Goal: Information Seeking & Learning: Learn about a topic

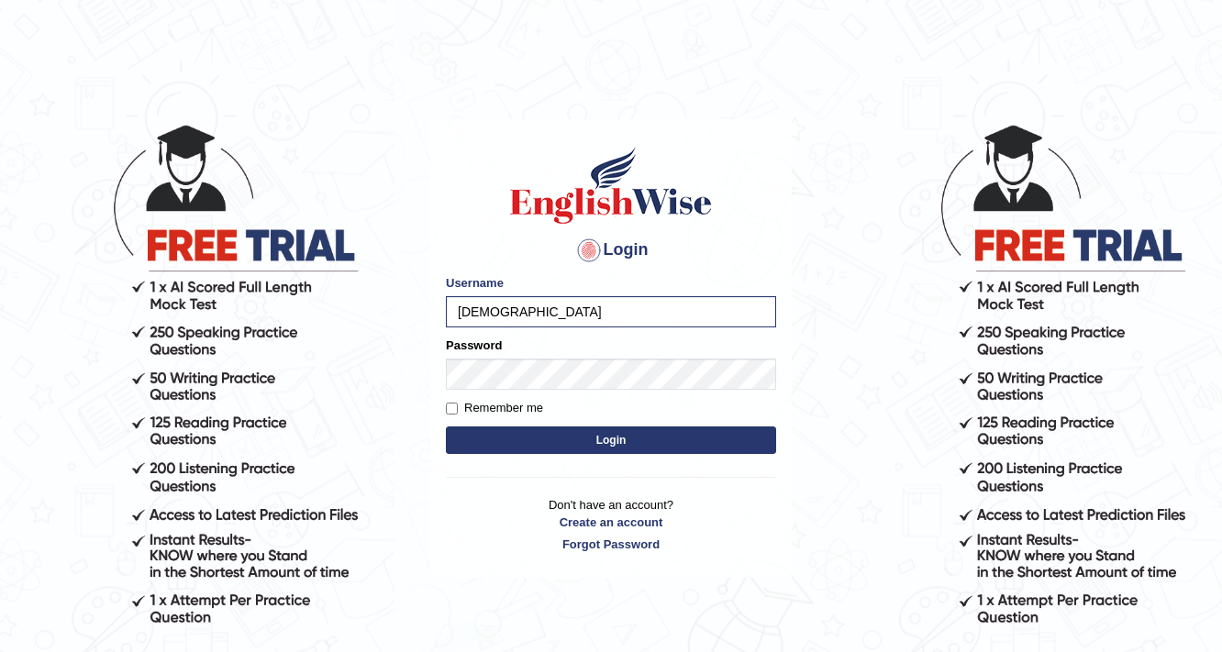
click at [446, 426] on button "Login" at bounding box center [611, 440] width 330 height 28
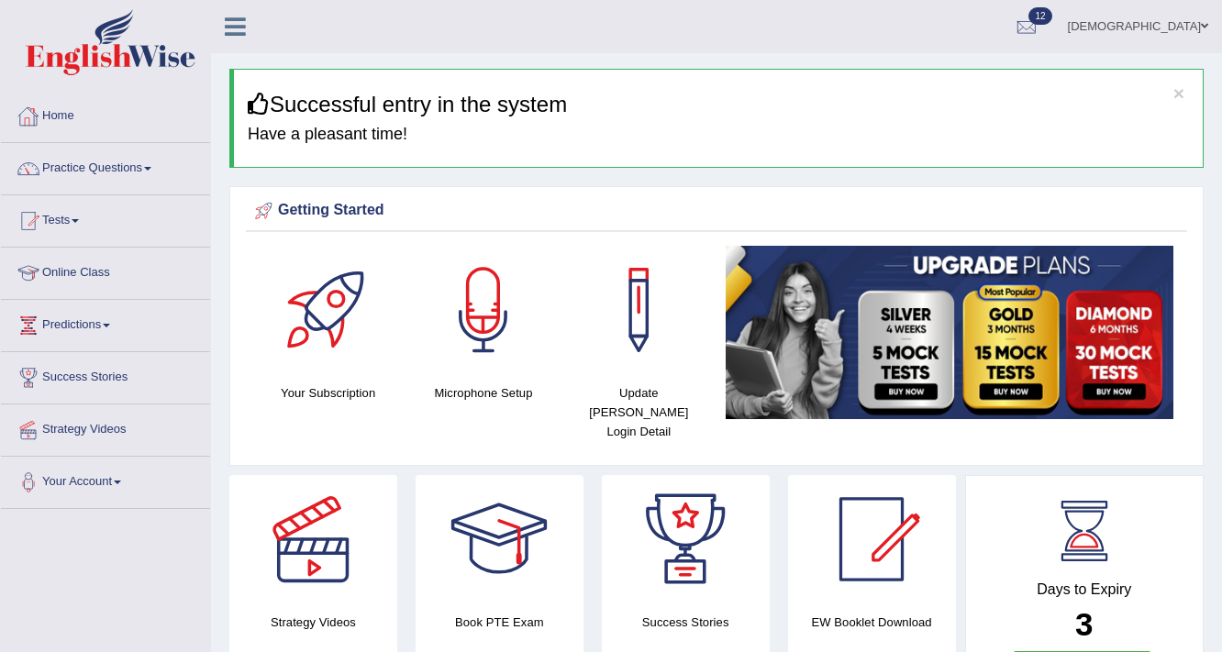
click at [62, 108] on link "Home" at bounding box center [105, 114] width 209 height 46
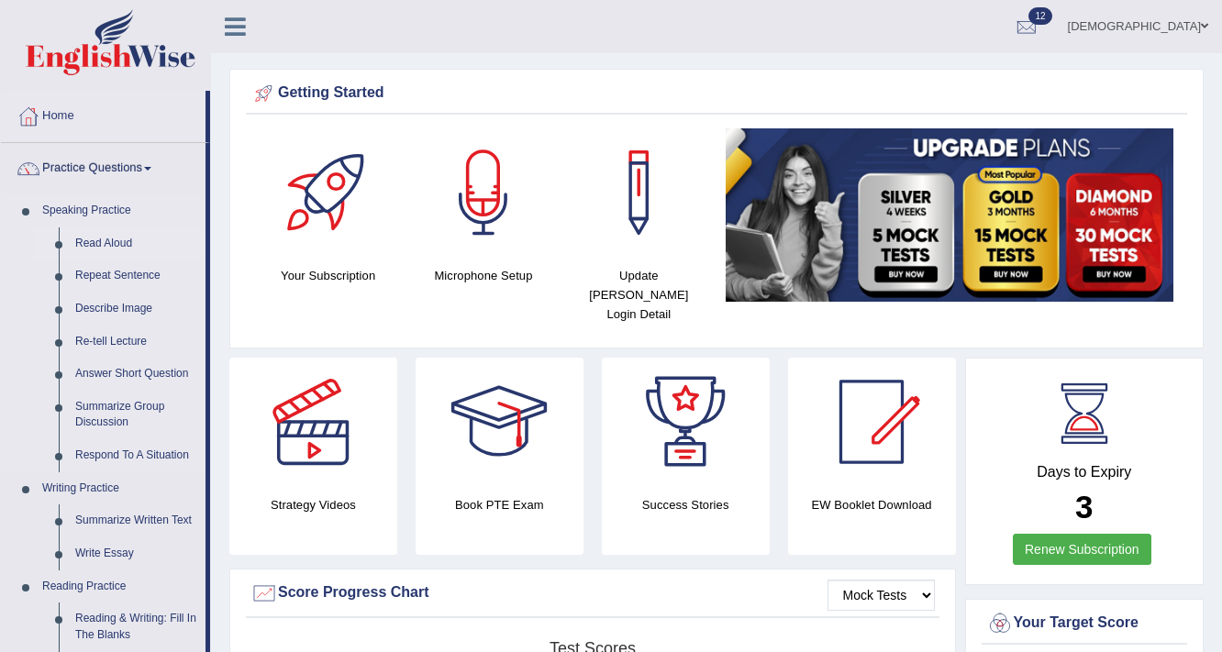
click at [113, 240] on link "Read Aloud" at bounding box center [136, 243] width 138 height 33
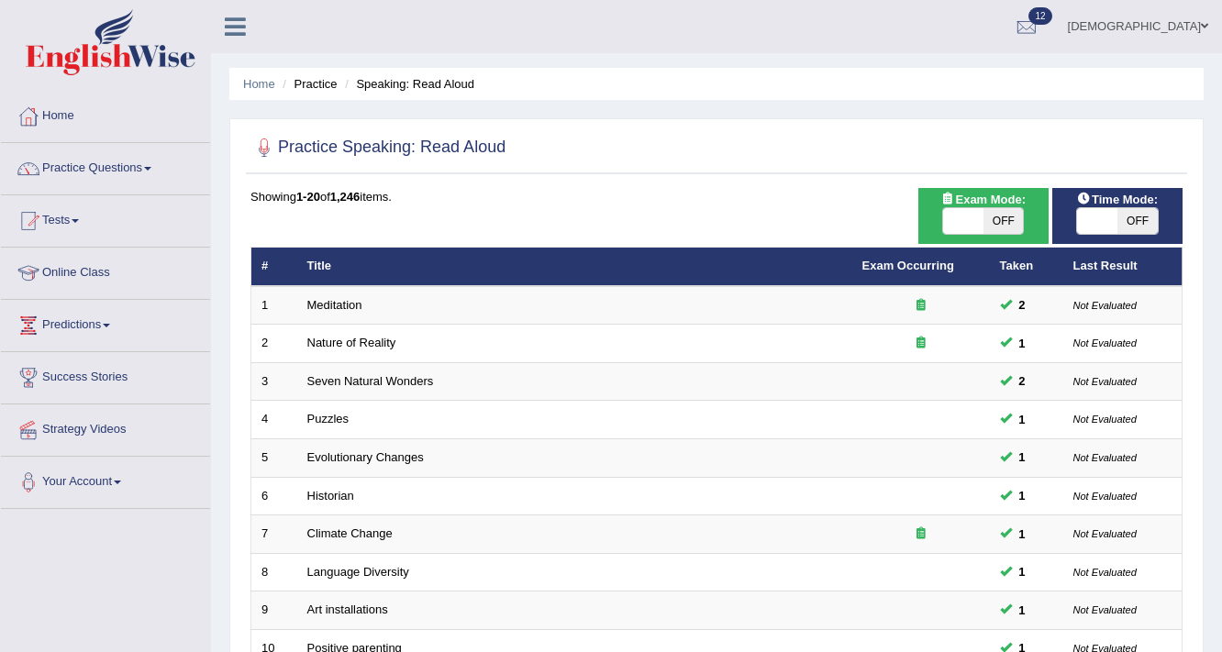
click at [1104, 223] on span at bounding box center [1097, 221] width 40 height 26
checkbox input "true"
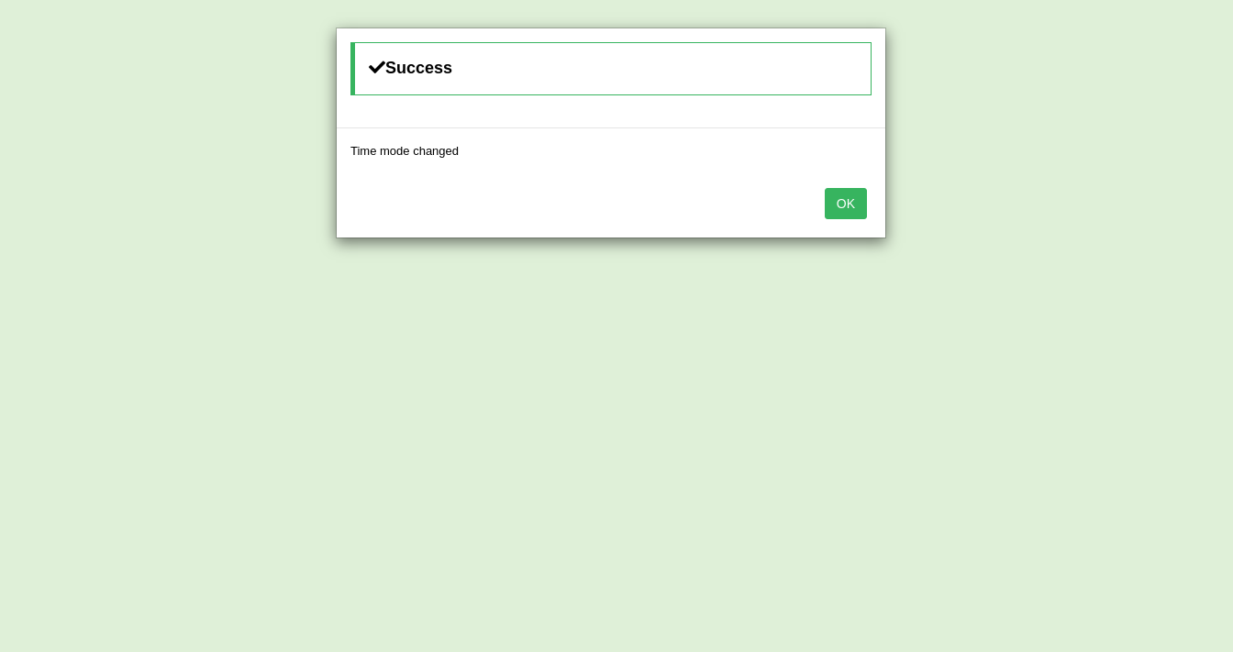
click at [851, 205] on button "OK" at bounding box center [846, 203] width 42 height 31
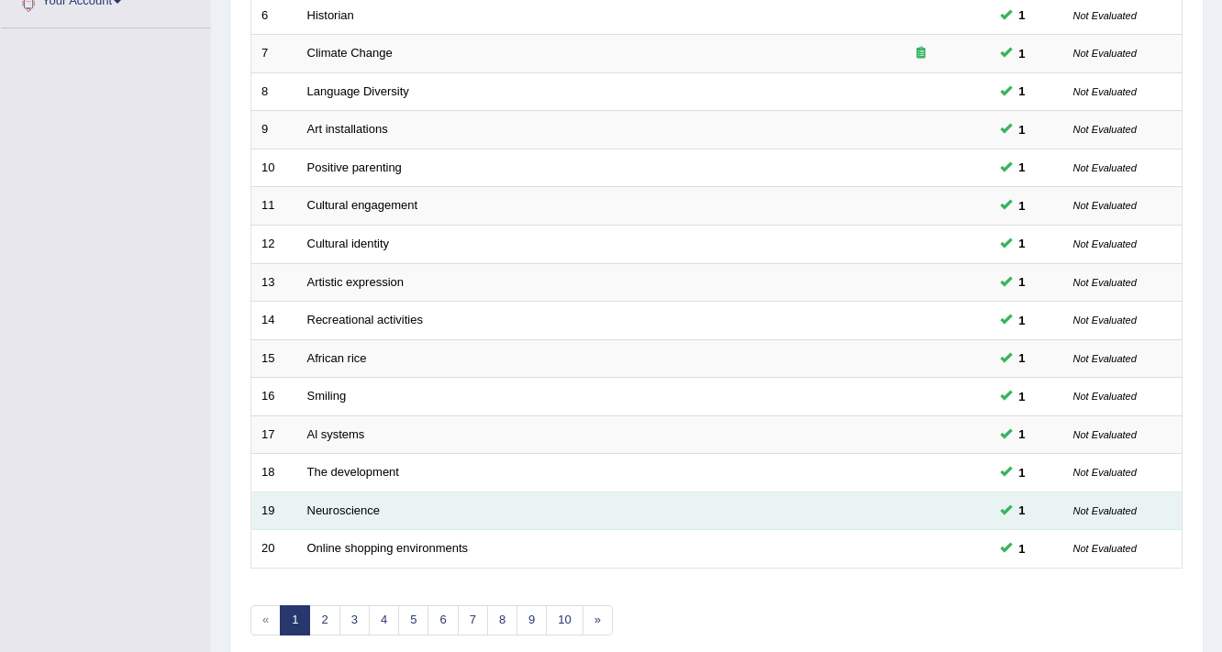
scroll to position [557, 0]
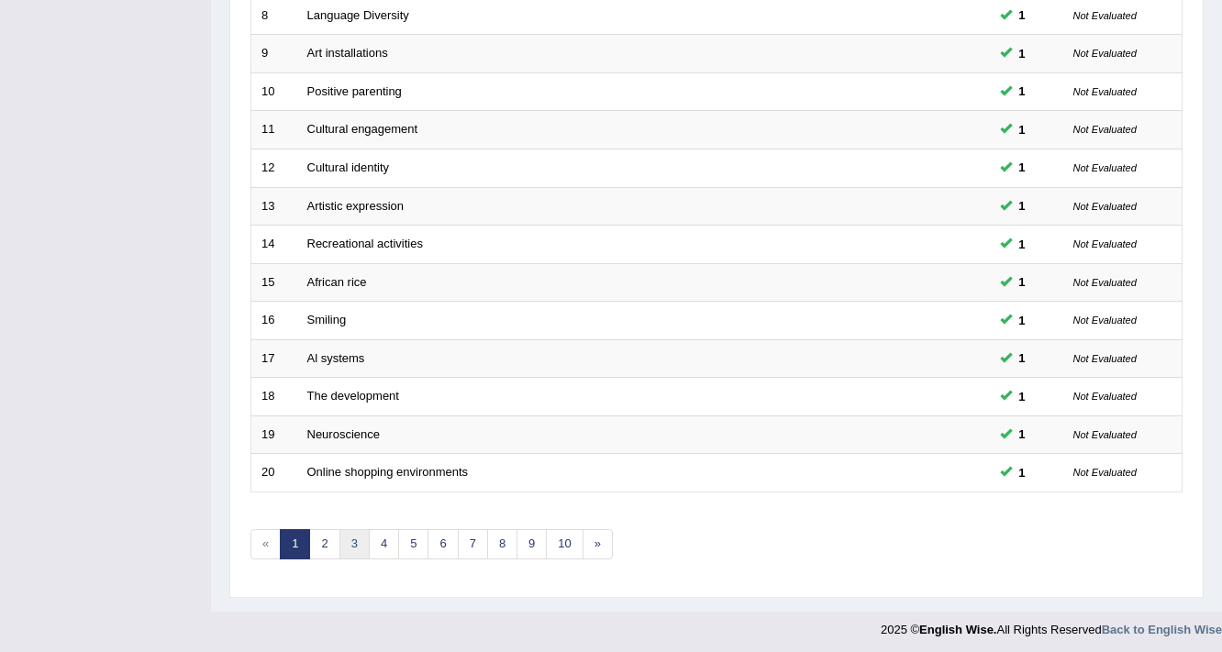
click at [360, 546] on link "3" at bounding box center [354, 544] width 30 height 30
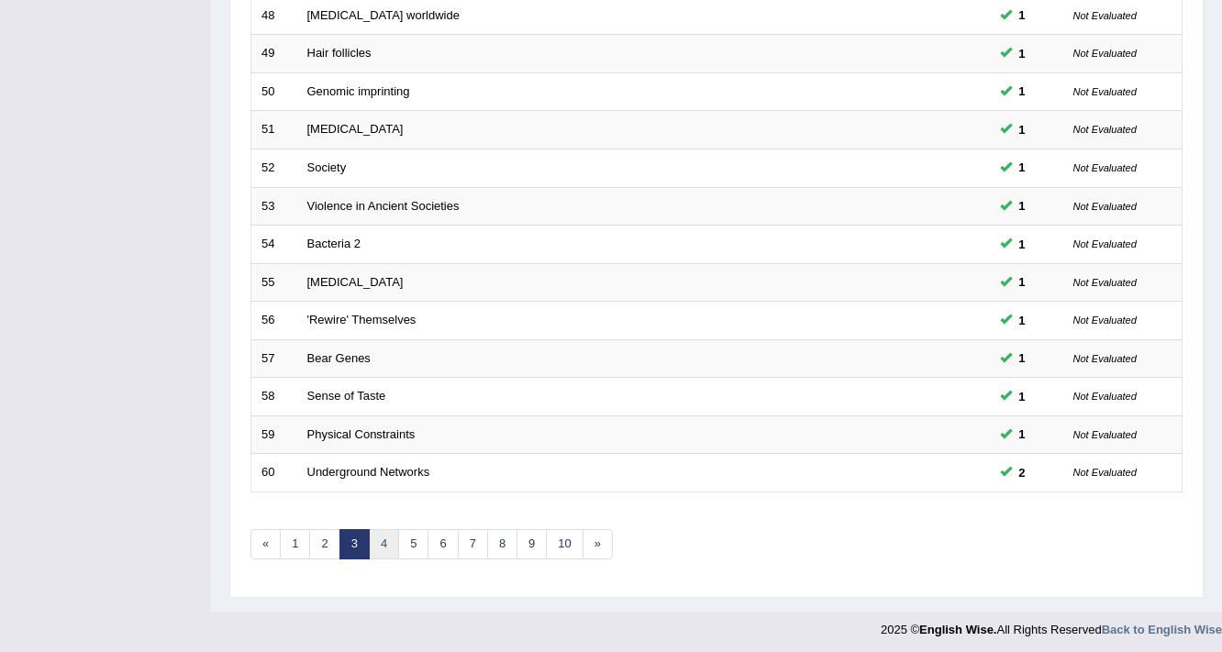
click at [386, 540] on link "4" at bounding box center [384, 544] width 30 height 30
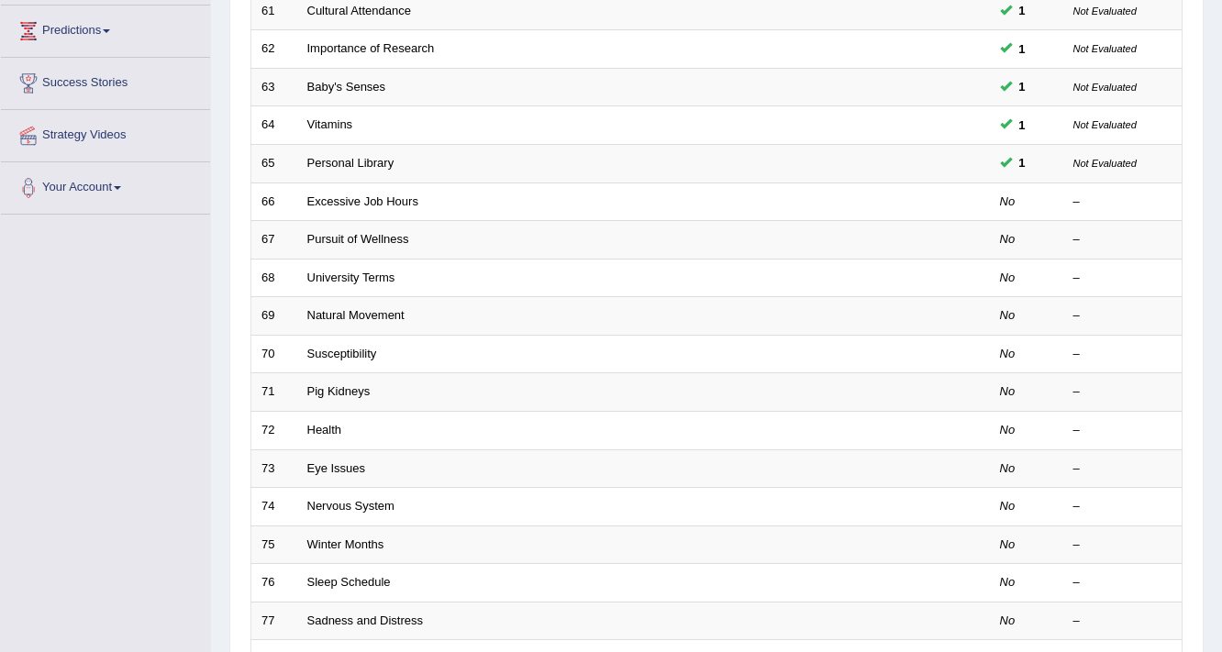
scroll to position [293, 0]
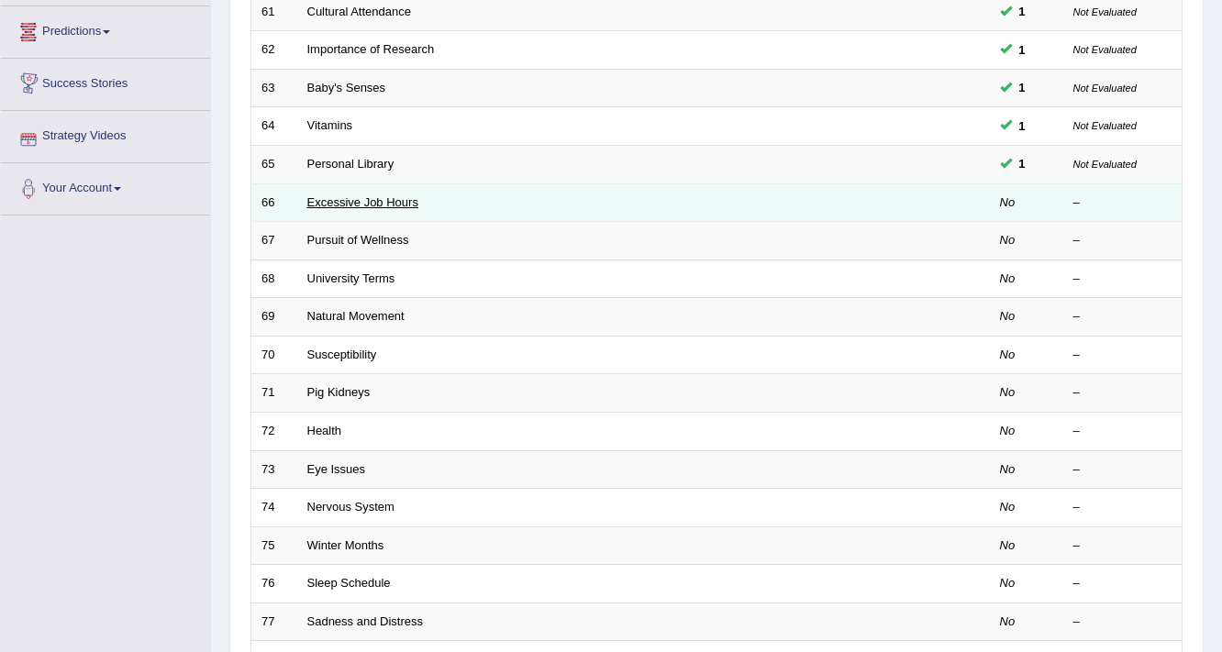
click at [341, 205] on link "Excessive Job Hours" at bounding box center [362, 202] width 111 height 14
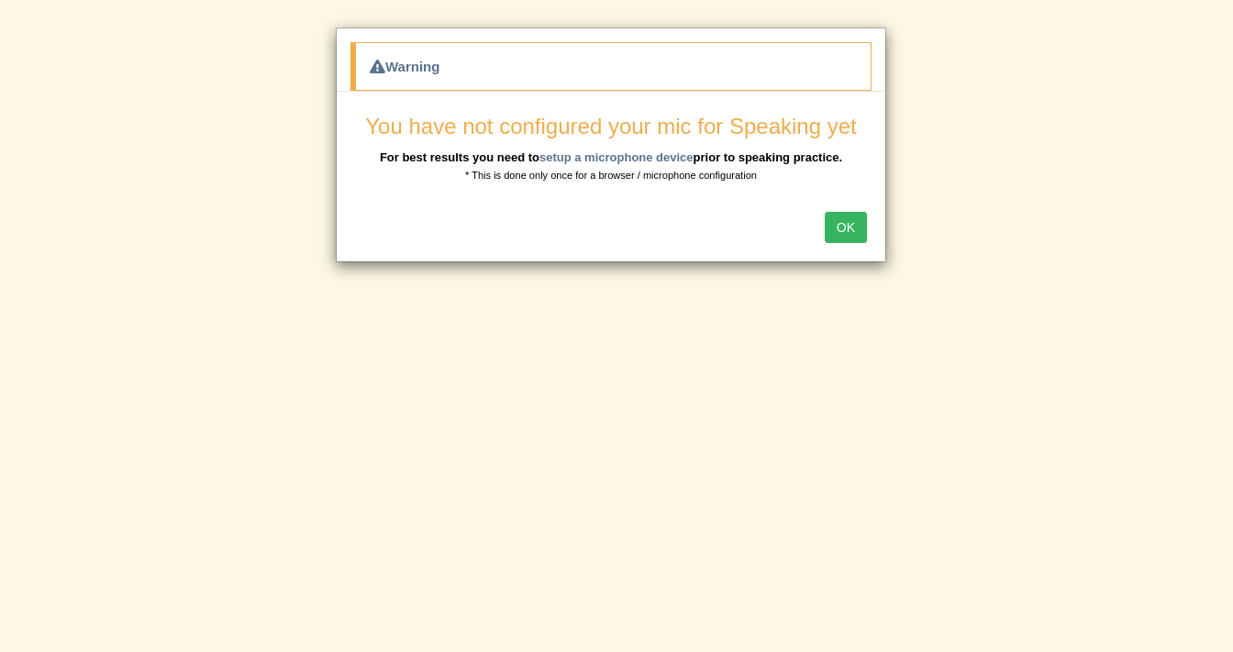
click at [833, 221] on button "OK" at bounding box center [846, 227] width 42 height 31
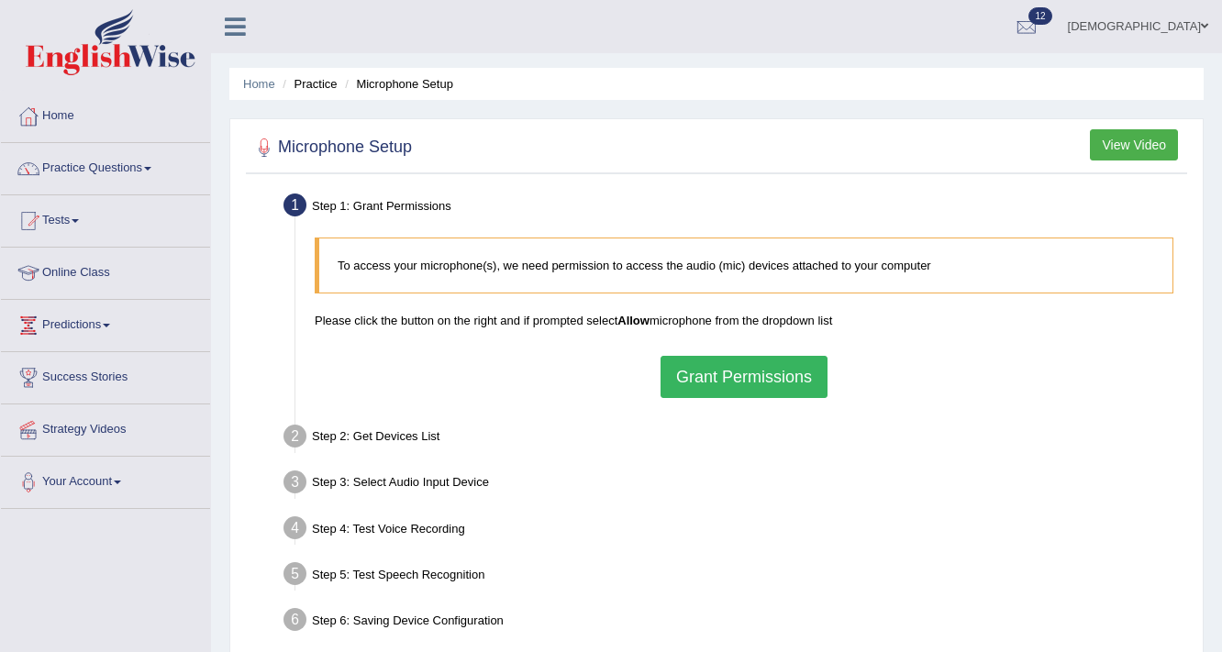
click at [756, 374] on button "Grant Permissions" at bounding box center [743, 377] width 167 height 42
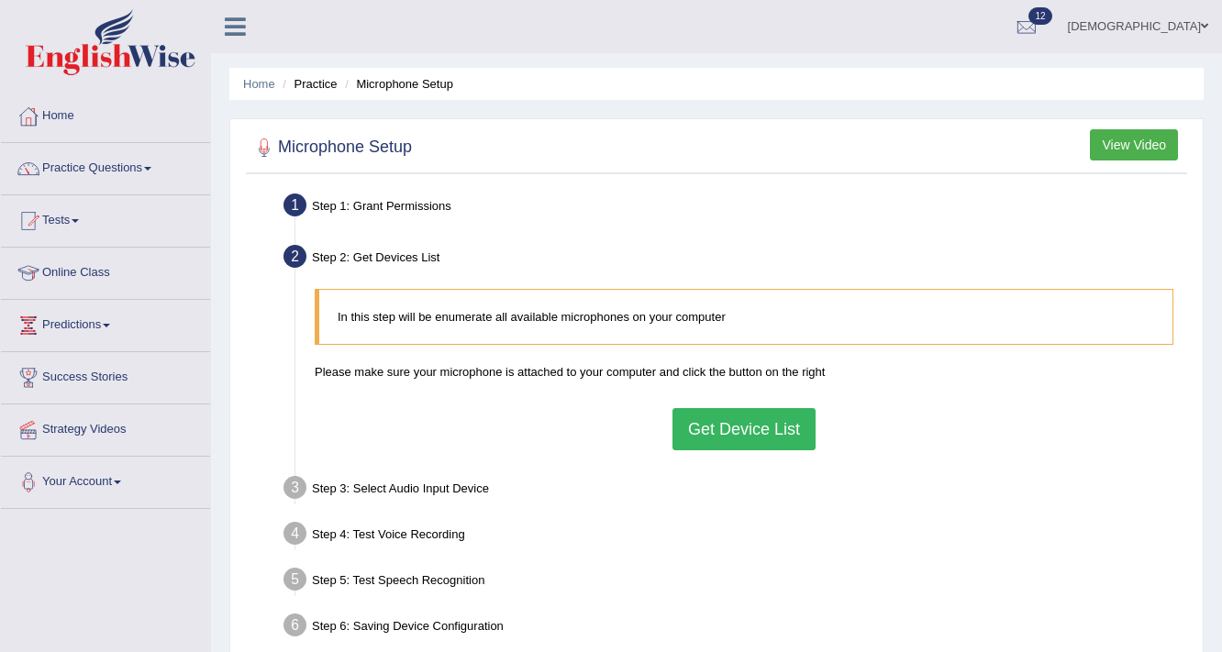
click at [758, 428] on button "Get Device List" at bounding box center [743, 429] width 143 height 42
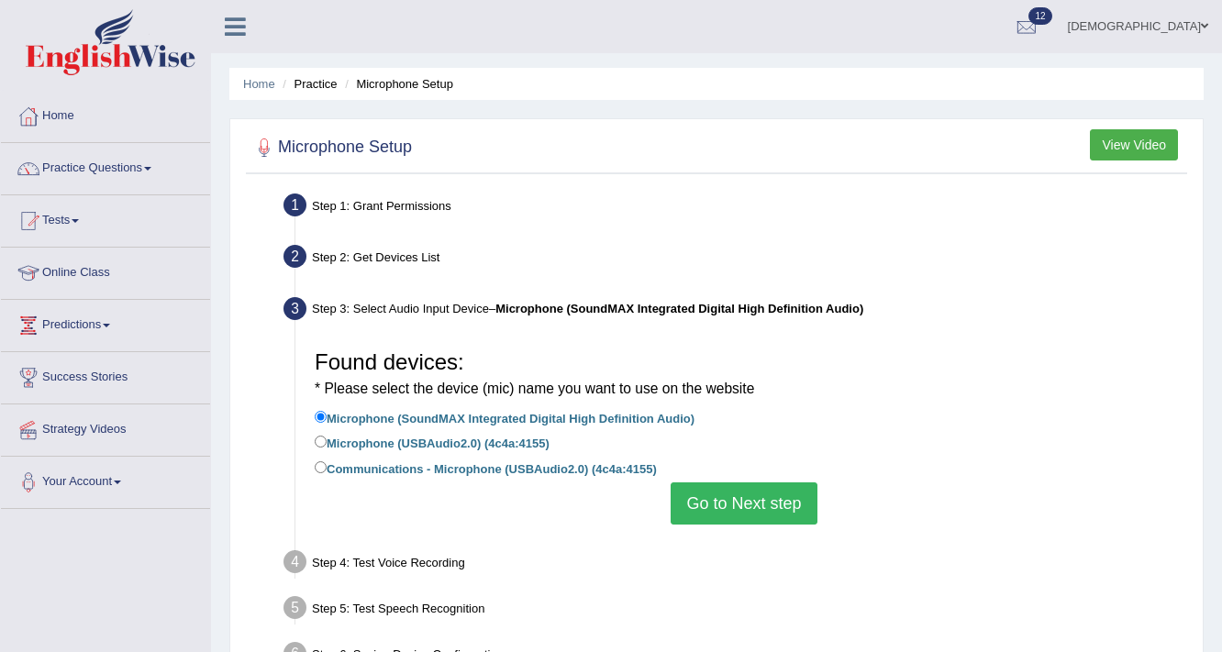
click at [696, 499] on button "Go to Next step" at bounding box center [743, 503] width 146 height 42
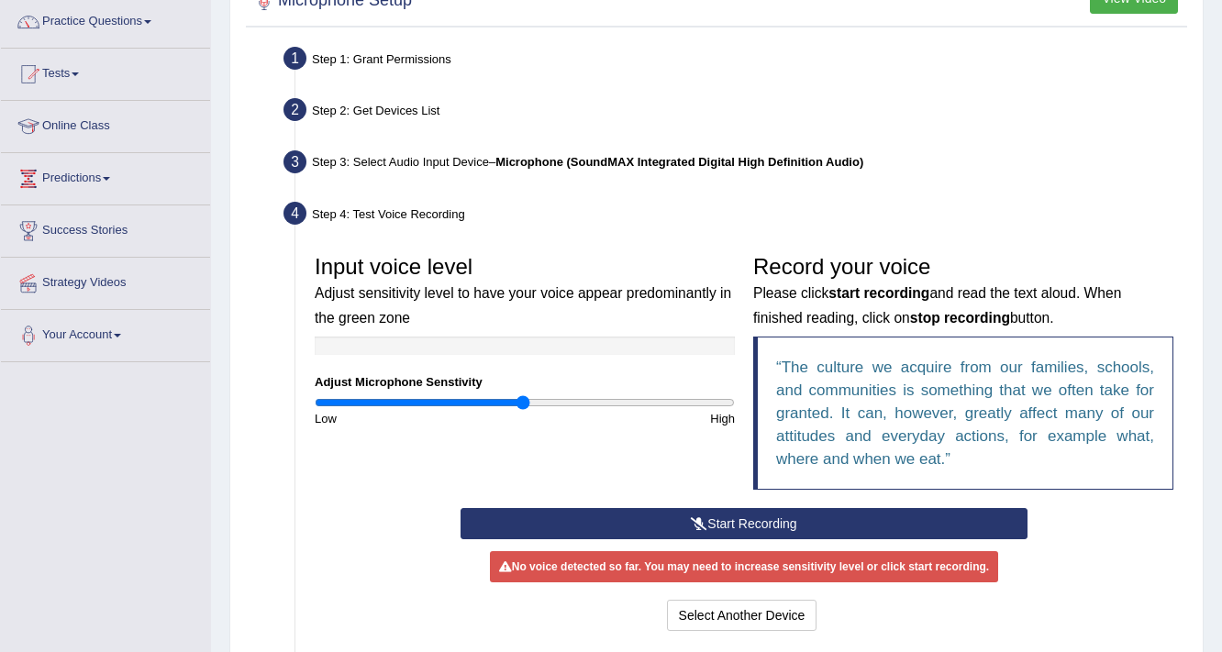
scroll to position [293, 0]
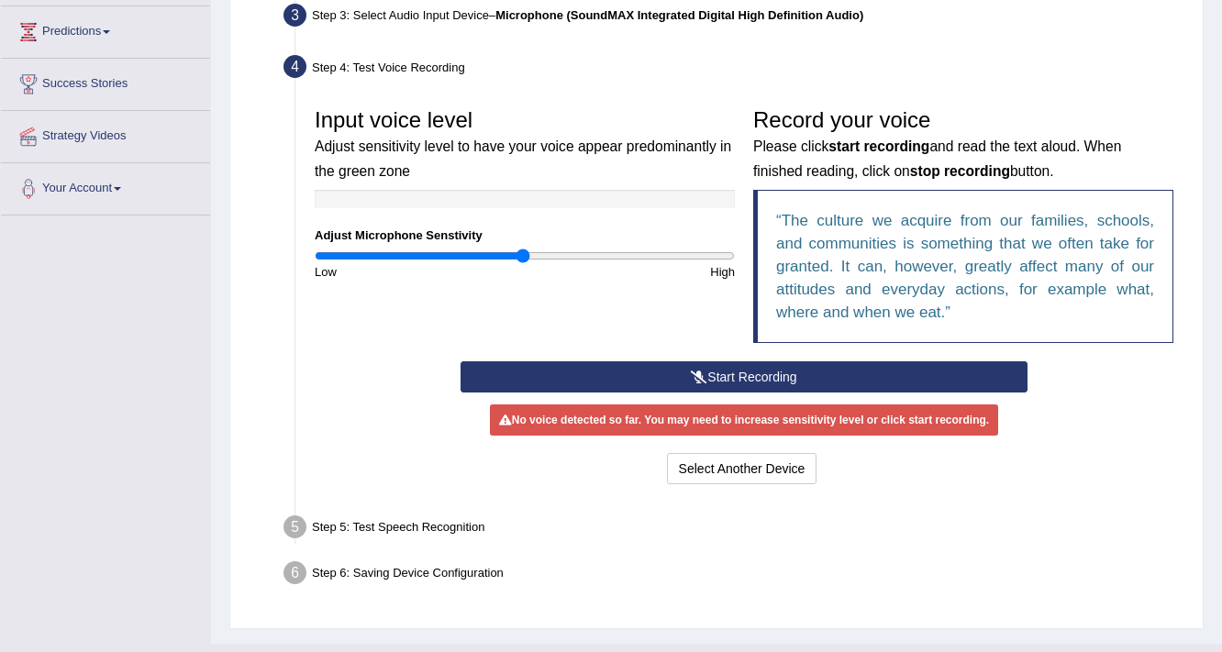
click at [701, 375] on icon at bounding box center [699, 377] width 17 height 13
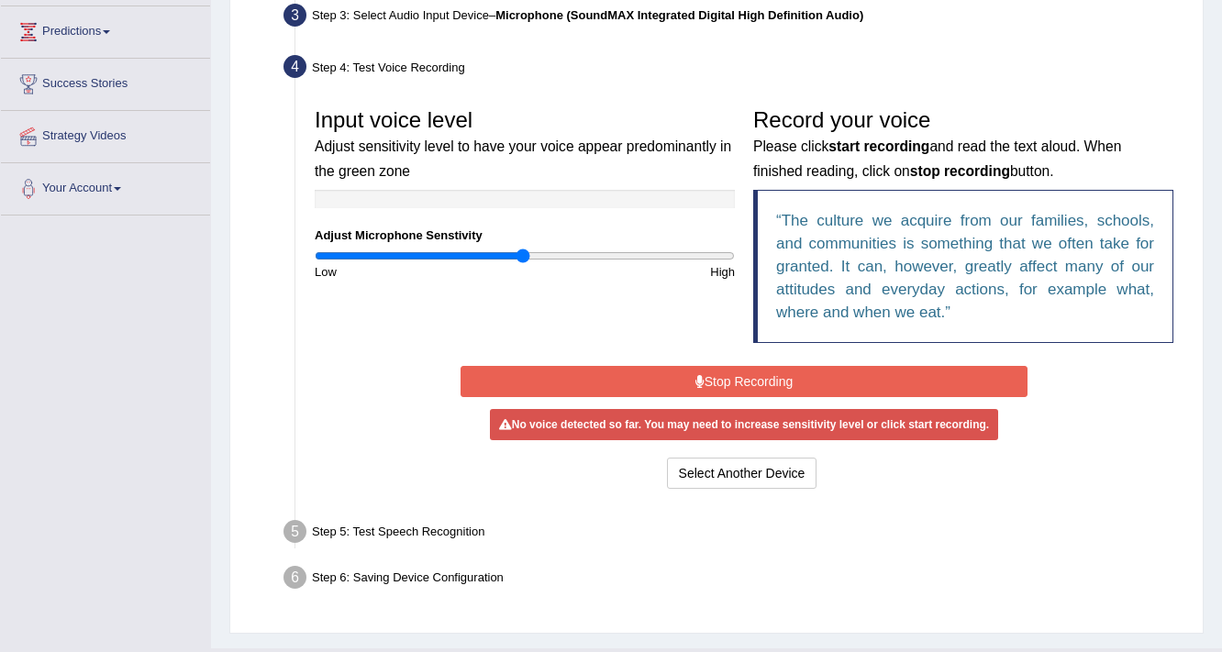
click at [748, 375] on button "Stop Recording" at bounding box center [743, 381] width 566 height 31
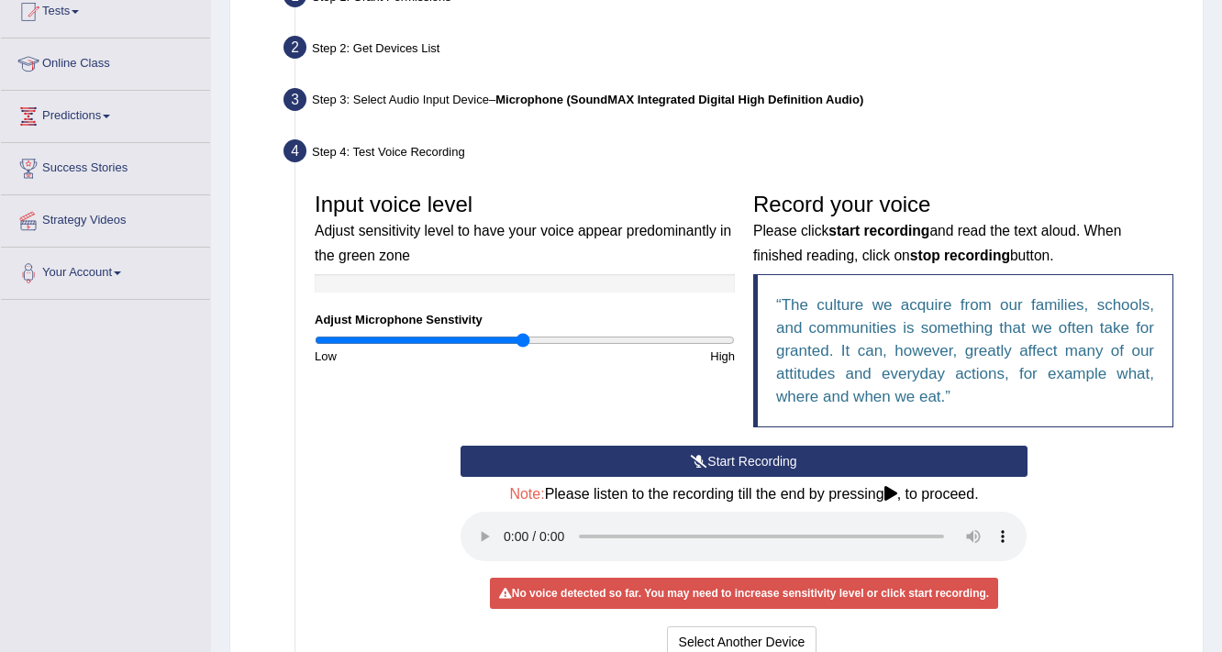
scroll to position [73, 0]
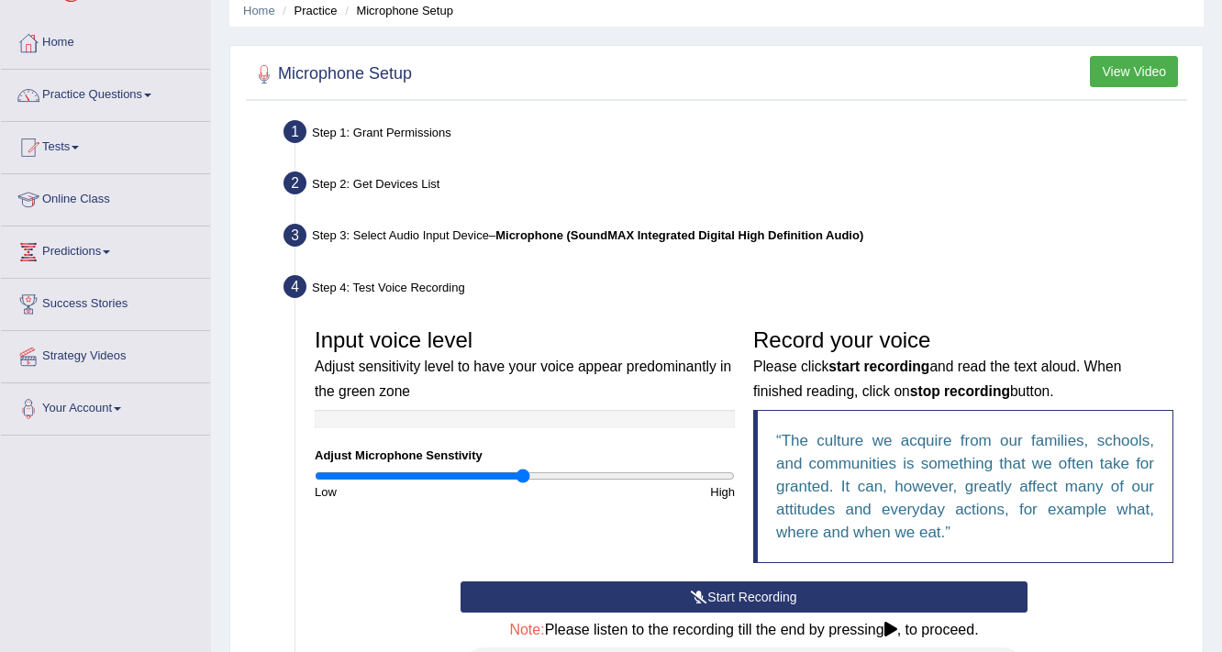
click at [534, 233] on b "Microphone (SoundMAX Integrated Digital High Definition Audio)" at bounding box center [679, 235] width 368 height 14
click at [547, 234] on b "Microphone (SoundMAX Integrated Digital High Definition Audio)" at bounding box center [679, 235] width 368 height 14
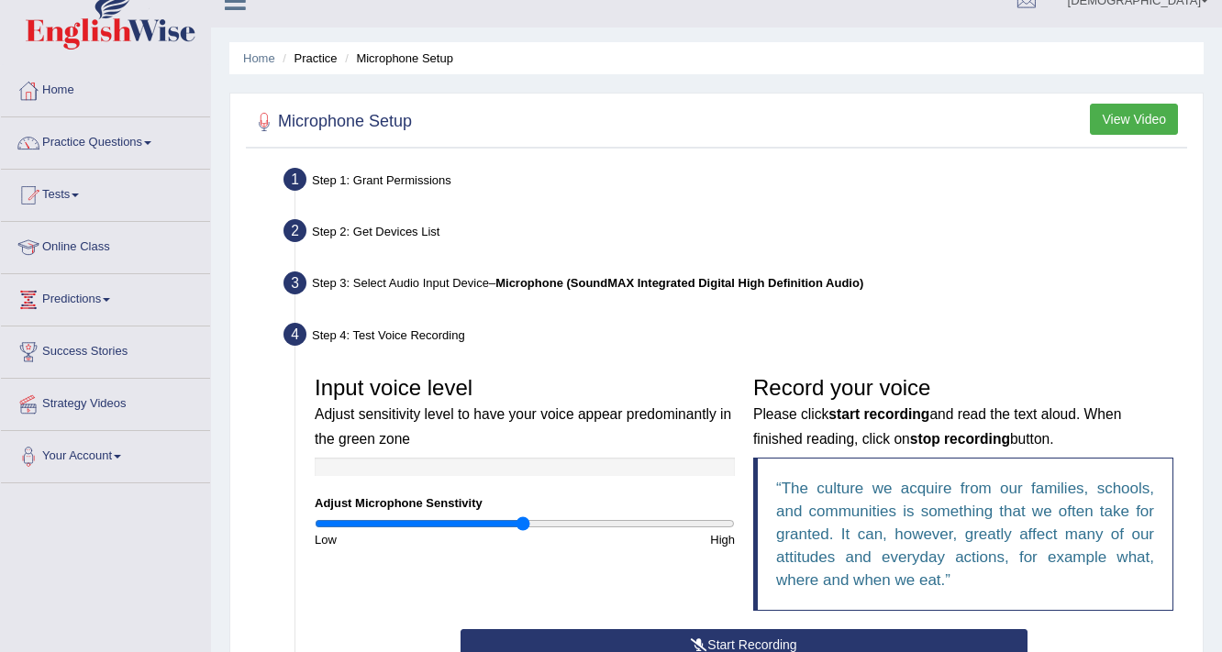
scroll to position [0, 0]
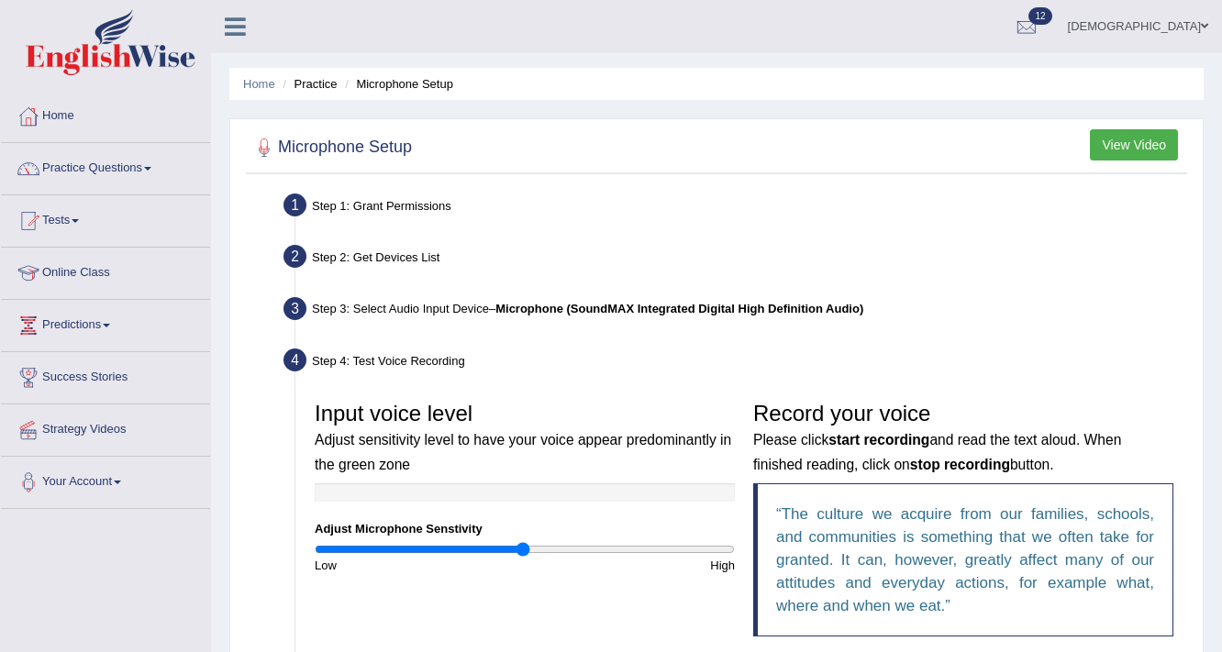
click at [404, 87] on li "Microphone Setup" at bounding box center [396, 83] width 113 height 17
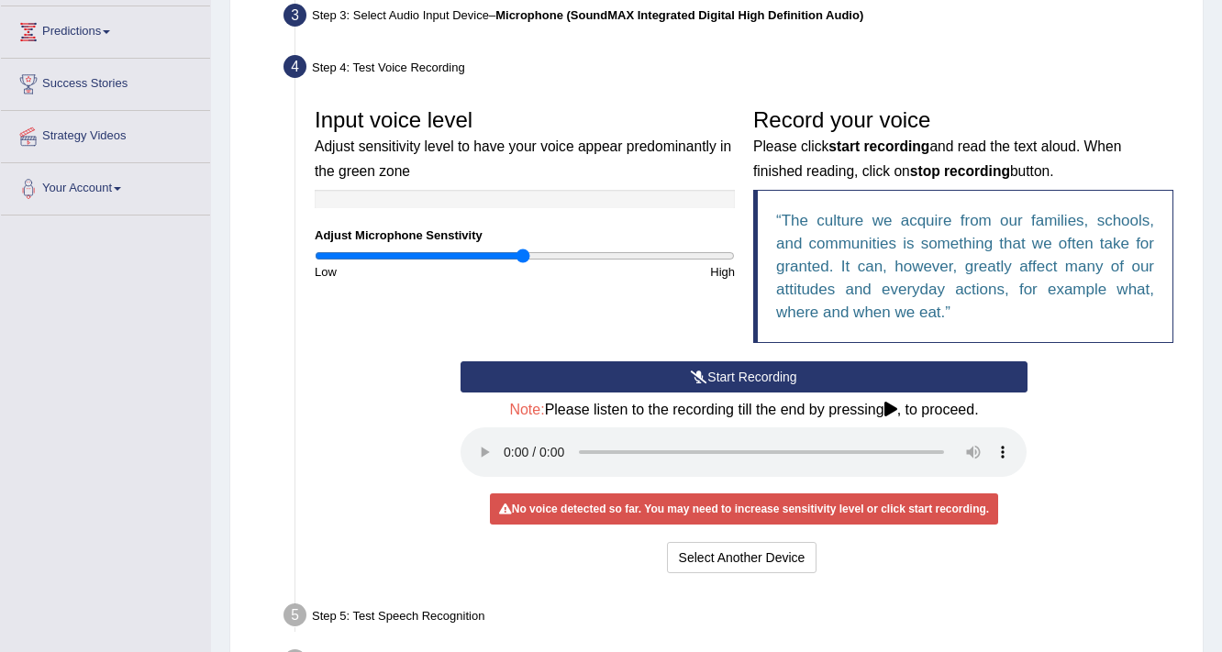
scroll to position [418, 0]
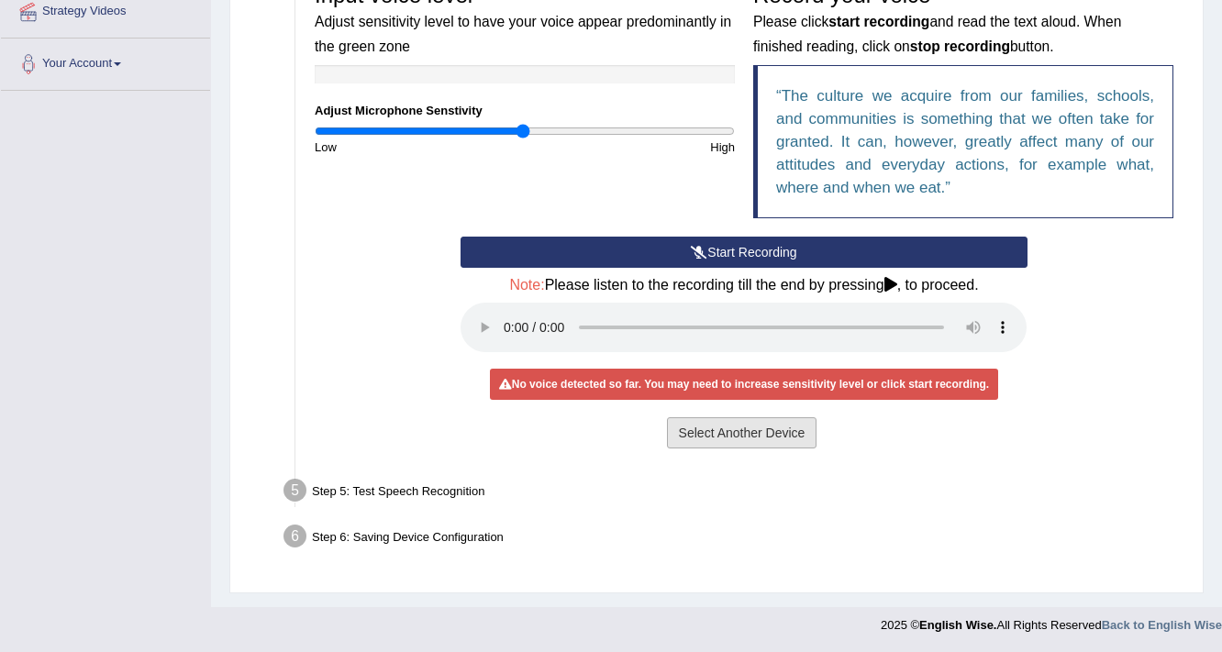
click at [760, 427] on button "Select Another Device" at bounding box center [742, 432] width 150 height 31
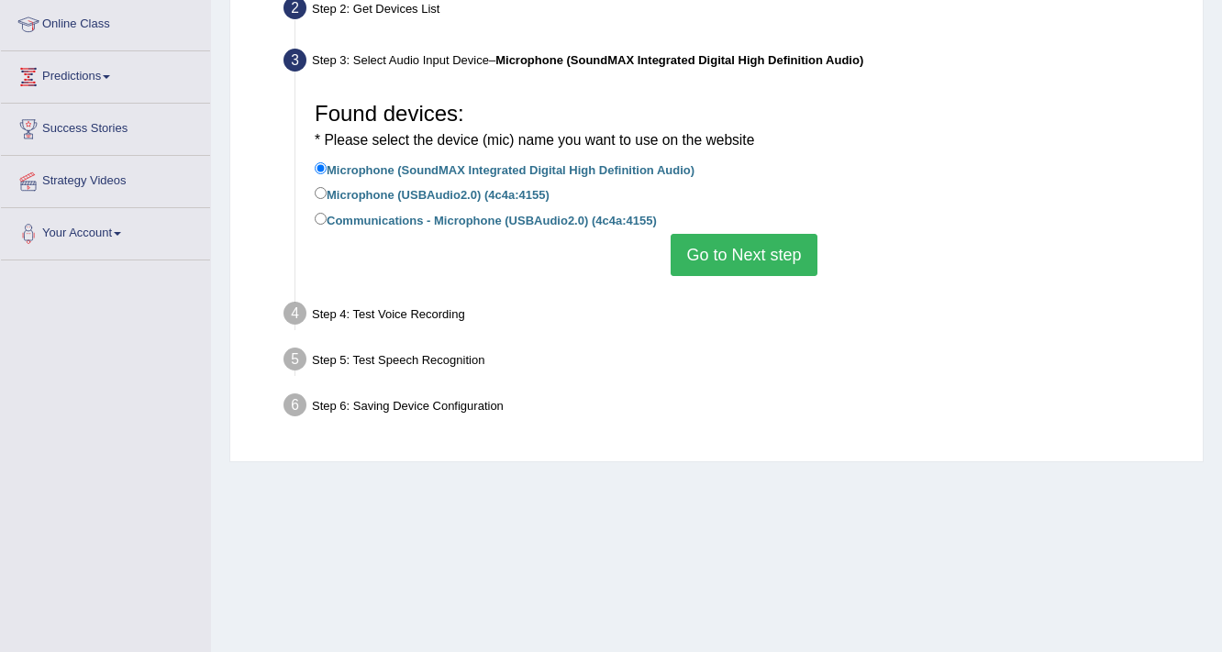
scroll to position [164, 0]
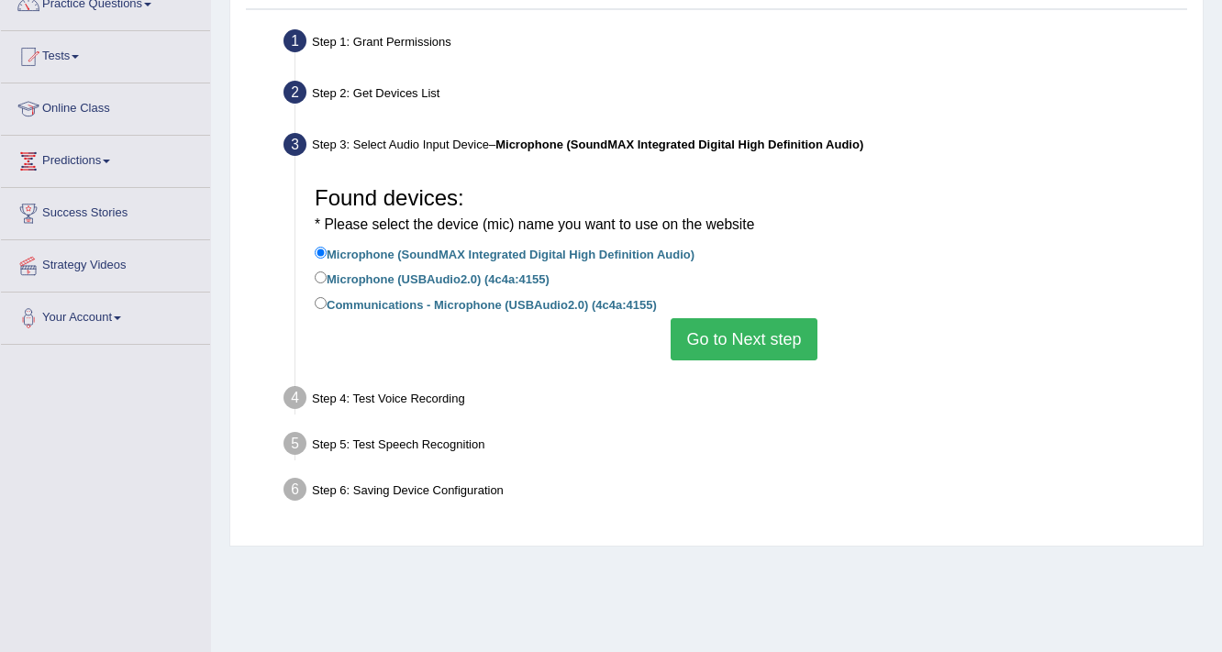
click at [476, 278] on label "Microphone (USBAudio2.0) (4c4a:4155)" at bounding box center [432, 278] width 235 height 20
click at [327, 278] on input "Microphone (USBAudio2.0) (4c4a:4155)" at bounding box center [321, 277] width 12 height 12
radio input "true"
click at [726, 342] on button "Go to Next step" at bounding box center [743, 339] width 146 height 42
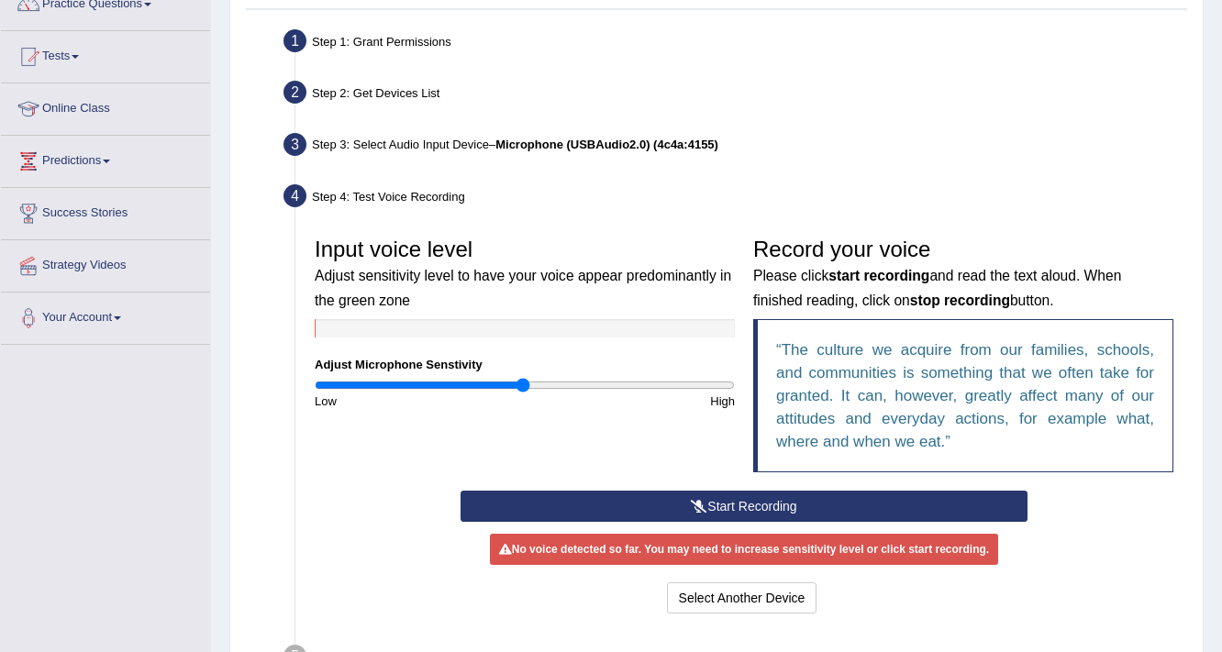
click at [747, 497] on button "Start Recording" at bounding box center [743, 506] width 566 height 31
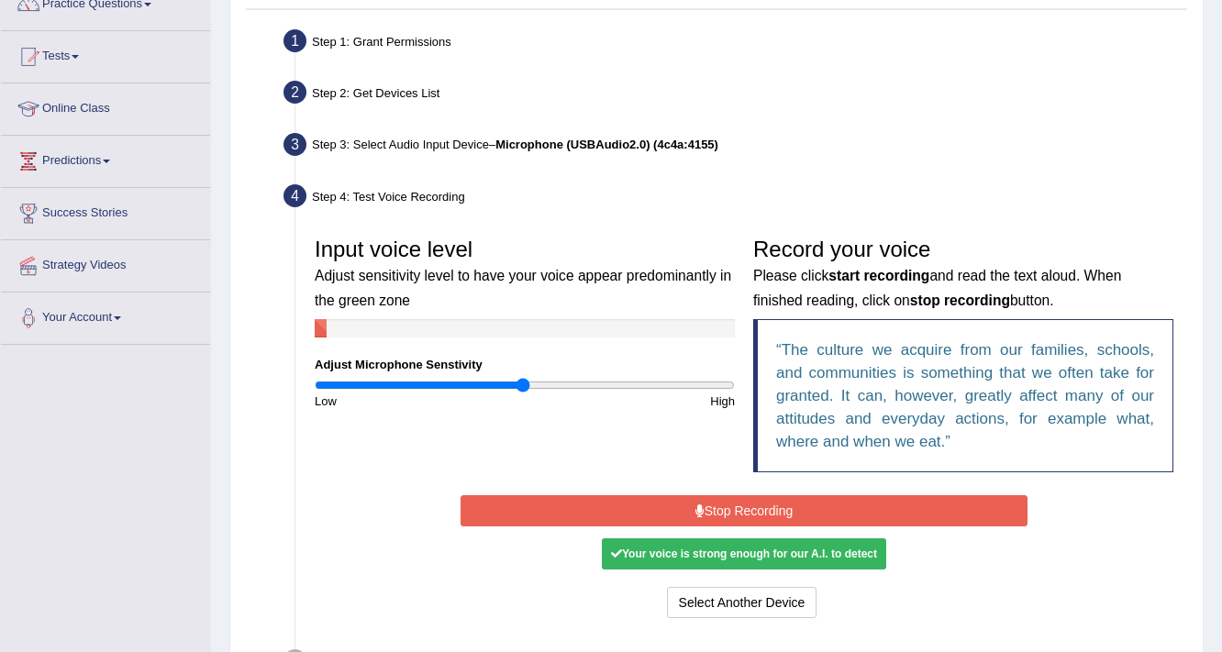
click at [744, 508] on button "Stop Recording" at bounding box center [743, 510] width 566 height 31
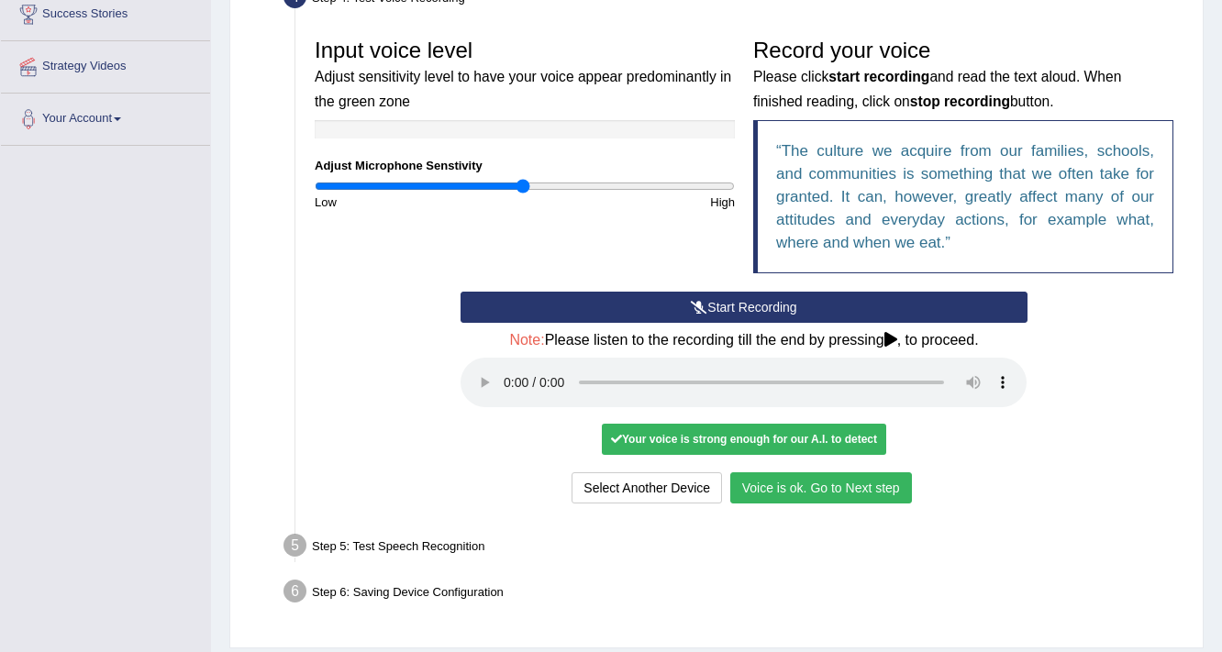
scroll to position [418, 0]
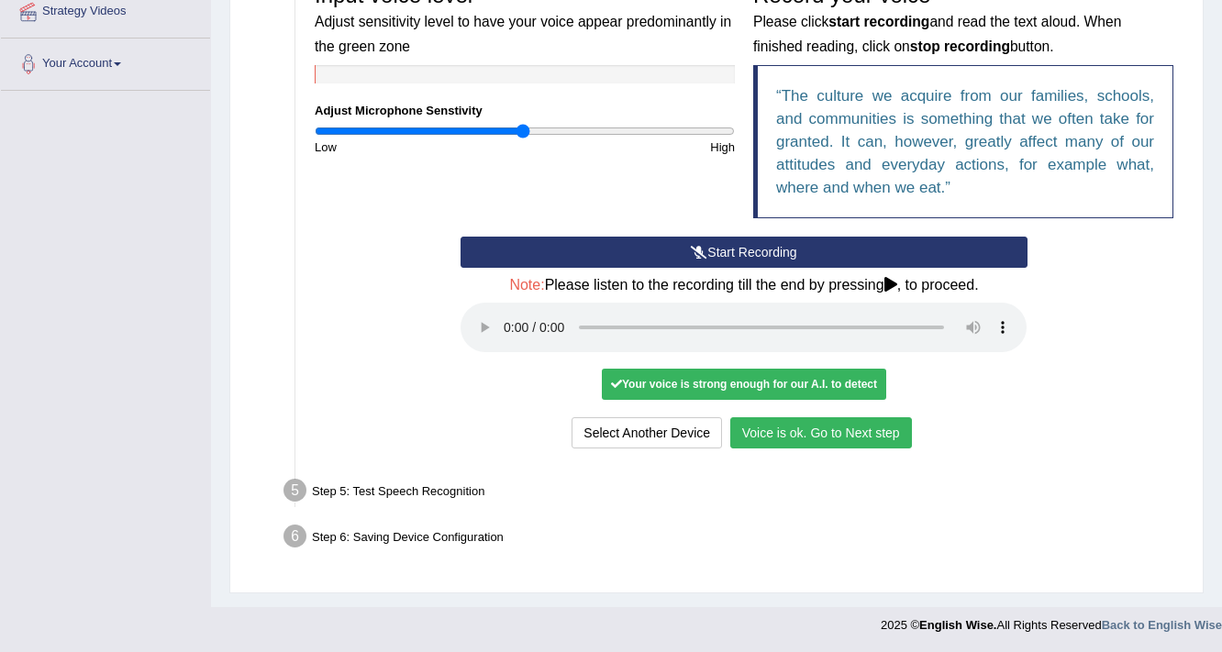
click at [826, 433] on button "Voice is ok. Go to Next step" at bounding box center [821, 432] width 182 height 31
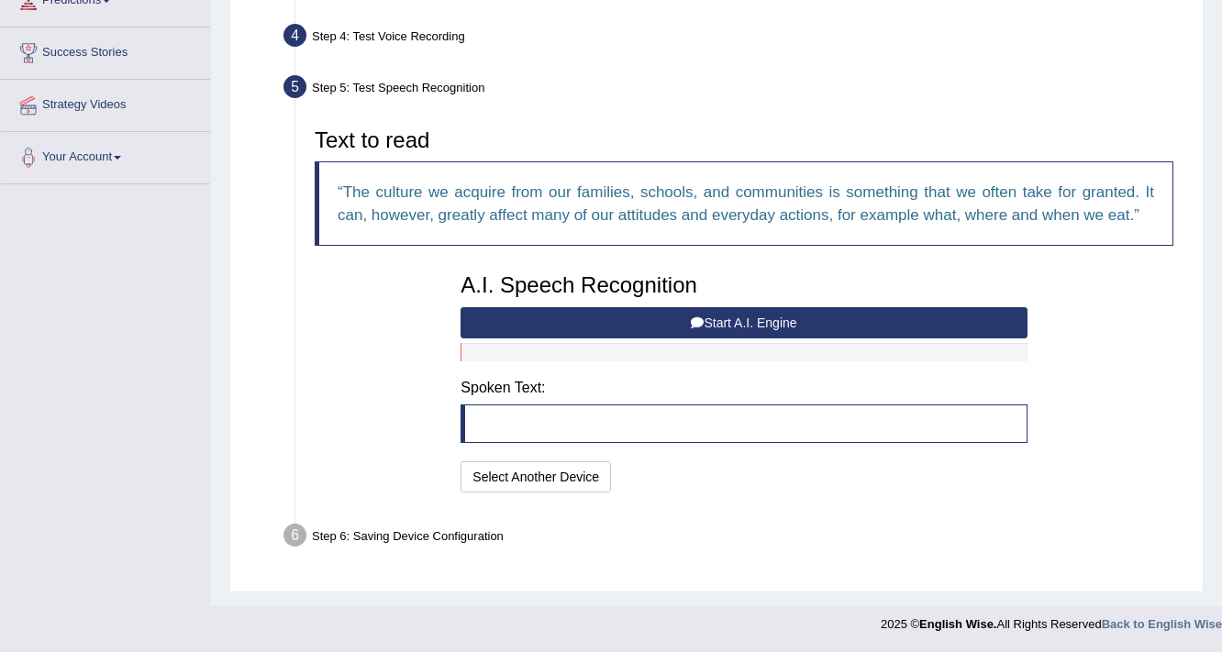
scroll to position [323, 0]
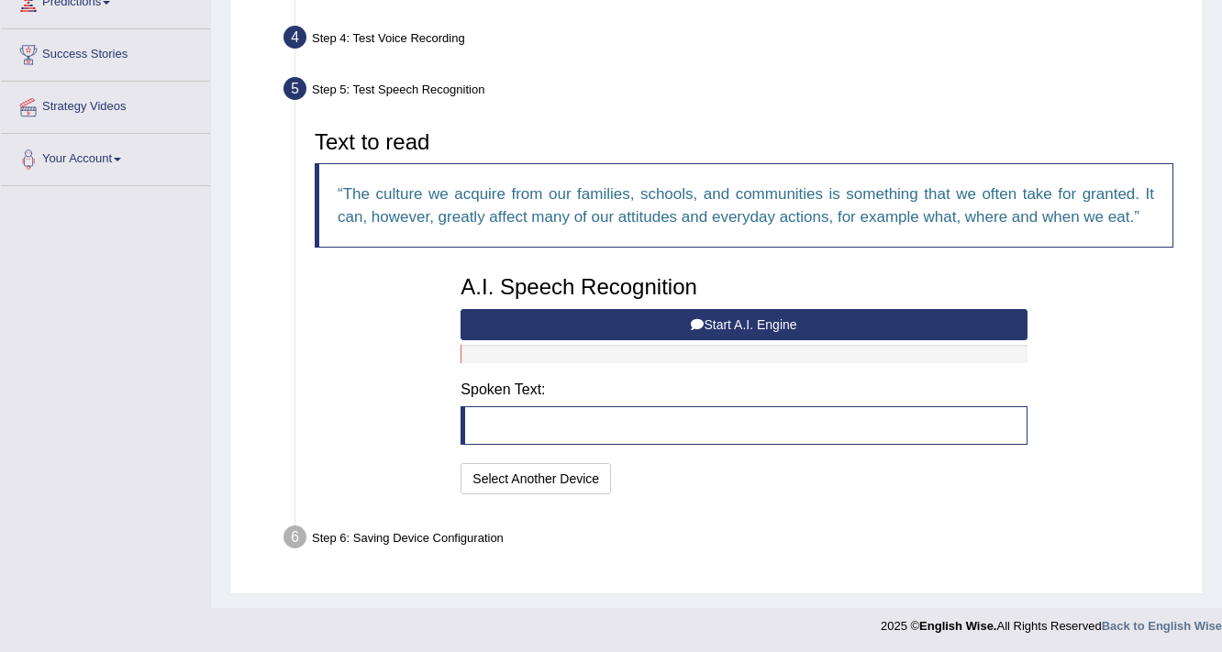
click at [545, 310] on button "Start A.I. Engine" at bounding box center [743, 324] width 566 height 31
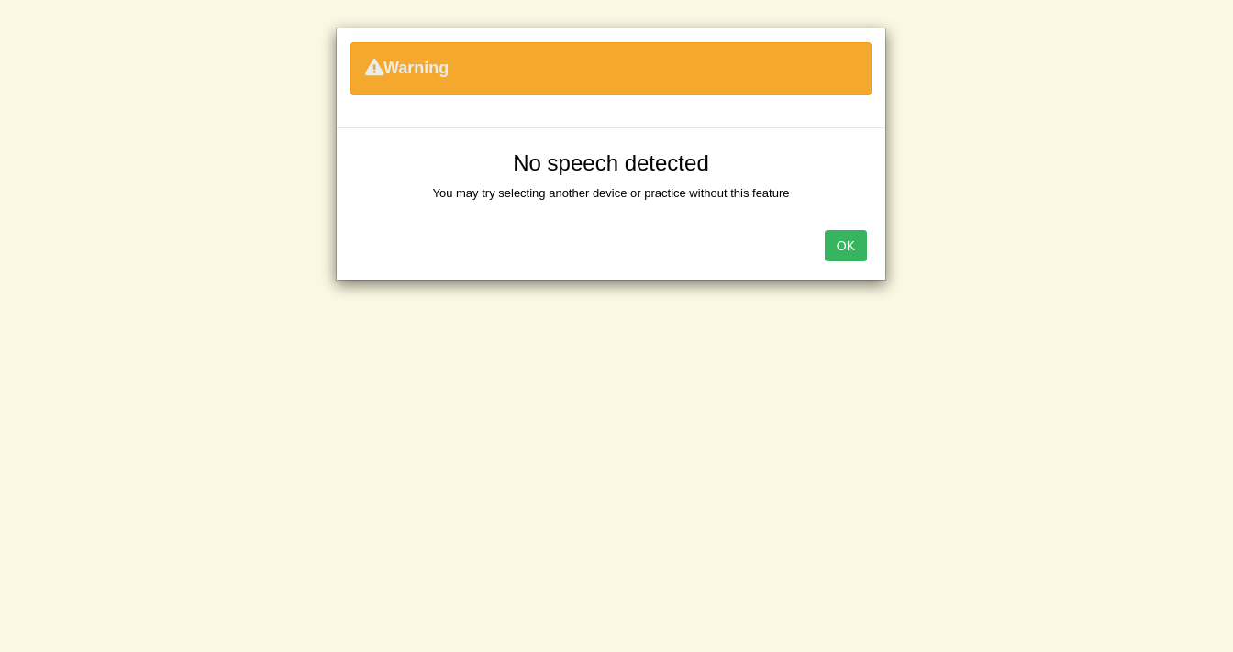
click at [837, 251] on button "OK" at bounding box center [846, 245] width 42 height 31
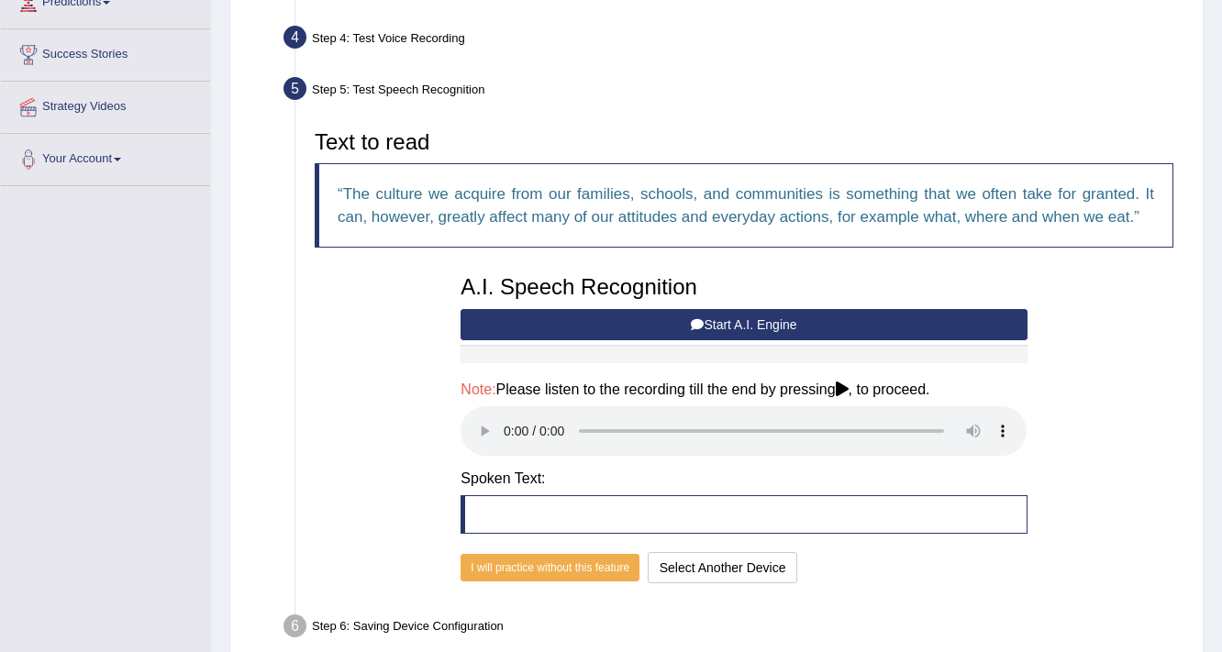
click at [679, 320] on button "Start A.I. Engine" at bounding box center [743, 324] width 566 height 31
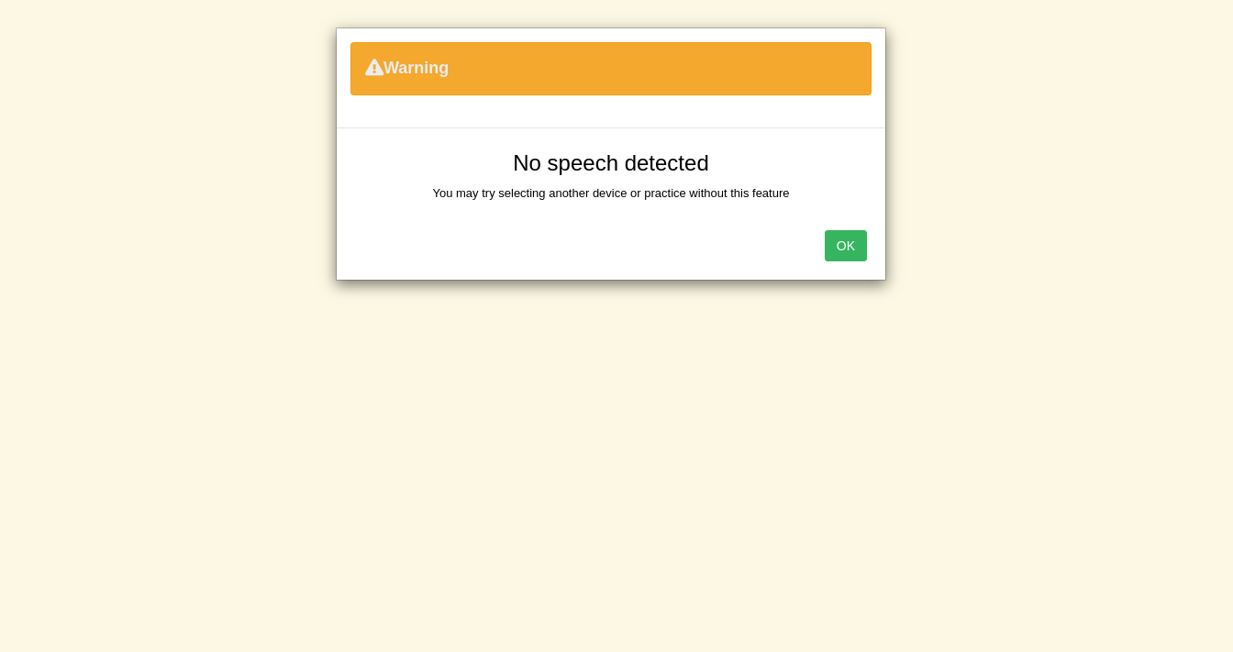
click at [848, 238] on button "OK" at bounding box center [846, 245] width 42 height 31
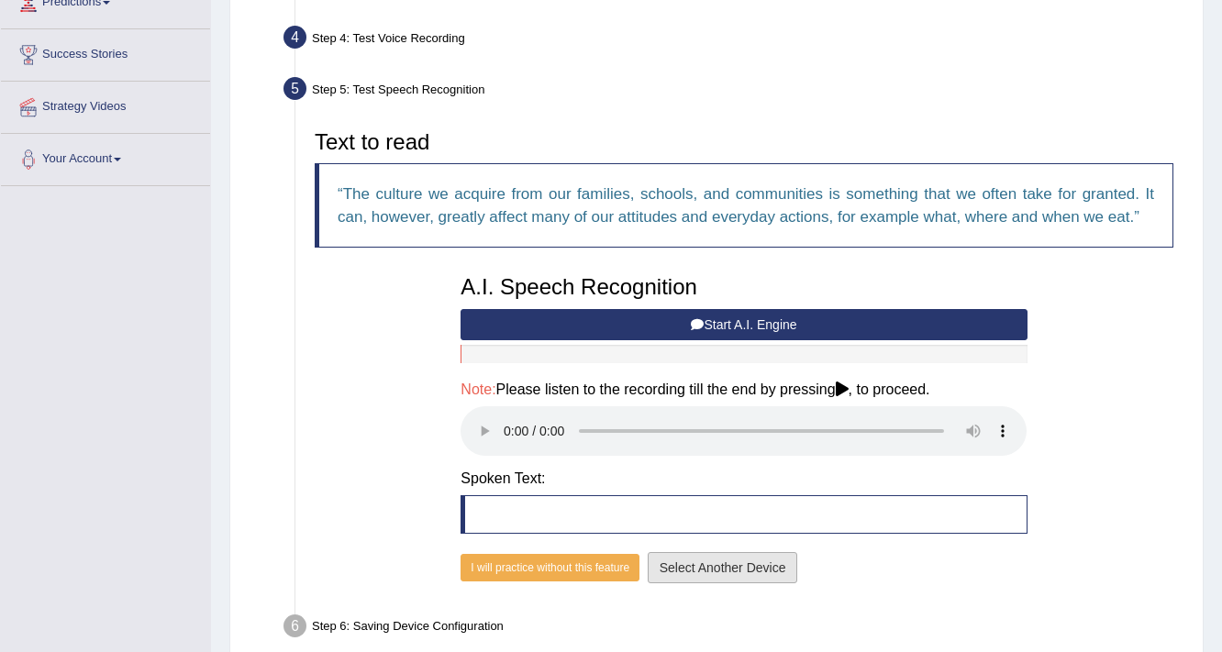
click at [706, 576] on button "Select Another Device" at bounding box center [723, 567] width 150 height 31
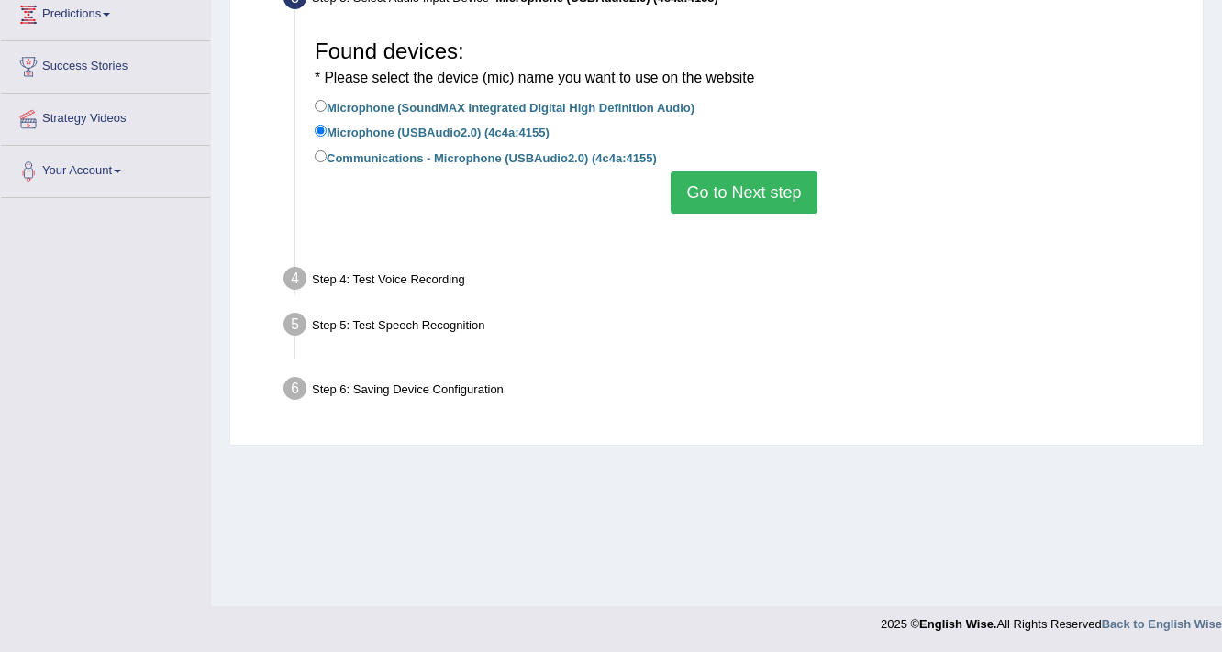
scroll to position [311, 0]
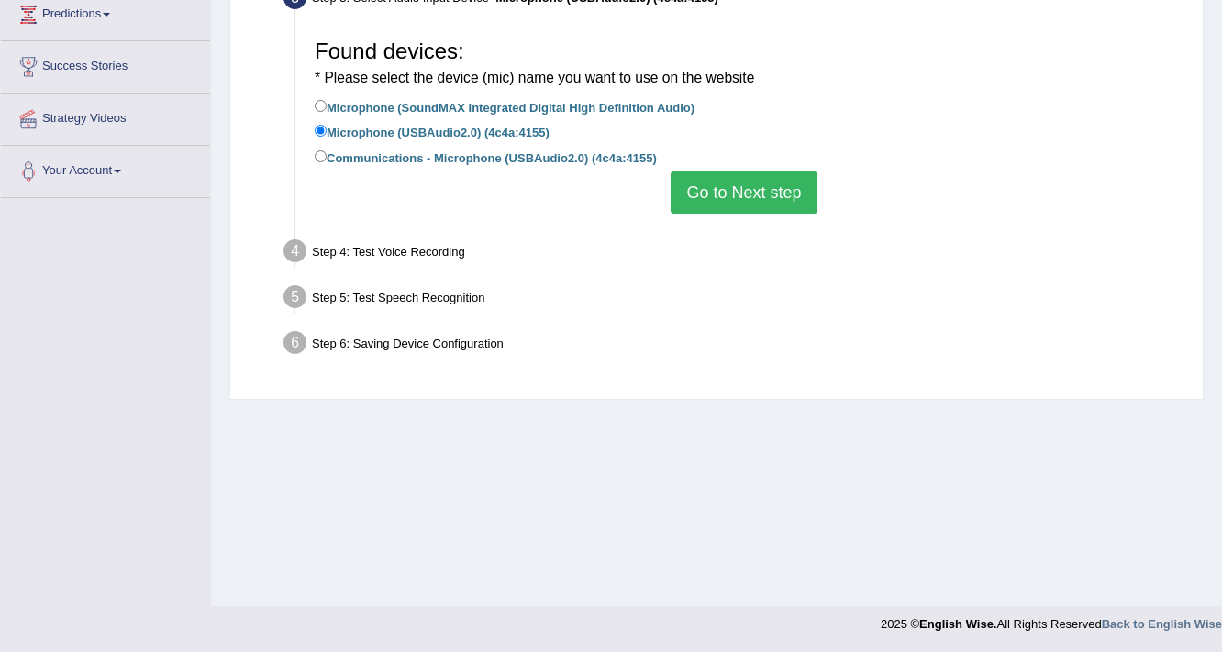
click at [539, 159] on label "Communications - Microphone (USBAudio2.0) (4c4a:4155)" at bounding box center [486, 157] width 342 height 20
click at [327, 159] on input "Communications - Microphone (USBAudio2.0) (4c4a:4155)" at bounding box center [321, 156] width 12 height 12
radio input "true"
click at [730, 183] on button "Go to Next step" at bounding box center [743, 193] width 146 height 42
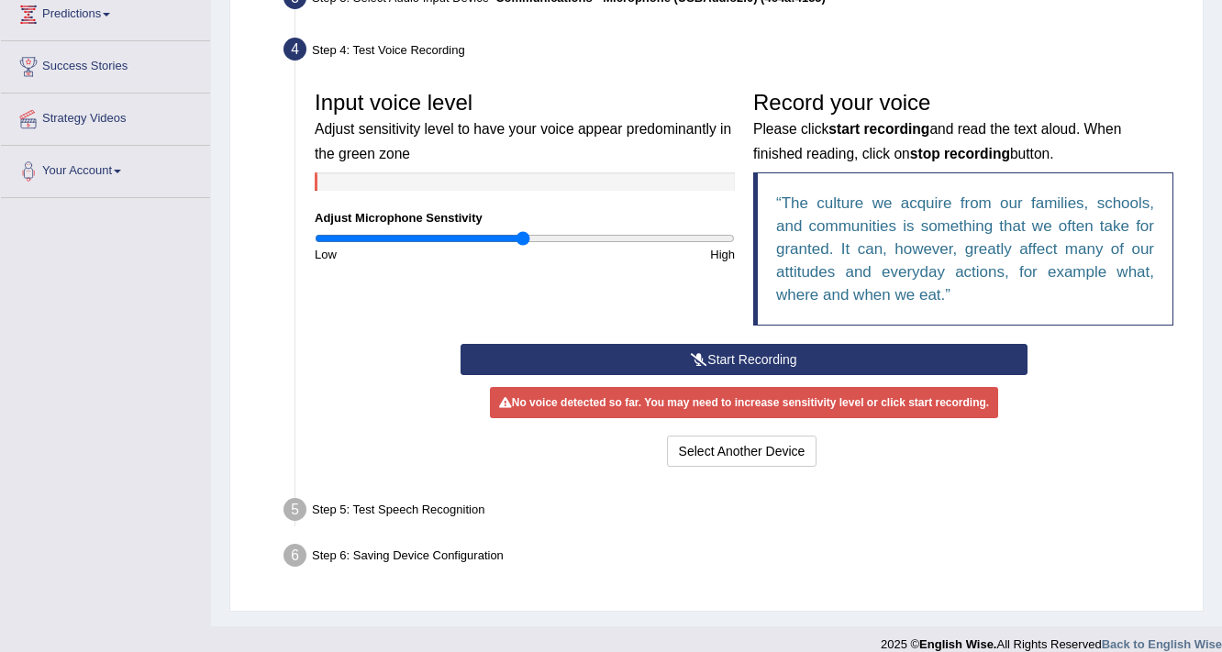
click at [765, 354] on button "Start Recording" at bounding box center [743, 359] width 566 height 31
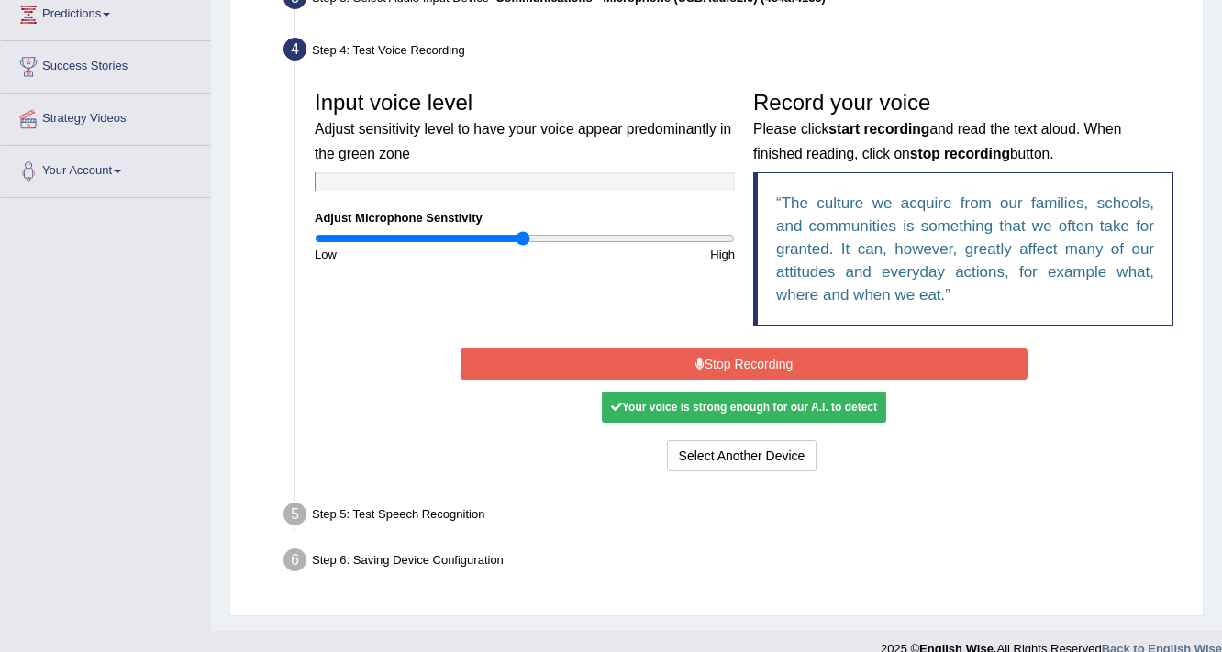
click at [764, 354] on button "Stop Recording" at bounding box center [743, 364] width 566 height 31
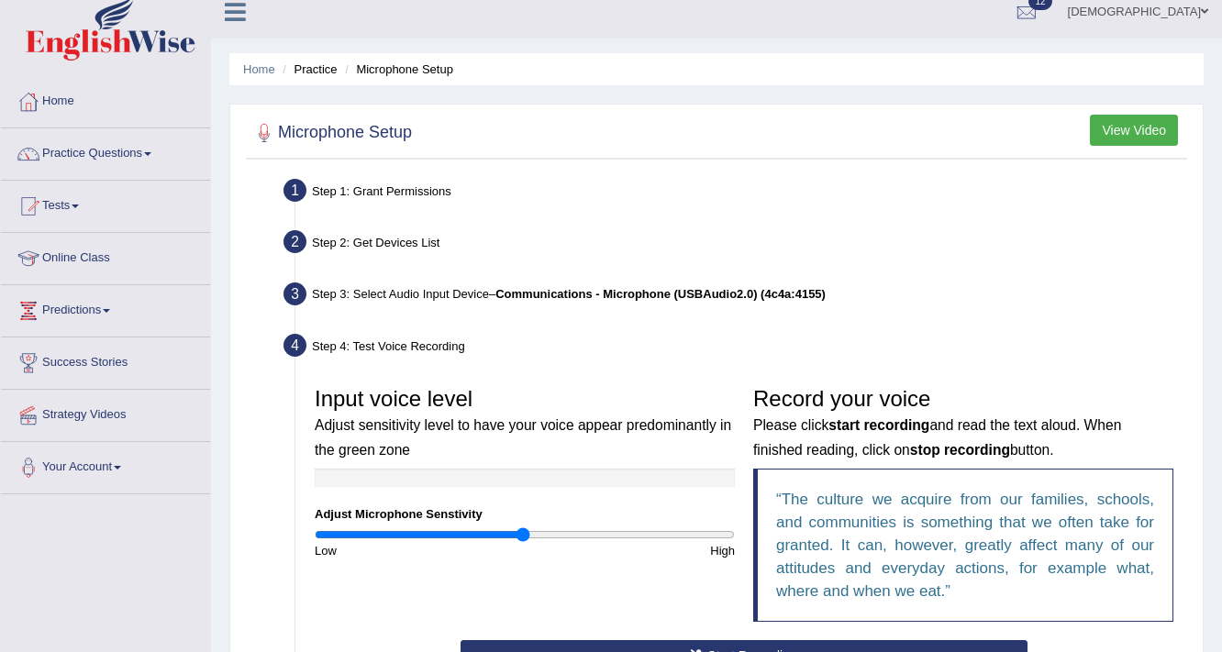
scroll to position [0, 0]
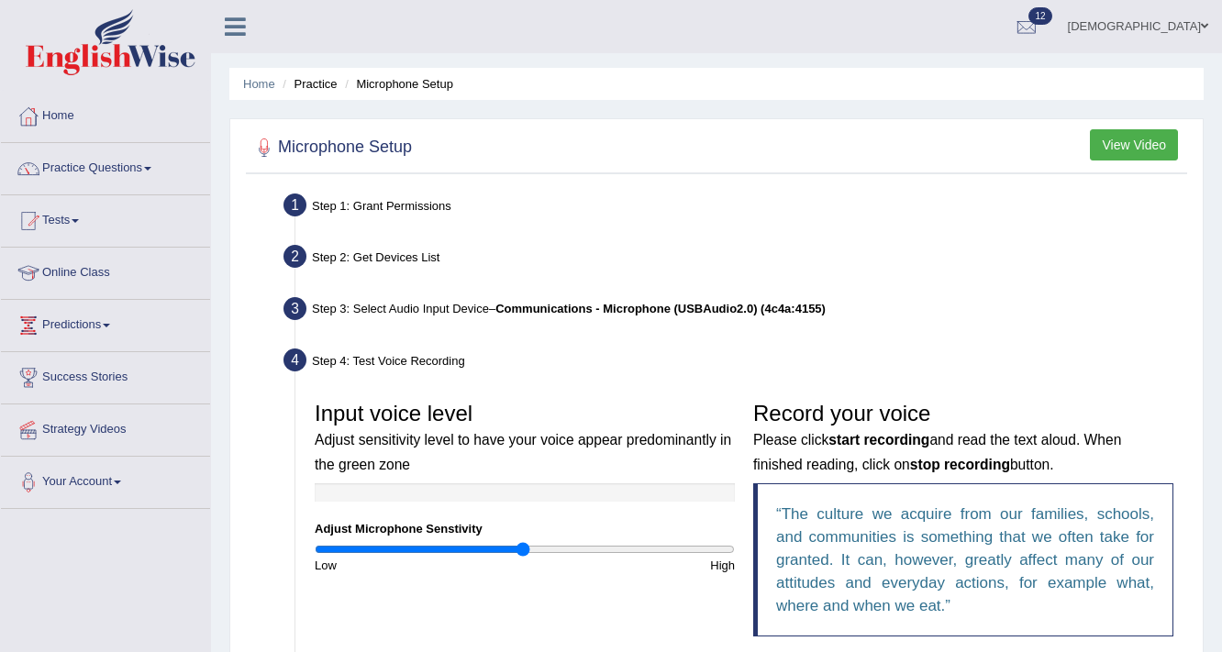
click at [1190, 21] on link "farishta" at bounding box center [1138, 24] width 168 height 48
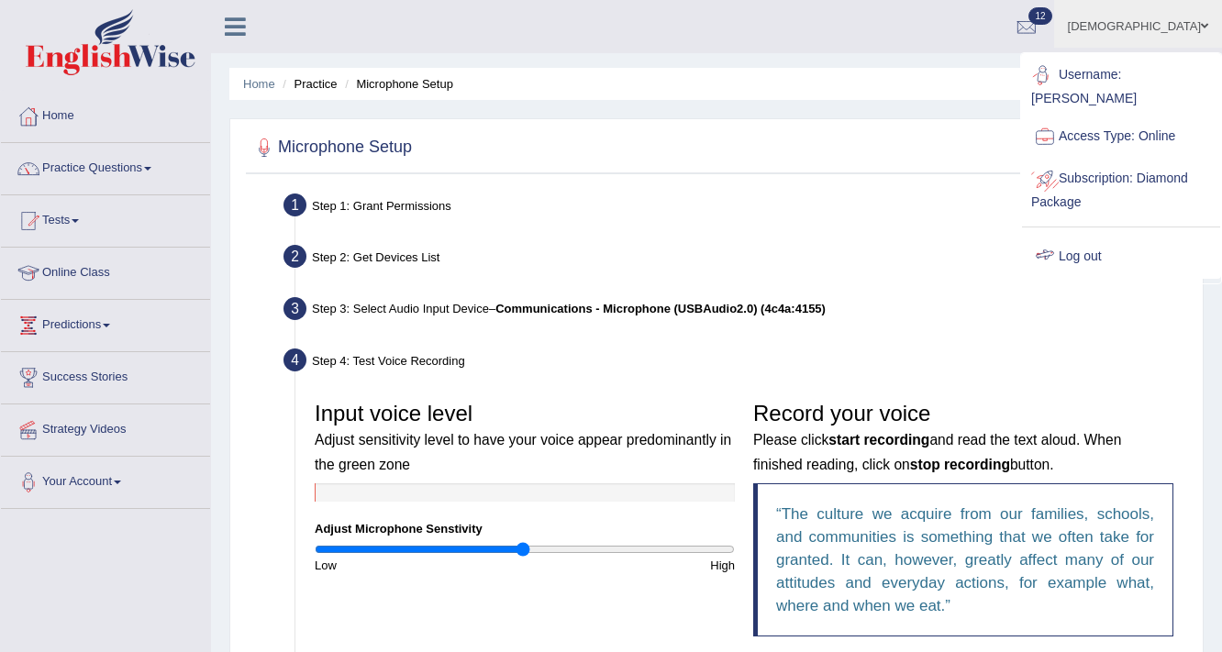
click at [1084, 237] on link "Log out" at bounding box center [1121, 257] width 198 height 42
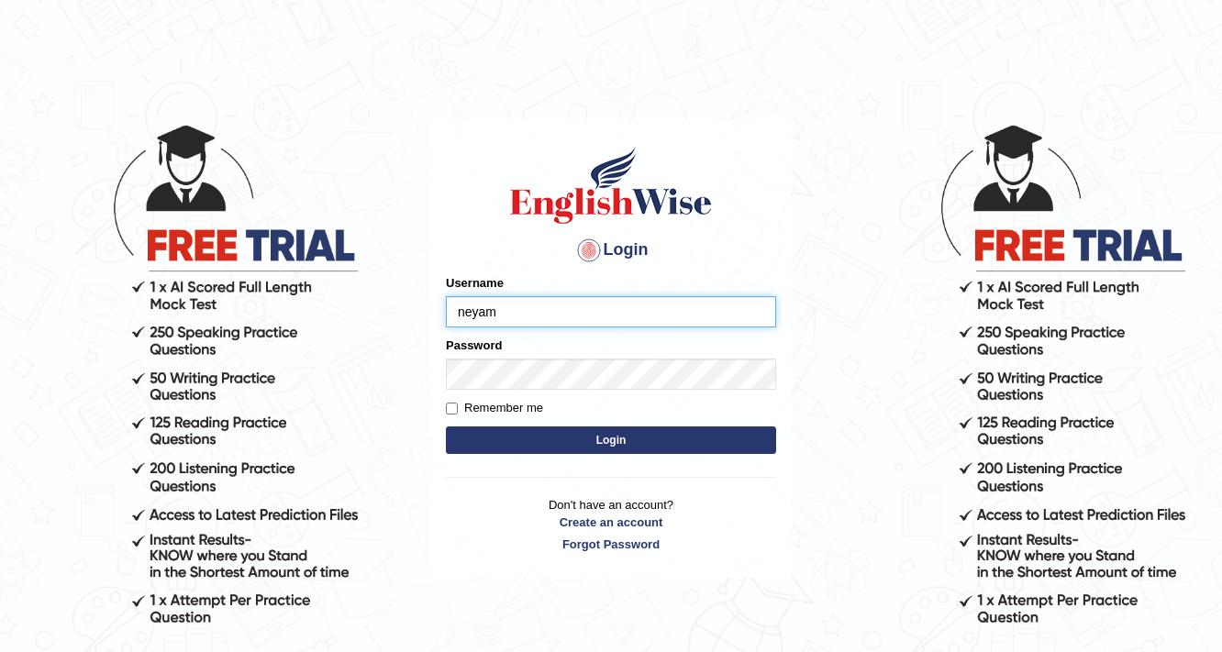
type input "neyam"
click at [631, 437] on button "Login" at bounding box center [611, 440] width 330 height 28
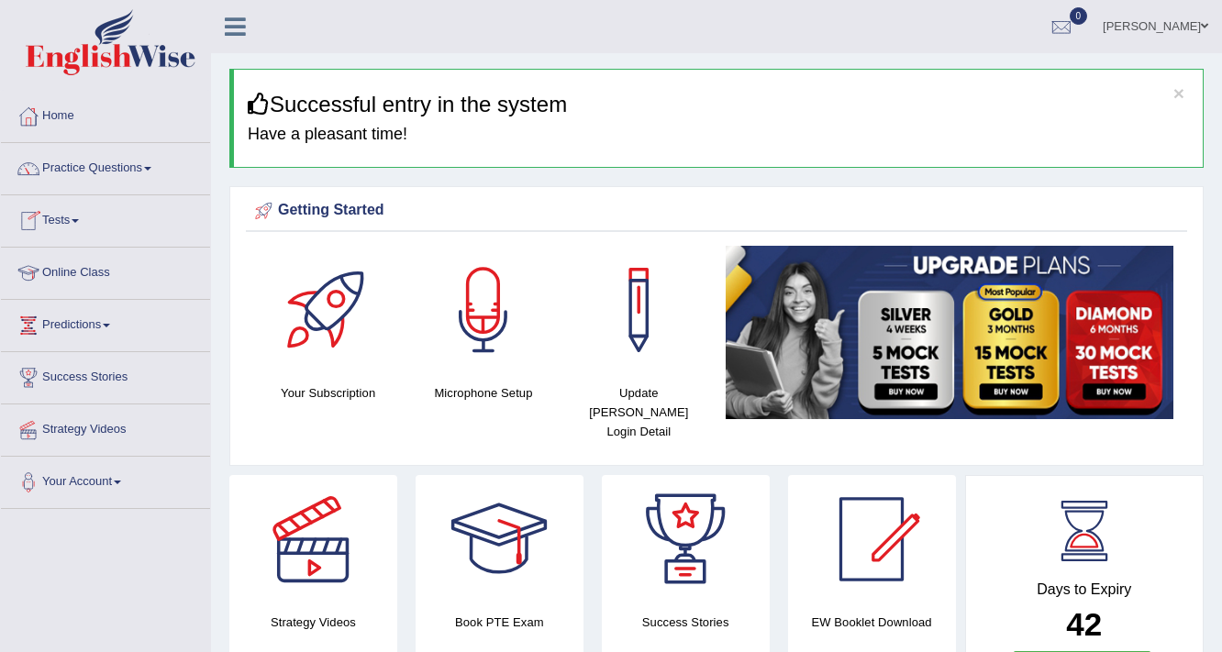
click at [137, 159] on link "Practice Questions" at bounding box center [105, 166] width 209 height 46
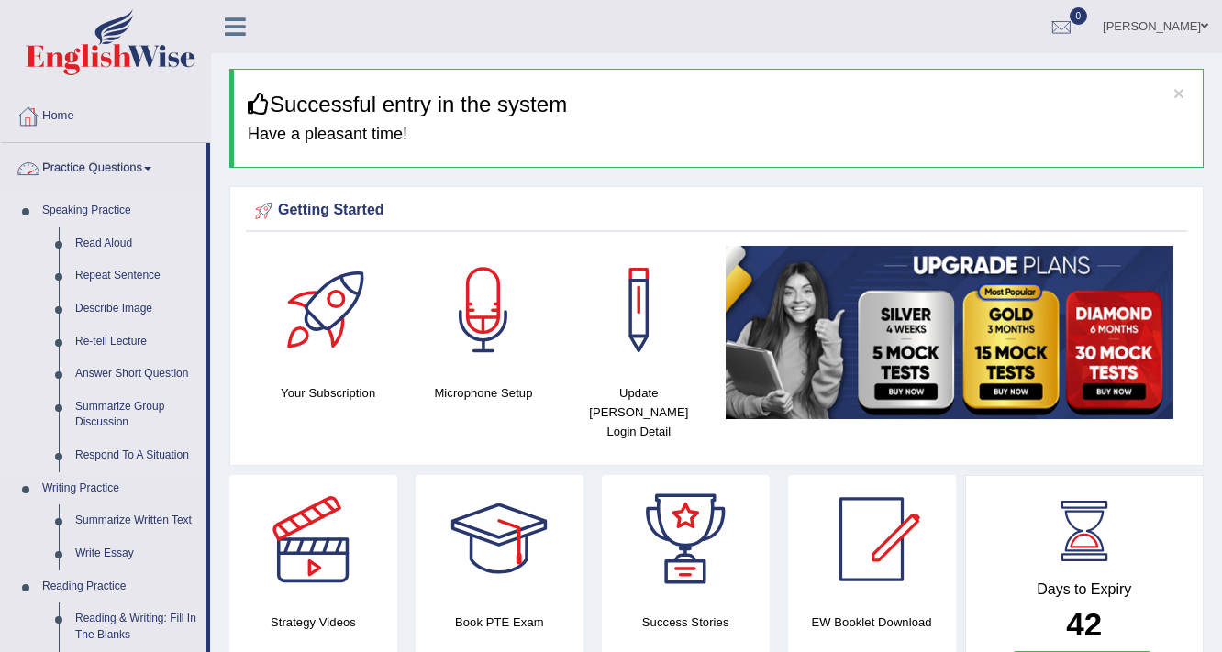
click at [117, 208] on link "Speaking Practice" at bounding box center [120, 210] width 172 height 33
click at [100, 240] on link "Read Aloud" at bounding box center [136, 243] width 138 height 33
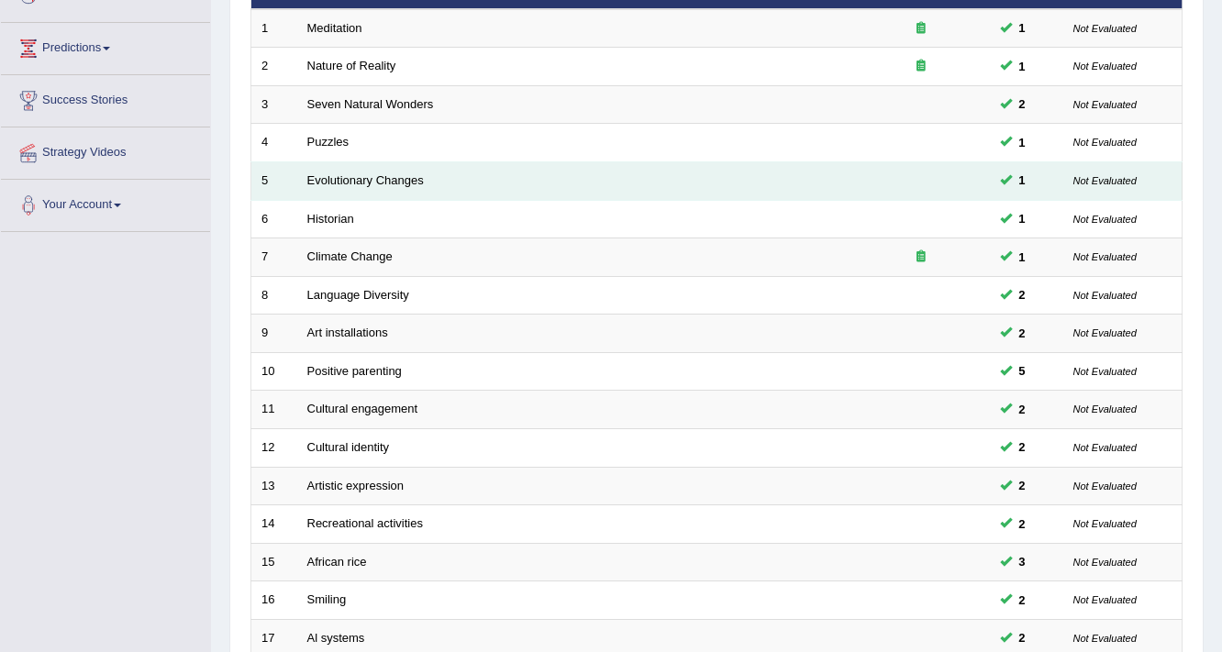
scroll to position [190, 0]
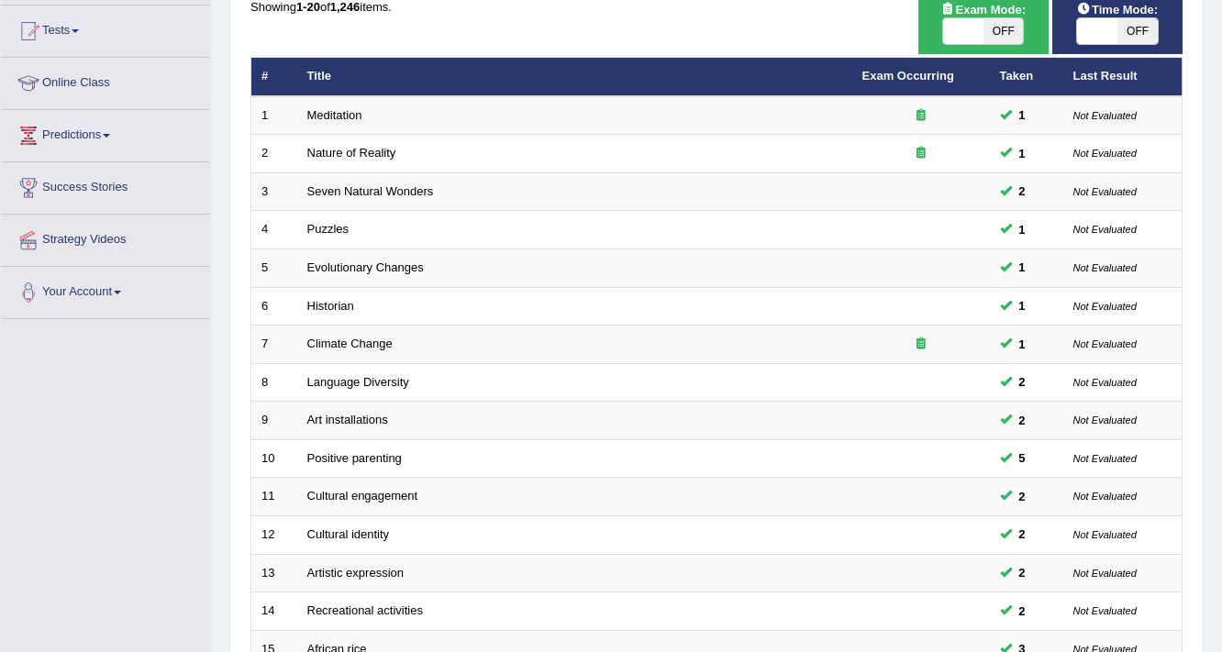
click at [1127, 29] on span "OFF" at bounding box center [1137, 31] width 40 height 26
checkbox input "true"
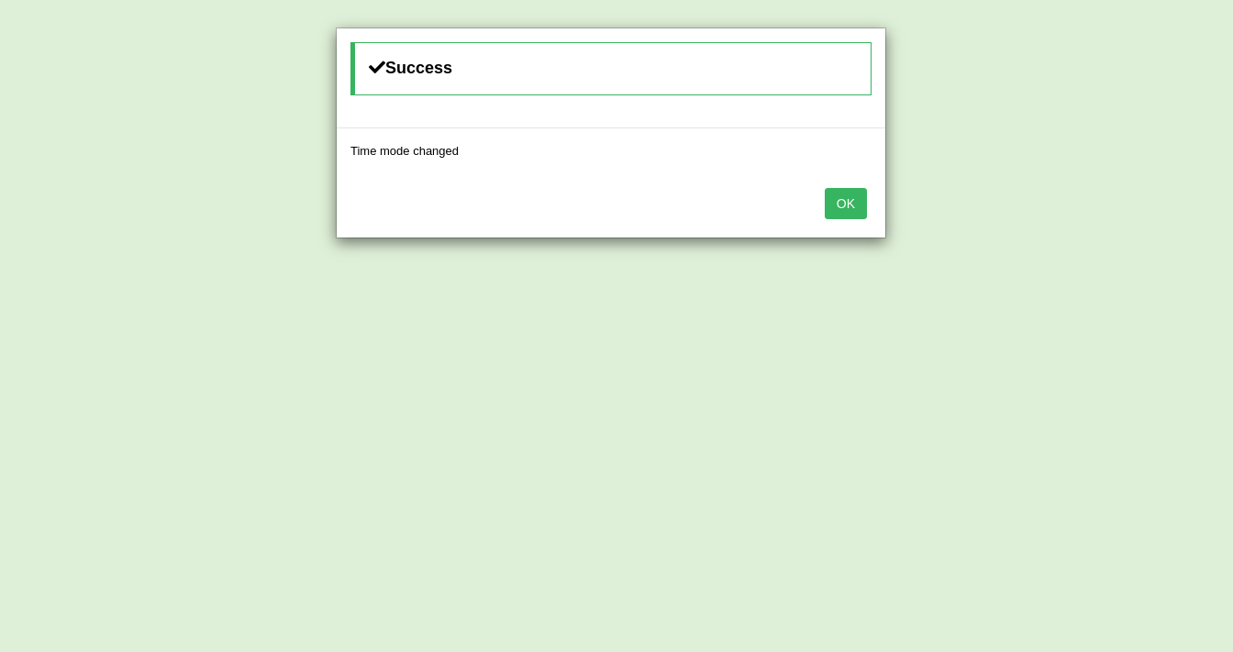
click at [858, 199] on button "OK" at bounding box center [846, 203] width 42 height 31
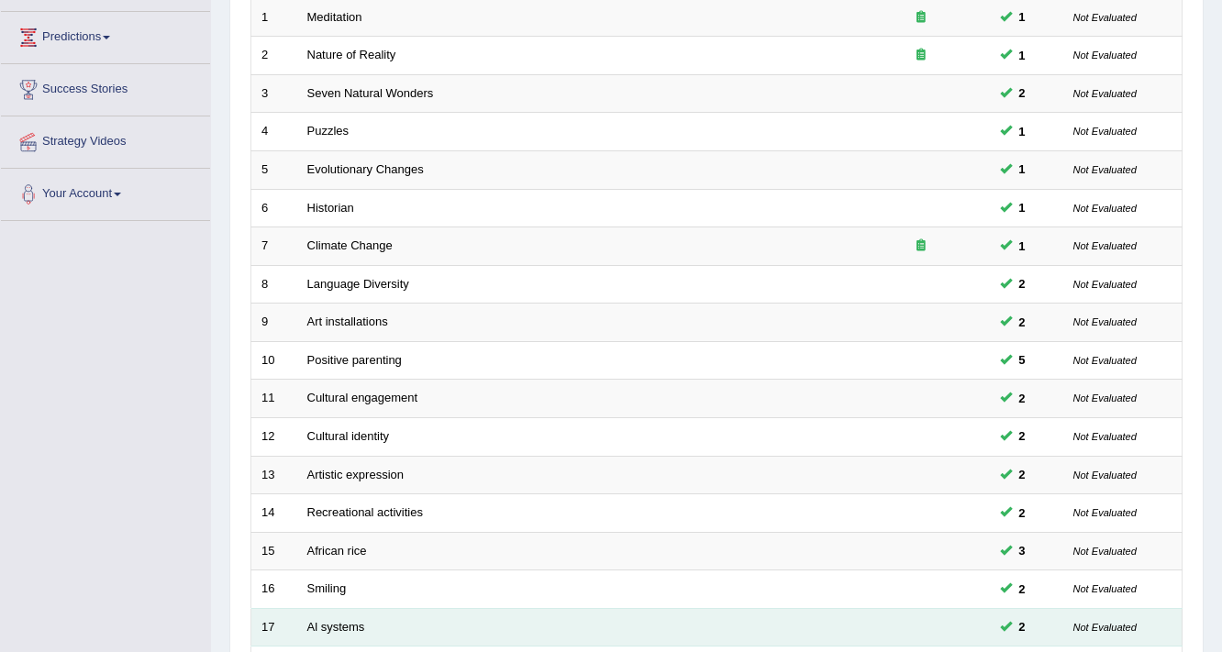
scroll to position [557, 0]
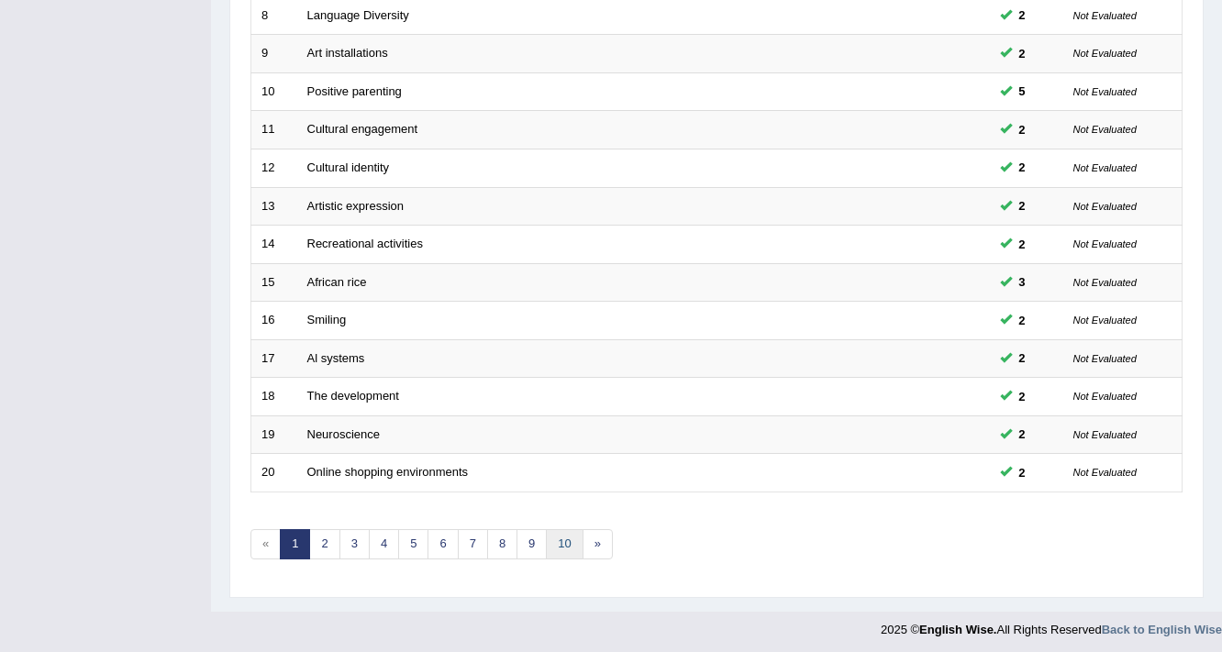
click at [554, 539] on link "10" at bounding box center [564, 544] width 37 height 30
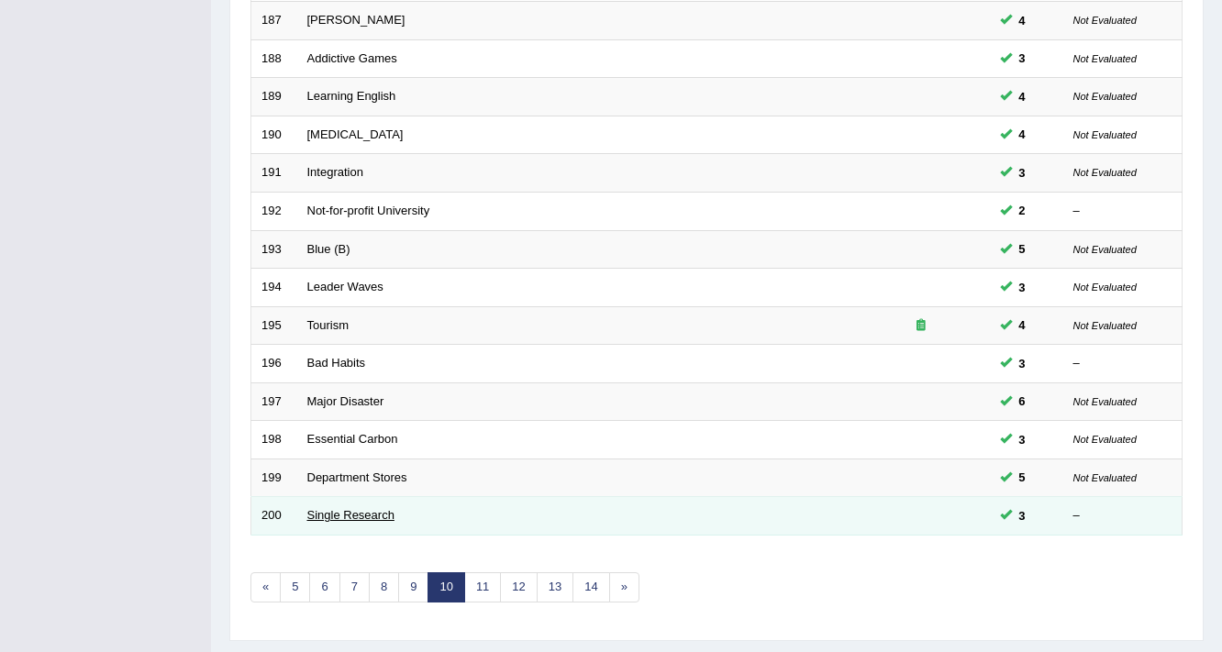
click at [355, 510] on link "Single Research" at bounding box center [350, 515] width 87 height 14
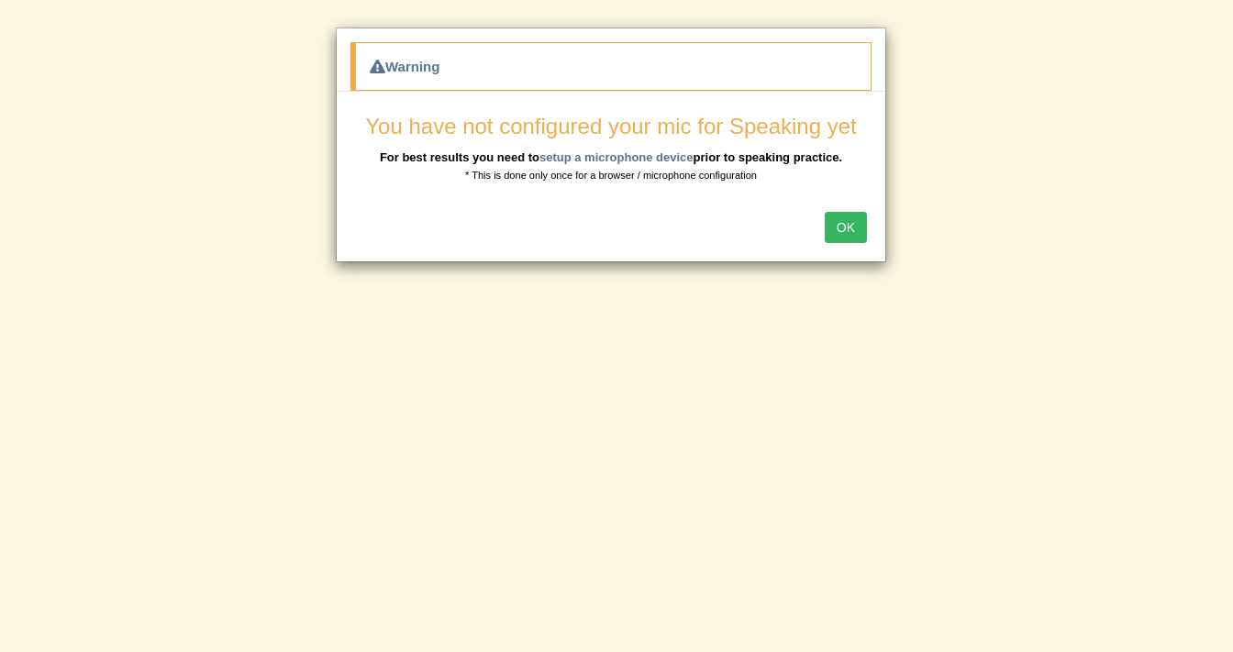
click at [848, 227] on button "OK" at bounding box center [846, 227] width 42 height 31
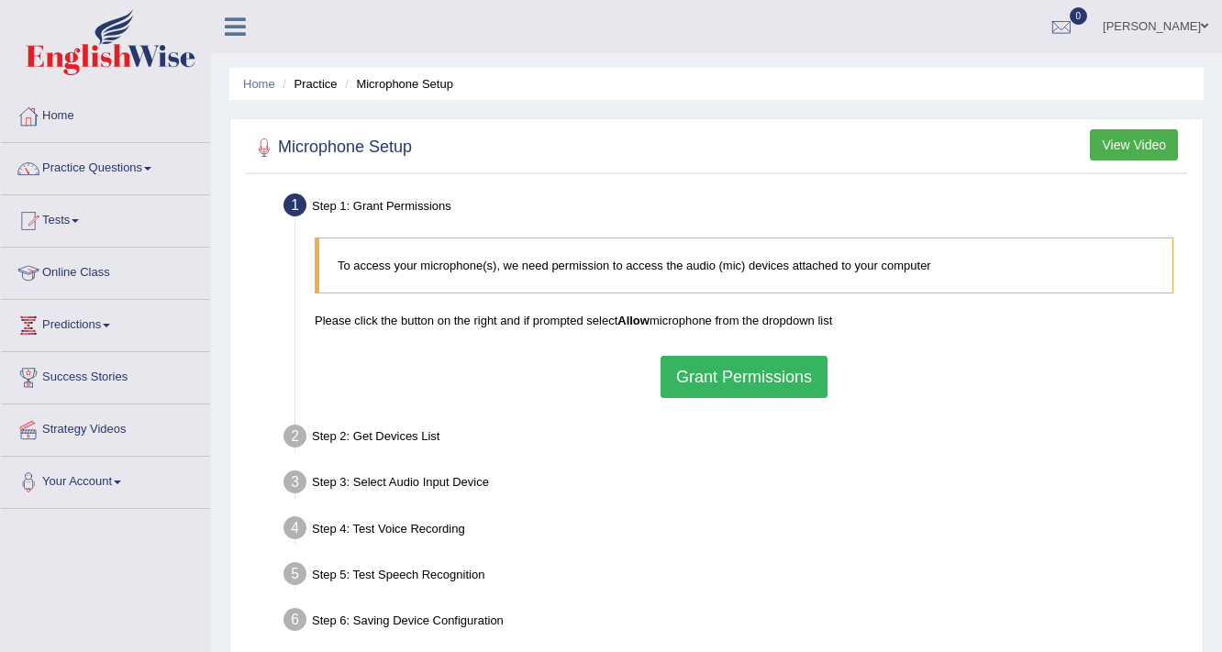
click at [720, 371] on button "Grant Permissions" at bounding box center [743, 377] width 167 height 42
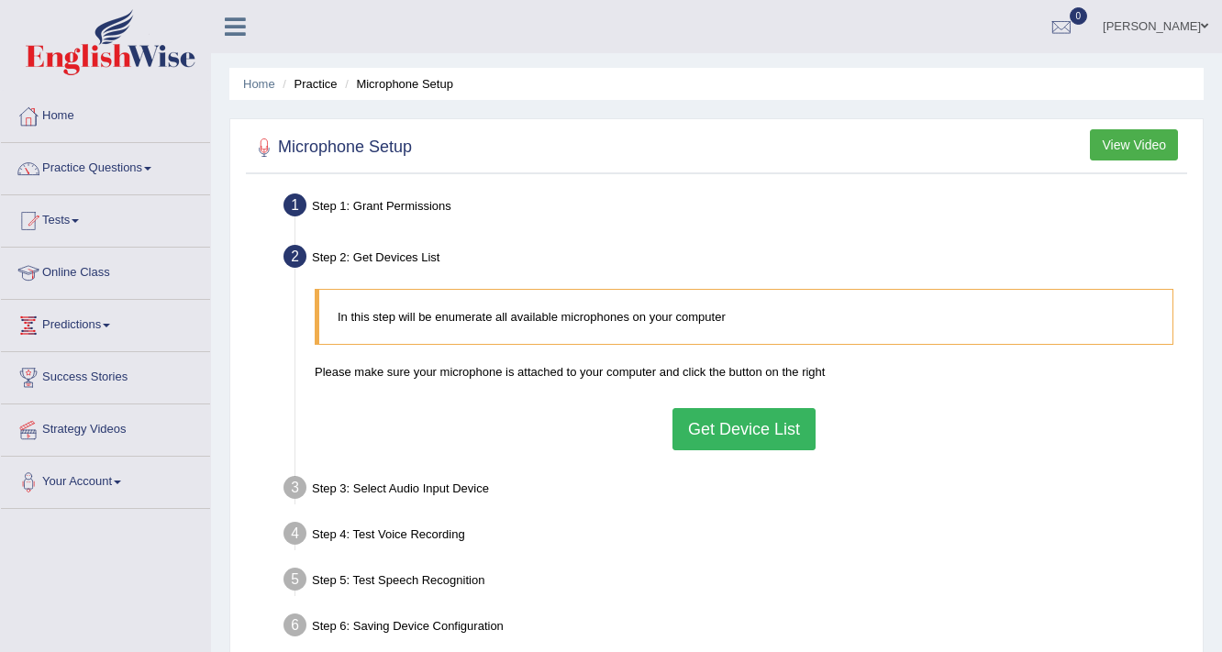
click at [716, 431] on button "Get Device List" at bounding box center [743, 429] width 143 height 42
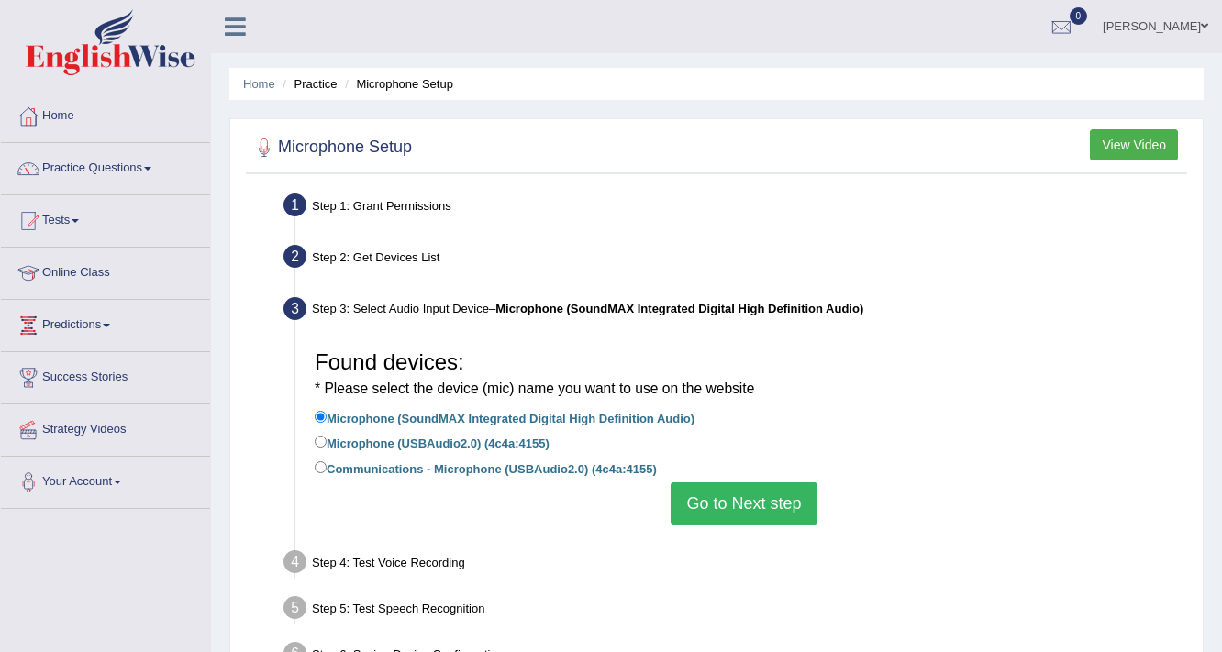
click at [371, 471] on label "Communications - Microphone (USBAudio2.0) (4c4a:4155)" at bounding box center [486, 468] width 342 height 20
click at [327, 471] on input "Communications - Microphone (USBAudio2.0) (4c4a:4155)" at bounding box center [321, 467] width 12 height 12
radio input "true"
click at [717, 510] on button "Go to Next step" at bounding box center [743, 503] width 146 height 42
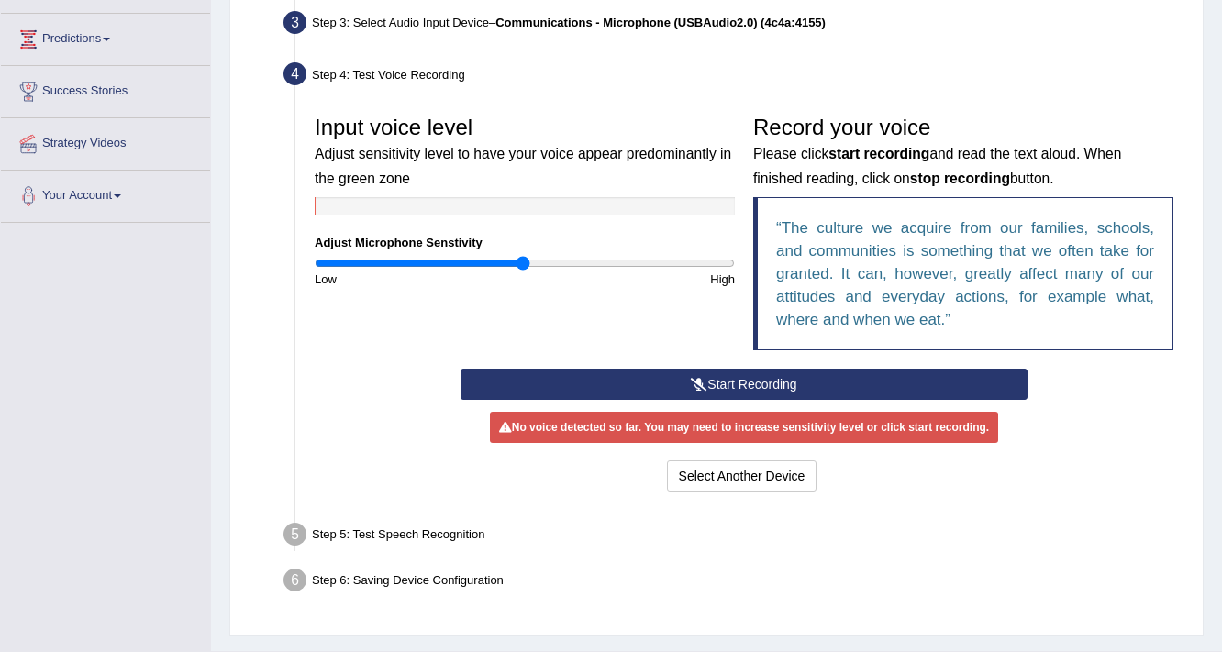
scroll to position [293, 0]
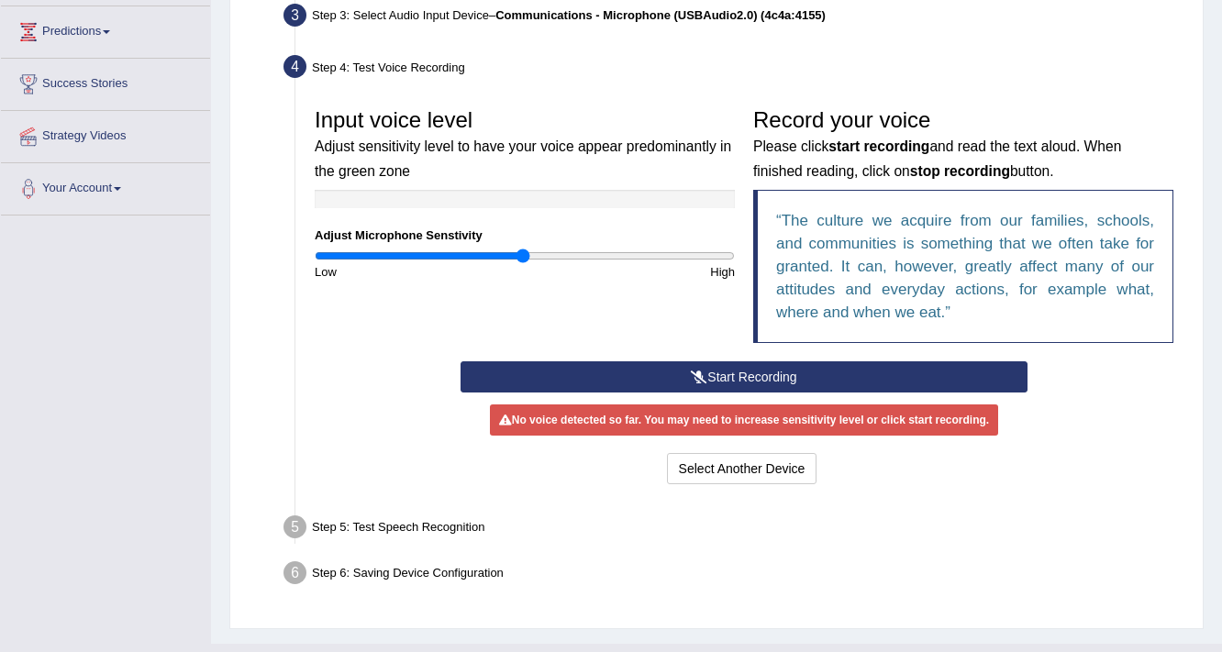
click at [731, 372] on button "Start Recording" at bounding box center [743, 376] width 566 height 31
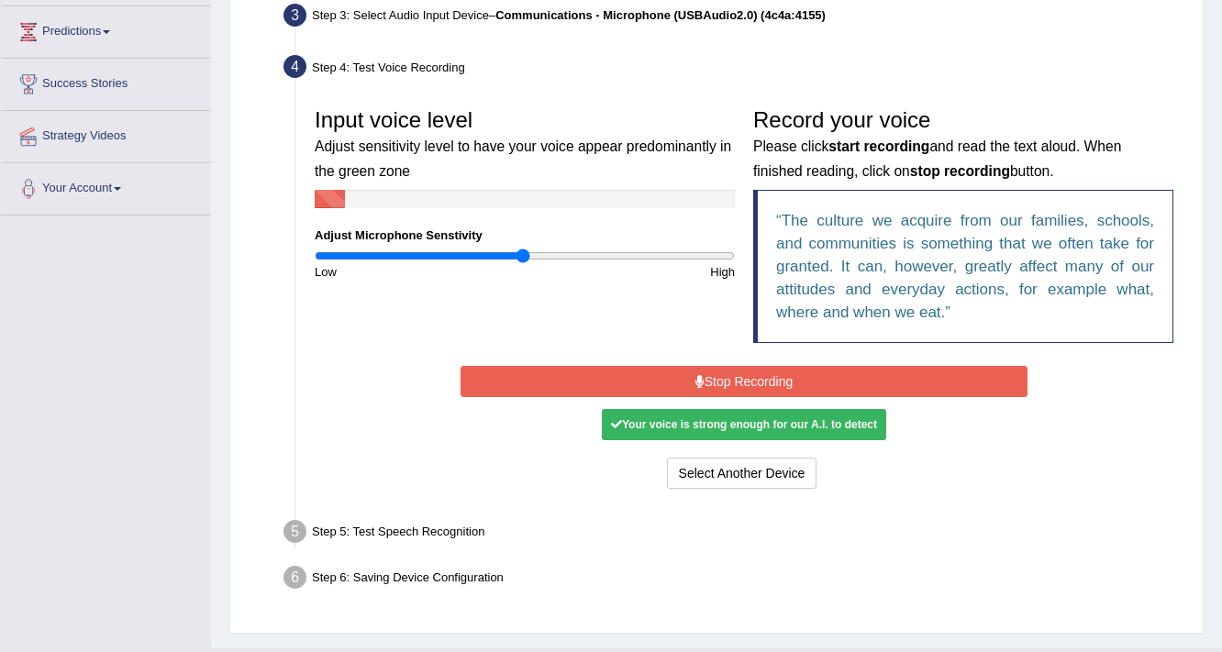
click at [708, 385] on button "Stop Recording" at bounding box center [743, 381] width 566 height 31
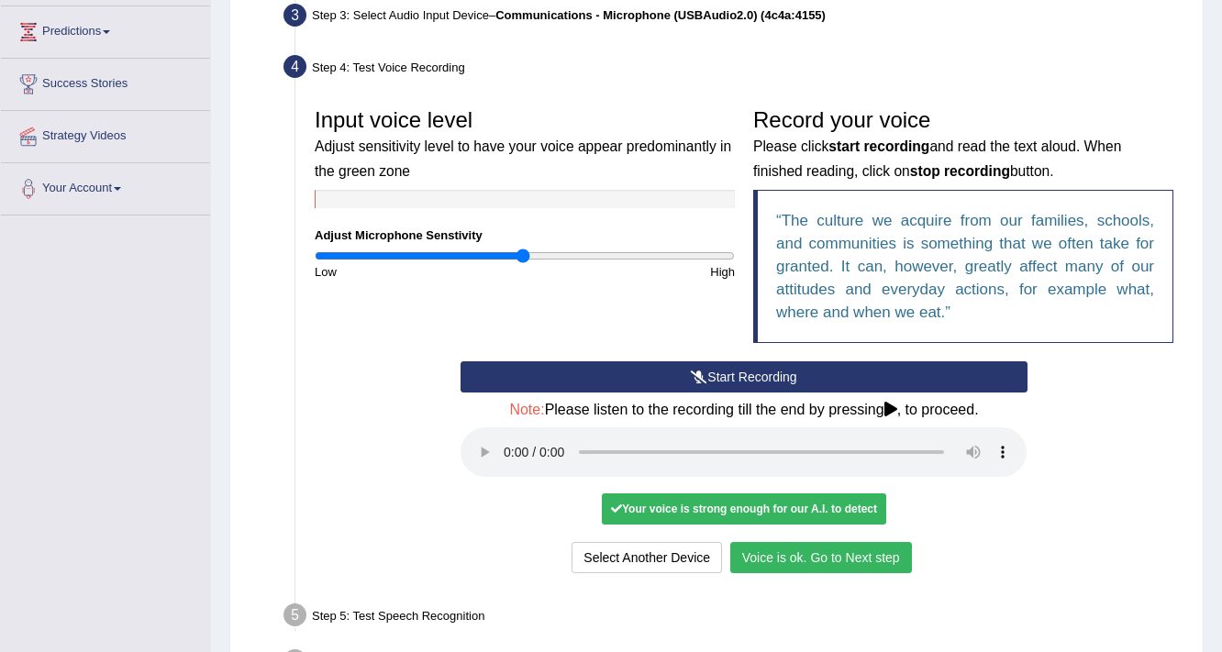
click at [853, 554] on button "Voice is ok. Go to Next step" at bounding box center [821, 557] width 182 height 31
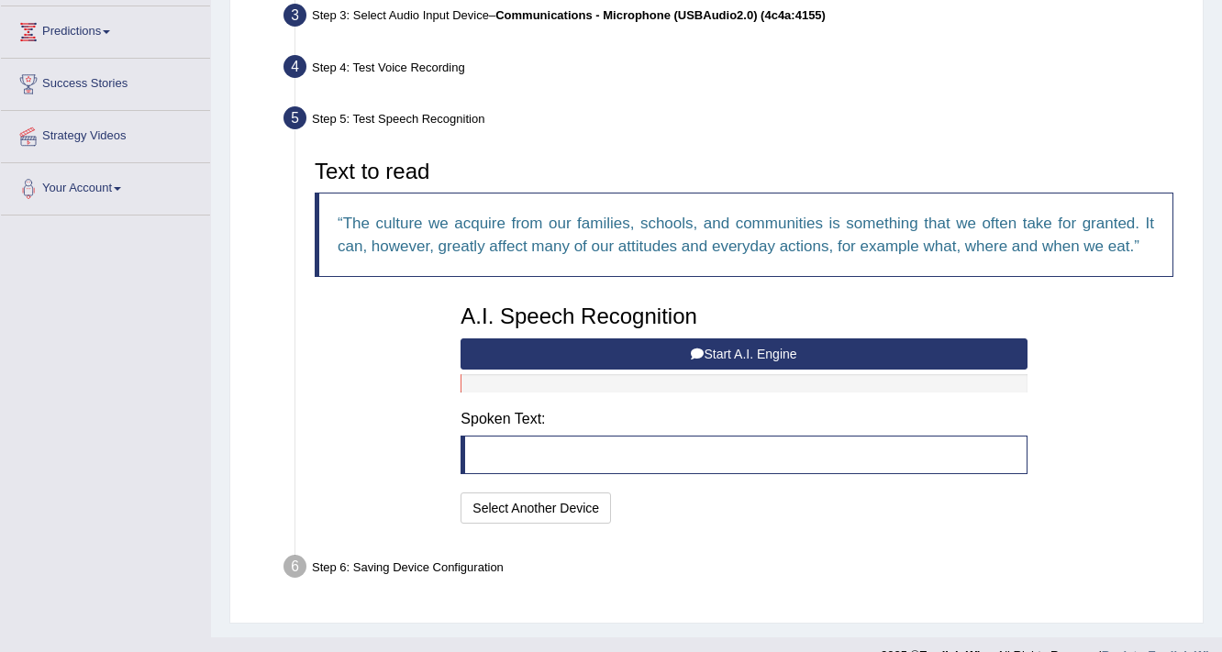
click at [694, 350] on icon at bounding box center [697, 354] width 13 height 13
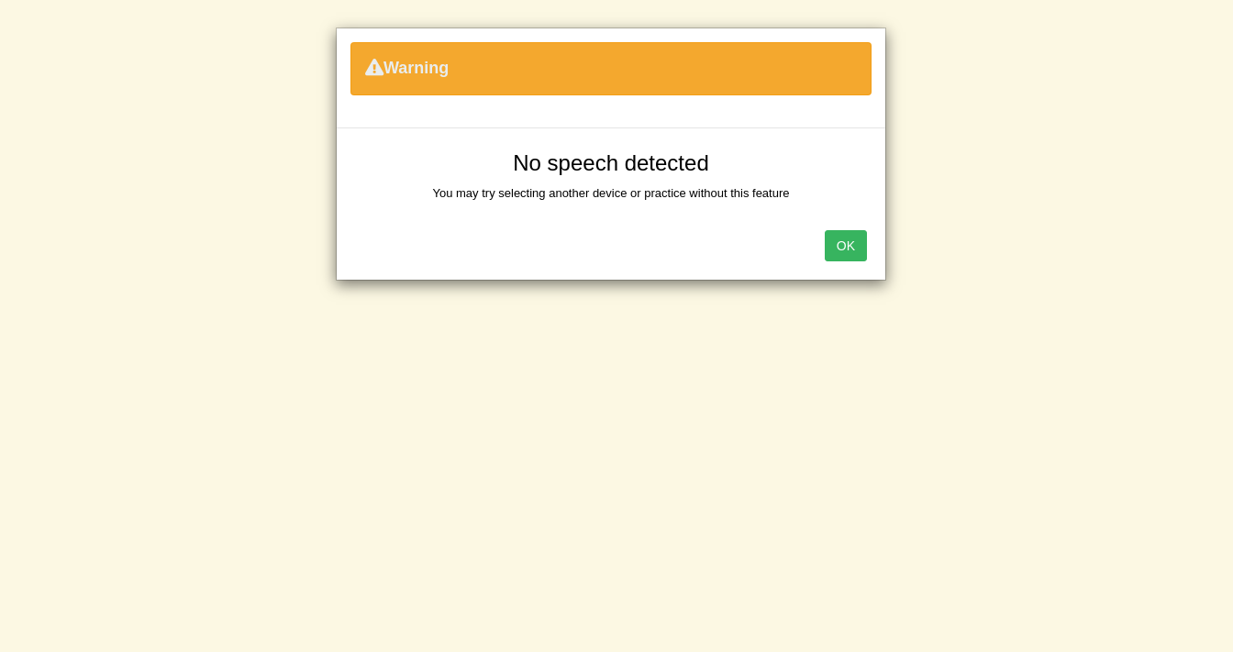
click at [540, 507] on div "Warning No speech detected You may try selecting another device or practice wit…" at bounding box center [616, 326] width 1233 height 652
click at [834, 245] on button "OK" at bounding box center [846, 245] width 42 height 31
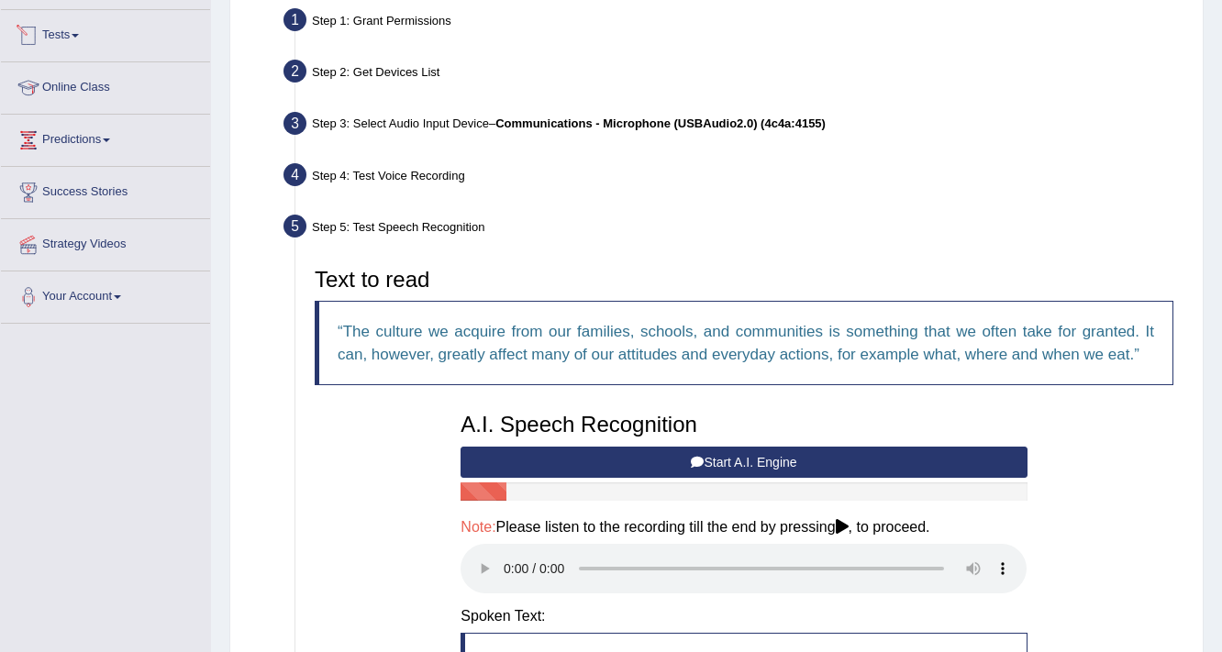
scroll to position [367, 0]
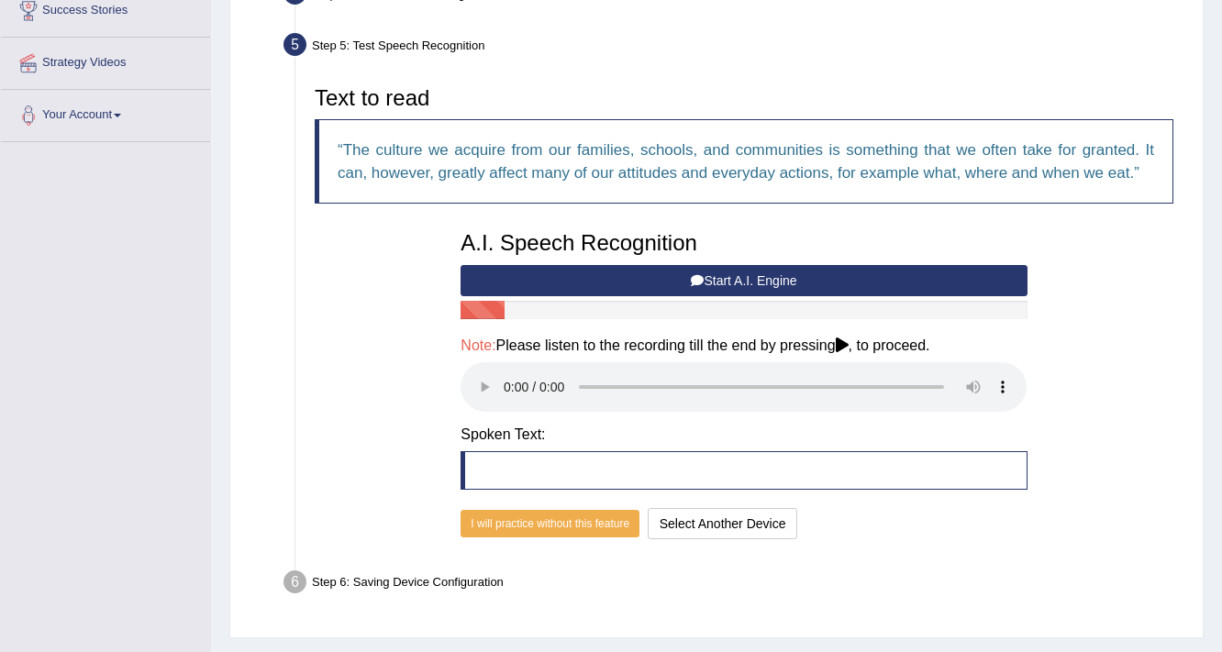
click at [771, 276] on button "Start A.I. Engine" at bounding box center [743, 280] width 566 height 31
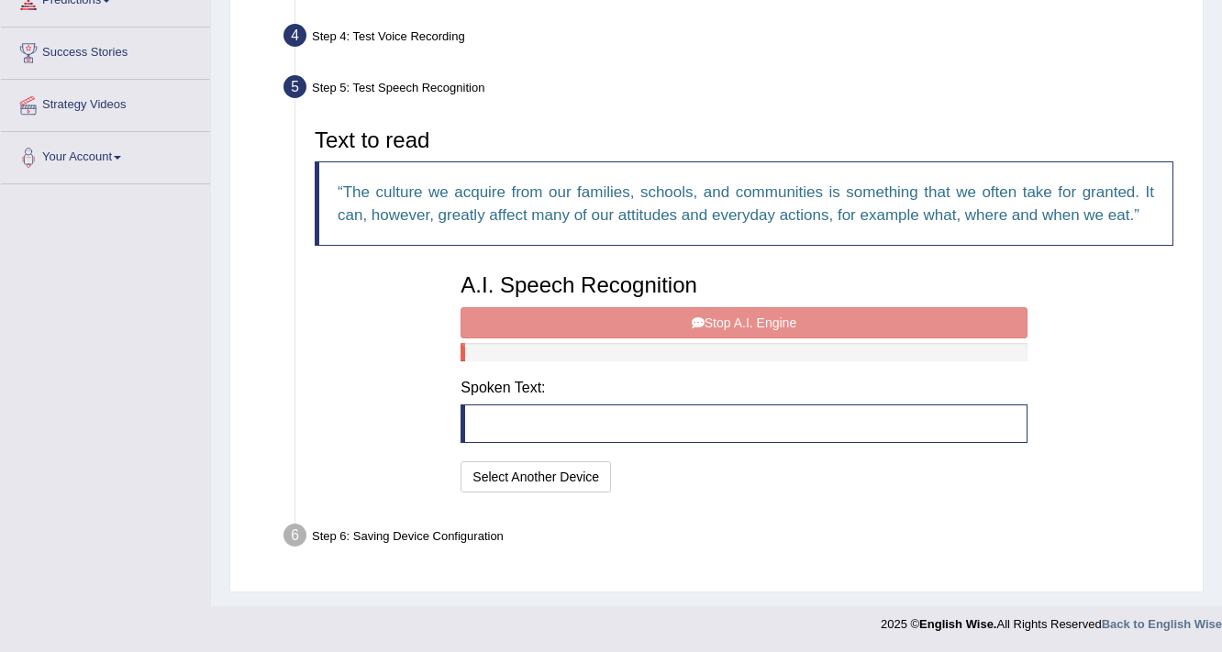
scroll to position [323, 0]
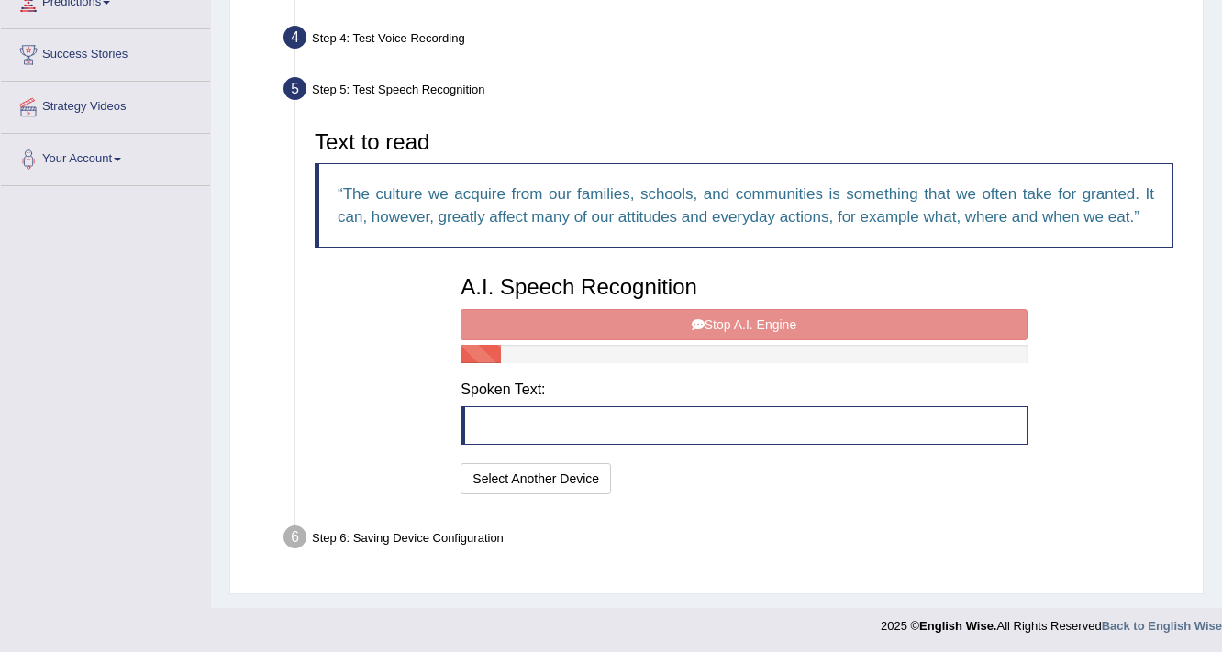
click at [741, 332] on div "A.I. Speech Recognition Start A.I. Engine Stop A.I. Engine Note: Please listen …" at bounding box center [743, 382] width 584 height 233
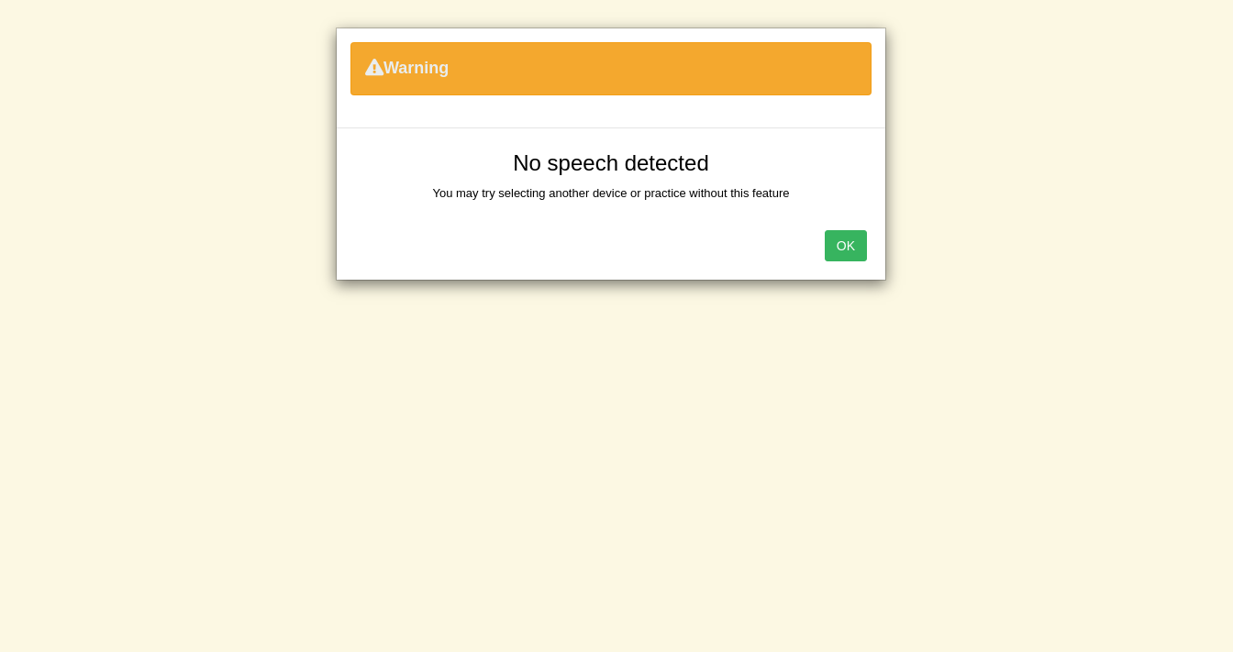
click at [840, 252] on button "OK" at bounding box center [846, 245] width 42 height 31
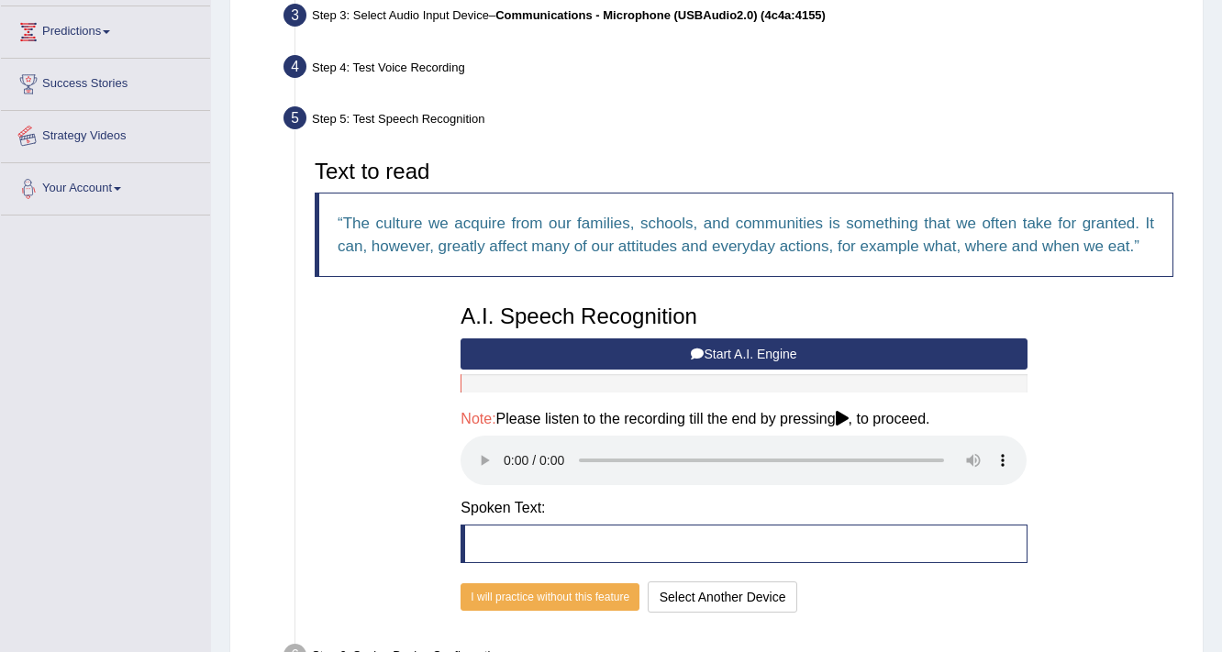
scroll to position [0, 0]
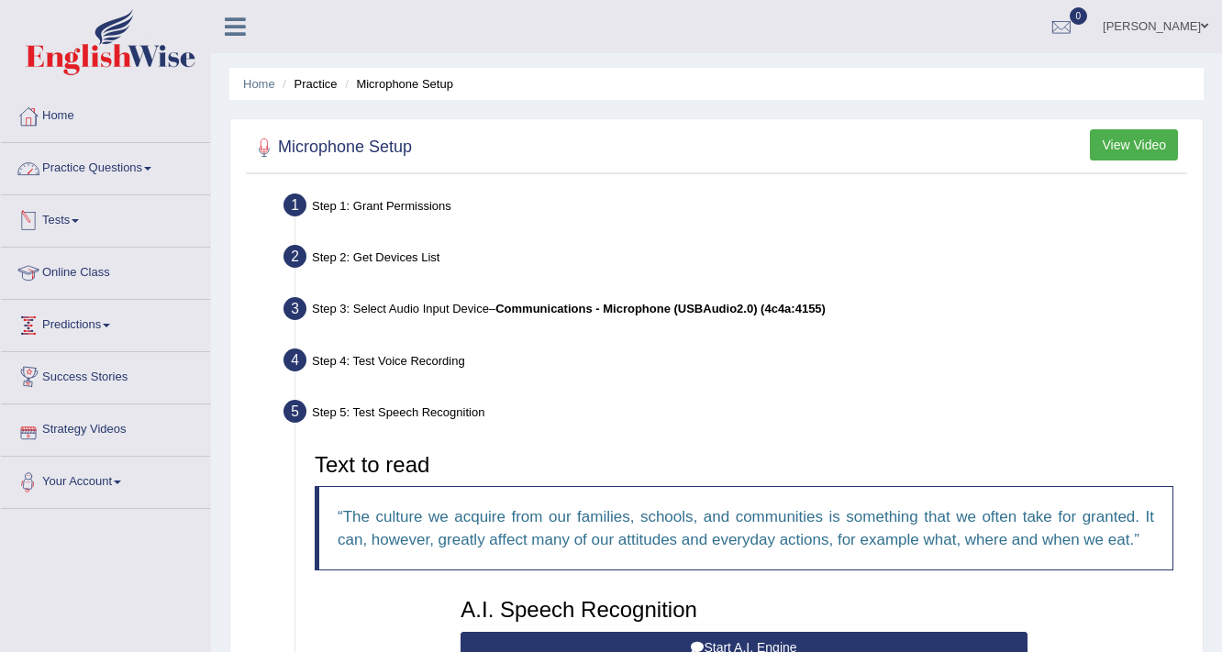
click at [127, 172] on link "Practice Questions" at bounding box center [105, 166] width 209 height 46
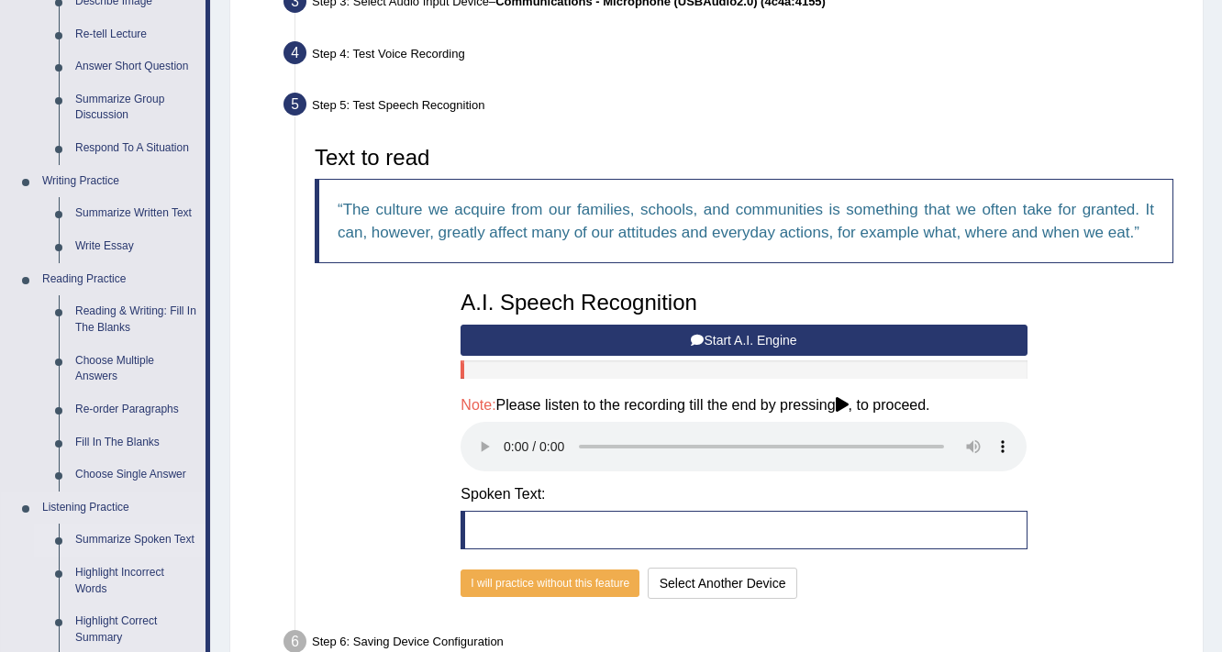
scroll to position [293, 0]
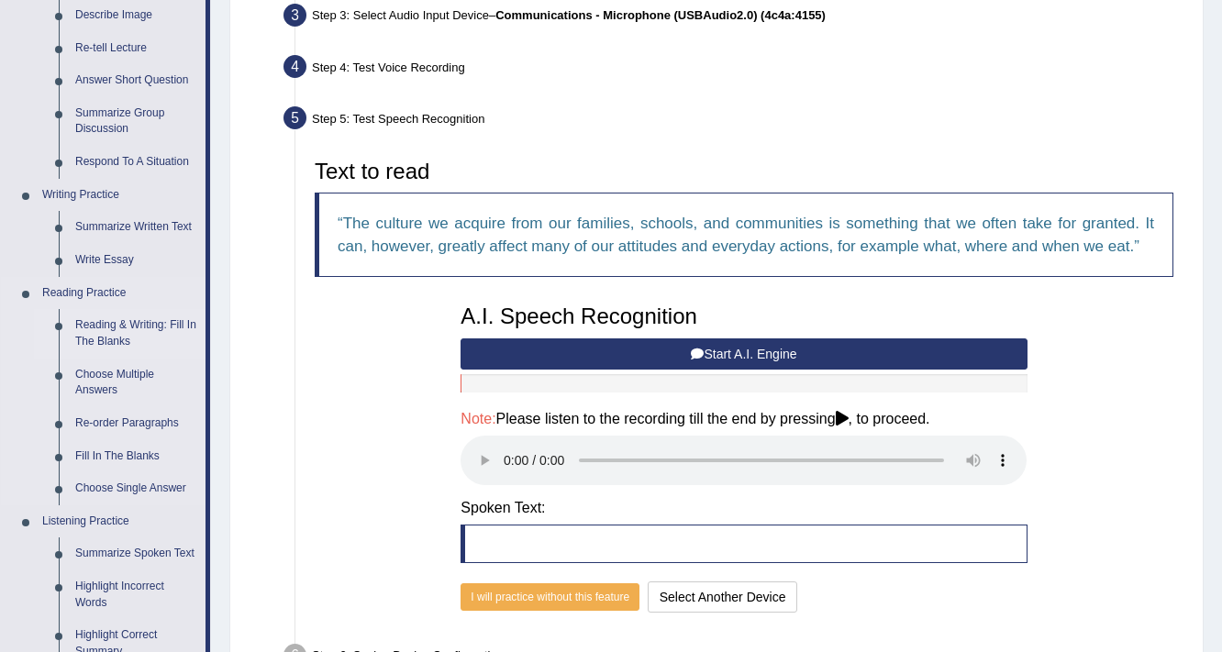
click at [120, 325] on link "Reading & Writing: Fill In The Blanks" at bounding box center [136, 333] width 138 height 49
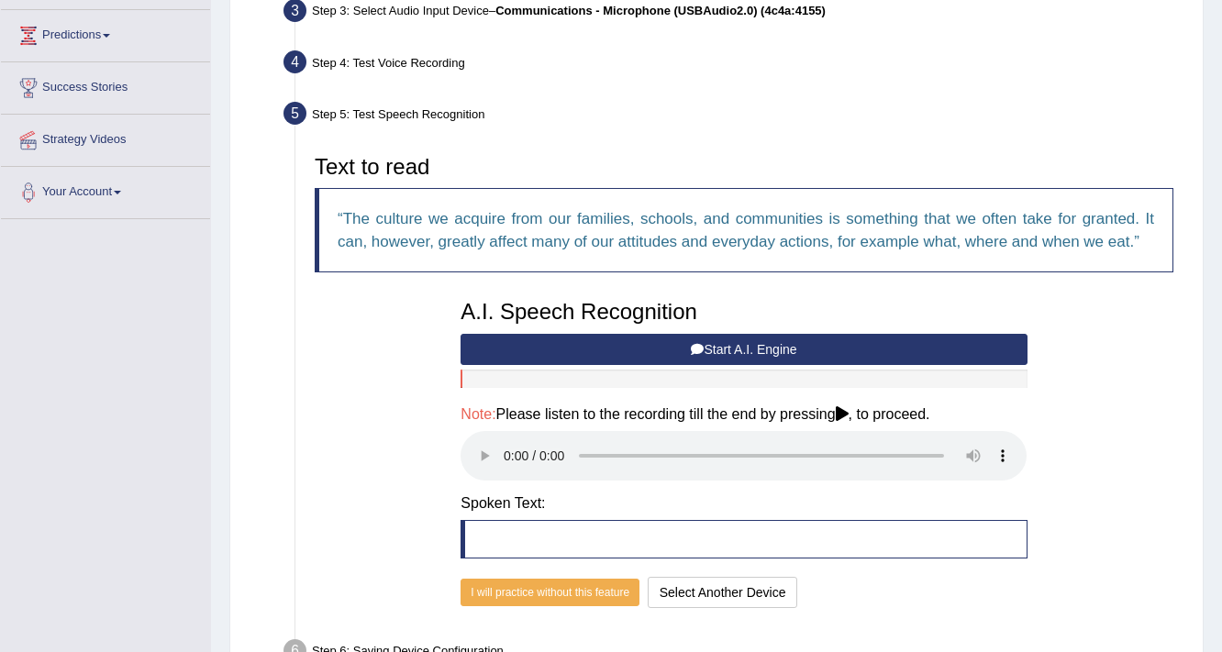
scroll to position [385, 0]
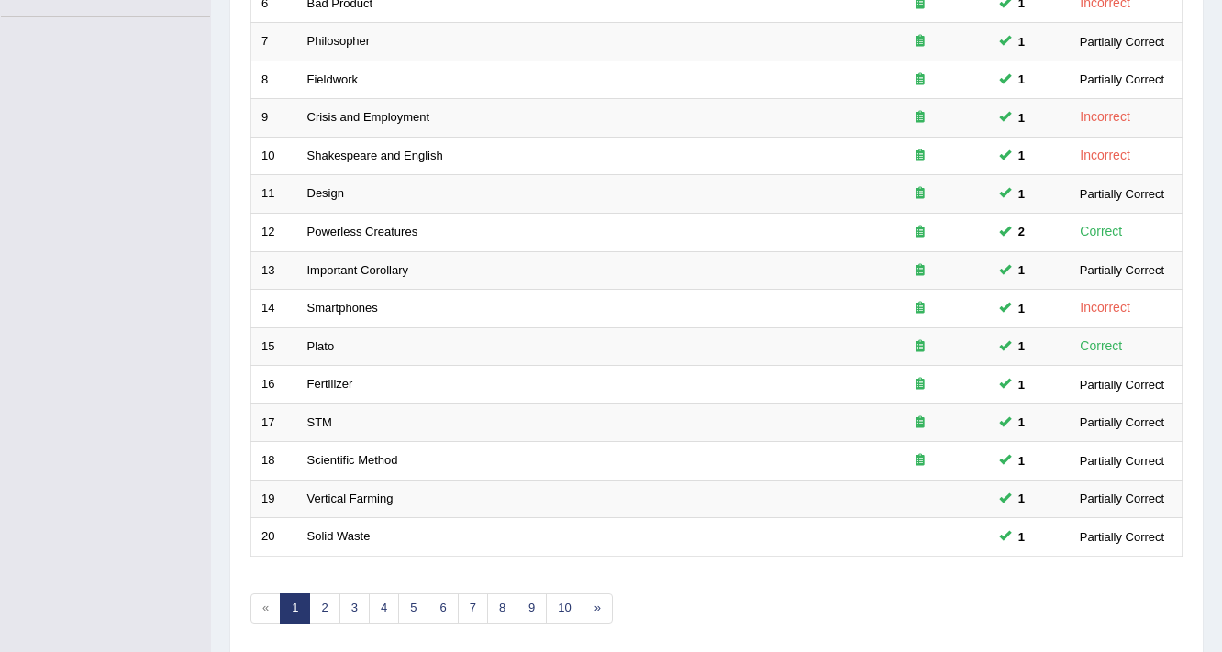
scroll to position [557, 0]
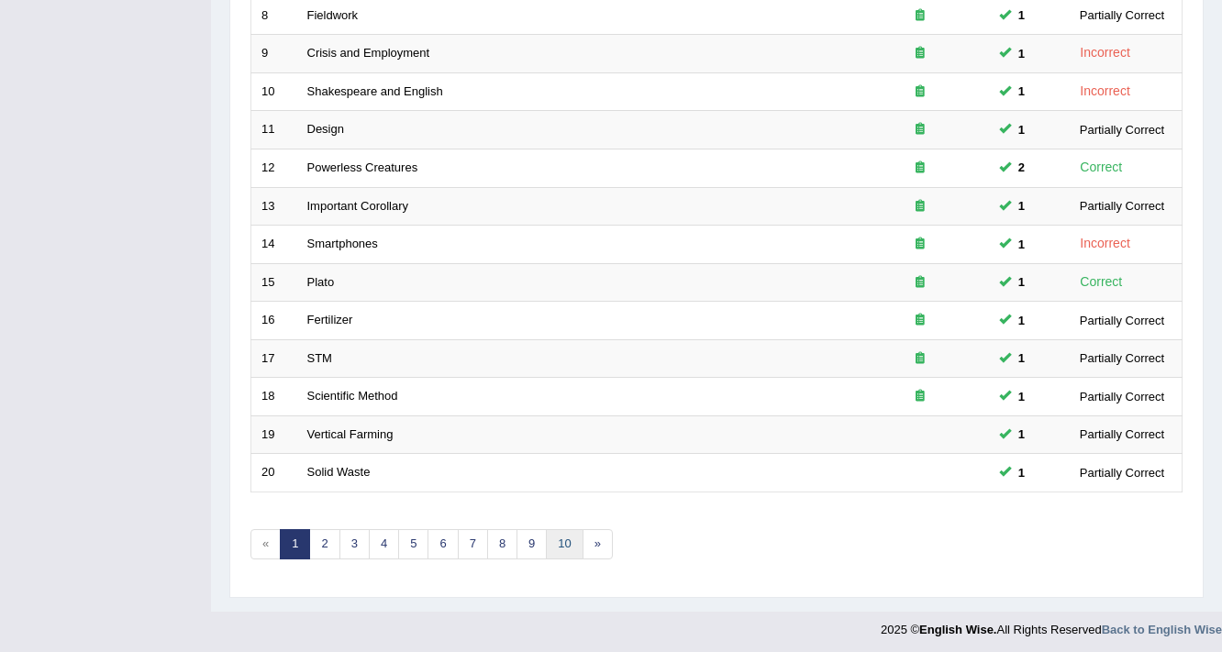
click at [554, 537] on link "10" at bounding box center [564, 544] width 37 height 30
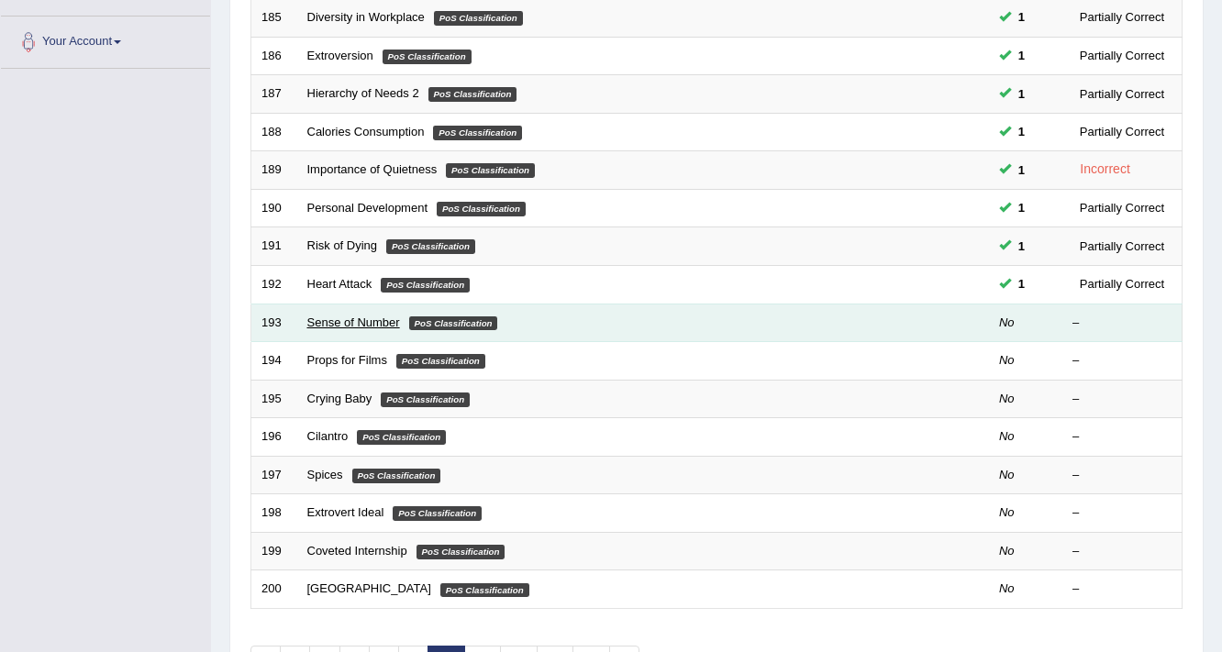
click at [359, 322] on link "Sense of Number" at bounding box center [353, 323] width 93 height 14
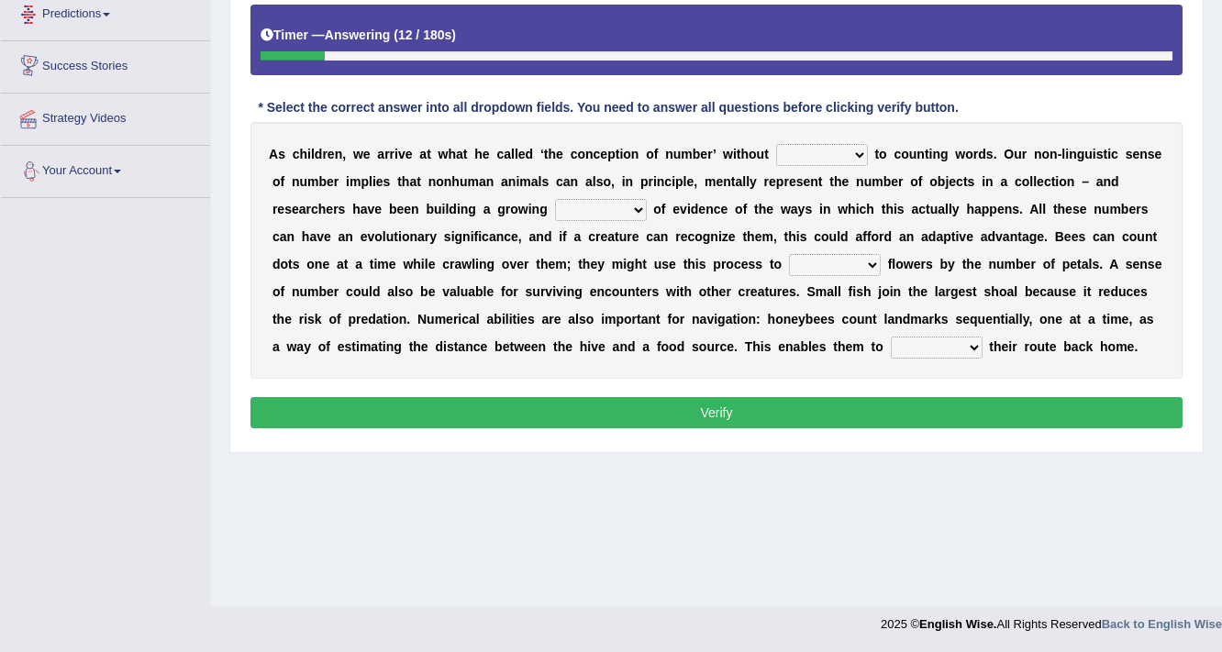
click at [862, 152] on select "discourse coarse recourse course" at bounding box center [822, 155] width 92 height 22
select select "course"
click at [776, 144] on select "discourse coarse recourse course" at bounding box center [822, 155] width 92 height 22
click at [628, 205] on select "need market body awareness" at bounding box center [601, 210] width 92 height 22
select select "need"
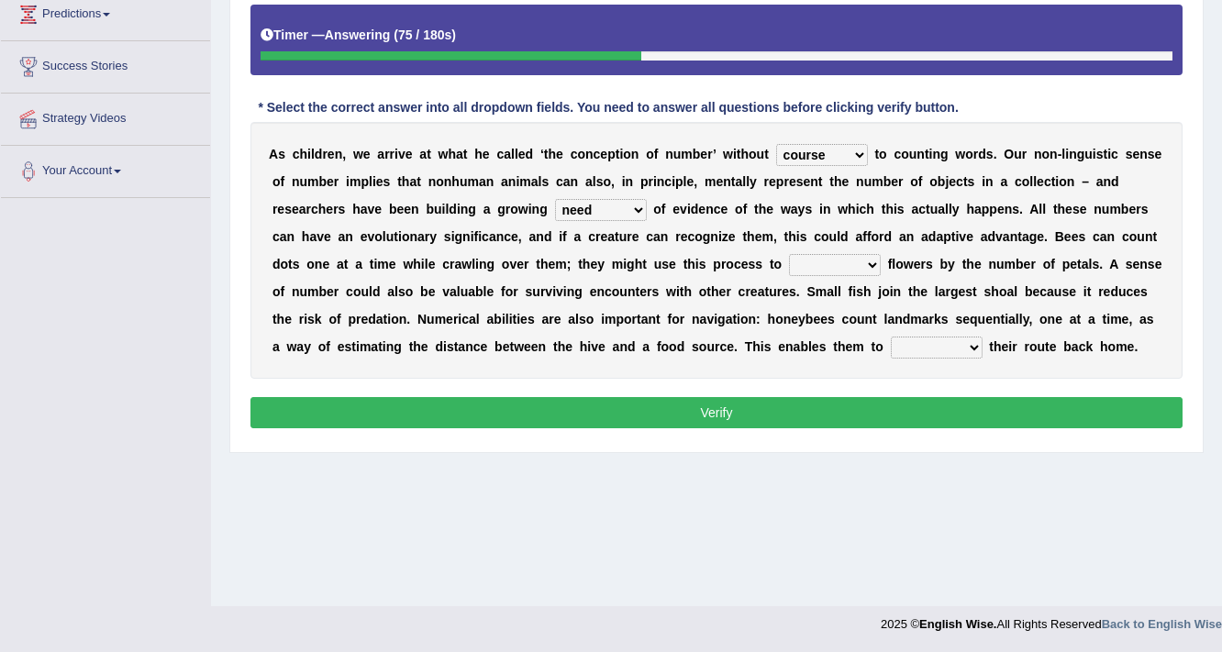
click at [555, 199] on select "need market body awareness" at bounding box center [601, 210] width 92 height 22
click at [859, 259] on select "value plant identify order" at bounding box center [835, 265] width 92 height 22
select select "identify"
click at [789, 254] on select "value plant identify order" at bounding box center [835, 265] width 92 height 22
click at [863, 260] on select "value plant identify order" at bounding box center [835, 265] width 92 height 22
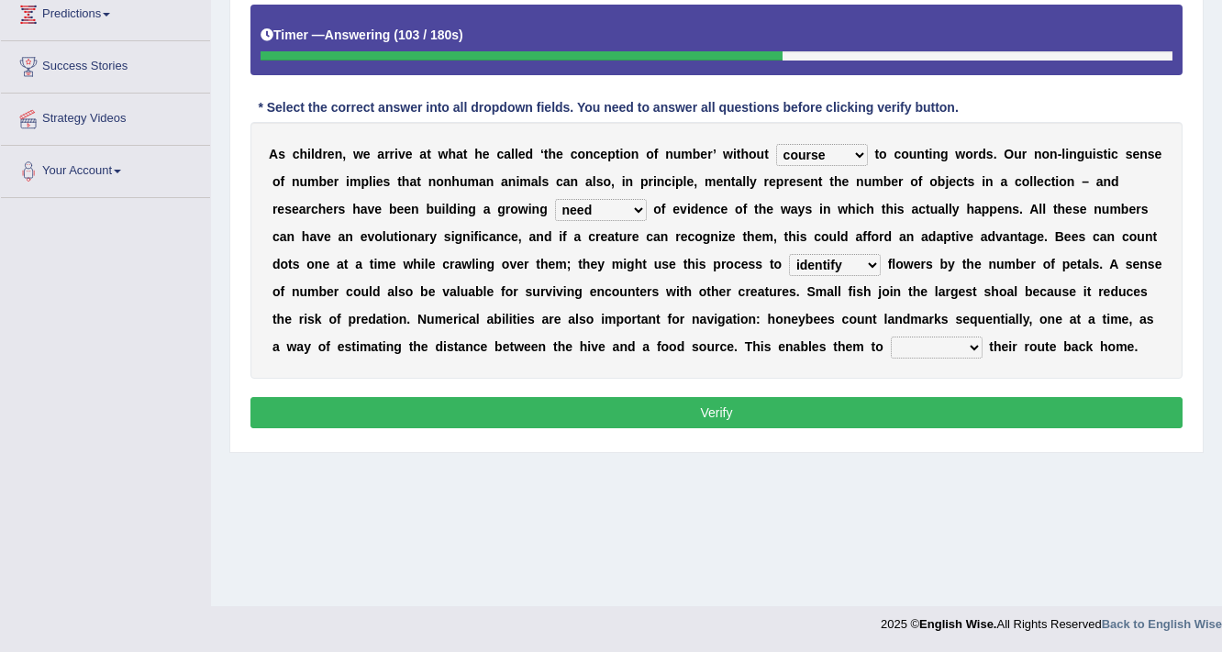
click at [789, 254] on select "value plant identify order" at bounding box center [835, 265] width 92 height 22
click at [971, 344] on select "slot clot plot blot" at bounding box center [937, 348] width 92 height 22
select select "slot"
click at [891, 337] on select "slot clot plot blot" at bounding box center [937, 348] width 92 height 22
click at [835, 405] on button "Verify" at bounding box center [716, 412] width 932 height 31
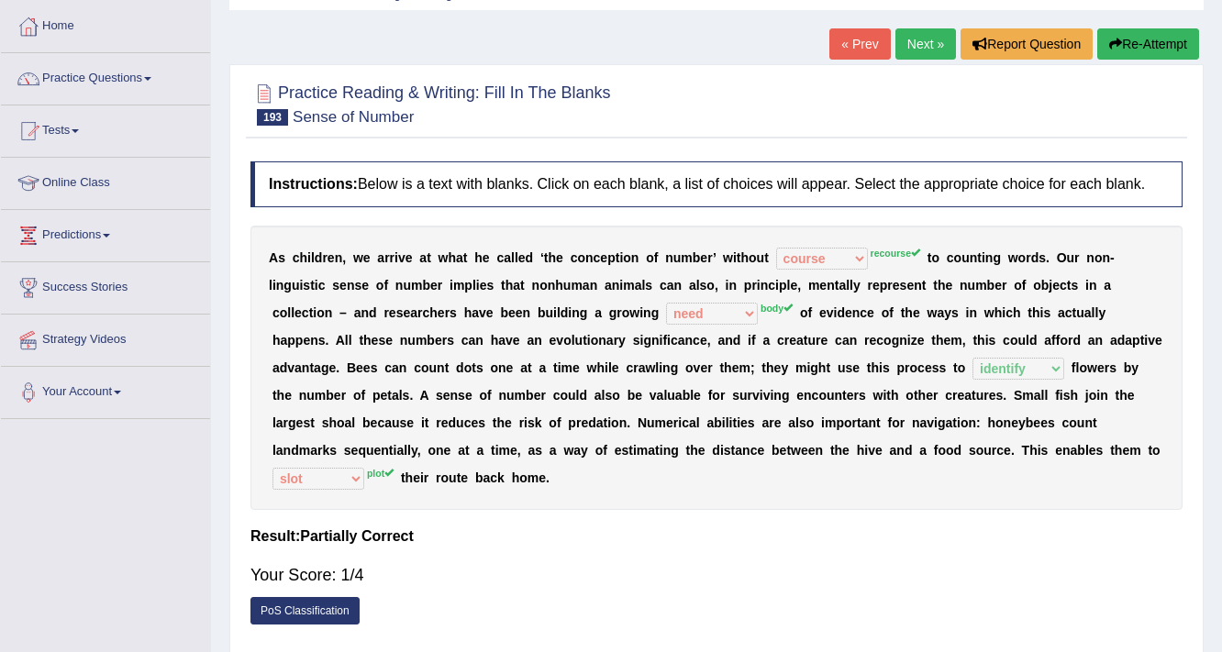
scroll to position [91, 0]
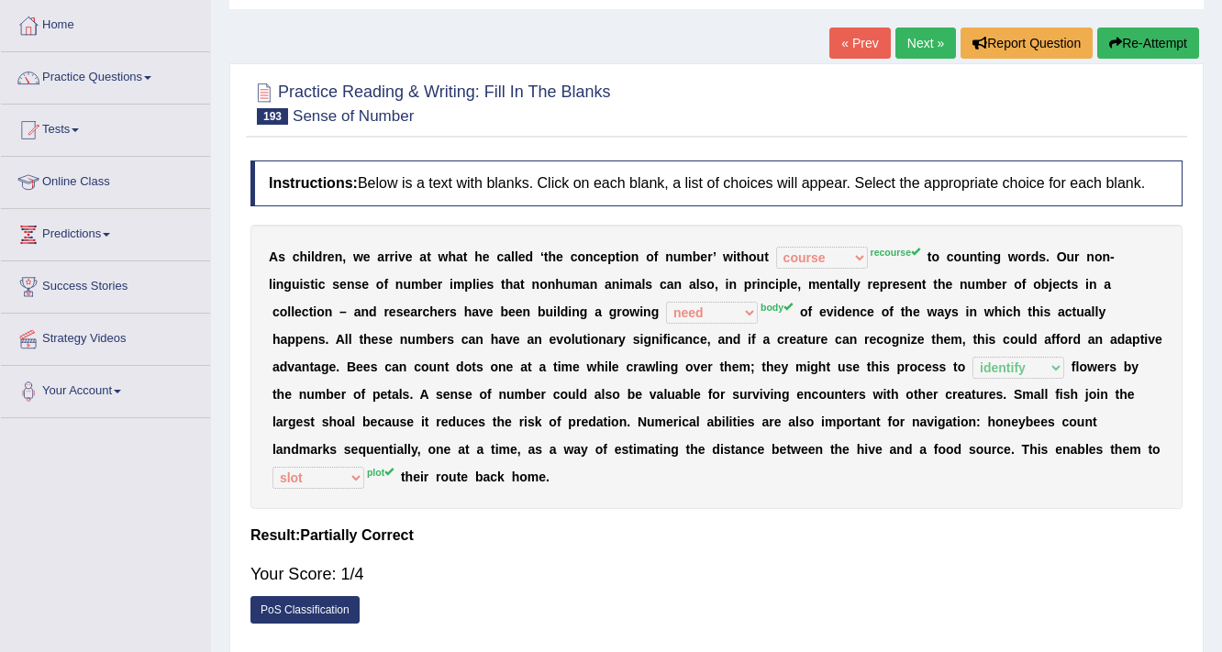
click at [927, 47] on link "Next »" at bounding box center [925, 43] width 61 height 31
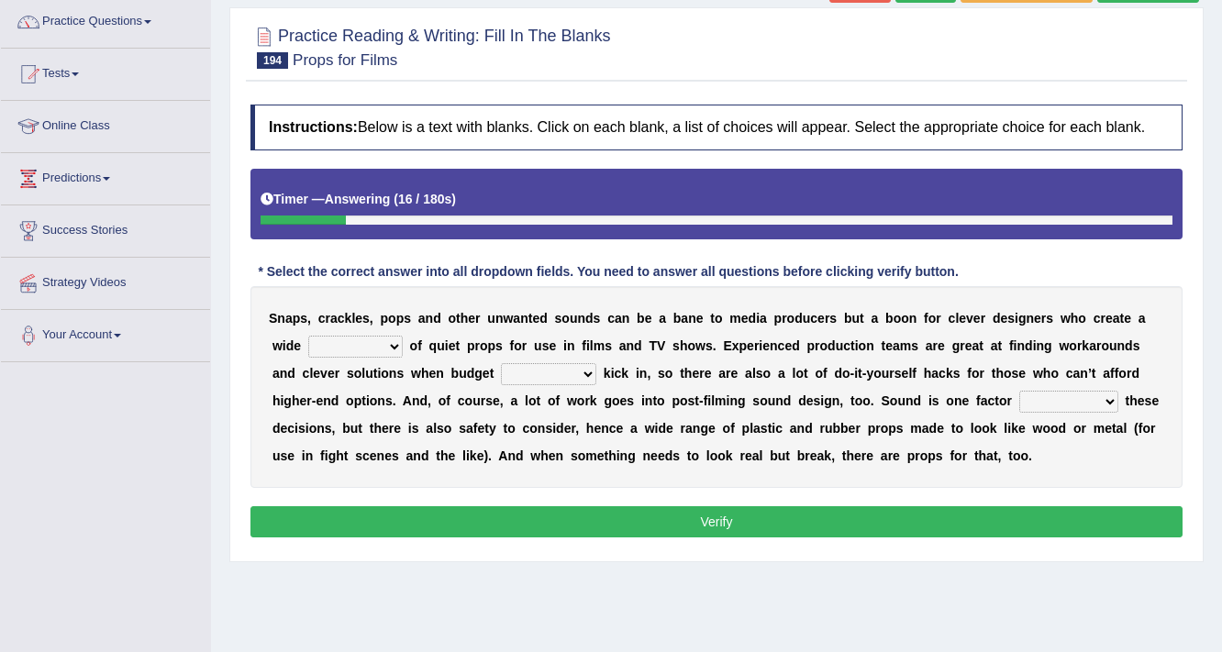
click at [383, 340] on select "range structure publication function" at bounding box center [355, 347] width 94 height 22
select select "range"
click at [308, 336] on select "range structure publication function" at bounding box center [355, 347] width 94 height 22
click at [581, 370] on select "services percents constraints events" at bounding box center [548, 374] width 95 height 22
select select "services"
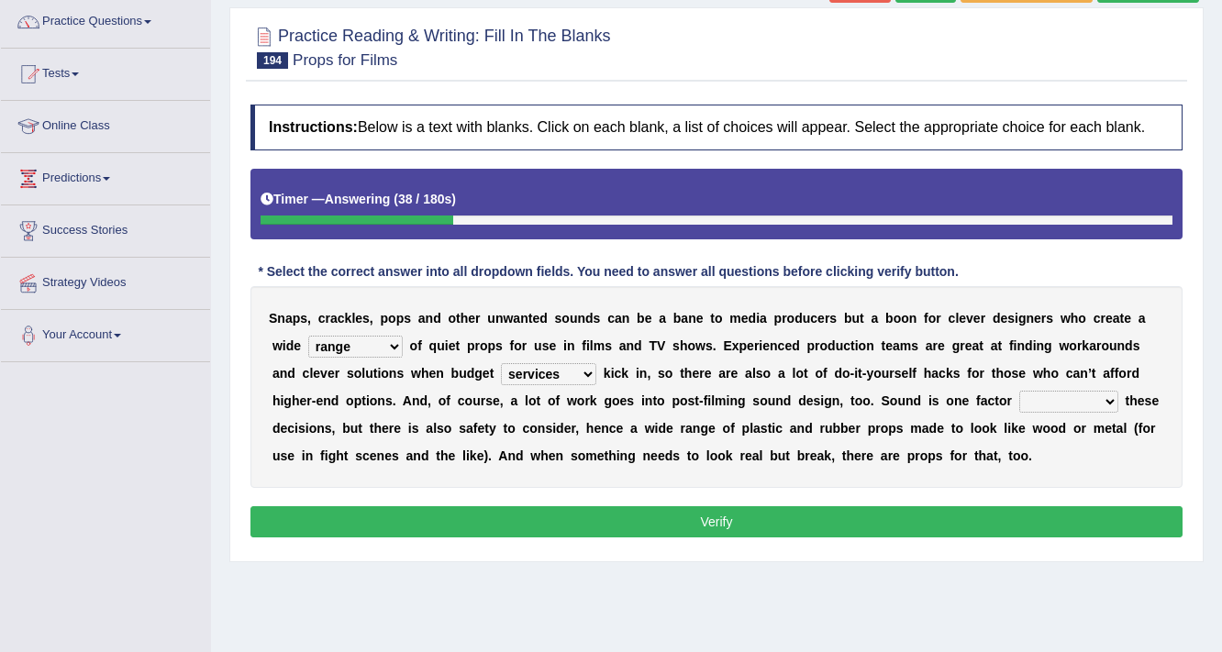
click at [501, 363] on select "services percents constraints events" at bounding box center [548, 374] width 95 height 22
click at [1101, 402] on select "specializing removing driving celebrating" at bounding box center [1068, 402] width 99 height 22
select select "driving"
click at [1019, 391] on select "specializing removing driving celebrating" at bounding box center [1068, 402] width 99 height 22
click at [814, 509] on button "Verify" at bounding box center [716, 521] width 932 height 31
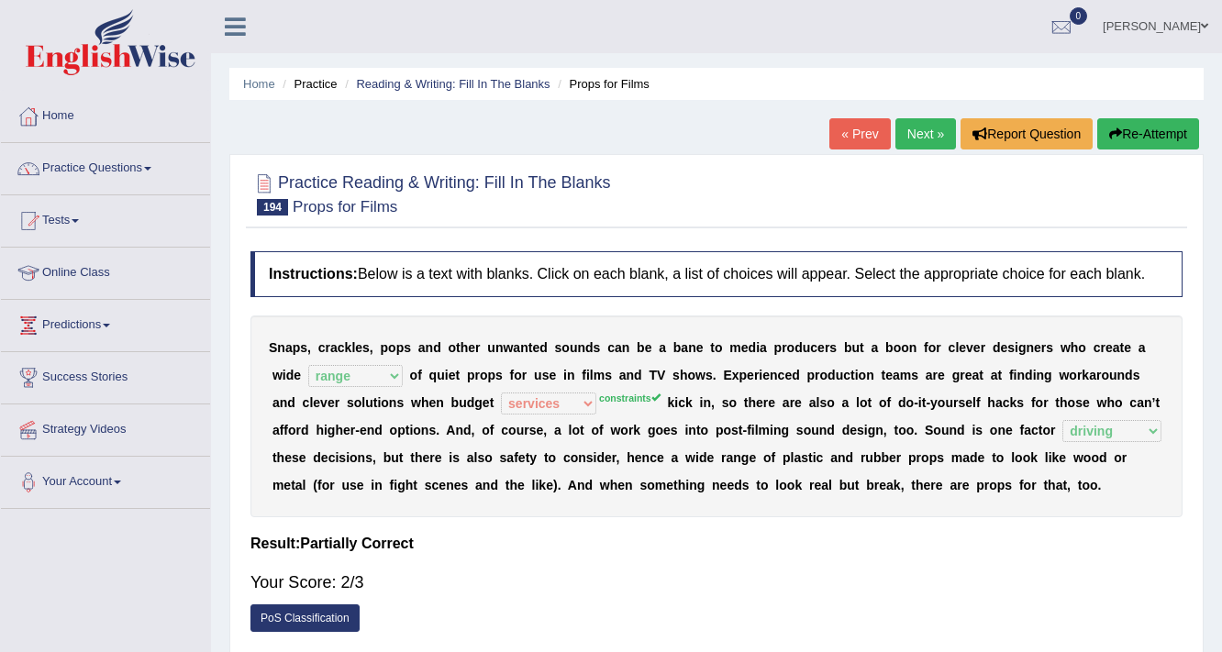
click at [913, 142] on link "Next »" at bounding box center [925, 133] width 61 height 31
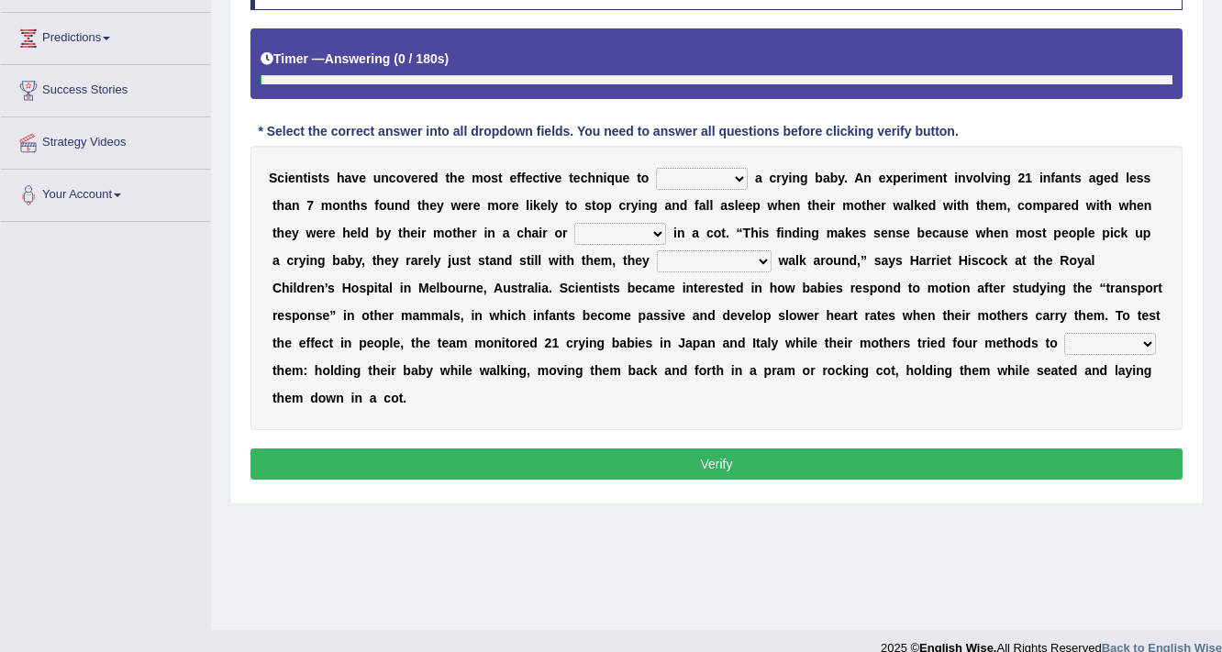
scroll to position [293, 0]
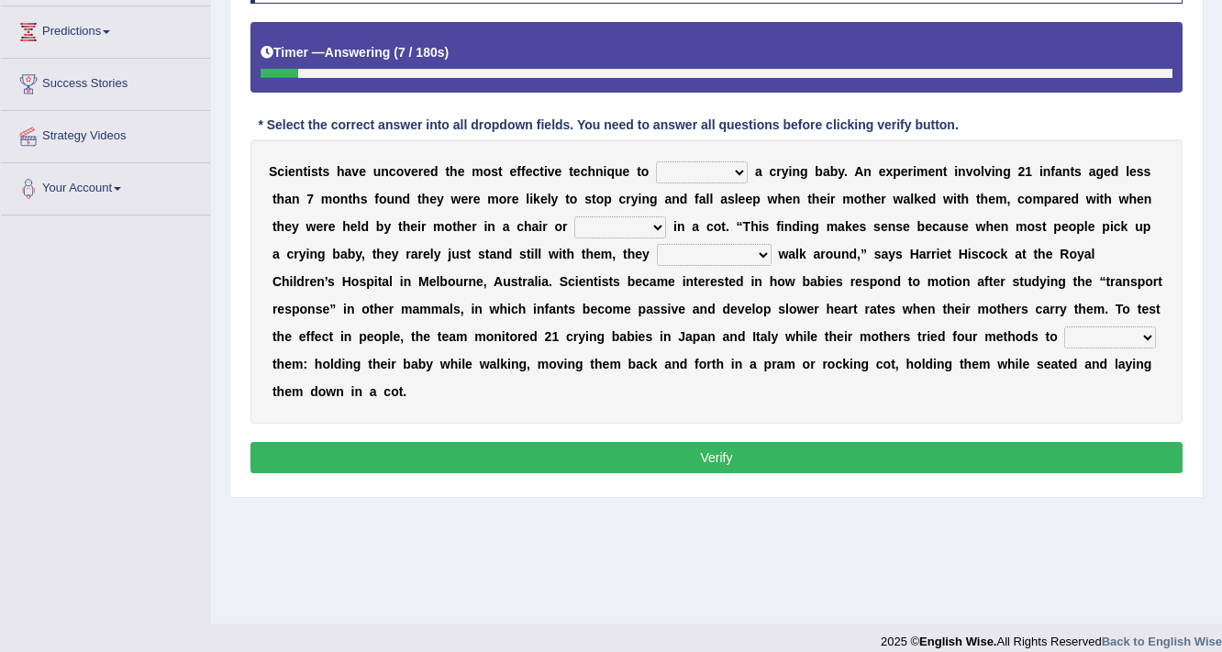
click at [721, 164] on select "writhe swathe scythe soothe" at bounding box center [702, 172] width 92 height 22
select select "writhe"
click at [656, 161] on select "writhe swathe scythe soothe" at bounding box center [702, 172] width 92 height 22
click at [649, 222] on select "lay laid lied lying" at bounding box center [620, 227] width 92 height 22
select select "lay"
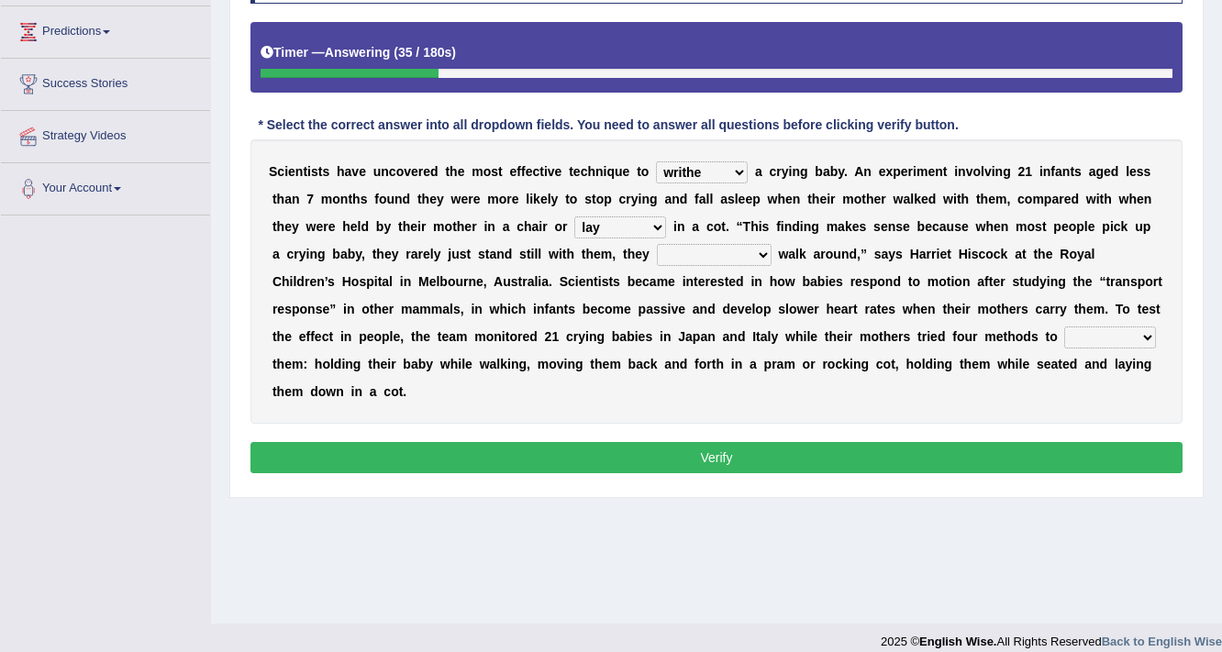
click at [574, 216] on select "lay laid lied lying" at bounding box center [620, 227] width 92 height 22
click at [740, 257] on select "constructively collectively interrogatively instinctively" at bounding box center [714, 255] width 115 height 22
click at [657, 244] on select "constructively collectively interrogatively instinctively" at bounding box center [714, 255] width 115 height 22
click at [748, 253] on select "constructively collectively interrogatively instinctively" at bounding box center [714, 255] width 115 height 22
select select "instinctively"
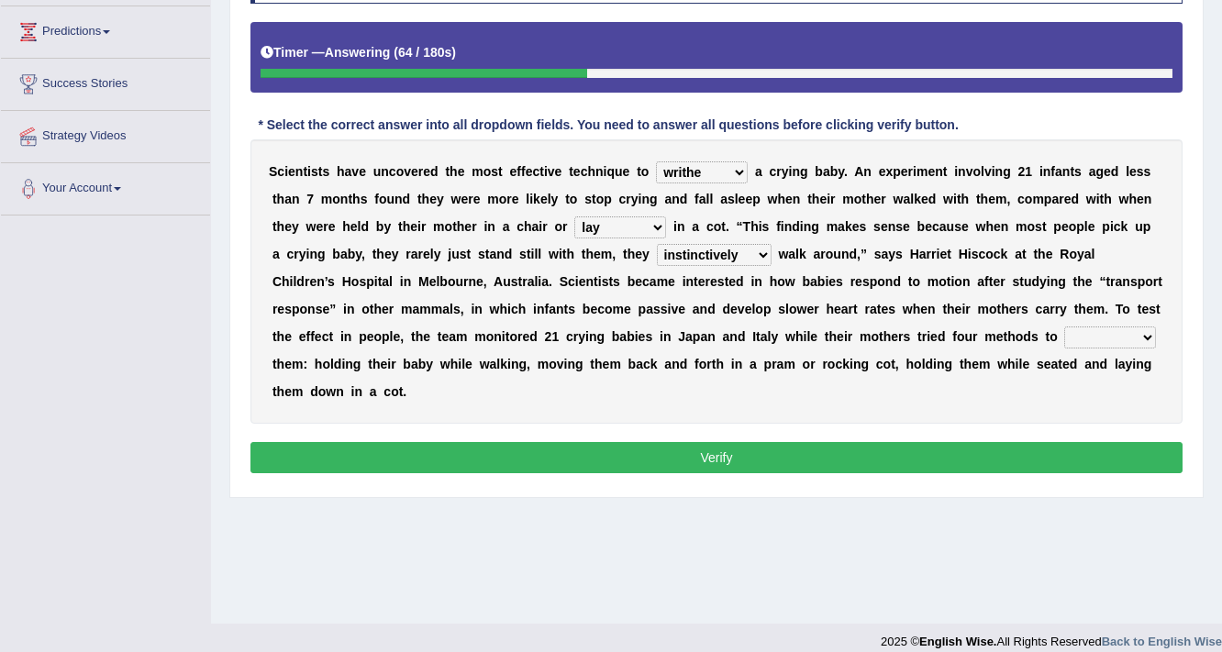
click at [657, 244] on select "constructively collectively interrogatively instinctively" at bounding box center [714, 255] width 115 height 22
click at [1064, 337] on select "palm psalm calm balm" at bounding box center [1110, 338] width 92 height 22
select select "calm"
click at [1064, 327] on select "palm psalm calm balm" at bounding box center [1110, 338] width 92 height 22
click at [703, 448] on button "Verify" at bounding box center [716, 457] width 932 height 31
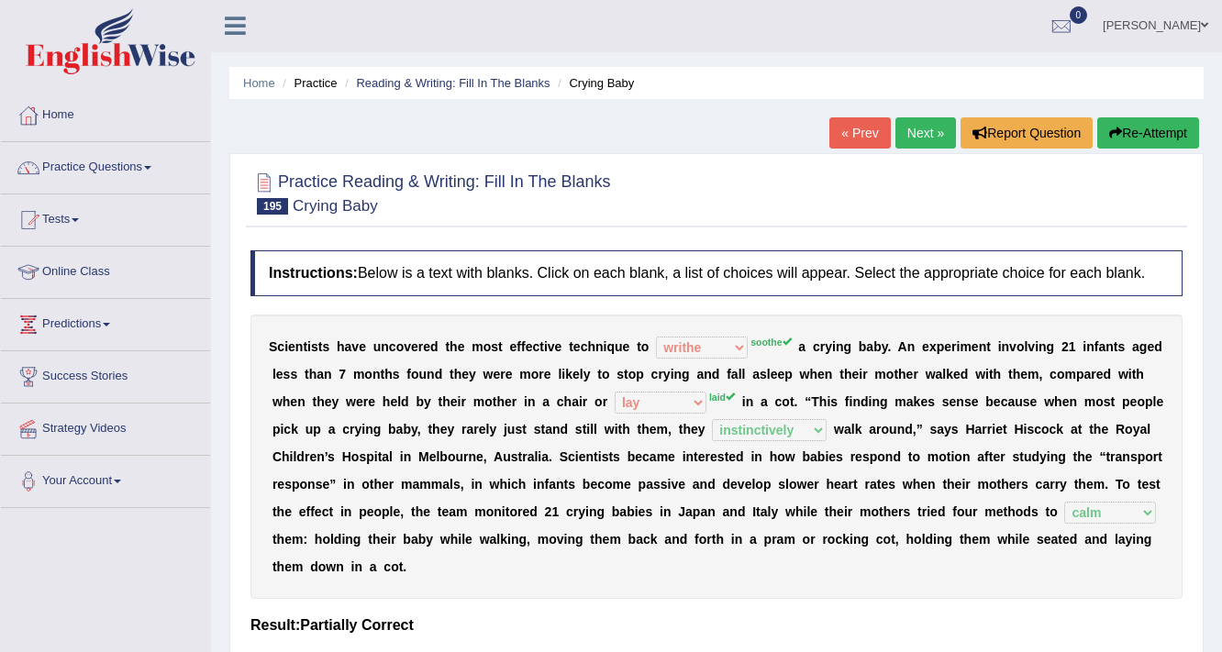
scroll to position [0, 0]
click at [928, 135] on link "Next »" at bounding box center [925, 133] width 61 height 31
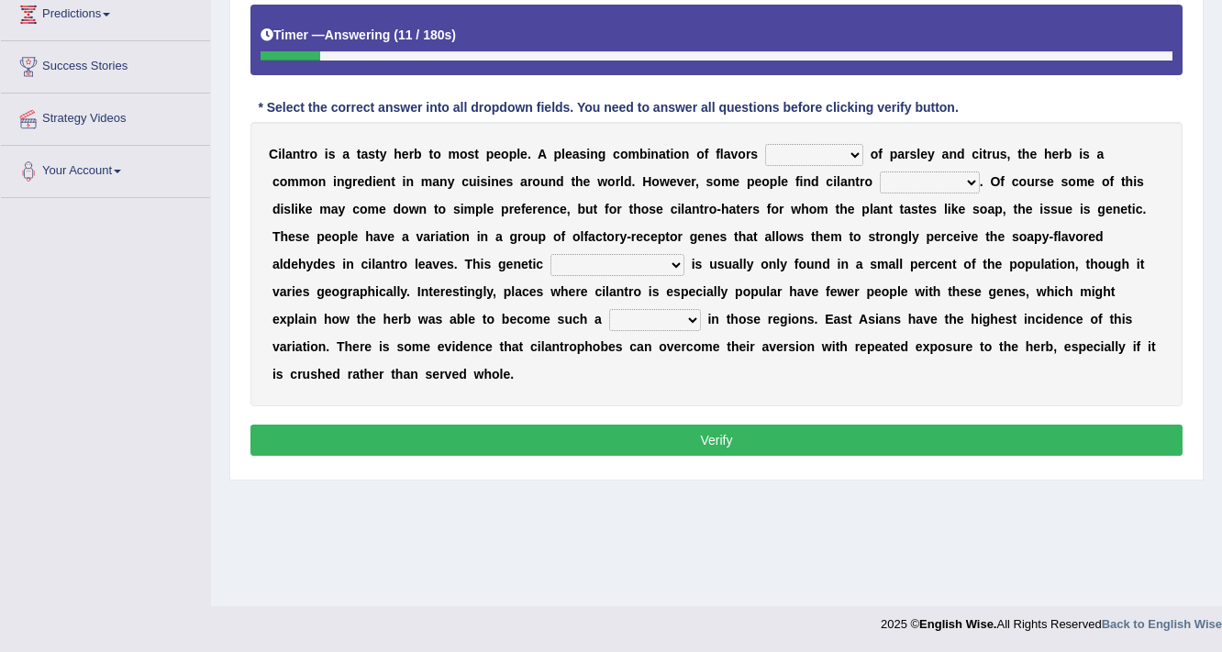
click at [849, 154] on select "remnant offensive affluent reminiscent" at bounding box center [814, 155] width 98 height 22
select select "remnant"
click at [765, 144] on select "remnant offensive affluent reminiscent" at bounding box center [814, 155] width 98 height 22
click at [901, 183] on select "vaccinating revolting suspecting invigorating" at bounding box center [930, 183] width 100 height 22
select select "vaccinating"
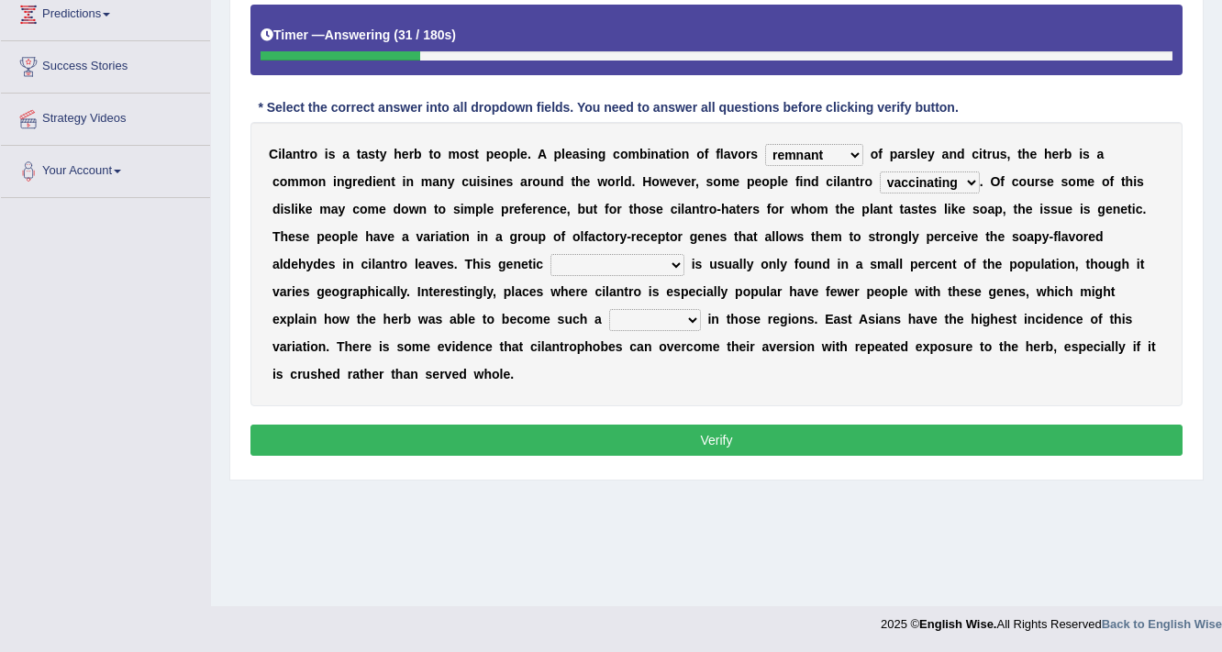
click at [880, 172] on select "vaccinating revolting suspecting invigorating" at bounding box center [930, 183] width 100 height 22
click at [550, 260] on select "taint density dam [PERSON_NAME]" at bounding box center [617, 265] width 134 height 22
select select "taint"
click at [550, 254] on select "taint density dam [PERSON_NAME]" at bounding box center [617, 265] width 134 height 22
click at [609, 319] on select "homestay mainstay stay overstay" at bounding box center [655, 320] width 92 height 22
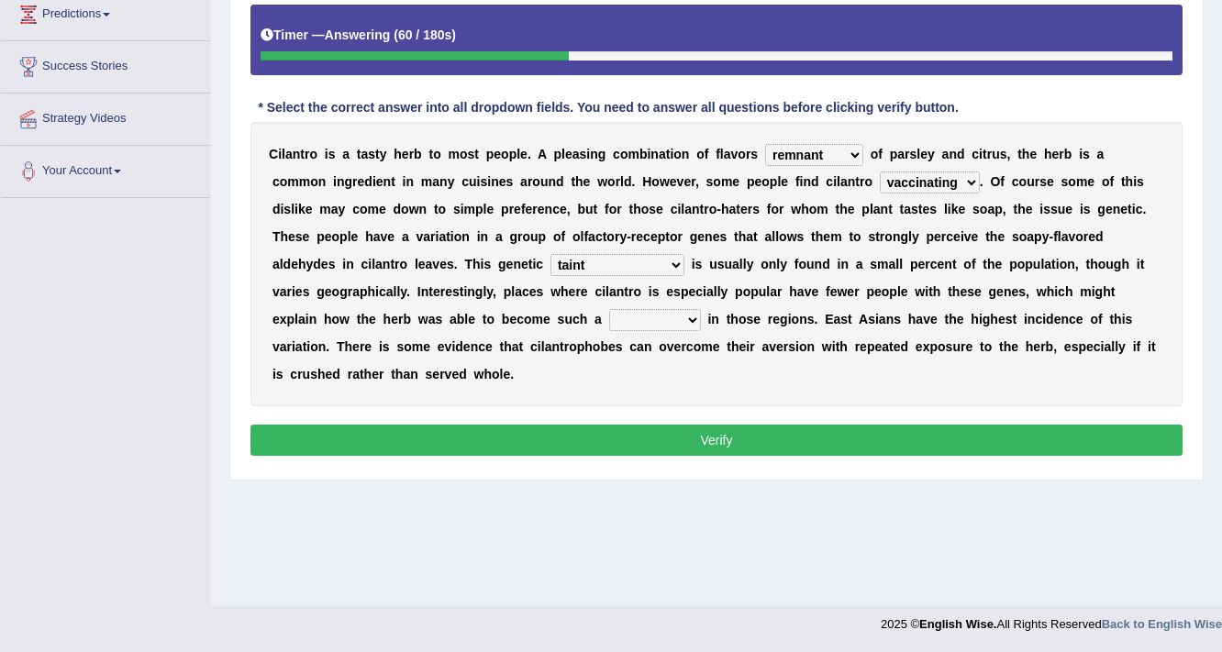
select select "homestay"
click at [609, 309] on select "homestay mainstay stay overstay" at bounding box center [655, 320] width 92 height 22
click at [731, 429] on button "Verify" at bounding box center [716, 440] width 932 height 31
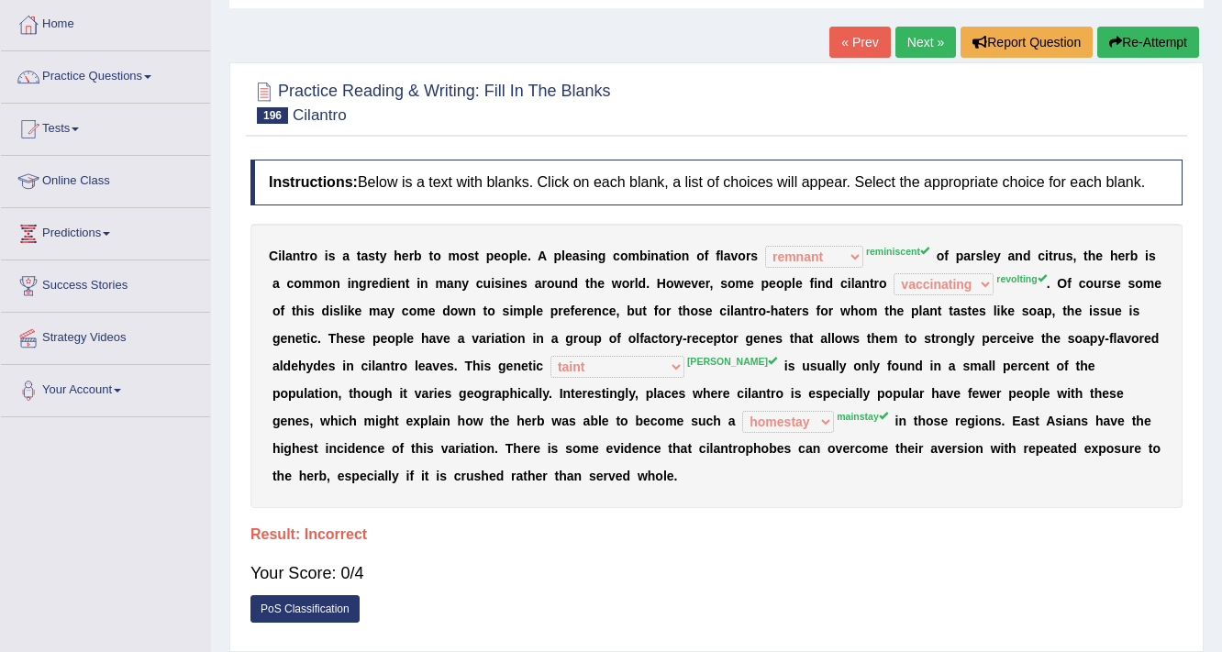
scroll to position [91, 0]
click at [917, 44] on link "Next »" at bounding box center [925, 43] width 61 height 31
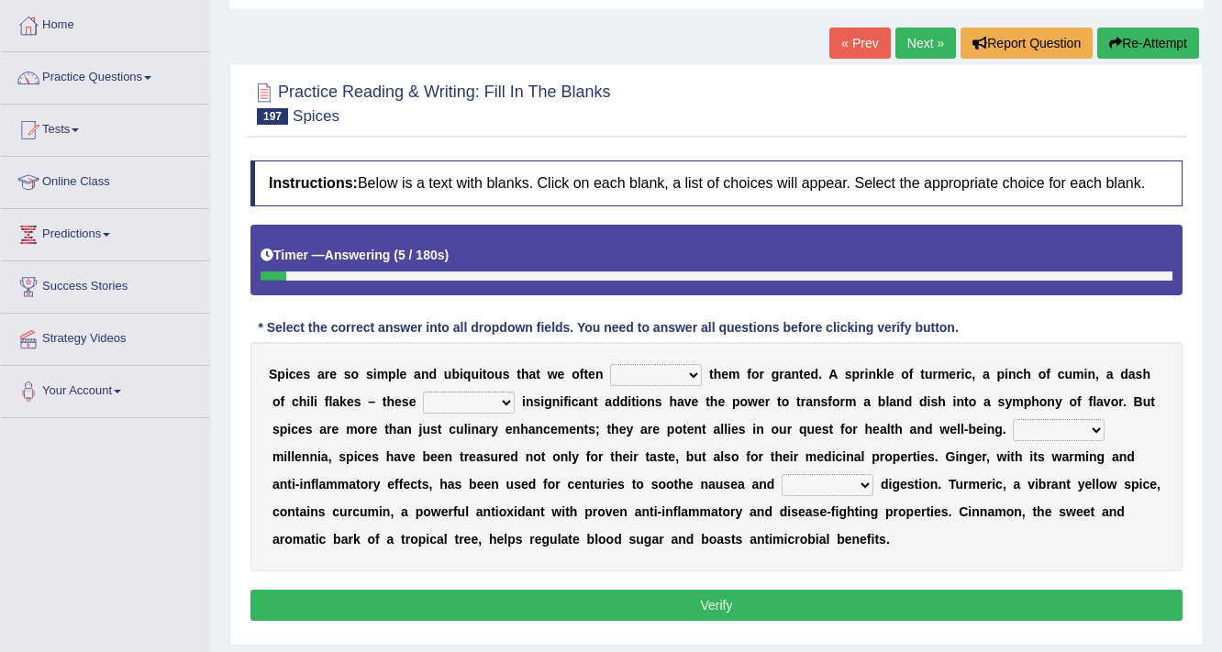
scroll to position [154, 0]
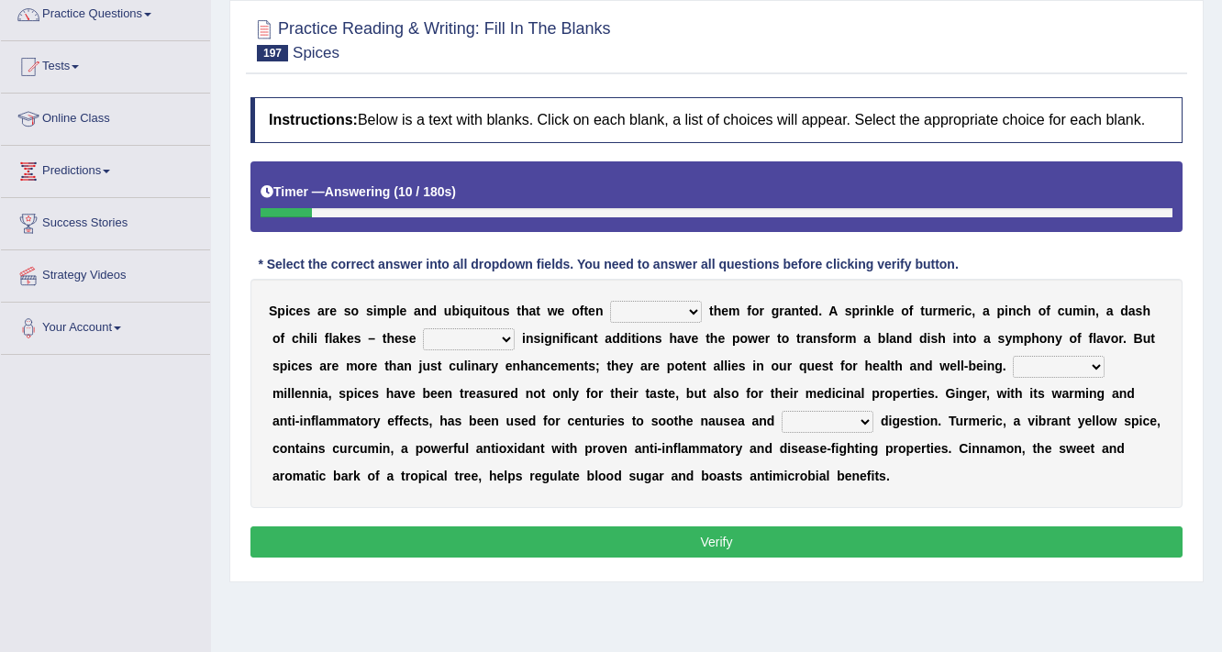
click at [686, 304] on select "get take pick enjoy" at bounding box center [656, 312] width 92 height 22
click at [610, 301] on select "get take pick enjoy" at bounding box center [656, 312] width 92 height 22
click at [691, 308] on select "get take pick enjoy" at bounding box center [656, 312] width 92 height 22
select select "take"
click at [610, 301] on select "get take pick enjoy" at bounding box center [656, 312] width 92 height 22
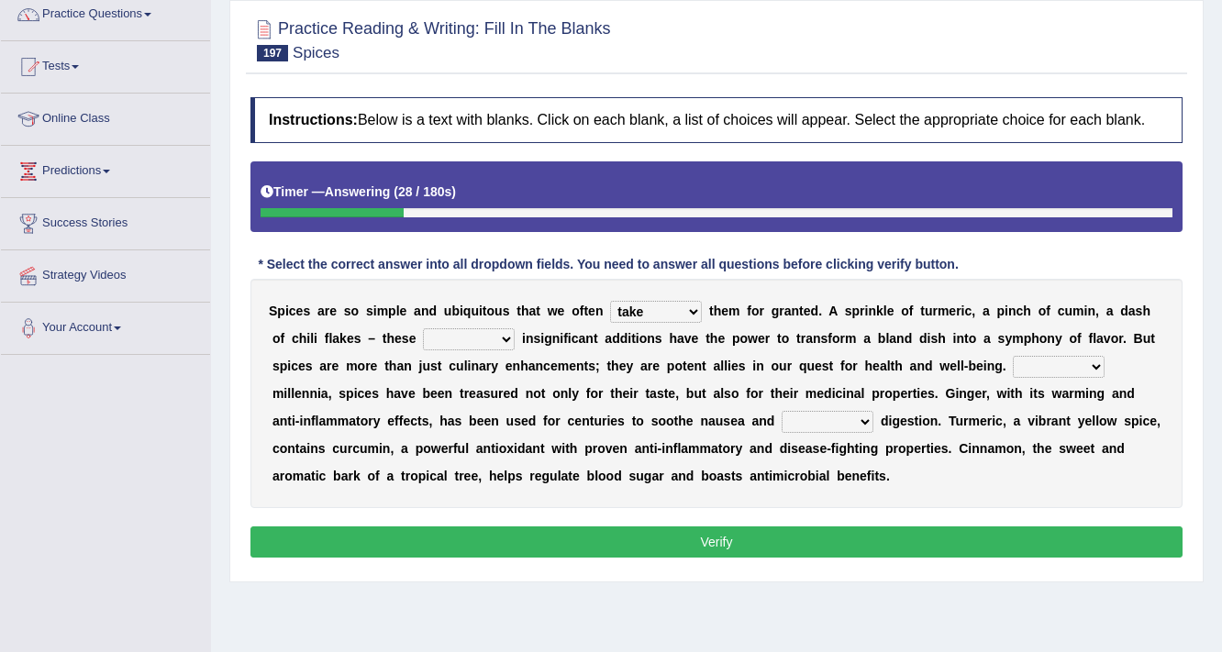
click at [492, 330] on select "rightly brightly seemingly gently" at bounding box center [469, 339] width 92 height 22
select select "seemingly"
click at [423, 328] on select "rightly brightly seemingly gently" at bounding box center [469, 339] width 92 height 22
click at [1090, 363] on select "For Since Beyond From" at bounding box center [1059, 367] width 92 height 22
select select "For"
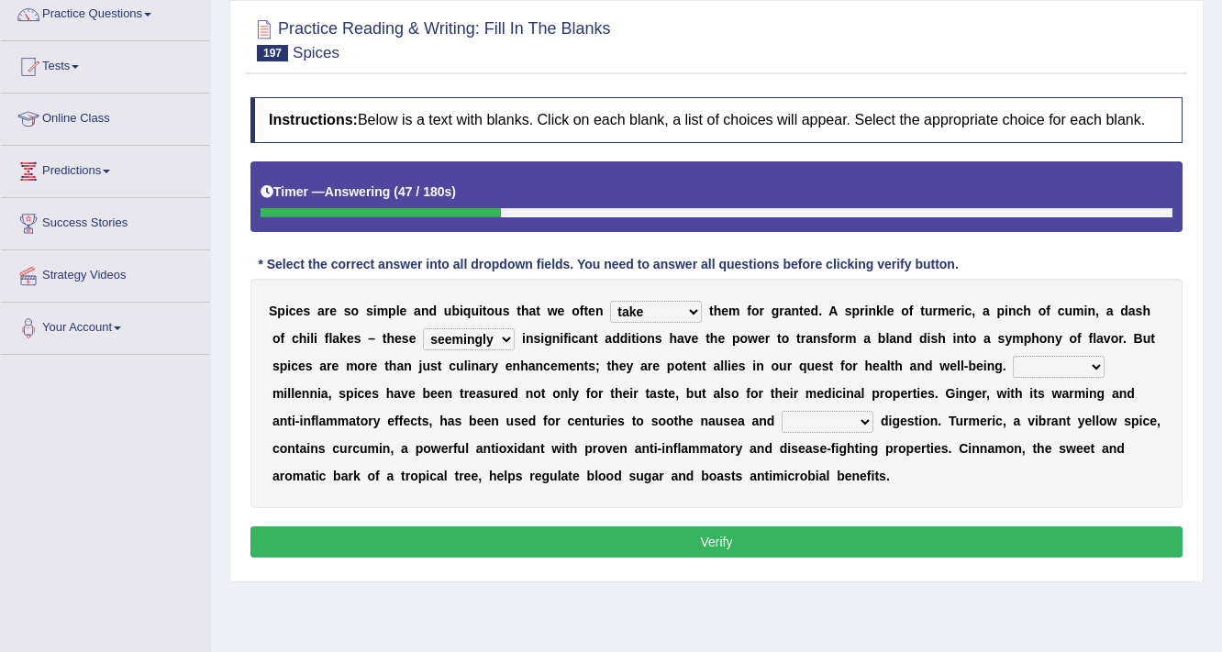
click at [1013, 356] on select "For Since Beyond From" at bounding box center [1059, 367] width 92 height 22
click at [856, 419] on select "illustrate assign ease lead" at bounding box center [827, 422] width 92 height 22
select select "ease"
click at [781, 411] on select "illustrate assign ease lead" at bounding box center [827, 422] width 92 height 22
click at [712, 538] on button "Verify" at bounding box center [716, 541] width 932 height 31
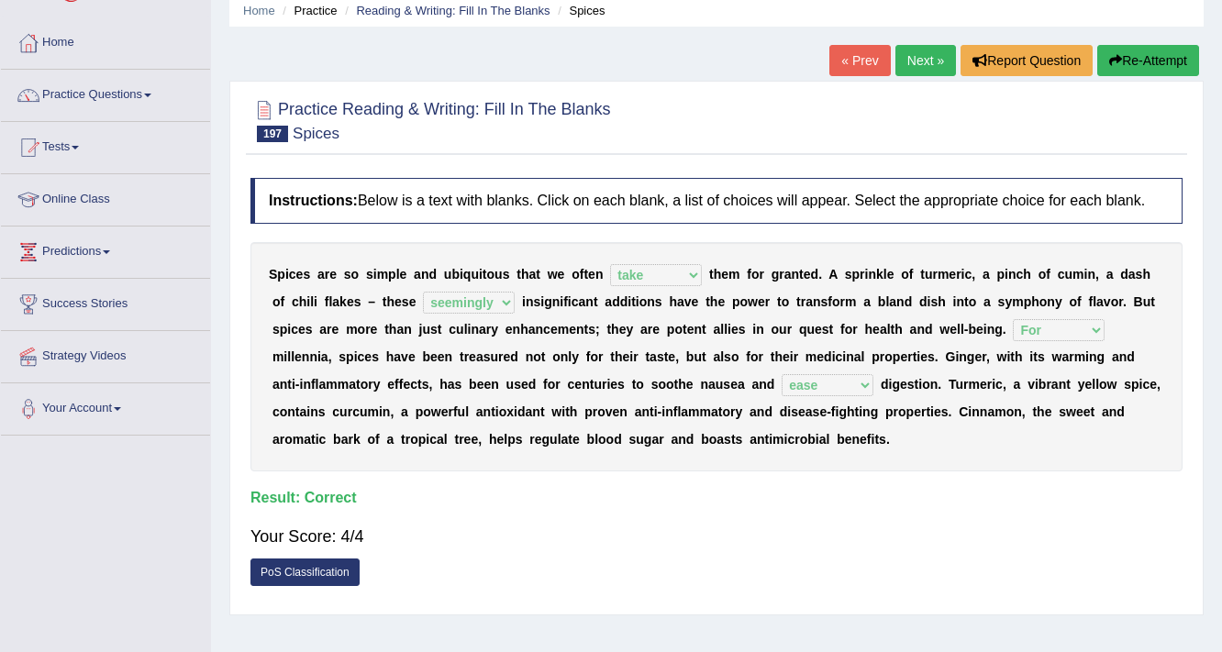
scroll to position [73, 0]
click at [929, 65] on link "Next »" at bounding box center [925, 60] width 61 height 31
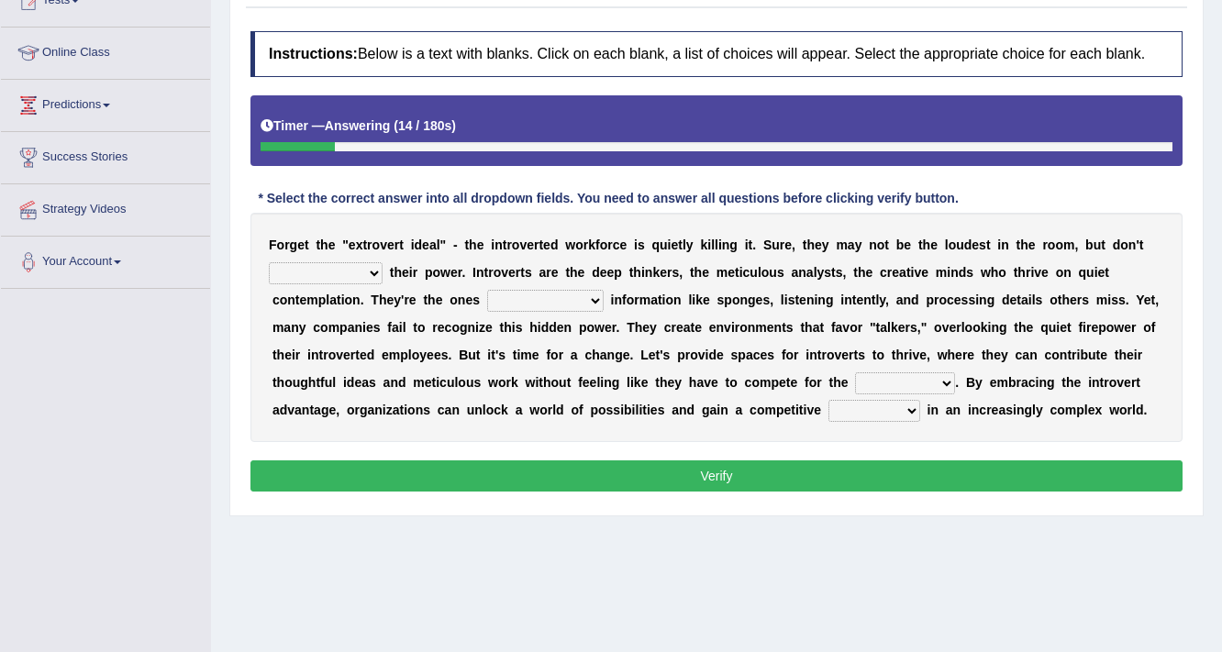
click at [371, 268] on select "underestimate juggle reassure endure" at bounding box center [326, 273] width 114 height 22
select select "underestimate"
click at [269, 262] on select "underestimate juggle reassure endure" at bounding box center [326, 273] width 114 height 22
click at [604, 301] on b at bounding box center [606, 300] width 7 height 15
click at [592, 304] on select "absorbed absorbing have absorbed to absorb" at bounding box center [545, 301] width 116 height 22
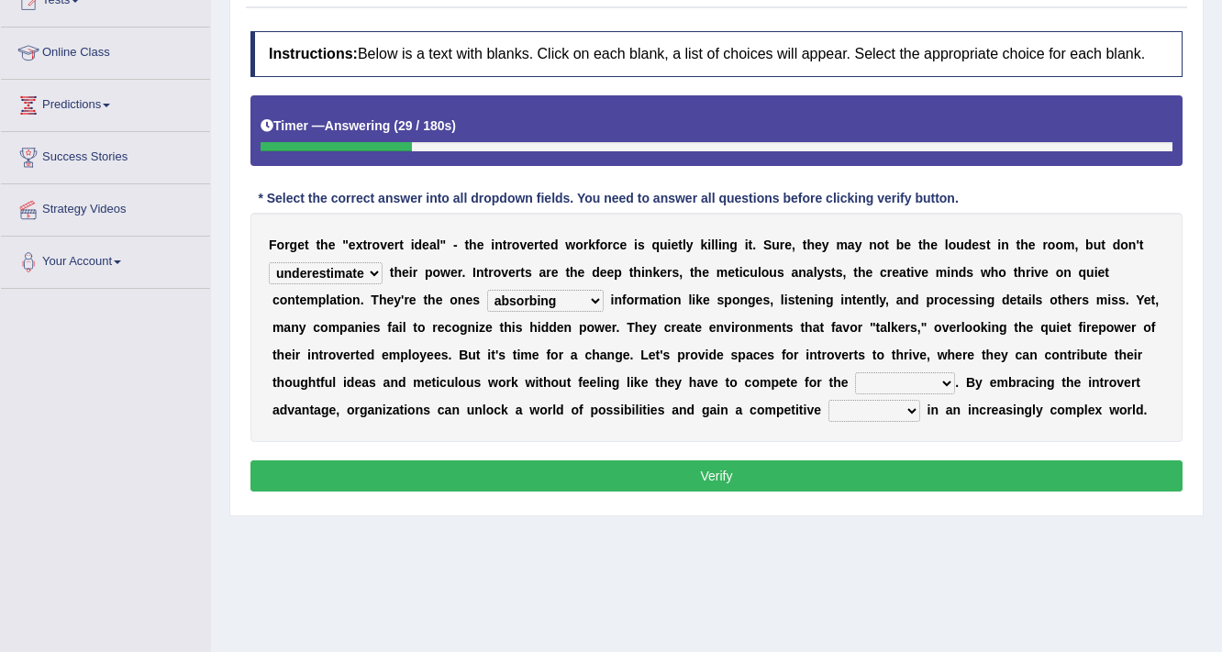
click at [487, 290] on select "absorbed absorbing have absorbed to absorb" at bounding box center [545, 301] width 116 height 22
click at [581, 290] on select "absorbed absorbing have absorbed to absorb" at bounding box center [545, 301] width 116 height 22
select select "to absorb"
click at [487, 290] on select "absorbed absorbing have absorbed to absorb" at bounding box center [545, 301] width 116 height 22
click at [940, 381] on select "contest spotlight speech microphone" at bounding box center [905, 383] width 100 height 22
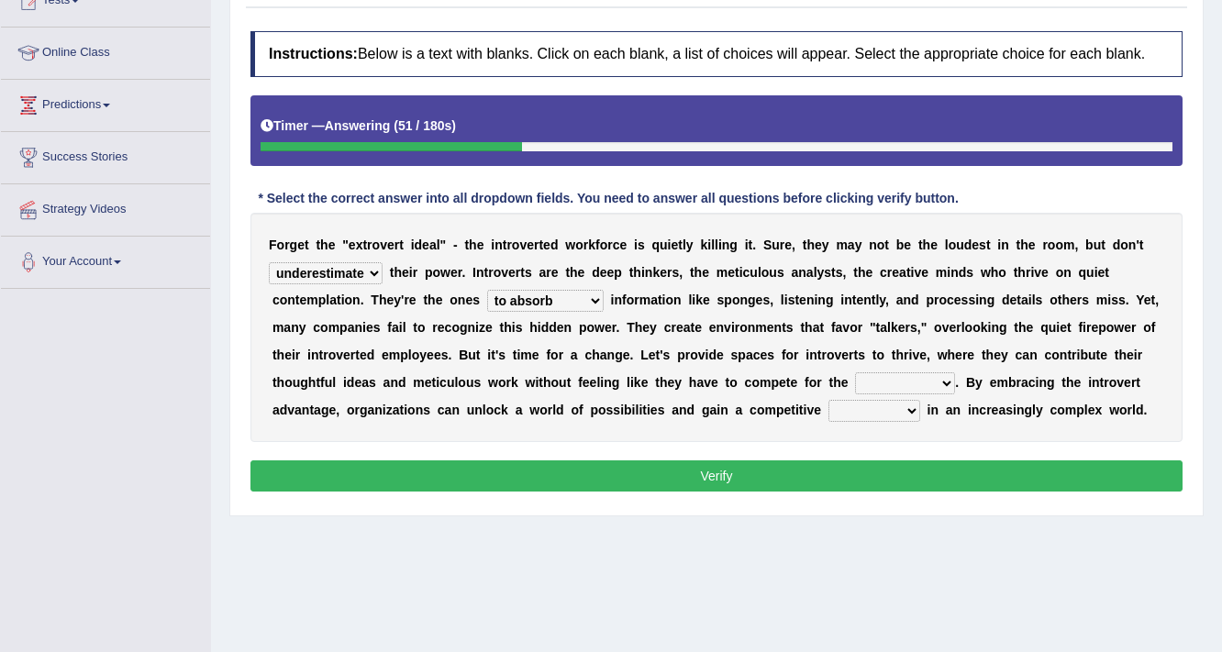
select select "spotlight"
click at [855, 372] on select "contest spotlight speech microphone" at bounding box center [905, 383] width 100 height 22
click at [909, 402] on select "tax sword desk edge" at bounding box center [874, 411] width 92 height 22
select select "sword"
click at [828, 400] on select "tax sword desk edge" at bounding box center [874, 411] width 92 height 22
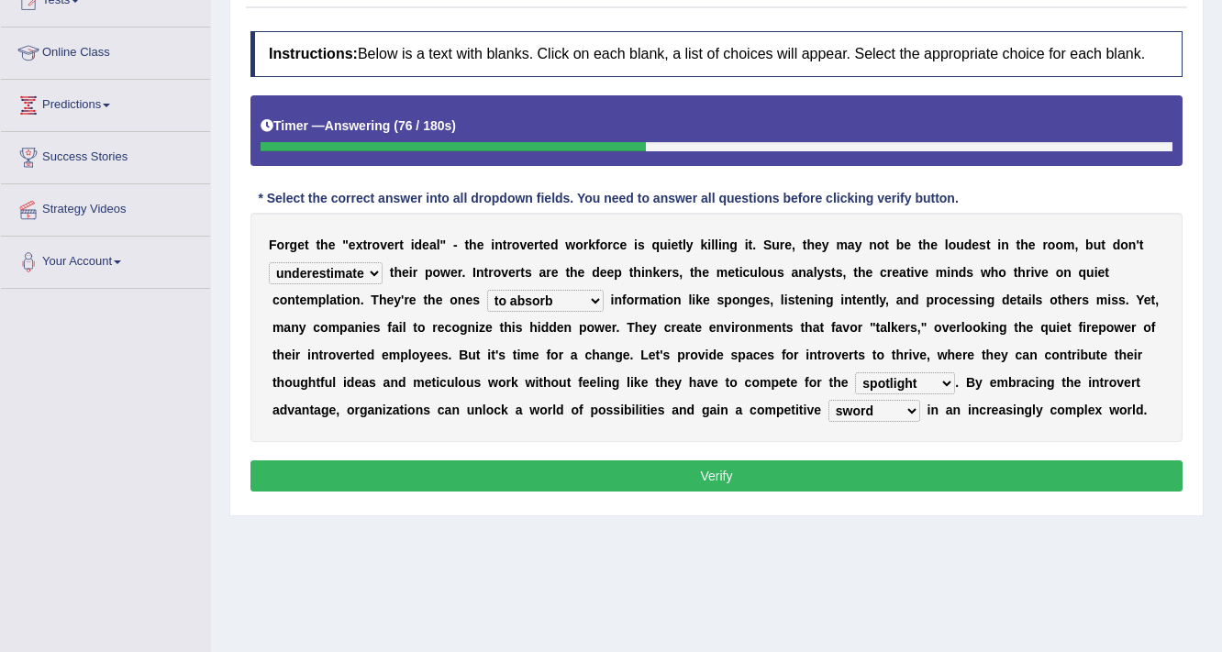
click at [837, 463] on button "Verify" at bounding box center [716, 475] width 932 height 31
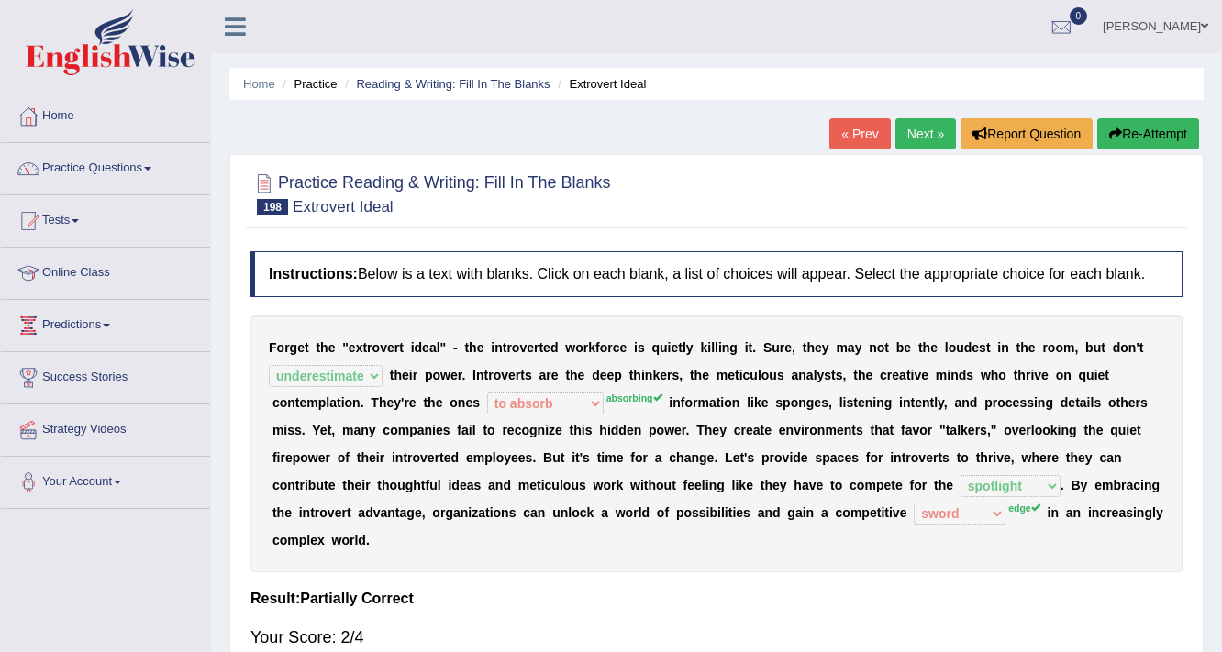
click at [935, 134] on link "Next »" at bounding box center [925, 133] width 61 height 31
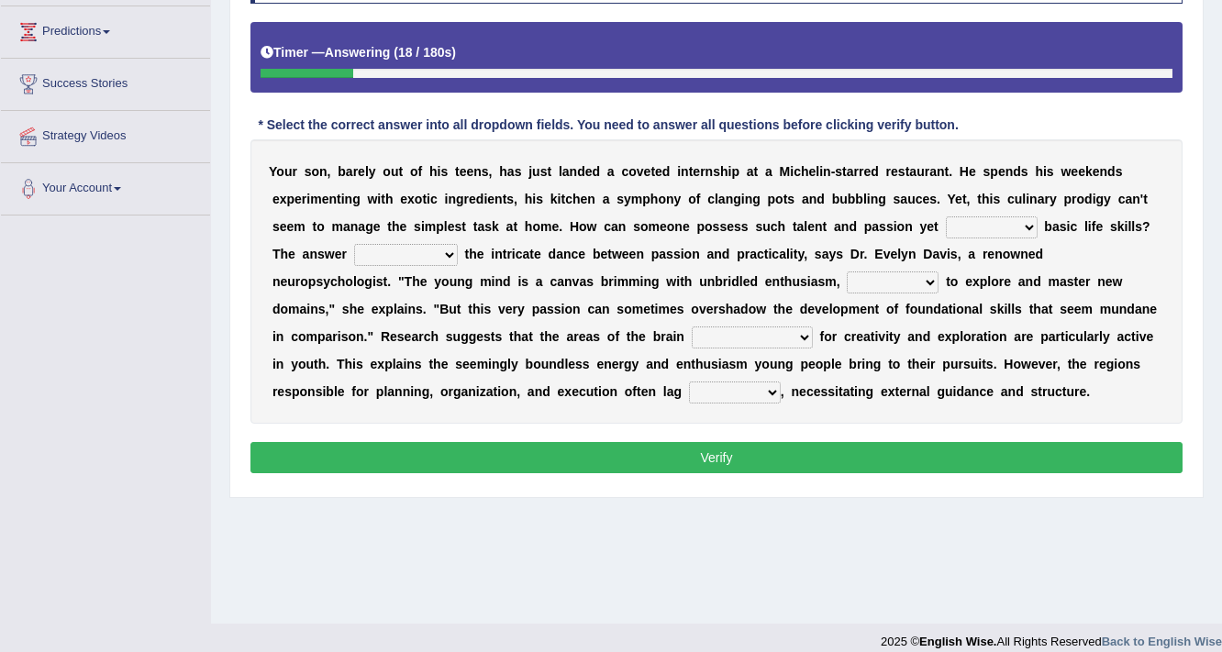
click at [1015, 223] on select "deny lack remove embrace" at bounding box center [992, 227] width 92 height 22
select select "lack"
click at [946, 216] on select "deny lack remove embrace" at bounding box center [992, 227] width 92 height 22
click at [453, 253] on select "bases on lies in puts forward sticks to" at bounding box center [406, 255] width 104 height 22
select select "lies in"
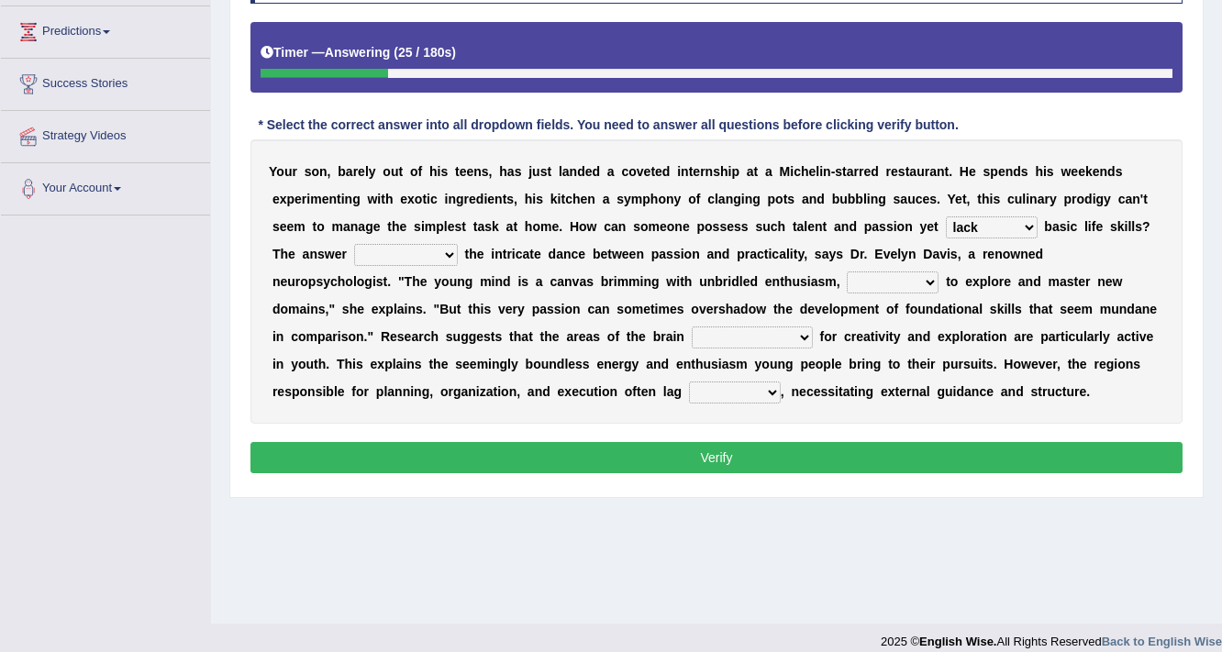
click at [354, 244] on select "bases on lies in puts forward sticks to" at bounding box center [406, 255] width 104 height 22
click at [922, 282] on select "potential typical liable eager" at bounding box center [893, 282] width 92 height 22
select select "eager"
click at [847, 271] on select "potential typical liable eager" at bounding box center [893, 282] width 92 height 22
click at [772, 334] on select "responsible respond responding are responsible" at bounding box center [752, 338] width 121 height 22
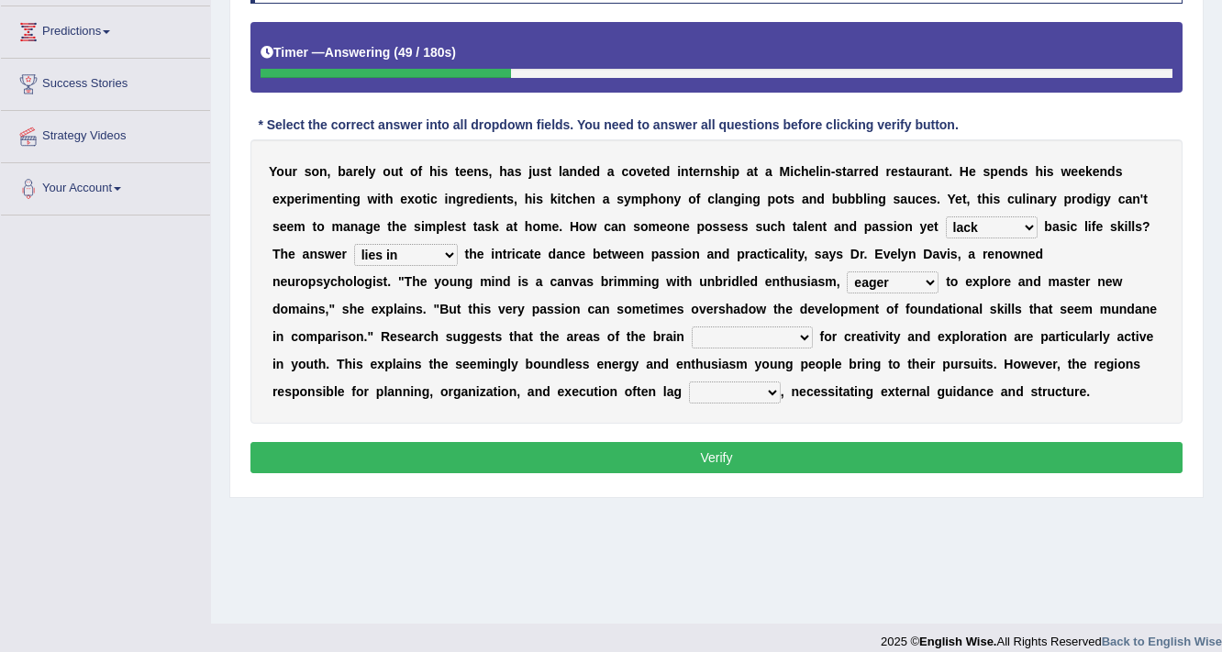
select select "responsible"
click at [692, 327] on select "responsible respond responding are responsible" at bounding box center [752, 338] width 121 height 22
click at [767, 389] on select "before within behind beyond" at bounding box center [735, 393] width 92 height 22
select select "within"
click at [689, 382] on select "before within behind beyond" at bounding box center [735, 393] width 92 height 22
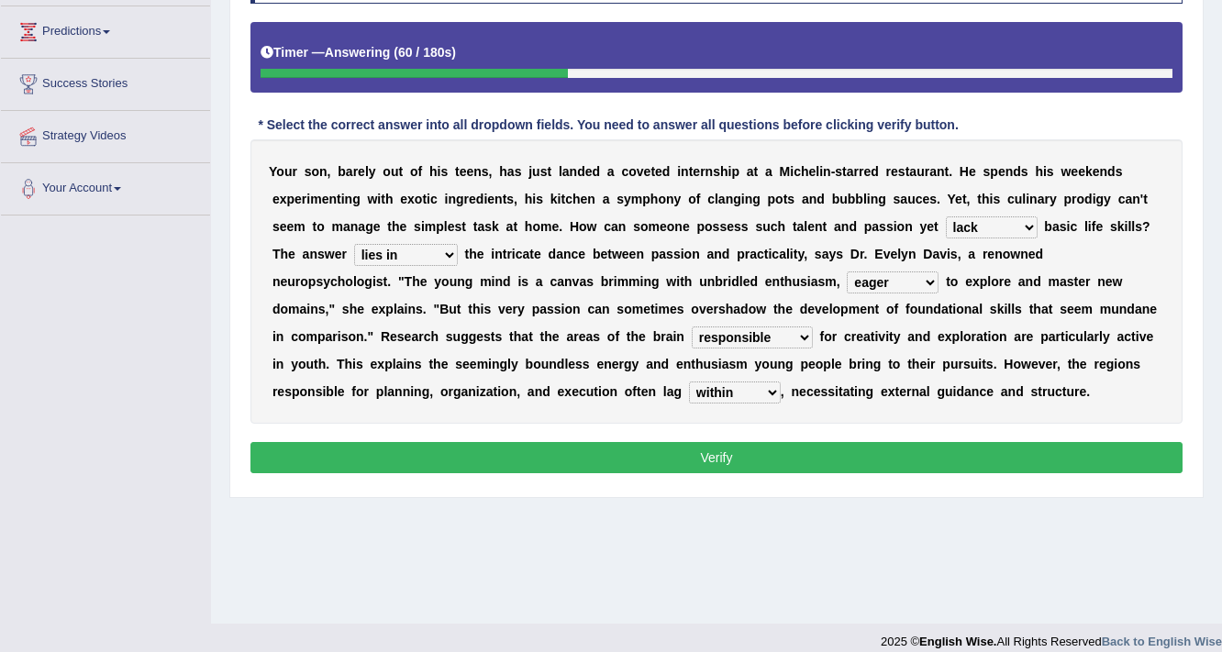
click at [719, 451] on button "Verify" at bounding box center [716, 457] width 932 height 31
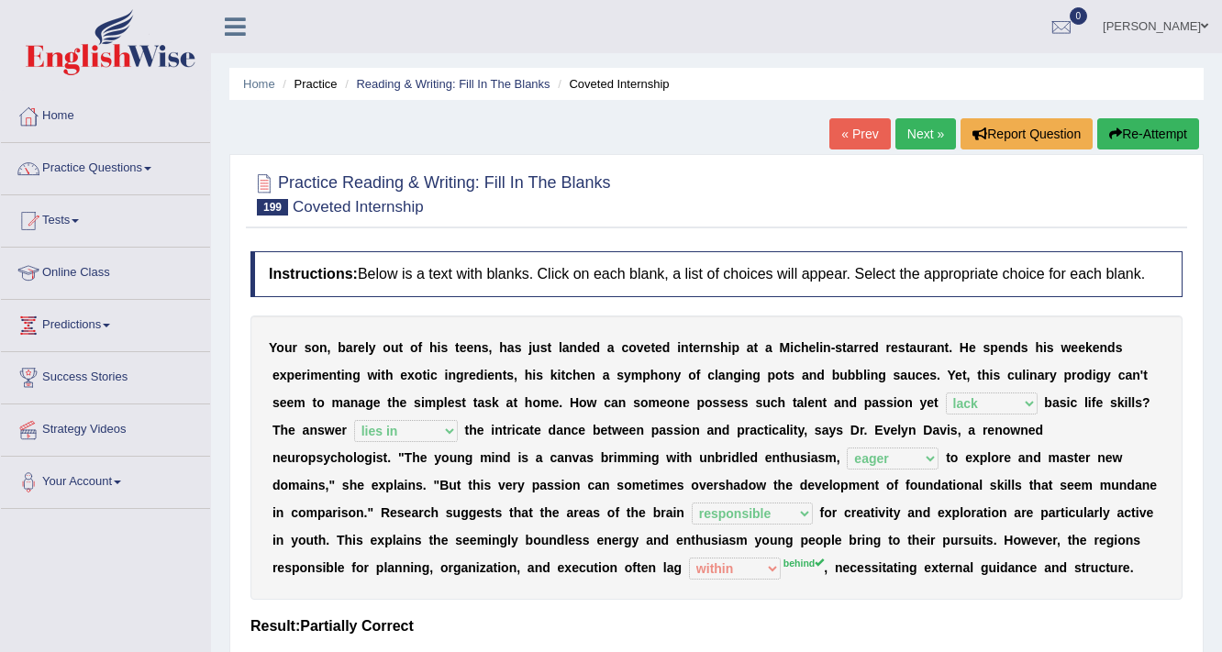
click at [932, 141] on link "Next »" at bounding box center [925, 133] width 61 height 31
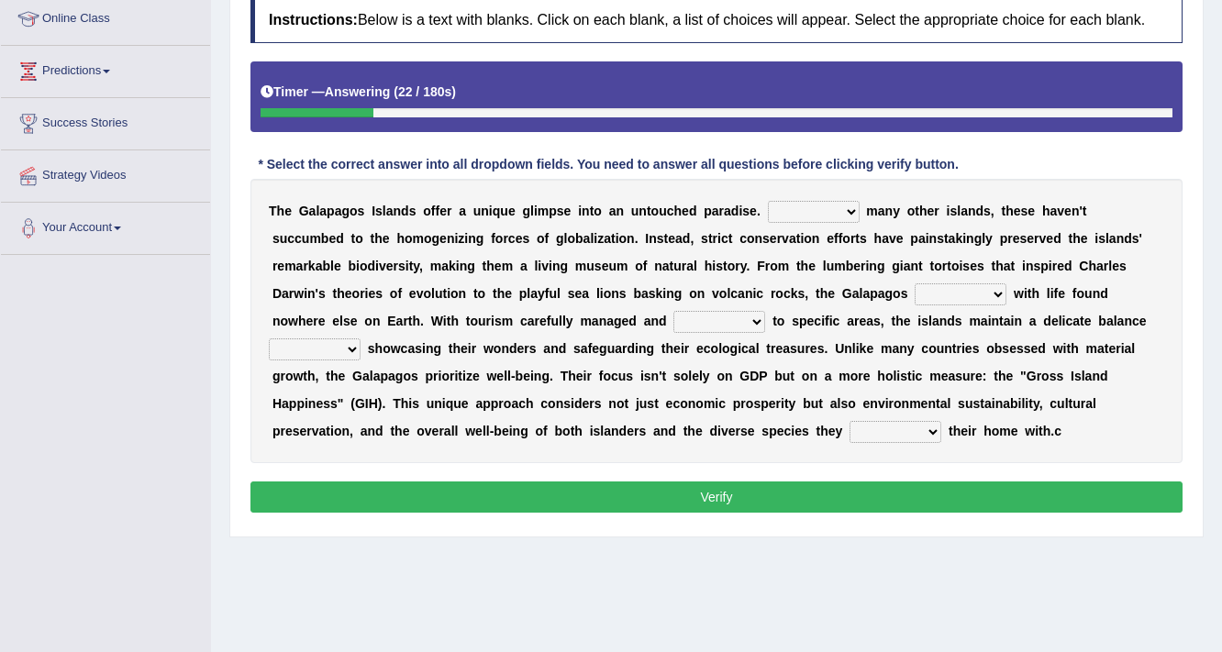
click at [842, 205] on select "Due to Despite Instead of Unlike" at bounding box center [814, 212] width 92 height 22
select select "Unlike"
click at [768, 201] on select "Due to Despite Instead of Unlike" at bounding box center [814, 212] width 92 height 22
click at [992, 287] on select "link teem fill restore" at bounding box center [960, 294] width 92 height 22
click at [914, 283] on select "link teem fill restore" at bounding box center [960, 294] width 92 height 22
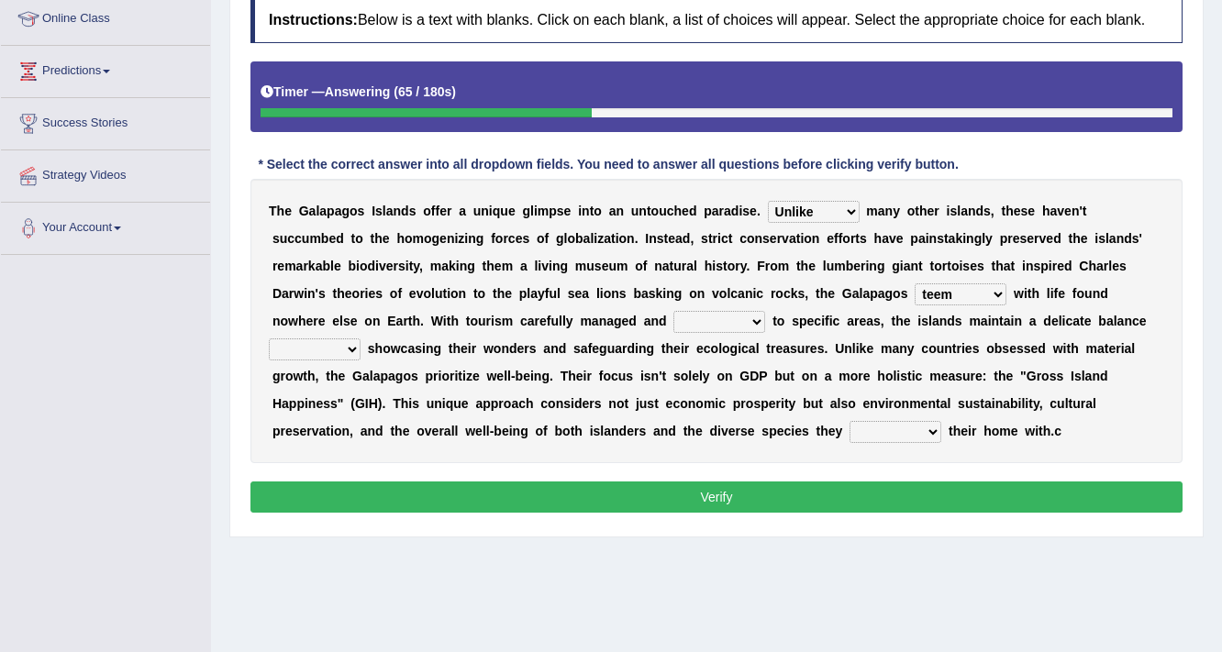
click at [992, 283] on select "link teem fill restore" at bounding box center [960, 294] width 92 height 22
click at [914, 283] on select "link teem fill restore" at bounding box center [960, 294] width 92 height 22
click at [991, 292] on select "link teem fill restore" at bounding box center [960, 294] width 92 height 22
click at [914, 283] on select "link teem fill restore" at bounding box center [960, 294] width 92 height 22
click at [989, 290] on select "link teem fill restore" at bounding box center [960, 294] width 92 height 22
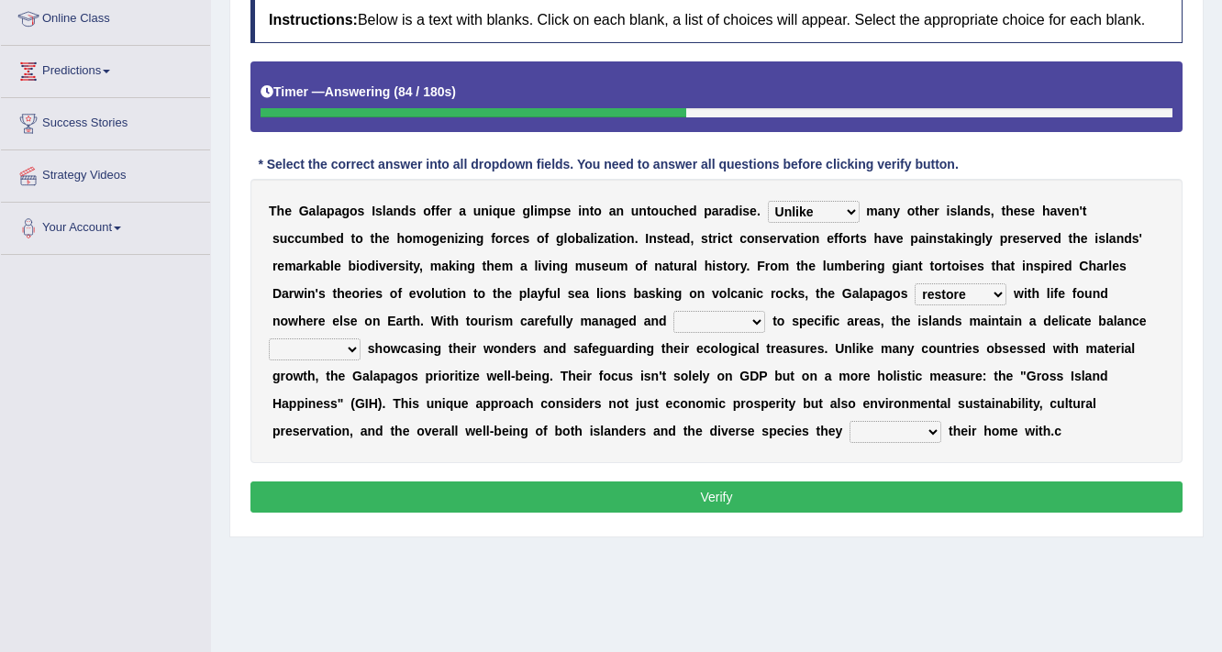
select select "link"
click at [914, 283] on select "link teem fill restore" at bounding box center [960, 294] width 92 height 22
click at [752, 319] on select "stretched rid verified restricted" at bounding box center [719, 322] width 92 height 22
select select "restricted"
click at [673, 311] on select "stretched rid verified restricted" at bounding box center [719, 322] width 92 height 22
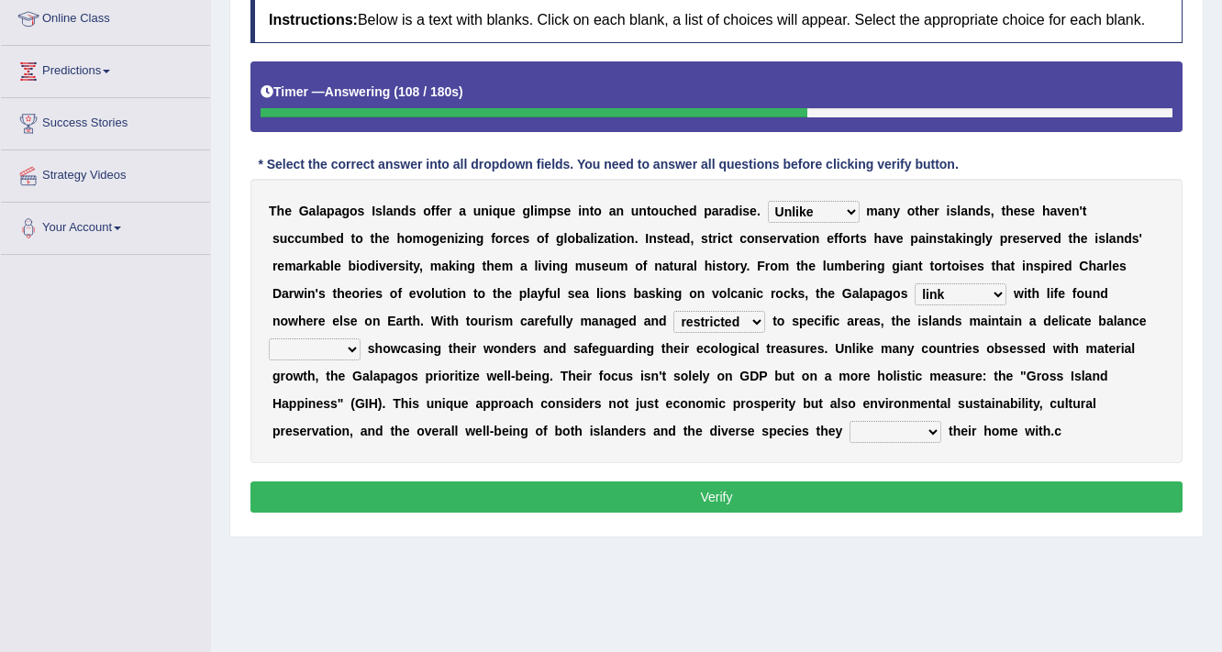
click at [342, 348] on select "upon toward between among" at bounding box center [315, 349] width 92 height 22
click at [269, 338] on select "upon toward between among" at bounding box center [315, 349] width 92 height 22
click at [338, 349] on select "upon toward between among" at bounding box center [315, 349] width 92 height 22
select select "upon"
click at [269, 338] on select "upon toward between among" at bounding box center [315, 349] width 92 height 22
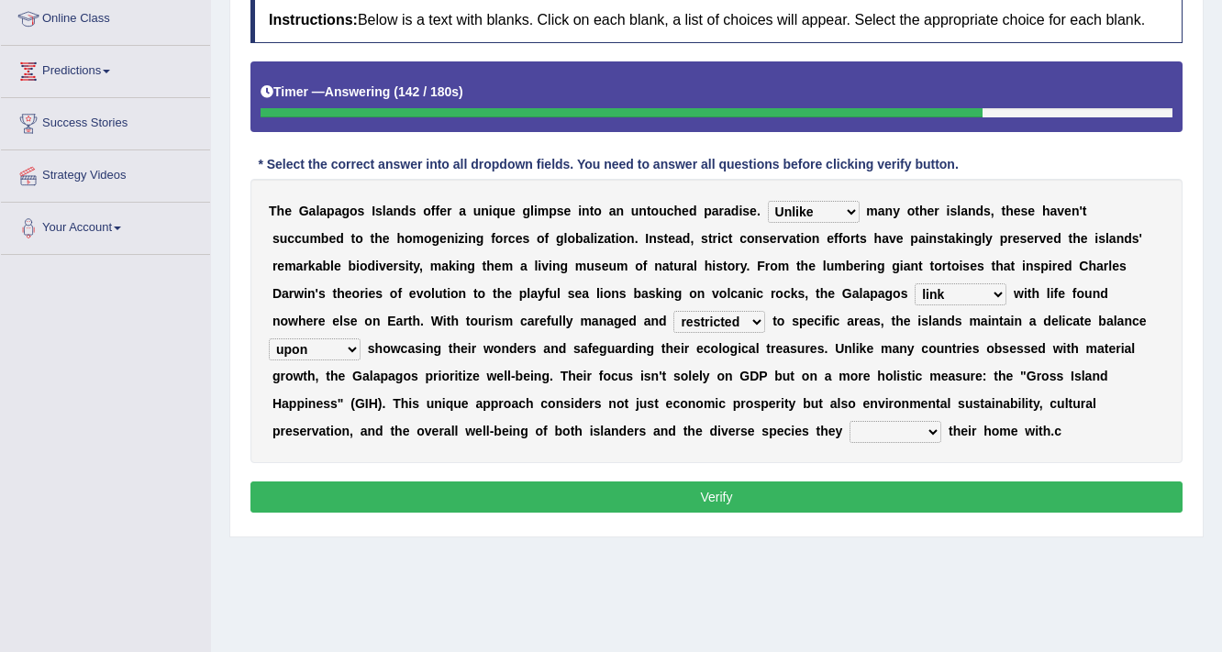
click at [930, 433] on select "share engage regard live" at bounding box center [895, 432] width 92 height 22
select select "share"
click at [849, 421] on select "share engage regard live" at bounding box center [895, 432] width 92 height 22
click at [824, 496] on button "Verify" at bounding box center [716, 497] width 932 height 31
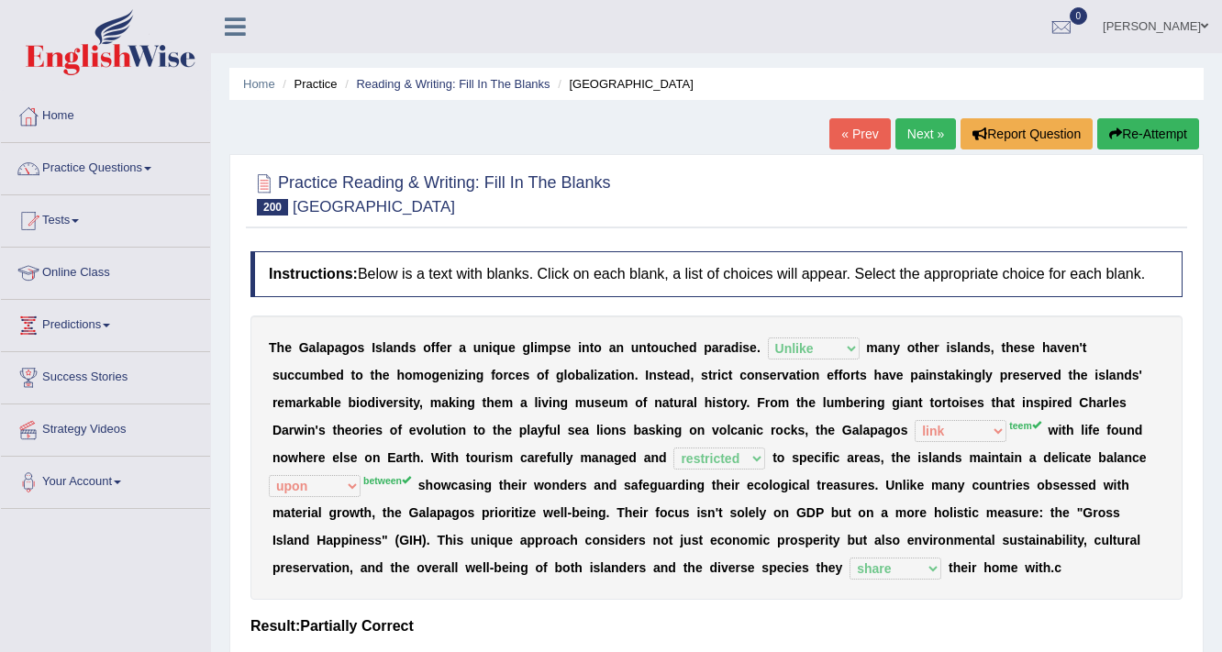
click at [928, 133] on link "Next »" at bounding box center [925, 133] width 61 height 31
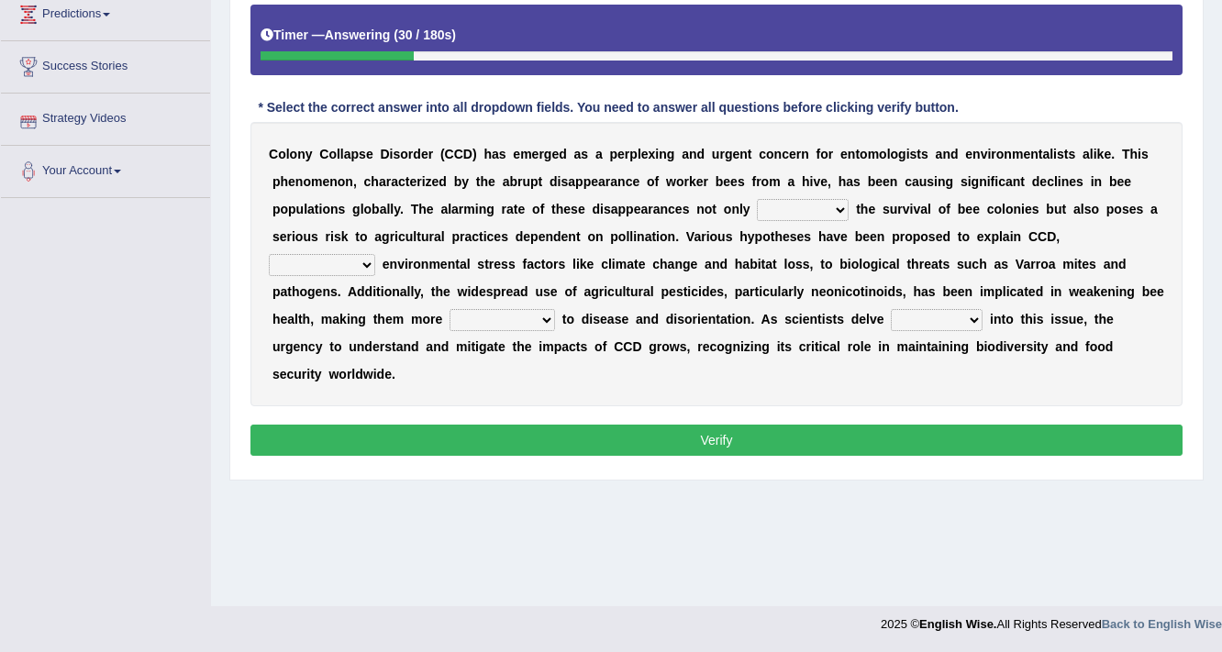
click at [818, 201] on select "justifies involves threatens reviews" at bounding box center [803, 210] width 92 height 22
select select "involves"
click at [757, 199] on select "justifies involves threatens reviews" at bounding box center [803, 210] width 92 height 22
click at [354, 257] on select "based on ranging from other than together with" at bounding box center [322, 265] width 106 height 22
select select "based on"
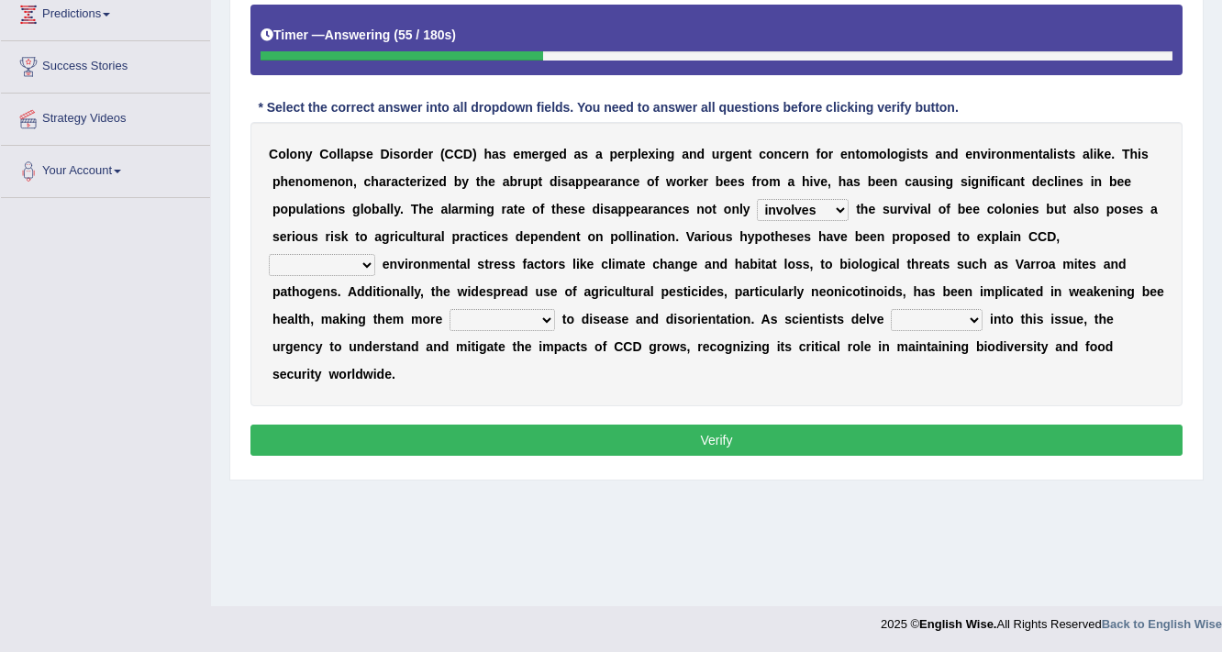
click at [269, 254] on select "based on ranging from other than together with" at bounding box center [322, 265] width 106 height 22
click at [526, 319] on select "susceptible conventional prominent central" at bounding box center [501, 320] width 105 height 22
select select "prominent"
click at [449, 309] on select "susceptible conventional prominent central" at bounding box center [501, 320] width 105 height 22
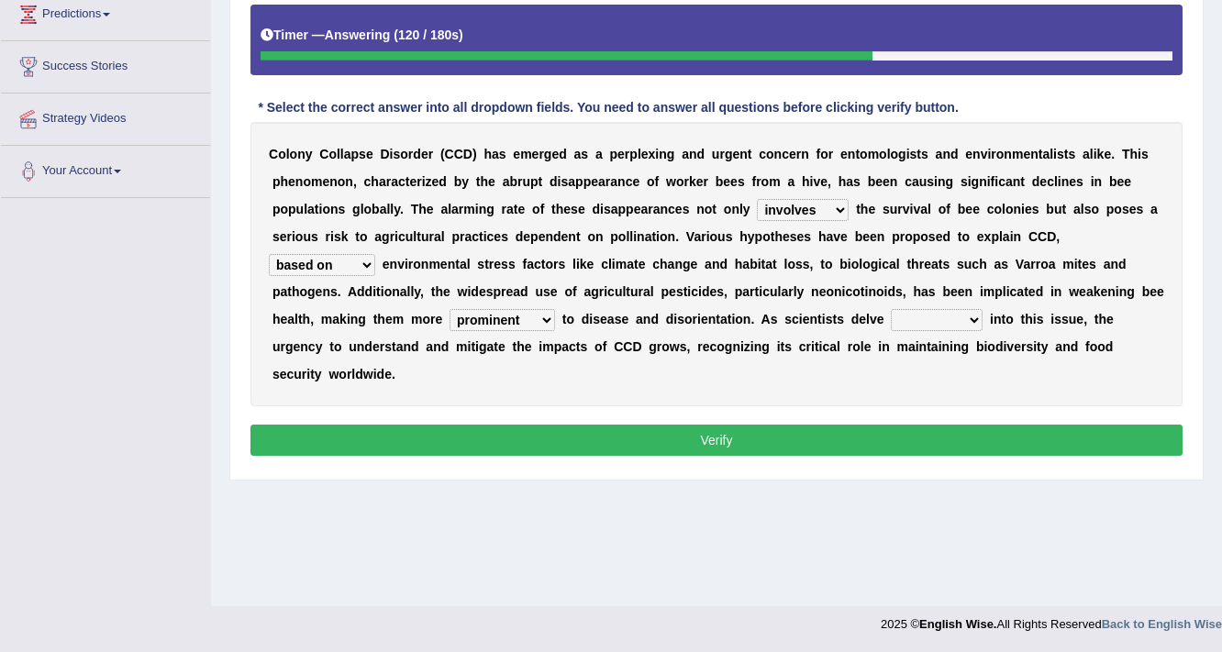
click at [974, 317] on select "faster higher wider deeper" at bounding box center [937, 320] width 92 height 22
select select "deeper"
click at [891, 309] on select "faster higher wider deeper" at bounding box center [937, 320] width 92 height 22
click at [801, 440] on button "Verify" at bounding box center [716, 440] width 932 height 31
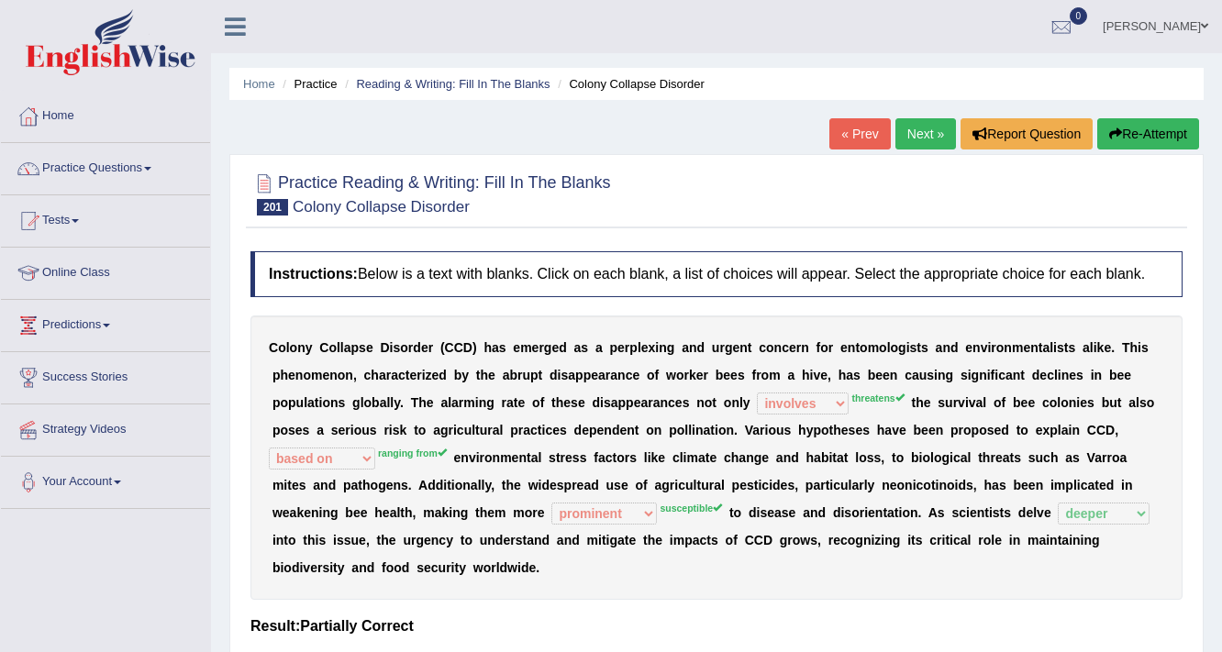
click at [916, 125] on link "Next »" at bounding box center [925, 133] width 61 height 31
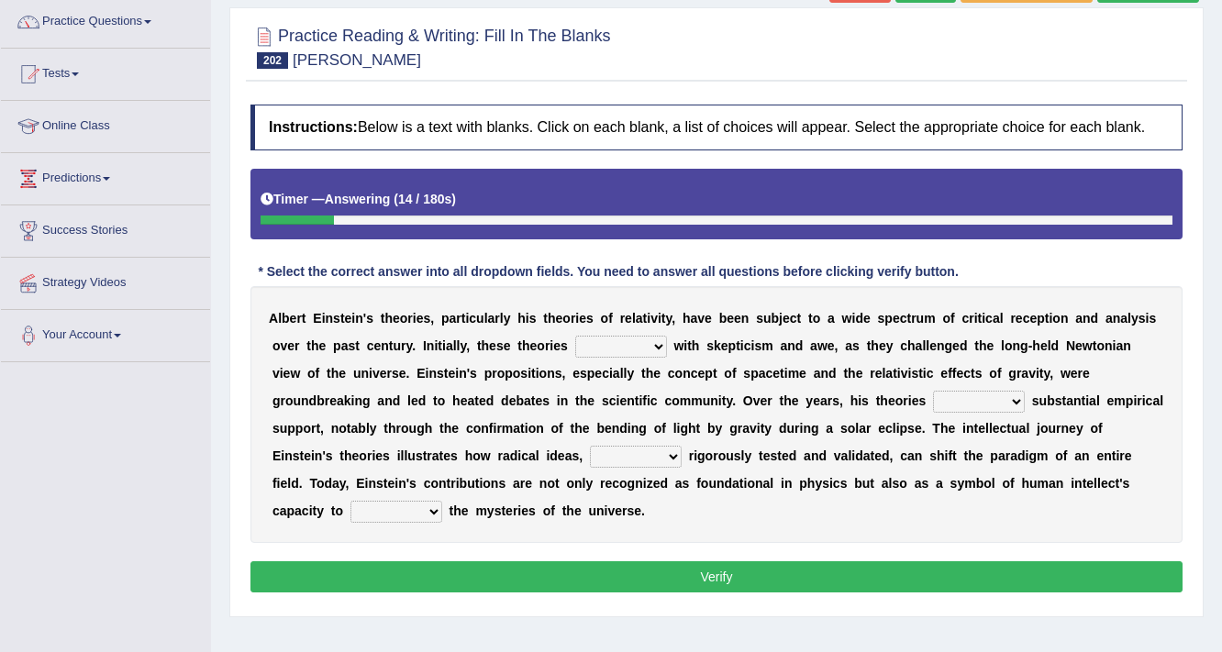
click at [651, 338] on select "have met are met were met met" at bounding box center [621, 347] width 92 height 22
select select "met"
click at [575, 336] on select "have met are met were met met" at bounding box center [621, 347] width 92 height 22
click at [1002, 397] on select "revised surpassed gained occupied" at bounding box center [979, 402] width 92 height 22
select select "gained"
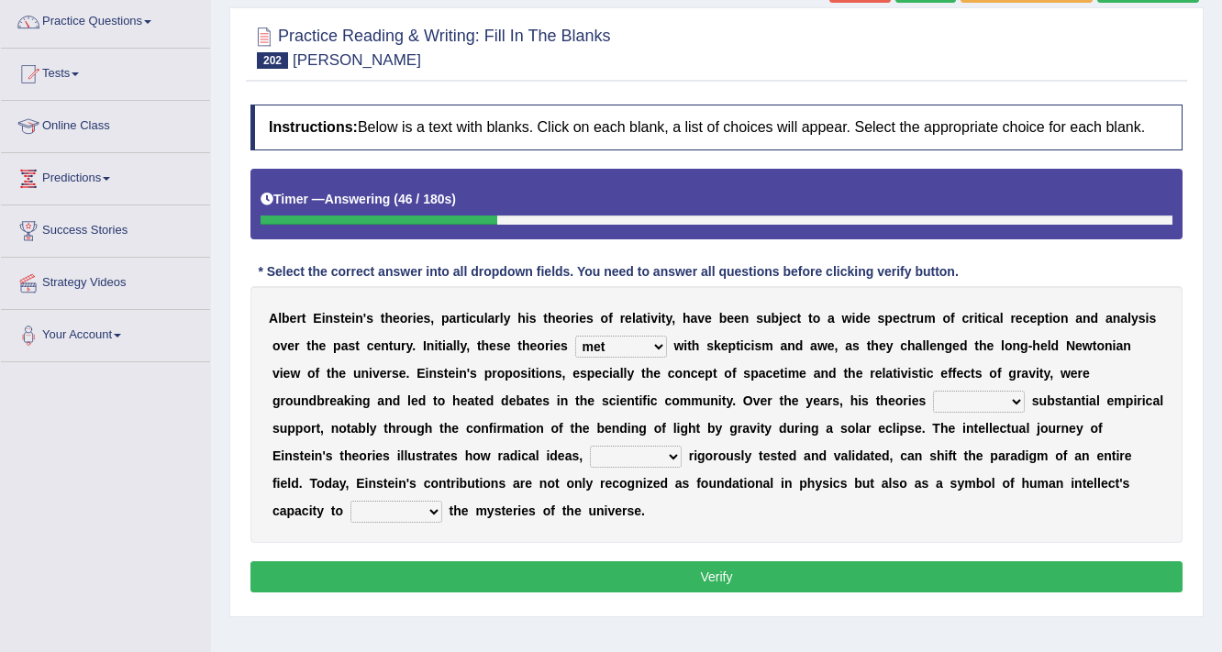
click at [933, 391] on select "revised surpassed gained occupied" at bounding box center [979, 402] width 92 height 22
click at [667, 459] on select "whether once where yet" at bounding box center [636, 457] width 92 height 22
select select "once"
click at [590, 446] on select "whether once where yet" at bounding box center [636, 457] width 92 height 22
click at [423, 510] on select "rewrite liberate unravel trust" at bounding box center [396, 512] width 92 height 22
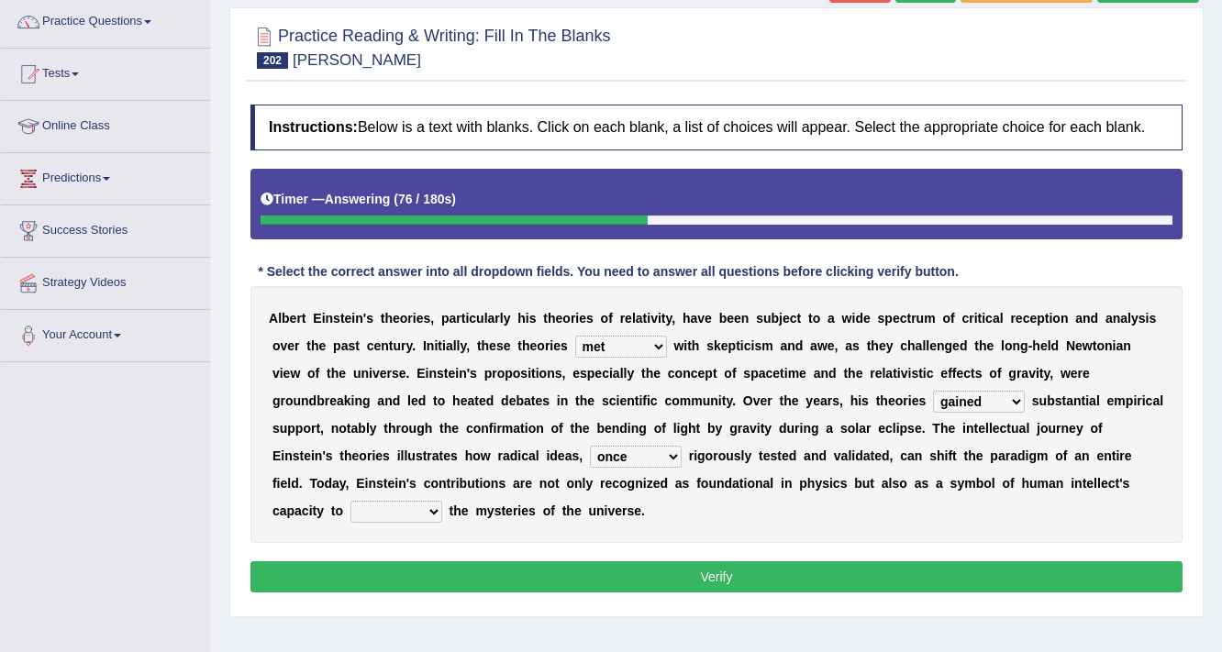
select select "rewrite"
click at [350, 501] on select "rewrite liberate unravel trust" at bounding box center [396, 512] width 92 height 22
click at [692, 570] on button "Verify" at bounding box center [716, 576] width 932 height 31
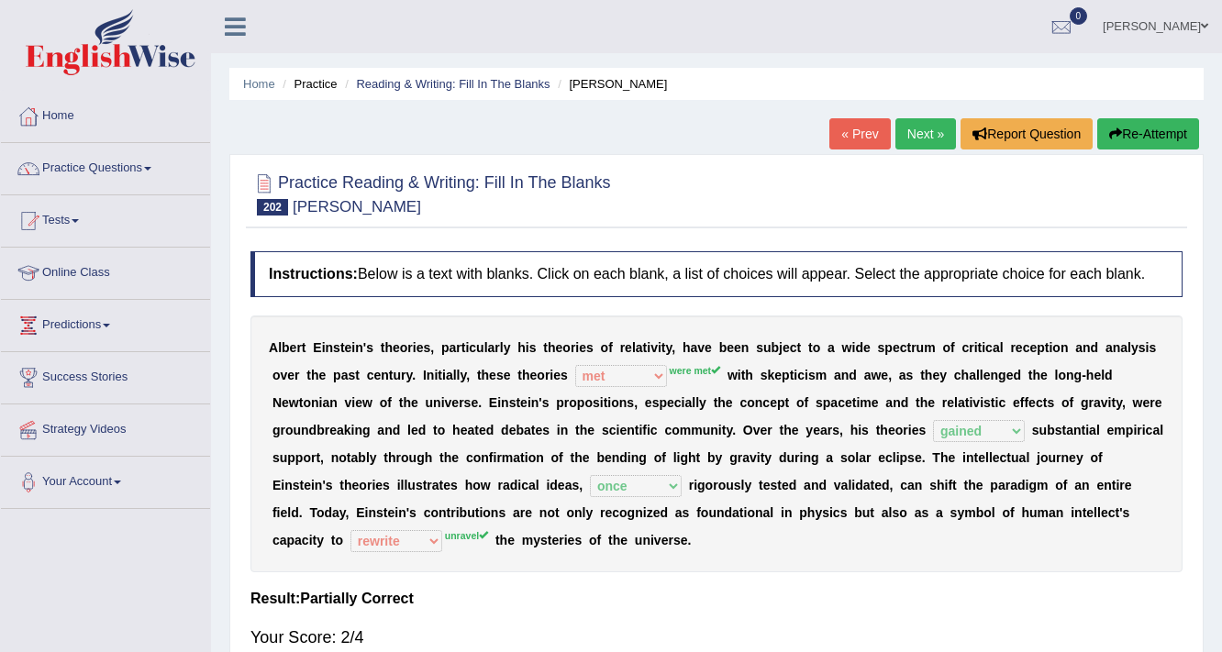
click at [932, 123] on link "Next »" at bounding box center [925, 133] width 61 height 31
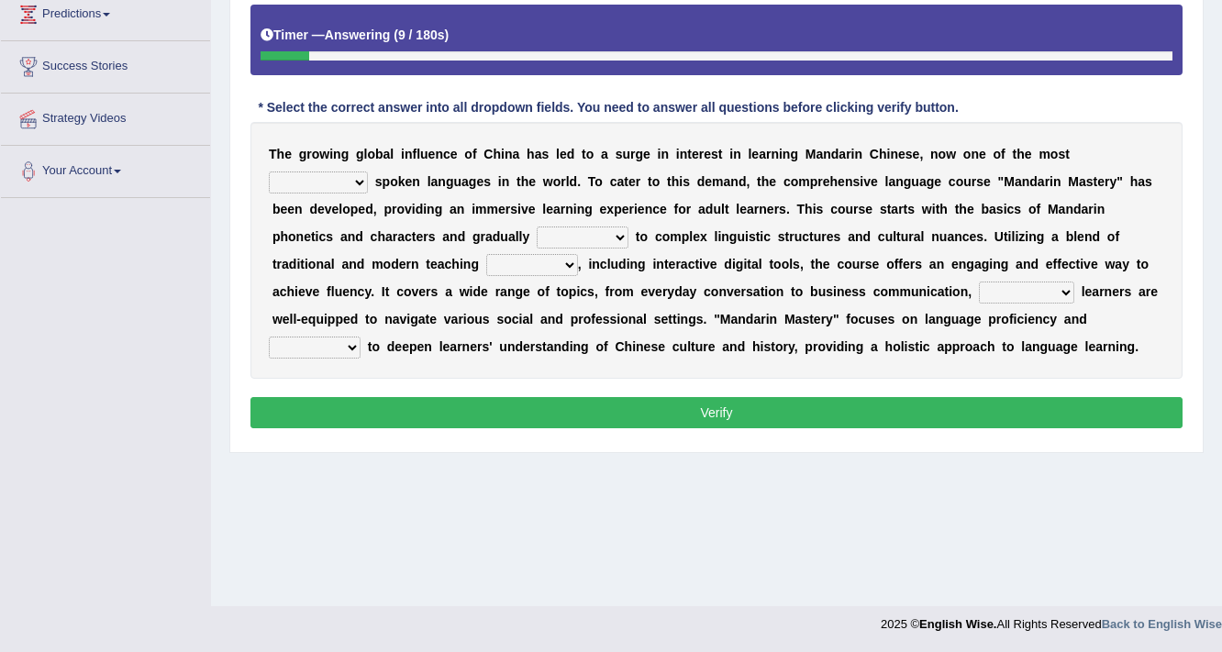
click at [366, 180] on select "traditionally faintly widely extremely" at bounding box center [318, 183] width 99 height 22
select select "widely"
click at [269, 172] on select "traditionally faintly widely extremely" at bounding box center [318, 183] width 99 height 22
click at [616, 239] on select "views advances flows drifts" at bounding box center [583, 238] width 92 height 22
select select "views"
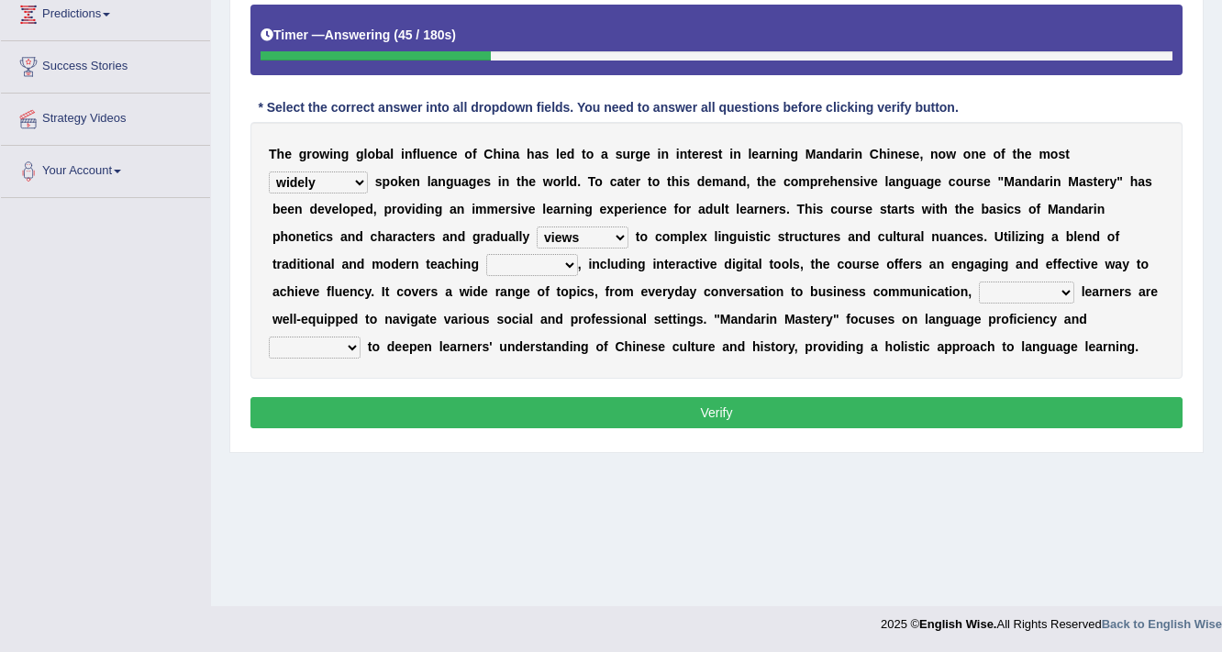
click at [537, 227] on select "views advances flows drifts" at bounding box center [583, 238] width 92 height 22
click at [559, 261] on select "methods sectors journals reactions" at bounding box center [532, 265] width 92 height 22
select select "methods"
click at [486, 254] on select "methods sectors journals reactions" at bounding box center [532, 265] width 92 height 22
click at [1041, 290] on select "ensuring achieving mentioning deciding" at bounding box center [1026, 293] width 95 height 22
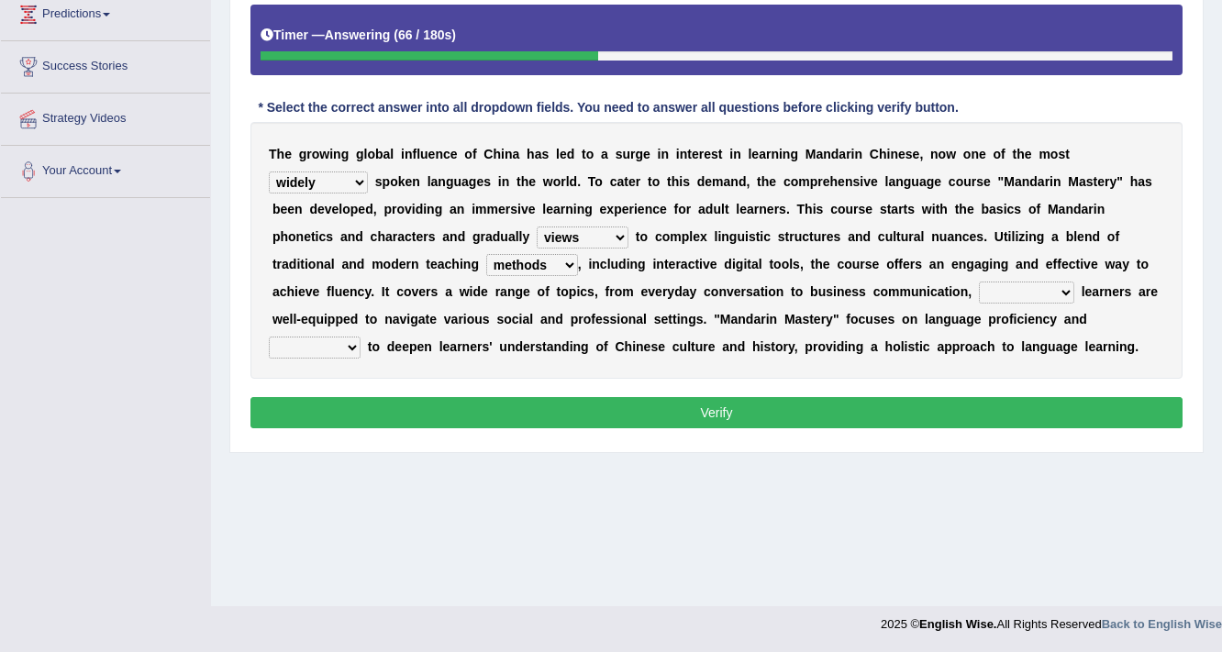
select select "ensuring"
click at [979, 282] on select "ensuring achieving mentioning deciding" at bounding box center [1026, 293] width 95 height 22
click at [349, 349] on select "discusses aims seals causes" at bounding box center [315, 348] width 92 height 22
click at [269, 337] on select "discusses aims seals causes" at bounding box center [315, 348] width 92 height 22
click at [349, 340] on select "discusses aims seals causes" at bounding box center [315, 348] width 92 height 22
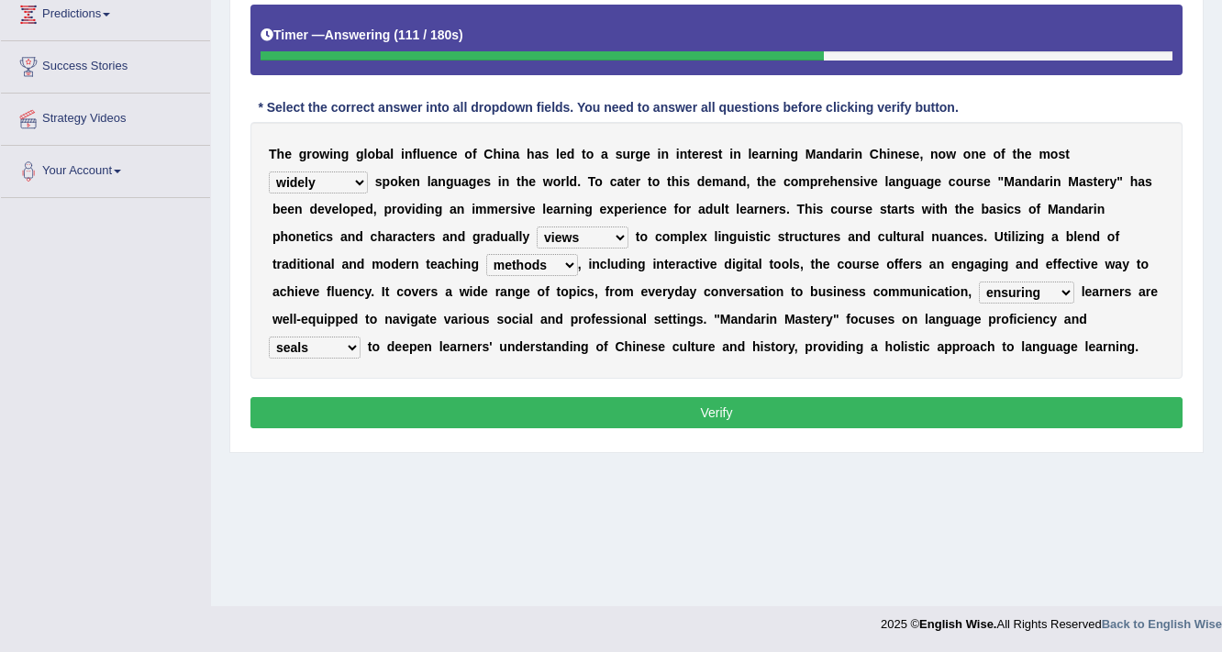
select select "discusses"
click at [269, 337] on select "discusses aims seals causes" at bounding box center [315, 348] width 92 height 22
click at [825, 404] on button "Verify" at bounding box center [716, 412] width 932 height 31
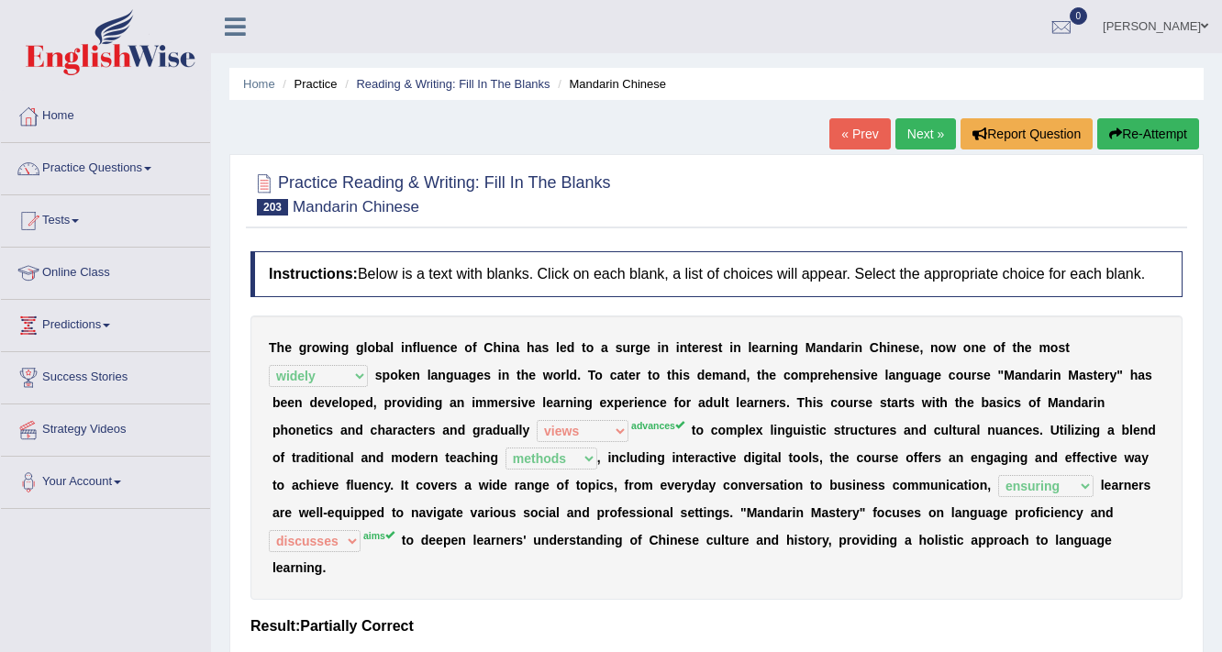
click at [921, 127] on link "Next »" at bounding box center [925, 133] width 61 height 31
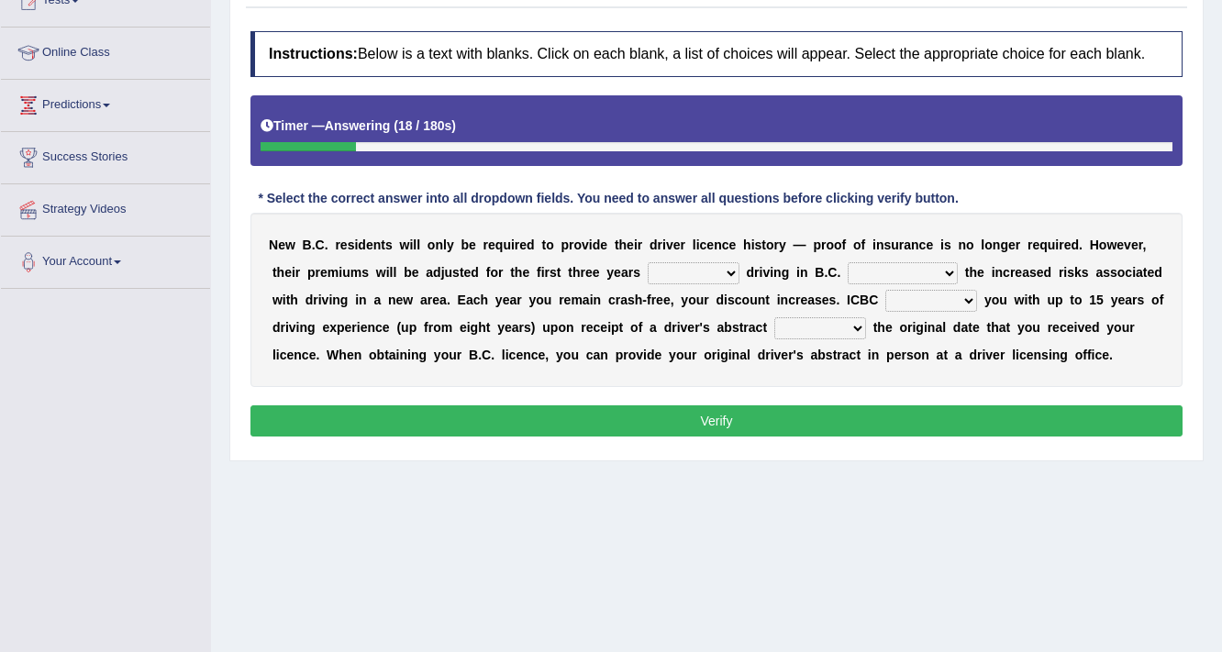
click at [730, 274] on select "within among against of" at bounding box center [694, 273] width 92 height 22
select select "of"
click at [648, 262] on select "within among against of" at bounding box center [694, 273] width 92 height 22
click at [946, 269] on select "depending on as for due to thanks to" at bounding box center [902, 273] width 110 height 22
select select "depending on"
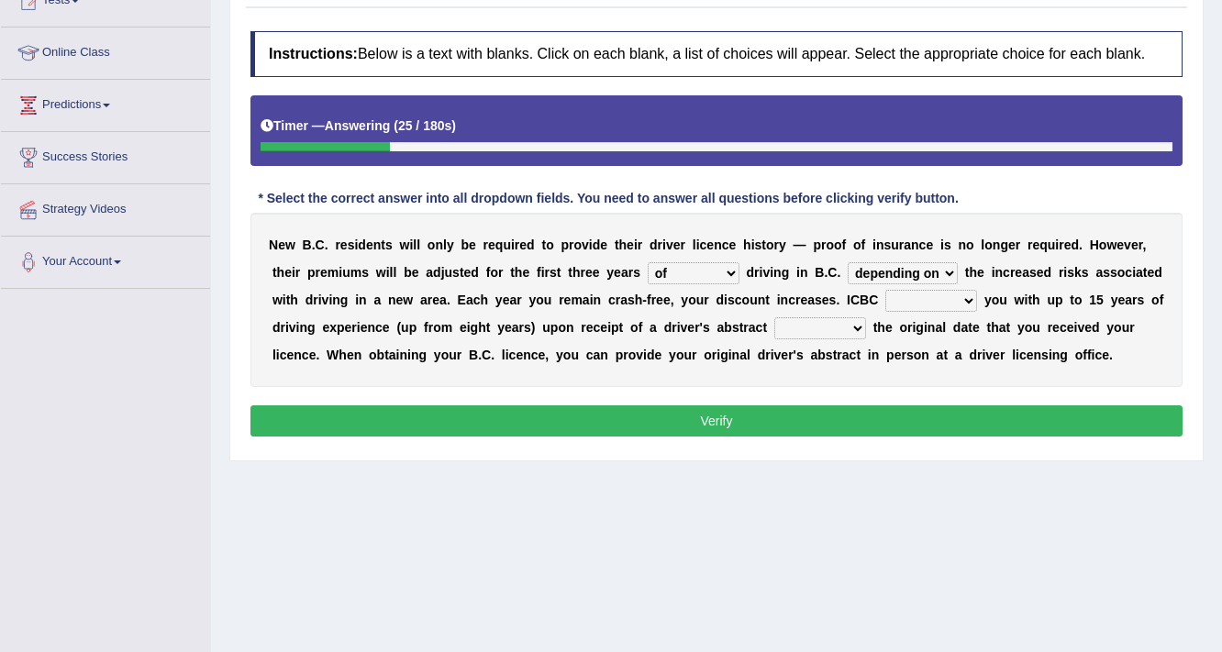
click at [847, 262] on select "depending on as for due to thanks to" at bounding box center [902, 273] width 110 height 22
click at [969, 298] on select "credited crediting credit will credit" at bounding box center [931, 301] width 92 height 22
select select "will credit"
click at [885, 290] on select "credited crediting credit will credit" at bounding box center [931, 301] width 92 height 22
click at [958, 300] on select "credited crediting credit will credit" at bounding box center [931, 301] width 92 height 22
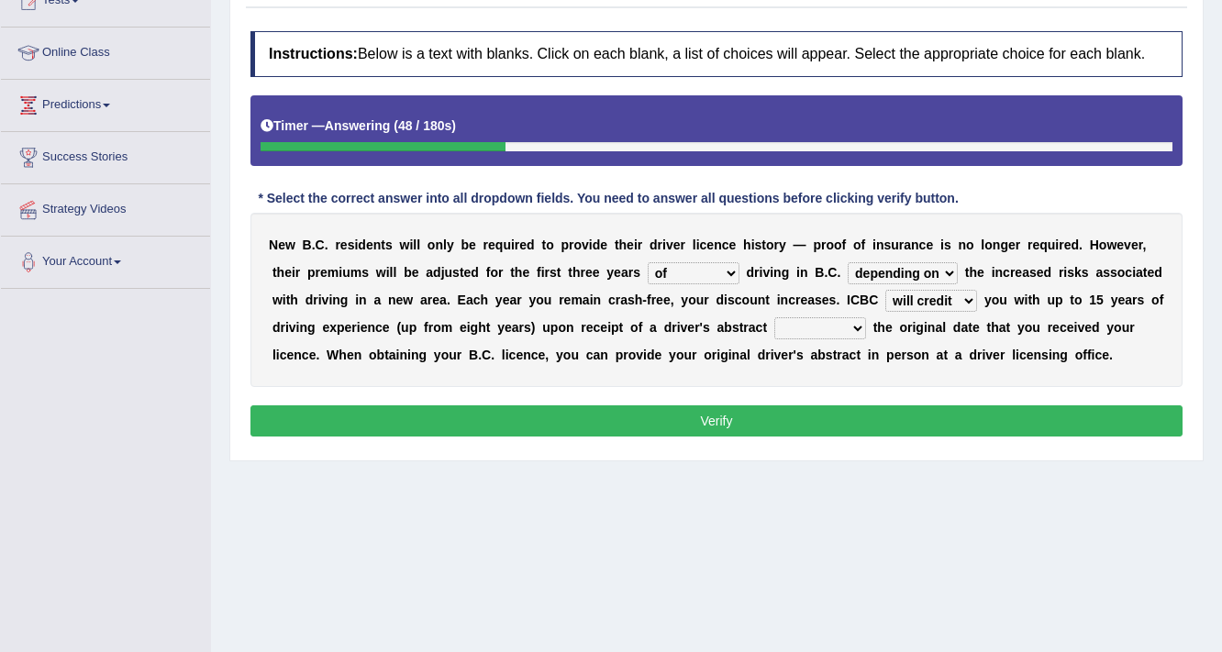
click at [885, 290] on select "credited crediting credit will credit" at bounding box center [931, 301] width 92 height 22
click at [847, 325] on select "showing show shows shown" at bounding box center [820, 328] width 92 height 22
select select "showing"
click at [774, 317] on select "showing show shows shown" at bounding box center [820, 328] width 92 height 22
click at [759, 407] on button "Verify" at bounding box center [716, 420] width 932 height 31
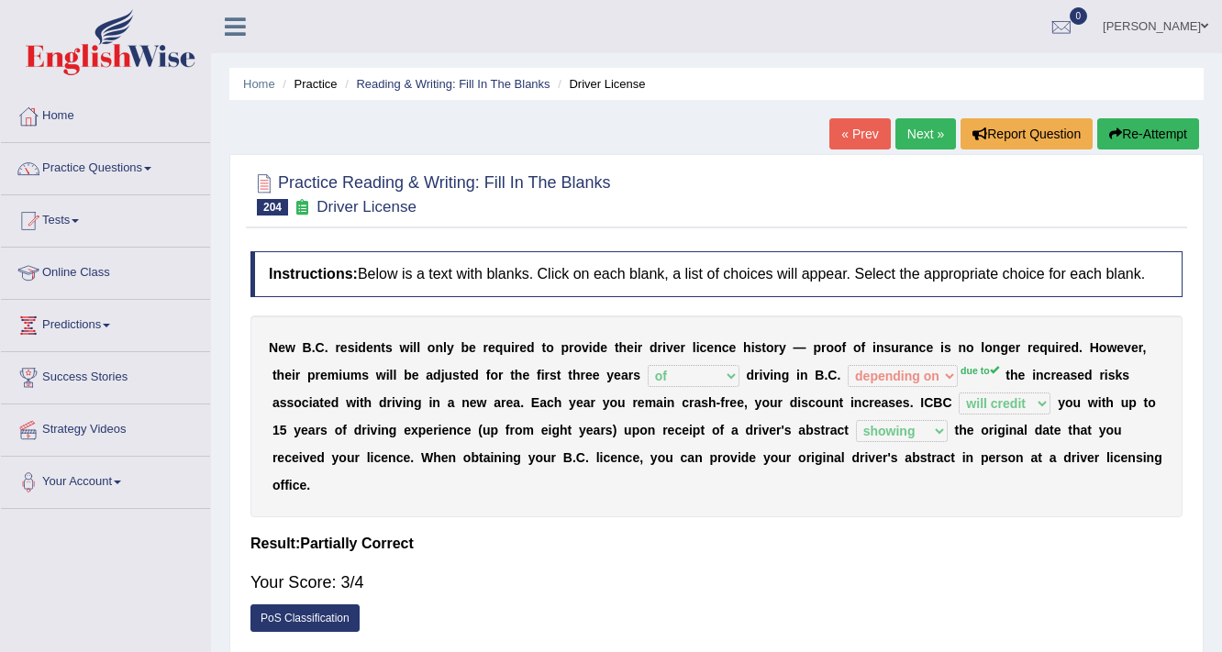
click at [913, 128] on link "Next »" at bounding box center [925, 133] width 61 height 31
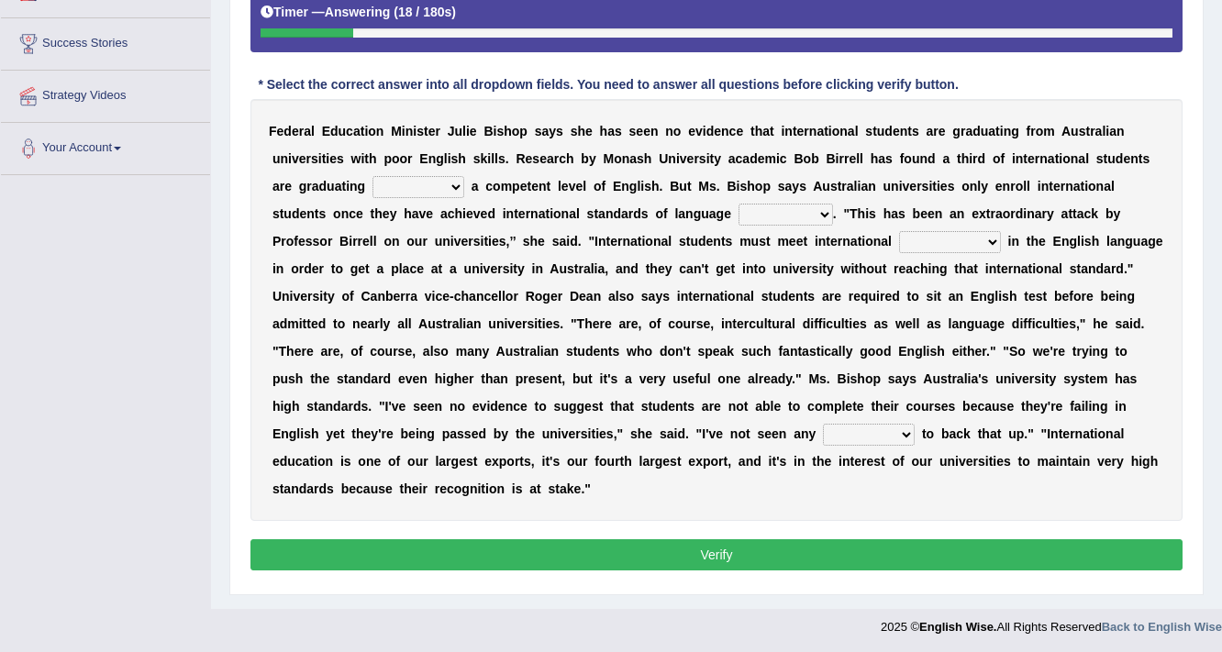
click at [453, 176] on select "without for into by" at bounding box center [418, 187] width 92 height 22
select select "for"
click at [372, 176] on select "without for into by" at bounding box center [418, 187] width 92 height 22
click at [821, 209] on select "proficiency test affinity results" at bounding box center [785, 215] width 94 height 22
select select "test"
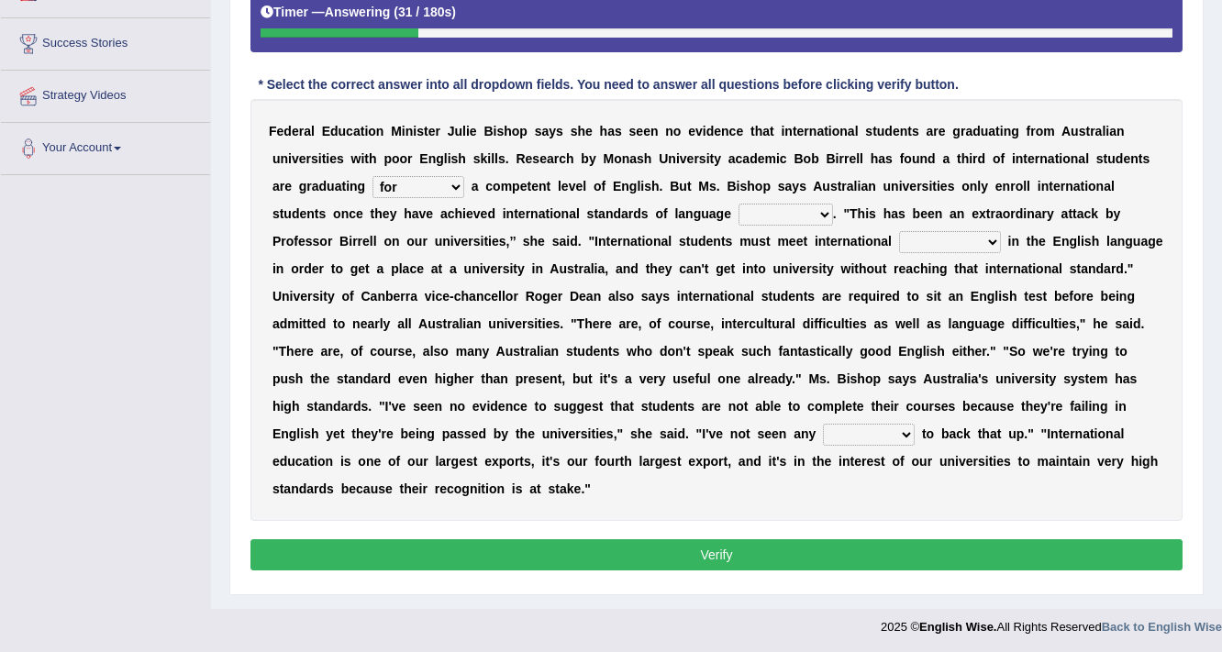
click at [738, 204] on select "proficiency test affinity results" at bounding box center [785, 215] width 94 height 22
click at [826, 212] on select "proficiency test affinity results" at bounding box center [785, 215] width 94 height 22
click at [738, 204] on select "proficiency test affinity results" at bounding box center [785, 215] width 94 height 22
click at [991, 231] on select "approaches standard benchmarks ways" at bounding box center [950, 242] width 102 height 22
select select "standard"
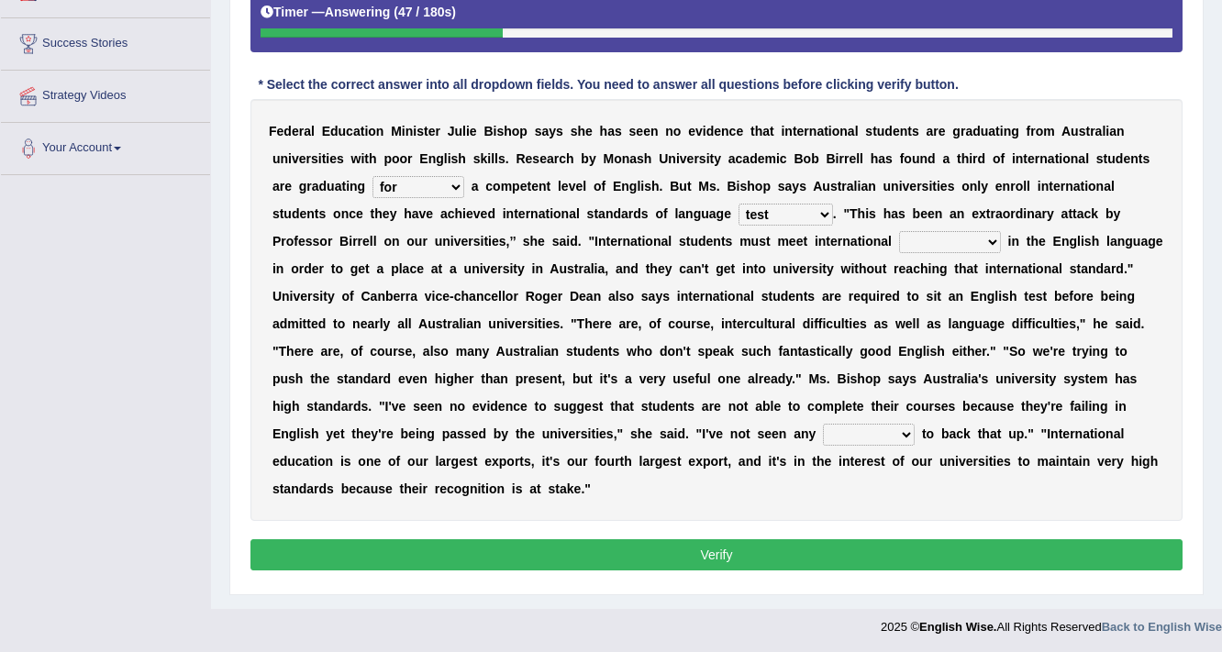
click at [899, 231] on select "approaches standard benchmarks ways" at bounding box center [950, 242] width 102 height 22
click at [853, 436] on select "excuse support reason evidence" at bounding box center [869, 435] width 92 height 22
click at [814, 547] on button "Verify" at bounding box center [716, 554] width 932 height 31
click at [847, 433] on select "excuse support reason evidence" at bounding box center [869, 435] width 92 height 22
select select "evidence"
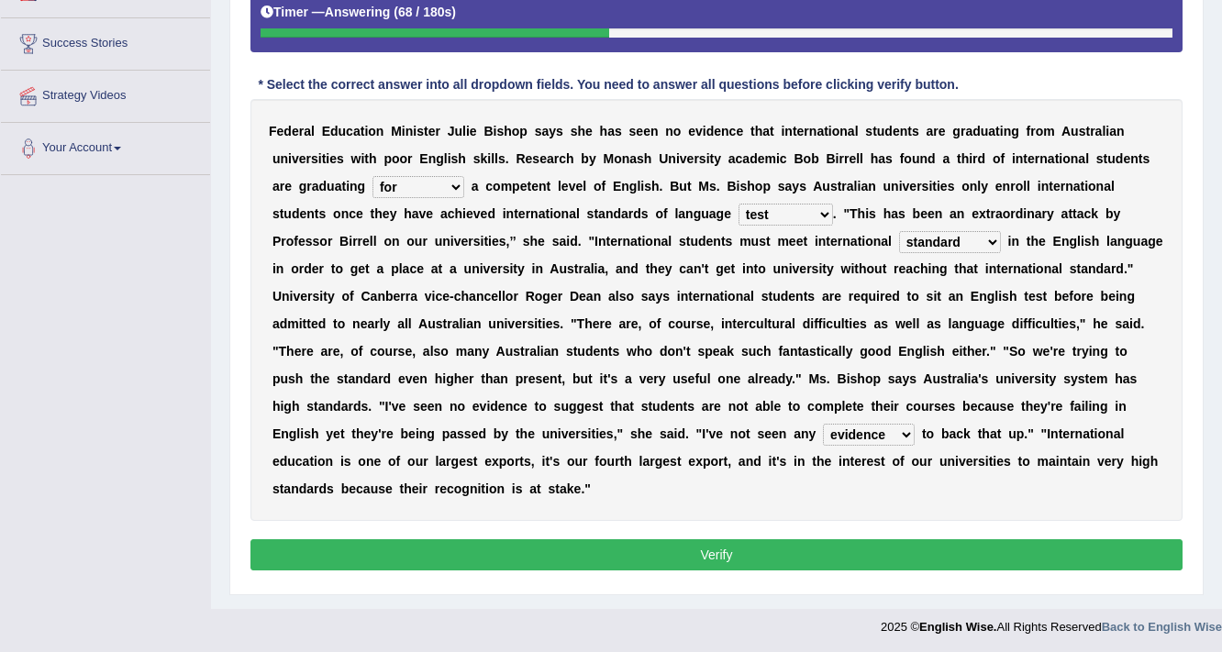
click at [823, 424] on select "excuse support reason evidence" at bounding box center [869, 435] width 92 height 22
click at [736, 551] on button "Verify" at bounding box center [716, 554] width 932 height 31
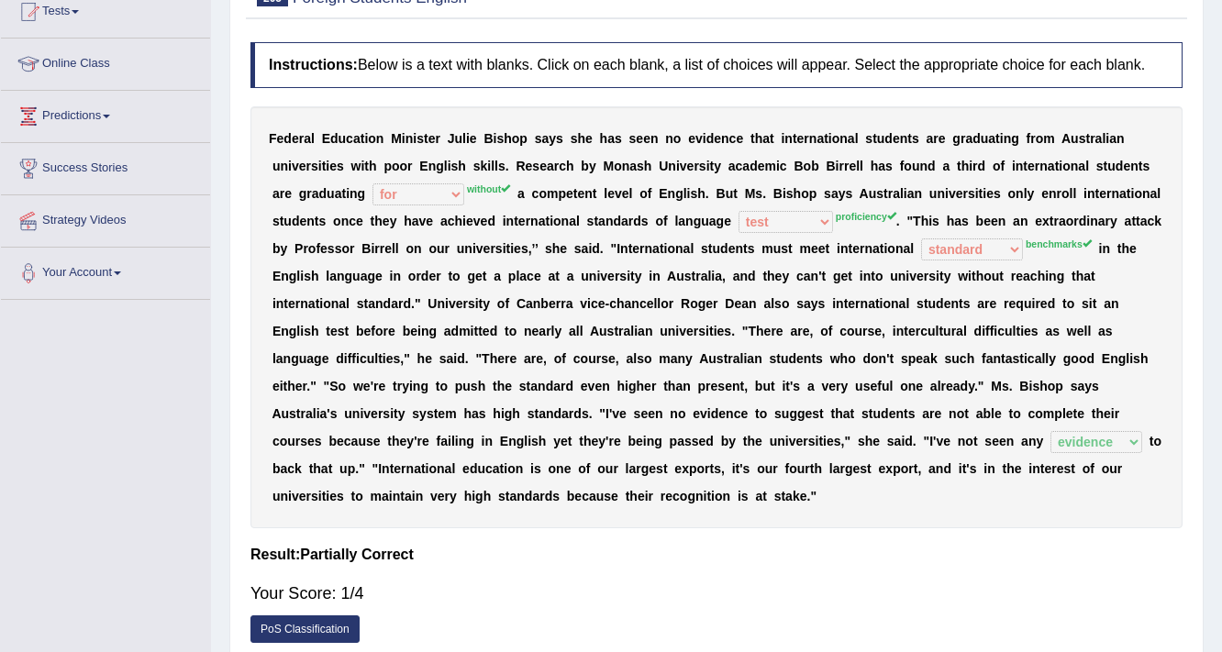
scroll to position [91, 0]
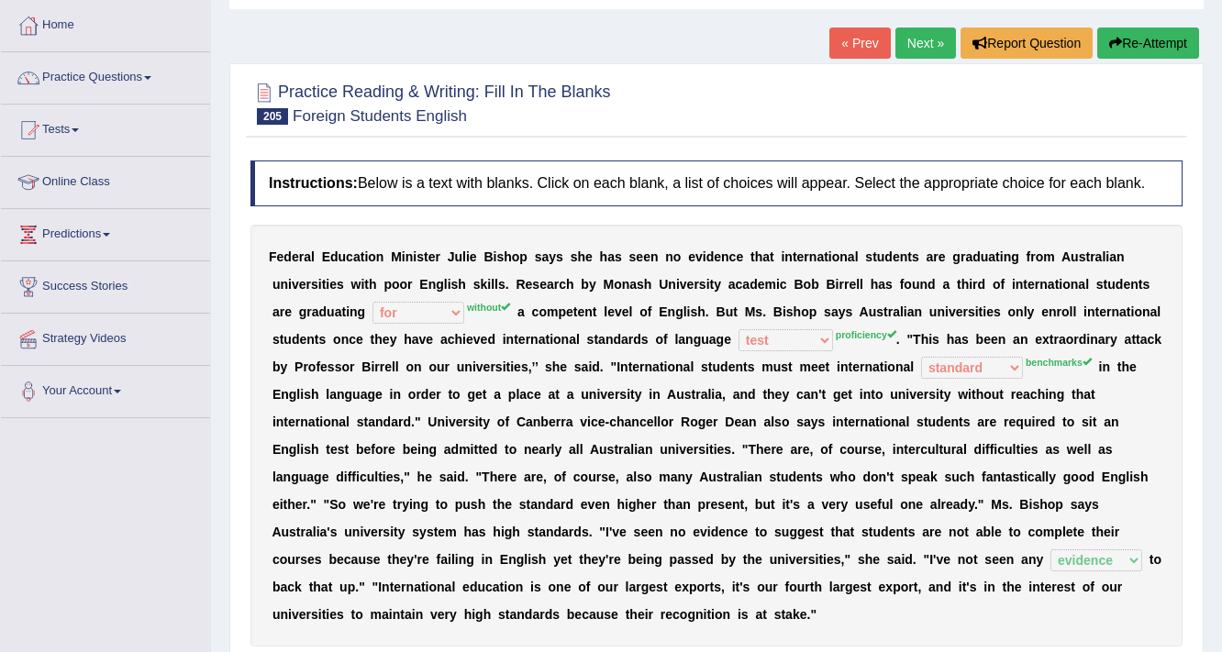
click at [916, 44] on link "Next »" at bounding box center [925, 43] width 61 height 31
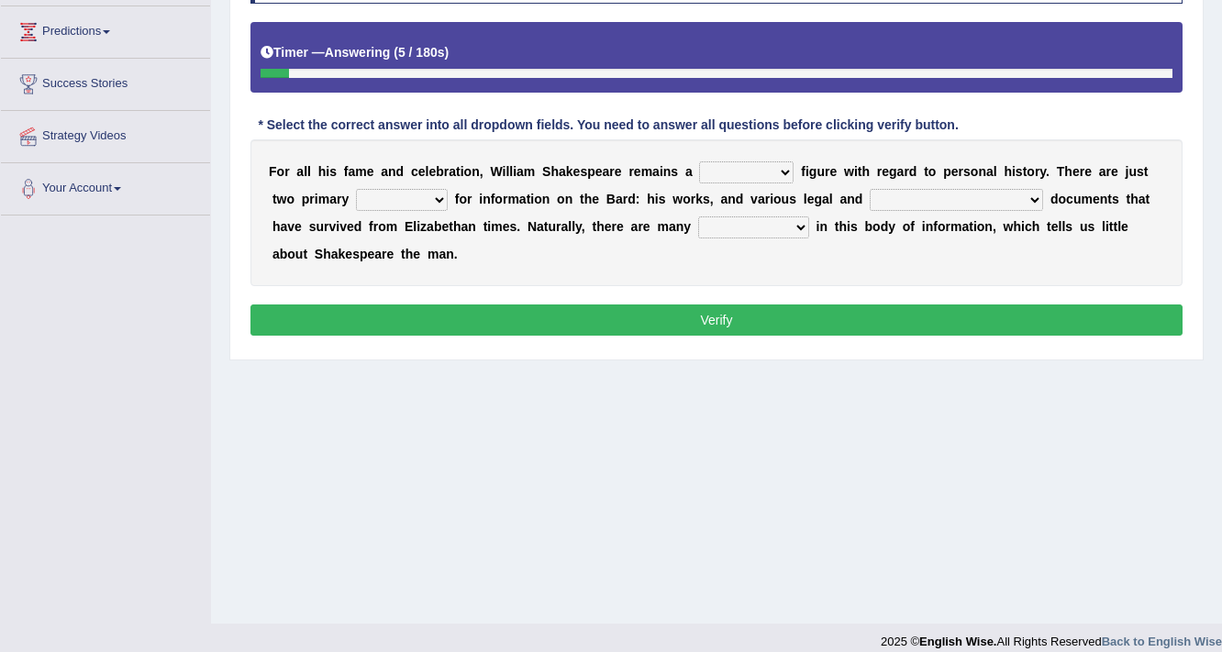
click at [779, 170] on select "inventive idealistic ridiculous mysterious" at bounding box center [746, 172] width 94 height 22
select select "mysterious"
click at [699, 161] on select "inventive idealistic ridiculous mysterious" at bounding box center [746, 172] width 94 height 22
click at [428, 195] on select "types resources form sources" at bounding box center [402, 200] width 92 height 22
select select "types"
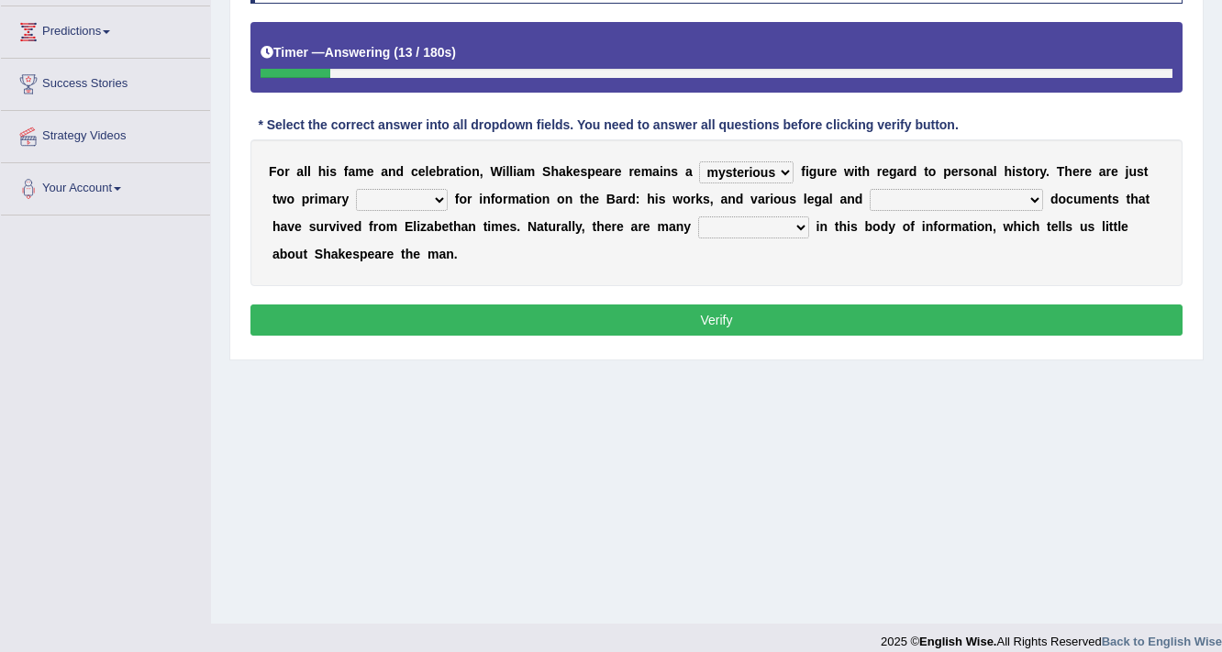
click at [356, 189] on select "types resources form sources" at bounding box center [402, 200] width 92 height 22
click at [939, 198] on select "college university private [DEMOGRAPHIC_DATA]" at bounding box center [955, 200] width 173 height 22
select select "private"
click at [869, 189] on select "college university private [DEMOGRAPHIC_DATA]" at bounding box center [955, 200] width 173 height 22
click at [698, 217] on select "grabs gaps merits achievements" at bounding box center [753, 227] width 111 height 22
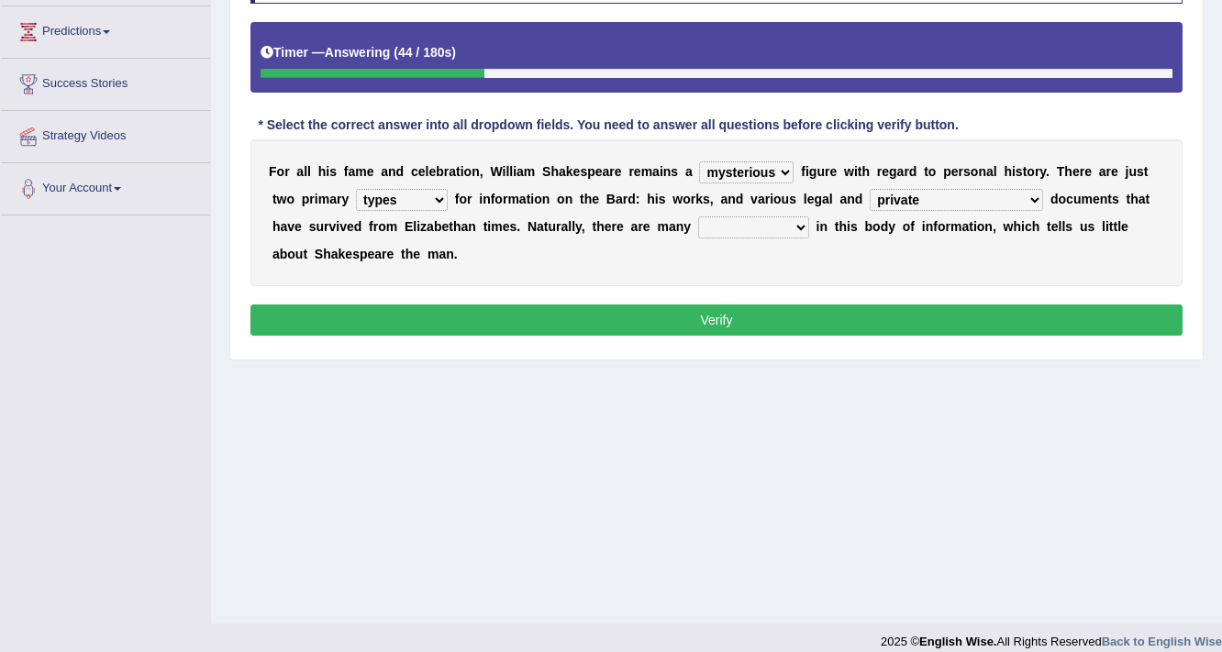
select select "achievements"
click at [698, 216] on select "grabs gaps merits achievements" at bounding box center [753, 227] width 111 height 22
click at [690, 322] on button "Verify" at bounding box center [716, 319] width 932 height 31
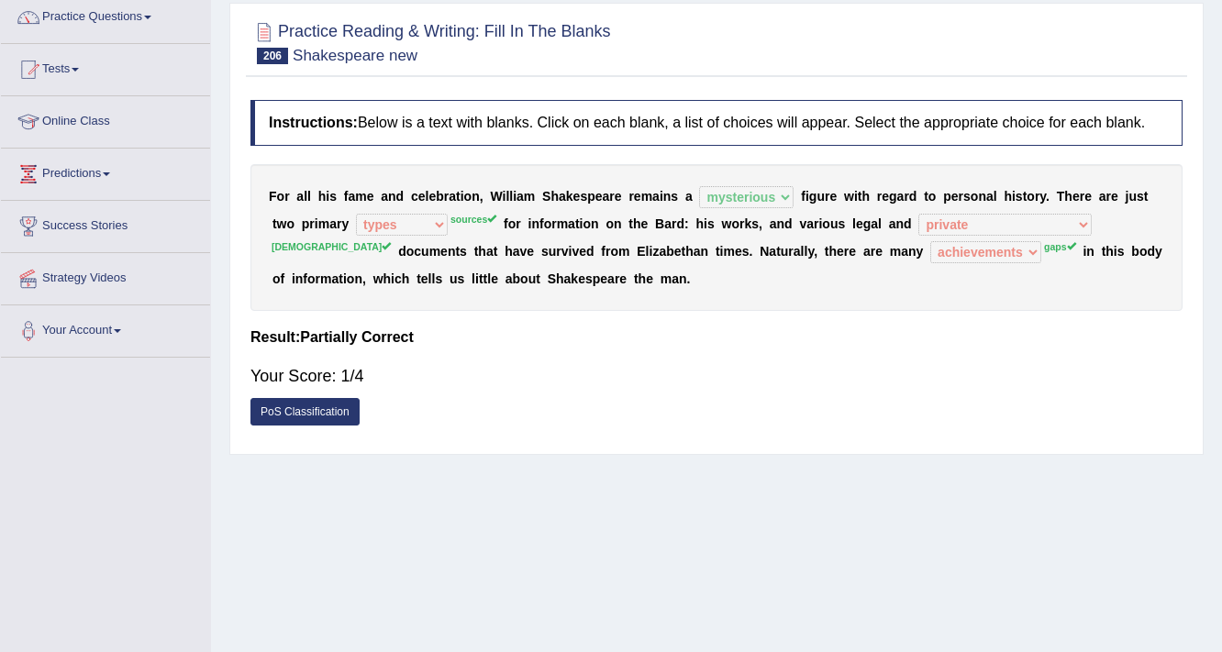
scroll to position [73, 0]
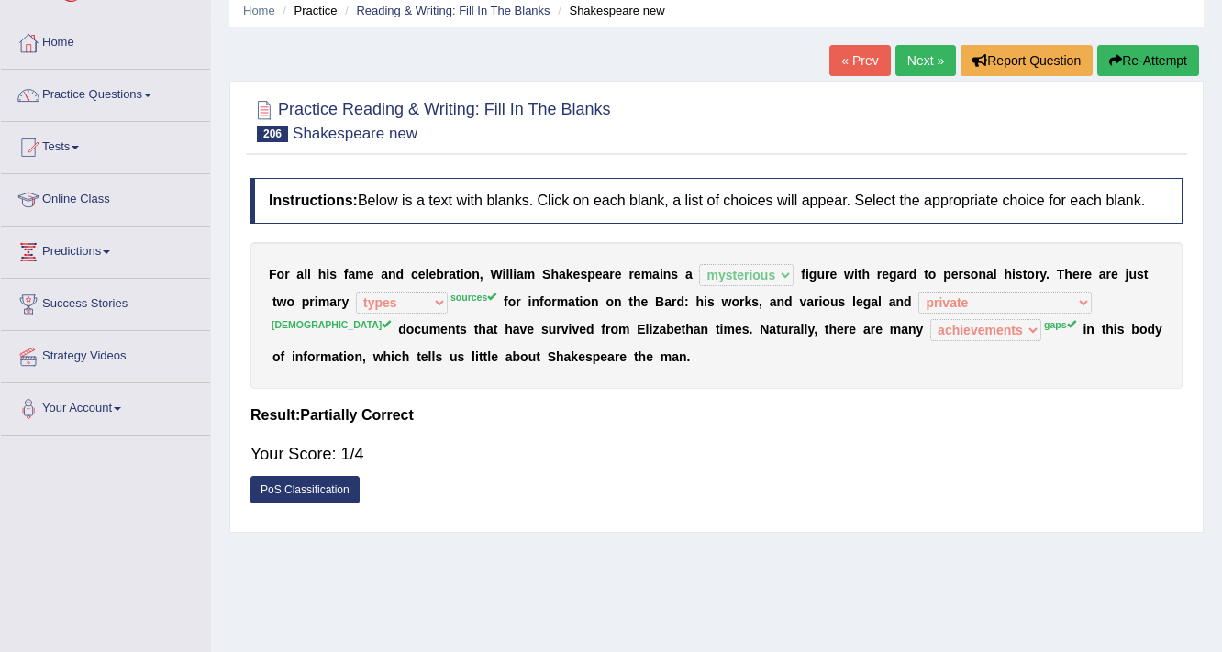
click at [1143, 52] on button "Re-Attempt" at bounding box center [1148, 60] width 102 height 31
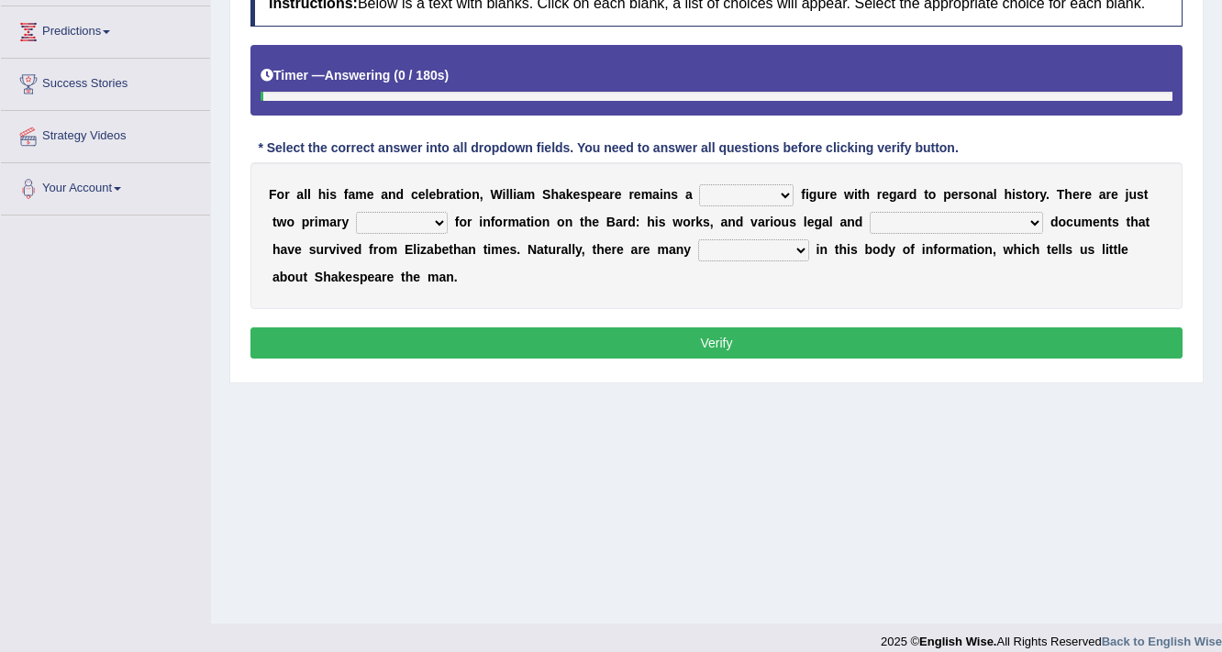
click at [781, 202] on select "inventive idealistic ridiculous mysterious" at bounding box center [746, 195] width 94 height 22
select select "mysterious"
click at [699, 184] on select "inventive idealistic ridiculous mysterious" at bounding box center [746, 195] width 94 height 22
click at [440, 221] on select "types resources form sources" at bounding box center [402, 223] width 92 height 22
select select "sources"
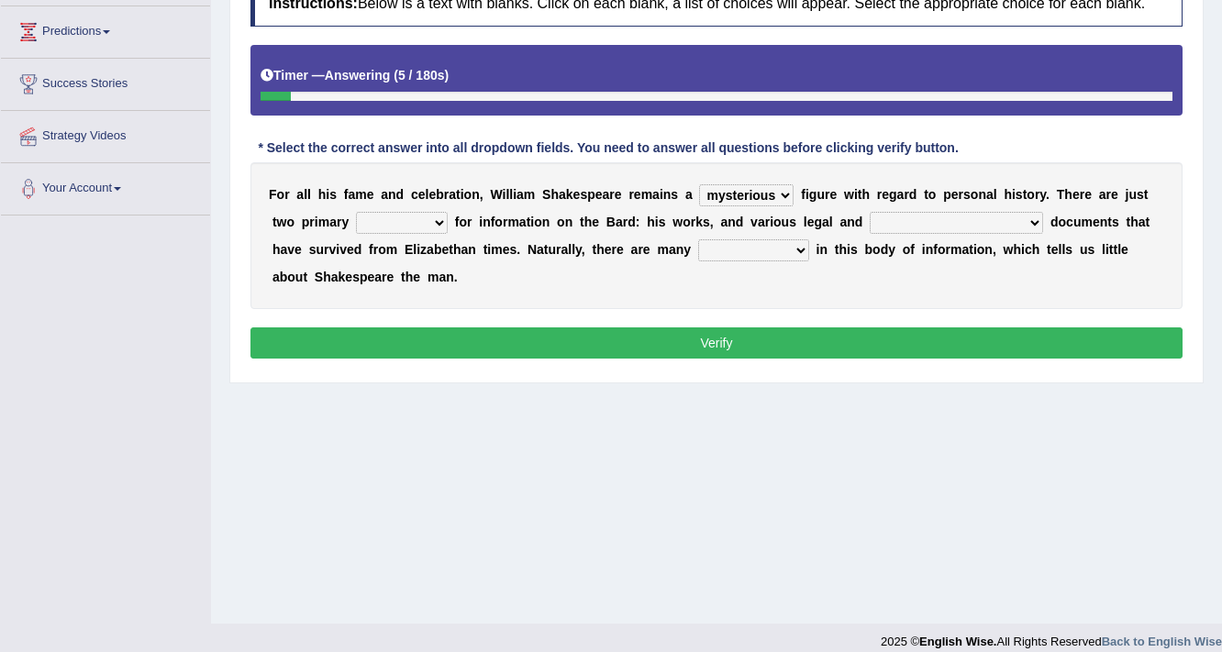
click at [356, 212] on select "types resources form sources" at bounding box center [402, 223] width 92 height 22
click at [940, 219] on select "college university private church" at bounding box center [955, 223] width 173 height 22
select select "church"
click at [869, 212] on select "college university private church" at bounding box center [955, 223] width 173 height 22
click at [703, 253] on select "grabs gaps merits achievements" at bounding box center [753, 250] width 111 height 22
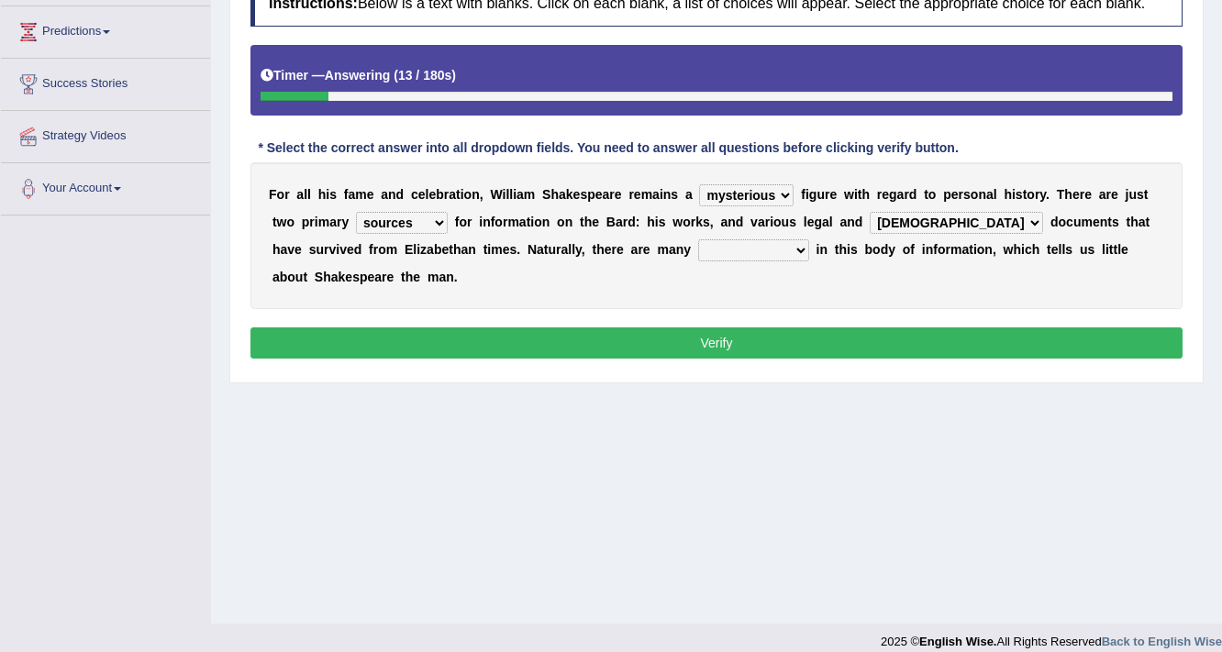
select select "gaps"
click at [698, 239] on select "grabs gaps merits achievements" at bounding box center [753, 250] width 111 height 22
click at [716, 343] on button "Verify" at bounding box center [716, 342] width 932 height 31
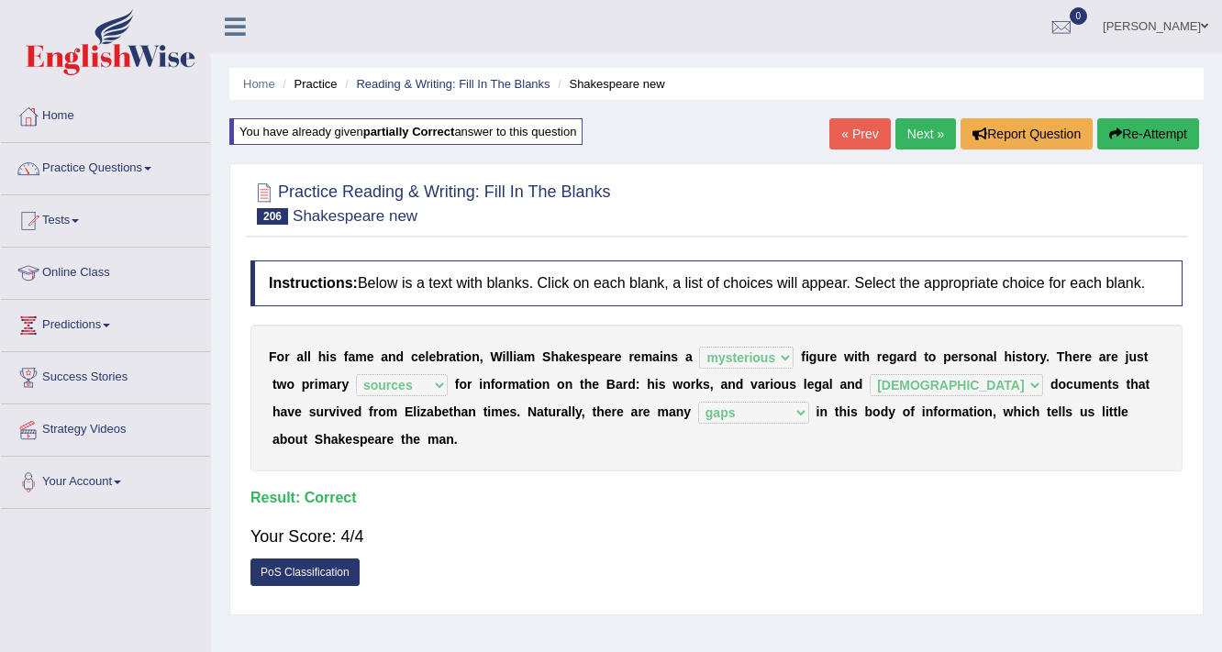
click at [934, 145] on link "Next »" at bounding box center [925, 133] width 61 height 31
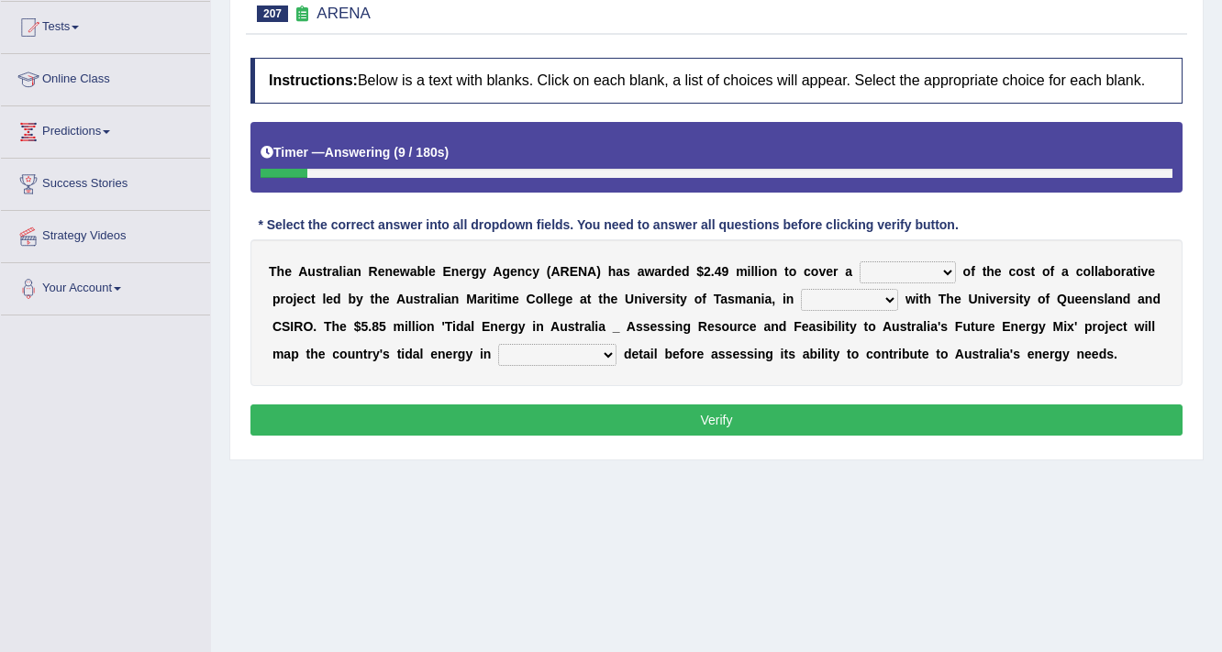
scroll to position [220, 0]
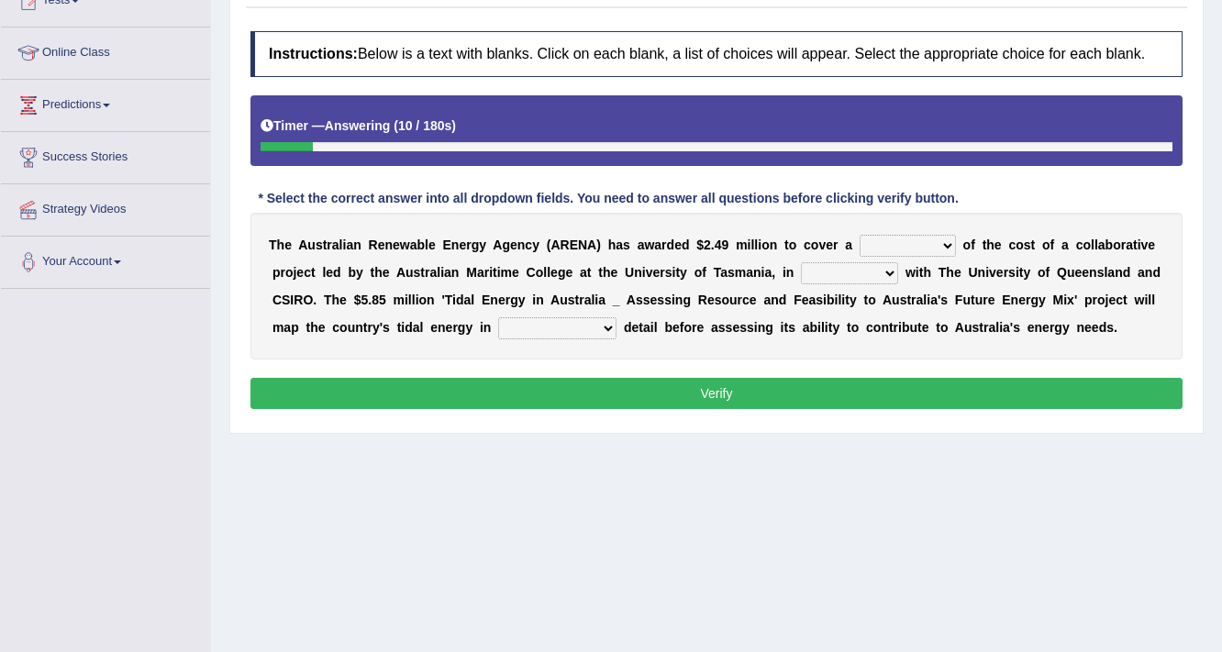
click at [943, 236] on select "wholesome total portion worth" at bounding box center [907, 246] width 96 height 22
select select "total"
click at [859, 235] on select "wholesome total portion worth" at bounding box center [907, 246] width 96 height 22
click at [880, 272] on select "disguise contrast partnership revenge" at bounding box center [849, 273] width 97 height 22
select select "partnership"
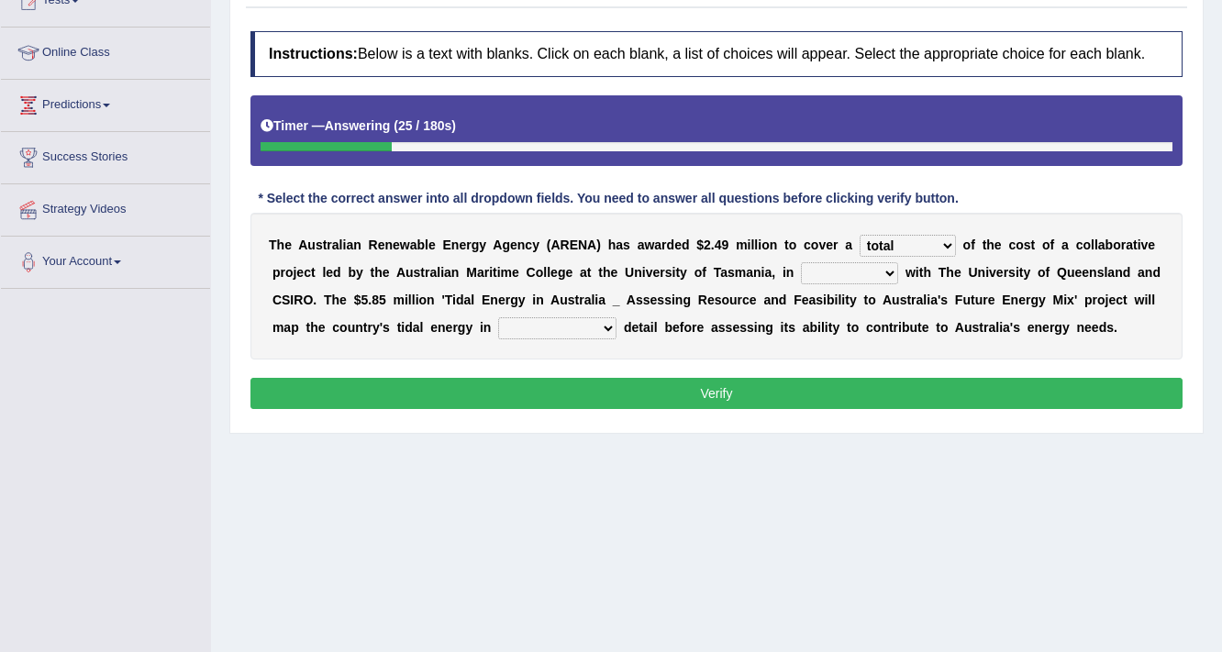
click at [801, 262] on select "disguise contrast partnership revenge" at bounding box center [849, 273] width 97 height 22
click at [602, 327] on select "unexpected unforgiven universal unprecedented" at bounding box center [557, 328] width 118 height 22
select select "unprecedented"
click at [498, 317] on select "unexpected unforgiven universal unprecedented" at bounding box center [557, 328] width 118 height 22
click at [680, 392] on button "Verify" at bounding box center [716, 393] width 932 height 31
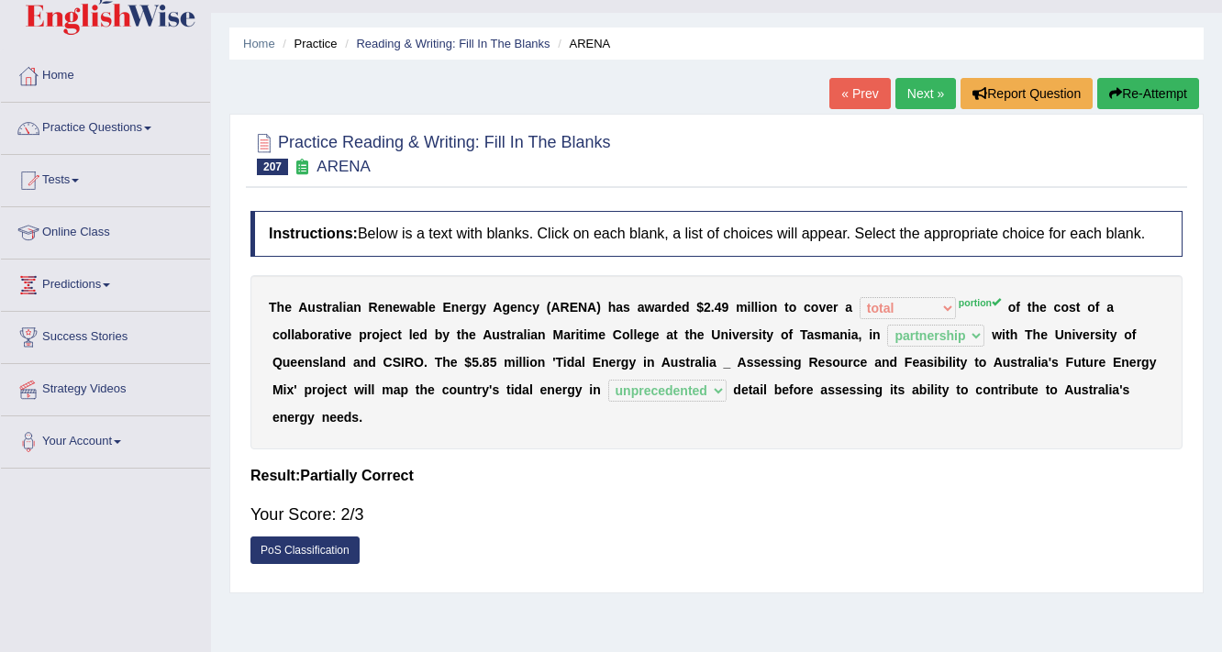
scroll to position [0, 0]
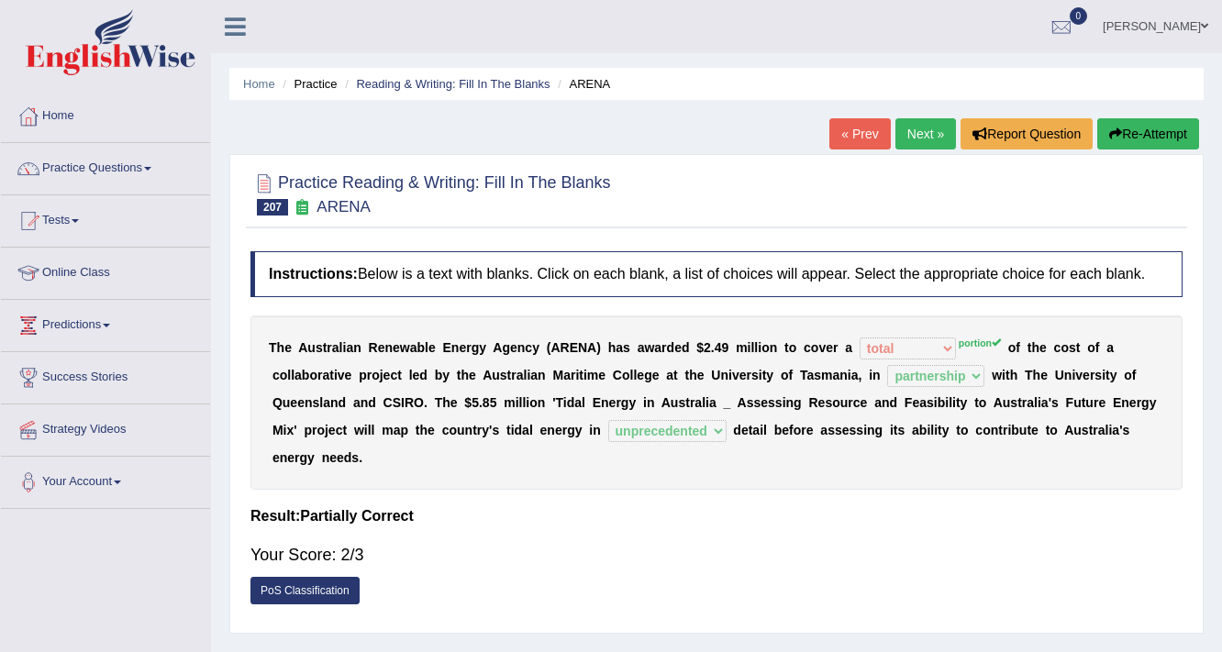
click at [935, 136] on link "Next »" at bounding box center [925, 133] width 61 height 31
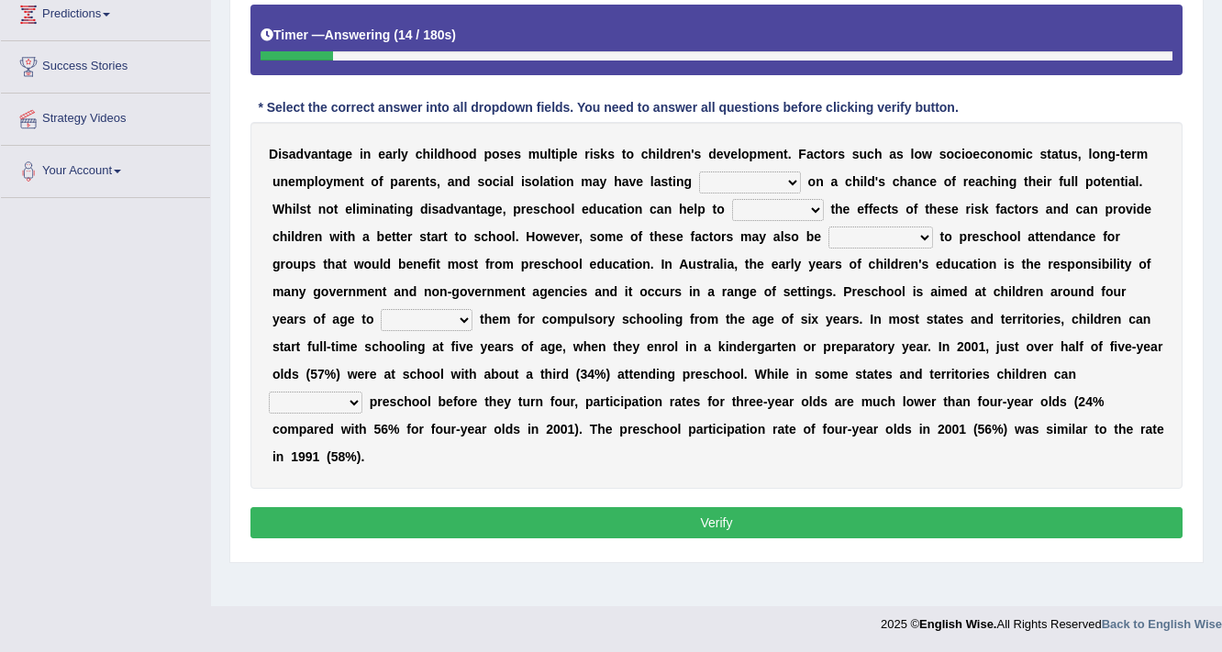
click at [793, 172] on select "impressions impacts effects variations" at bounding box center [750, 183] width 102 height 22
select select "impacts"
click at [699, 172] on select "impressions impacts effects variations" at bounding box center [750, 183] width 102 height 22
click at [800, 202] on select "lessen hold hoist promote" at bounding box center [778, 210] width 92 height 22
click at [732, 199] on select "lessen hold hoist promote" at bounding box center [778, 210] width 92 height 22
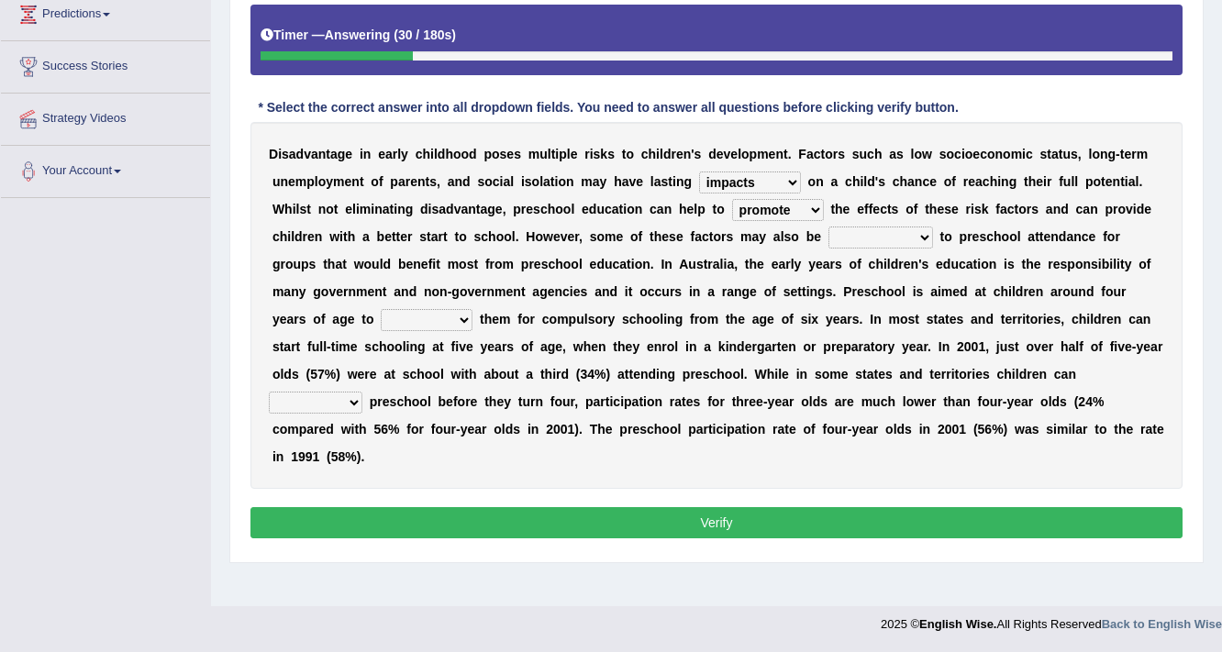
click at [803, 199] on select "lessen hold hoist promote" at bounding box center [778, 210] width 92 height 22
select select "lessen"
click at [732, 199] on select "lessen hold hoist promote" at bounding box center [778, 210] width 92 height 22
click at [912, 230] on select "barriers roundabouts accesses factors" at bounding box center [880, 238] width 105 height 22
select select "barriers"
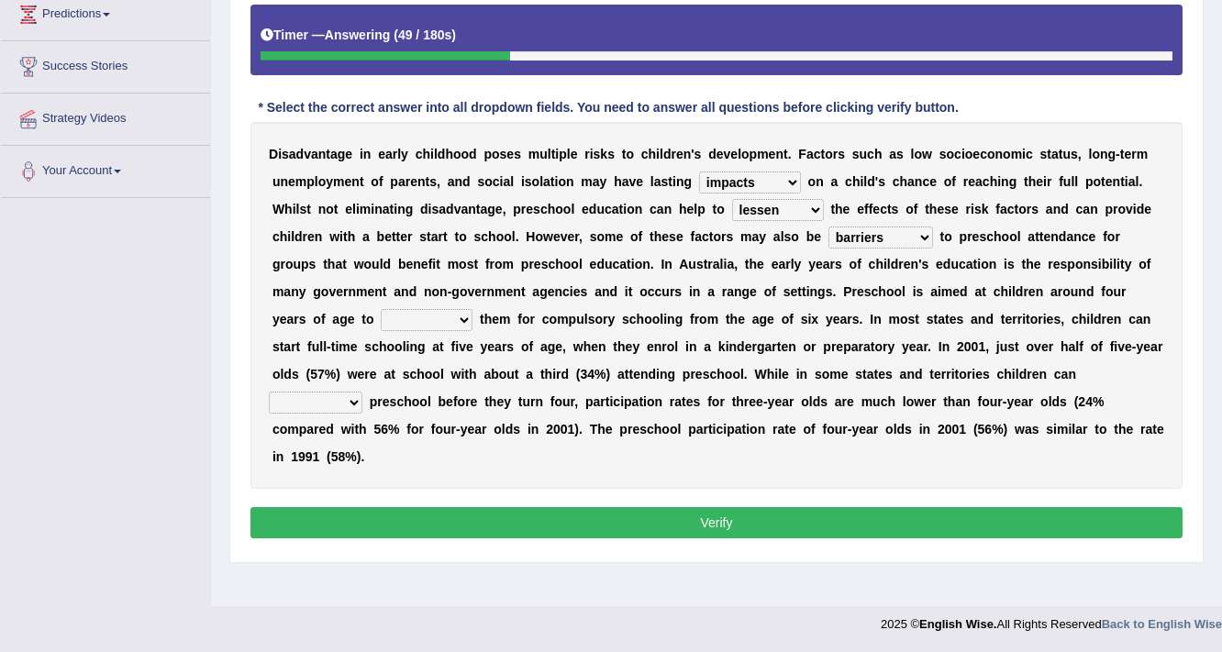
click at [828, 227] on select "barriers roundabouts accesses factors" at bounding box center [880, 238] width 105 height 22
click at [451, 315] on select "undo fix tie prepare" at bounding box center [427, 320] width 92 height 22
select select "prepare"
click at [381, 309] on select "undo fix tie prepare" at bounding box center [427, 320] width 92 height 22
click at [357, 403] on select "commence alter delay escape" at bounding box center [316, 403] width 94 height 22
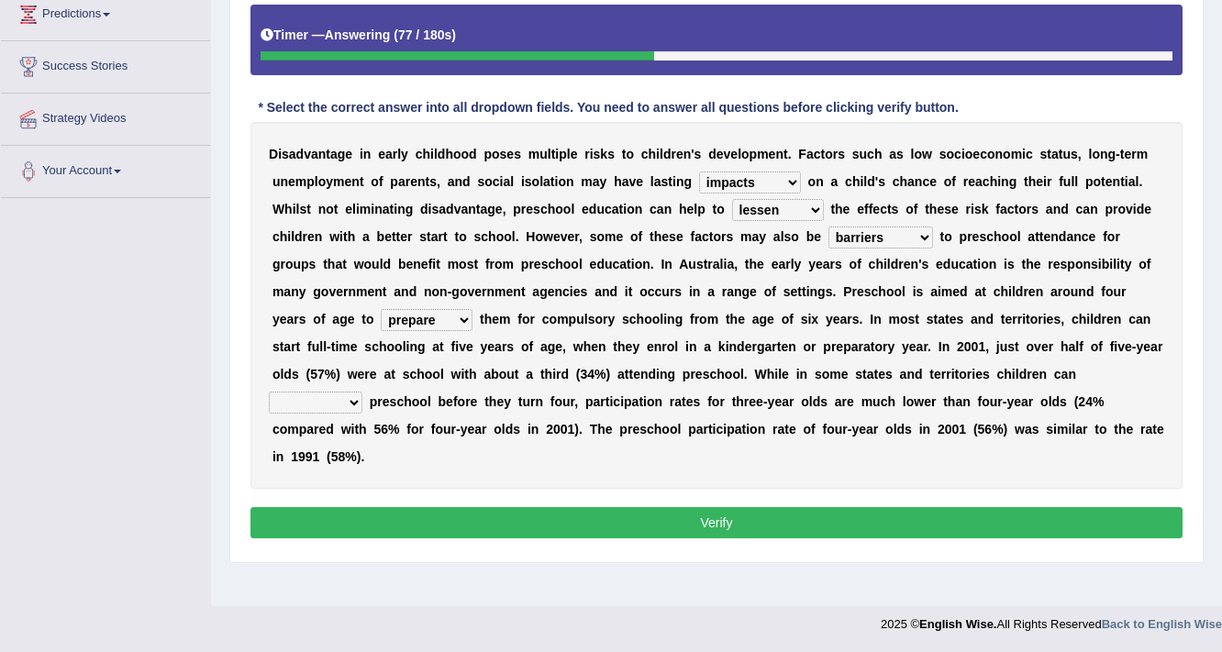
select select "commence"
click at [269, 392] on select "commence alter delay escape" at bounding box center [316, 403] width 94 height 22
click at [767, 516] on button "Verify" at bounding box center [716, 522] width 932 height 31
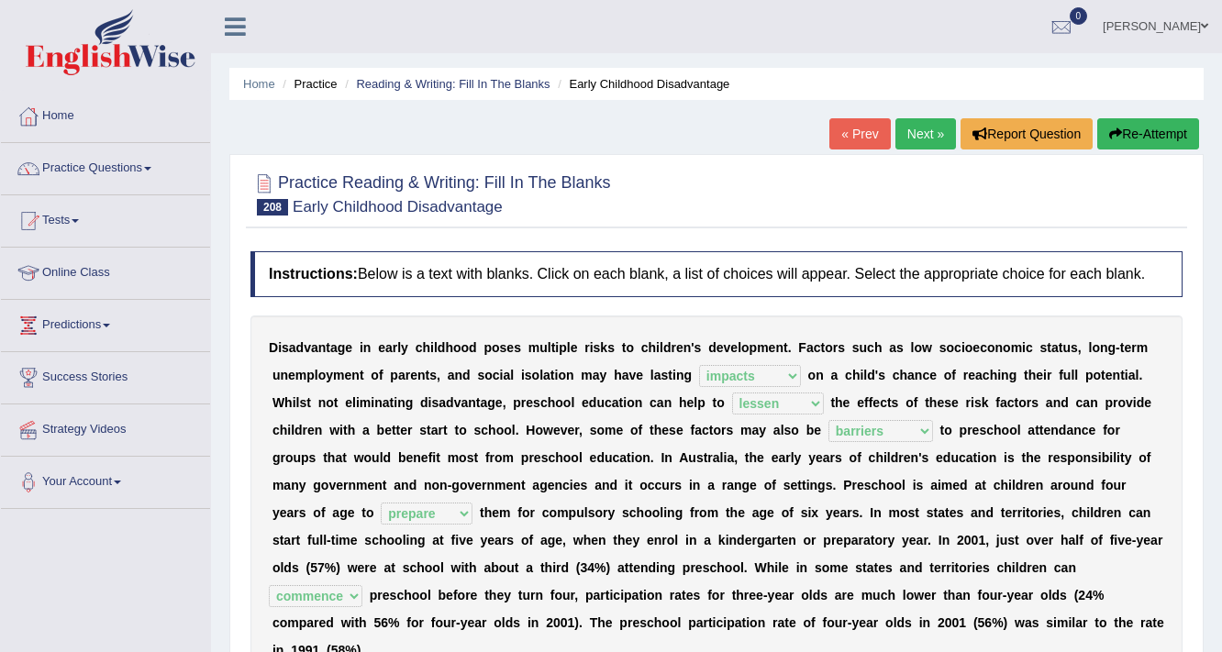
click at [927, 116] on div "Home Practice Reading & Writing: Fill In The Blanks Early Childhood Disadvantag…" at bounding box center [716, 458] width 1011 height 917
click at [924, 134] on link "Next »" at bounding box center [925, 133] width 61 height 31
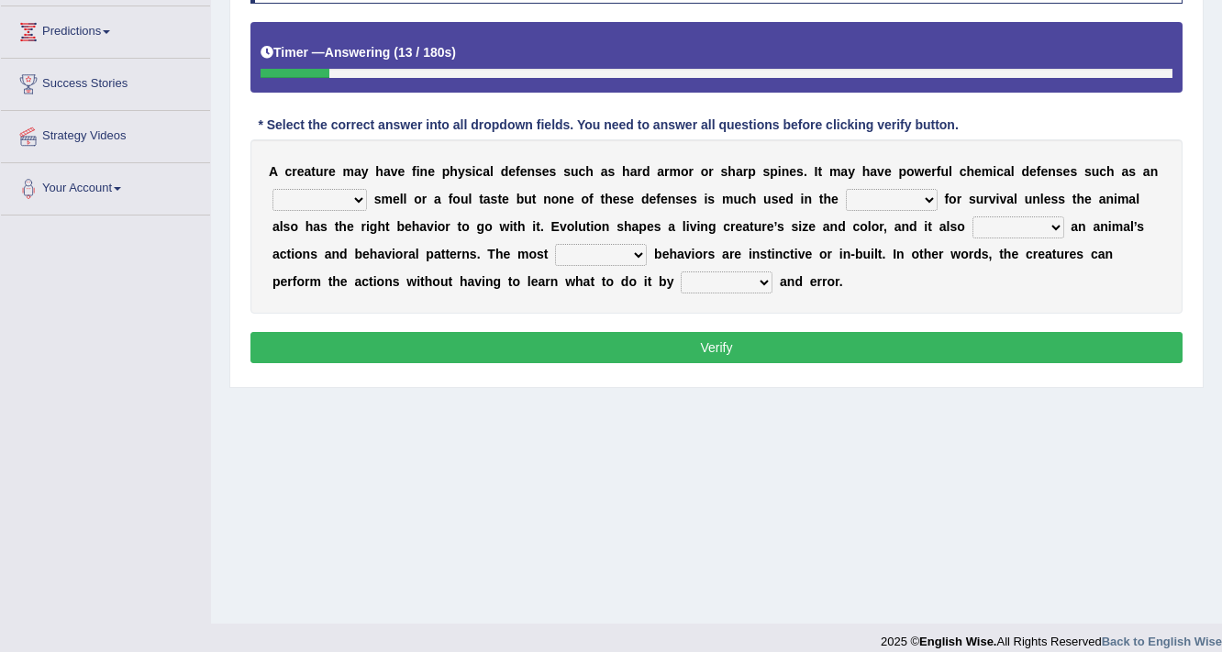
click at [352, 194] on select "agreeable enchanting ordinary apalling" at bounding box center [319, 200] width 94 height 22
select select "ordinary"
click at [272, 189] on select "agreeable enchanting ordinary apalling" at bounding box center [319, 200] width 94 height 22
click at [924, 197] on select "struggle march game campaign" at bounding box center [892, 200] width 92 height 22
select select "struggle"
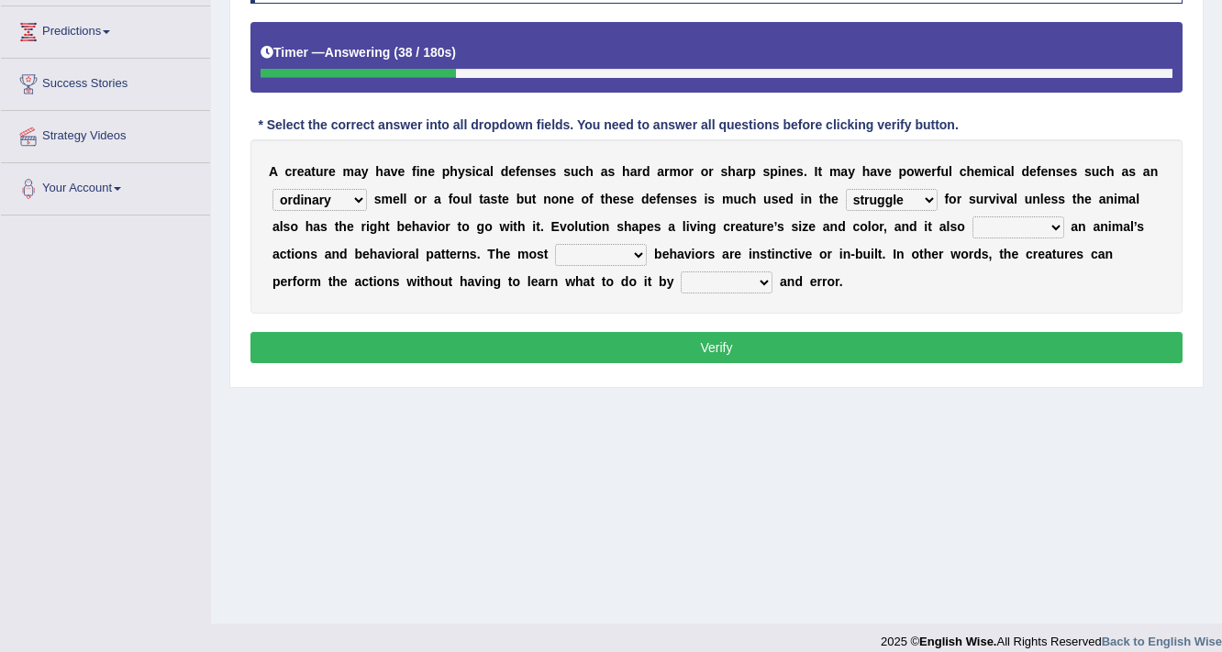
click at [846, 189] on select "struggle march game campaign" at bounding box center [892, 200] width 92 height 22
click at [1054, 220] on select "shapes pieces features aspects" at bounding box center [1018, 227] width 92 height 22
select select "shapes"
click at [972, 216] on select "shapes pieces features aspects" at bounding box center [1018, 227] width 92 height 22
click at [620, 249] on select "important automatic difficult ascetic" at bounding box center [601, 255] width 92 height 22
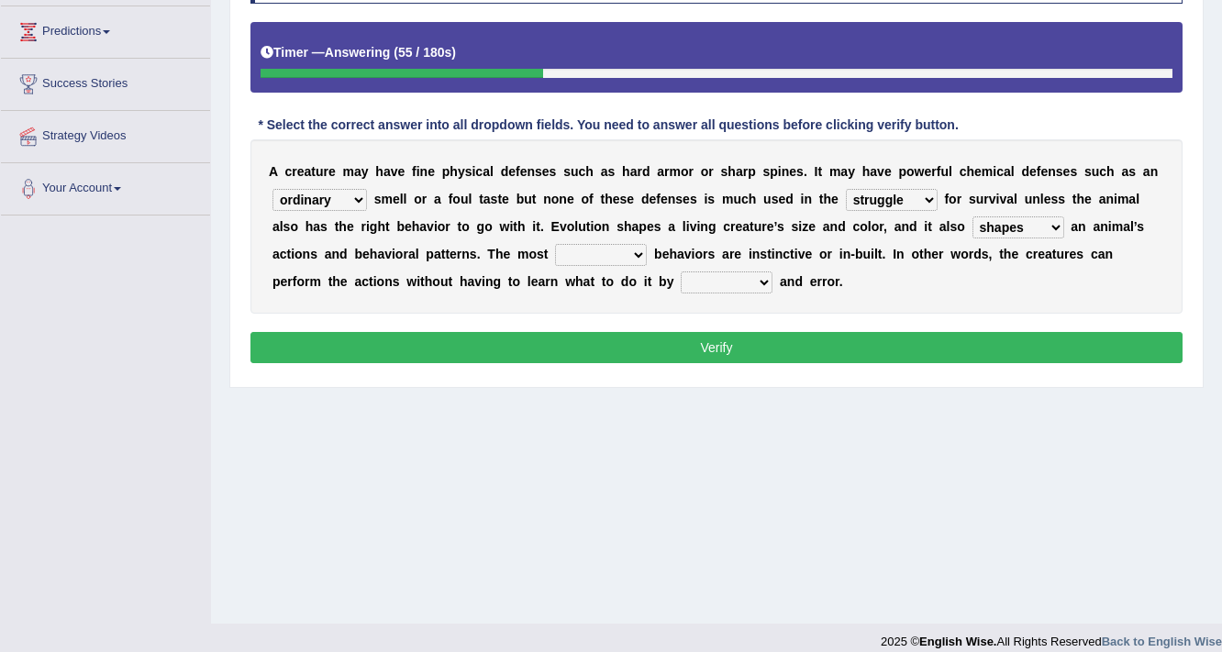
select select "difficult"
click at [555, 244] on select "important automatic difficult ascetic" at bounding box center [601, 255] width 92 height 22
click at [752, 279] on select "attempt doing trial testing" at bounding box center [727, 282] width 92 height 22
select select "testing"
click at [681, 271] on select "attempt doing trial testing" at bounding box center [727, 282] width 92 height 22
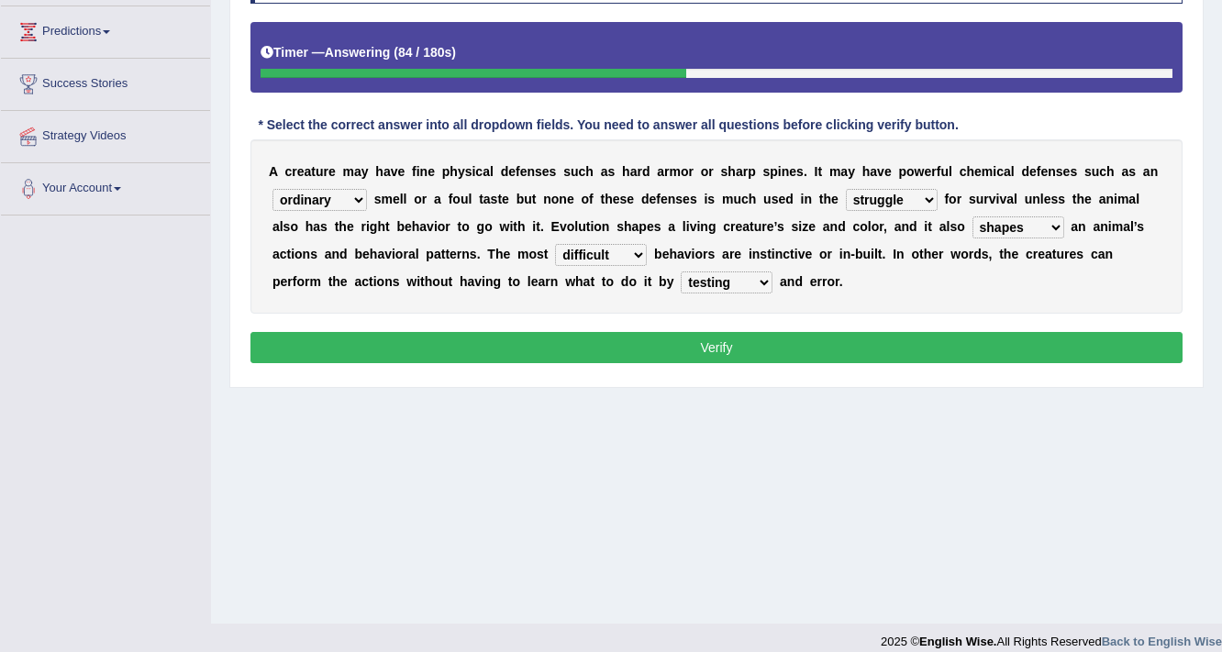
click at [701, 340] on button "Verify" at bounding box center [716, 347] width 932 height 31
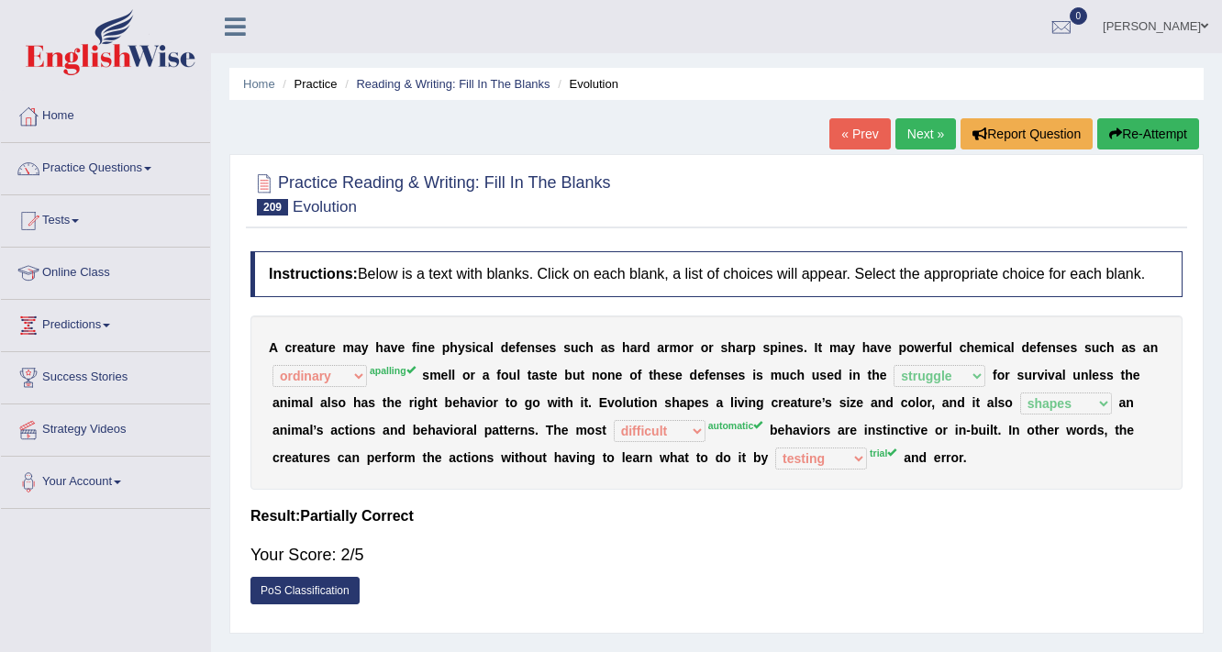
click at [923, 138] on link "Next »" at bounding box center [925, 133] width 61 height 31
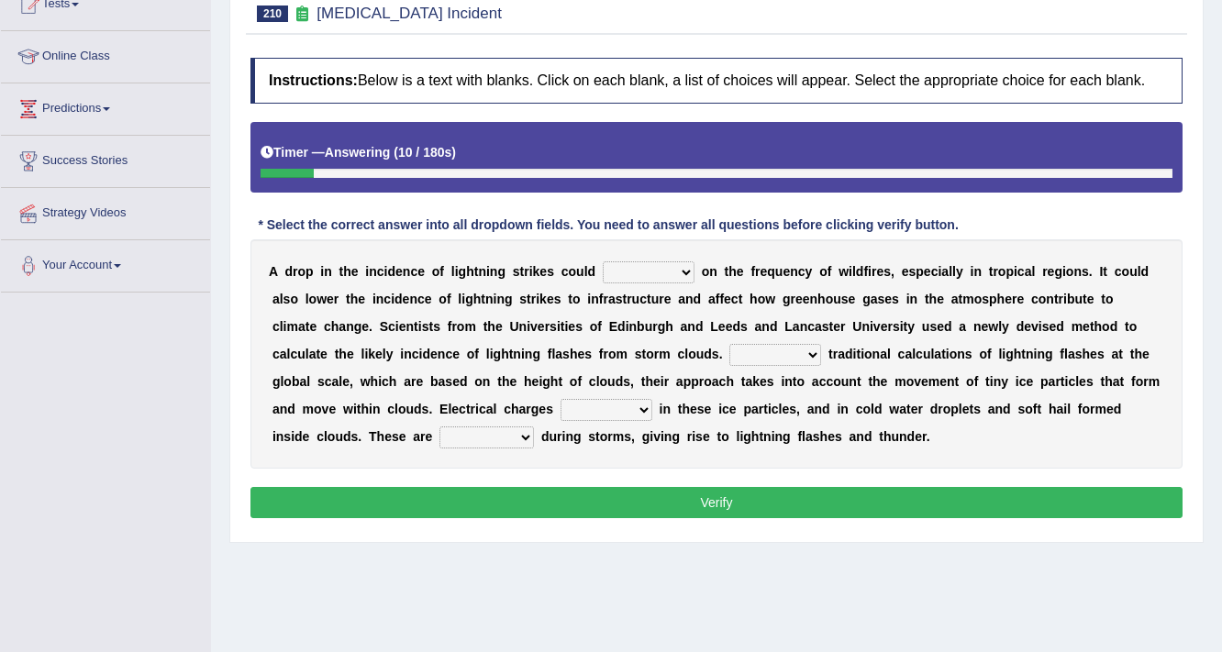
scroll to position [238, 0]
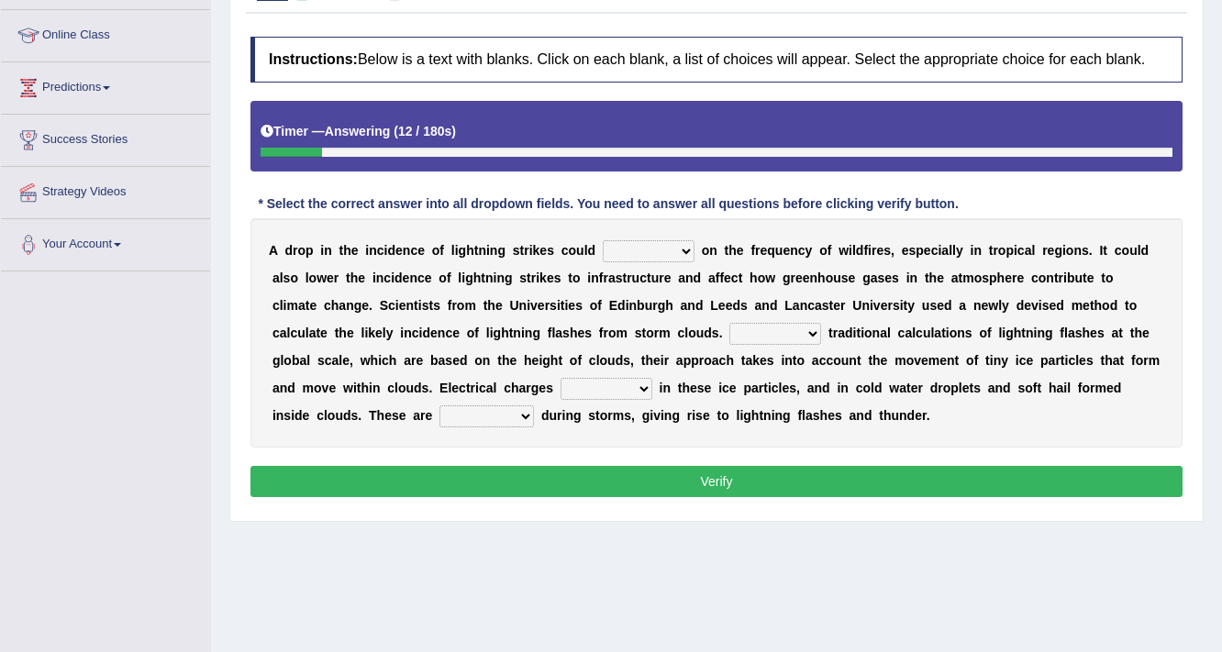
click at [679, 250] on select "dwell focus impact depend" at bounding box center [649, 251] width 92 height 22
select select "focus"
click at [603, 240] on select "dwell focus impact depend" at bounding box center [649, 251] width 92 height 22
click at [744, 328] on select "Unlike Unless Except Besides" at bounding box center [775, 334] width 92 height 22
click at [729, 323] on select "Unlike Unless Except Besides" at bounding box center [775, 334] width 92 height 22
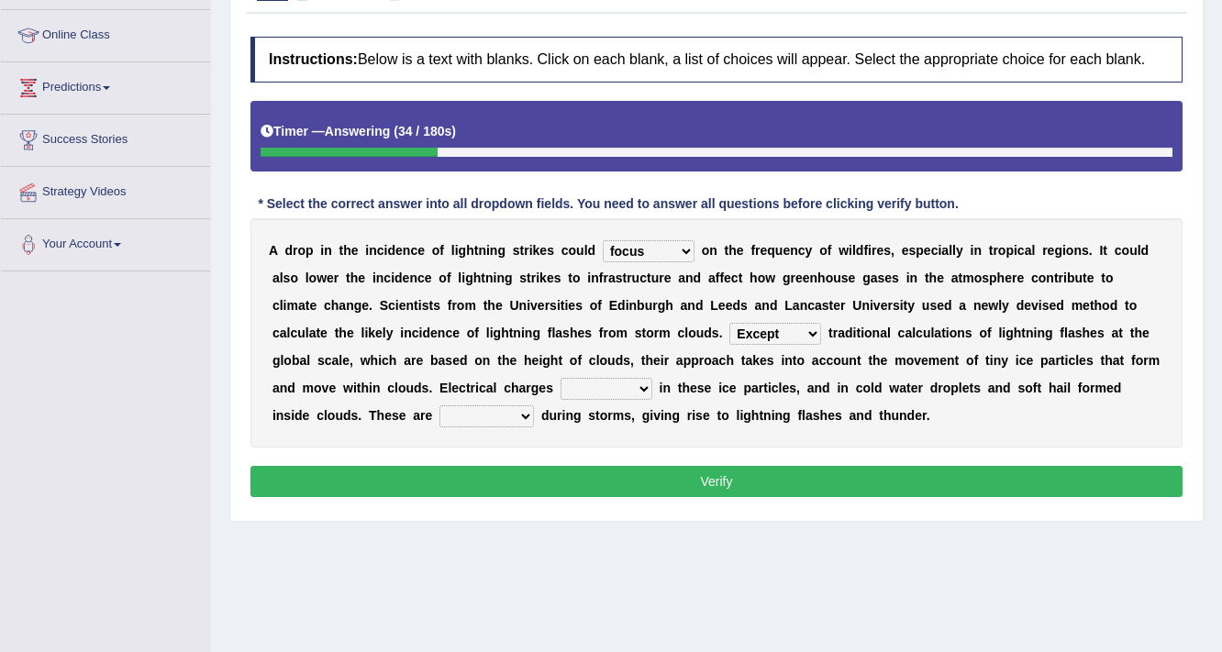
click at [754, 327] on select "Unlike Unless Except Besides" at bounding box center [775, 334] width 92 height 22
select select "Unless"
click at [729, 323] on select "Unlike Unless Except Besides" at bounding box center [775, 334] width 92 height 22
click at [608, 392] on select "run off build up mess up zoom in" at bounding box center [606, 389] width 92 height 22
select select "build up"
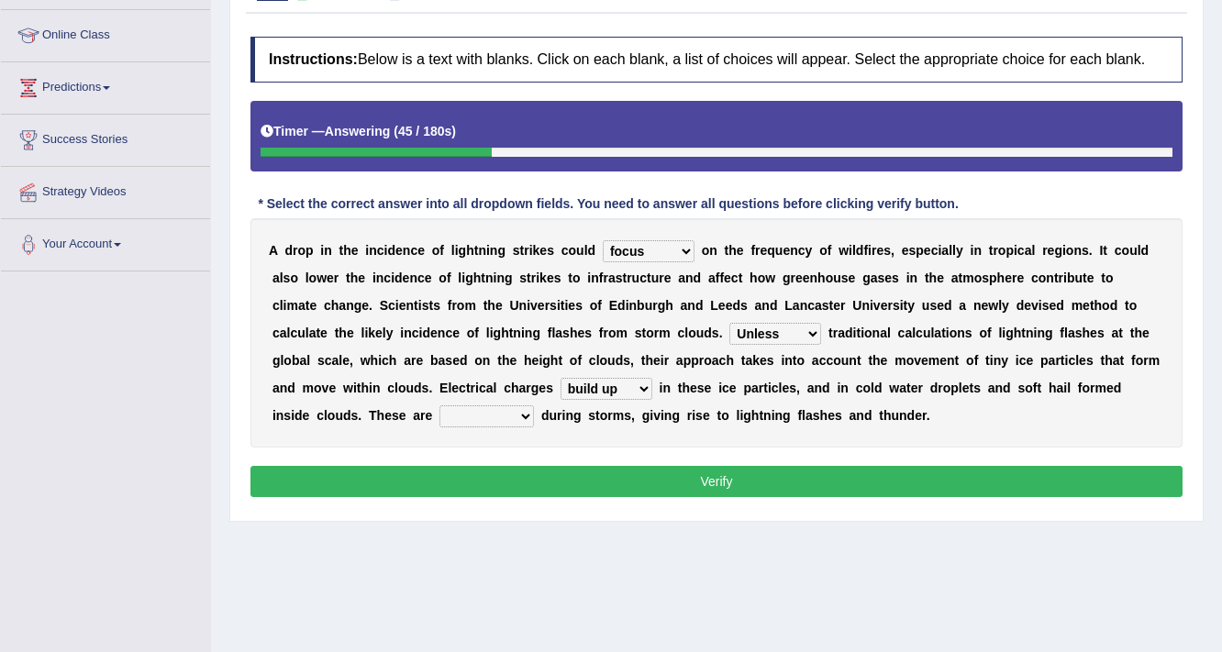
click at [560, 378] on select "run off build up mess up zoom in" at bounding box center [606, 389] width 92 height 22
click at [474, 415] on select "collected diverted rounded discharged" at bounding box center [486, 416] width 94 height 22
select select "rounded"
click at [439, 405] on select "collected diverted rounded discharged" at bounding box center [486, 416] width 94 height 22
click at [635, 469] on button "Verify" at bounding box center [716, 481] width 932 height 31
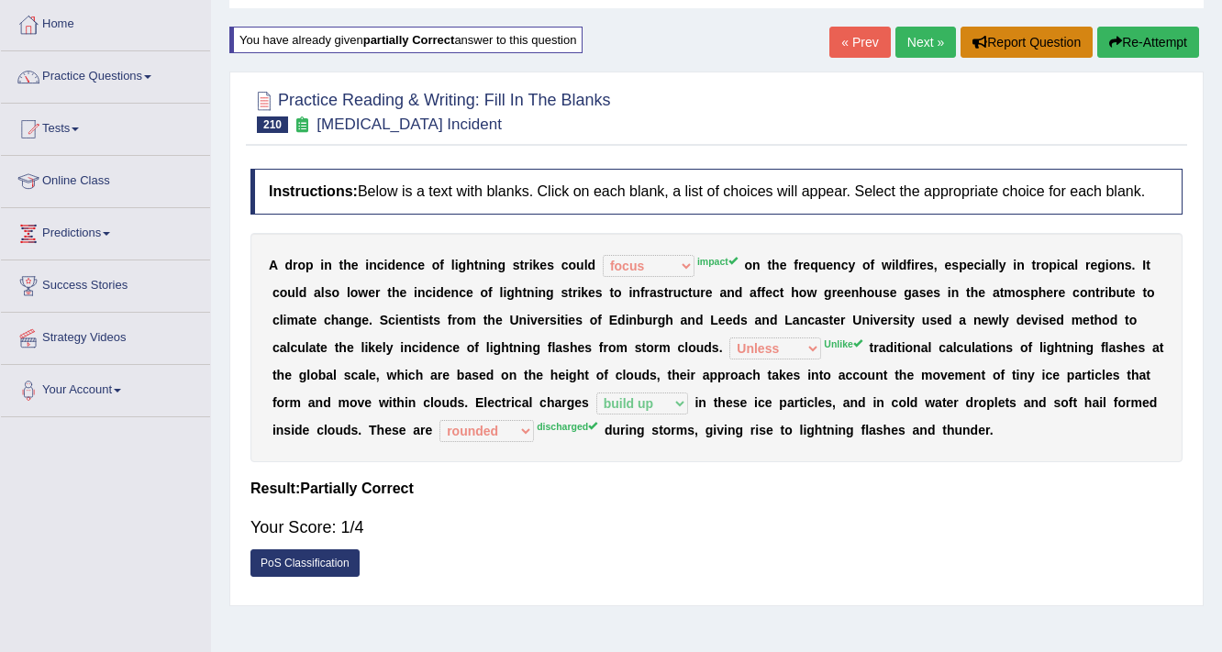
scroll to position [91, 0]
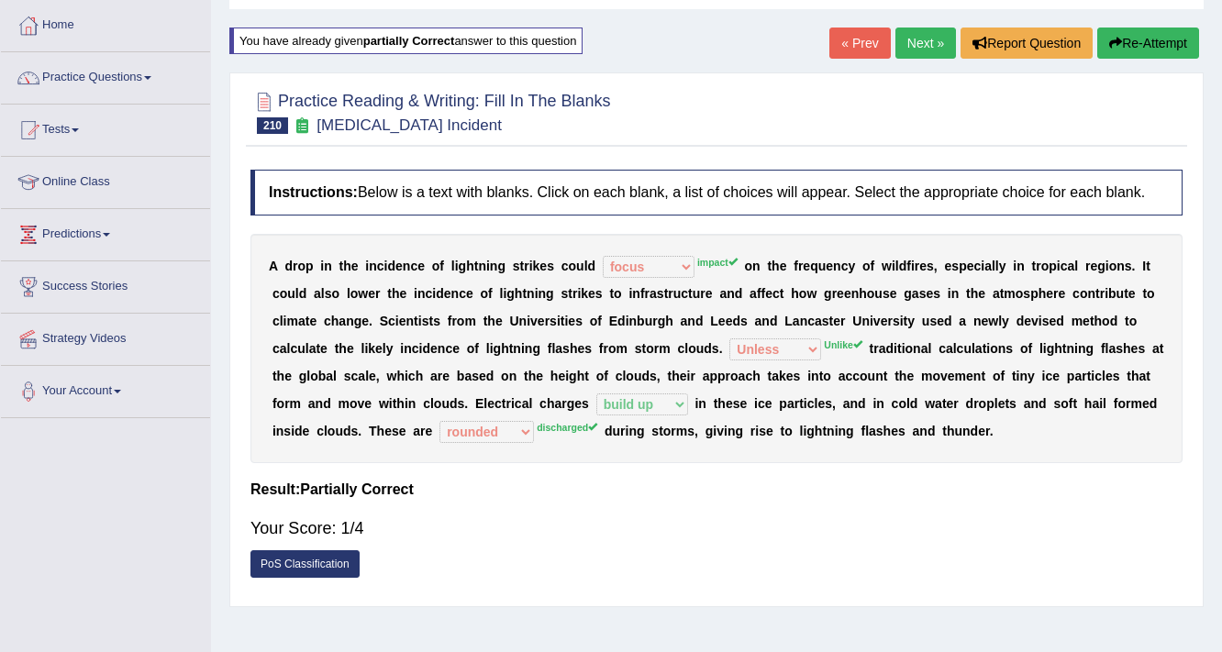
click at [1148, 34] on button "Re-Attempt" at bounding box center [1148, 43] width 102 height 31
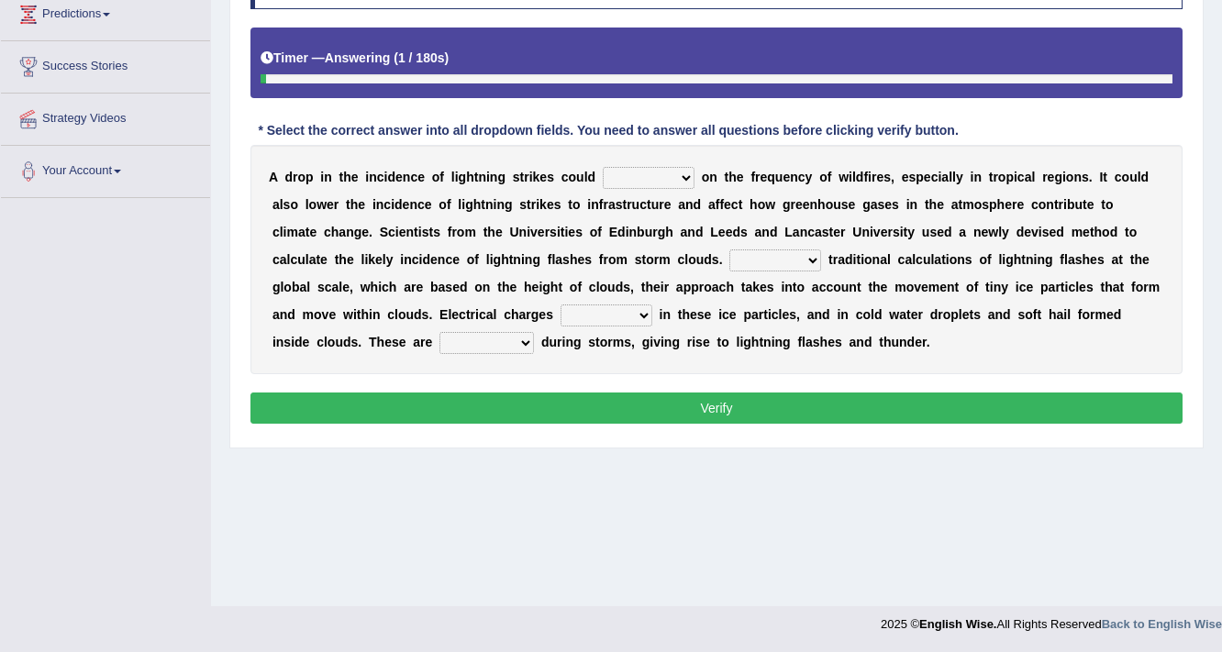
click at [682, 172] on select "dwell focus impact depend" at bounding box center [649, 178] width 92 height 22
select select "impact"
click at [603, 167] on select "dwell focus impact depend" at bounding box center [649, 178] width 92 height 22
click at [741, 258] on select "Unlike Unless Except Besides" at bounding box center [775, 260] width 92 height 22
select select "Unless"
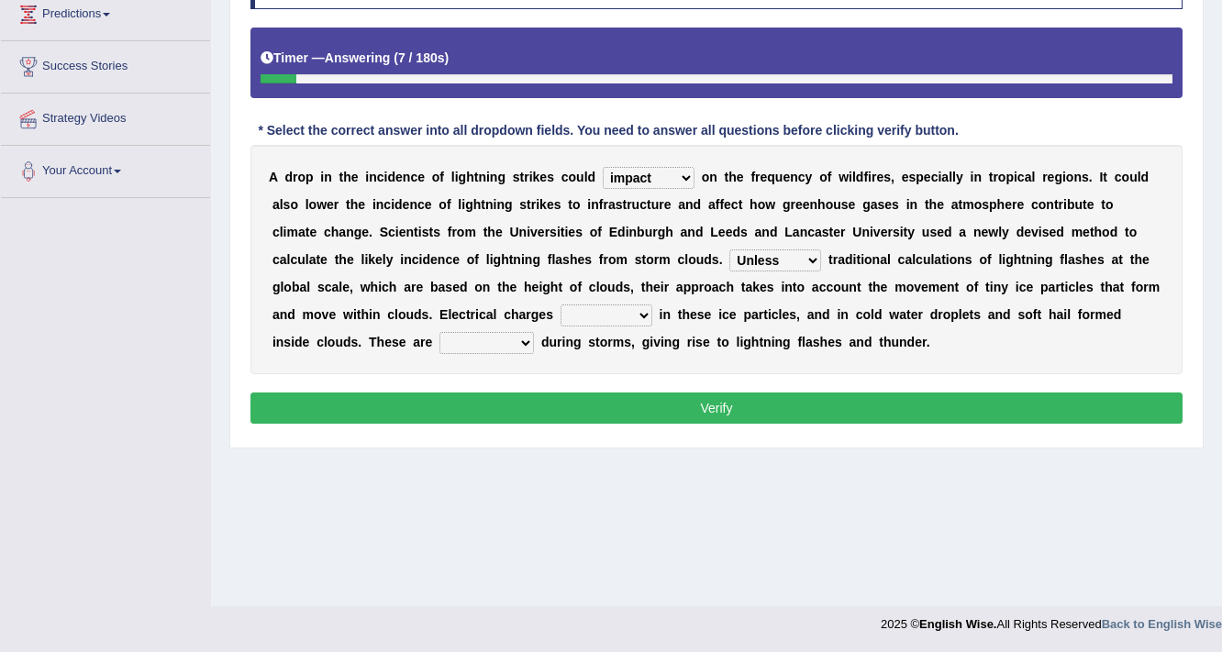
click at [729, 249] on select "Unlike Unless Except Besides" at bounding box center [775, 260] width 92 height 22
click at [592, 307] on select "run off build up mess up zoom in" at bounding box center [606, 315] width 92 height 22
select select "zoom in"
click at [560, 304] on select "run off build up mess up zoom in" at bounding box center [606, 315] width 92 height 22
click at [472, 338] on select "collected diverted rounded discharged" at bounding box center [486, 343] width 94 height 22
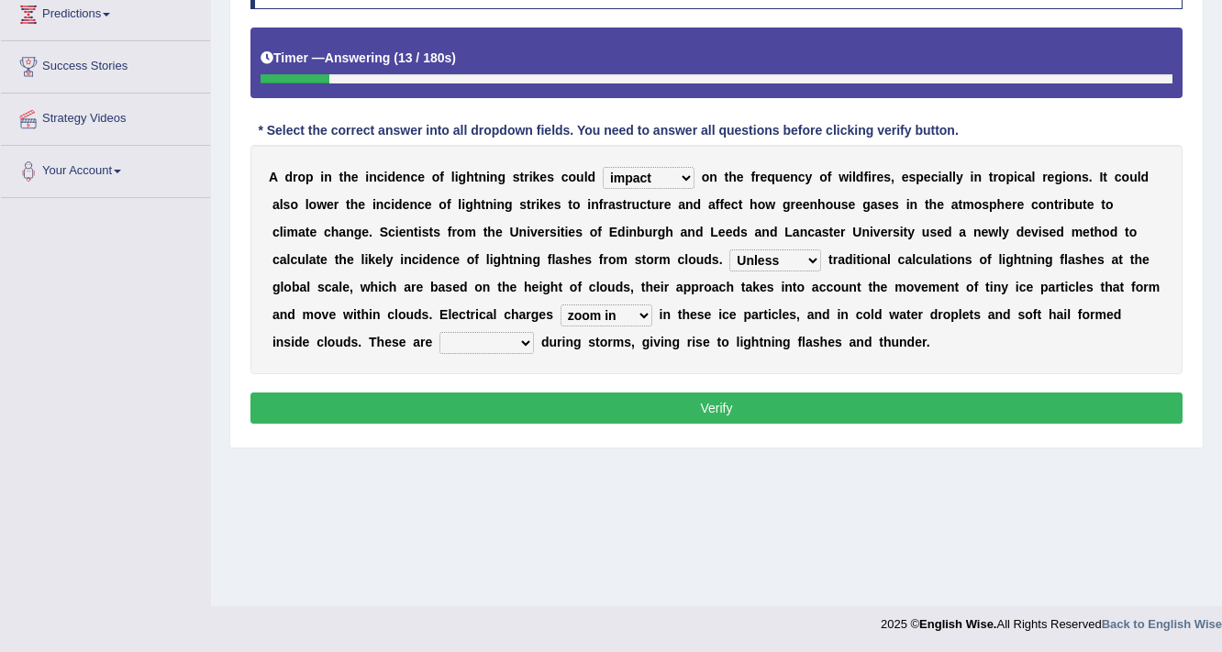
select select "rounded"
click at [439, 332] on select "collected diverted rounded discharged" at bounding box center [486, 343] width 94 height 22
click at [619, 404] on button "Verify" at bounding box center [716, 408] width 932 height 31
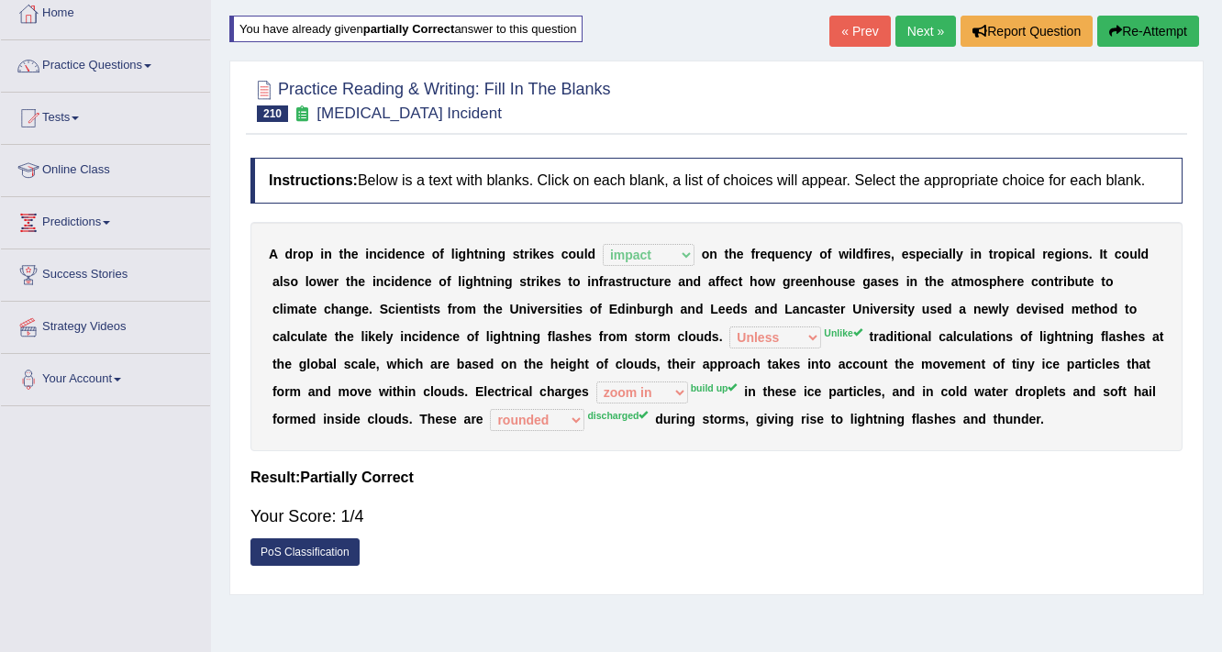
scroll to position [17, 0]
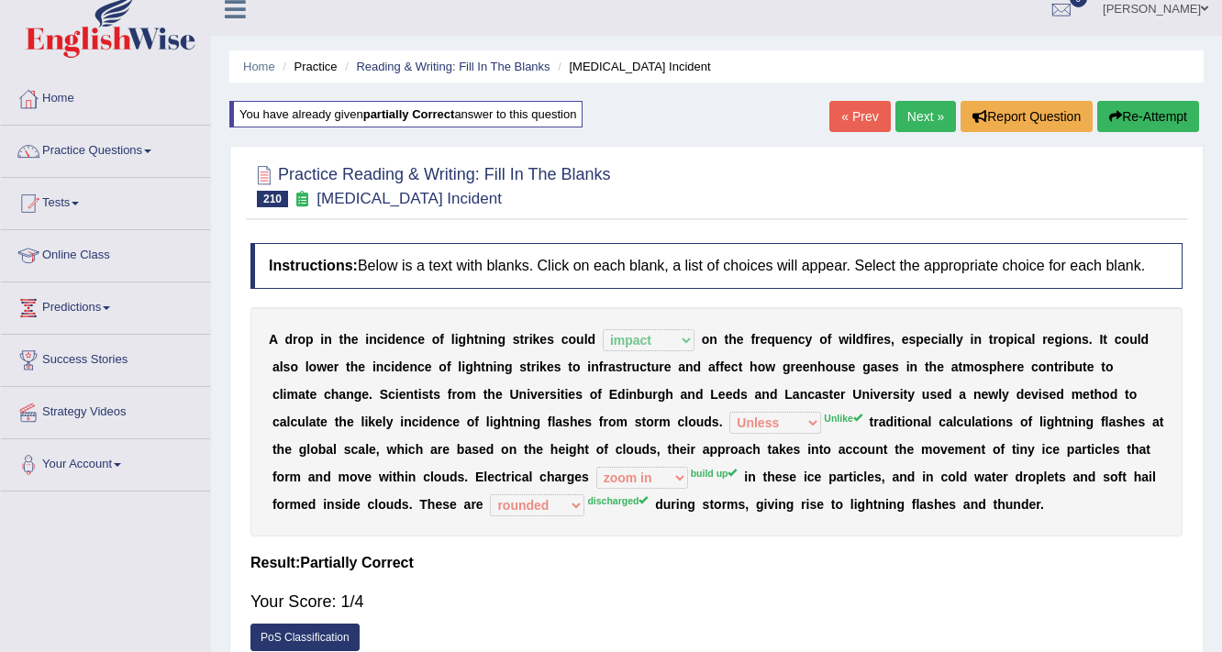
click at [1156, 108] on button "Re-Attempt" at bounding box center [1148, 116] width 102 height 31
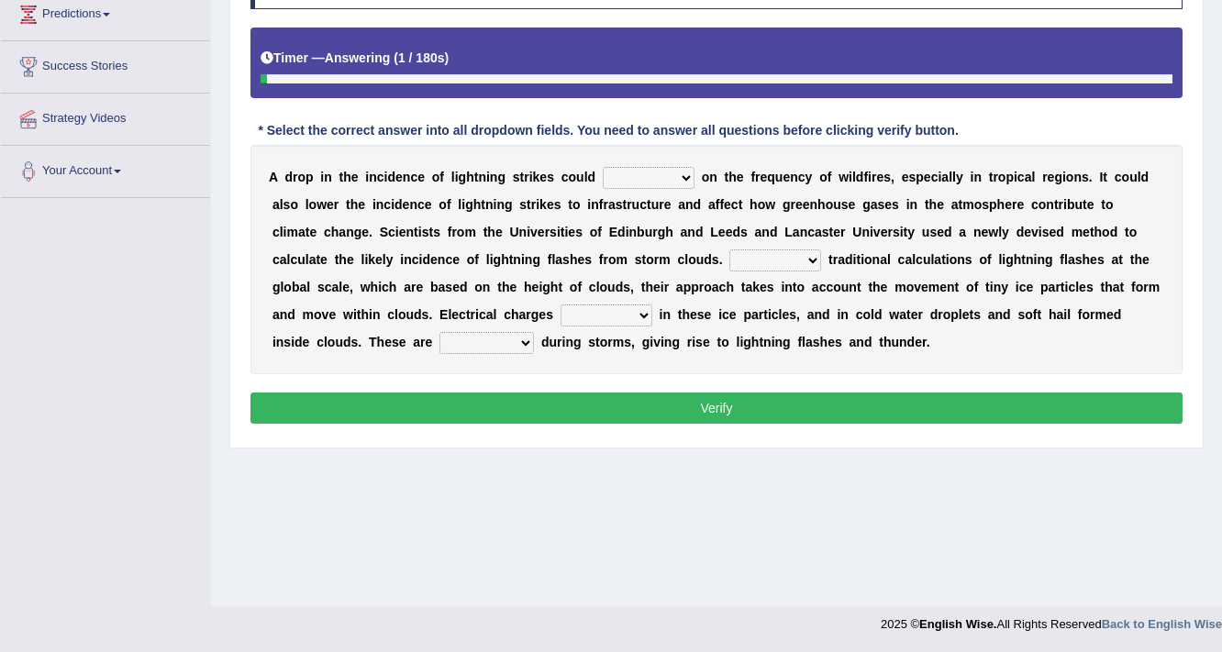
click at [688, 178] on select "dwell focus impact depend" at bounding box center [649, 178] width 92 height 22
select select "impact"
click at [603, 167] on select "dwell focus impact depend" at bounding box center [649, 178] width 92 height 22
click at [730, 249] on select "Unlike Unless Except Besides" at bounding box center [775, 260] width 92 height 22
select select "Unlike"
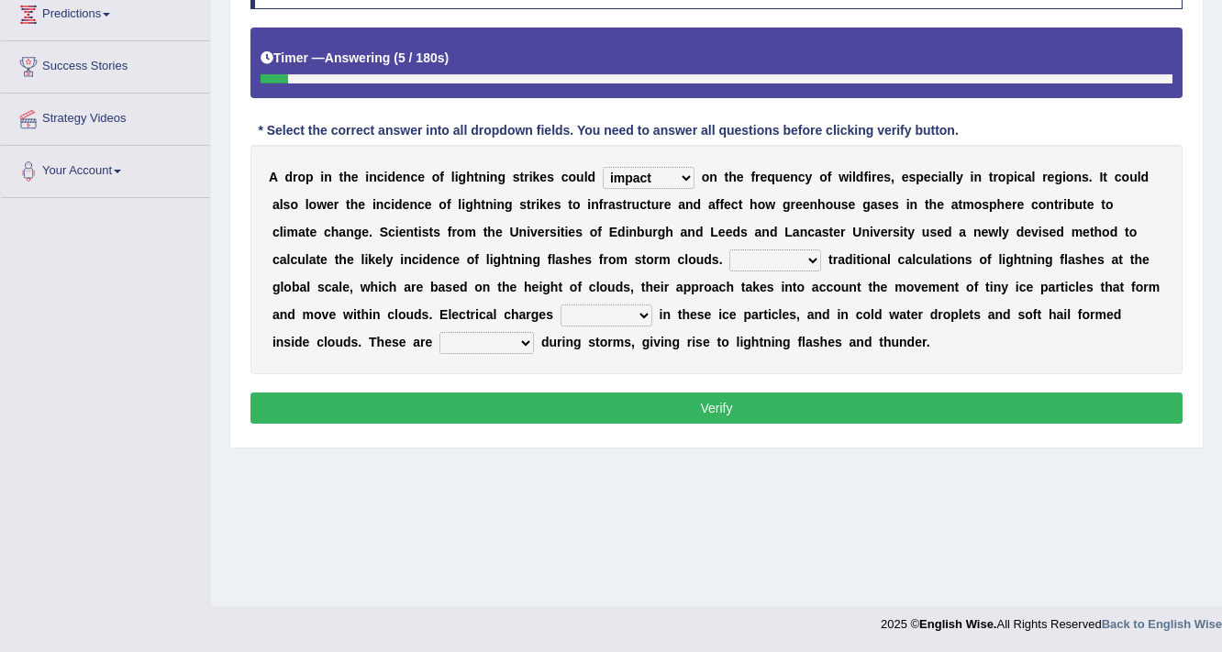
click at [729, 249] on select "Unlike Unless Except Besides" at bounding box center [775, 260] width 92 height 22
click at [611, 316] on select "run off build up mess up zoom in" at bounding box center [606, 315] width 92 height 22
select select "mess up"
click at [560, 304] on select "run off build up mess up zoom in" at bounding box center [606, 315] width 92 height 22
click at [483, 341] on select "collected diverted rounded discharged" at bounding box center [486, 343] width 94 height 22
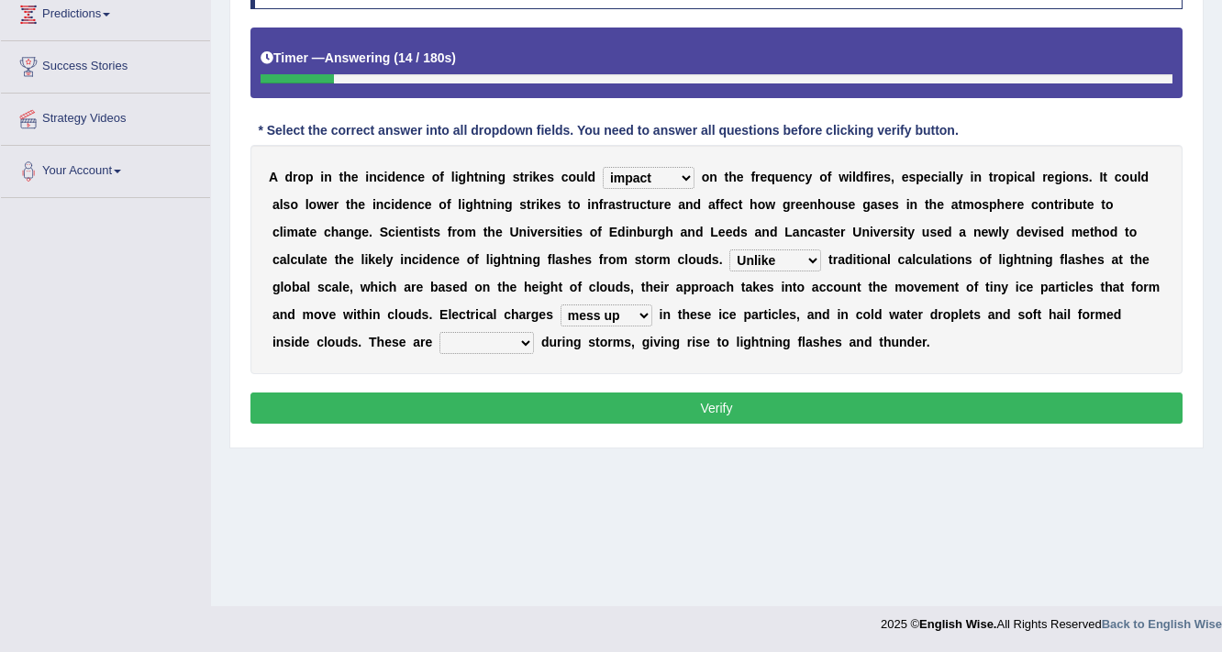
select select "collected"
click at [439, 332] on select "collected diverted rounded discharged" at bounding box center [486, 343] width 94 height 22
click at [501, 405] on button "Verify" at bounding box center [716, 408] width 932 height 31
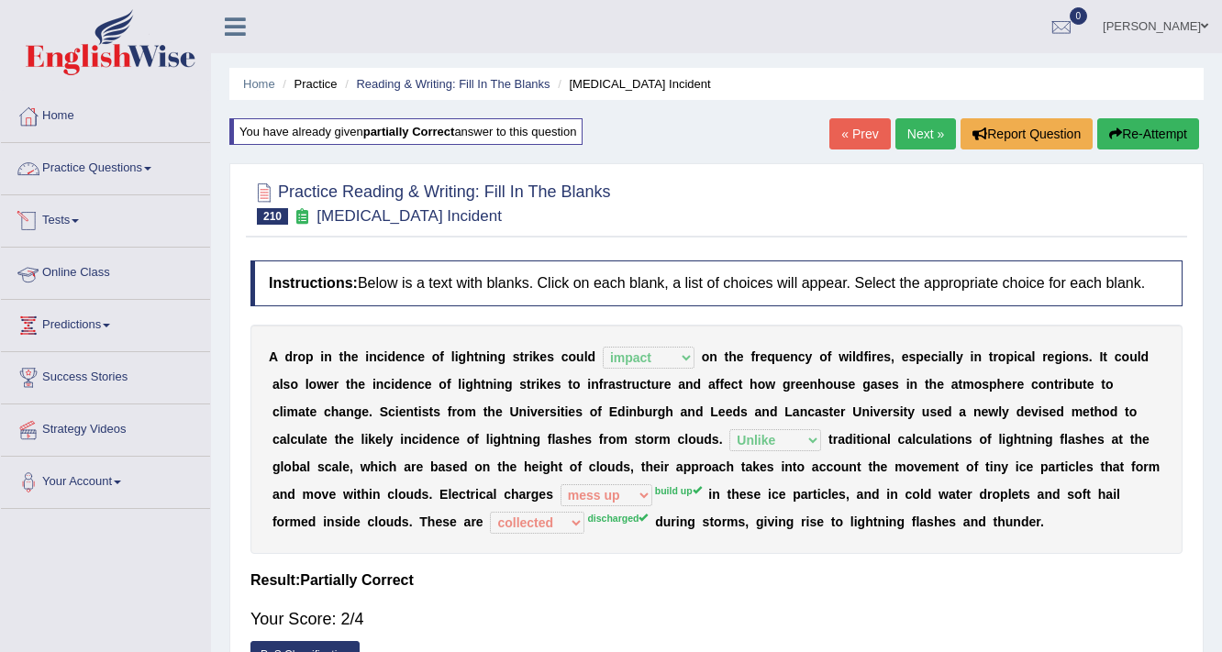
click at [165, 161] on link "Practice Questions" at bounding box center [105, 166] width 209 height 46
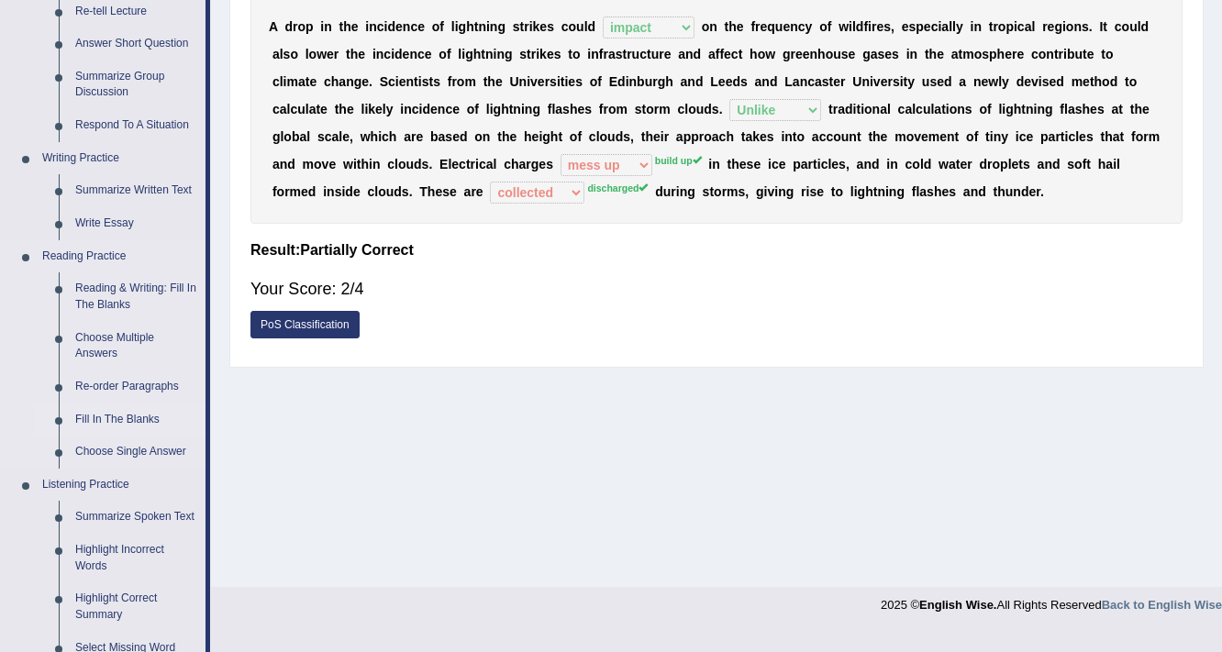
scroll to position [367, 0]
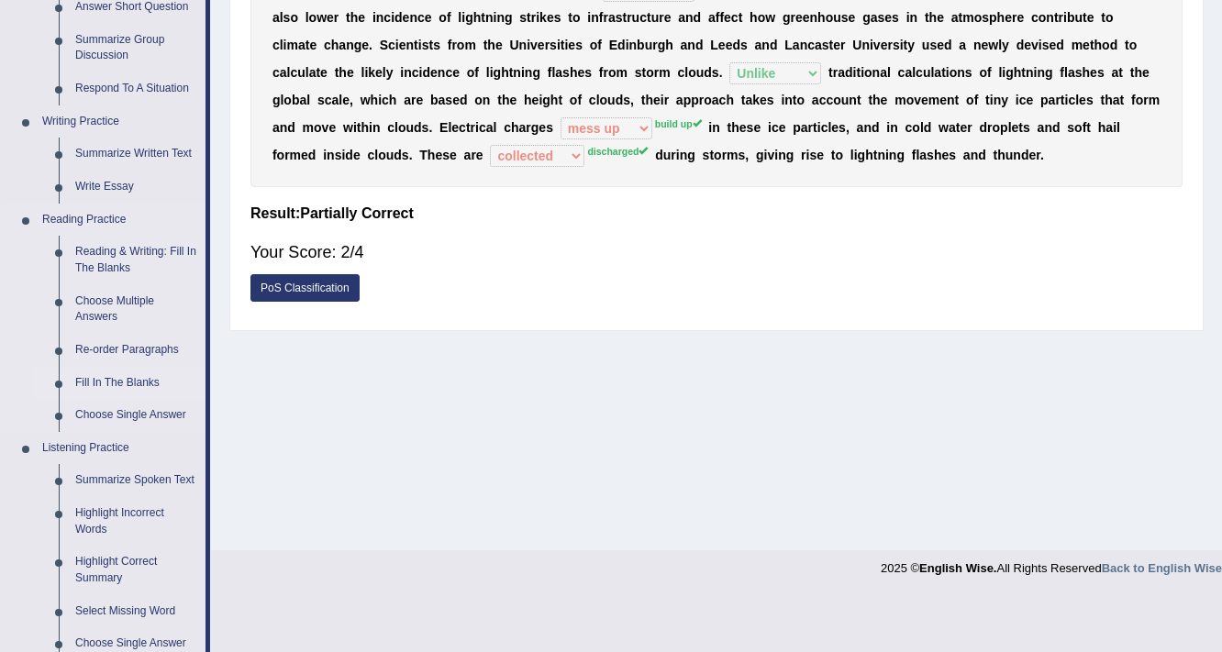
click at [114, 384] on link "Fill In The Blanks" at bounding box center [136, 383] width 138 height 33
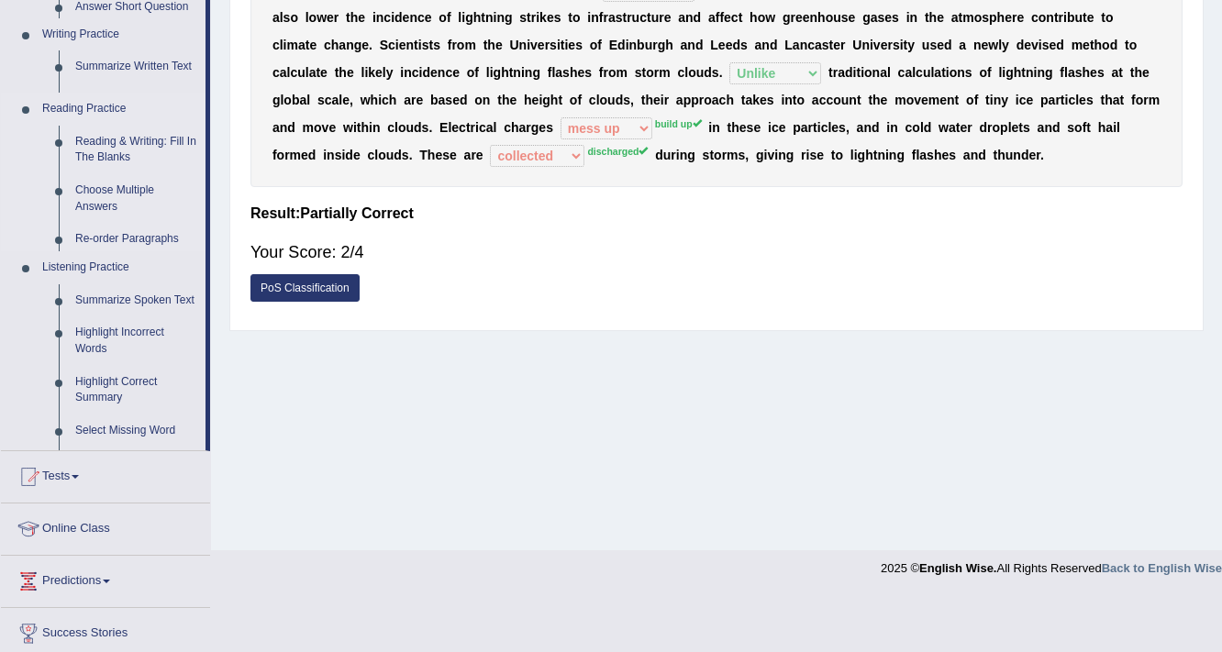
scroll to position [311, 0]
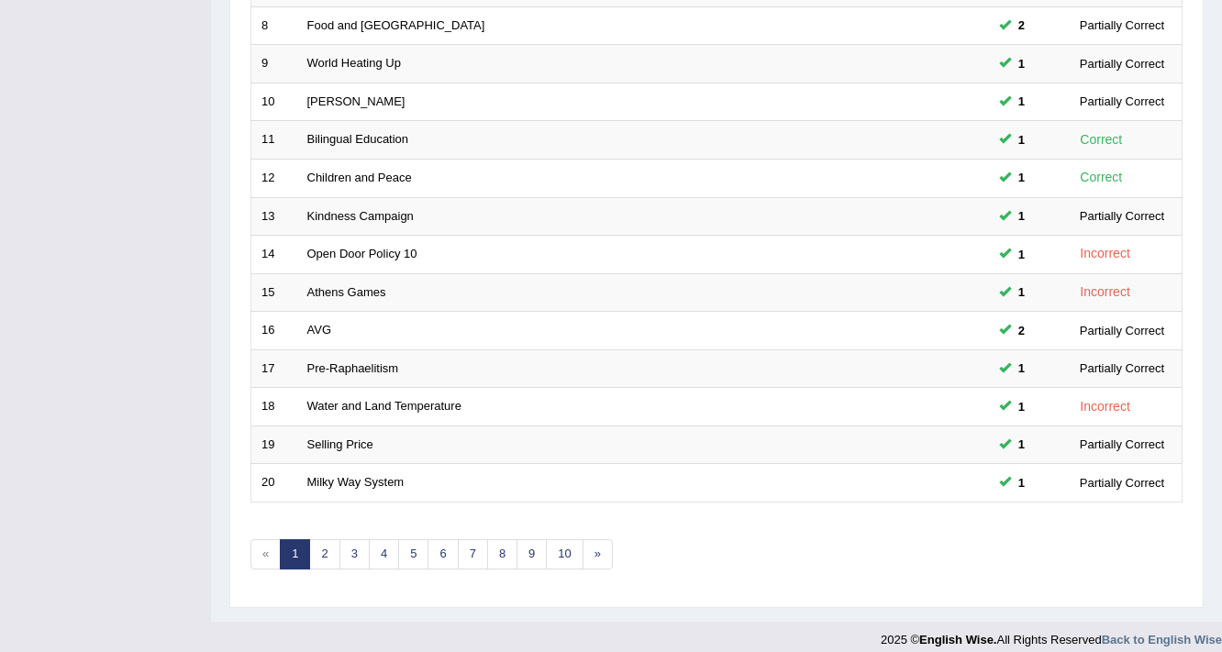
scroll to position [557, 0]
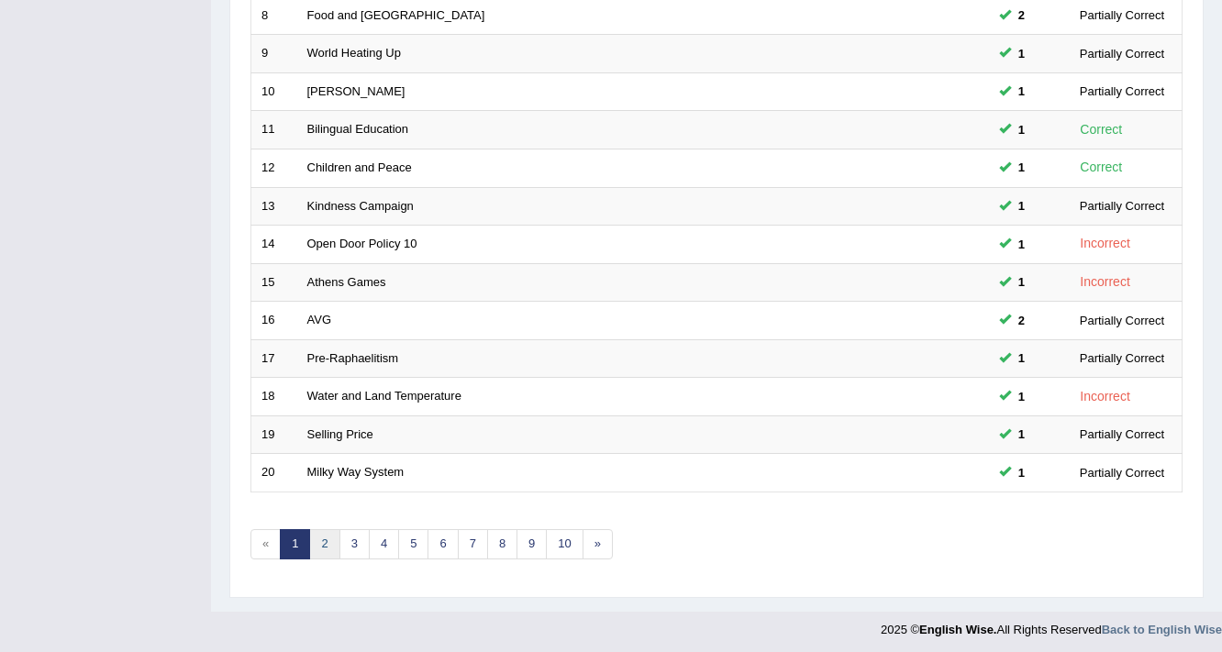
click at [316, 538] on link "2" at bounding box center [324, 544] width 30 height 30
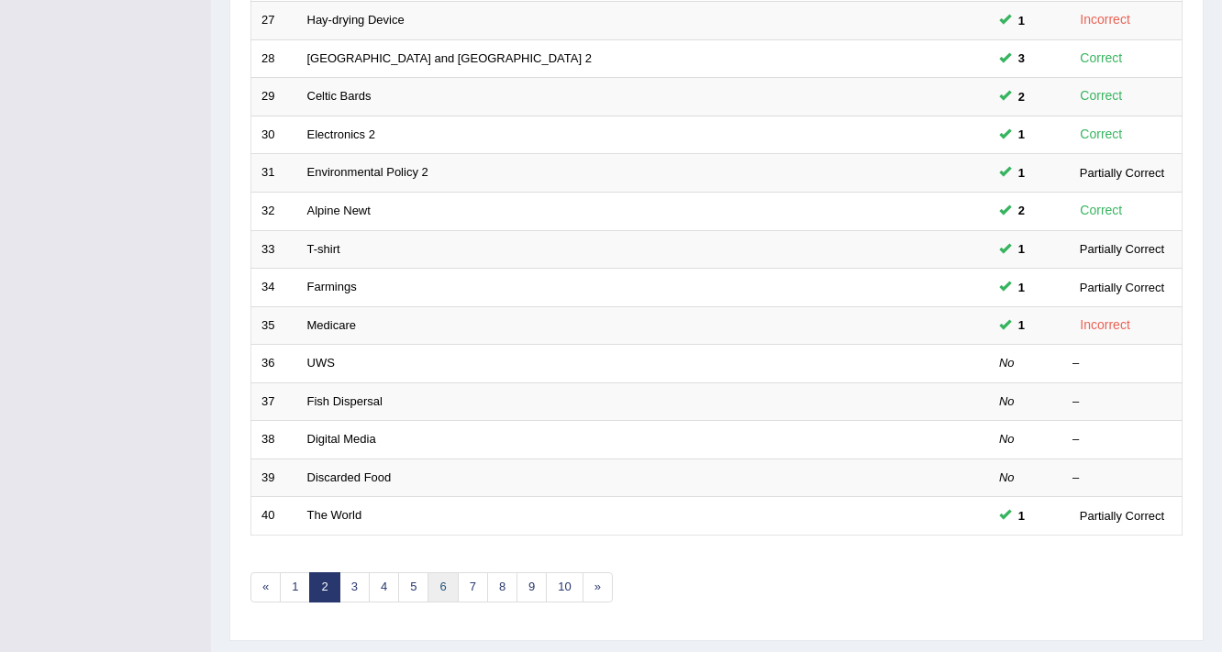
scroll to position [557, 0]
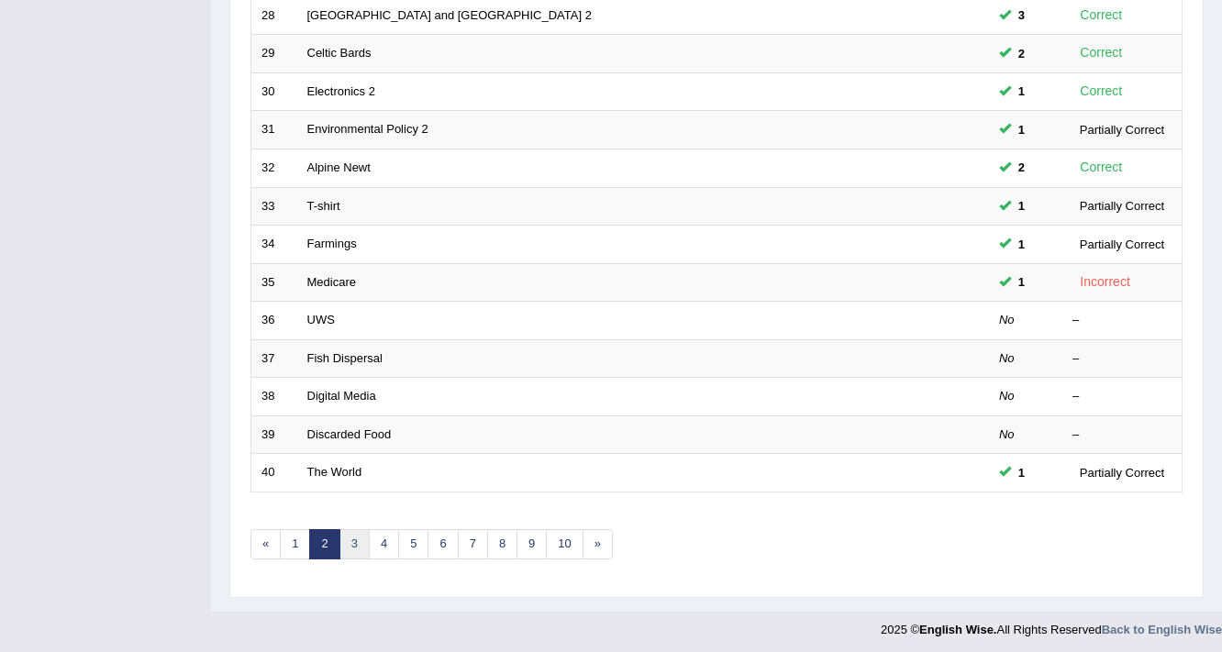
click at [358, 541] on link "3" at bounding box center [354, 544] width 30 height 30
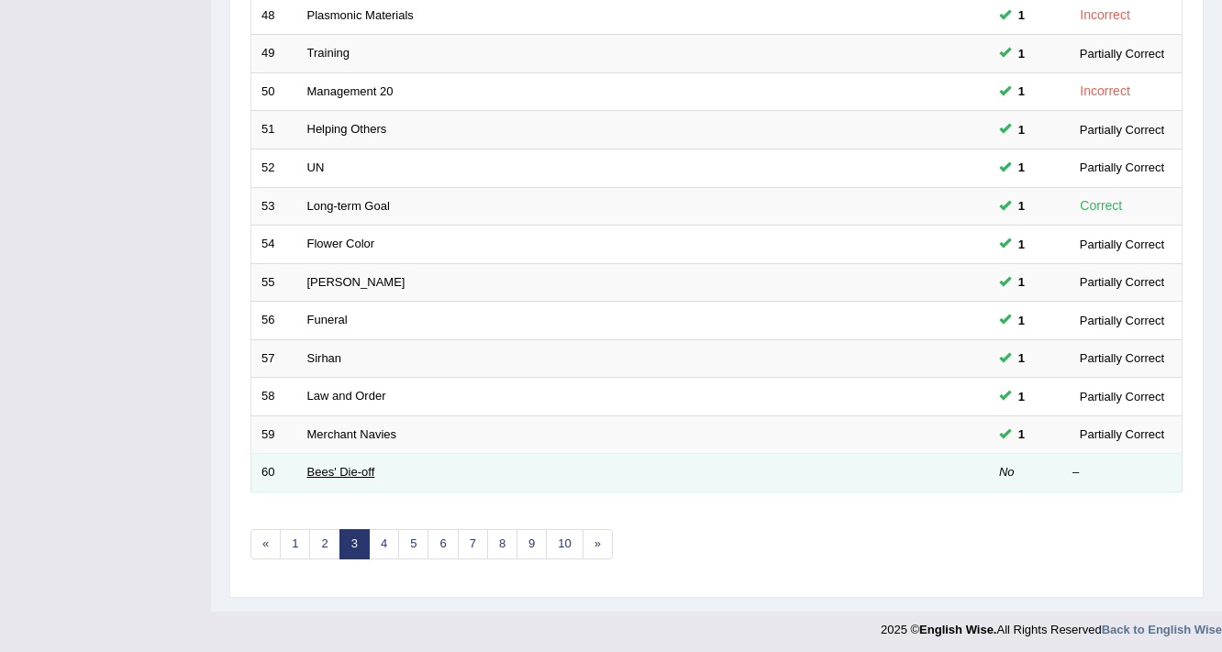
click at [318, 471] on link "Bees' Die-off" at bounding box center [341, 472] width 68 height 14
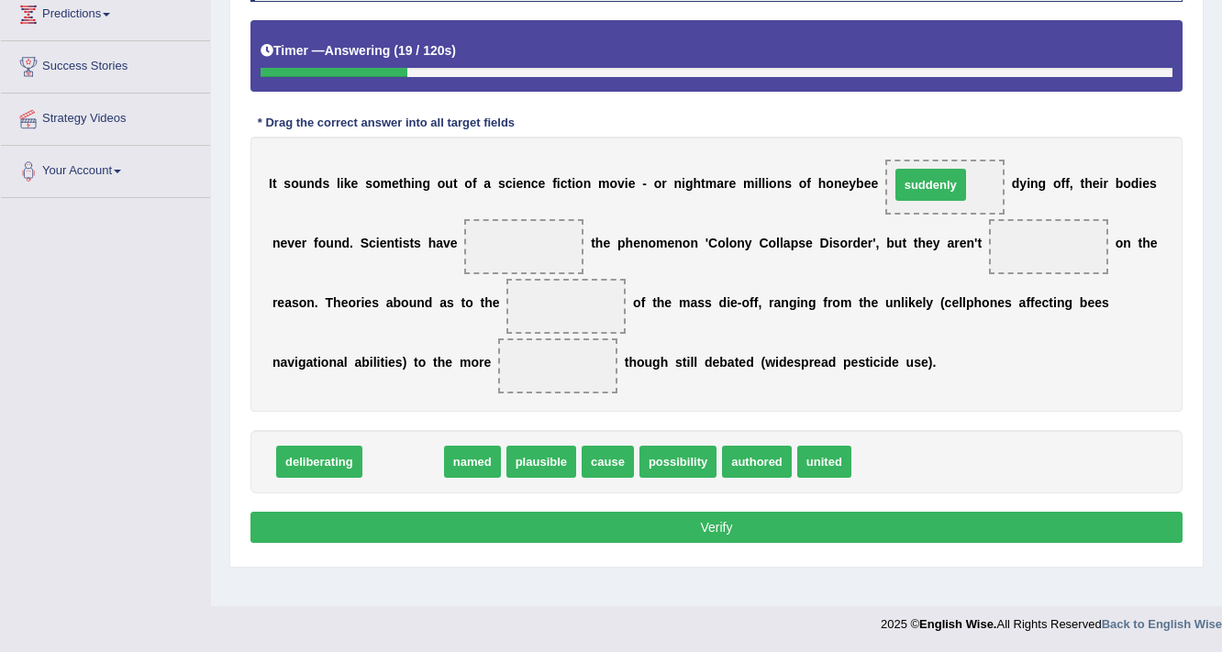
drag, startPoint x: 400, startPoint y: 465, endPoint x: 927, endPoint y: 188, distance: 595.7
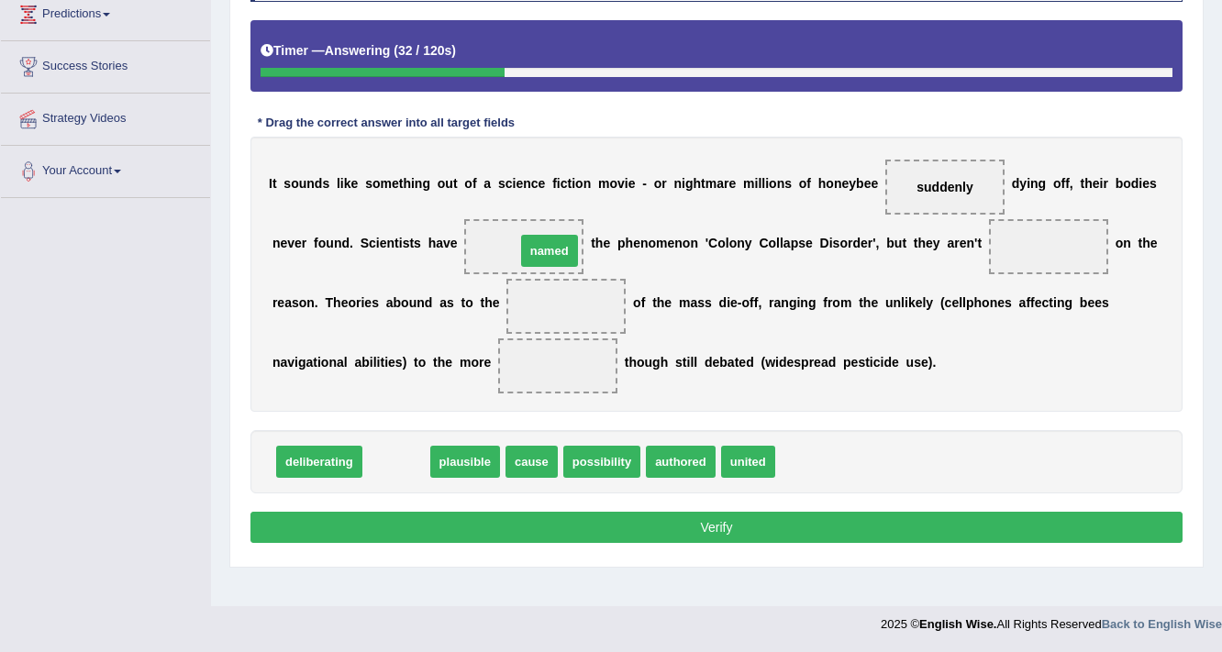
drag, startPoint x: 411, startPoint y: 463, endPoint x: 564, endPoint y: 252, distance: 260.7
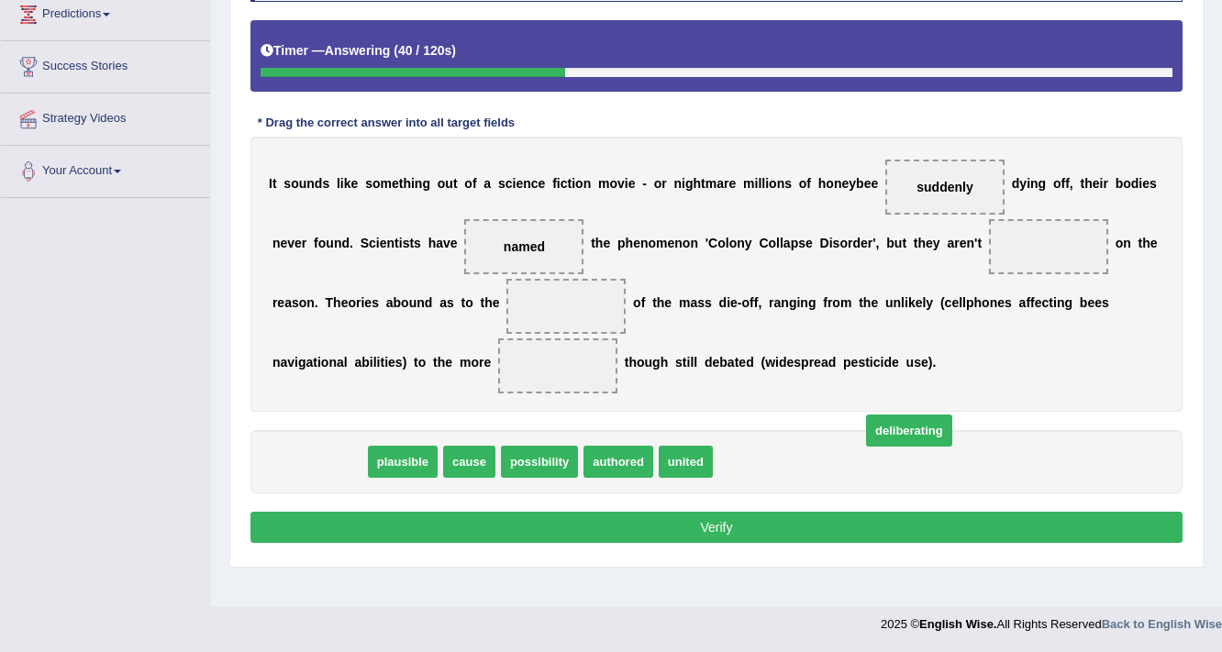
drag, startPoint x: 312, startPoint y: 468, endPoint x: 902, endPoint y: 437, distance: 590.6
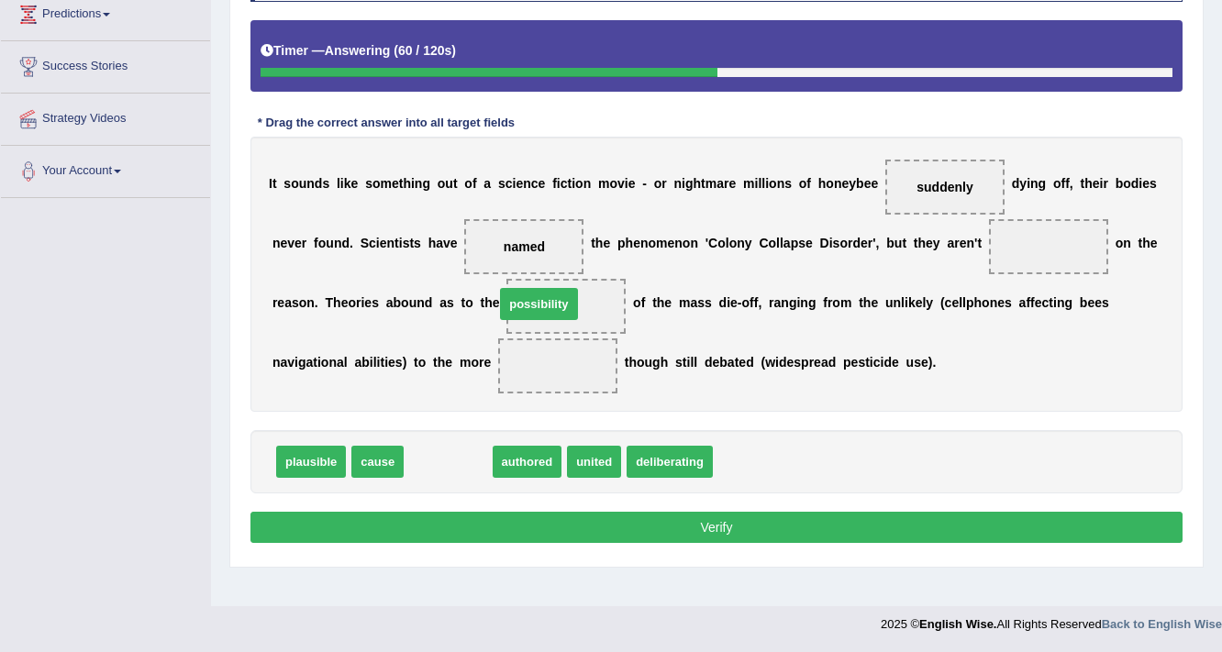
drag, startPoint x: 463, startPoint y: 456, endPoint x: 554, endPoint y: 298, distance: 182.0
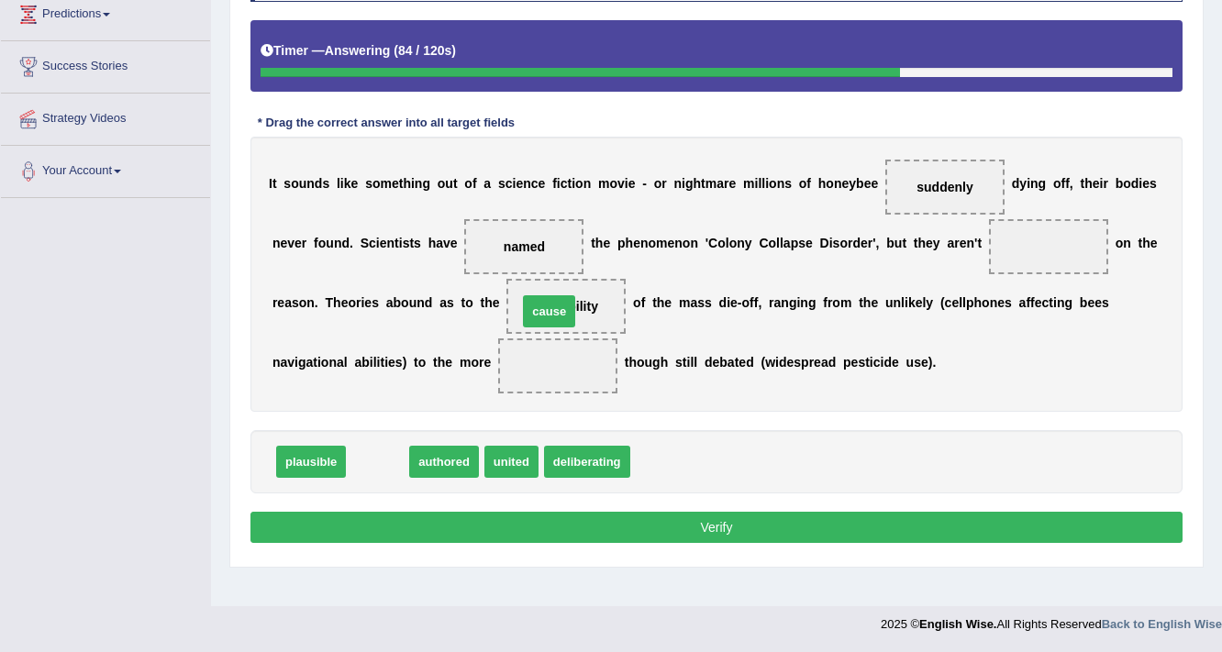
drag, startPoint x: 382, startPoint y: 461, endPoint x: 554, endPoint y: 311, distance: 228.1
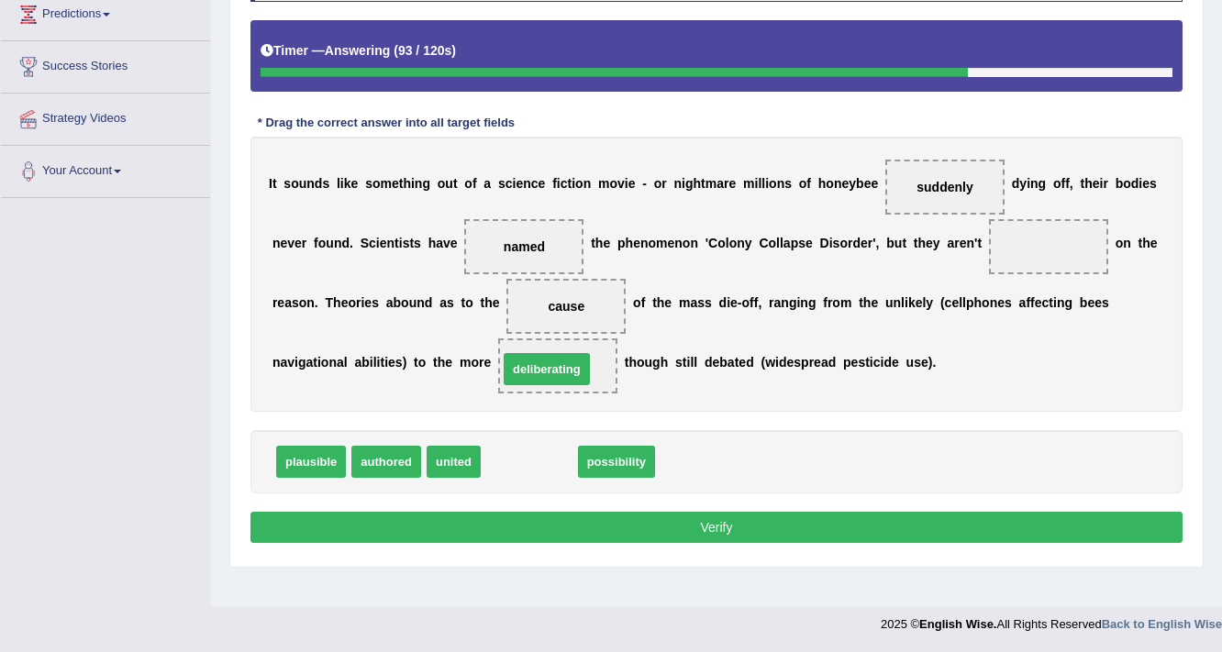
drag, startPoint x: 514, startPoint y: 461, endPoint x: 531, endPoint y: 369, distance: 94.3
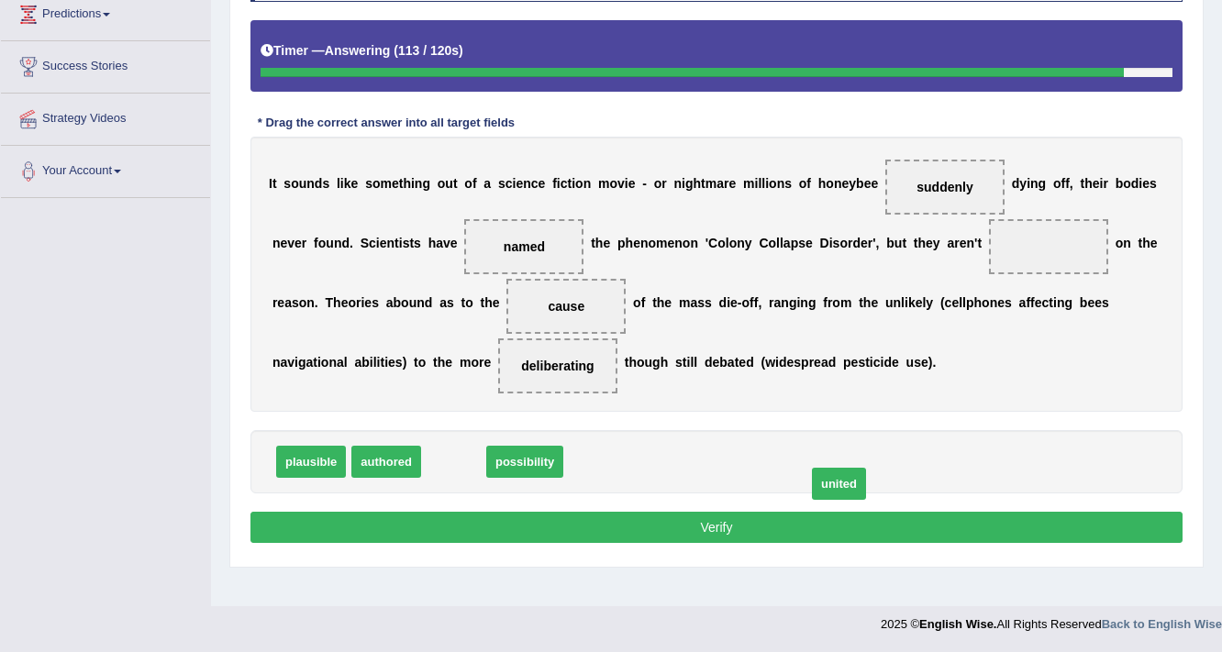
drag, startPoint x: 440, startPoint y: 461, endPoint x: 806, endPoint y: 481, distance: 366.5
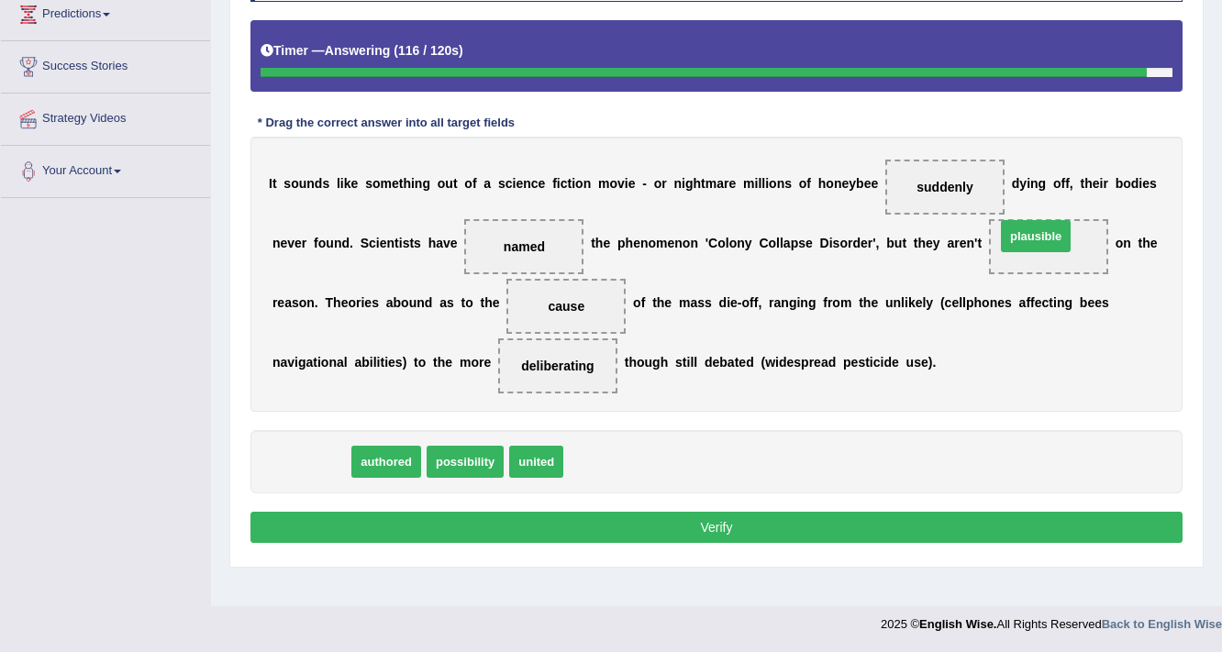
drag, startPoint x: 301, startPoint y: 459, endPoint x: 1025, endPoint y: 234, distance: 758.9
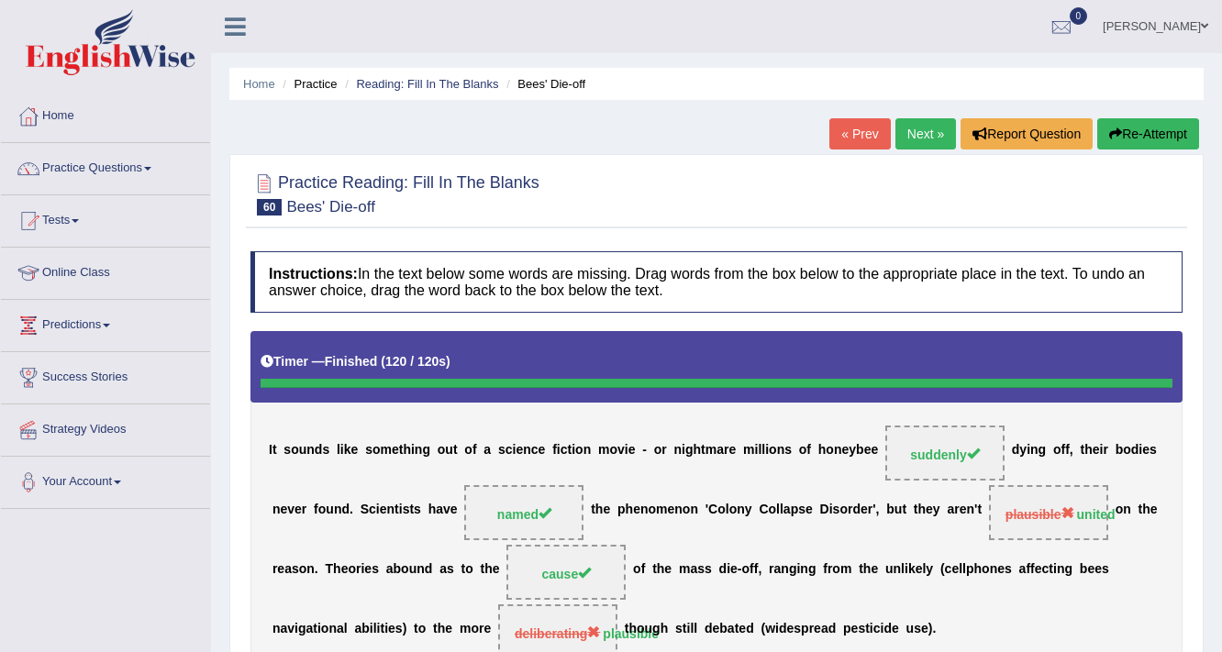
click at [924, 128] on link "Next »" at bounding box center [925, 133] width 61 height 31
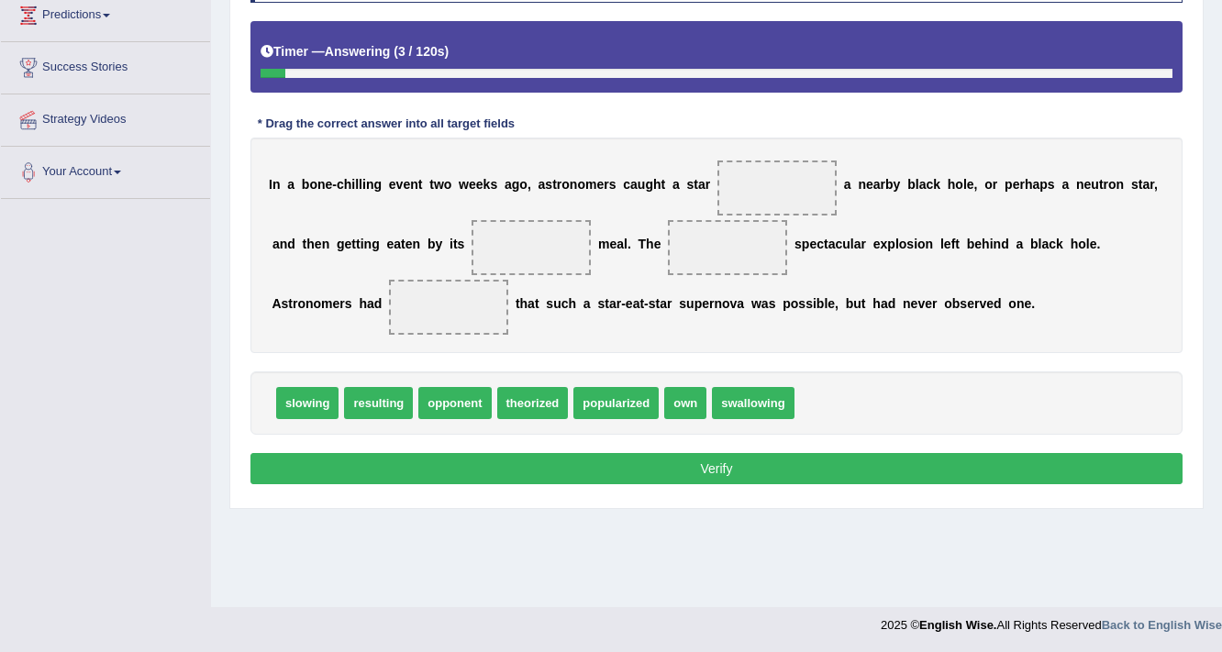
scroll to position [311, 0]
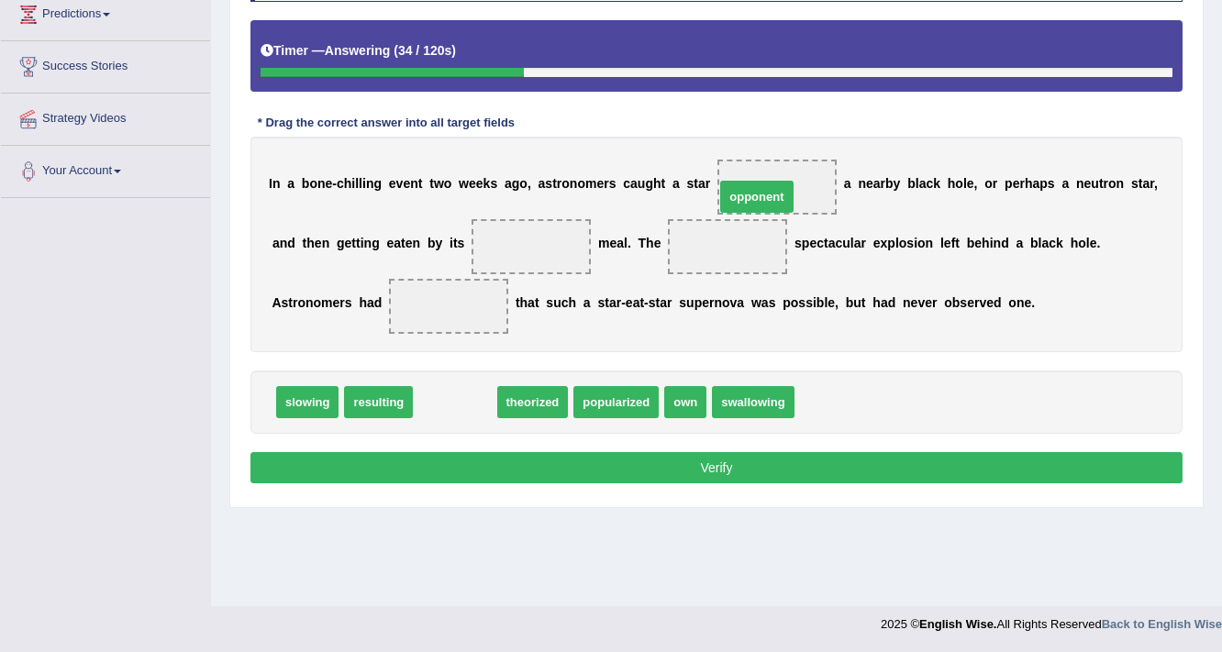
drag, startPoint x: 440, startPoint y: 403, endPoint x: 742, endPoint y: 197, distance: 365.0
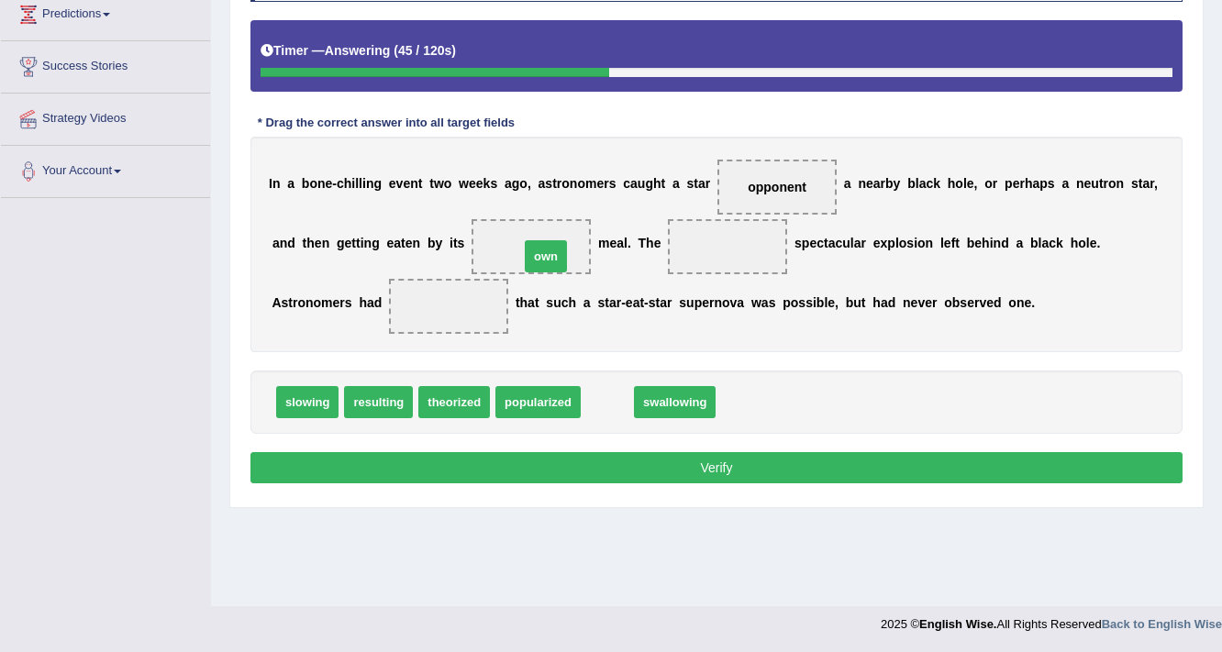
drag, startPoint x: 595, startPoint y: 405, endPoint x: 534, endPoint y: 260, distance: 158.2
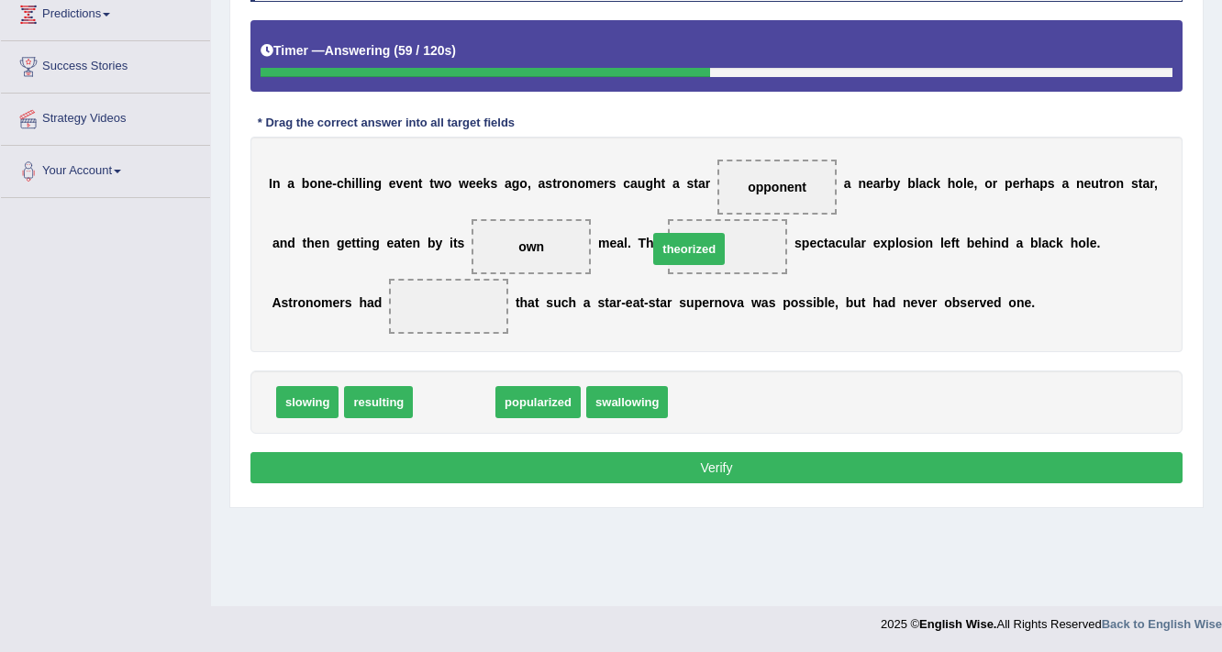
drag, startPoint x: 448, startPoint y: 401, endPoint x: 682, endPoint y: 248, distance: 280.3
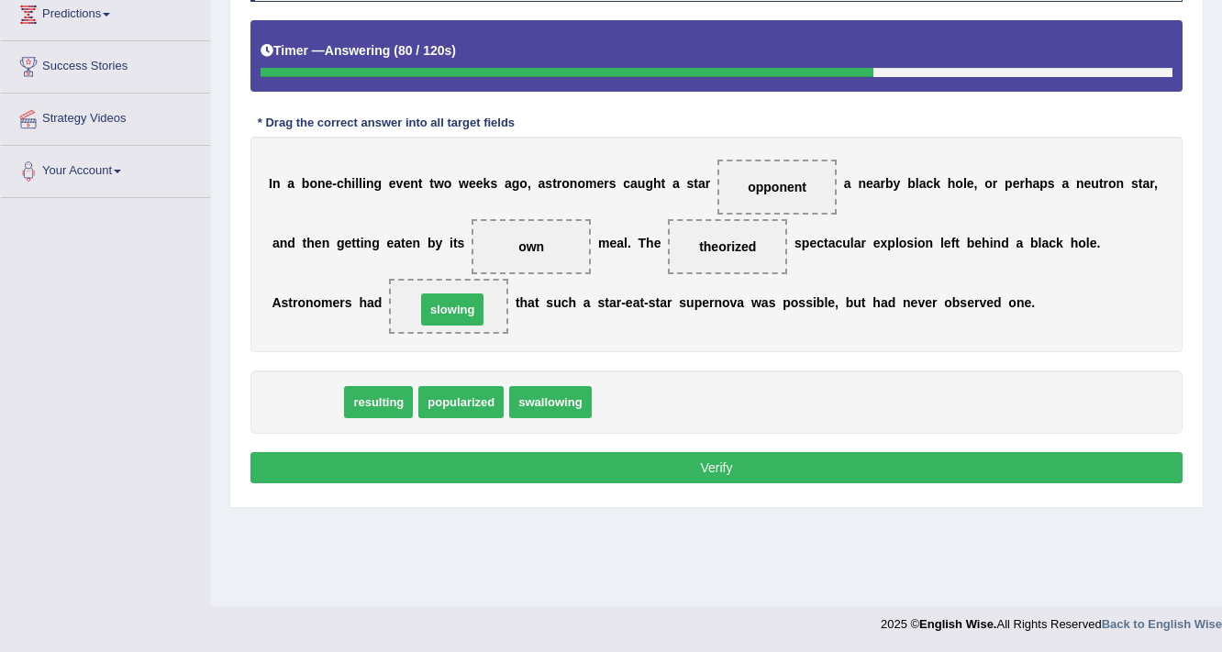
drag, startPoint x: 304, startPoint y: 407, endPoint x: 448, endPoint y: 315, distance: 172.0
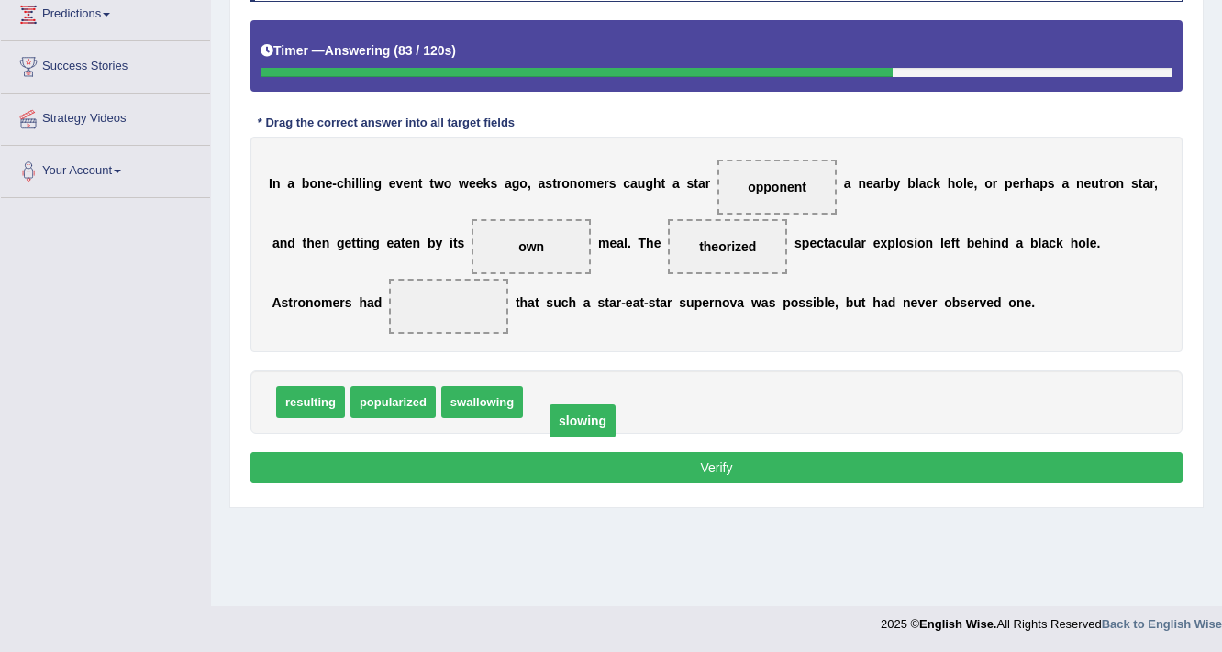
drag, startPoint x: 448, startPoint y: 297, endPoint x: 579, endPoint y: 408, distance: 171.8
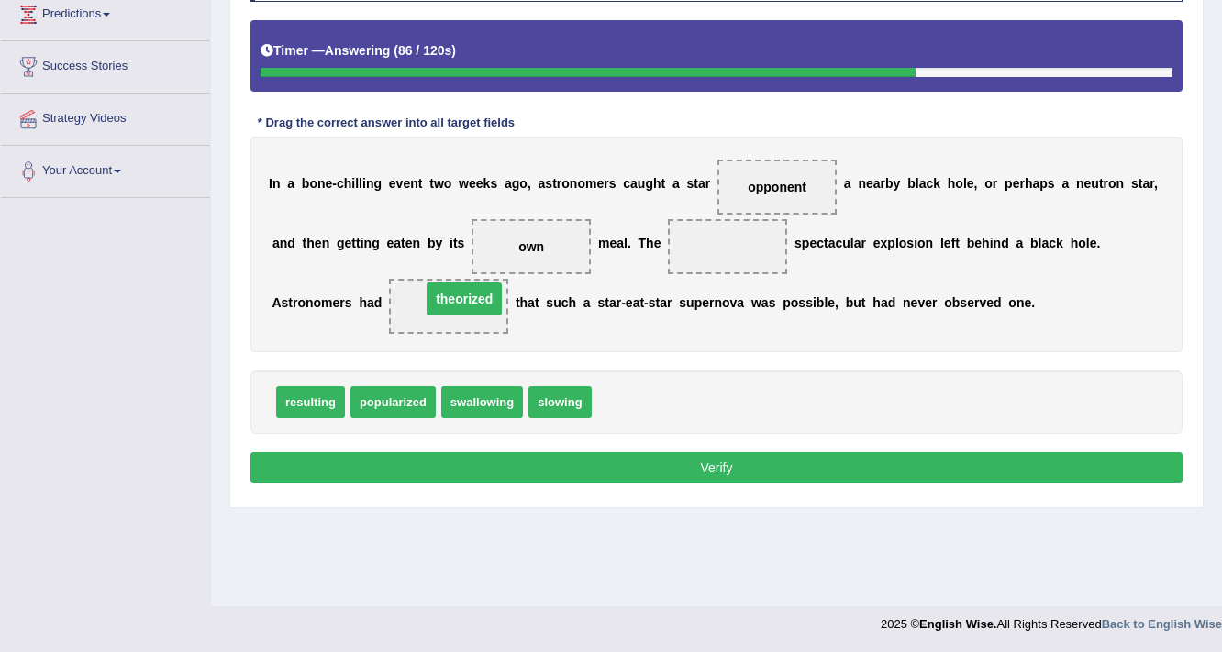
drag, startPoint x: 735, startPoint y: 238, endPoint x: 471, endPoint y: 290, distance: 268.2
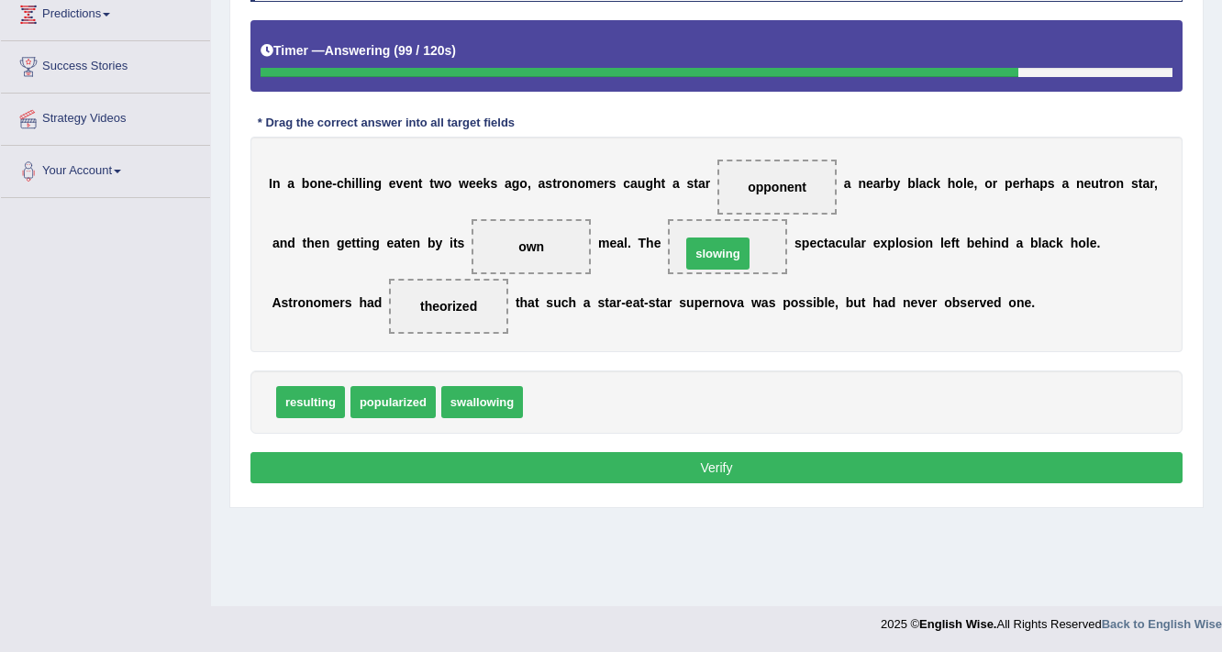
drag, startPoint x: 569, startPoint y: 382, endPoint x: 726, endPoint y: 238, distance: 213.6
click at [679, 453] on button "Verify" at bounding box center [716, 467] width 932 height 31
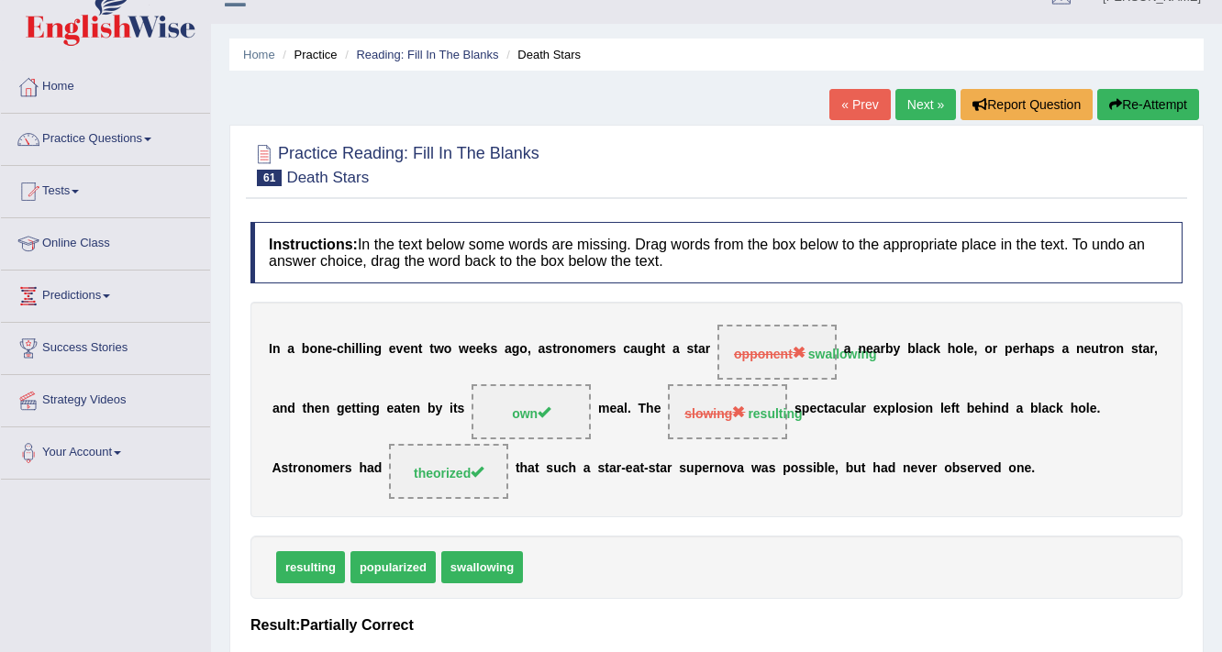
scroll to position [17, 0]
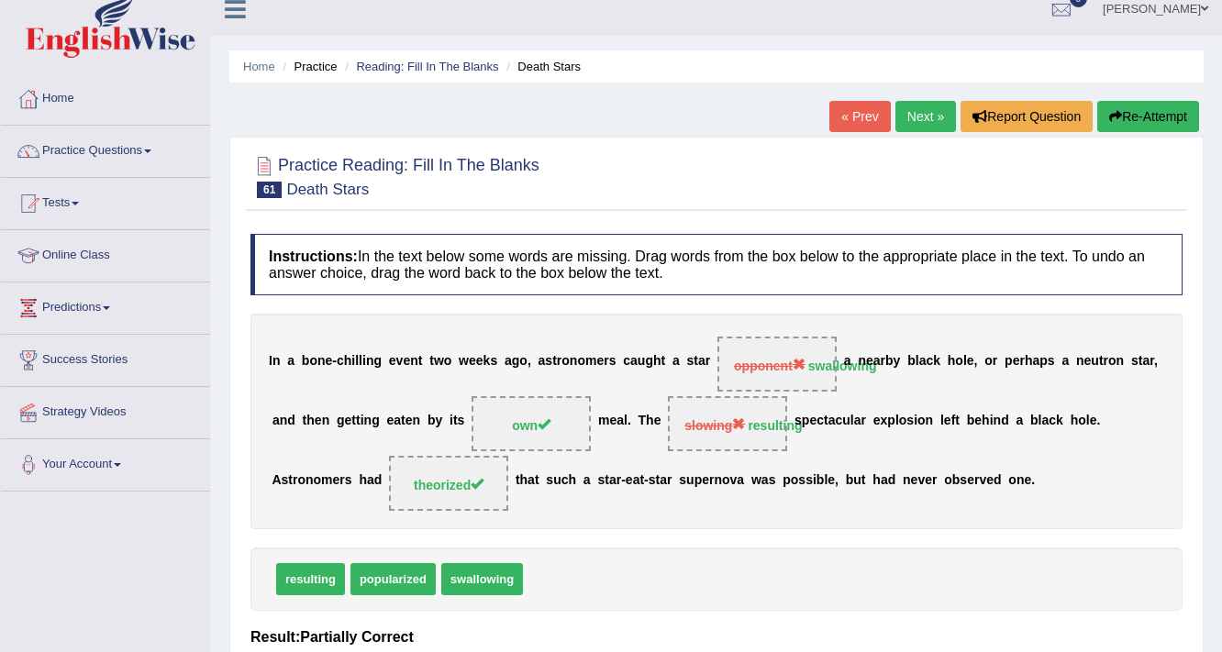
click at [921, 121] on link "Next »" at bounding box center [925, 116] width 61 height 31
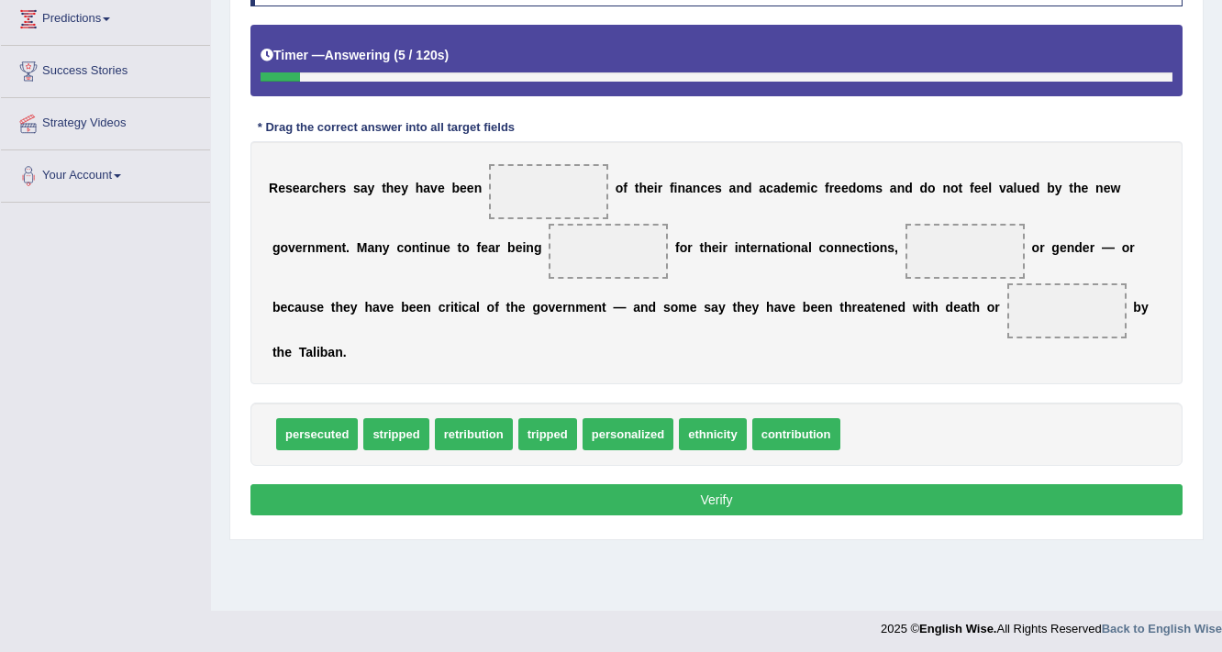
scroll to position [311, 0]
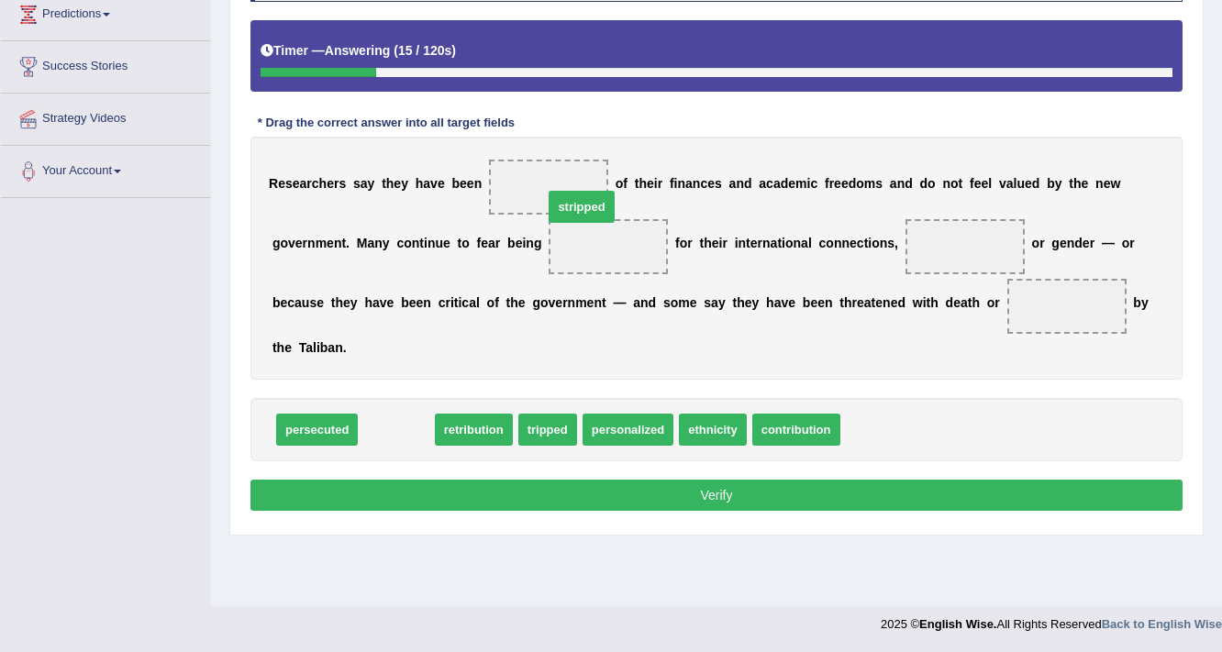
drag, startPoint x: 389, startPoint y: 428, endPoint x: 570, endPoint y: 205, distance: 287.5
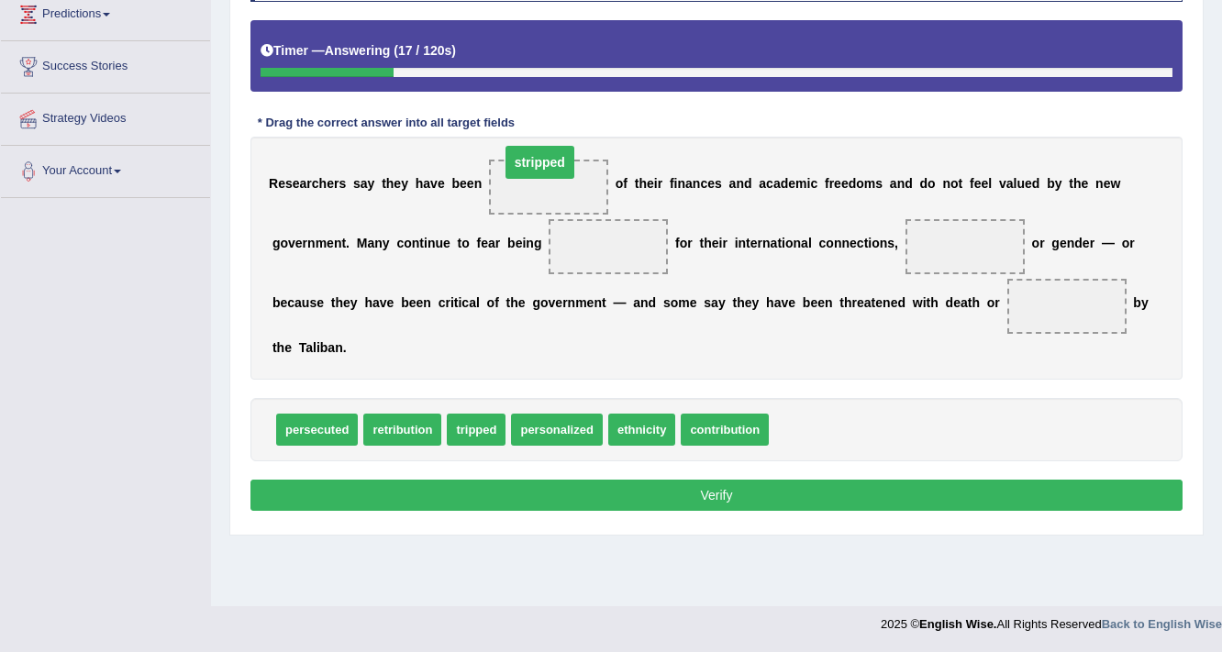
drag, startPoint x: 558, startPoint y: 220, endPoint x: 531, endPoint y: 162, distance: 63.6
drag, startPoint x: 542, startPoint y: 176, endPoint x: 728, endPoint y: 330, distance: 241.7
click at [846, 372] on div "R e s e a r c h e r s s a y t h e y h a v e b e e n stripped o f t h e i r f i …" at bounding box center [716, 258] width 932 height 243
drag, startPoint x: 547, startPoint y: 187, endPoint x: 796, endPoint y: 415, distance: 337.6
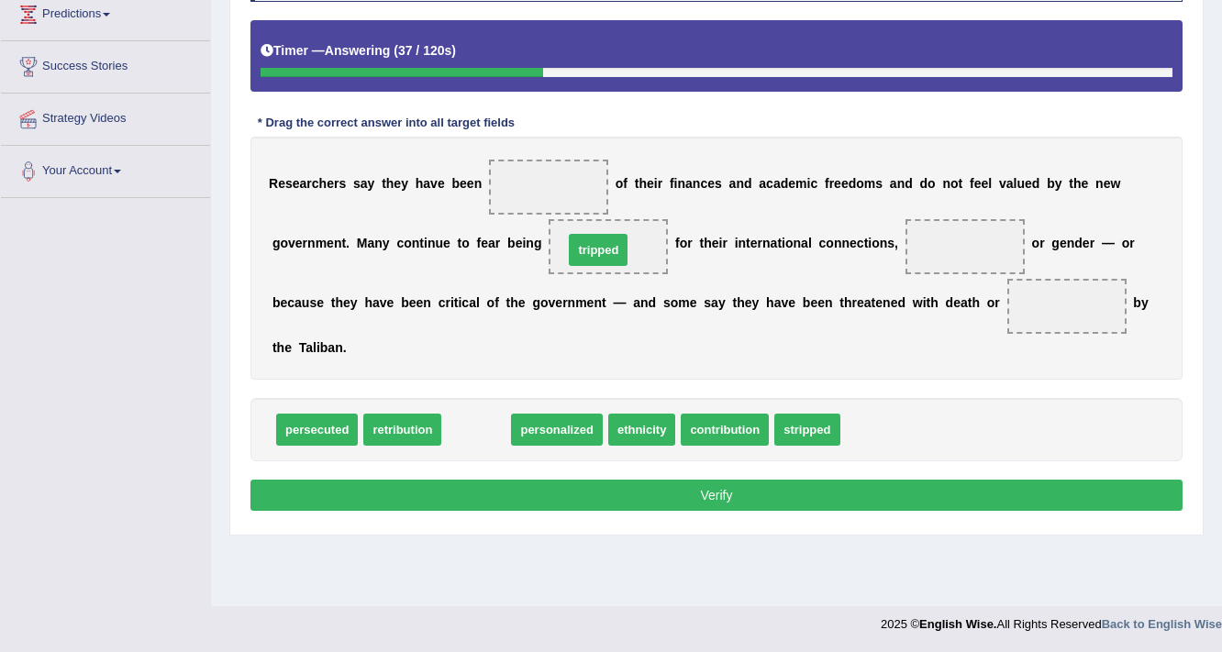
drag, startPoint x: 461, startPoint y: 422, endPoint x: 583, endPoint y: 243, distance: 216.5
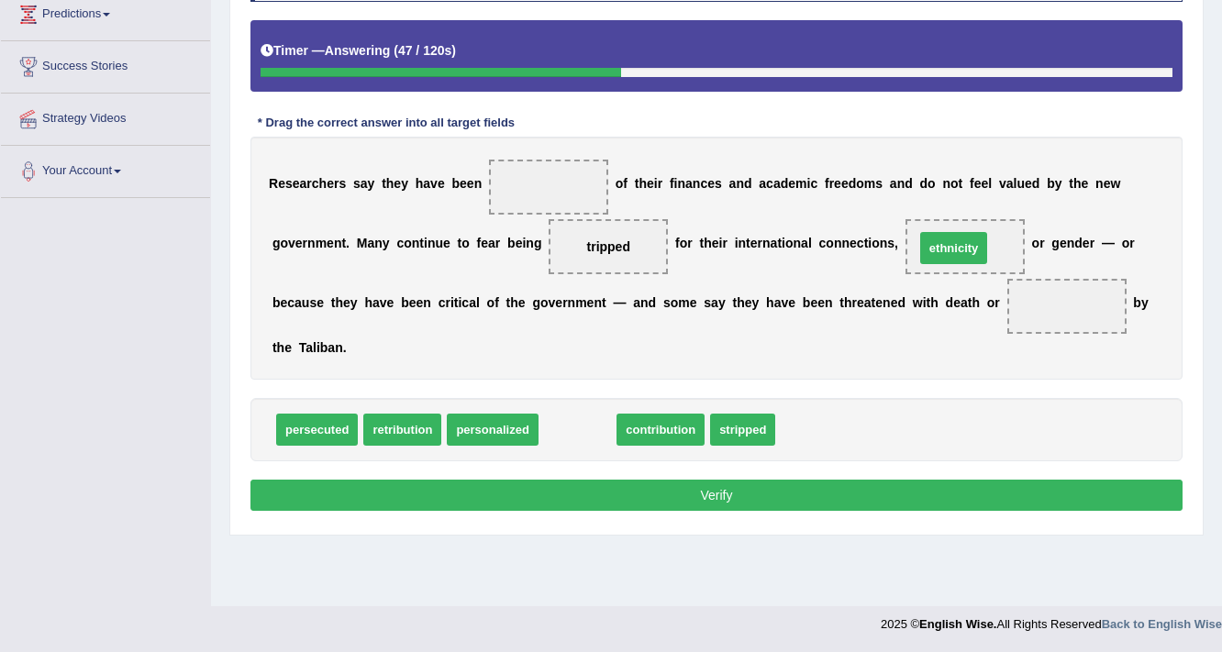
drag, startPoint x: 576, startPoint y: 432, endPoint x: 952, endPoint y: 249, distance: 418.0
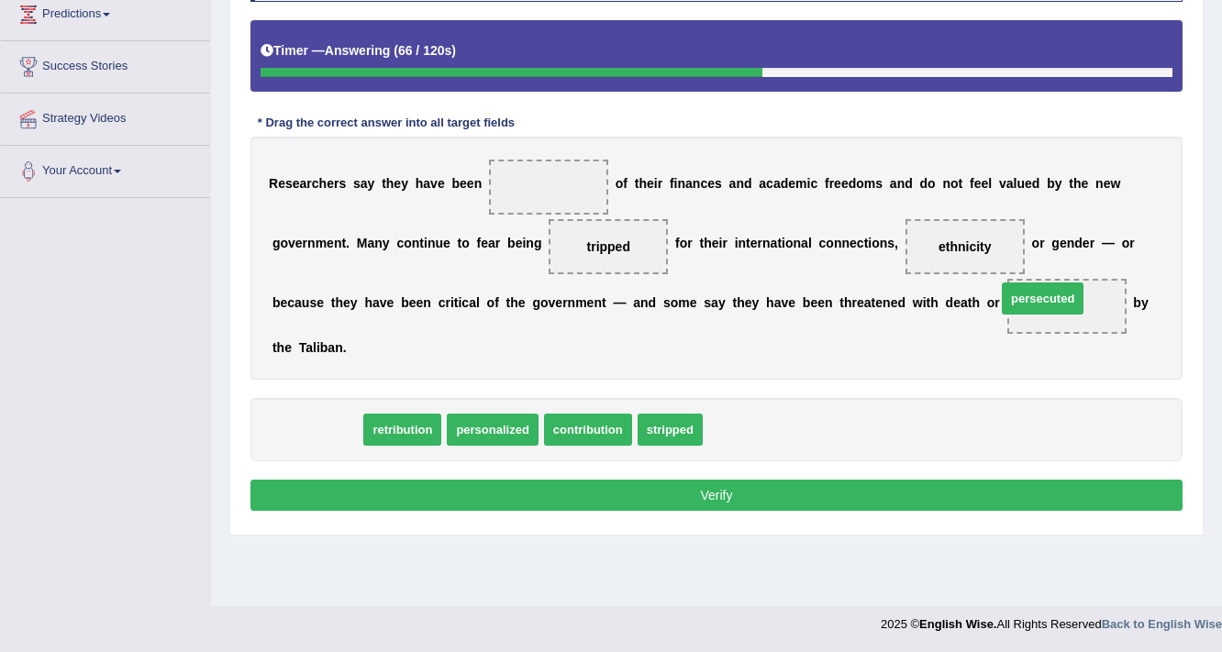
drag, startPoint x: 315, startPoint y: 426, endPoint x: 1040, endPoint y: 294, distance: 737.2
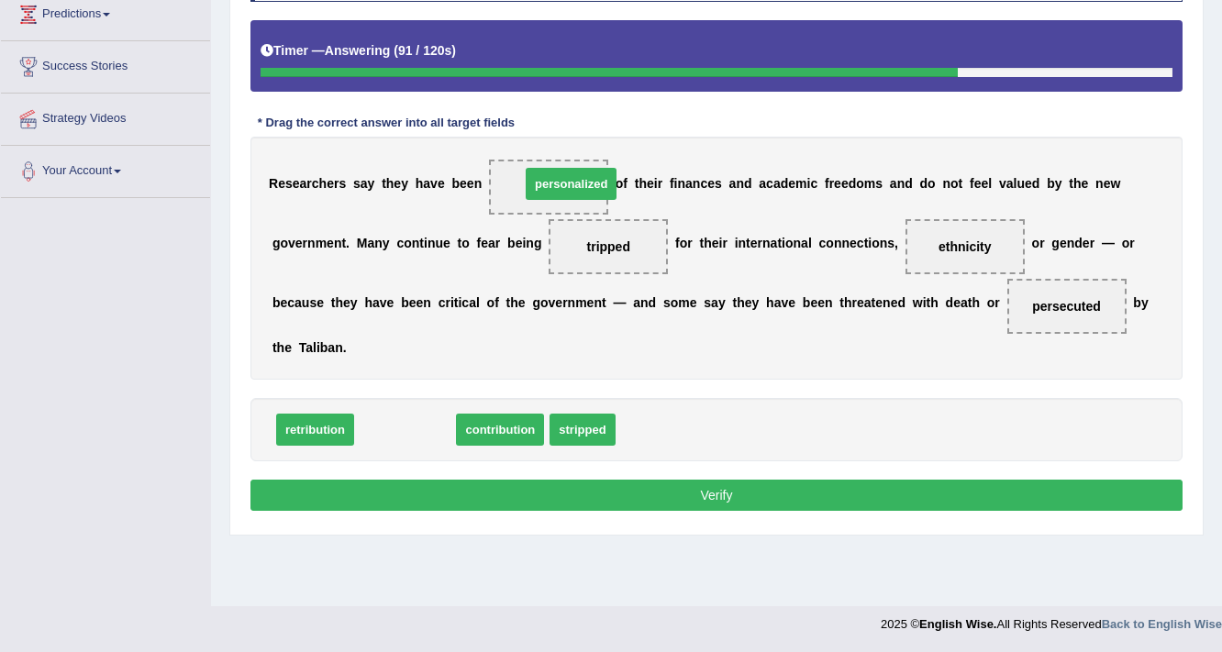
drag, startPoint x: 399, startPoint y: 433, endPoint x: 565, endPoint y: 188, distance: 295.8
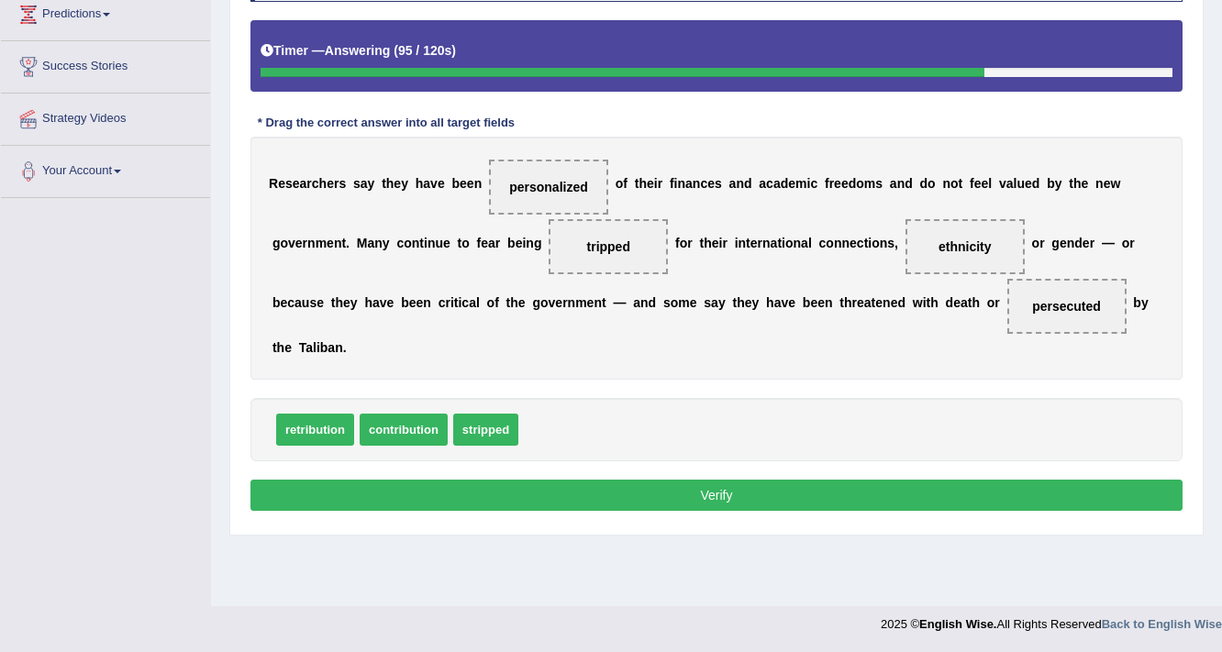
click at [742, 486] on button "Verify" at bounding box center [716, 495] width 932 height 31
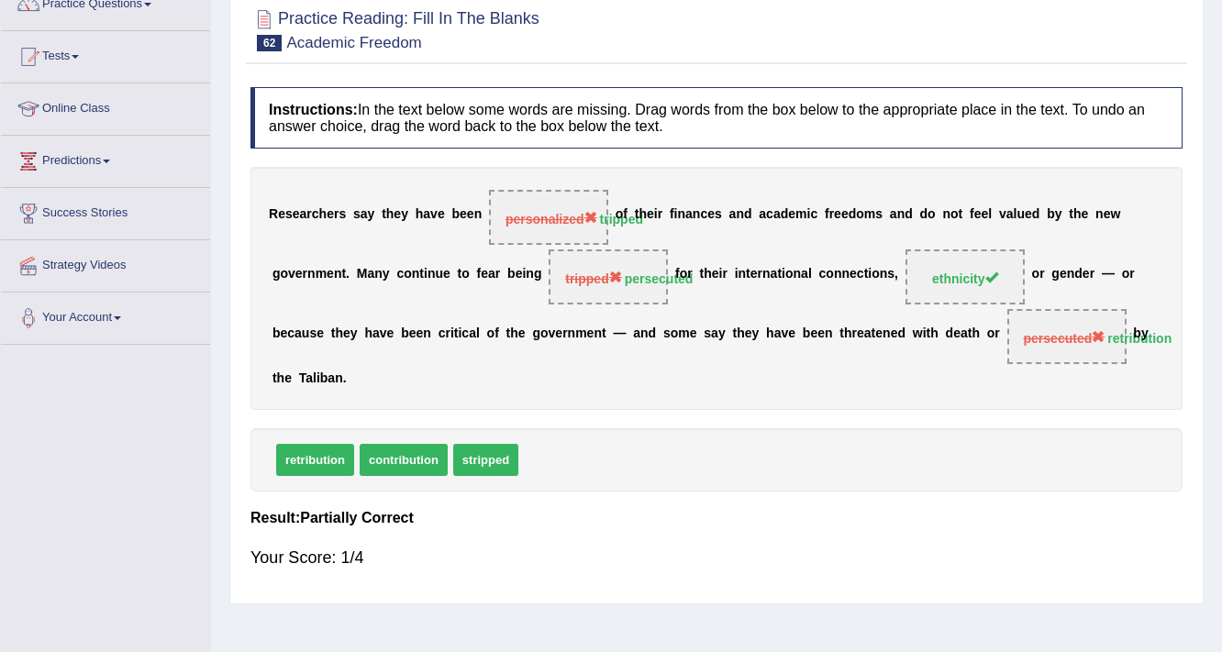
scroll to position [91, 0]
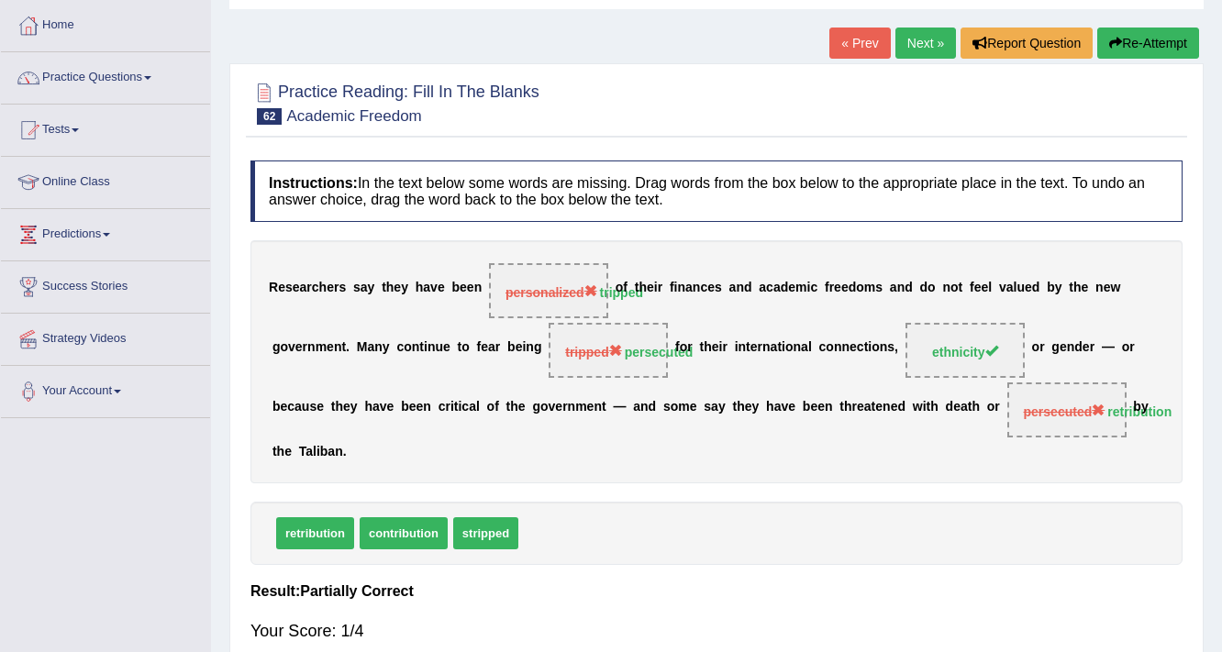
click at [922, 45] on link "Next »" at bounding box center [925, 43] width 61 height 31
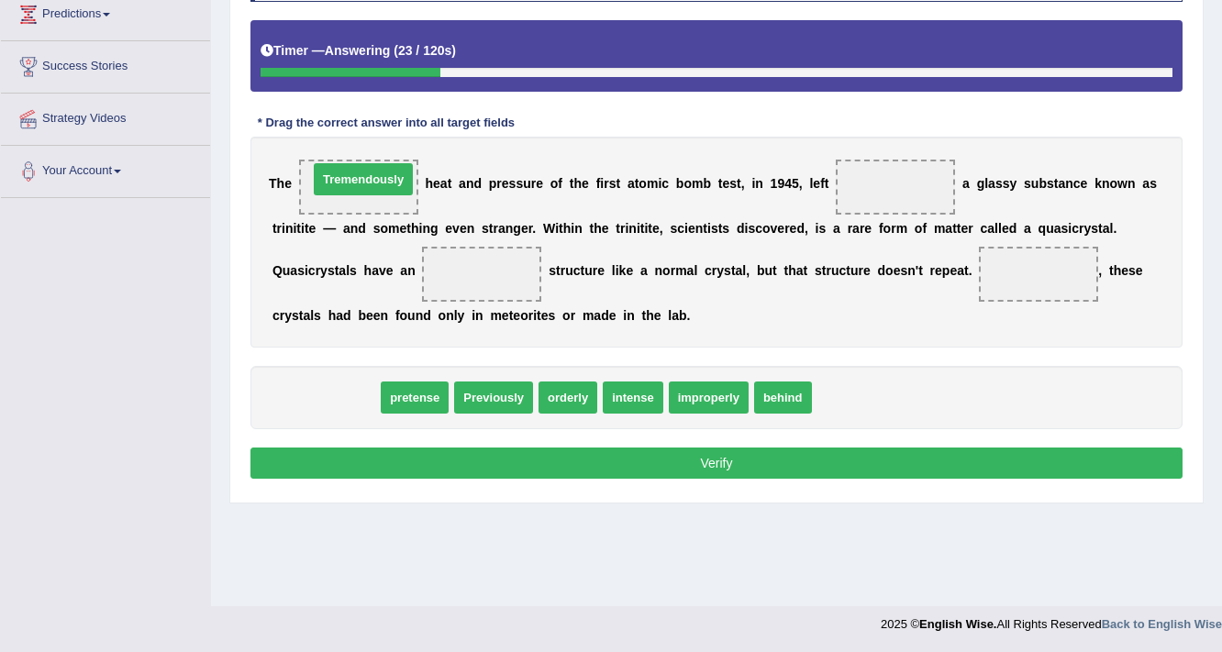
drag, startPoint x: 330, startPoint y: 397, endPoint x: 368, endPoint y: 179, distance: 221.5
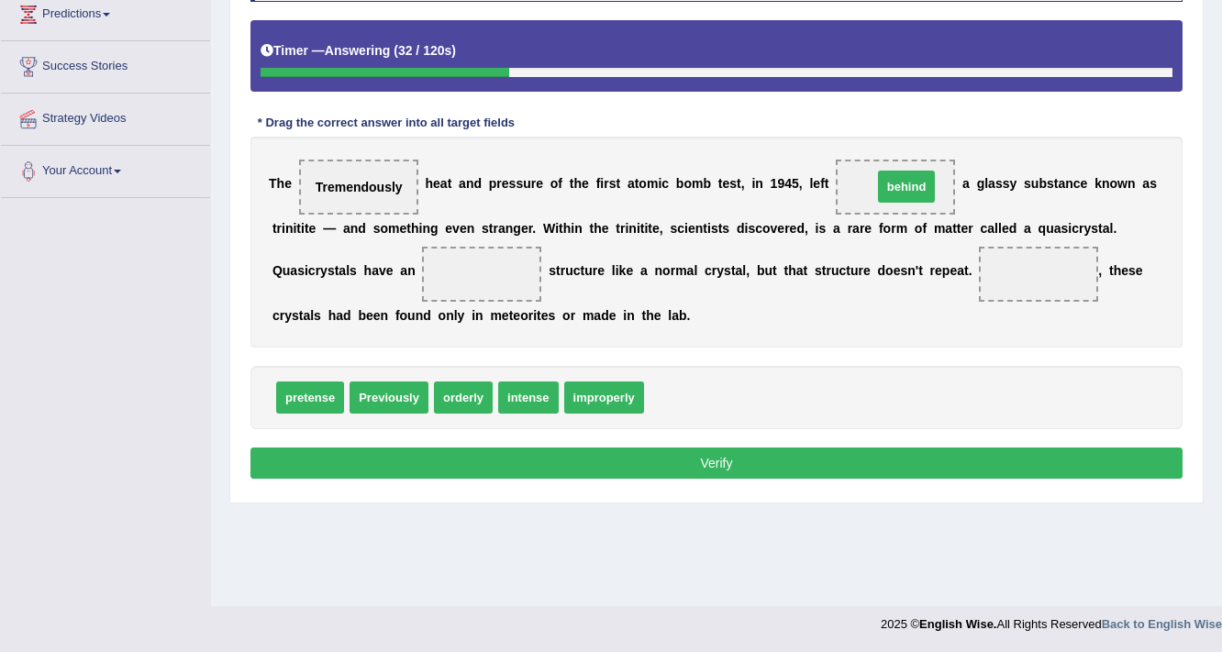
drag, startPoint x: 685, startPoint y: 392, endPoint x: 913, endPoint y: 181, distance: 310.9
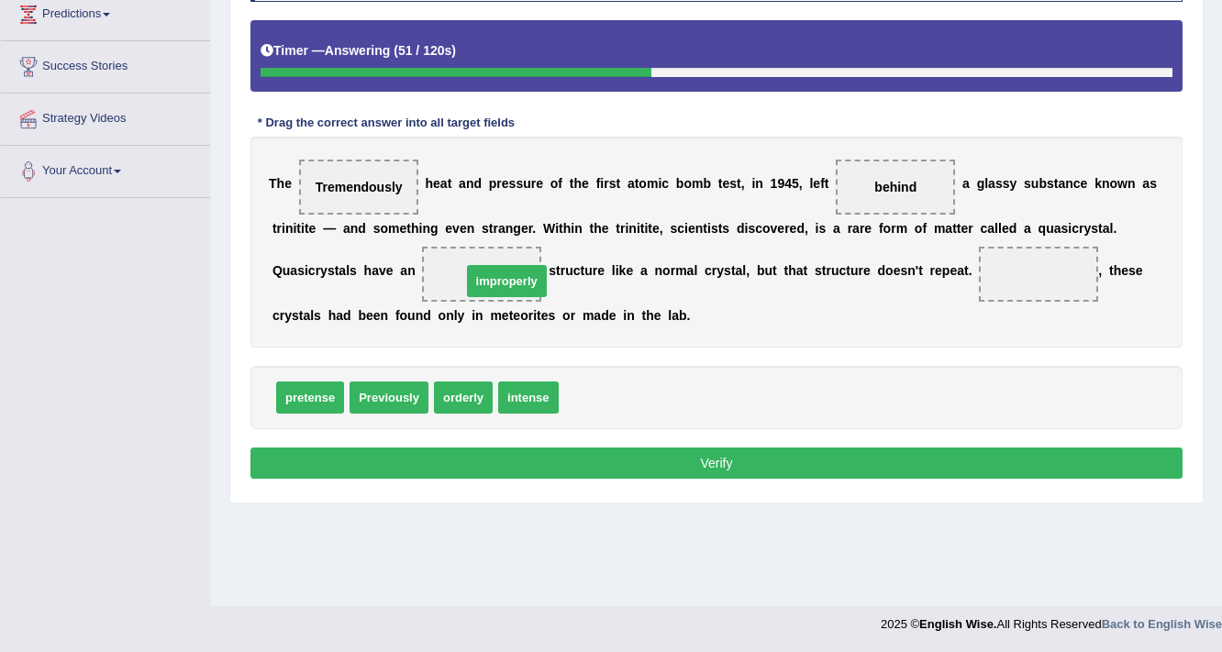
drag, startPoint x: 613, startPoint y: 396, endPoint x: 515, endPoint y: 281, distance: 151.0
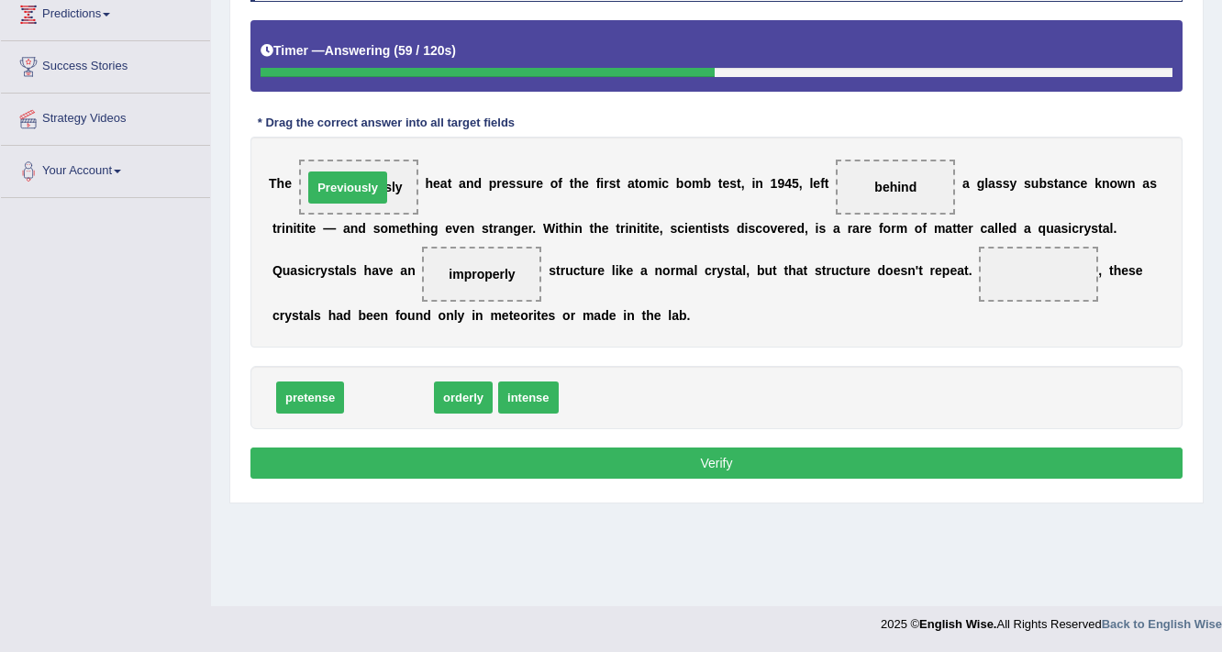
drag, startPoint x: 359, startPoint y: 398, endPoint x: 317, endPoint y: 188, distance: 214.0
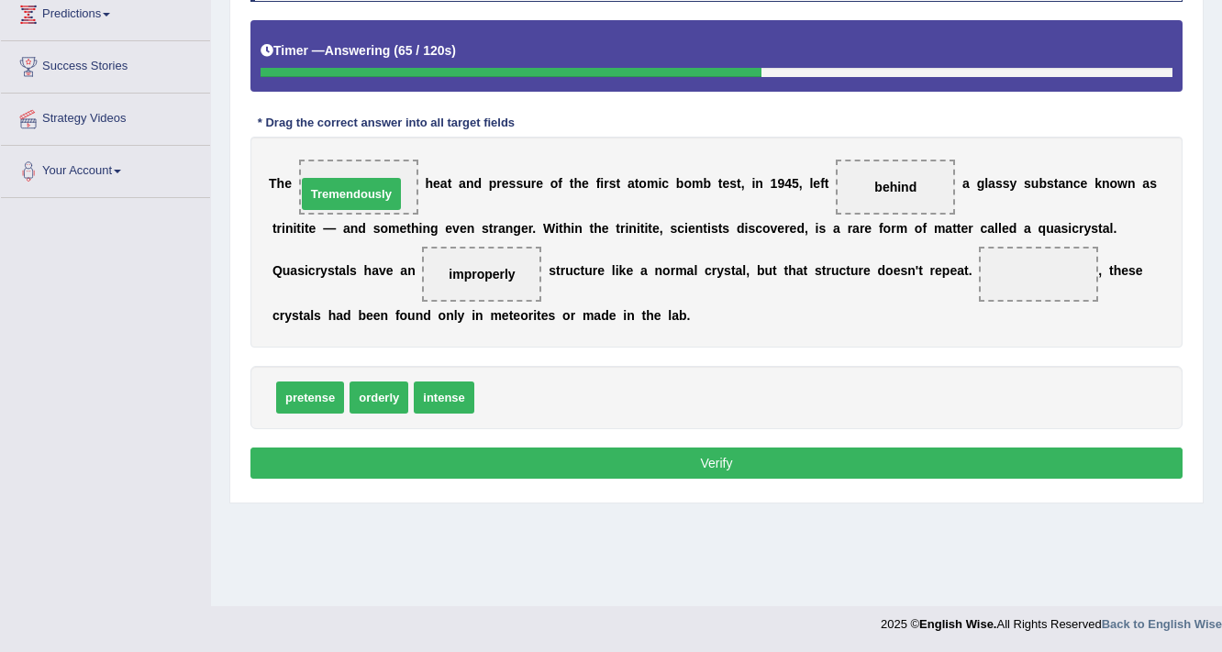
drag, startPoint x: 504, startPoint y: 399, endPoint x: 325, endPoint y: 194, distance: 272.3
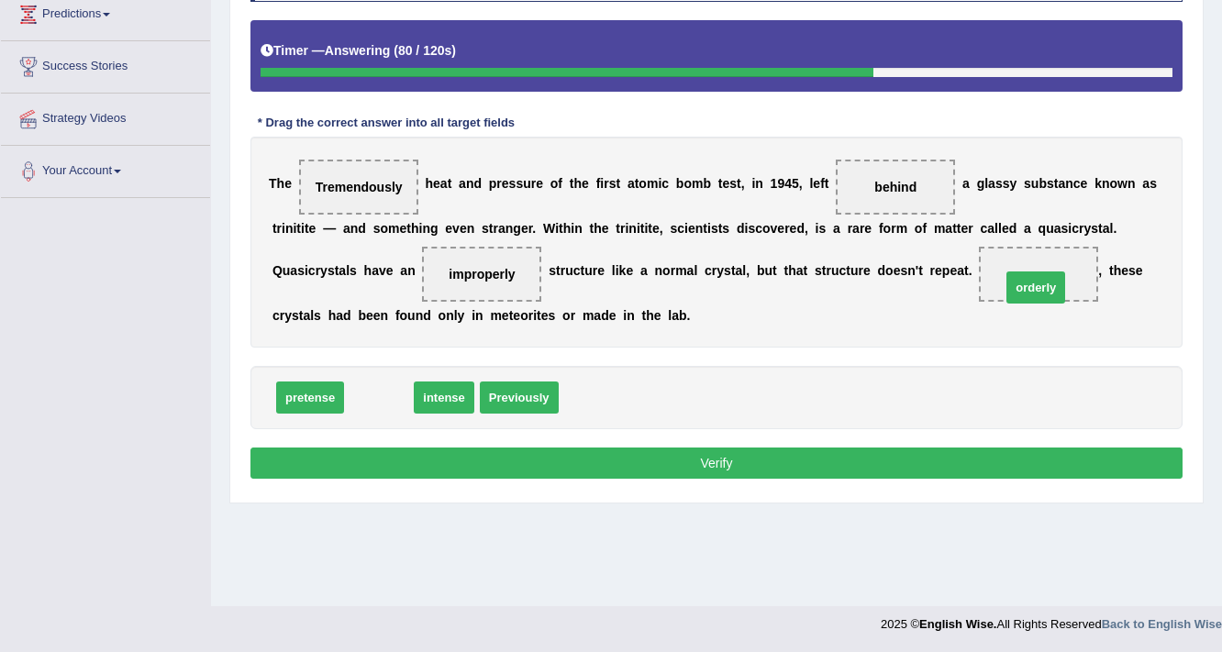
drag, startPoint x: 379, startPoint y: 402, endPoint x: 1035, endPoint y: 290, distance: 666.1
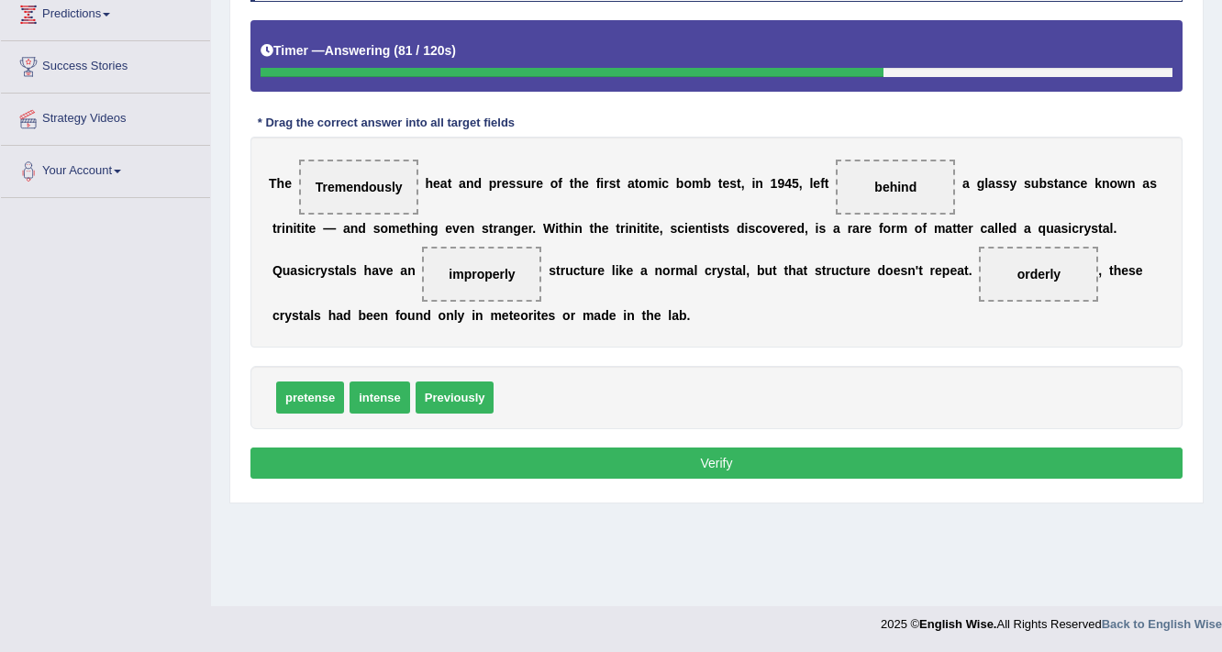
click at [770, 469] on button "Verify" at bounding box center [716, 463] width 932 height 31
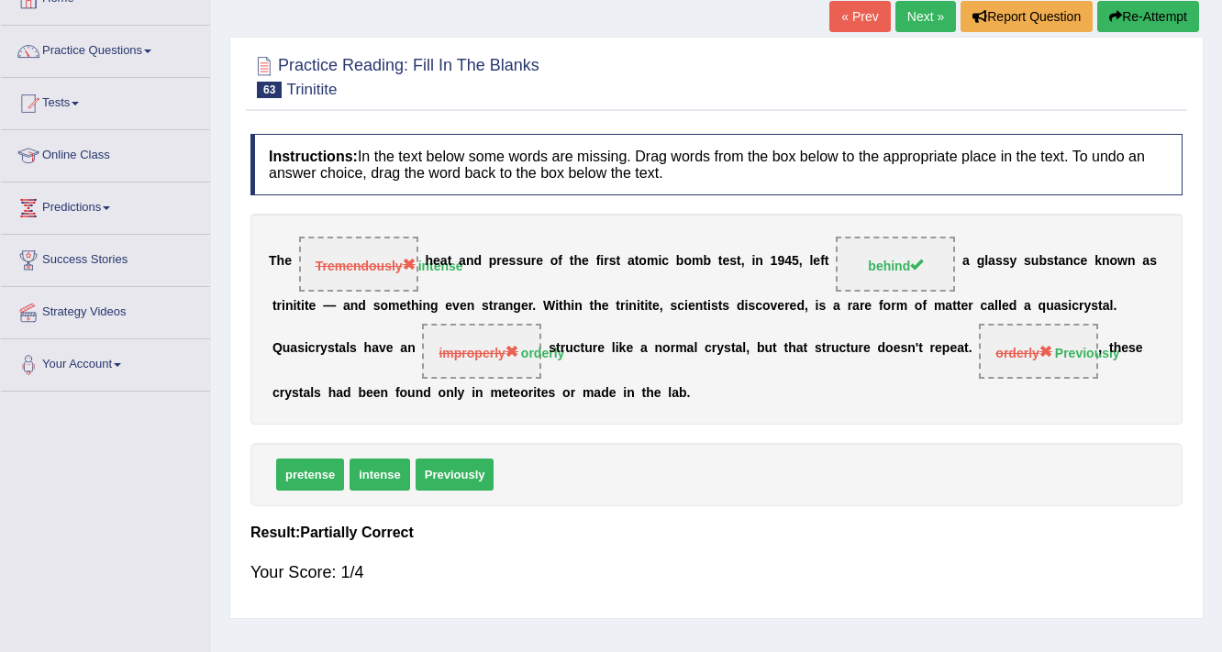
scroll to position [91, 0]
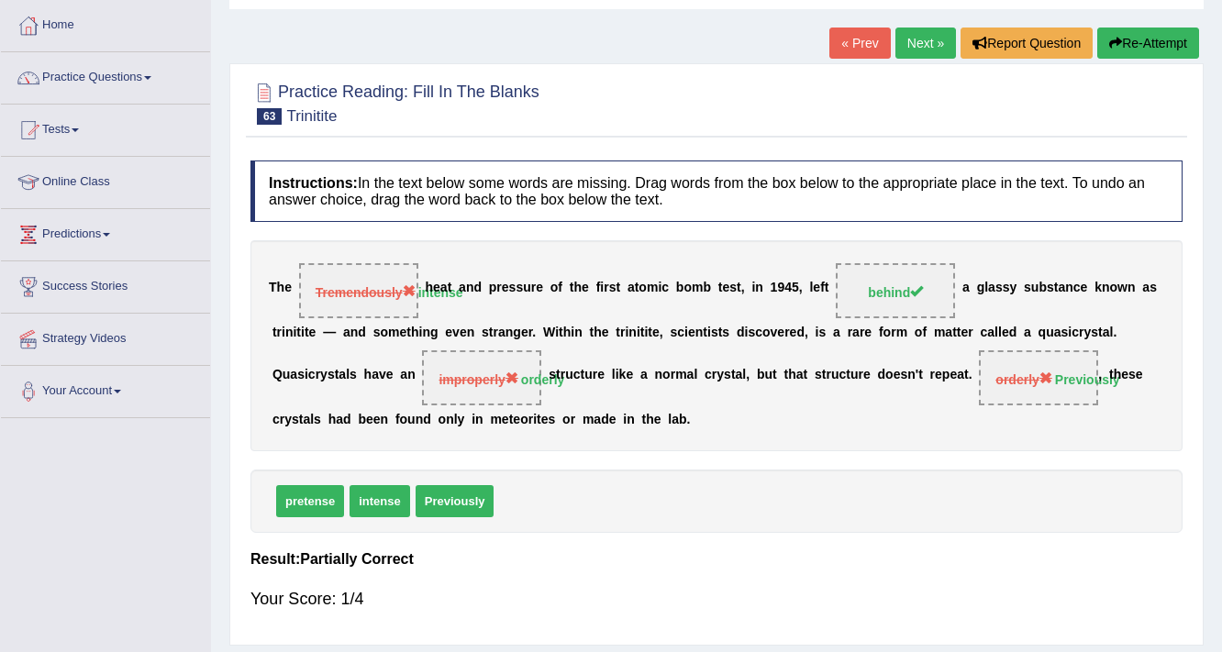
click at [934, 44] on link "Next »" at bounding box center [925, 43] width 61 height 31
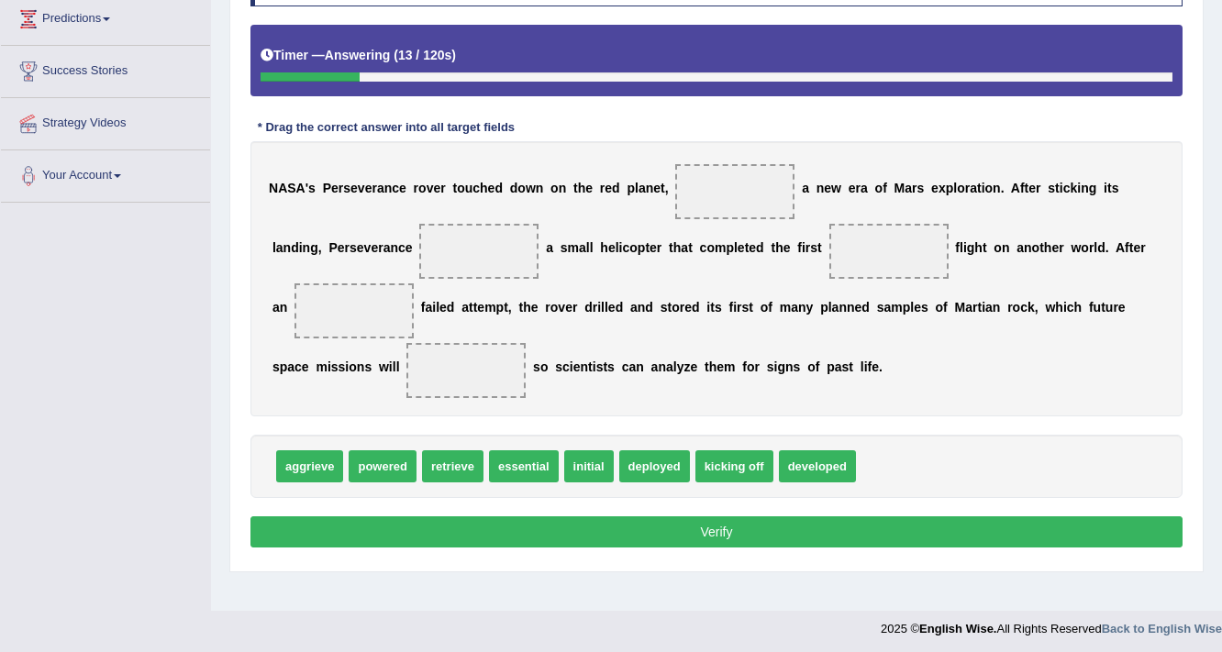
scroll to position [311, 0]
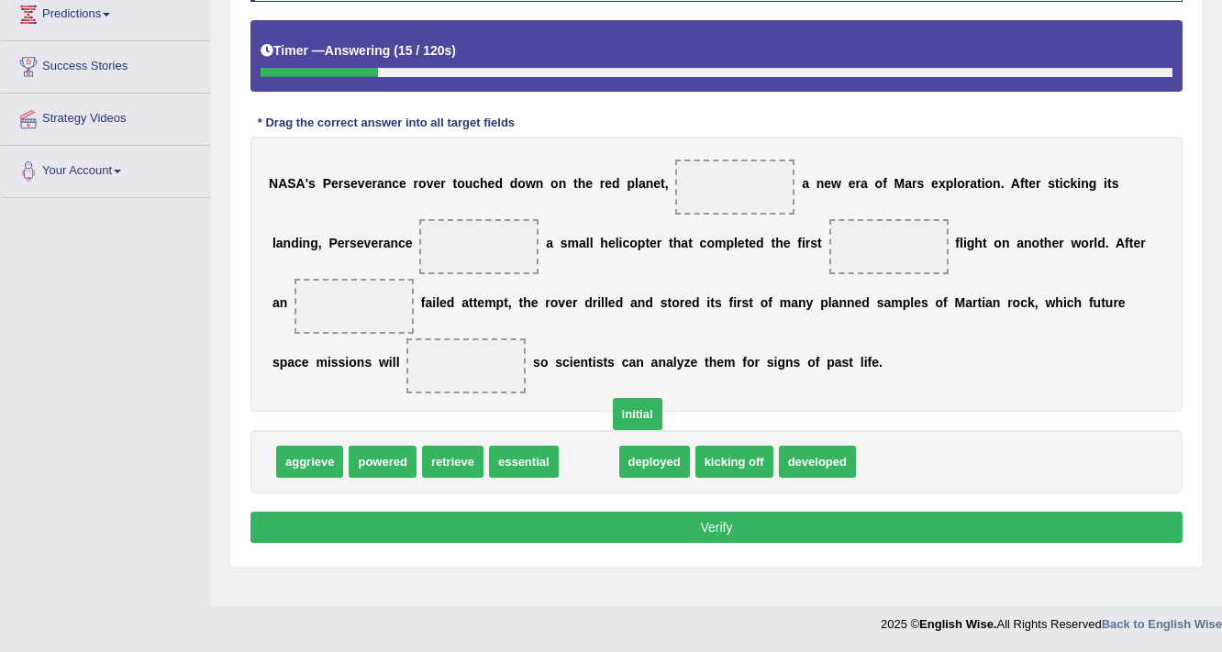
drag, startPoint x: 594, startPoint y: 461, endPoint x: 633, endPoint y: 433, distance: 47.9
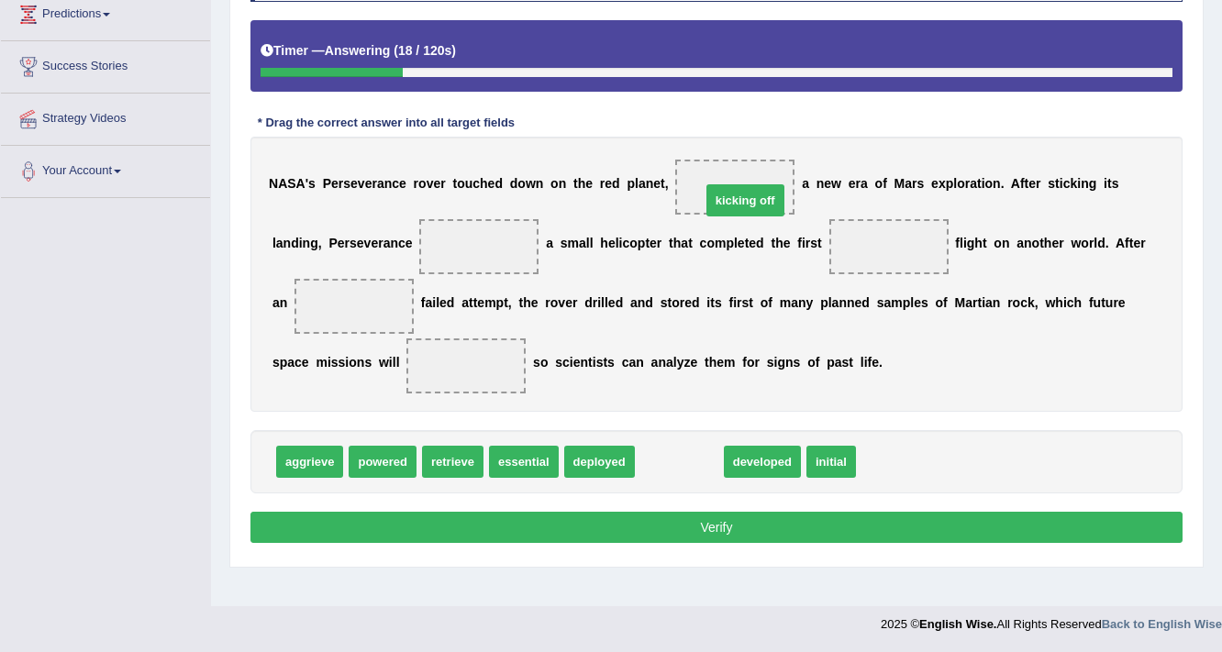
drag, startPoint x: 671, startPoint y: 464, endPoint x: 736, endPoint y: 202, distance: 270.3
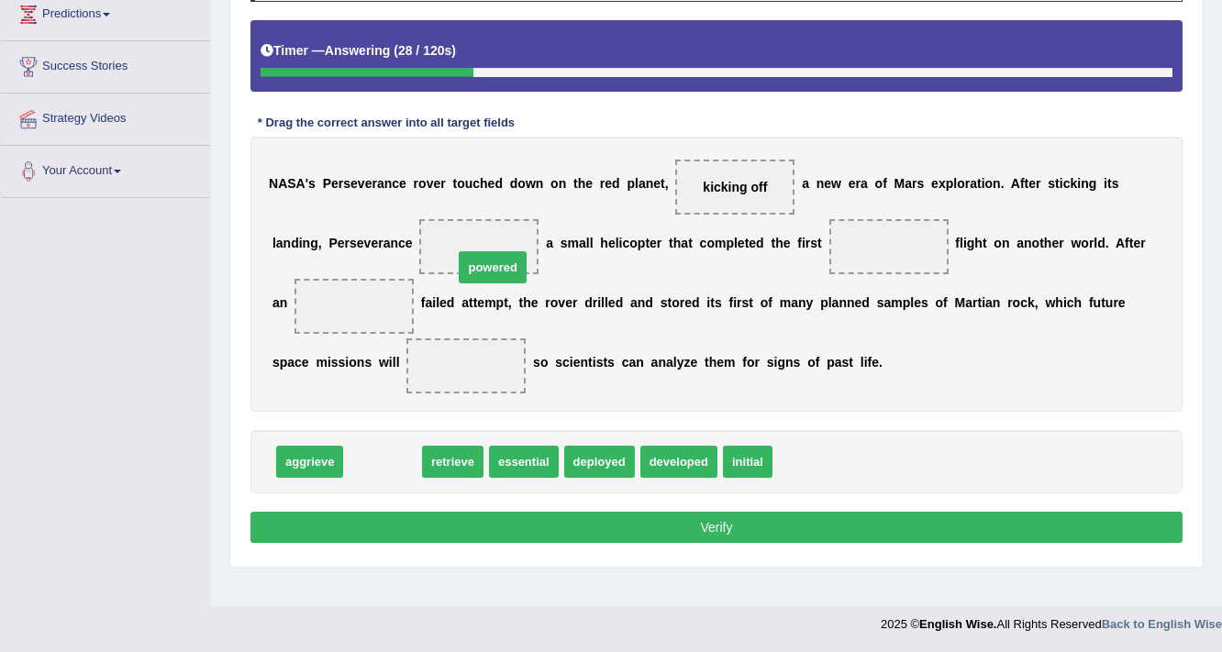
drag, startPoint x: 376, startPoint y: 460, endPoint x: 486, endPoint y: 266, distance: 223.4
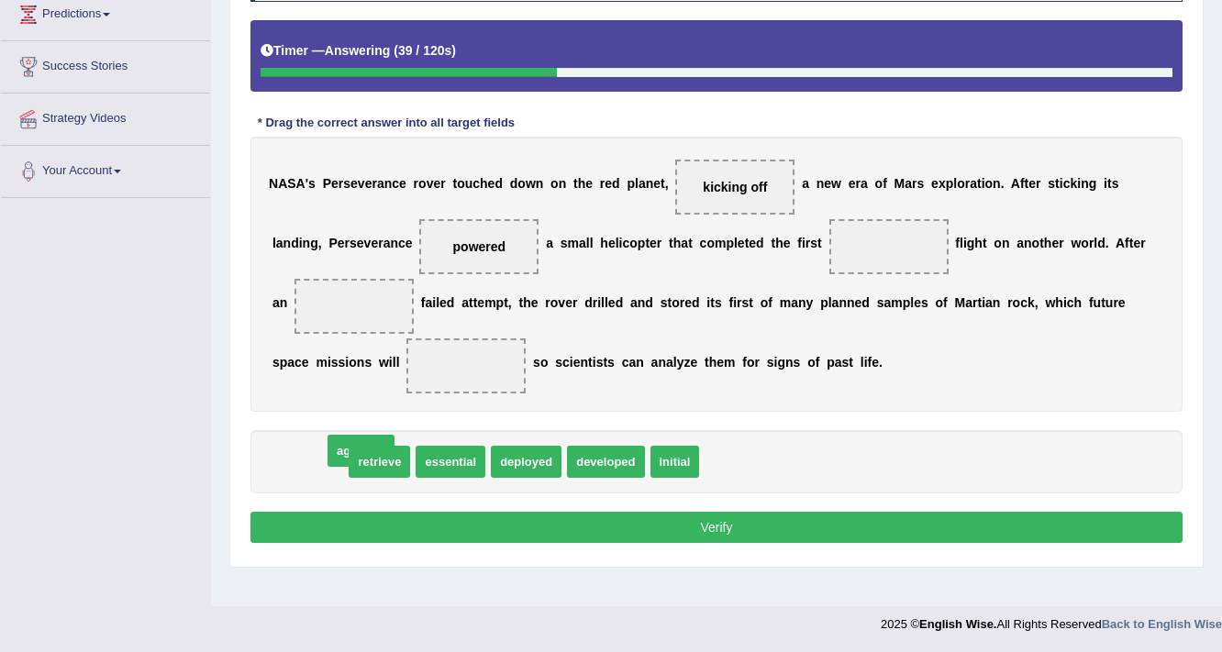
drag, startPoint x: 304, startPoint y: 459, endPoint x: 352, endPoint y: 448, distance: 48.9
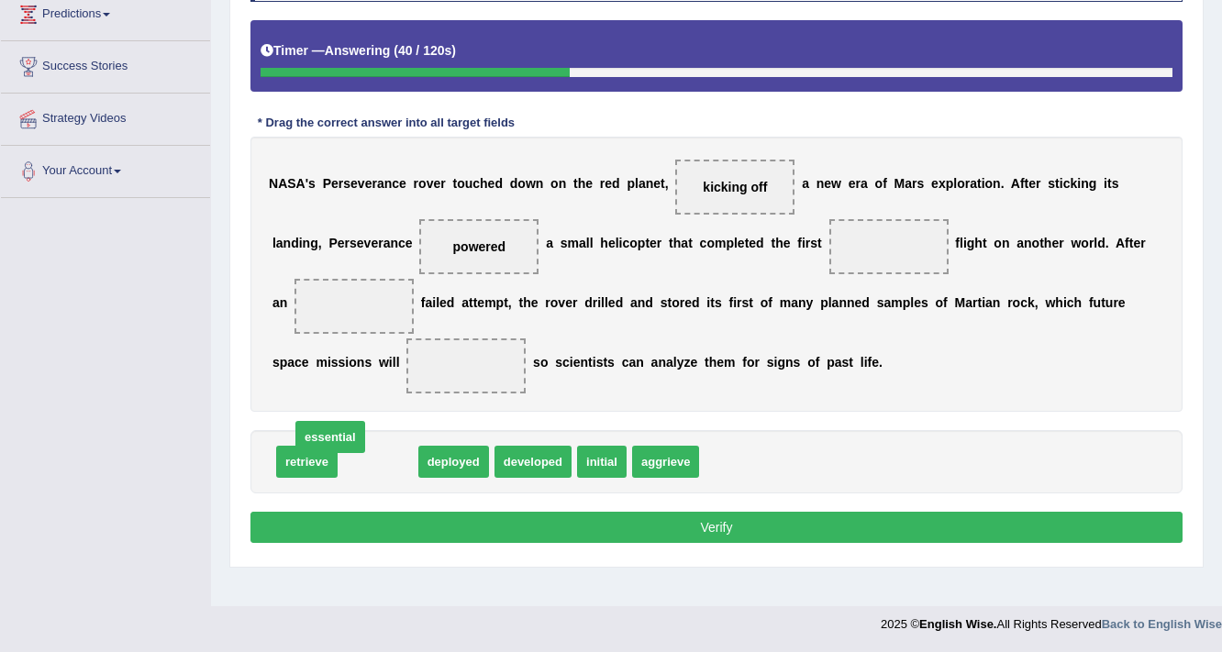
drag, startPoint x: 378, startPoint y: 457, endPoint x: 316, endPoint y: 442, distance: 64.1
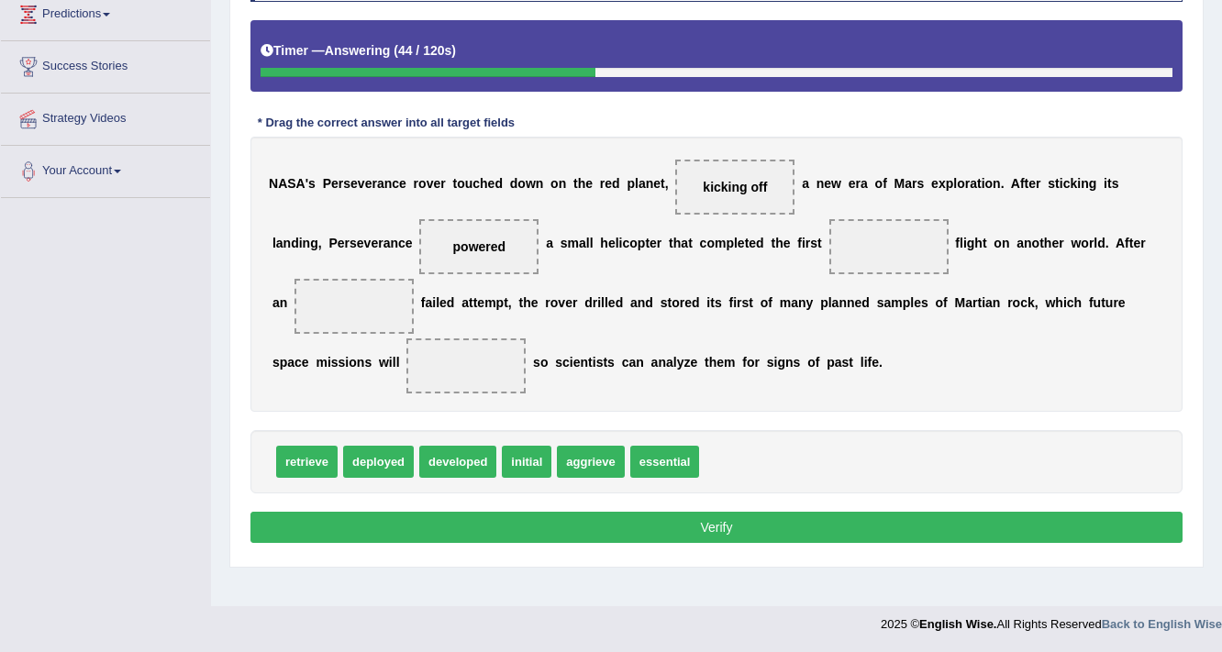
click at [301, 459] on span "retrieve" at bounding box center [306, 462] width 61 height 32
drag, startPoint x: 583, startPoint y: 459, endPoint x: 876, endPoint y: 263, distance: 352.3
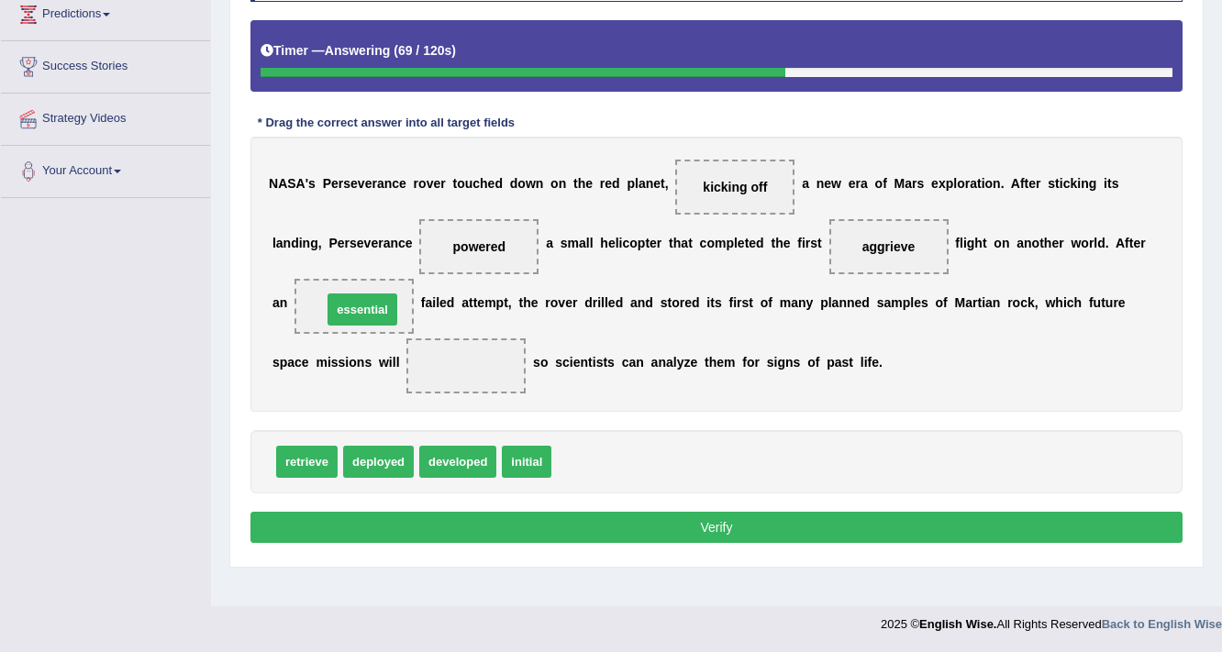
drag, startPoint x: 594, startPoint y: 462, endPoint x: 365, endPoint y: 312, distance: 274.2
drag, startPoint x: 371, startPoint y: 300, endPoint x: 570, endPoint y: 440, distance: 242.8
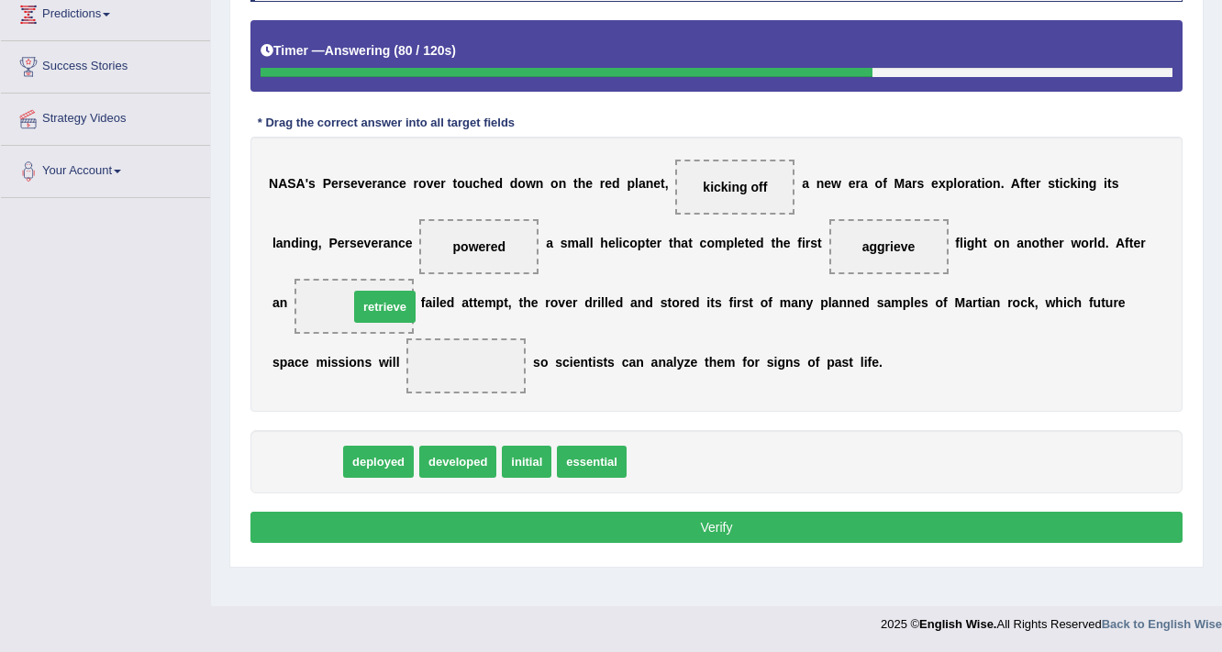
drag, startPoint x: 304, startPoint y: 460, endPoint x: 382, endPoint y: 304, distance: 174.3
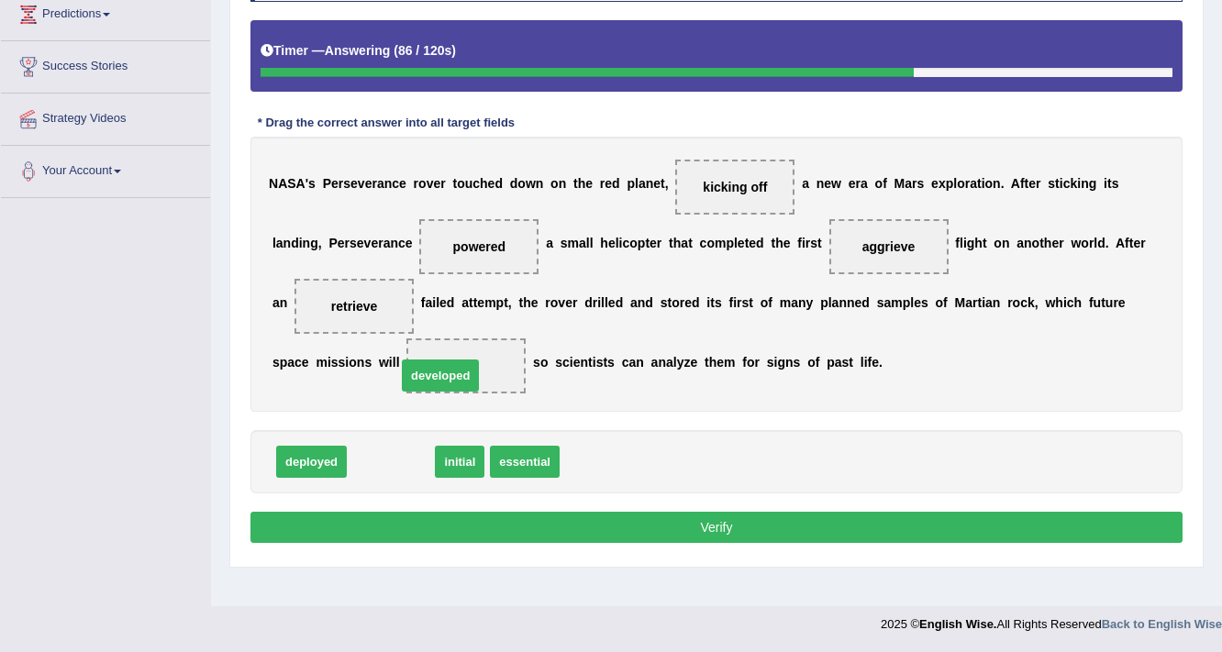
drag, startPoint x: 404, startPoint y: 461, endPoint x: 453, endPoint y: 375, distance: 99.4
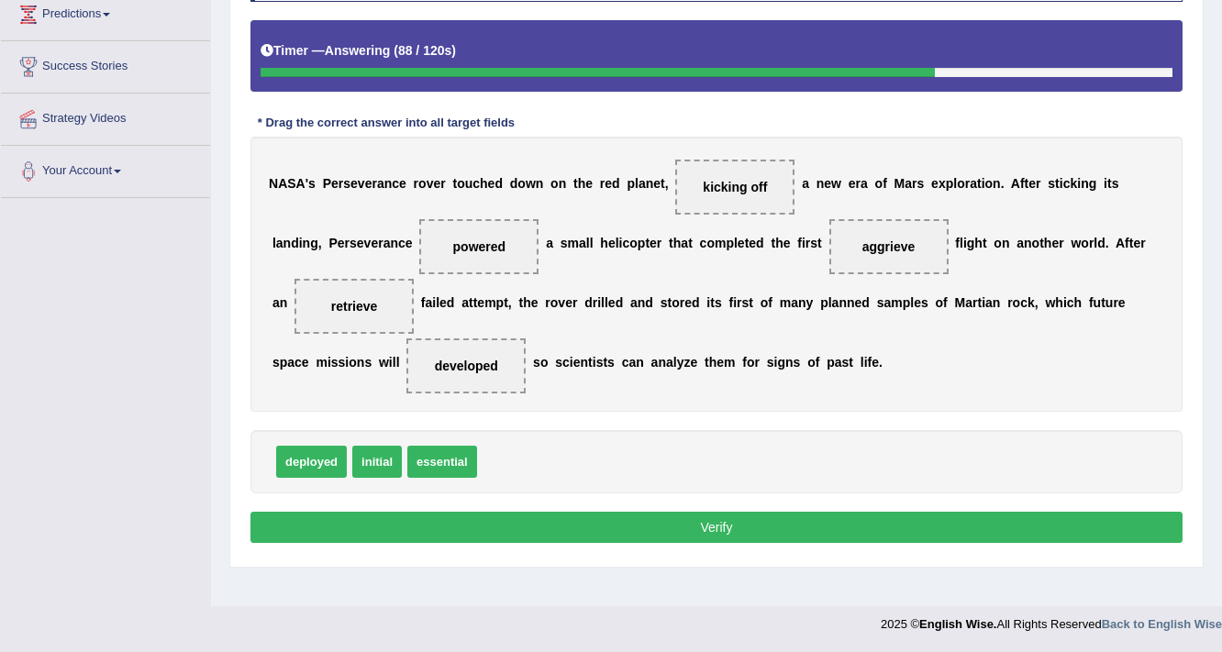
click at [690, 526] on button "Verify" at bounding box center [716, 527] width 932 height 31
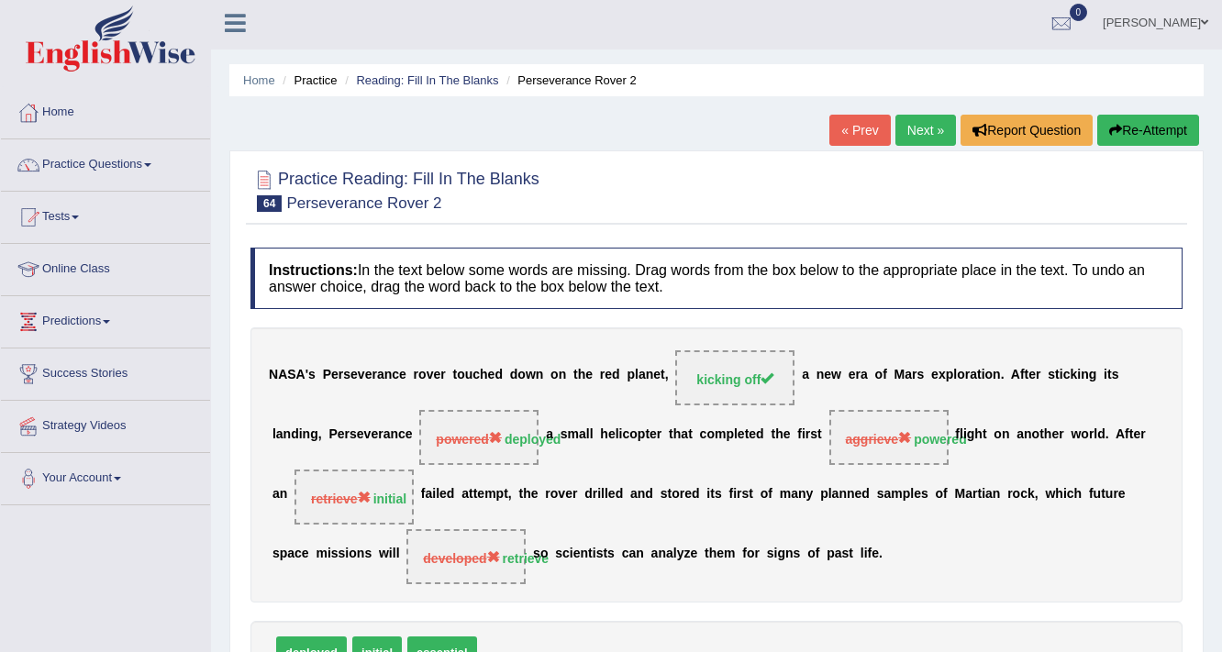
scroll to position [0, 0]
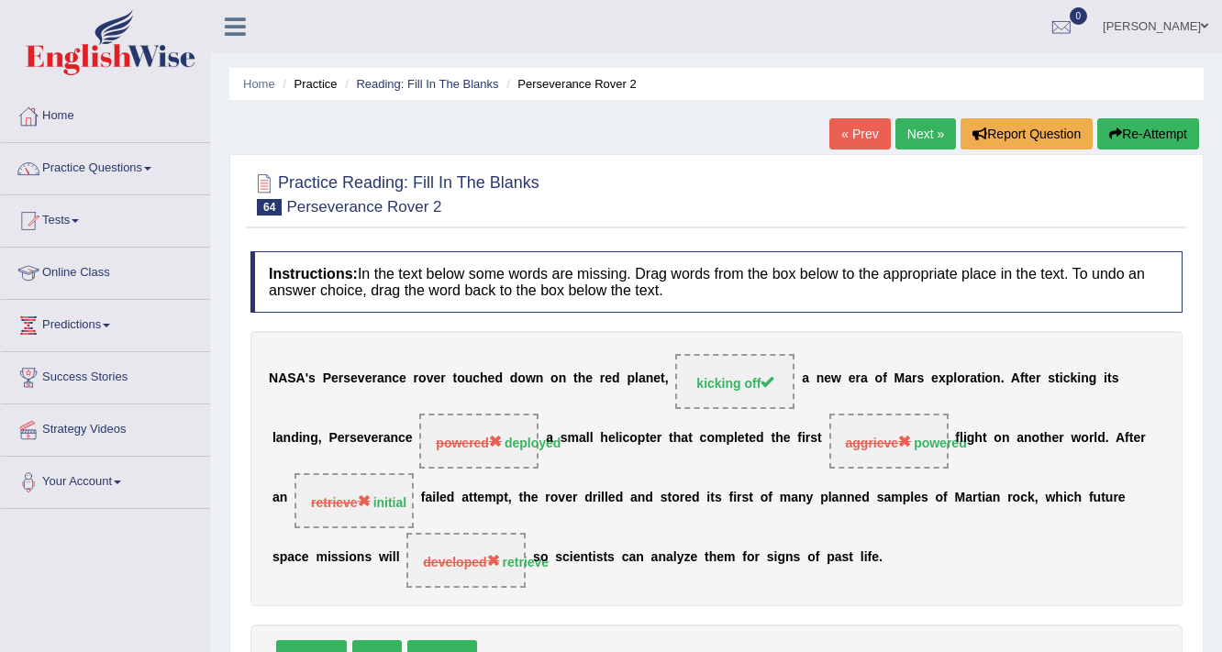
click at [944, 126] on link "Next »" at bounding box center [925, 133] width 61 height 31
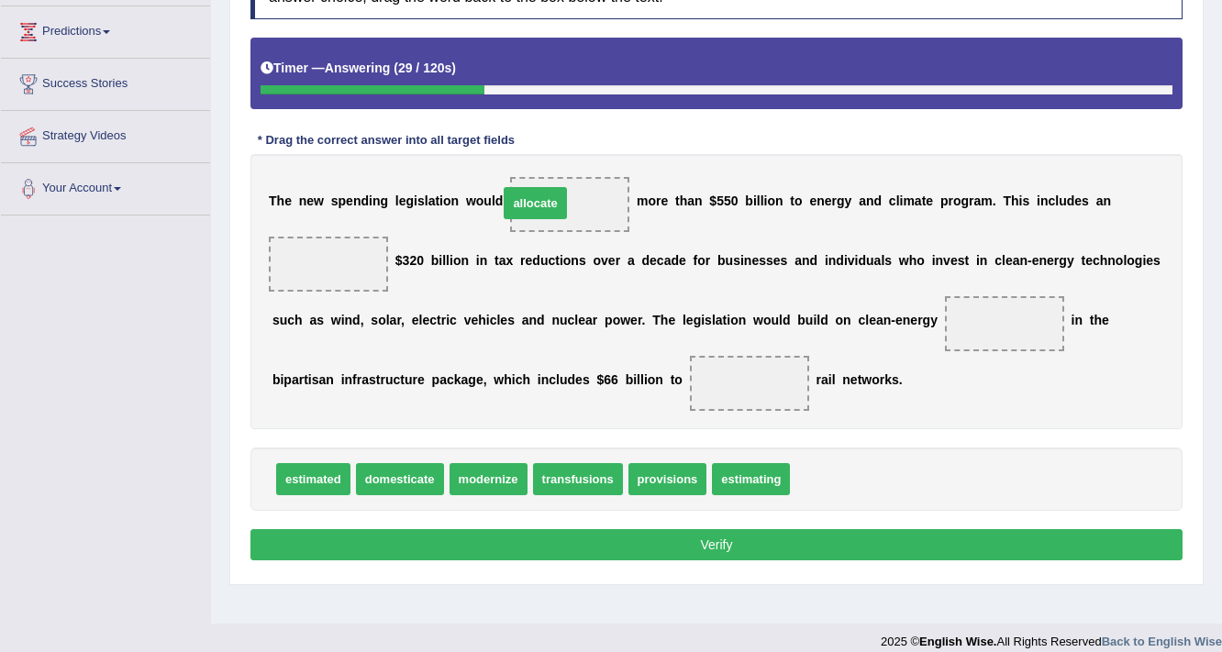
drag, startPoint x: 820, startPoint y: 467, endPoint x: 527, endPoint y: 189, distance: 403.5
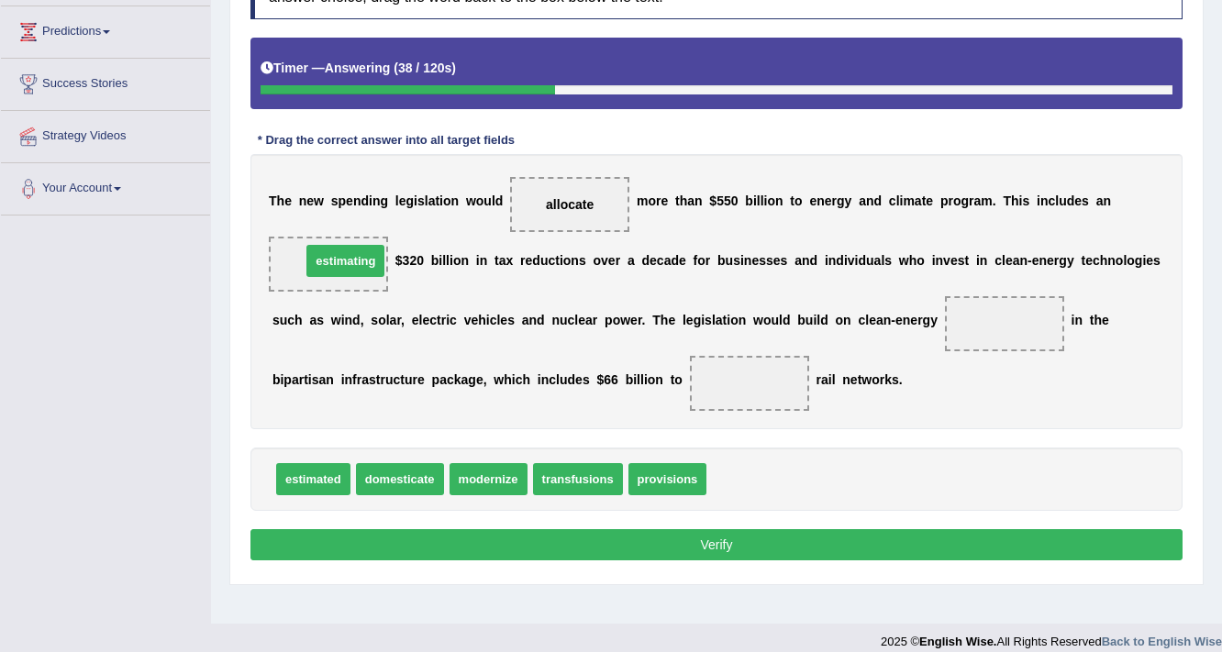
drag, startPoint x: 750, startPoint y: 477, endPoint x: 345, endPoint y: 259, distance: 460.4
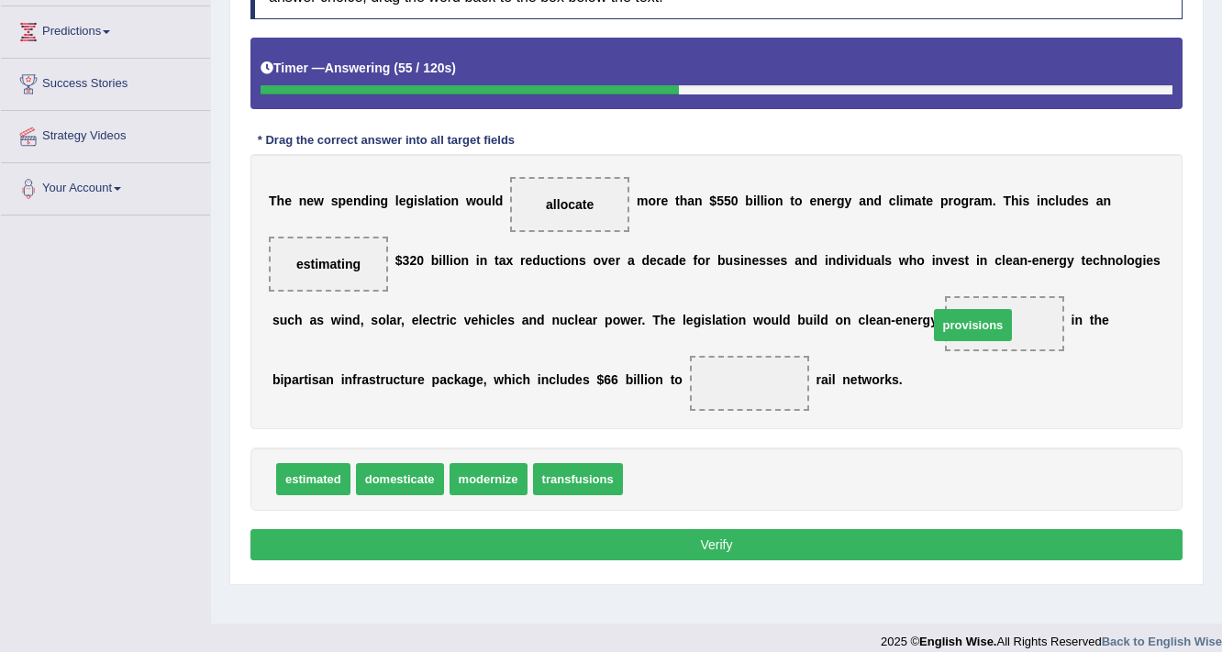
drag, startPoint x: 673, startPoint y: 471, endPoint x: 979, endPoint y: 317, distance: 342.1
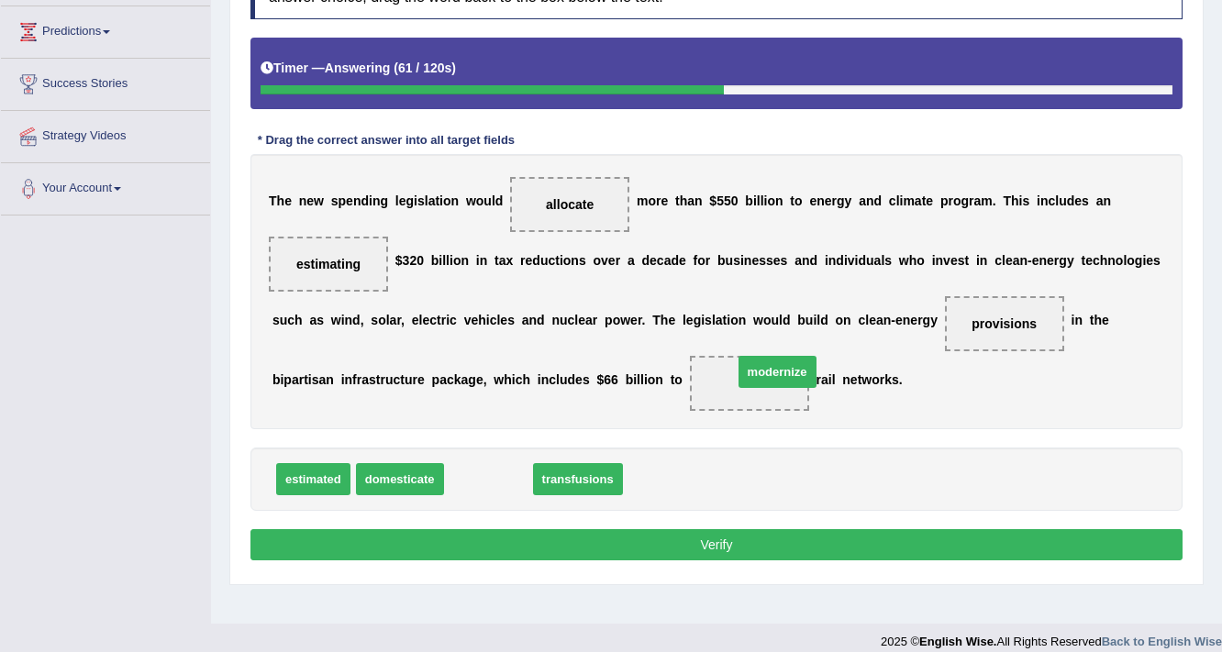
drag, startPoint x: 482, startPoint y: 479, endPoint x: 764, endPoint y: 378, distance: 300.0
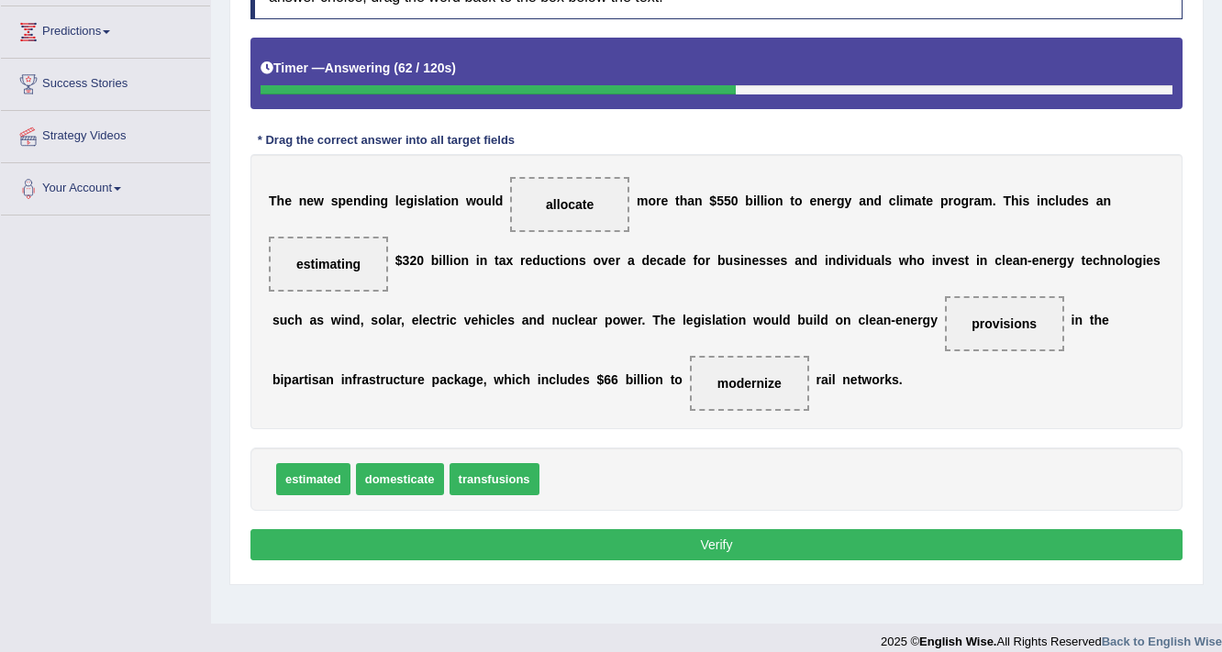
click at [690, 552] on button "Verify" at bounding box center [716, 544] width 932 height 31
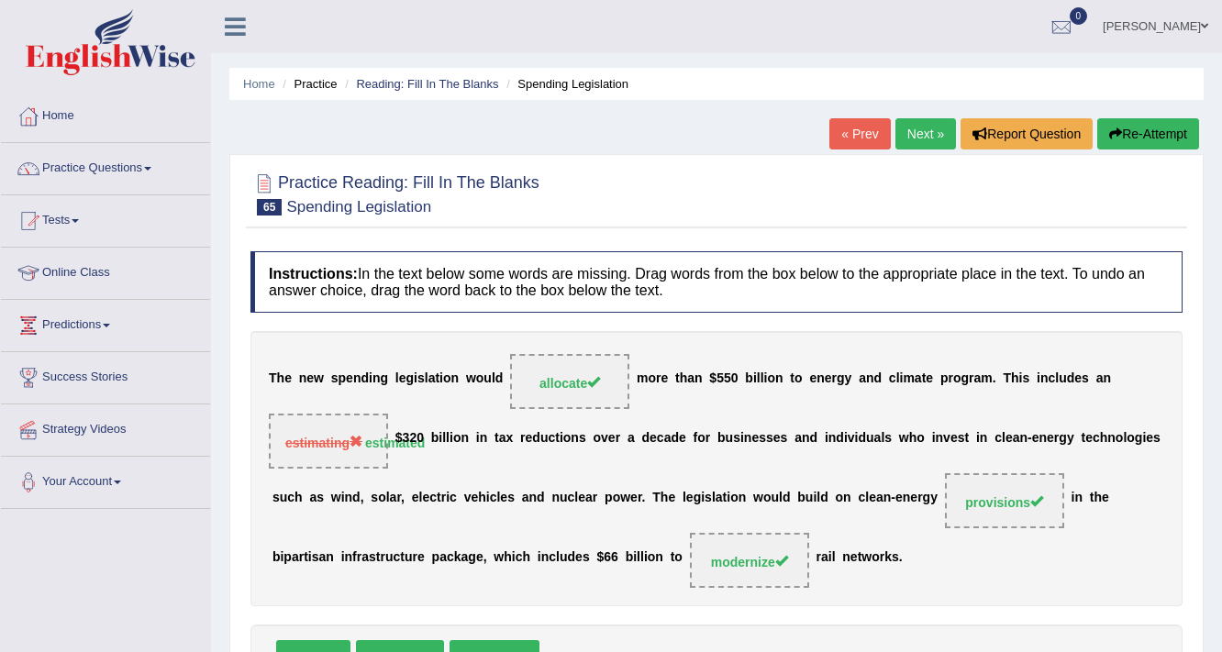
click at [917, 122] on link "Next »" at bounding box center [925, 133] width 61 height 31
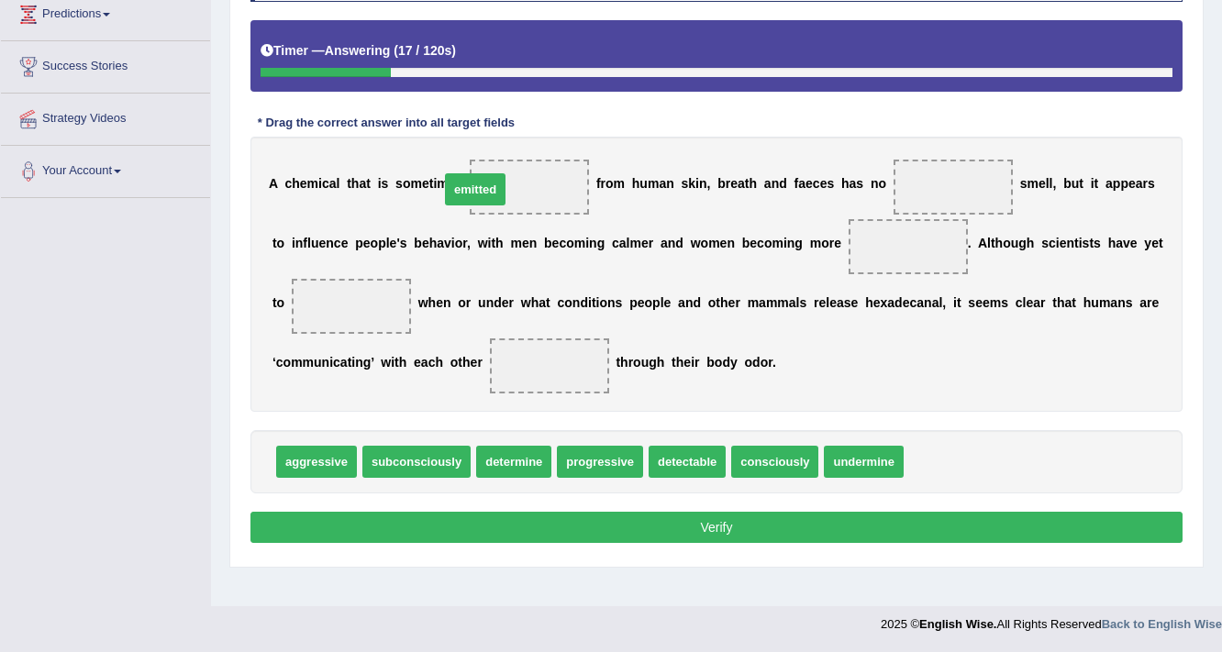
drag, startPoint x: 928, startPoint y: 459, endPoint x: 464, endPoint y: 187, distance: 537.7
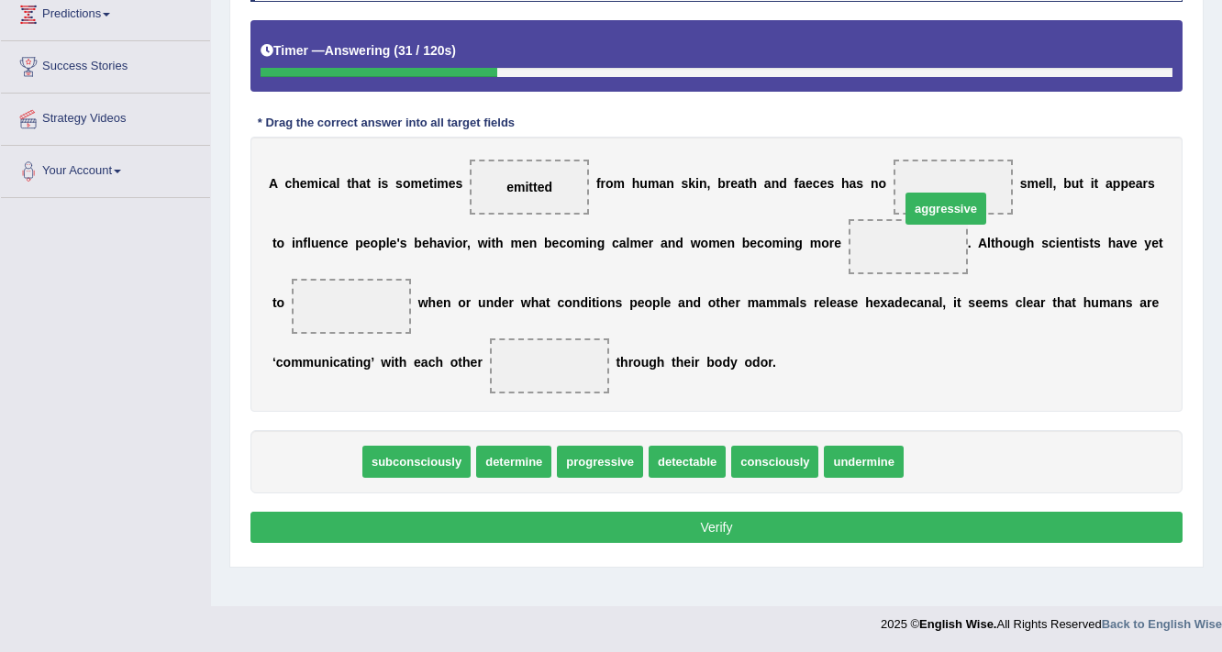
drag, startPoint x: 320, startPoint y: 458, endPoint x: 951, endPoint y: 203, distance: 680.6
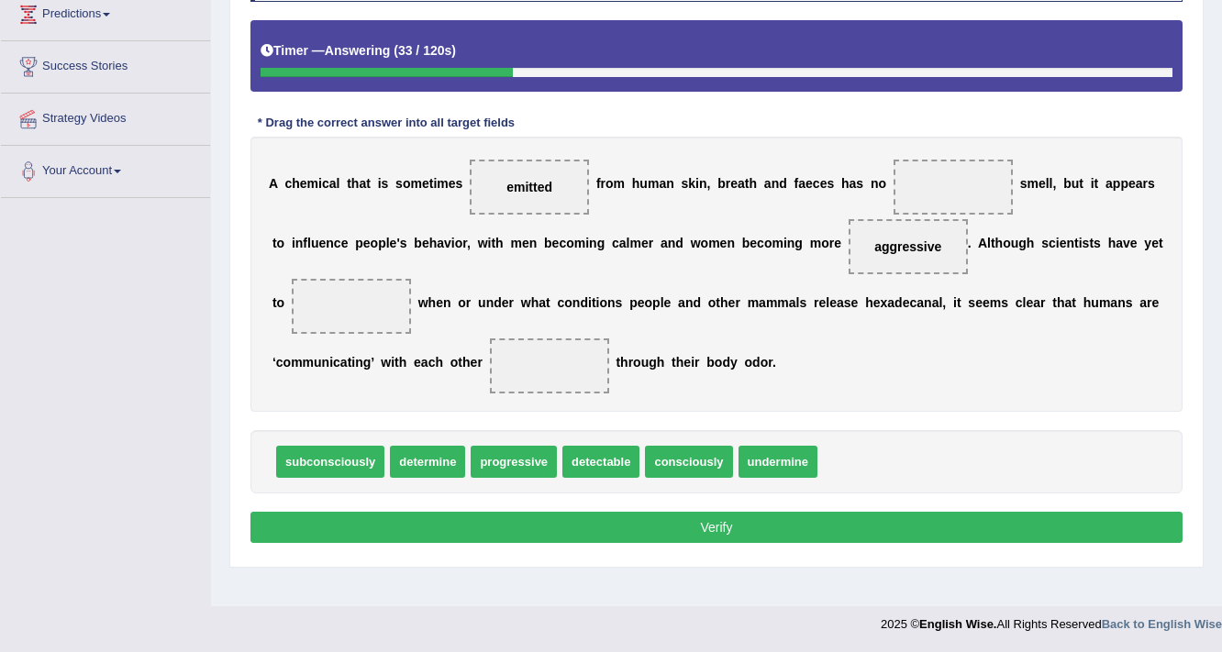
click at [902, 219] on span "aggressive" at bounding box center [907, 246] width 119 height 55
drag, startPoint x: 899, startPoint y: 244, endPoint x: 943, endPoint y: 178, distance: 79.4
drag, startPoint x: 940, startPoint y: 177, endPoint x: 869, endPoint y: 475, distance: 306.3
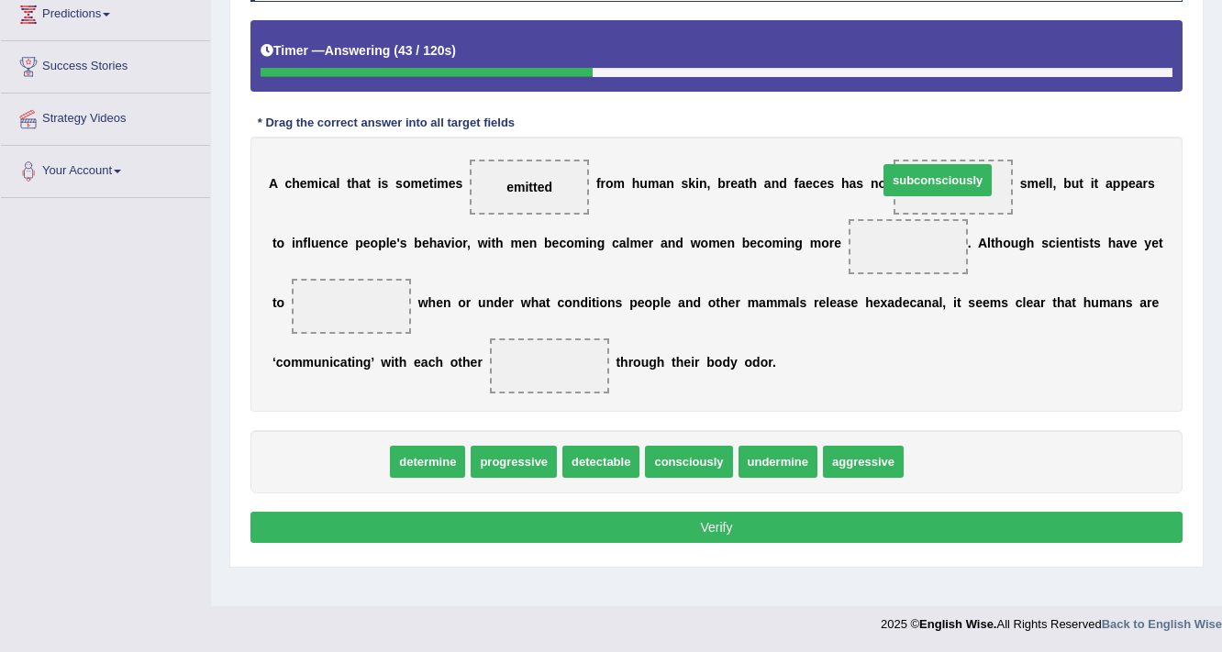
drag, startPoint x: 321, startPoint y: 462, endPoint x: 928, endPoint y: 180, distance: 669.7
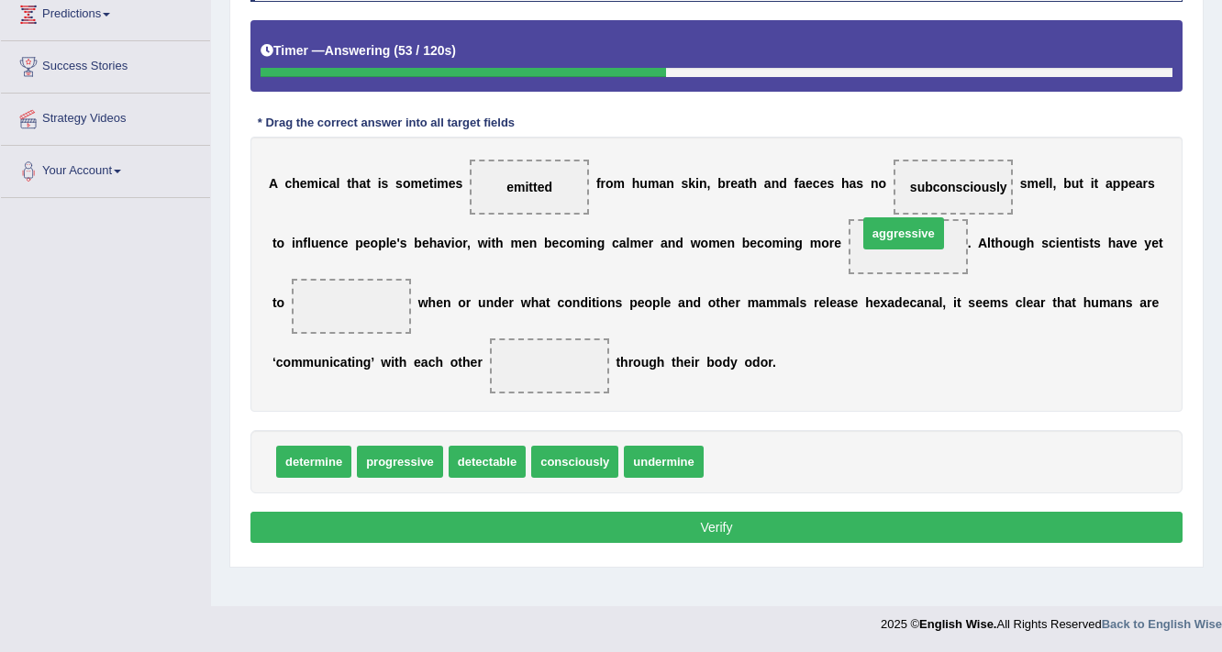
drag, startPoint x: 748, startPoint y: 453, endPoint x: 902, endPoint y: 224, distance: 276.3
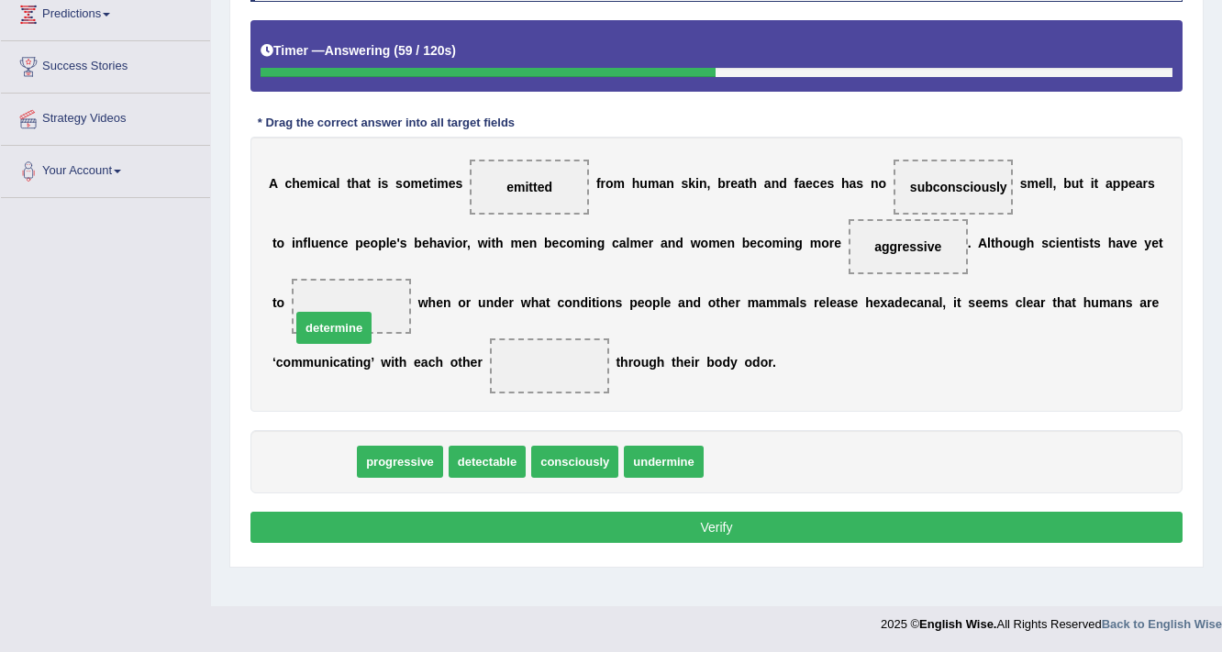
drag, startPoint x: 312, startPoint y: 466, endPoint x: 332, endPoint y: 332, distance: 135.4
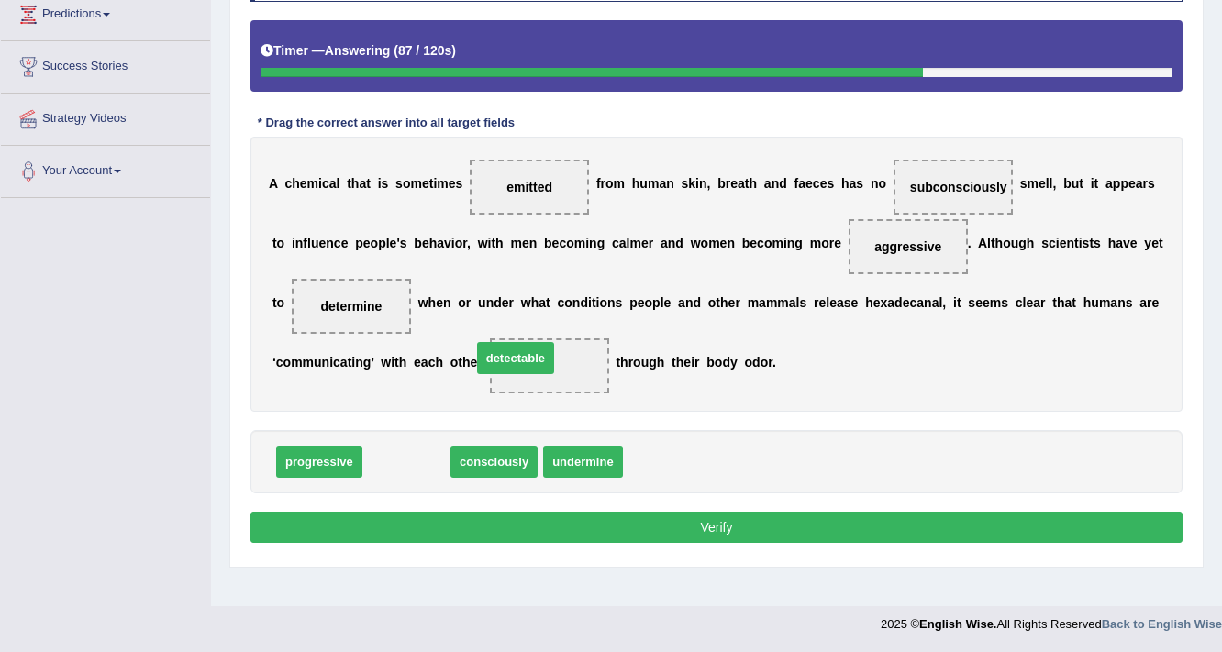
drag, startPoint x: 377, startPoint y: 458, endPoint x: 486, endPoint y: 354, distance: 150.5
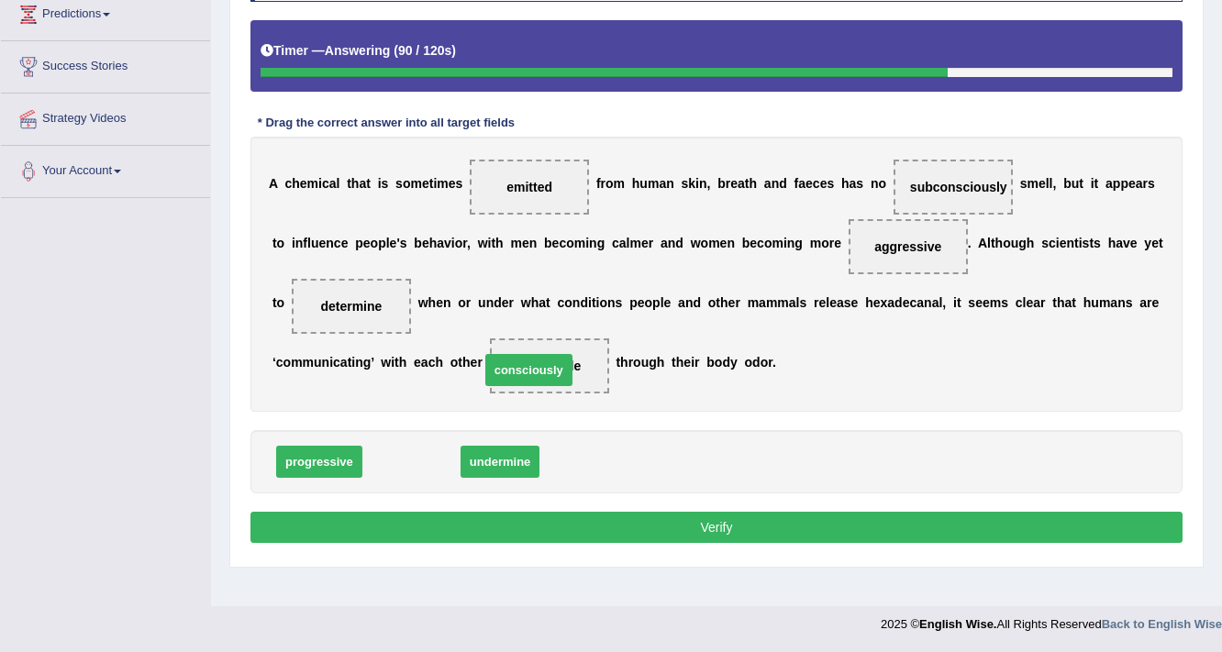
drag, startPoint x: 404, startPoint y: 465, endPoint x: 522, endPoint y: 373, distance: 149.0
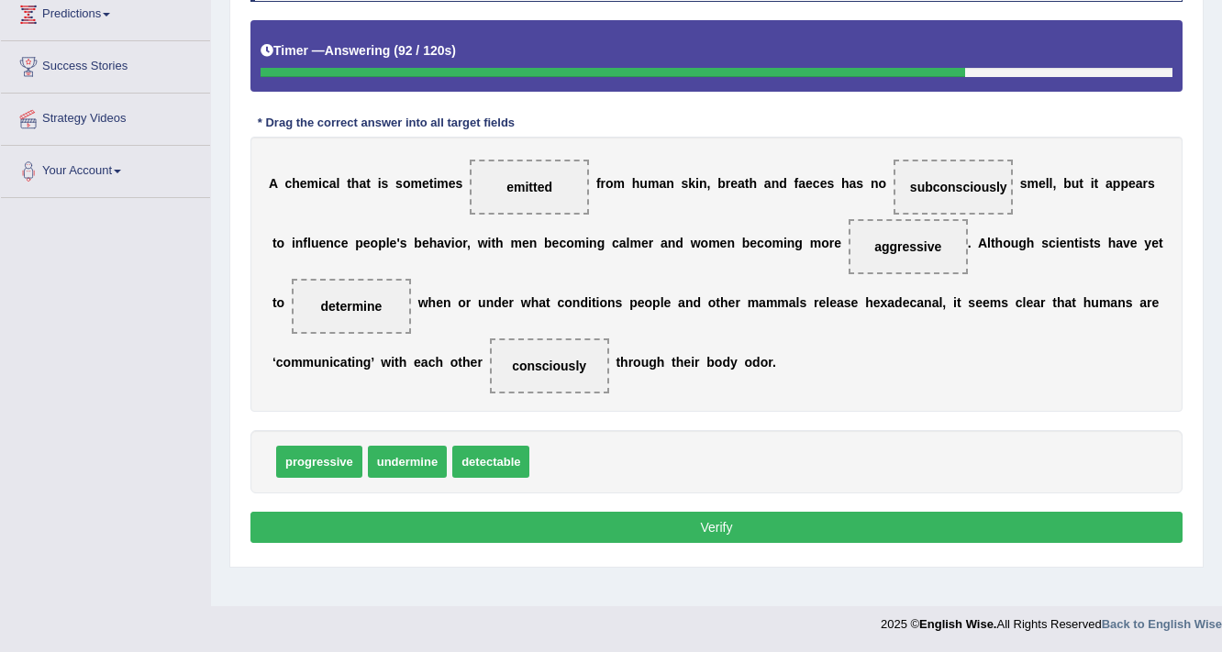
click at [730, 514] on button "Verify" at bounding box center [716, 527] width 932 height 31
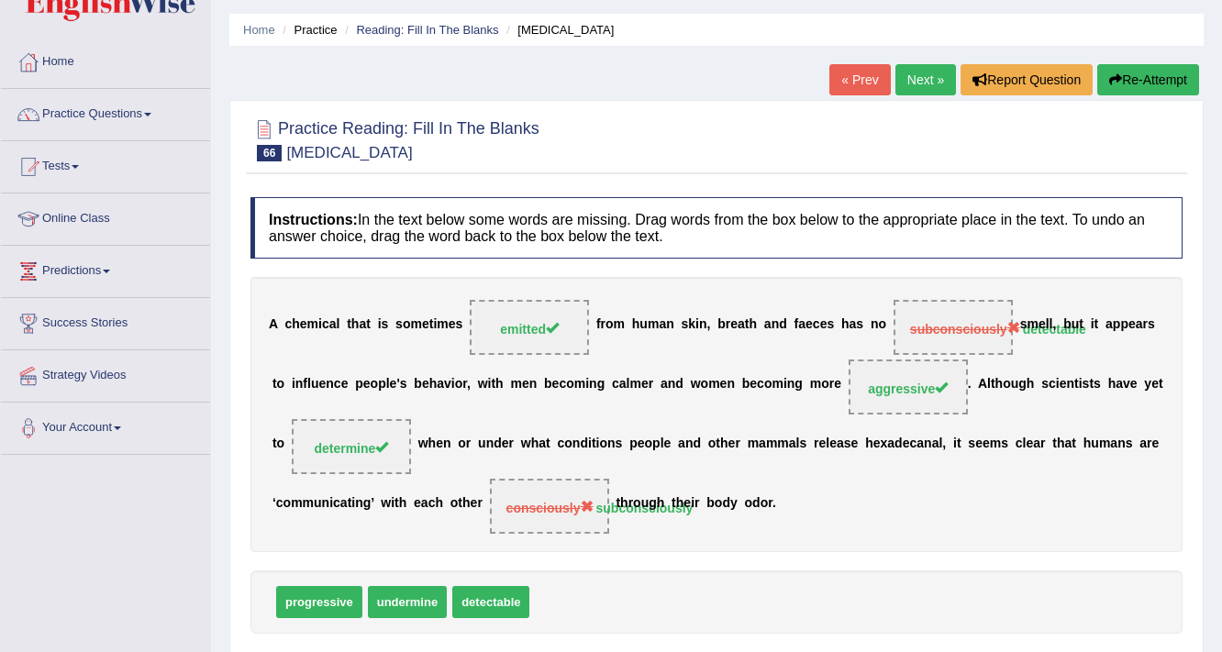
scroll to position [17, 0]
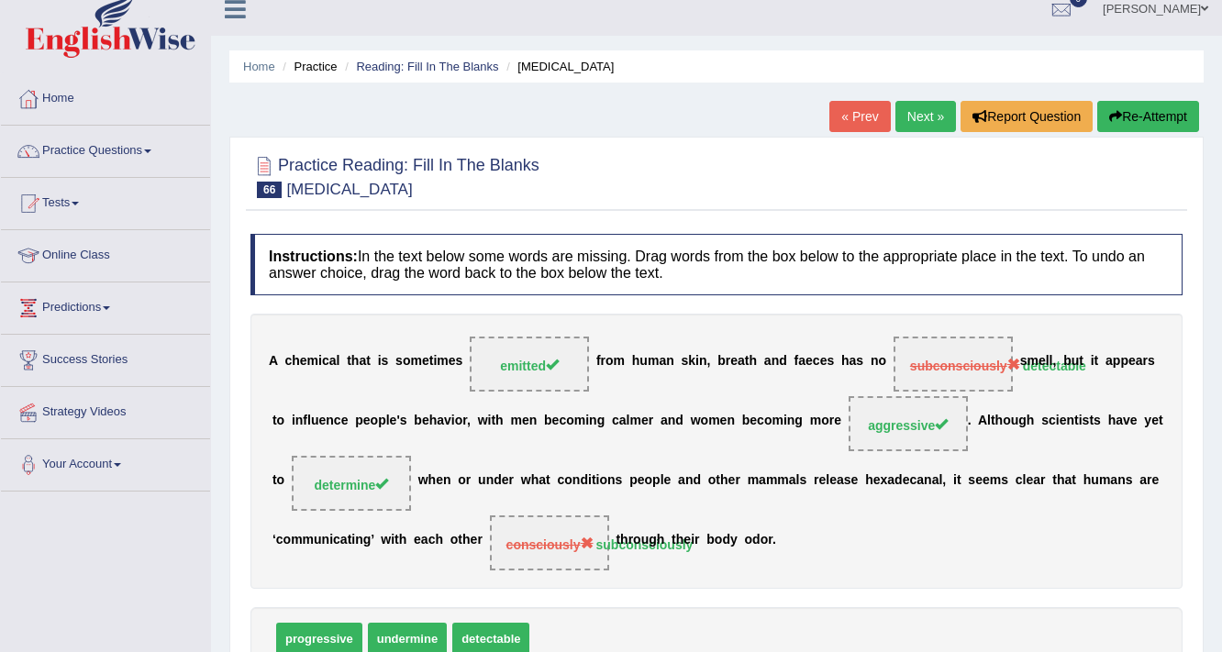
click at [936, 110] on link "Next »" at bounding box center [925, 116] width 61 height 31
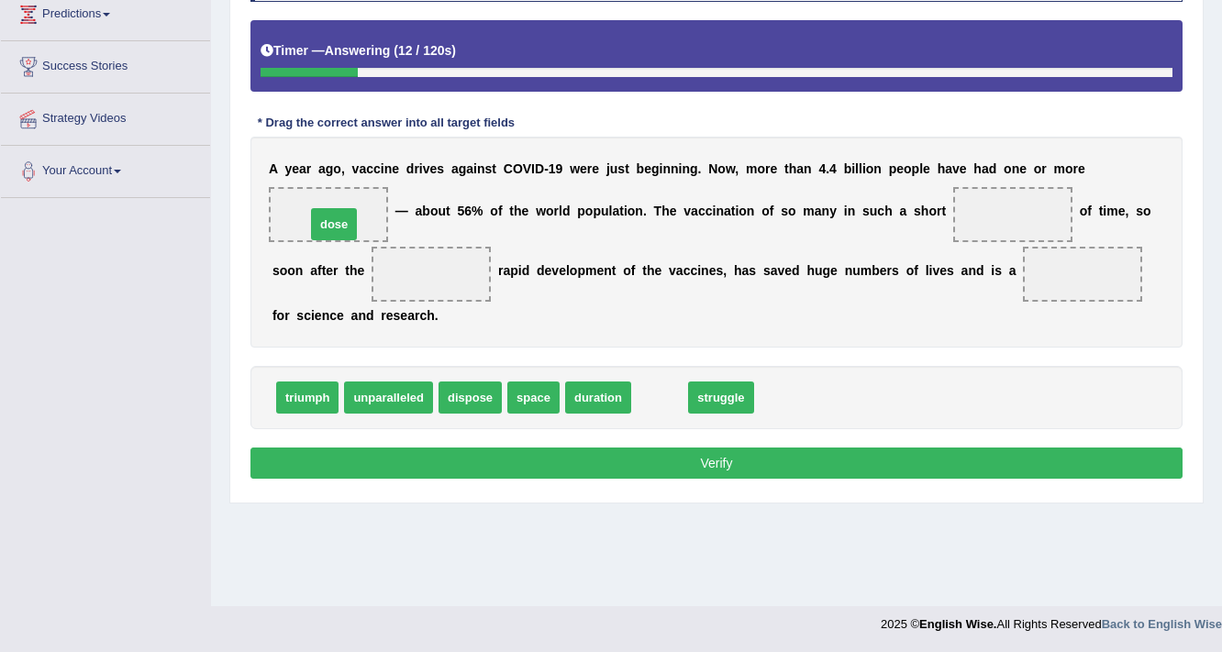
drag, startPoint x: 649, startPoint y: 393, endPoint x: 316, endPoint y: 205, distance: 381.9
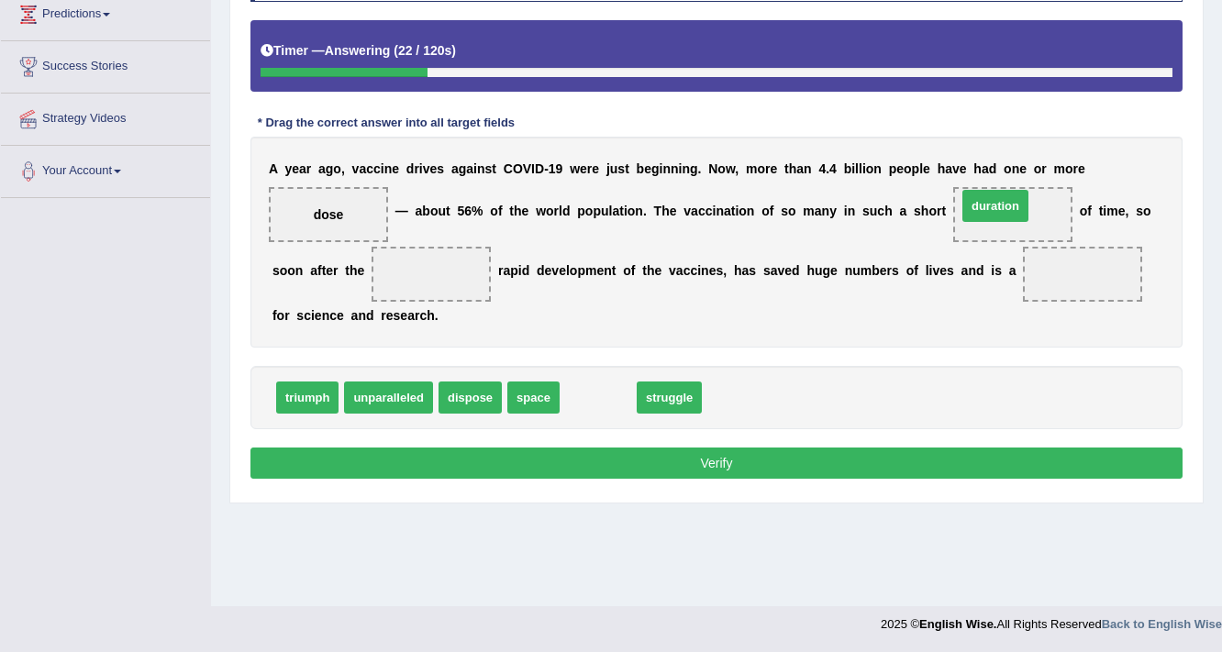
drag, startPoint x: 597, startPoint y: 399, endPoint x: 994, endPoint y: 207, distance: 441.0
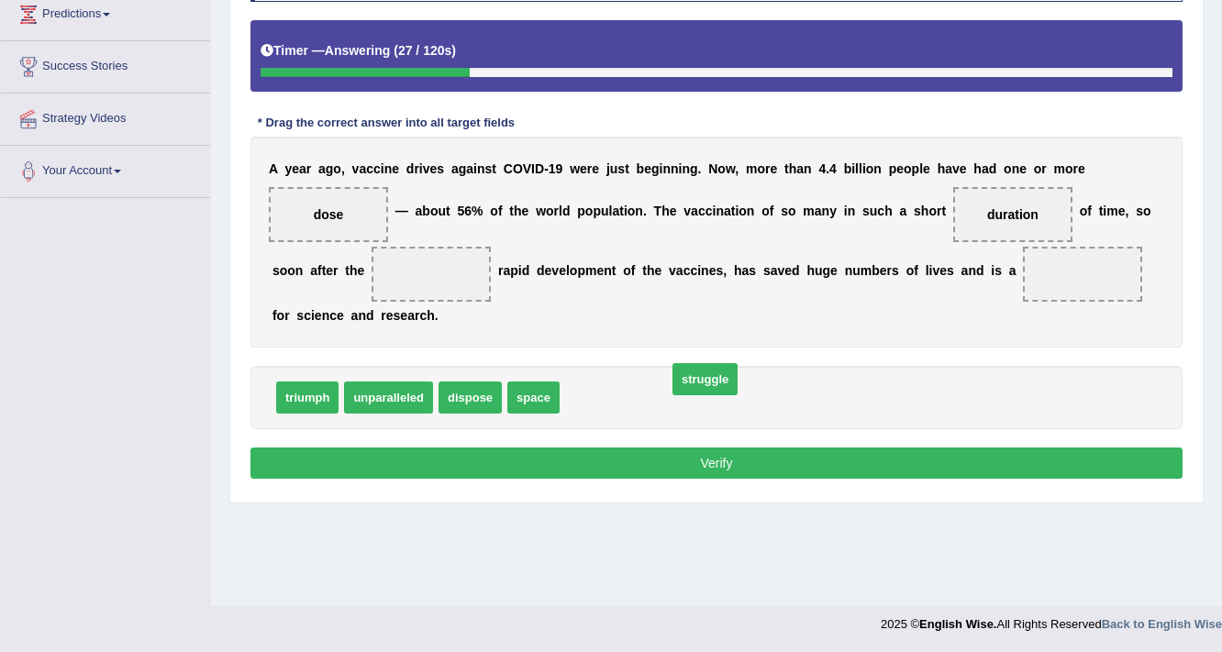
drag, startPoint x: 603, startPoint y: 390, endPoint x: 711, endPoint y: 371, distance: 109.8
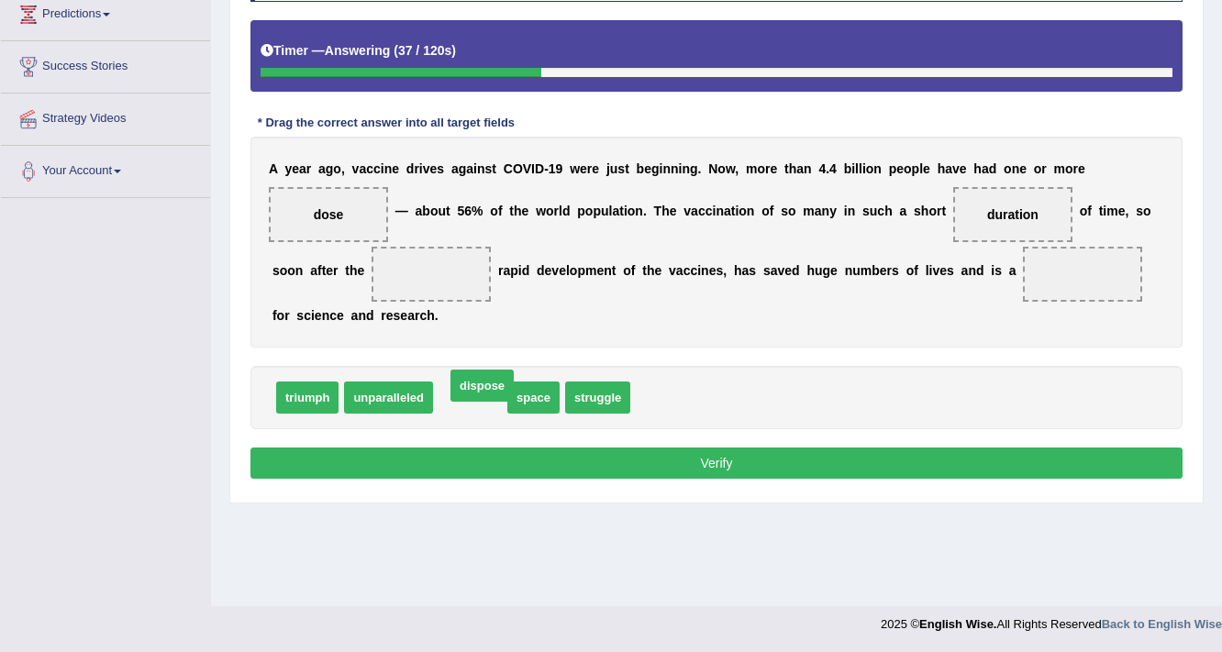
drag, startPoint x: 470, startPoint y: 378, endPoint x: 482, endPoint y: 389, distance: 16.2
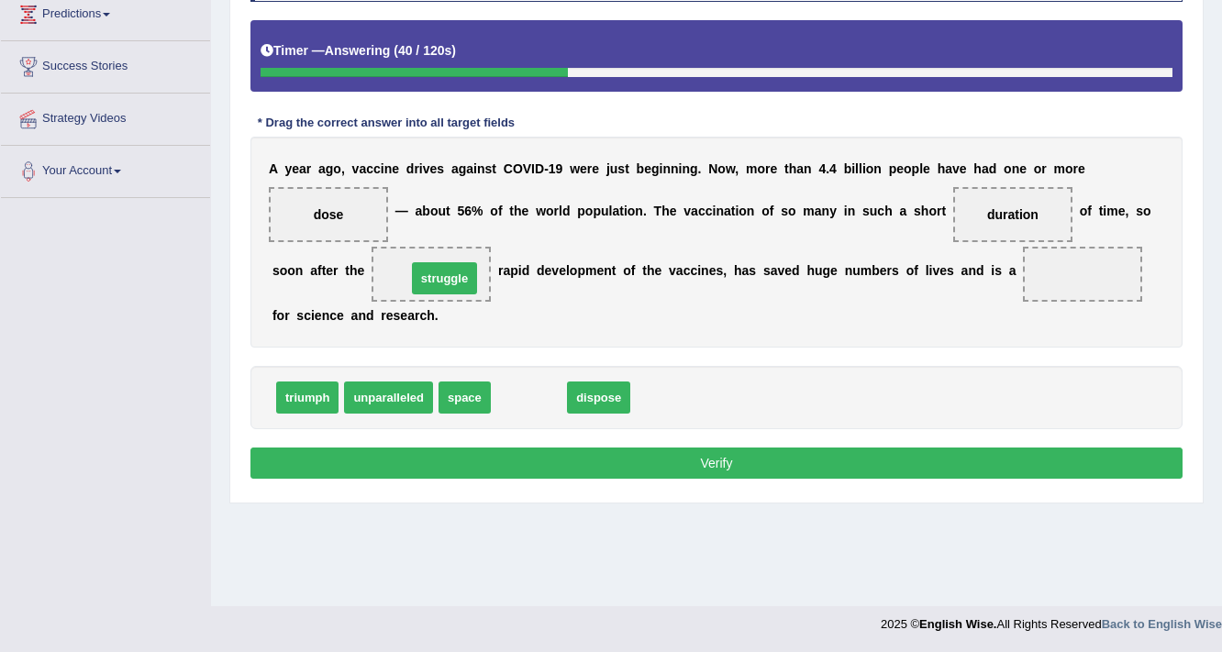
drag, startPoint x: 533, startPoint y: 399, endPoint x: 448, endPoint y: 279, distance: 146.8
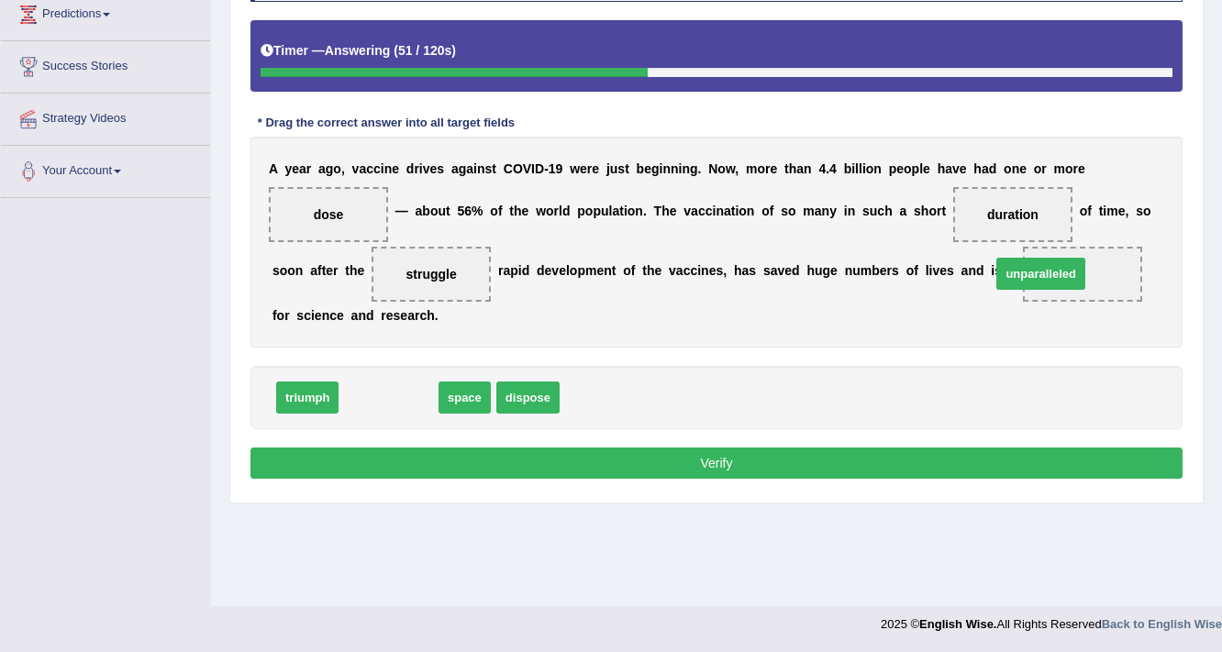
drag, startPoint x: 385, startPoint y: 392, endPoint x: 1037, endPoint y: 271, distance: 663.2
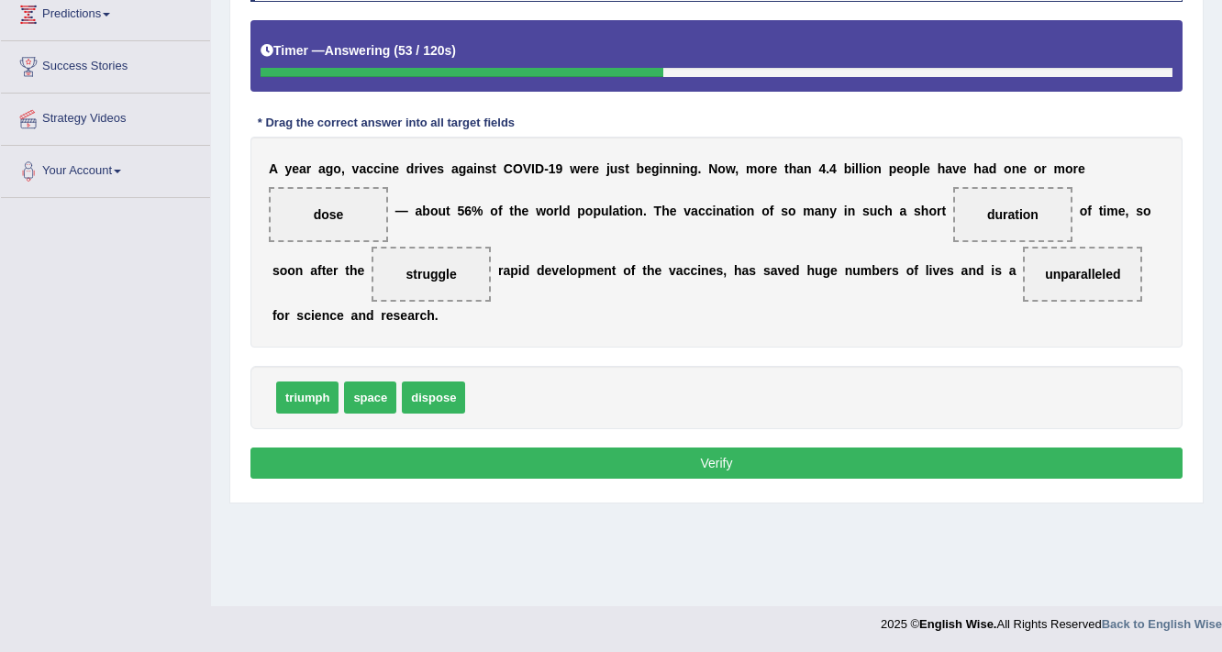
click at [676, 463] on button "Verify" at bounding box center [716, 463] width 932 height 31
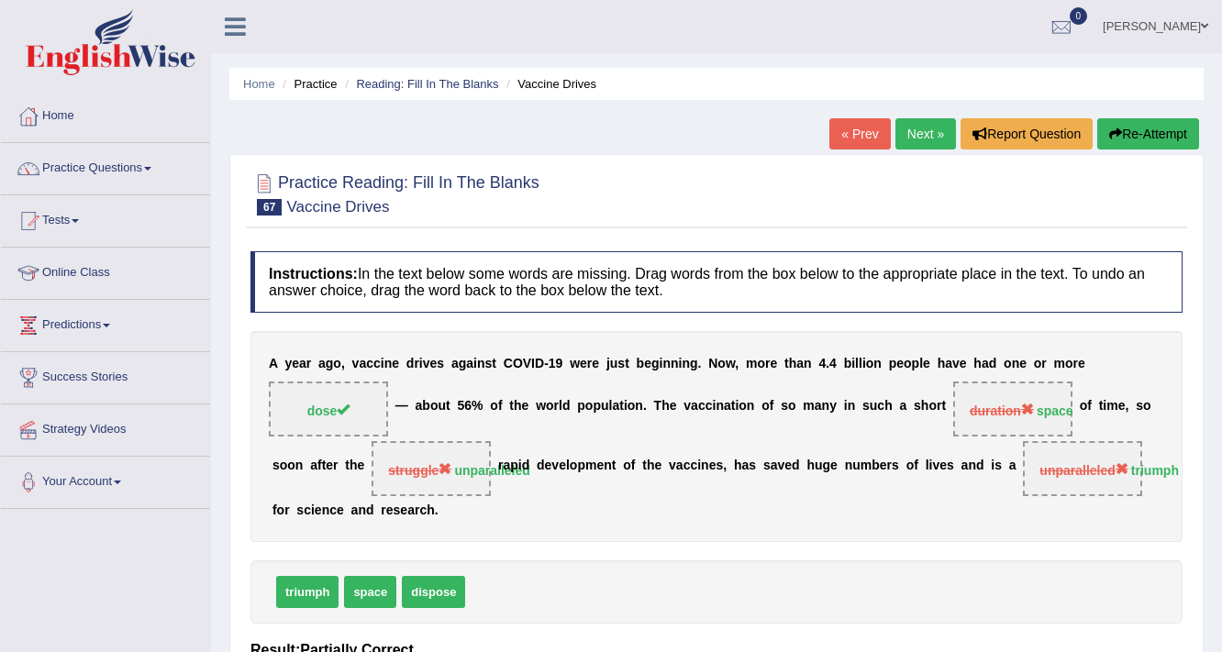
click at [929, 143] on link "Next »" at bounding box center [925, 133] width 61 height 31
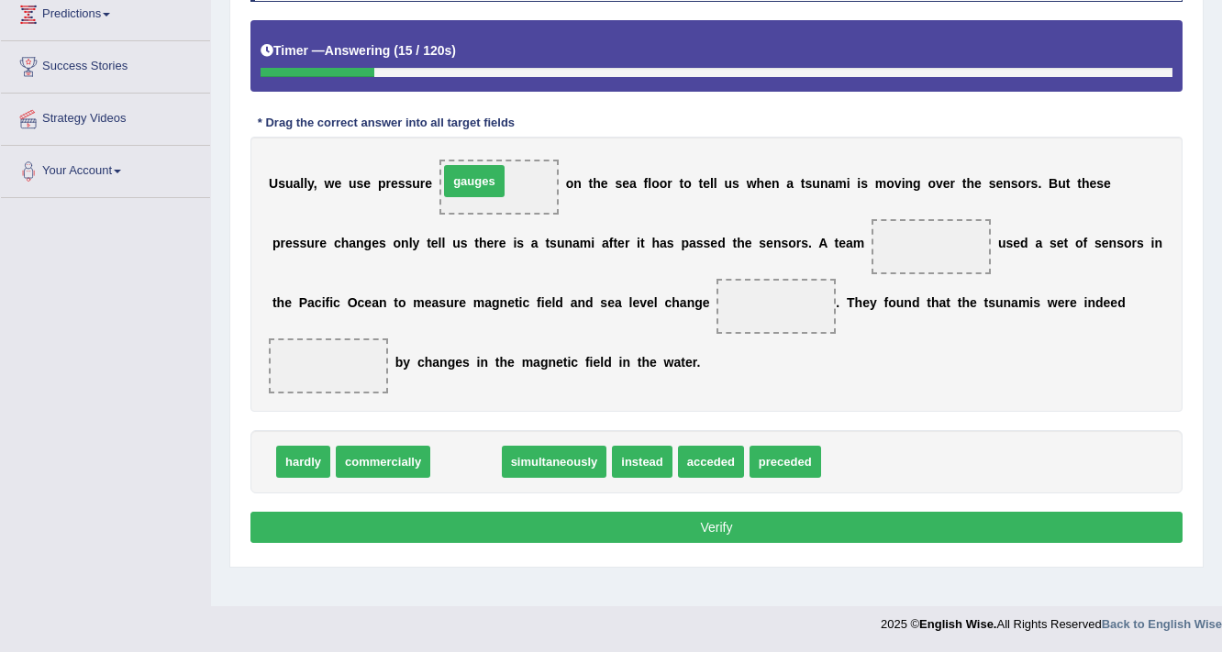
drag, startPoint x: 460, startPoint y: 459, endPoint x: 469, endPoint y: 179, distance: 280.8
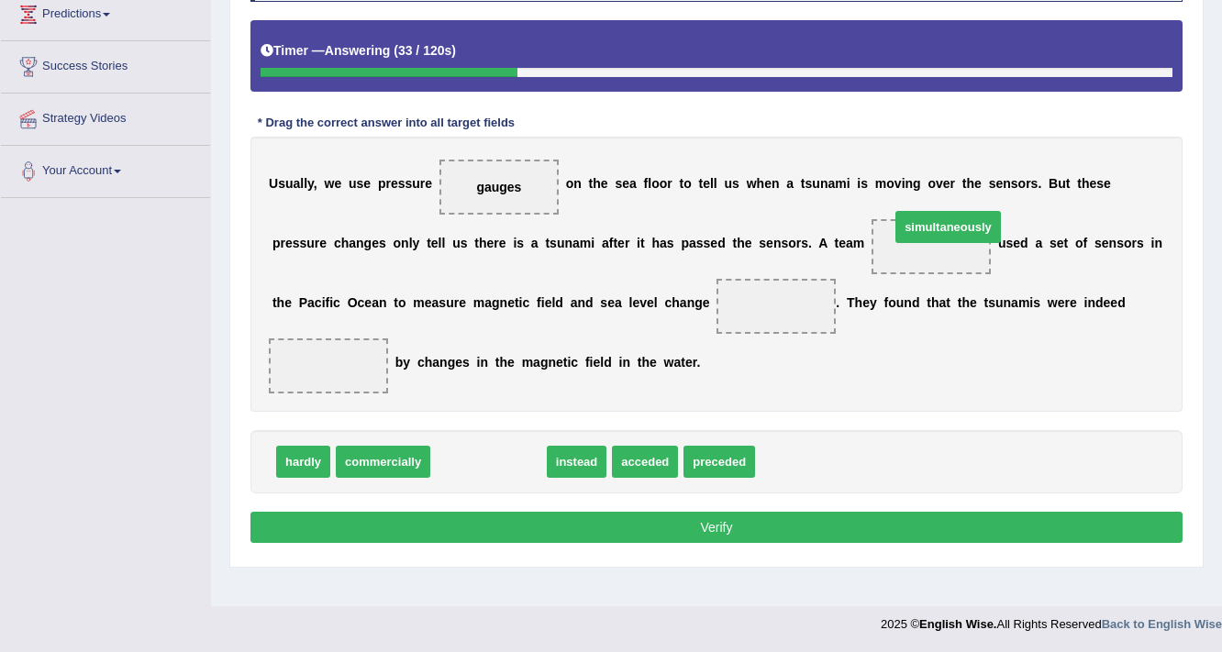
drag, startPoint x: 499, startPoint y: 462, endPoint x: 958, endPoint y: 228, distance: 515.6
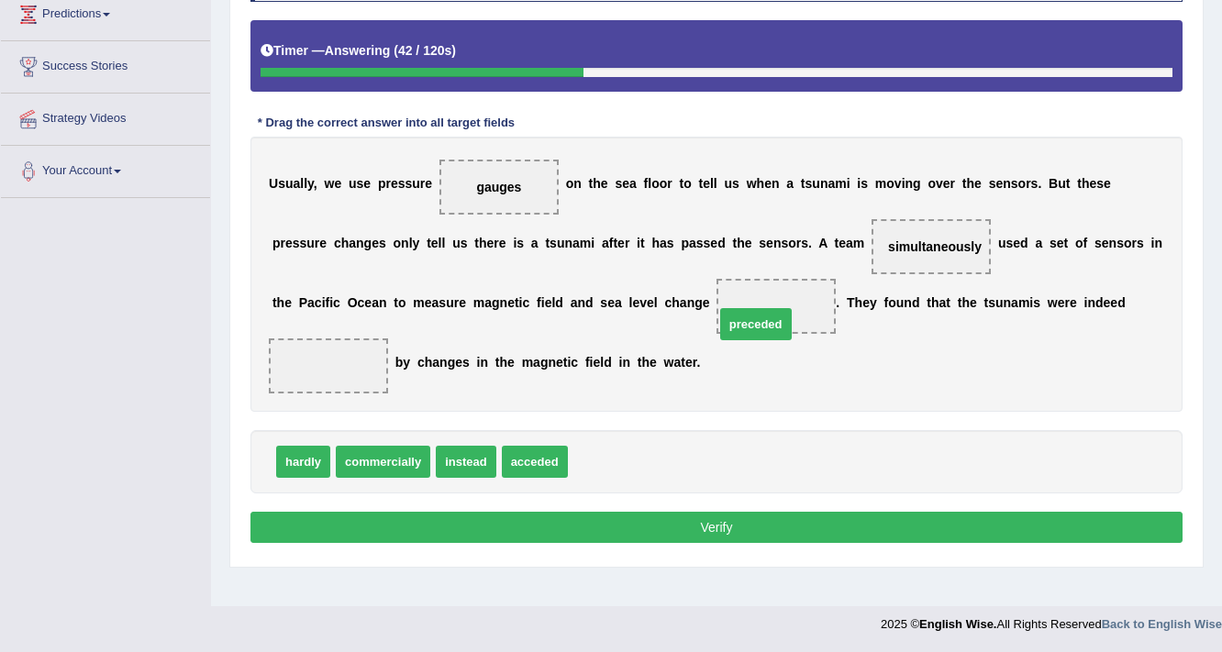
drag, startPoint x: 606, startPoint y: 465, endPoint x: 753, endPoint y: 327, distance: 201.8
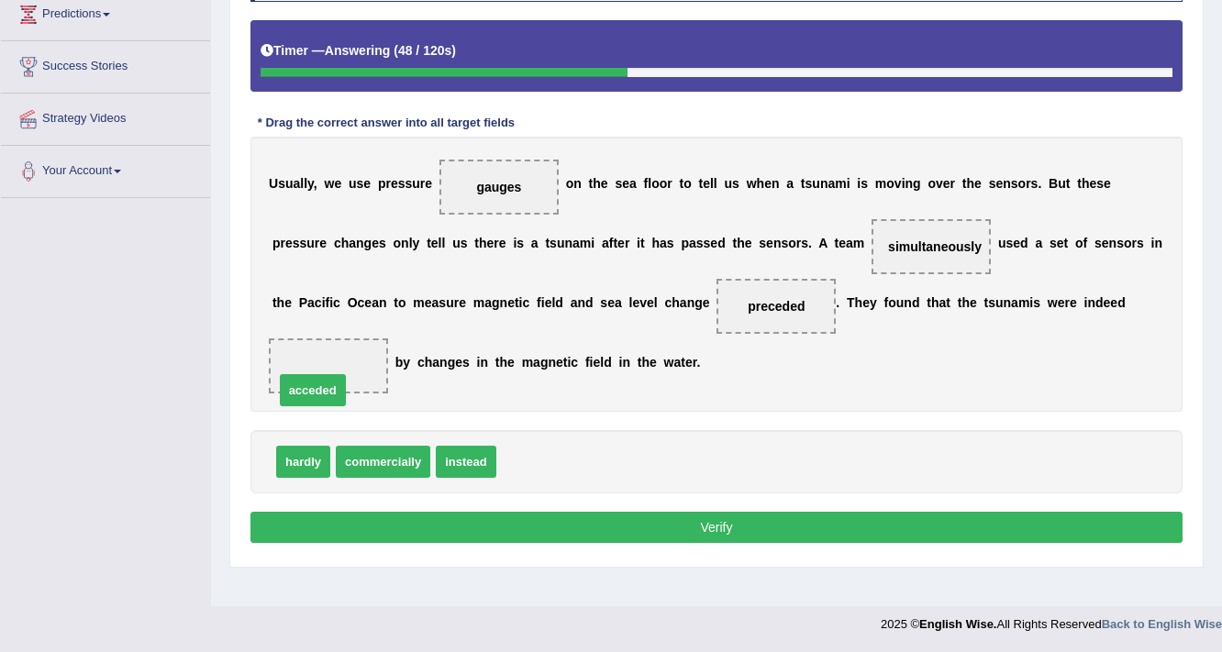
drag, startPoint x: 535, startPoint y: 459, endPoint x: 313, endPoint y: 384, distance: 234.1
click at [647, 518] on button "Verify" at bounding box center [716, 527] width 932 height 31
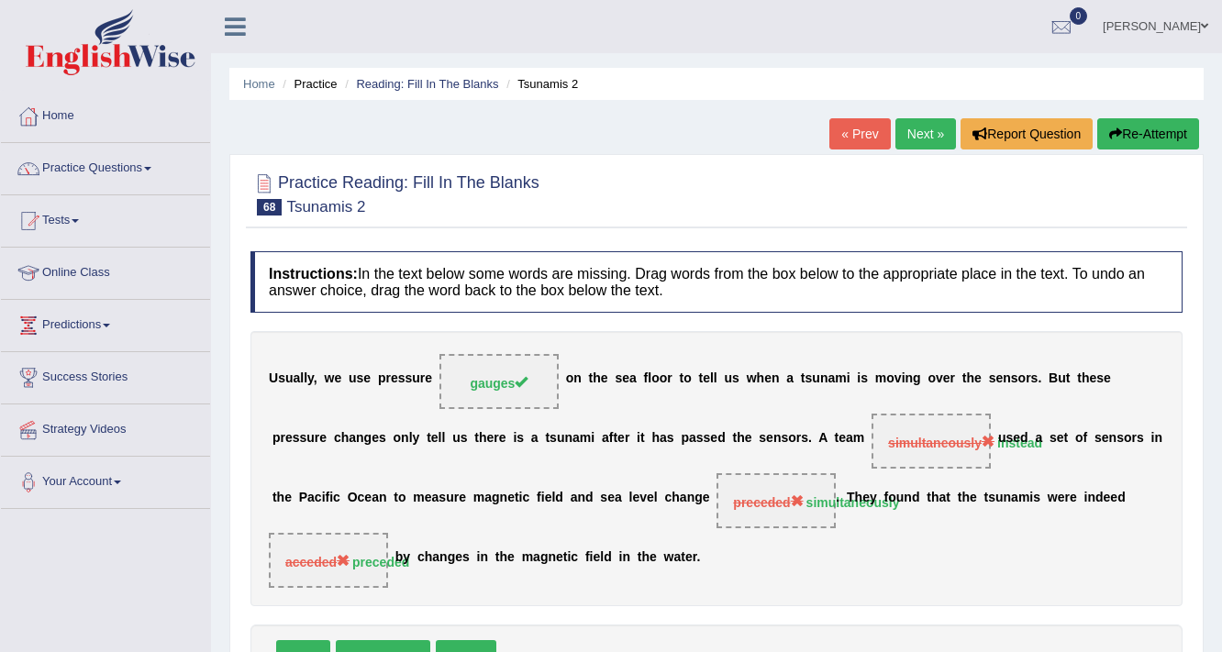
click at [910, 132] on link "Next »" at bounding box center [925, 133] width 61 height 31
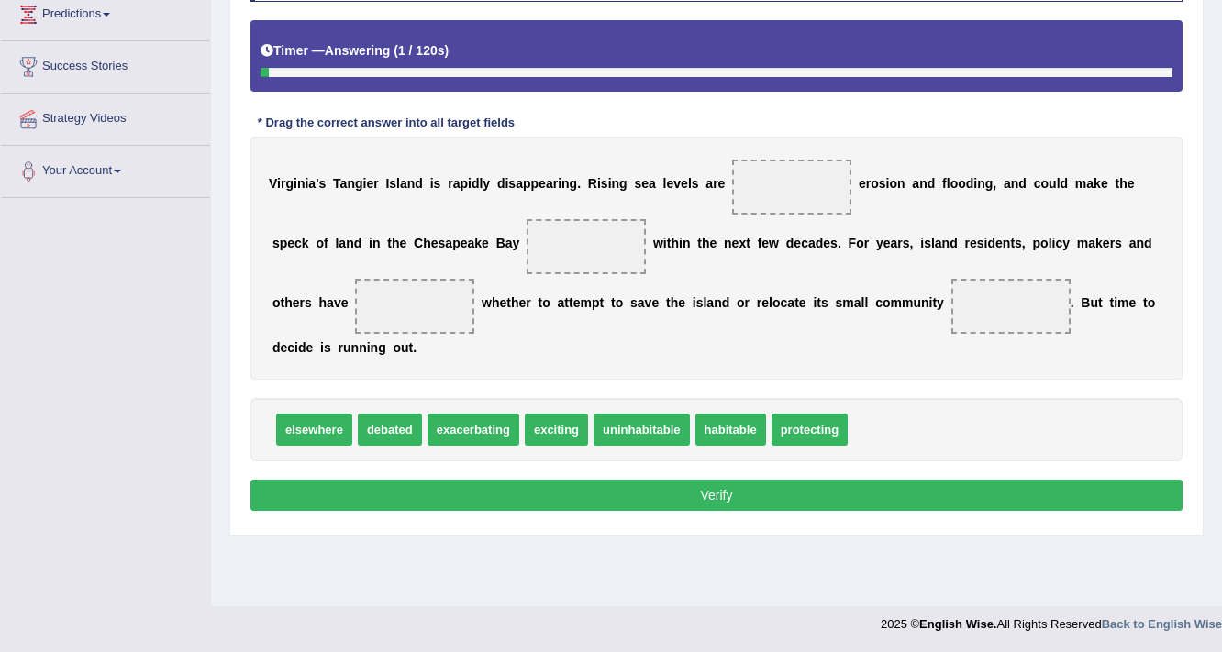
scroll to position [311, 0]
drag, startPoint x: 554, startPoint y: 432, endPoint x: 785, endPoint y: 195, distance: 330.8
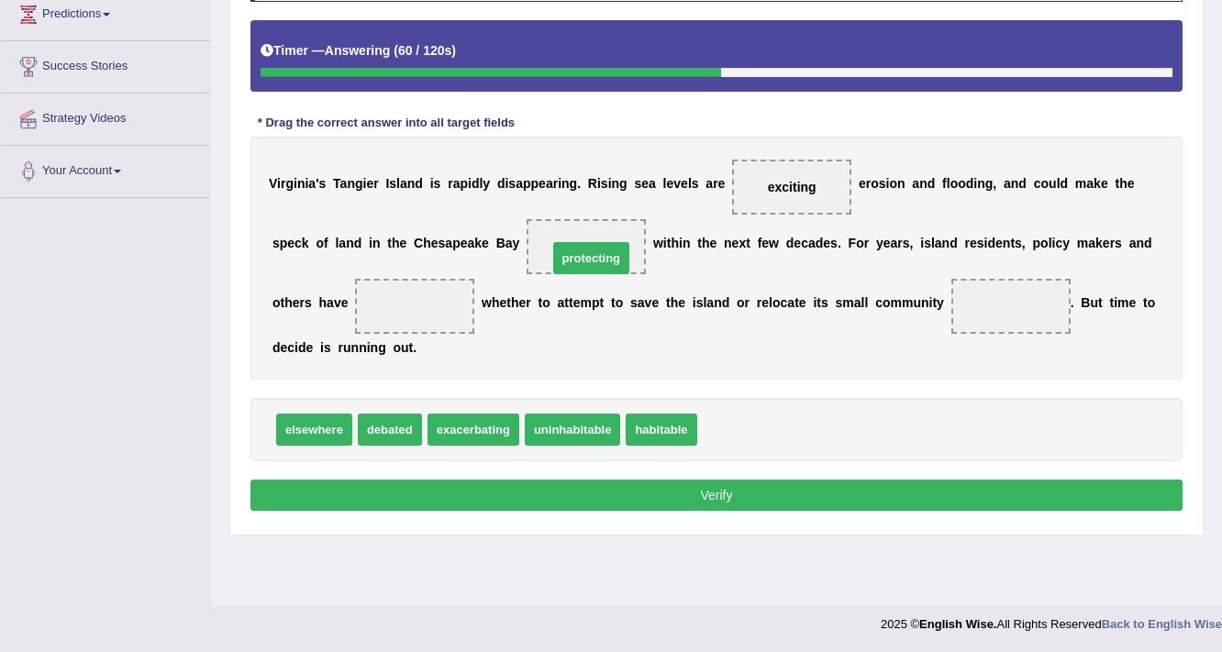
drag, startPoint x: 741, startPoint y: 433, endPoint x: 592, endPoint y: 260, distance: 228.2
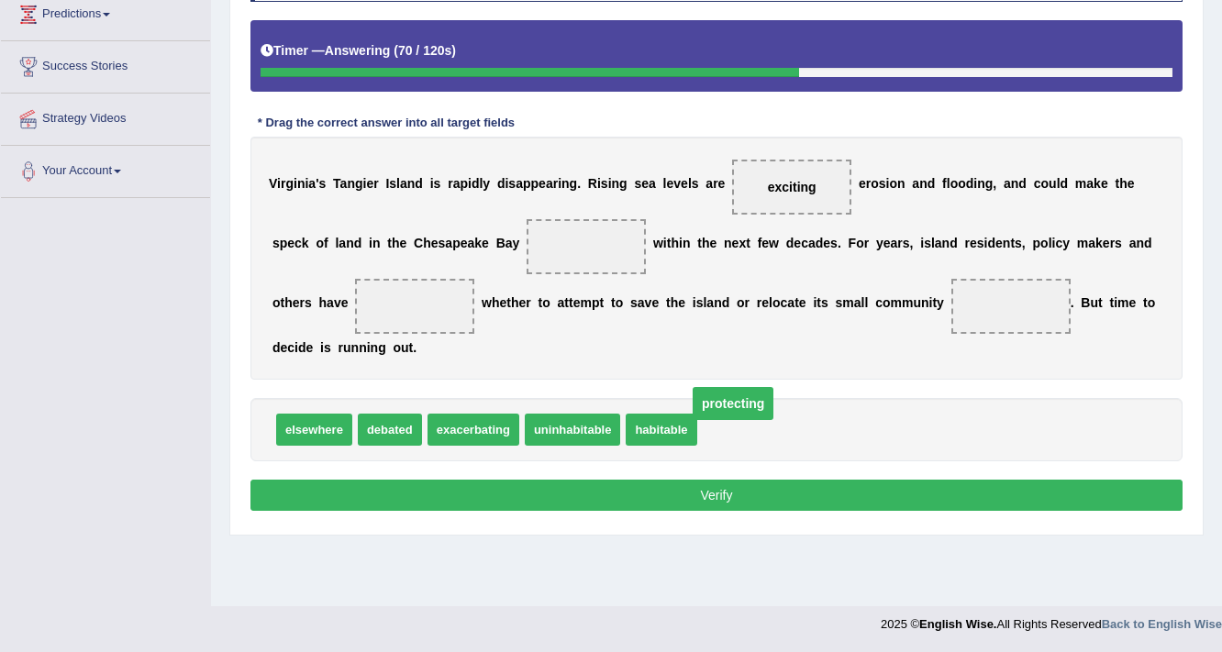
drag, startPoint x: 572, startPoint y: 238, endPoint x: 719, endPoint y: 395, distance: 214.8
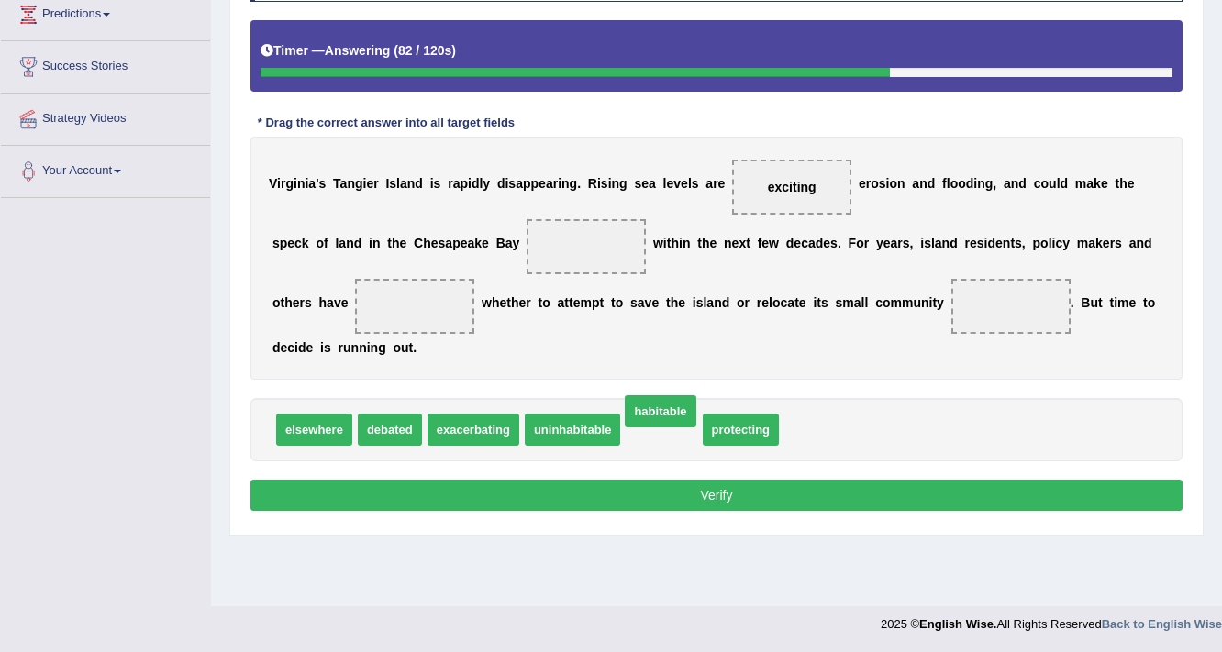
drag, startPoint x: 647, startPoint y: 429, endPoint x: 641, endPoint y: 413, distance: 17.4
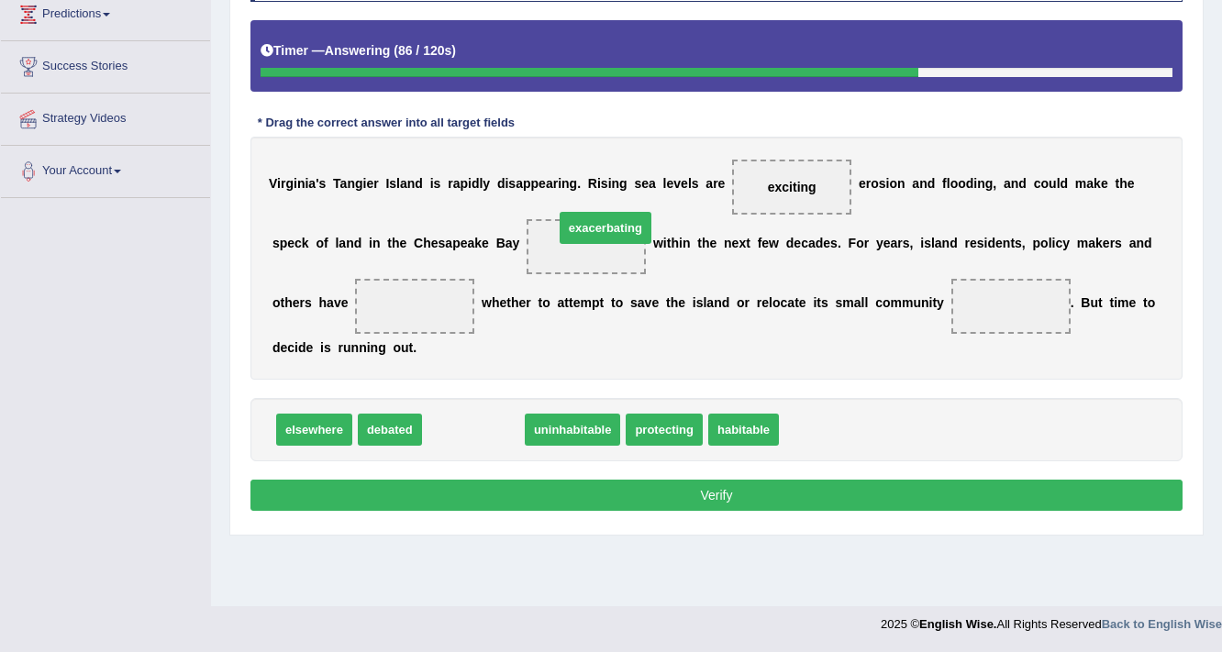
drag, startPoint x: 472, startPoint y: 425, endPoint x: 604, endPoint y: 223, distance: 241.2
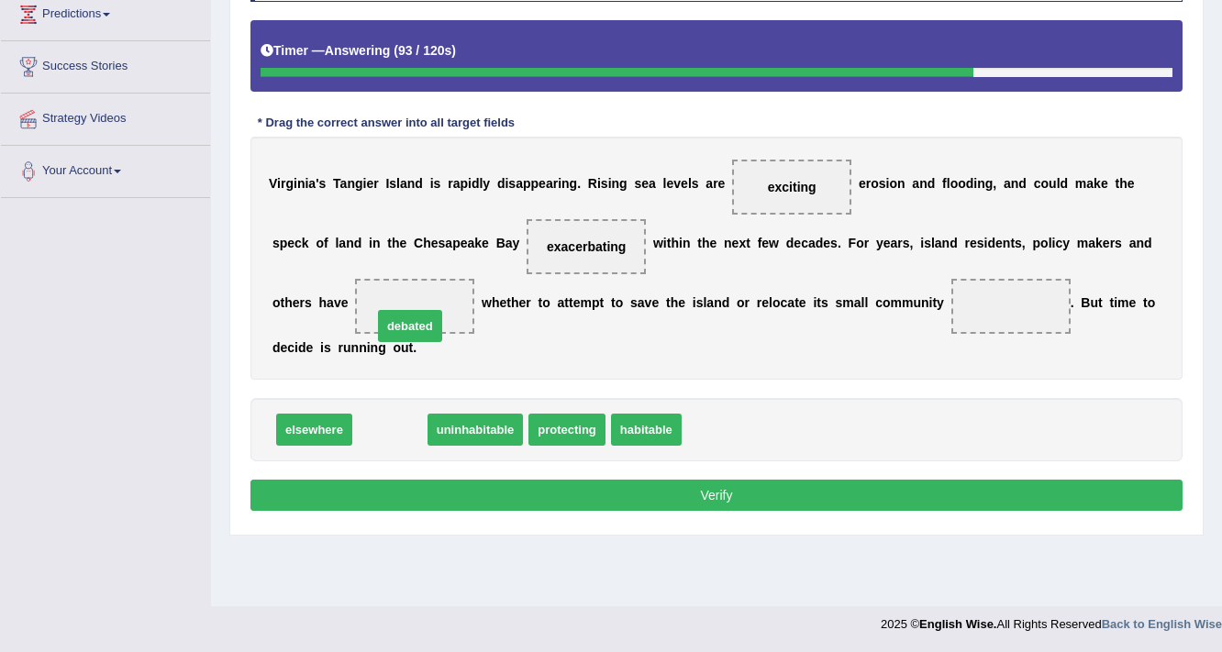
drag, startPoint x: 396, startPoint y: 427, endPoint x: 418, endPoint y: 316, distance: 113.1
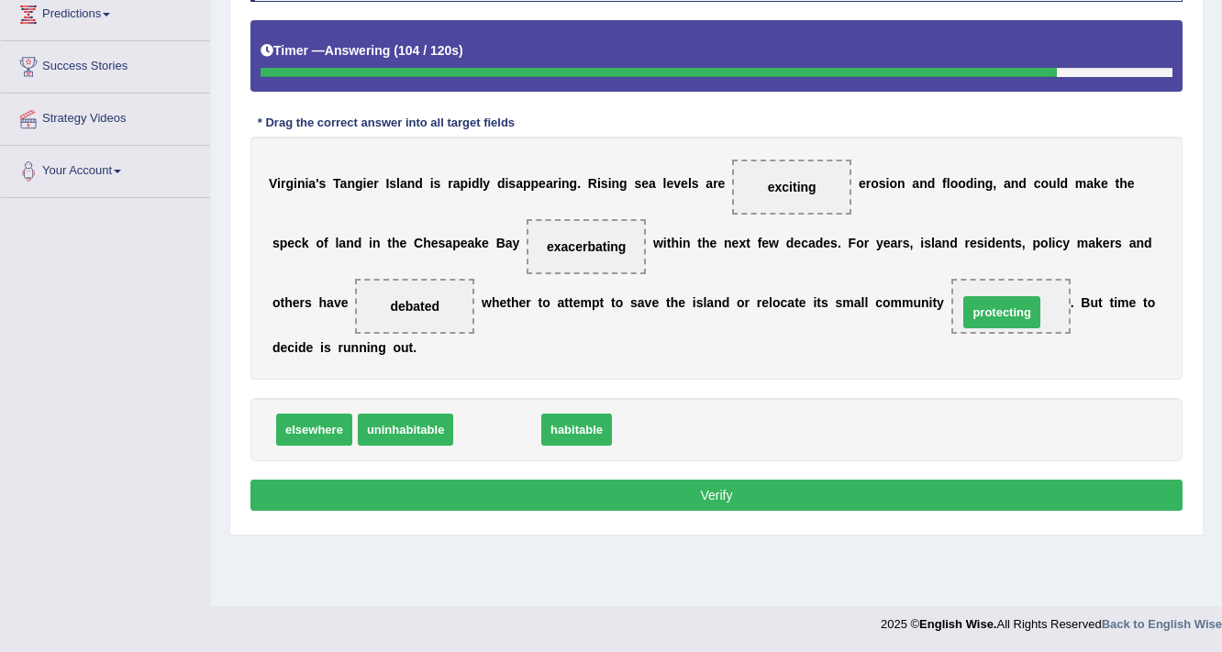
drag, startPoint x: 504, startPoint y: 429, endPoint x: 900, endPoint y: 349, distance: 403.4
click at [963, 328] on span "protecting" at bounding box center [1001, 312] width 77 height 32
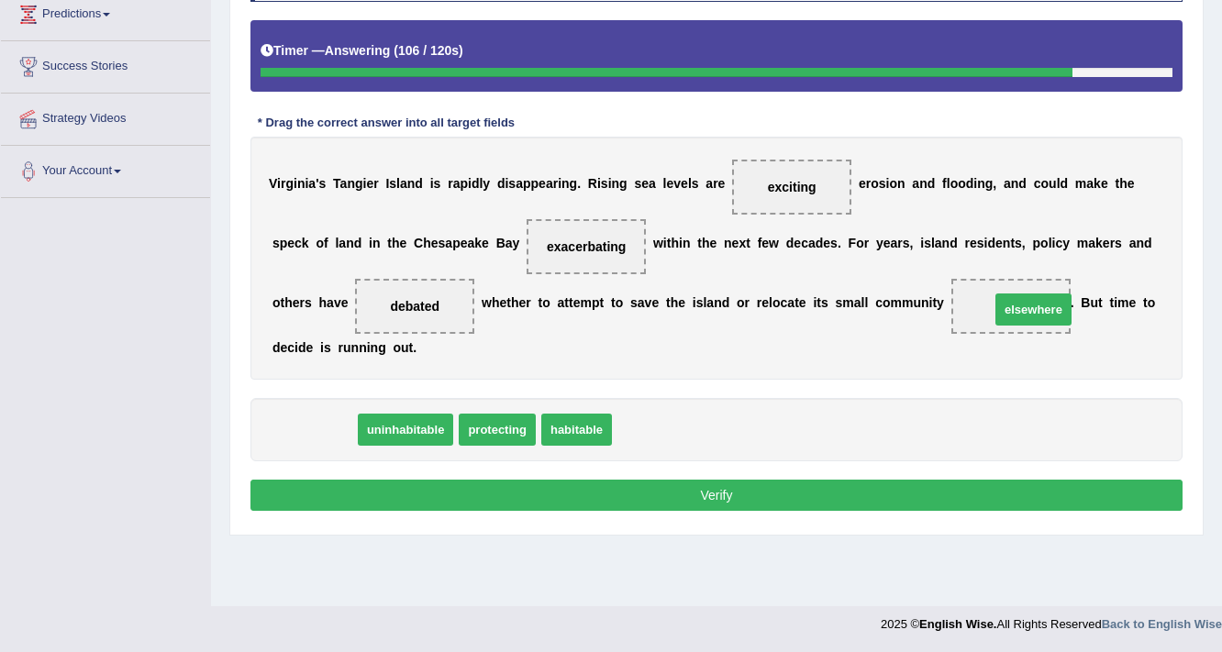
drag, startPoint x: 338, startPoint y: 422, endPoint x: 1049, endPoint y: 303, distance: 721.6
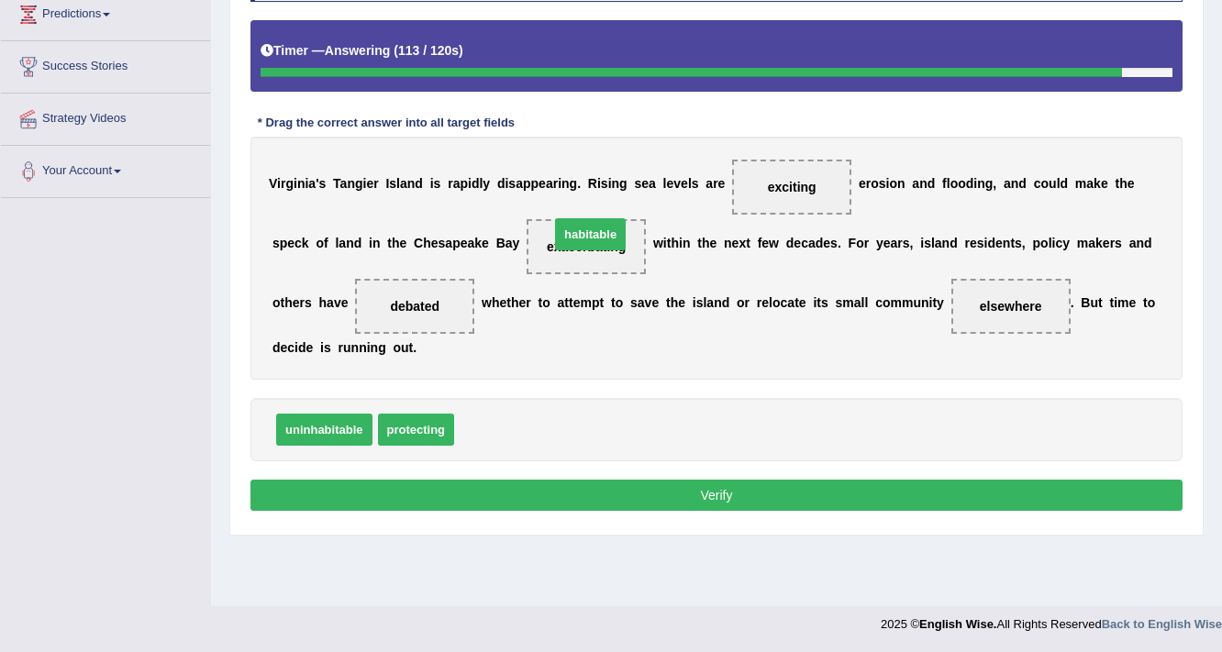
drag, startPoint x: 484, startPoint y: 427, endPoint x: 579, endPoint y: 236, distance: 213.7
click at [730, 499] on button "Verify" at bounding box center [716, 495] width 932 height 31
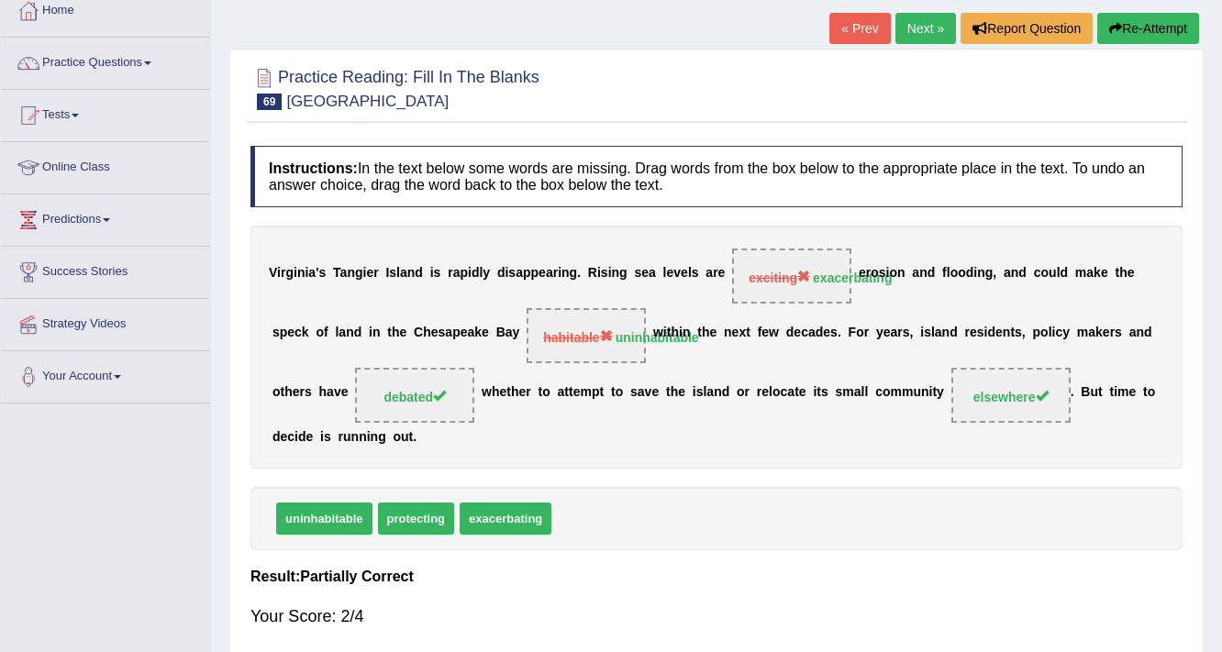
scroll to position [91, 0]
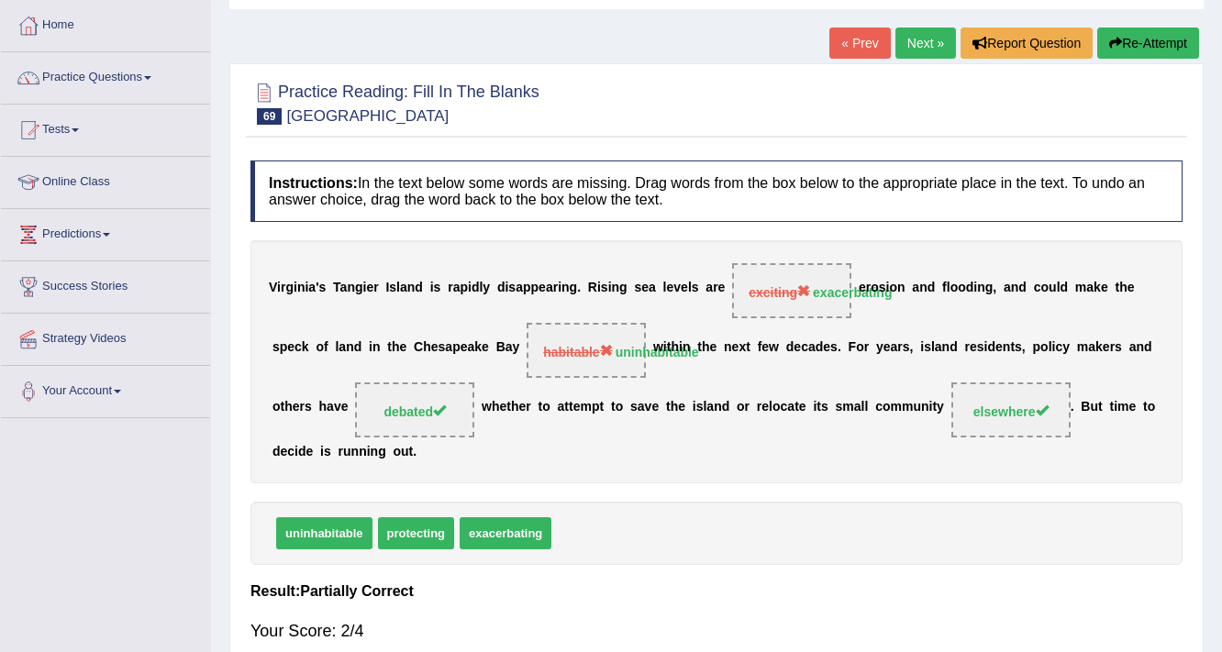
click at [926, 33] on link "Next »" at bounding box center [925, 43] width 61 height 31
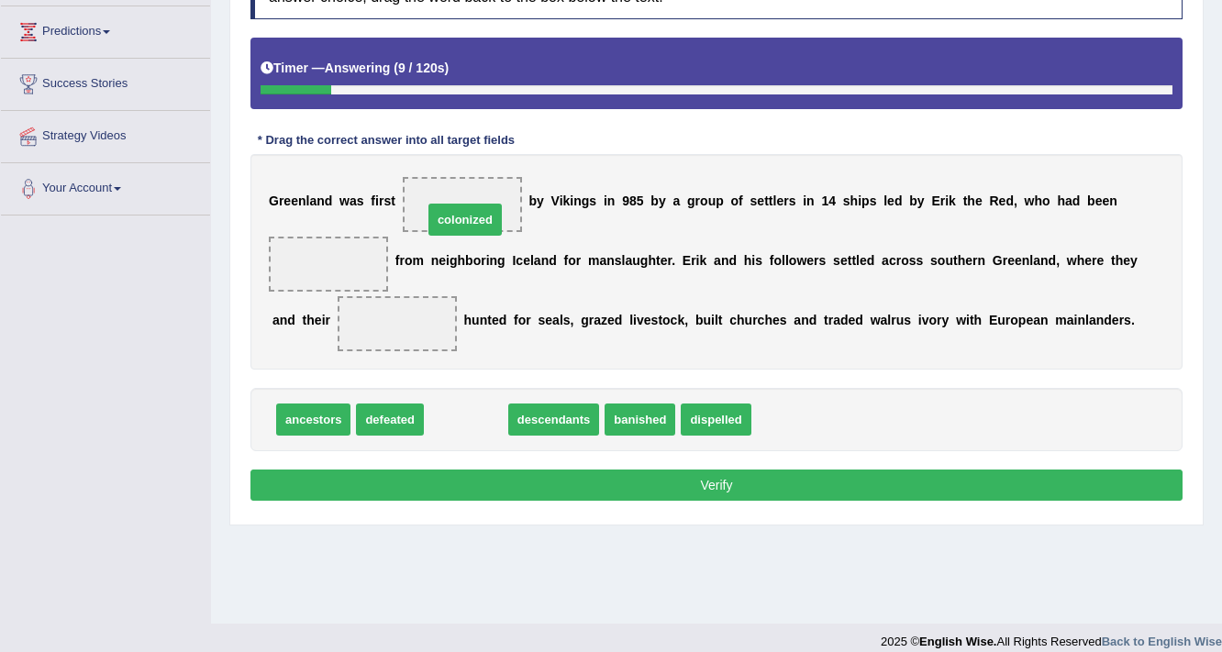
drag, startPoint x: 473, startPoint y: 416, endPoint x: 472, endPoint y: 216, distance: 199.9
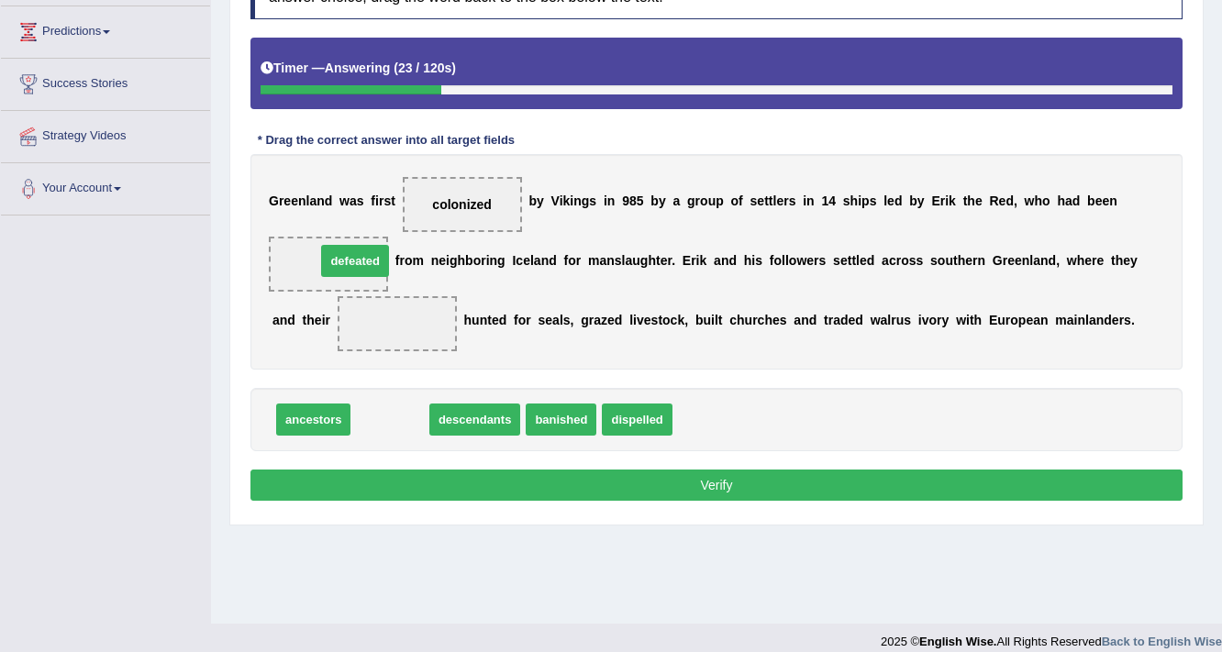
drag, startPoint x: 384, startPoint y: 422, endPoint x: 349, endPoint y: 263, distance: 162.5
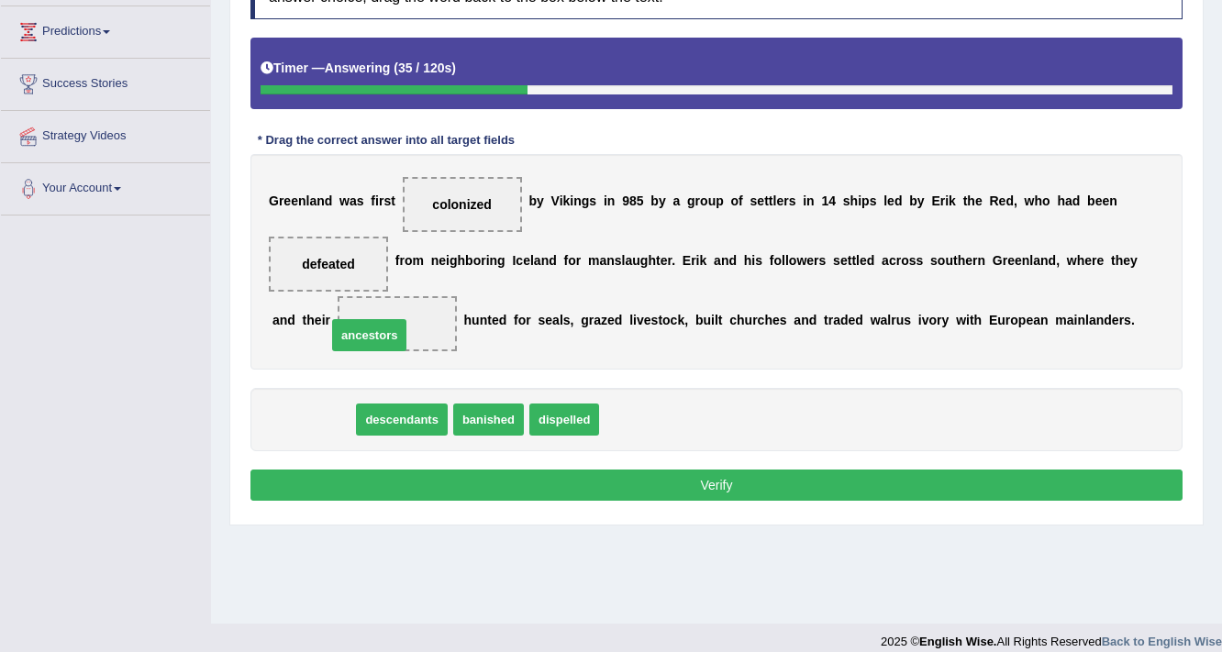
drag, startPoint x: 301, startPoint y: 421, endPoint x: 357, endPoint y: 336, distance: 102.0
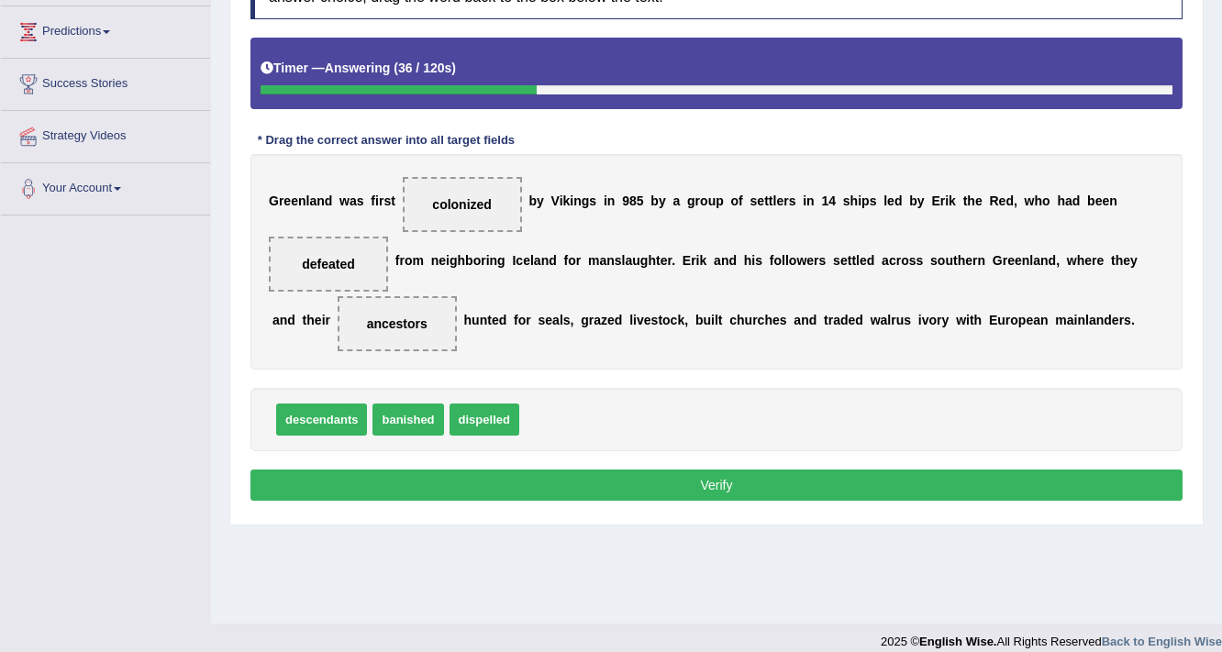
click at [670, 477] on button "Verify" at bounding box center [716, 485] width 932 height 31
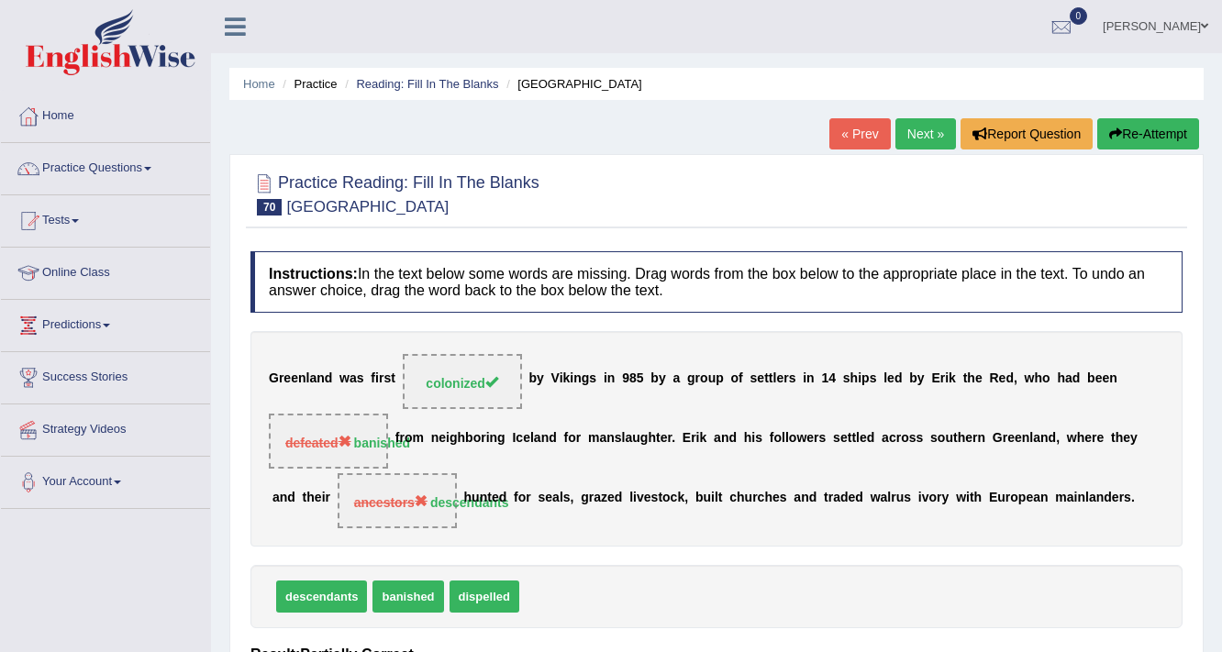
click at [1144, 127] on button "Re-Attempt" at bounding box center [1148, 133] width 102 height 31
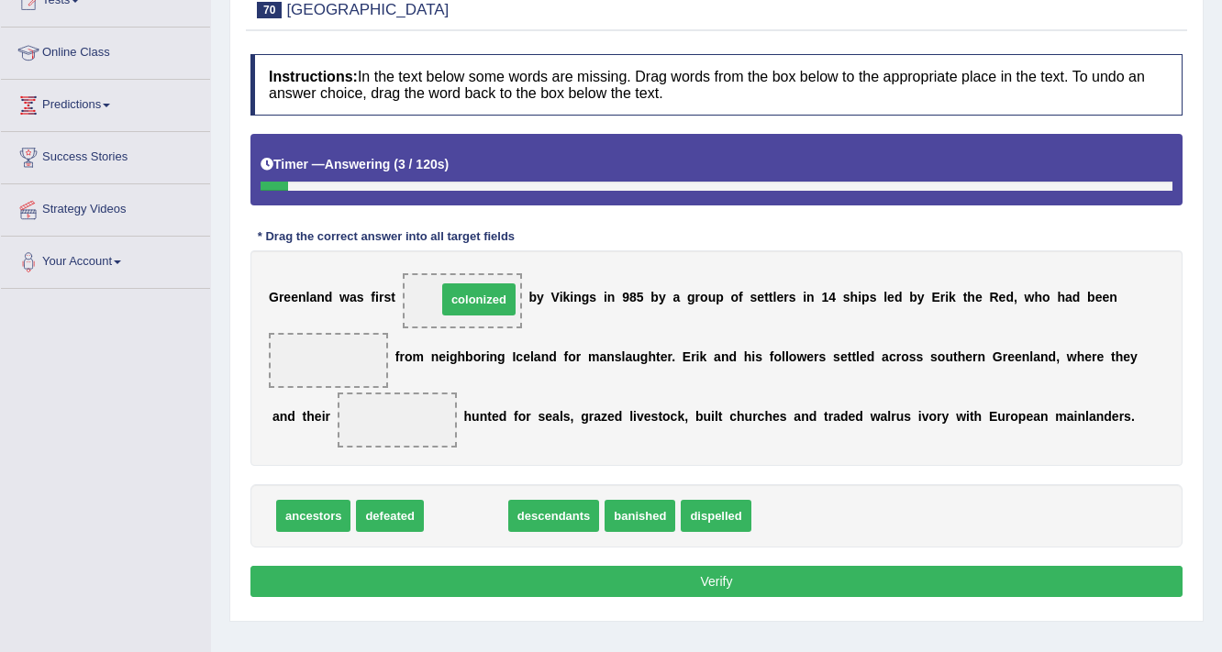
drag, startPoint x: 463, startPoint y: 514, endPoint x: 466, endPoint y: 292, distance: 222.0
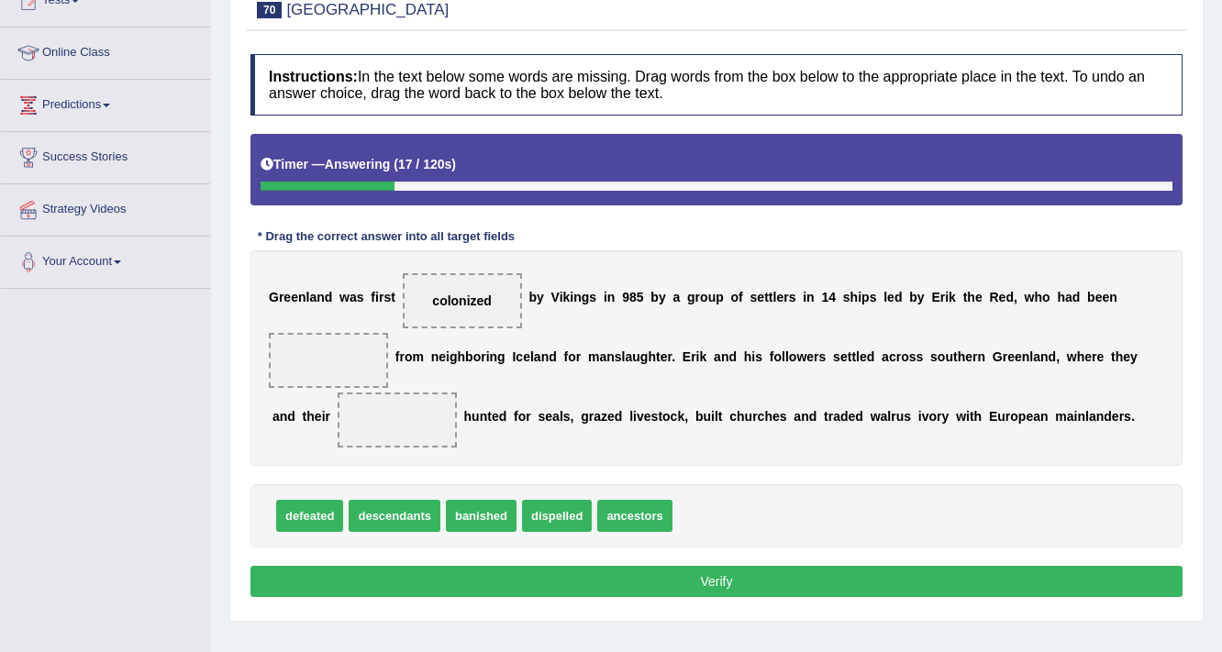
click at [637, 514] on span "ancestors" at bounding box center [634, 516] width 74 height 32
drag, startPoint x: 404, startPoint y: 515, endPoint x: 405, endPoint y: 422, distance: 93.6
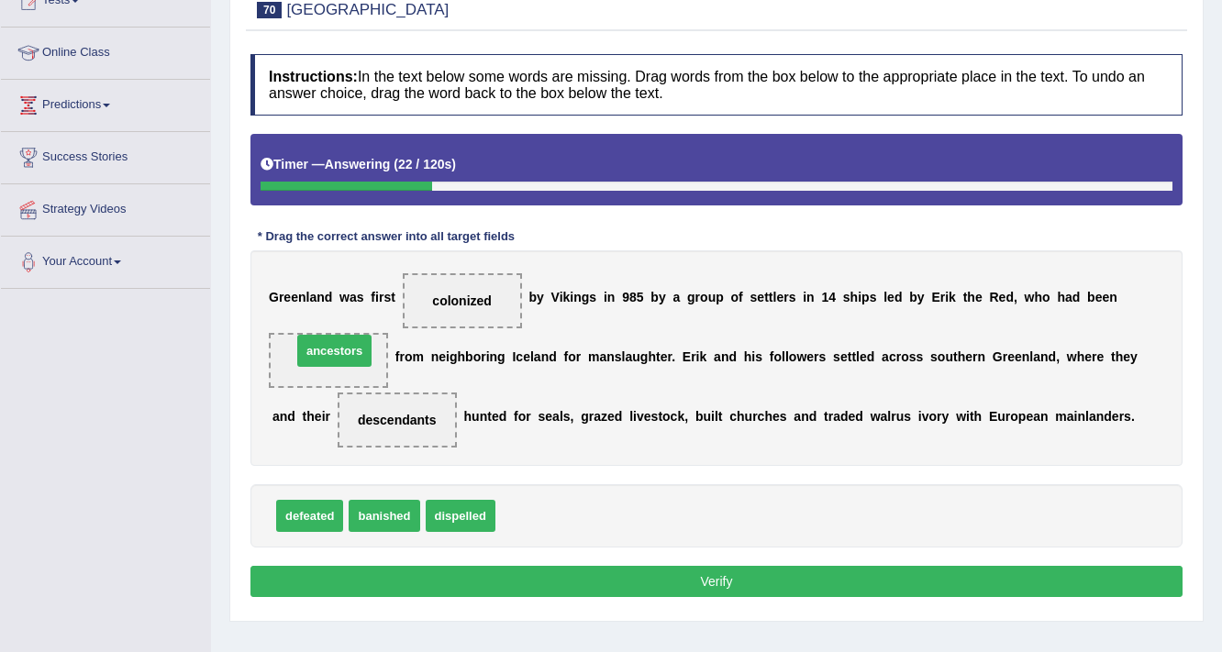
drag, startPoint x: 536, startPoint y: 506, endPoint x: 332, endPoint y: 341, distance: 262.1
click at [702, 587] on button "Verify" at bounding box center [716, 581] width 932 height 31
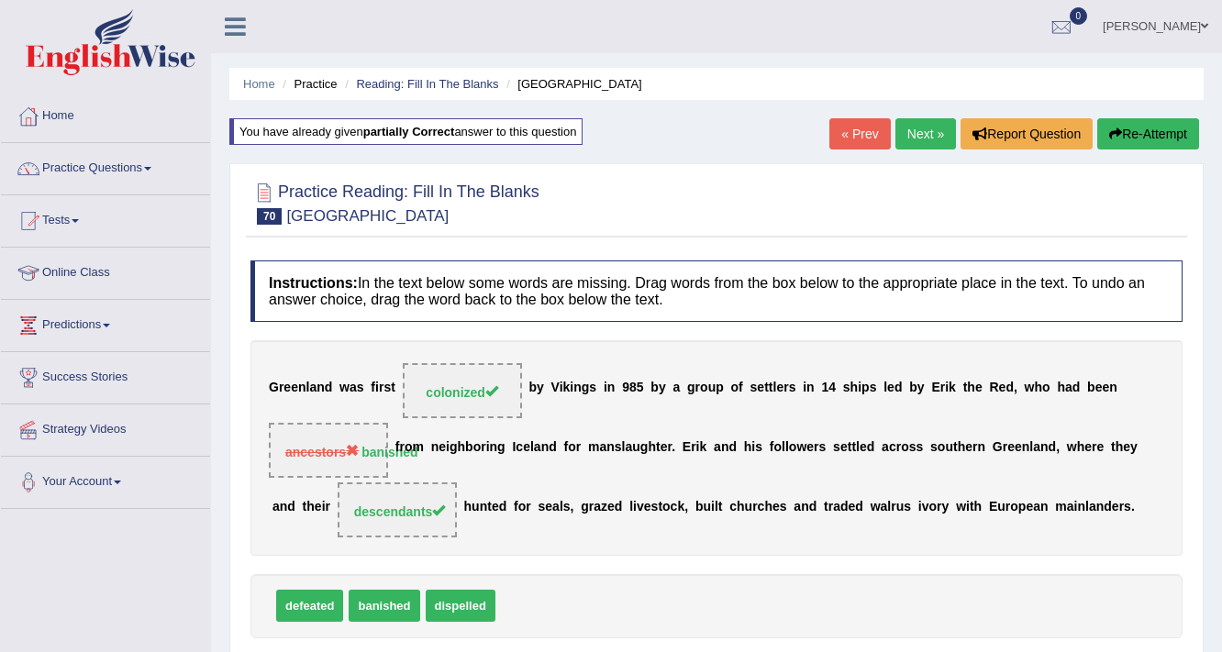
click at [919, 138] on link "Next »" at bounding box center [925, 133] width 61 height 31
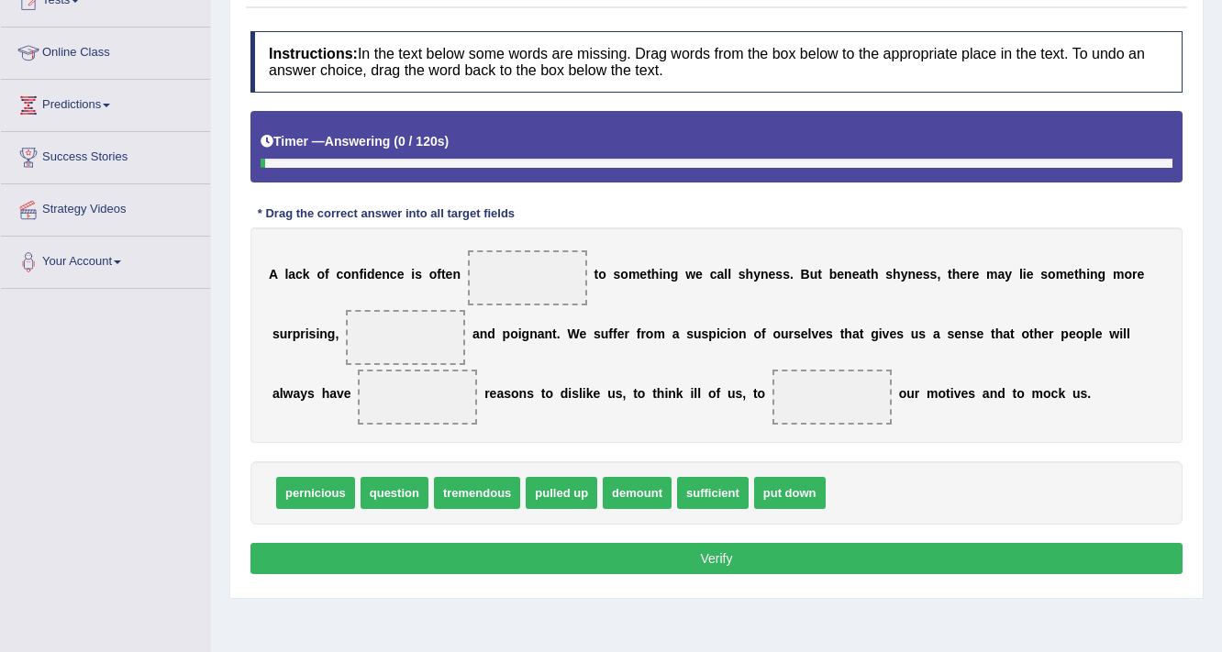
scroll to position [220, 0]
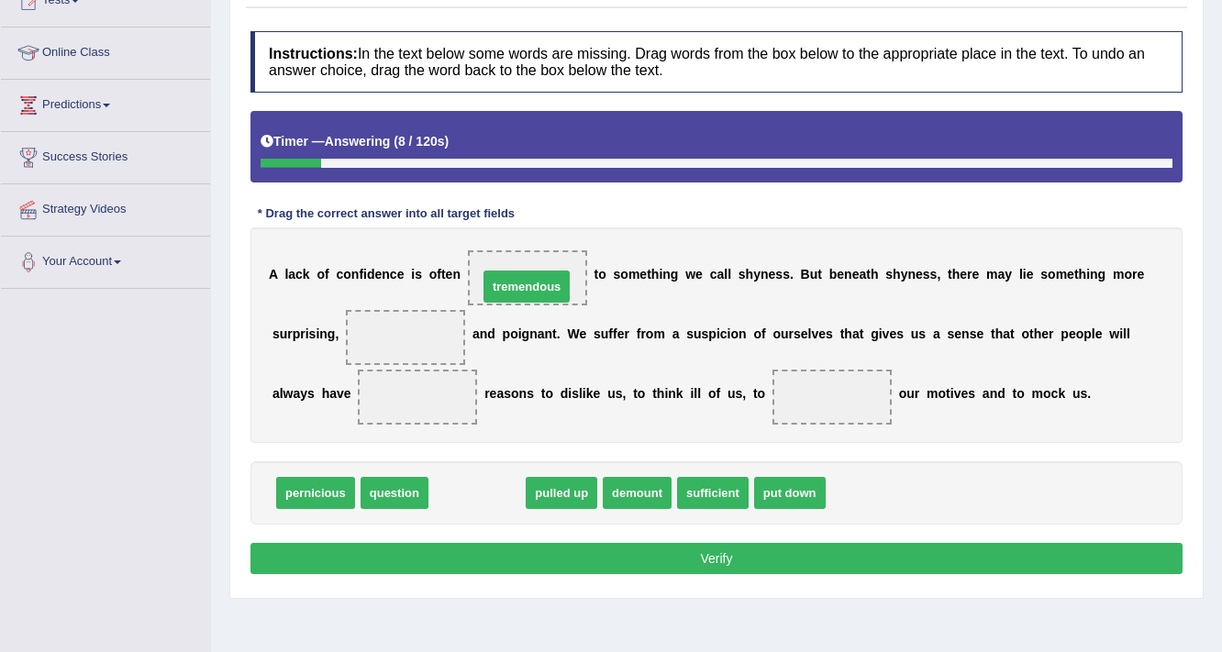
drag, startPoint x: 471, startPoint y: 493, endPoint x: 521, endPoint y: 287, distance: 212.2
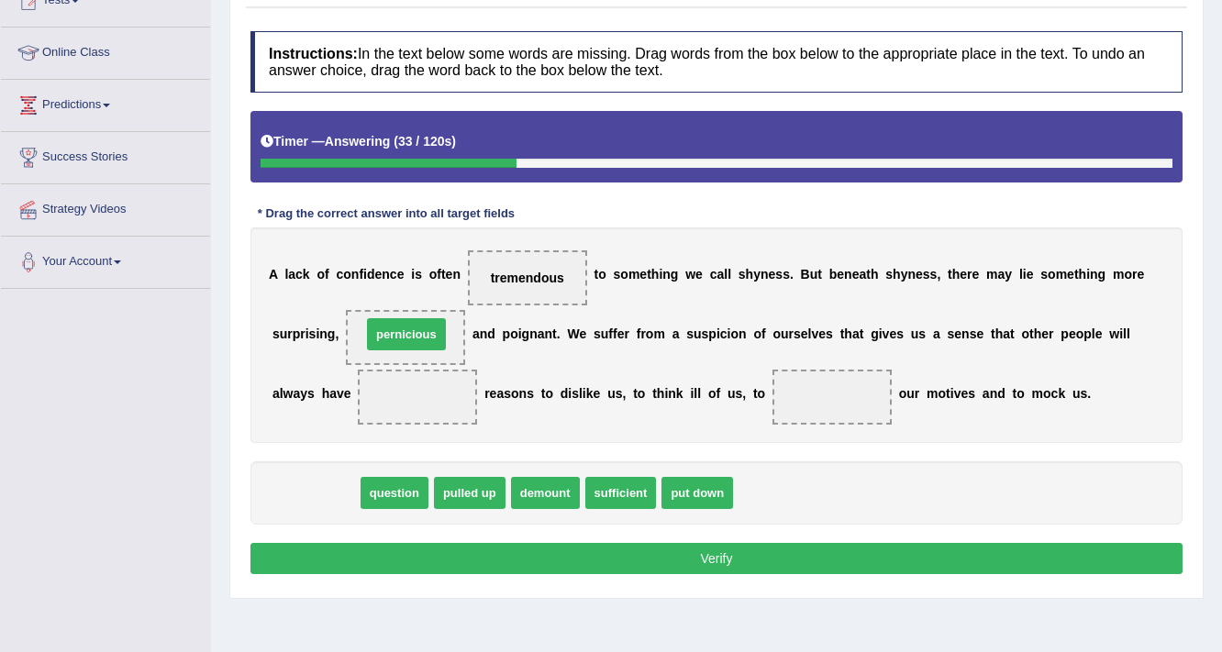
drag, startPoint x: 350, startPoint y: 448, endPoint x: 421, endPoint y: 324, distance: 143.3
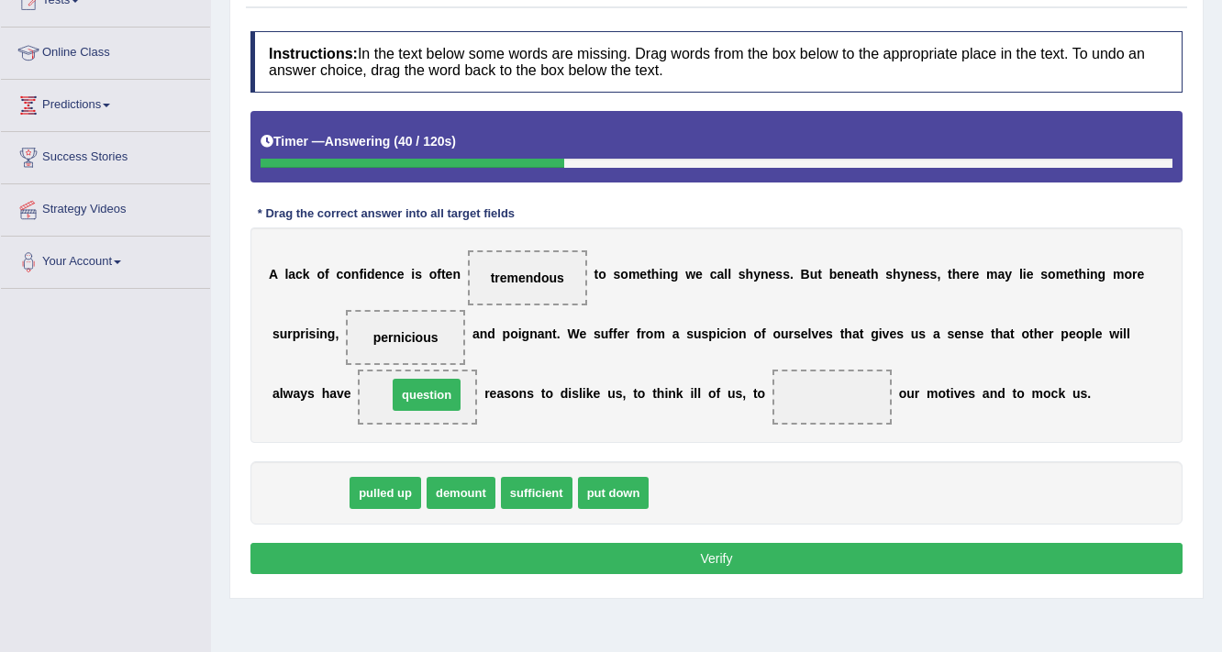
drag, startPoint x: 317, startPoint y: 498, endPoint x: 434, endPoint y: 400, distance: 152.3
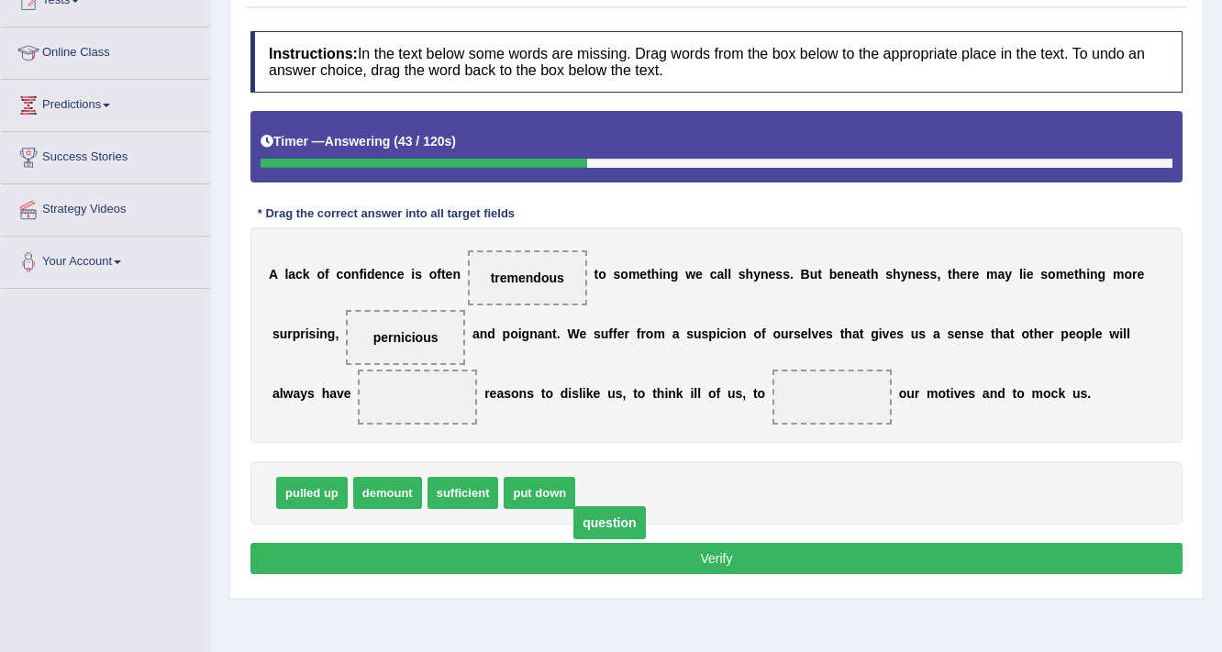
drag, startPoint x: 434, startPoint y: 400, endPoint x: 625, endPoint y: 526, distance: 229.2
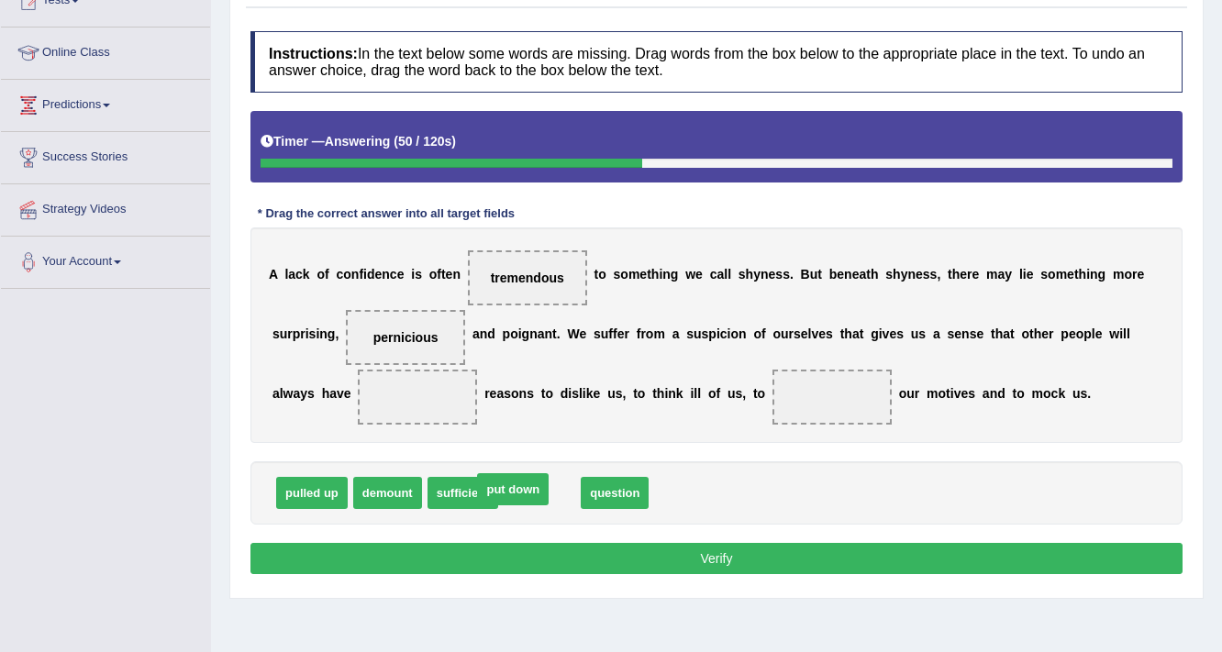
drag, startPoint x: 544, startPoint y: 492, endPoint x: 519, endPoint y: 490, distance: 24.8
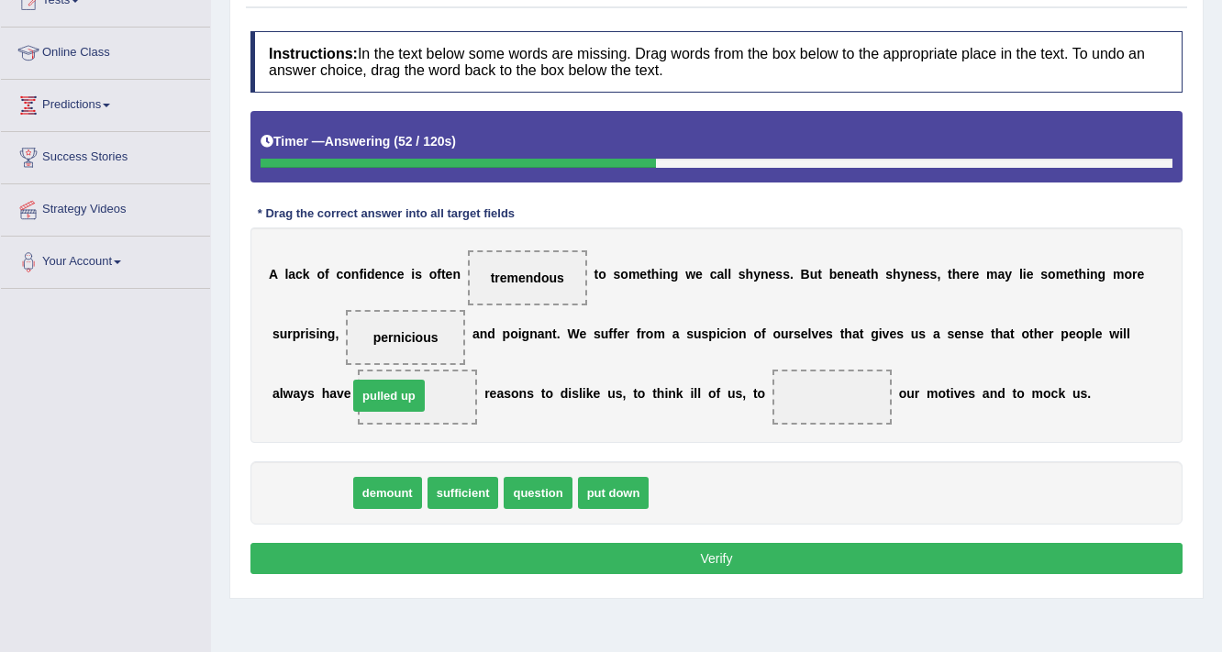
drag, startPoint x: 304, startPoint y: 498, endPoint x: 382, endPoint y: 401, distance: 124.6
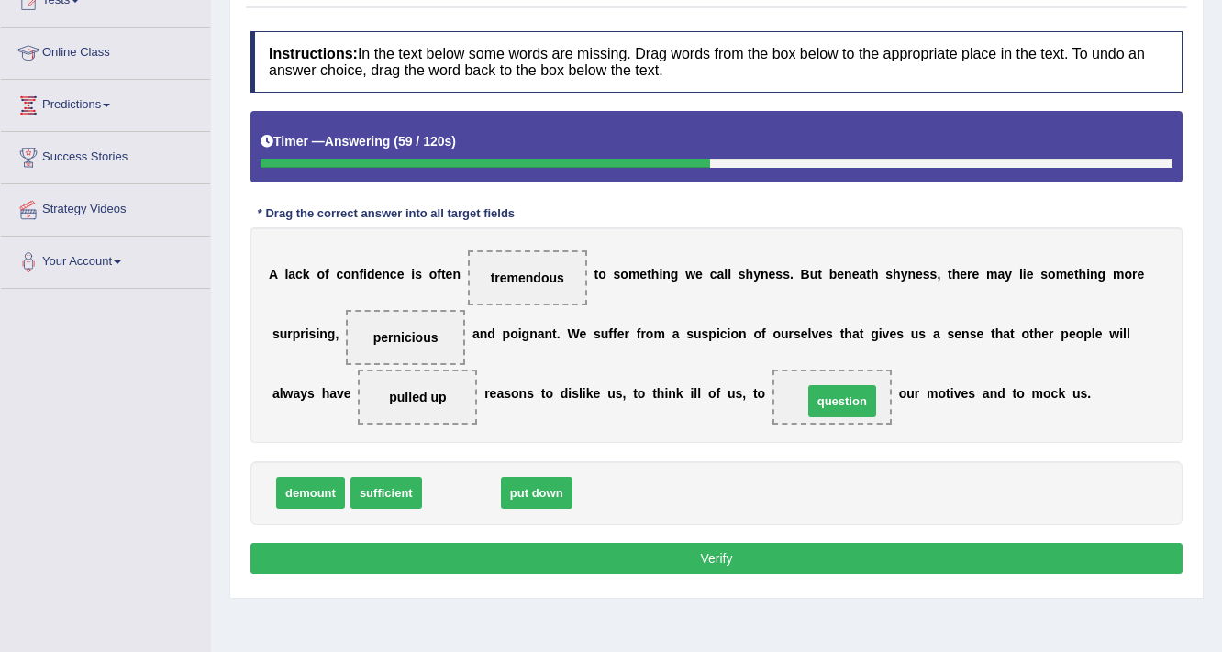
drag, startPoint x: 452, startPoint y: 486, endPoint x: 833, endPoint y: 393, distance: 391.7
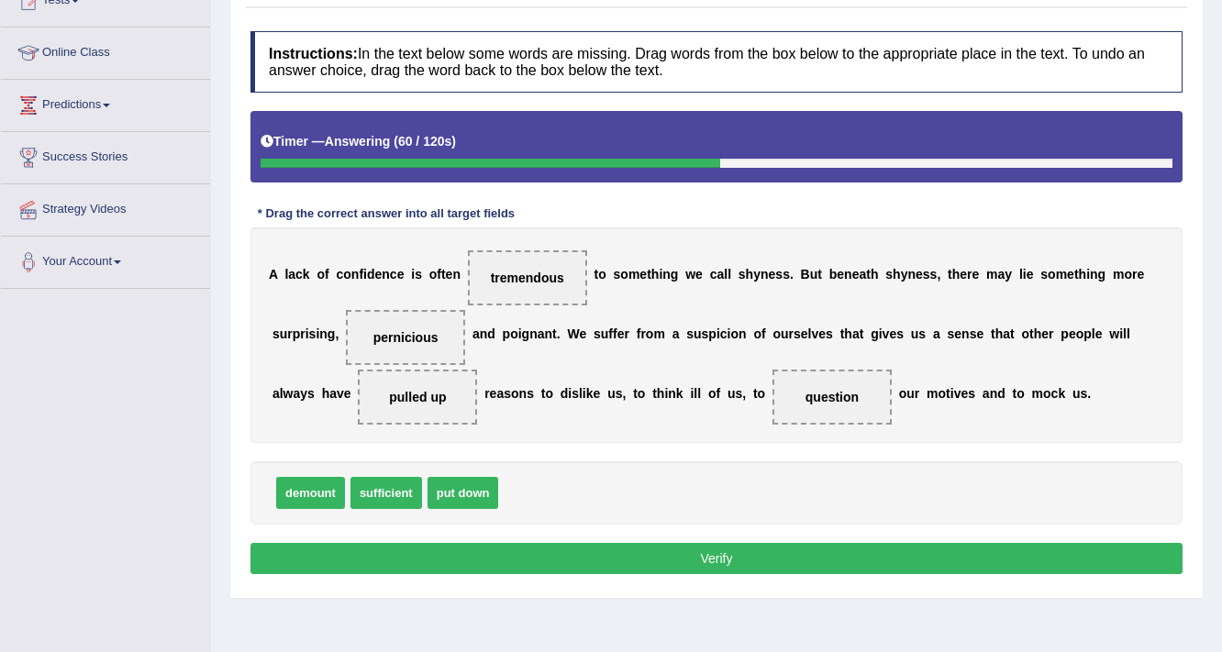
click at [673, 556] on button "Verify" at bounding box center [716, 558] width 932 height 31
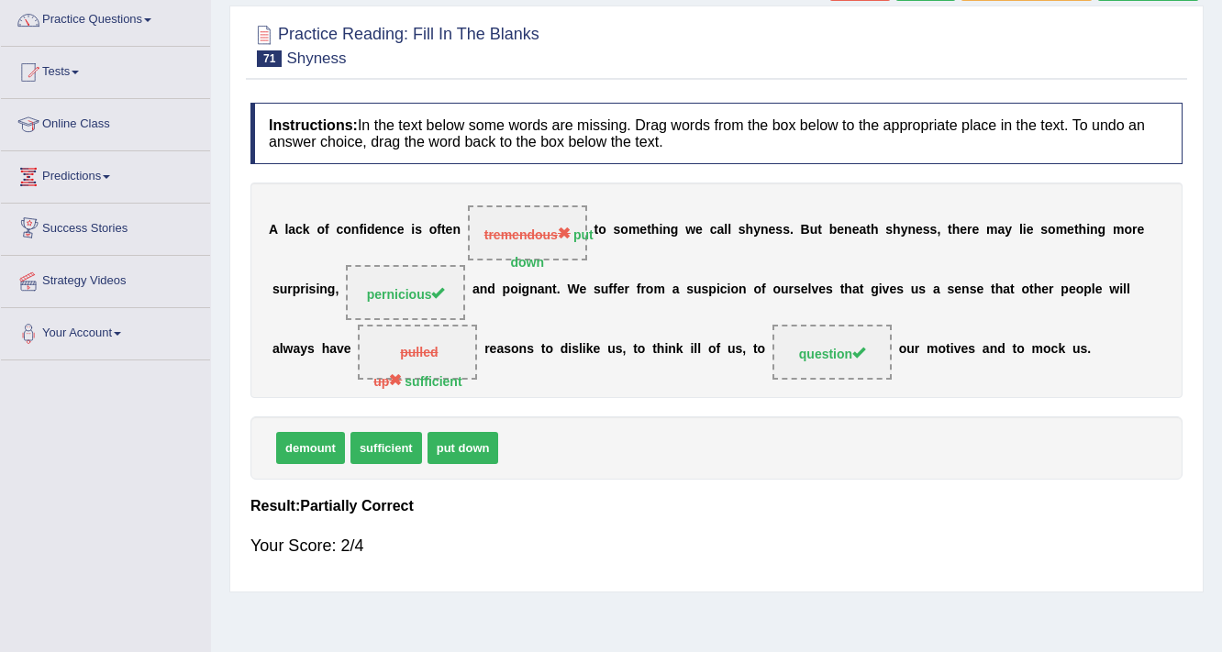
scroll to position [0, 0]
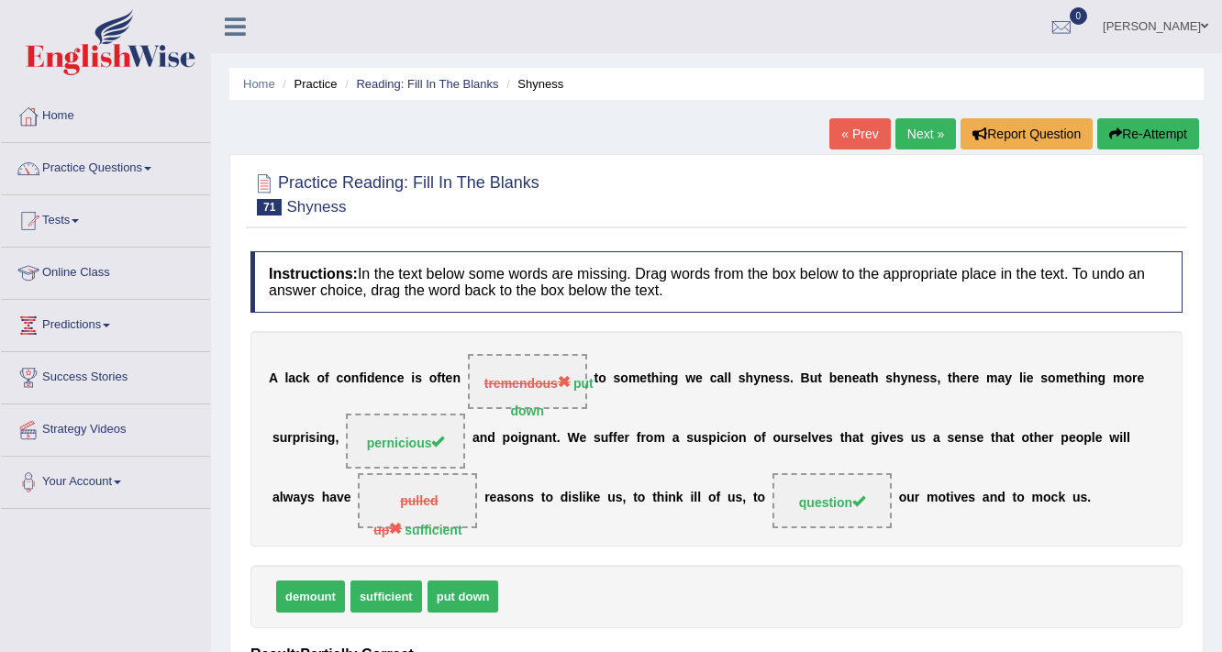
click at [913, 132] on link "Next »" at bounding box center [925, 133] width 61 height 31
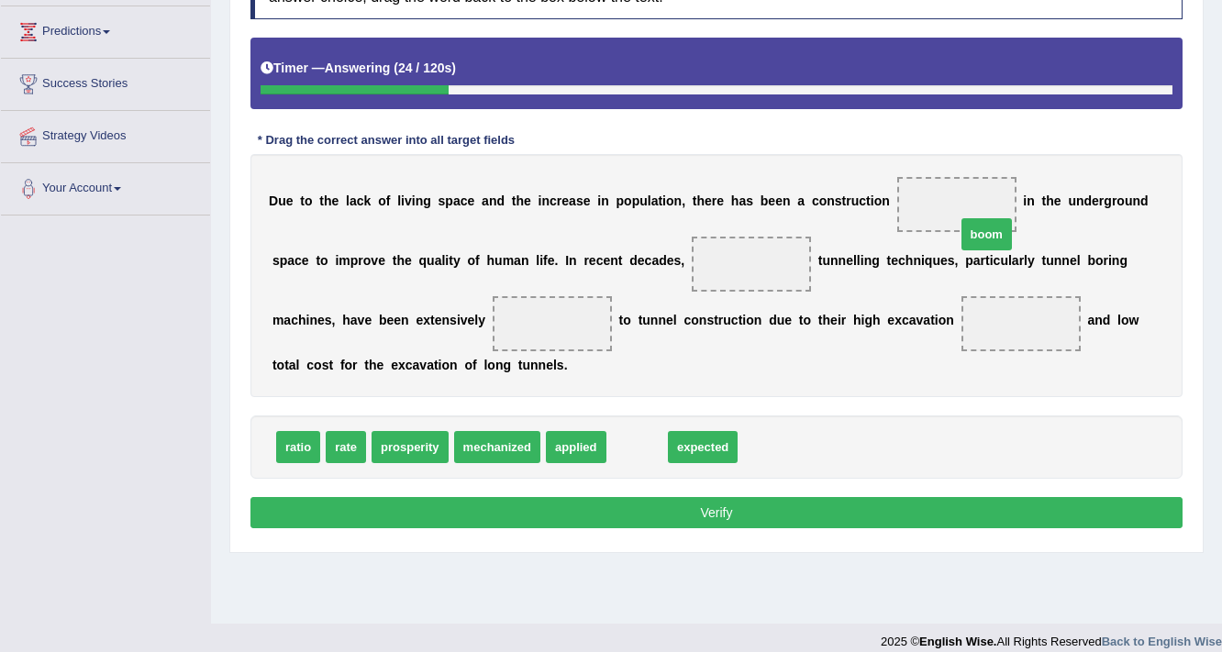
drag, startPoint x: 625, startPoint y: 444, endPoint x: 974, endPoint y: 231, distance: 409.1
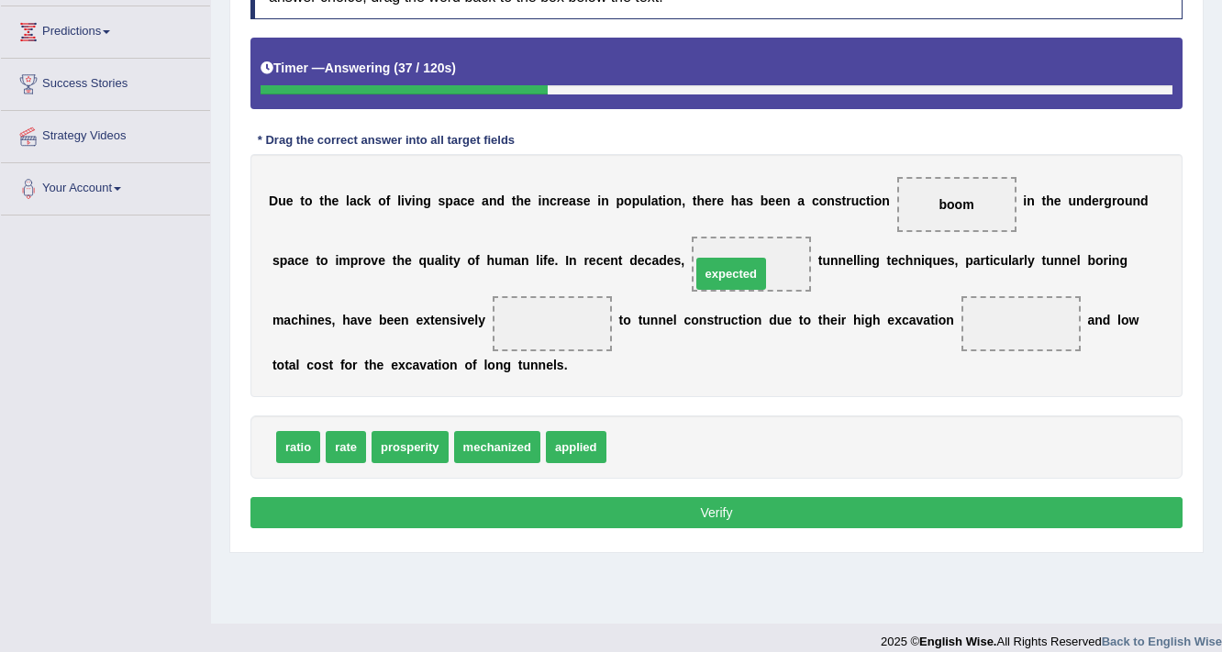
drag, startPoint x: 633, startPoint y: 444, endPoint x: 717, endPoint y: 271, distance: 192.8
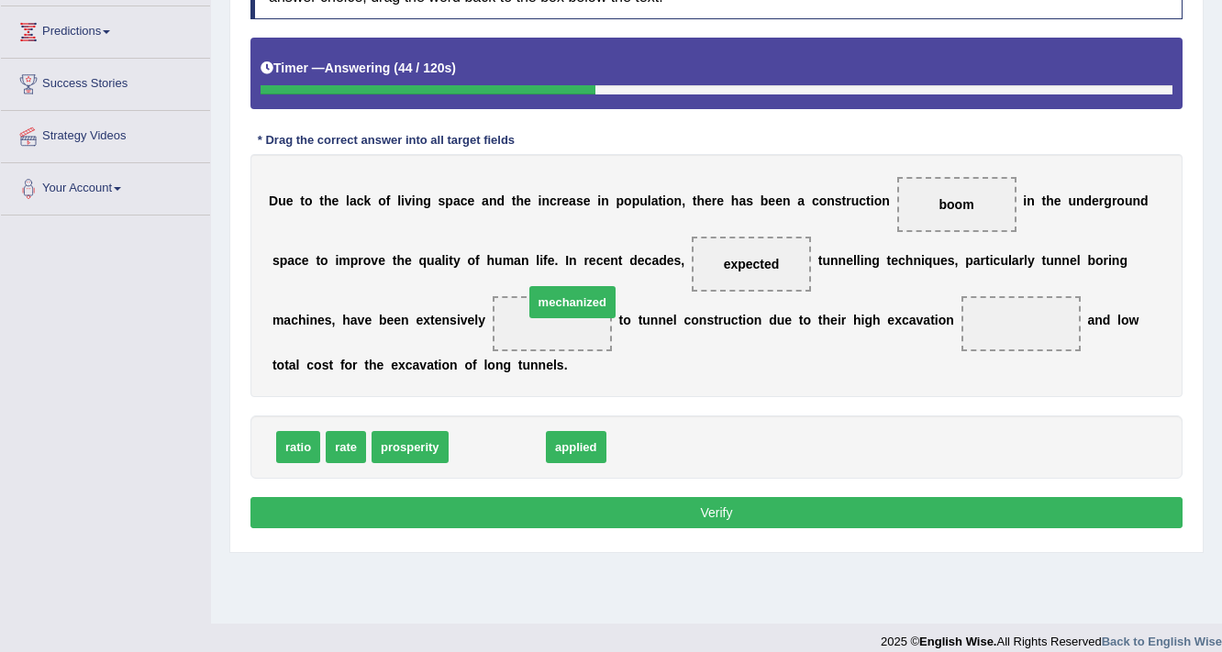
drag, startPoint x: 489, startPoint y: 434, endPoint x: 564, endPoint y: 289, distance: 163.3
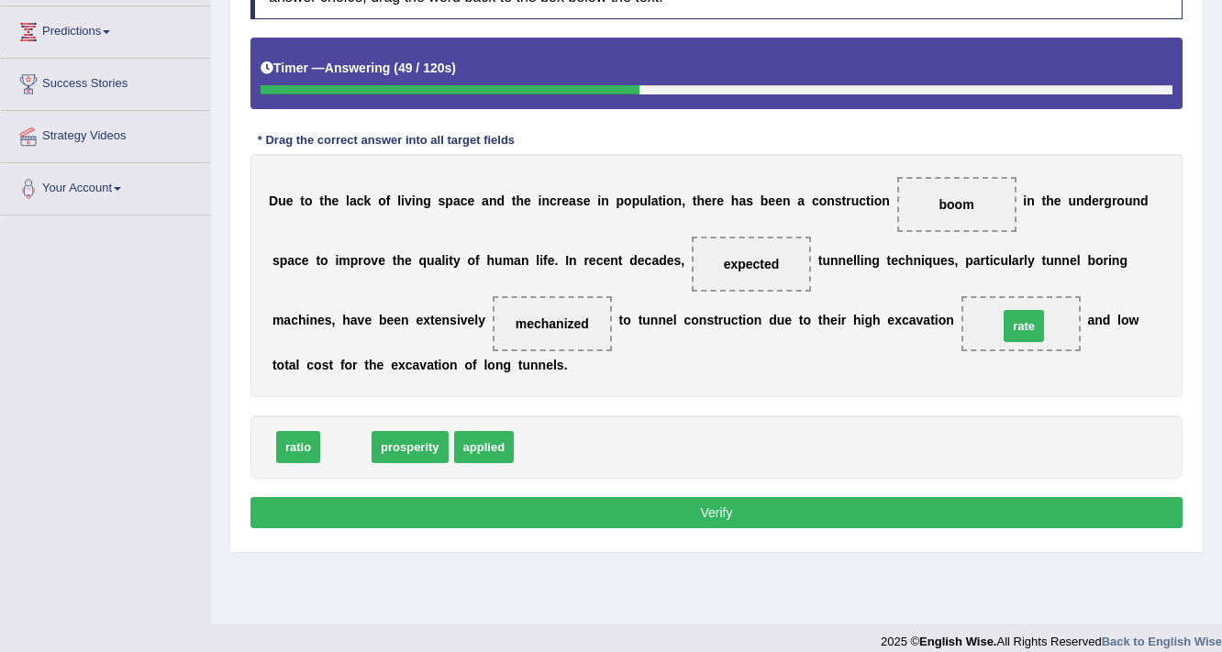
drag, startPoint x: 338, startPoint y: 448, endPoint x: 1016, endPoint y: 327, distance: 688.5
click at [792, 515] on button "Verify" at bounding box center [716, 512] width 932 height 31
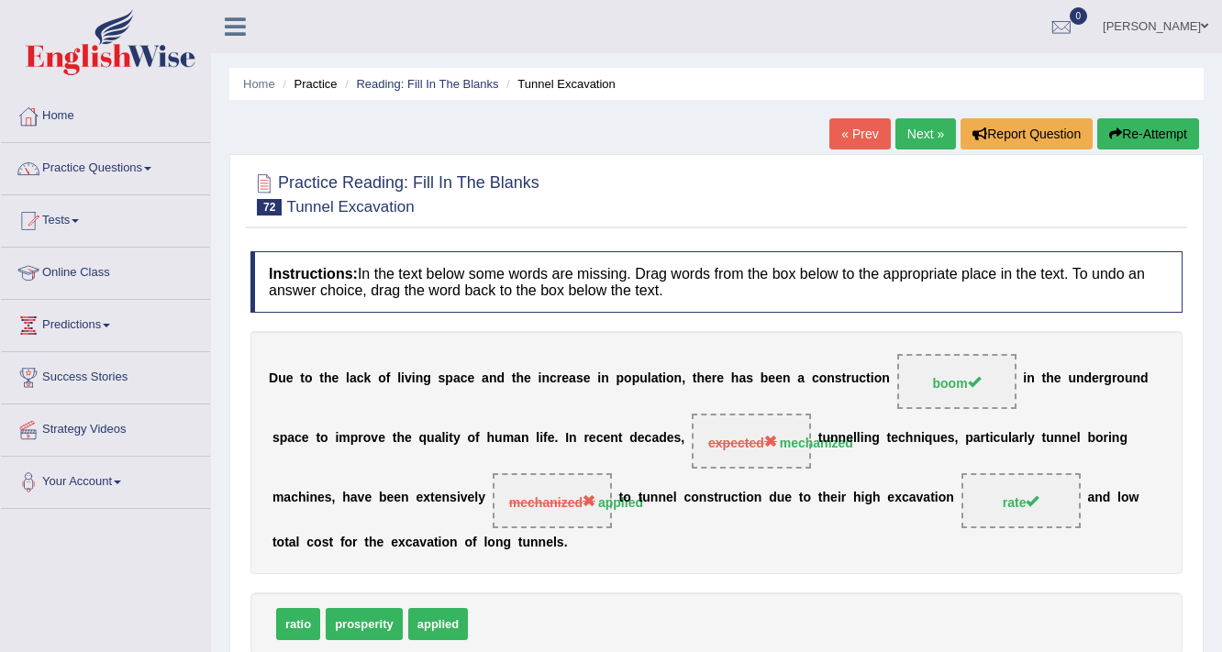
click at [933, 138] on link "Next »" at bounding box center [925, 133] width 61 height 31
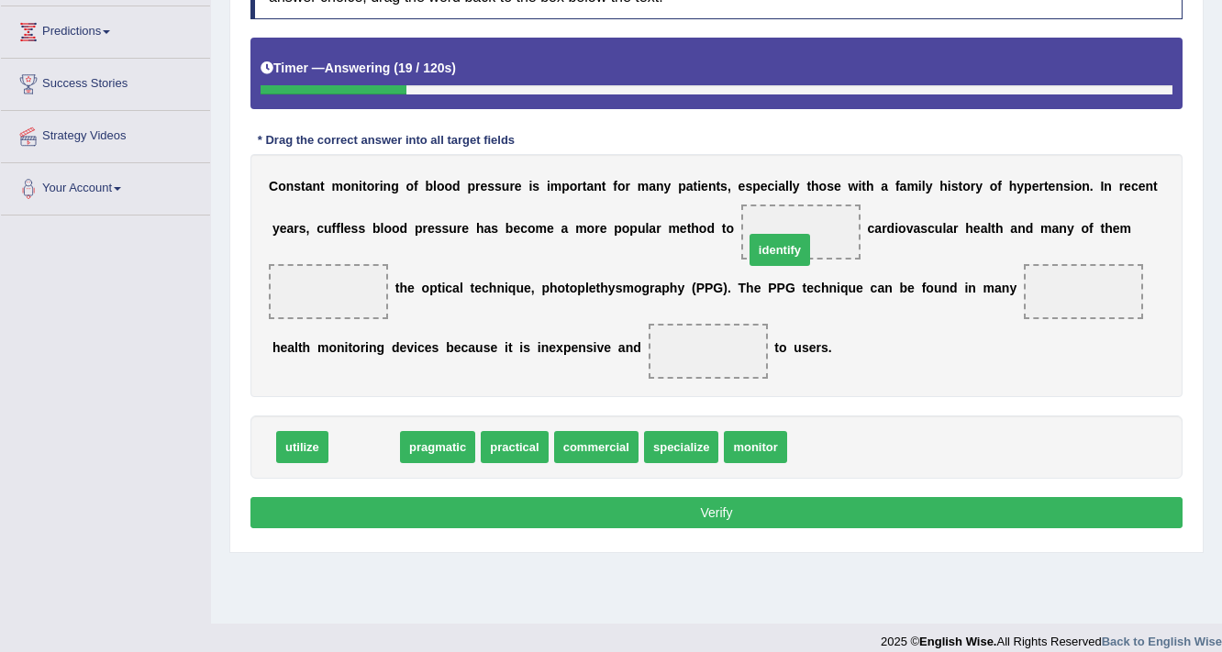
drag, startPoint x: 357, startPoint y: 444, endPoint x: 790, endPoint y: 235, distance: 480.8
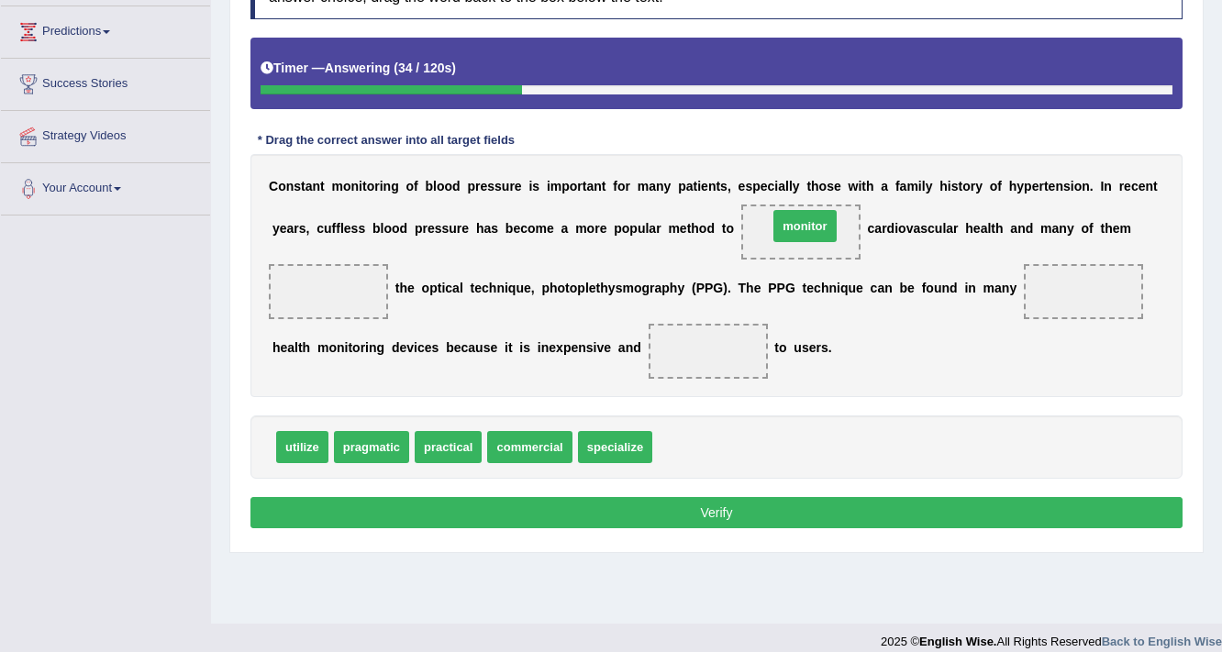
drag, startPoint x: 681, startPoint y: 450, endPoint x: 796, endPoint y: 229, distance: 249.4
drag, startPoint x: 705, startPoint y: 445, endPoint x: 349, endPoint y: 287, distance: 390.1
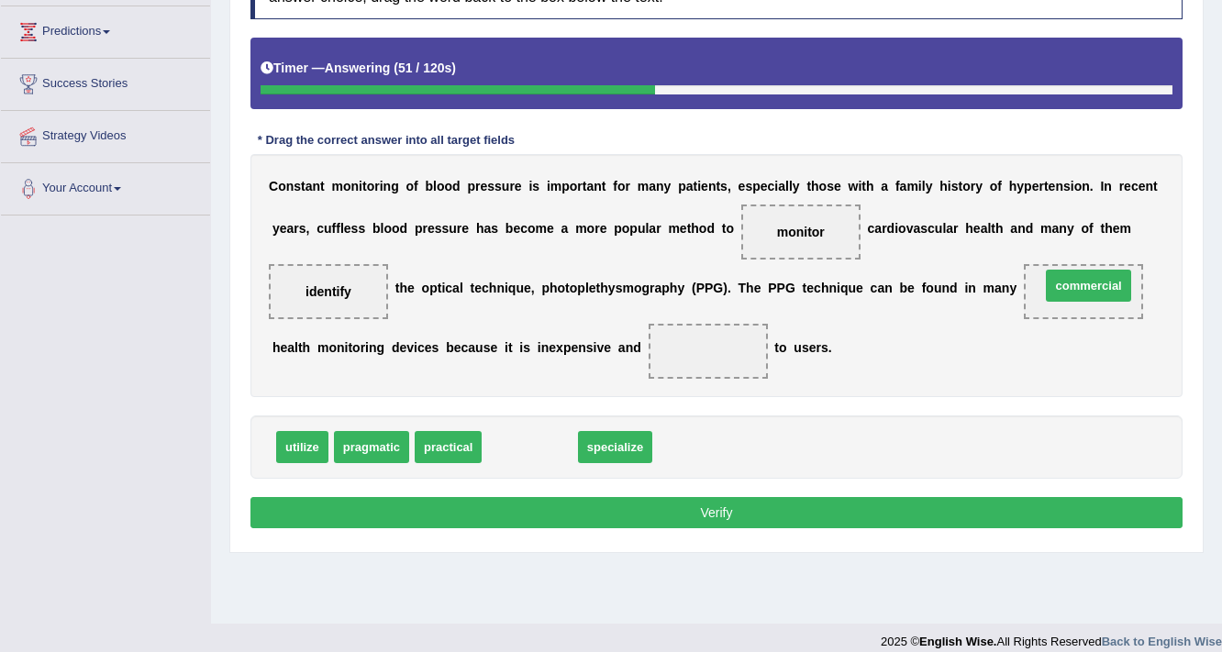
drag, startPoint x: 512, startPoint y: 444, endPoint x: 1070, endPoint y: 282, distance: 581.4
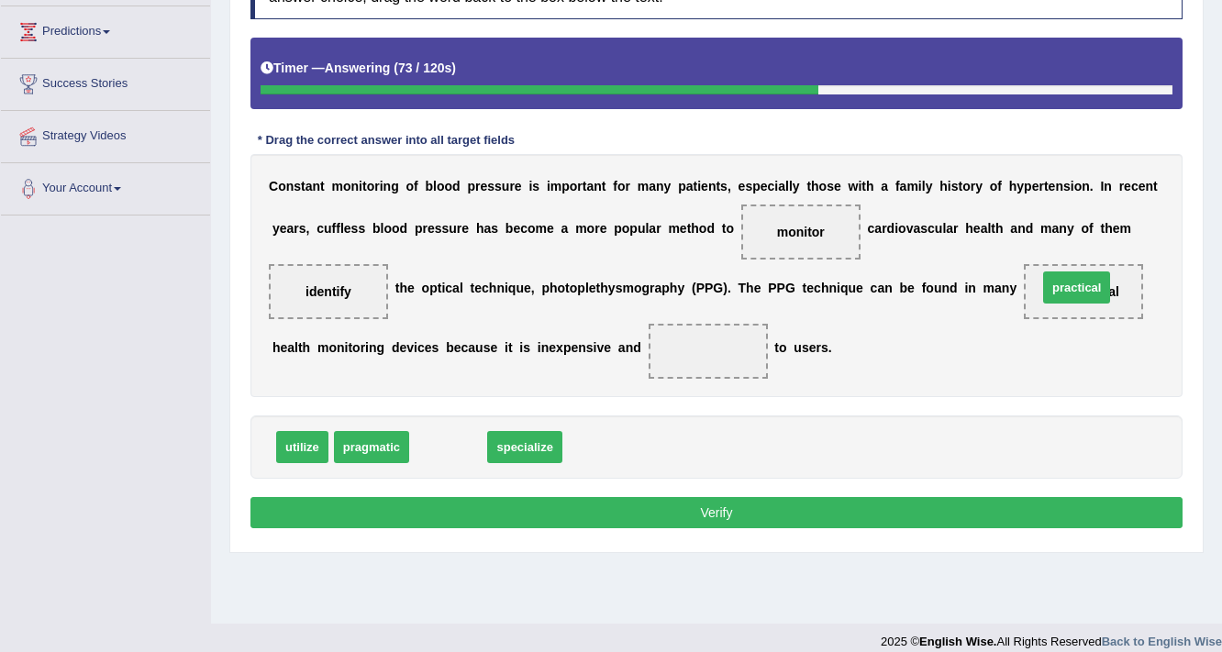
drag, startPoint x: 437, startPoint y: 446, endPoint x: 1065, endPoint y: 286, distance: 648.2
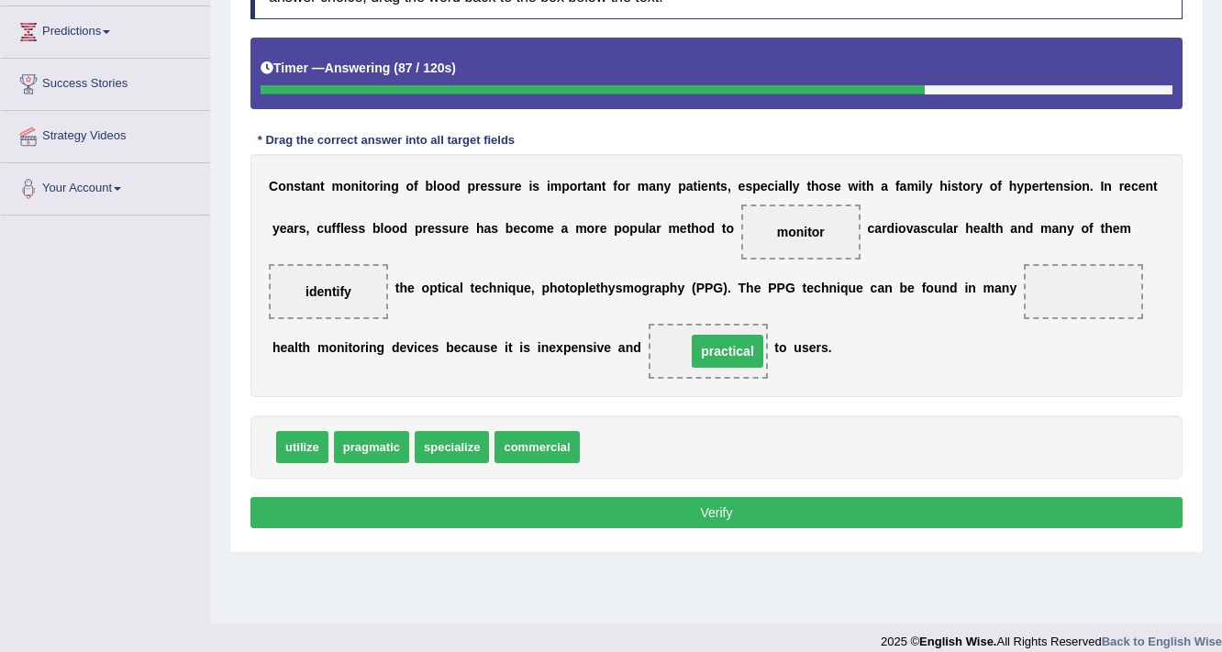
drag, startPoint x: 1099, startPoint y: 293, endPoint x: 742, endPoint y: 352, distance: 361.7
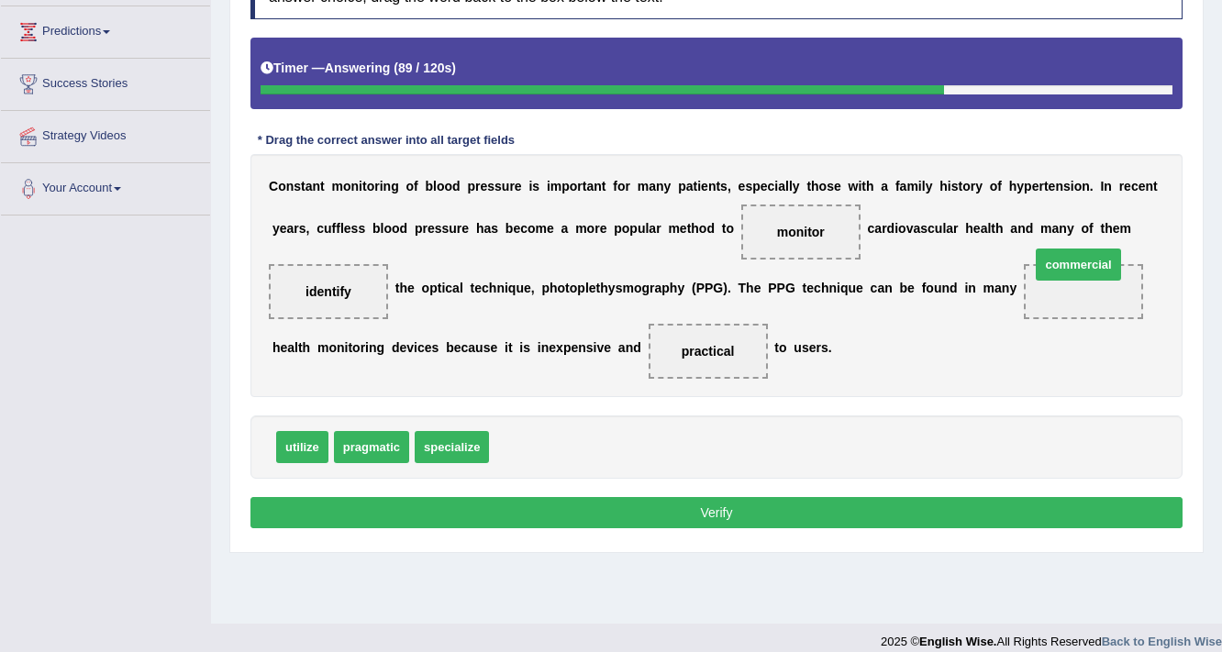
drag, startPoint x: 537, startPoint y: 450, endPoint x: 1079, endPoint y: 274, distance: 569.9
click at [892, 499] on button "Verify" at bounding box center [716, 512] width 932 height 31
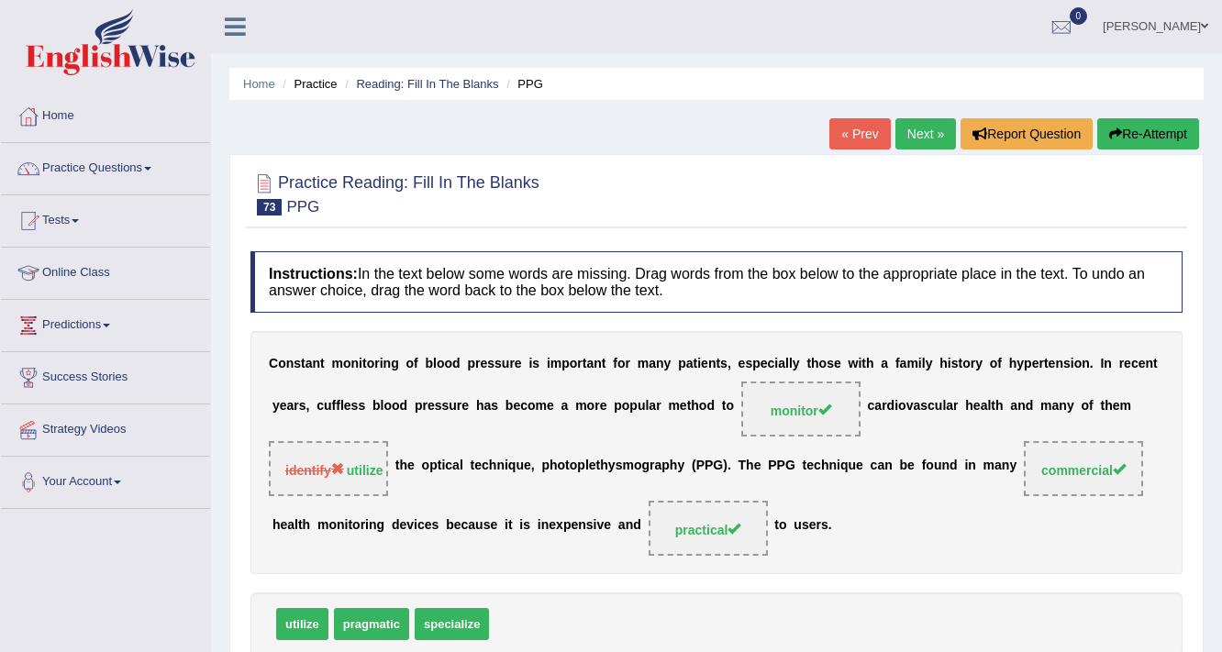
click at [932, 130] on link "Next »" at bounding box center [925, 133] width 61 height 31
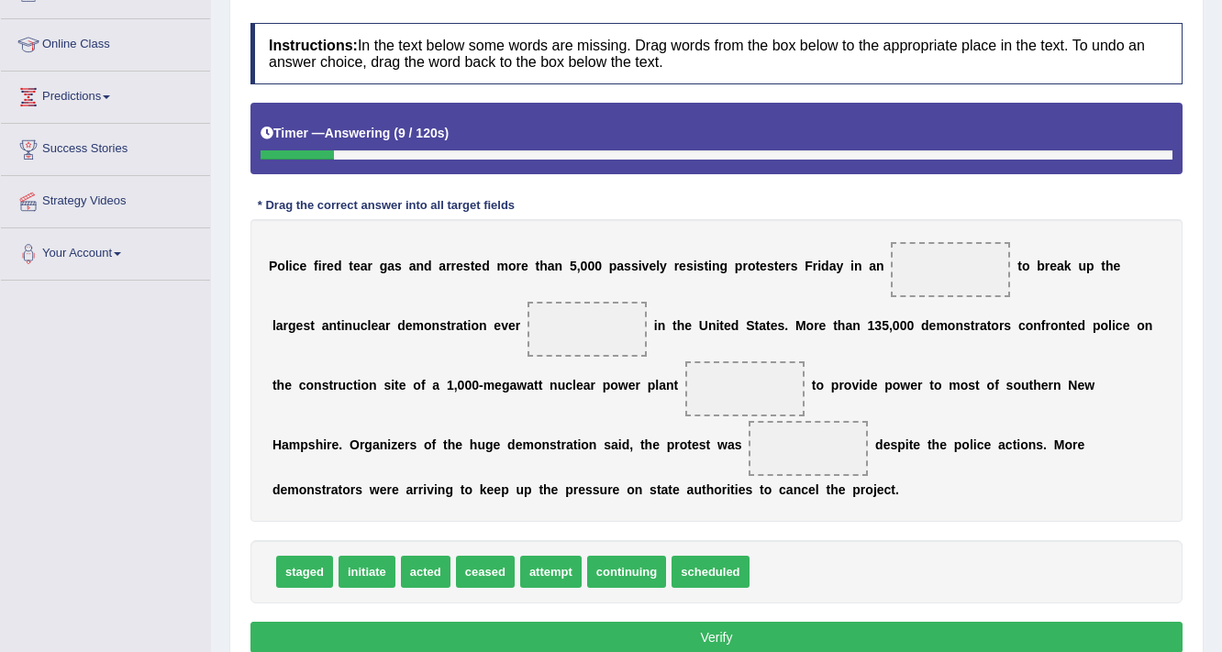
scroll to position [311, 0]
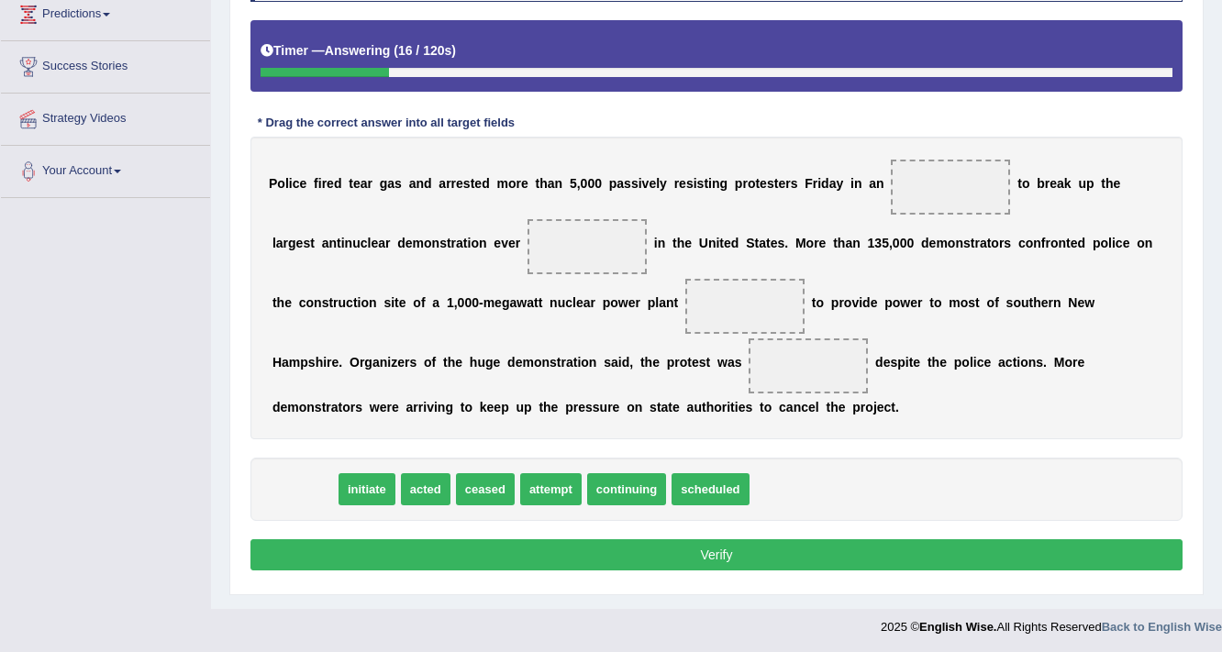
drag, startPoint x: 297, startPoint y: 495, endPoint x: 198, endPoint y: 539, distance: 108.4
click at [194, 544] on div "Toggle navigation Home Practice Questions Speaking Practice Read Aloud Repeat S…" at bounding box center [611, 167] width 1222 height 957
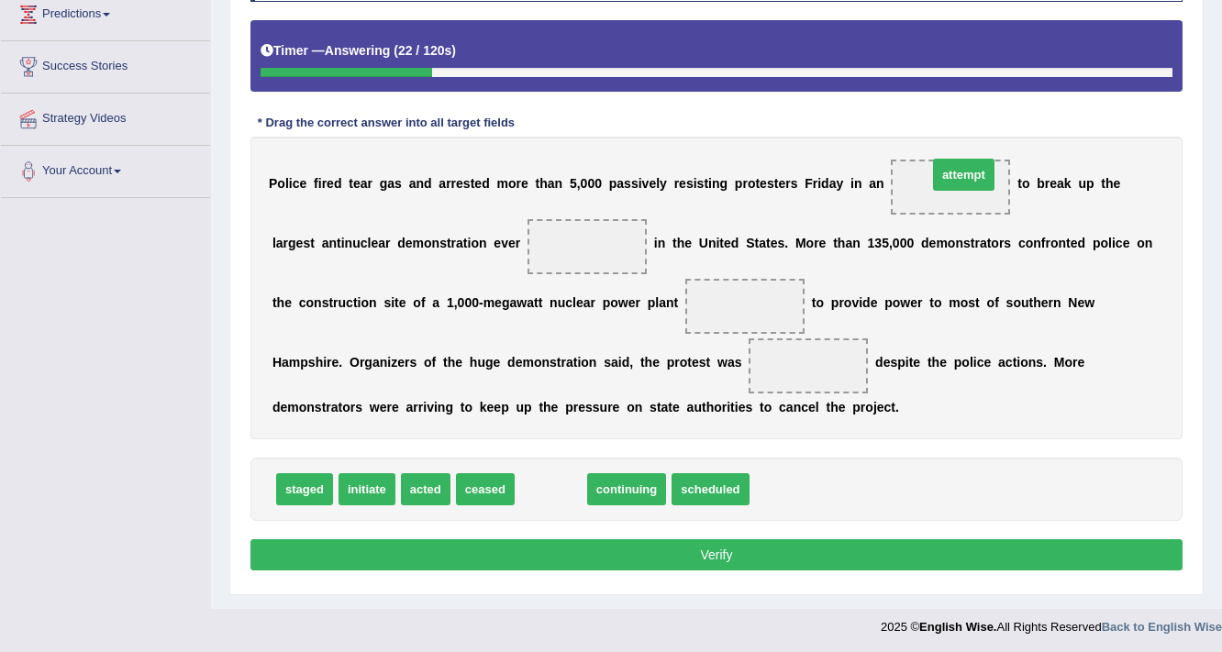
drag, startPoint x: 548, startPoint y: 488, endPoint x: 961, endPoint y: 173, distance: 519.7
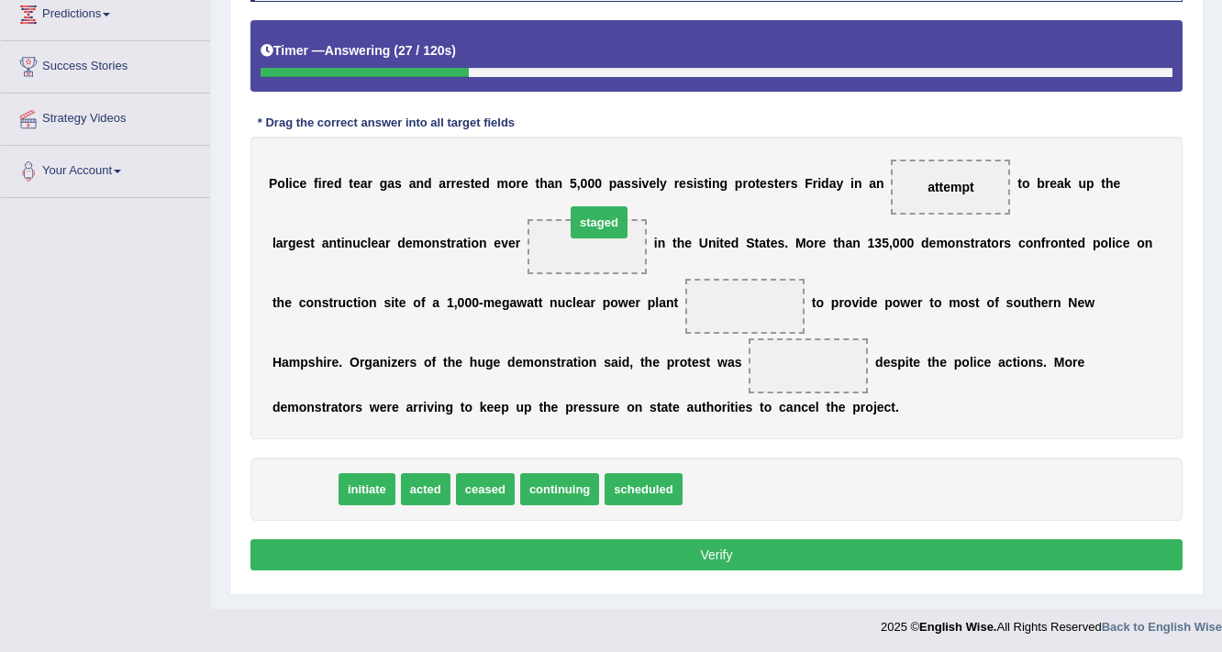
drag, startPoint x: 296, startPoint y: 485, endPoint x: 592, endPoint y: 218, distance: 398.1
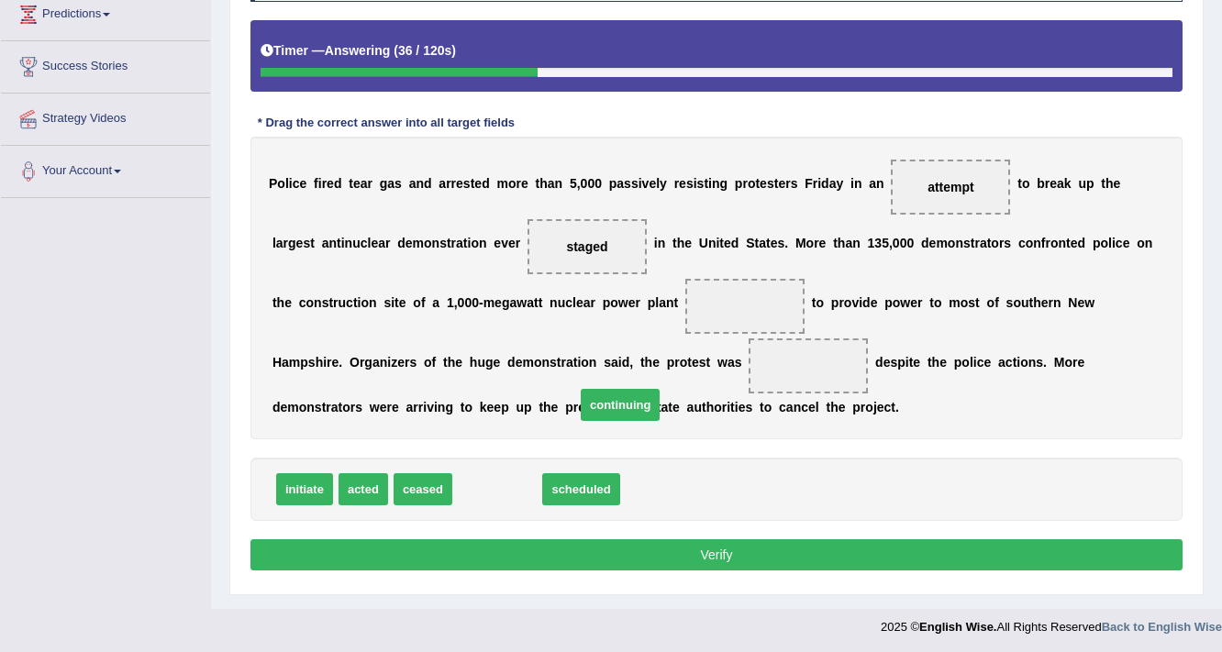
drag, startPoint x: 494, startPoint y: 484, endPoint x: 605, endPoint y: 404, distance: 136.7
click at [605, 404] on span "continuing" at bounding box center [620, 405] width 79 height 32
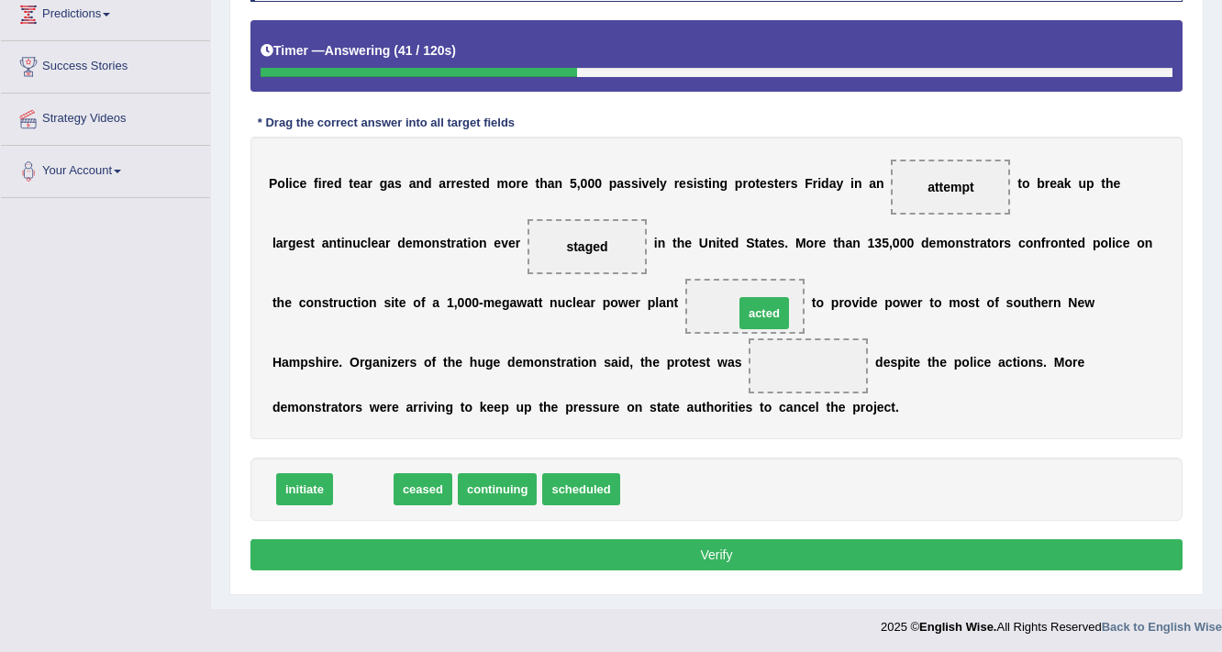
drag, startPoint x: 351, startPoint y: 485, endPoint x: 752, endPoint y: 308, distance: 438.1
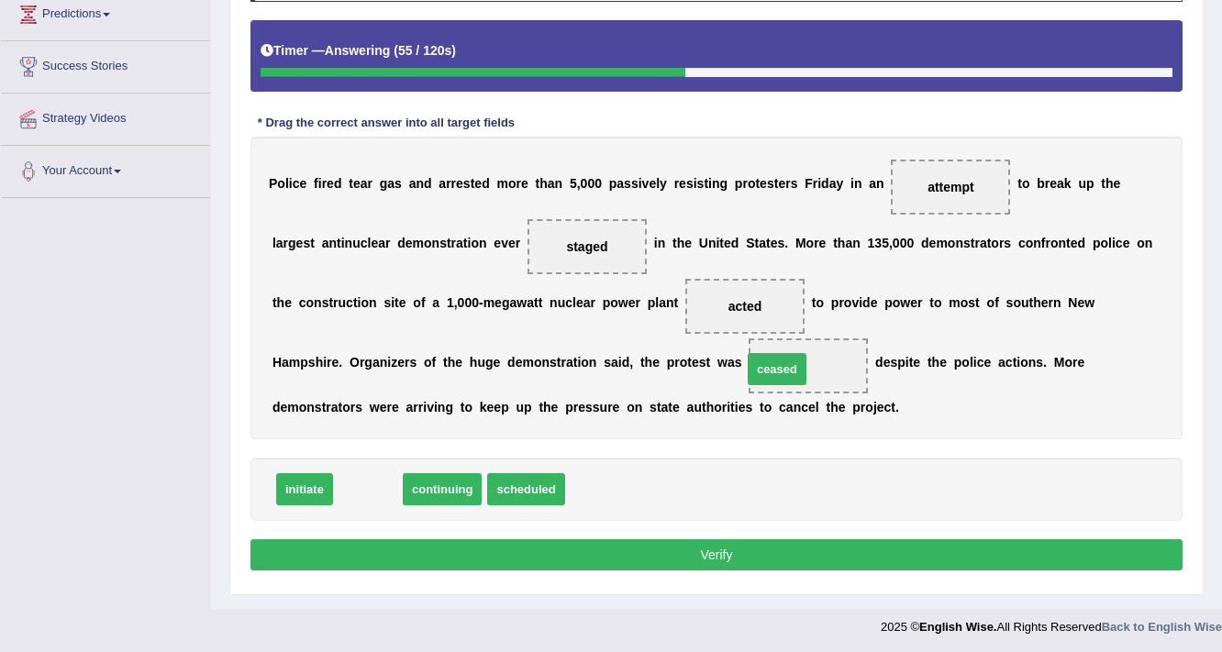
drag, startPoint x: 353, startPoint y: 492, endPoint x: 762, endPoint y: 371, distance: 426.3
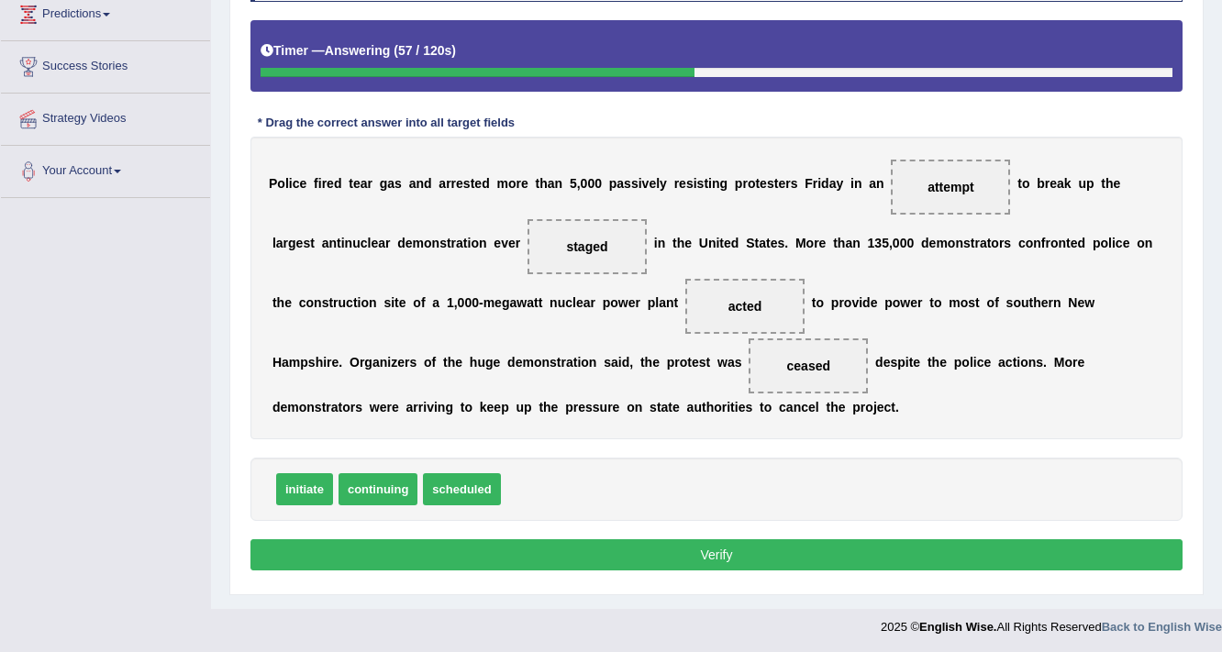
click at [692, 539] on button "Verify" at bounding box center [716, 554] width 932 height 31
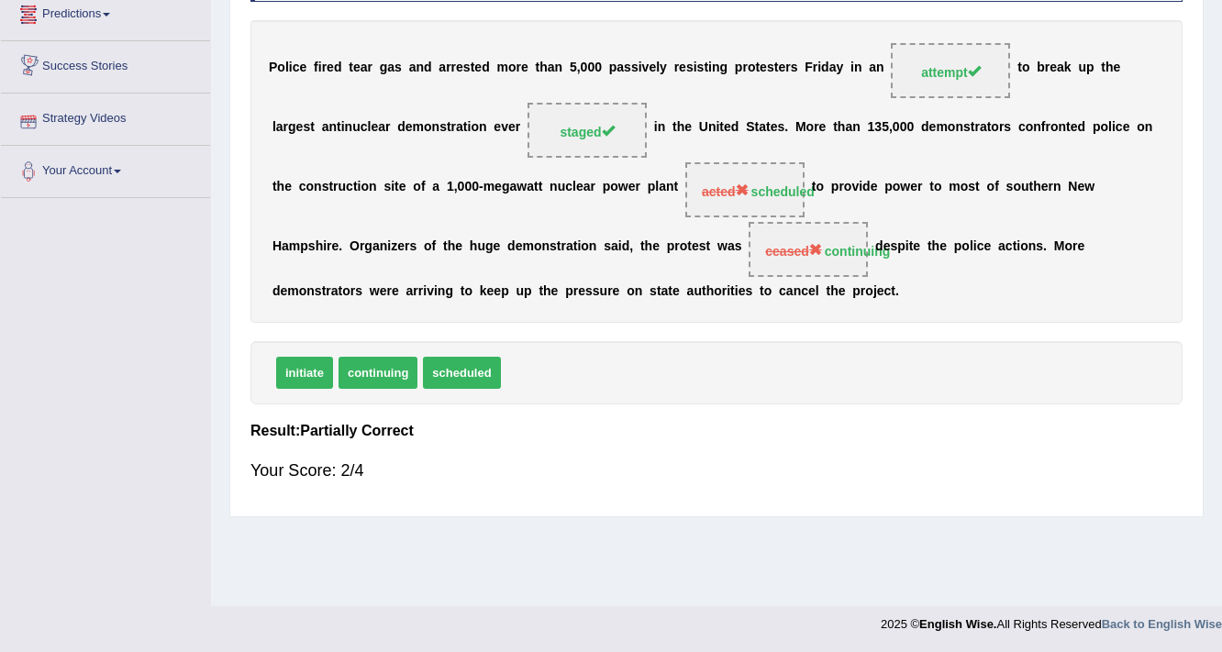
scroll to position [17, 0]
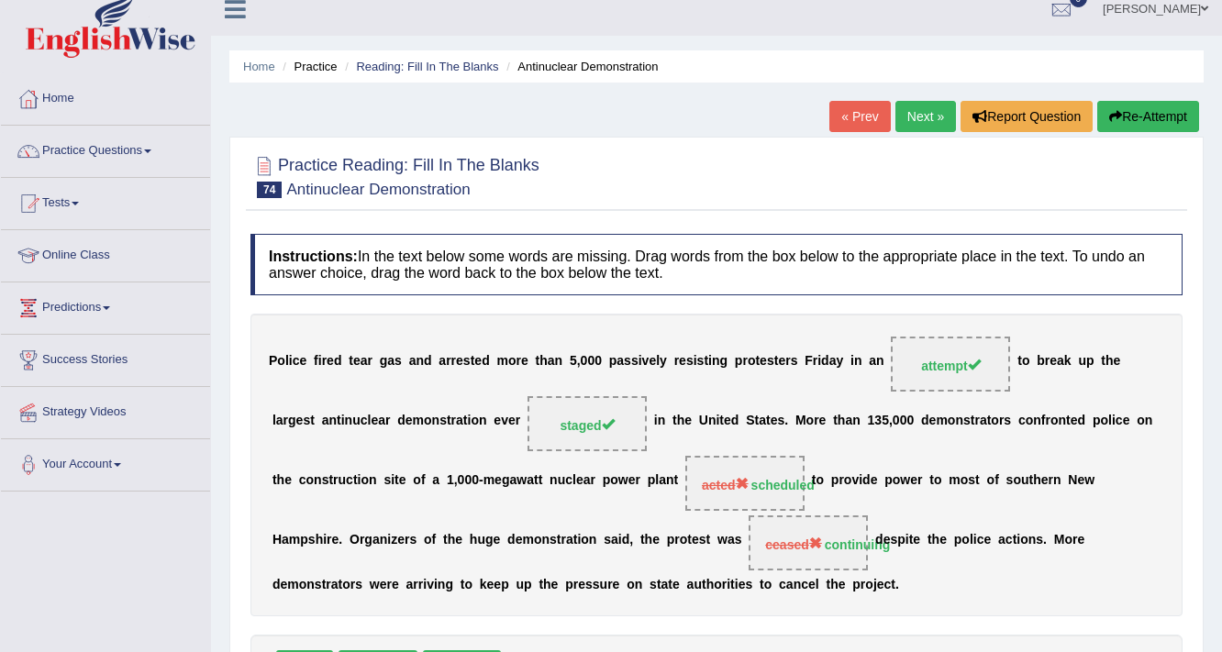
click at [925, 114] on link "Next »" at bounding box center [925, 116] width 61 height 31
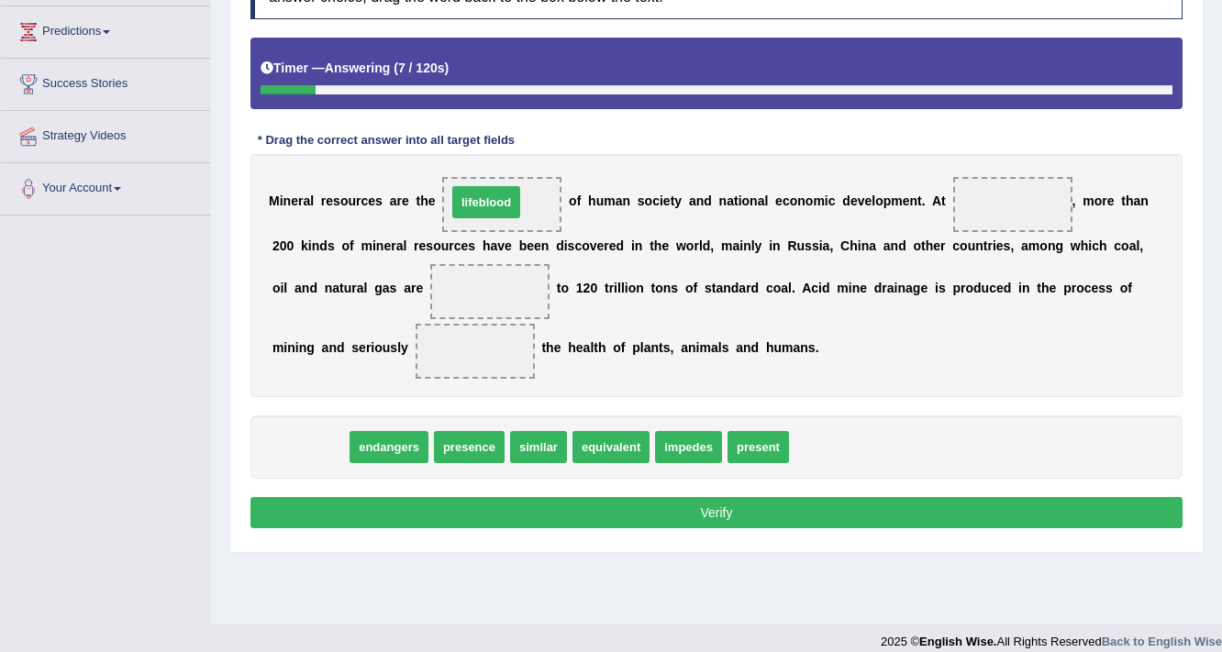
drag, startPoint x: 290, startPoint y: 437, endPoint x: 466, endPoint y: 193, distance: 301.6
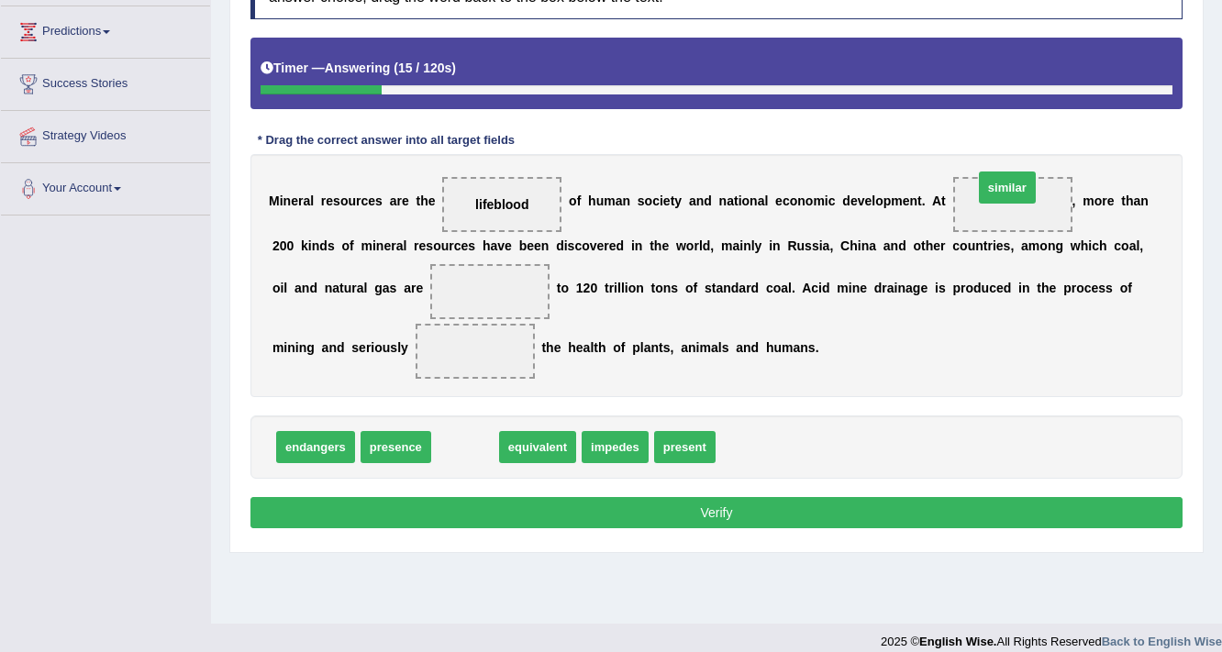
drag, startPoint x: 466, startPoint y: 447, endPoint x: 1008, endPoint y: 187, distance: 601.0
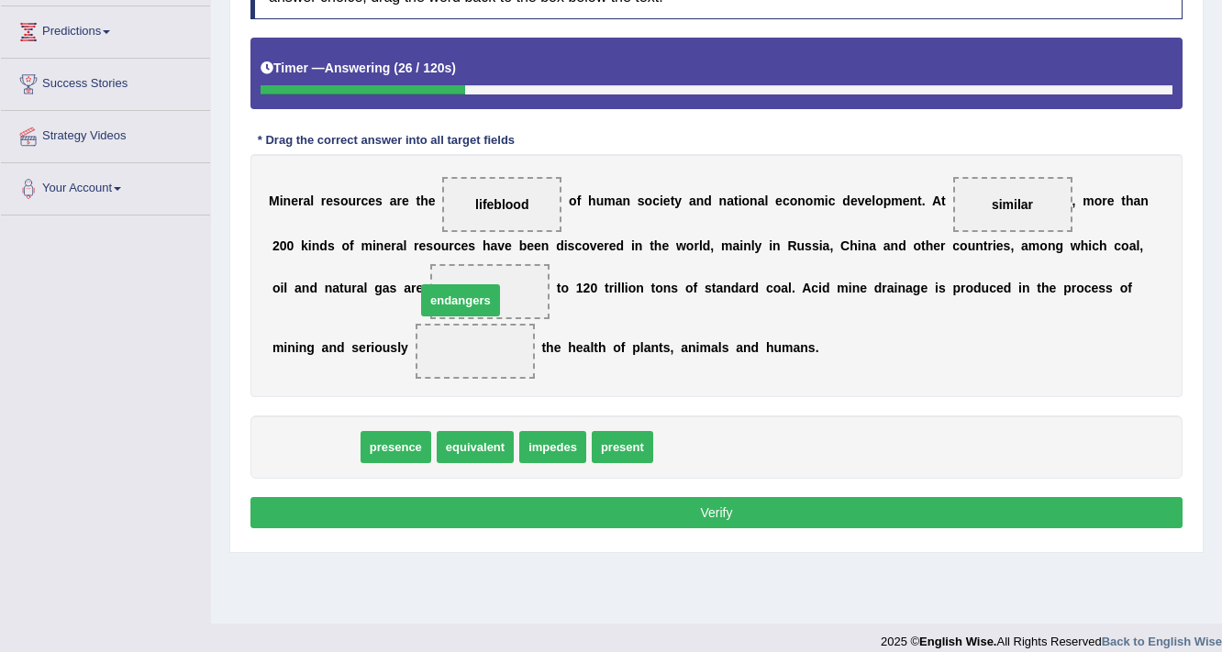
drag, startPoint x: 327, startPoint y: 444, endPoint x: 473, endPoint y: 296, distance: 208.2
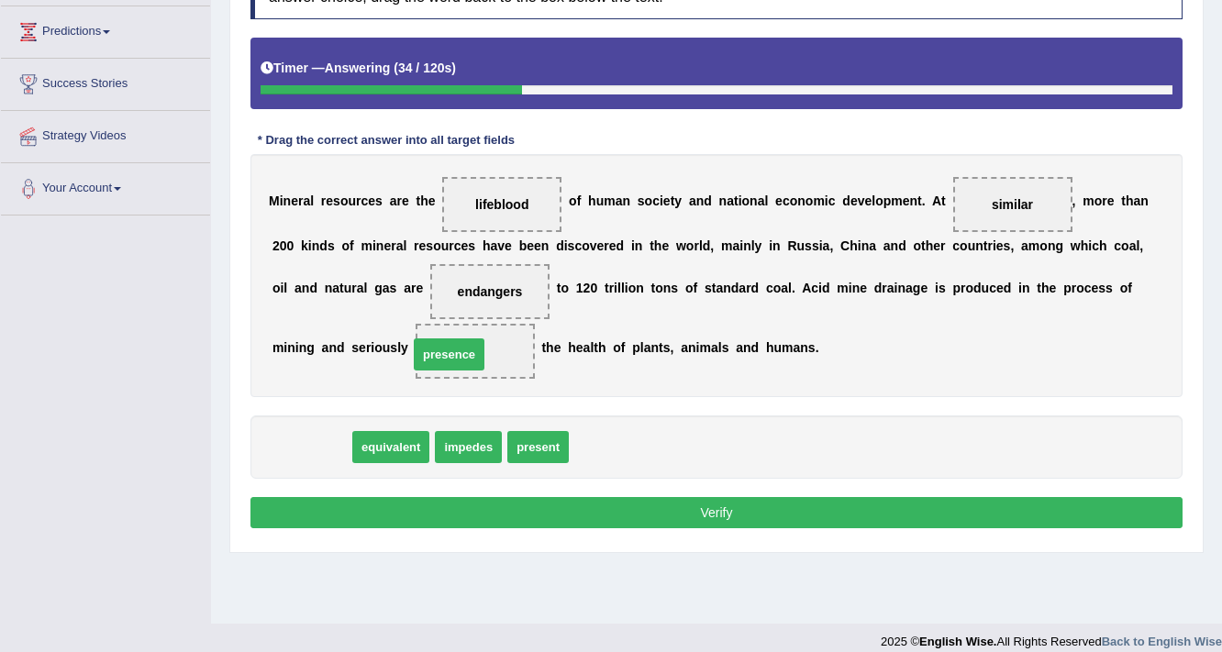
drag, startPoint x: 304, startPoint y: 448, endPoint x: 441, endPoint y: 355, distance: 165.1
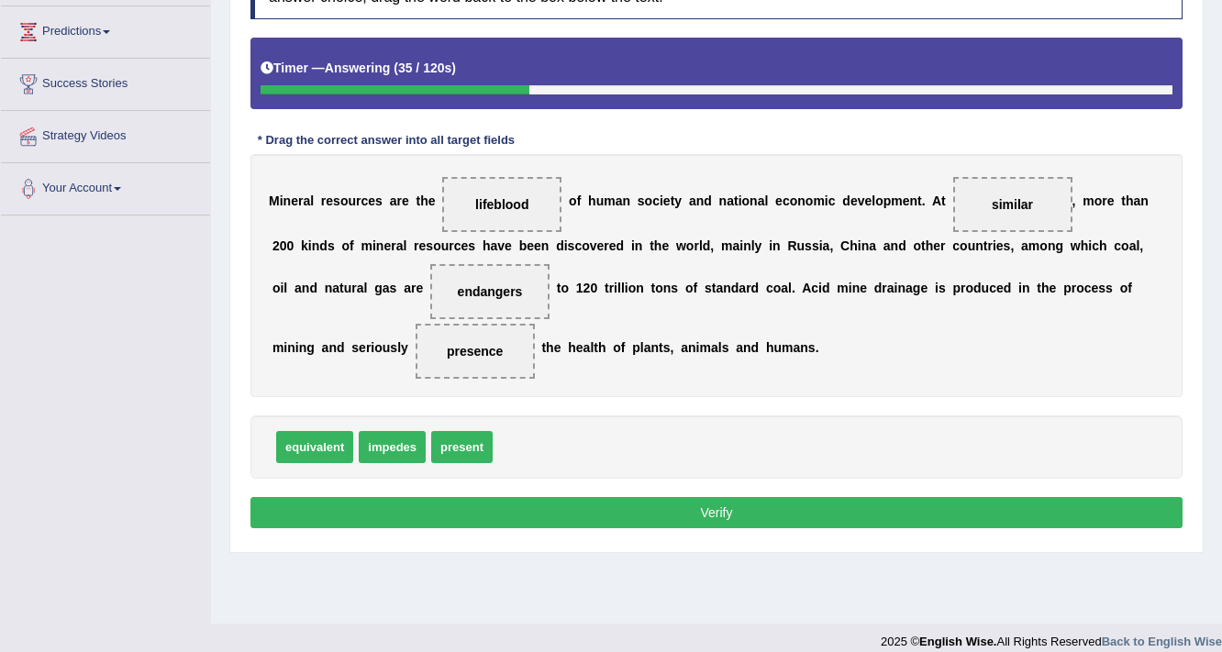
click at [712, 515] on button "Verify" at bounding box center [716, 512] width 932 height 31
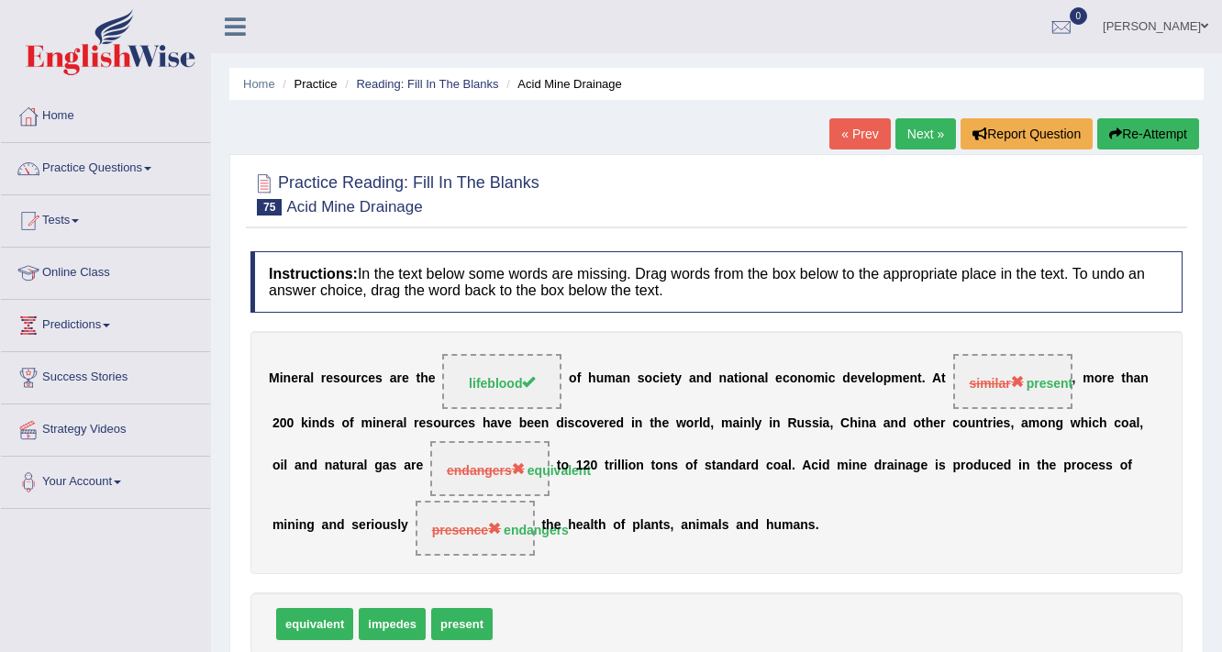
click at [922, 136] on link "Next »" at bounding box center [925, 133] width 61 height 31
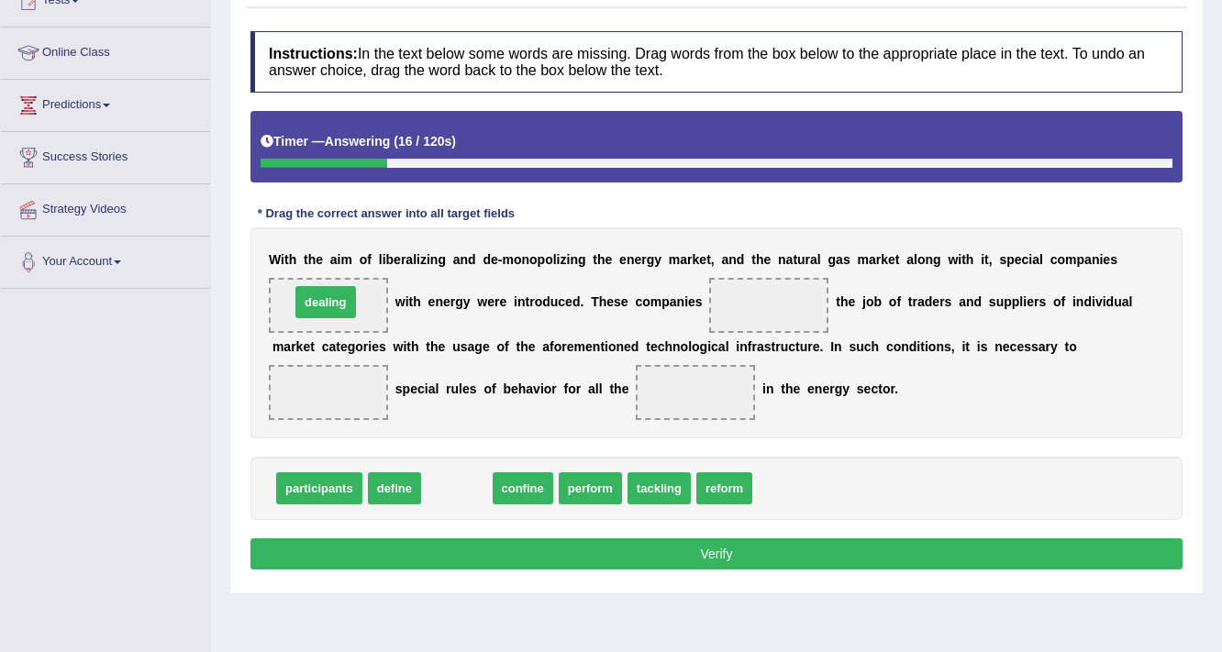
drag, startPoint x: 448, startPoint y: 492, endPoint x: 316, endPoint y: 305, distance: 227.7
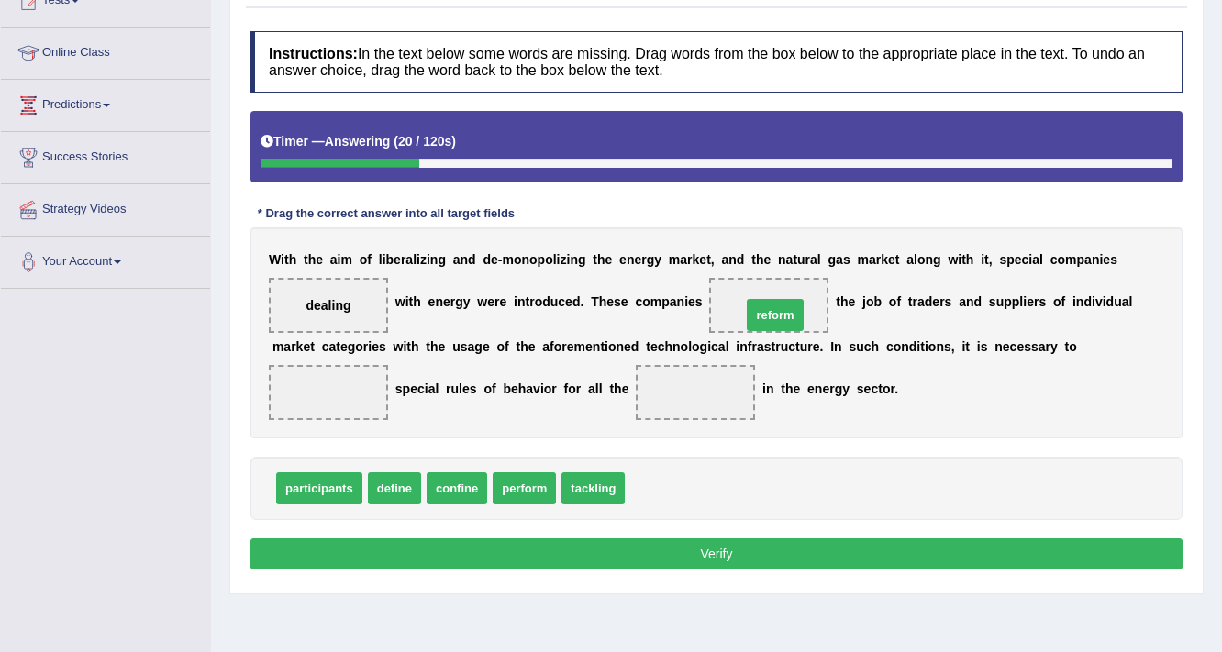
drag, startPoint x: 654, startPoint y: 493, endPoint x: 770, endPoint y: 319, distance: 208.8
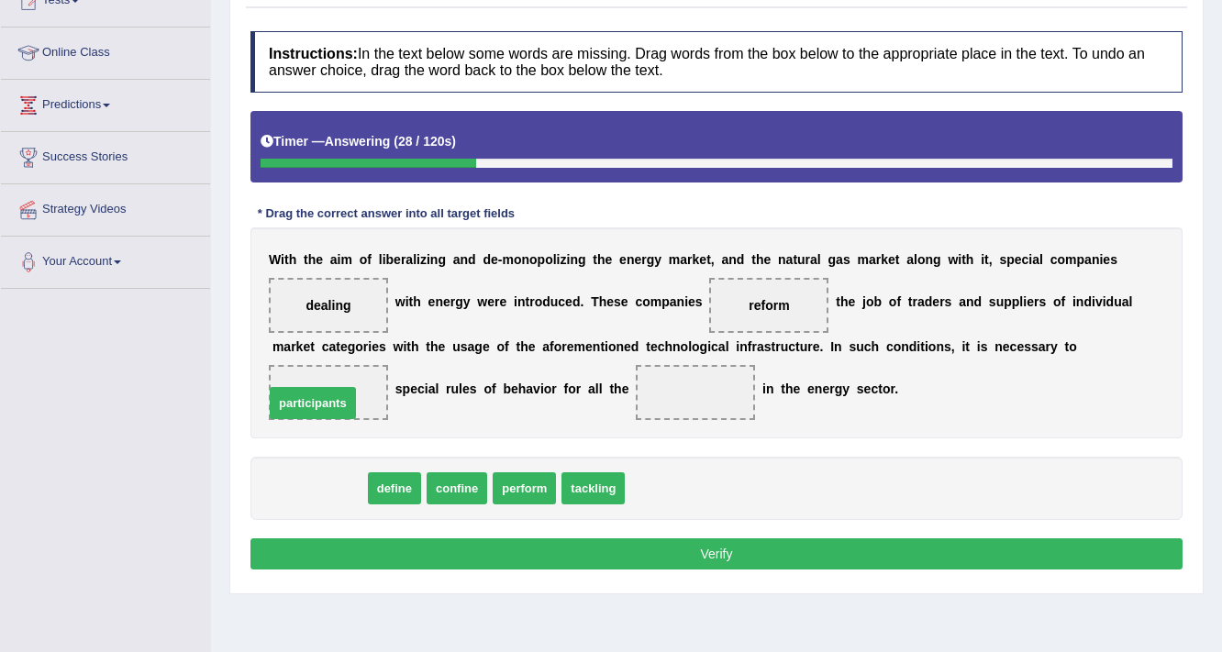
drag, startPoint x: 326, startPoint y: 496, endPoint x: 319, endPoint y: 411, distance: 85.5
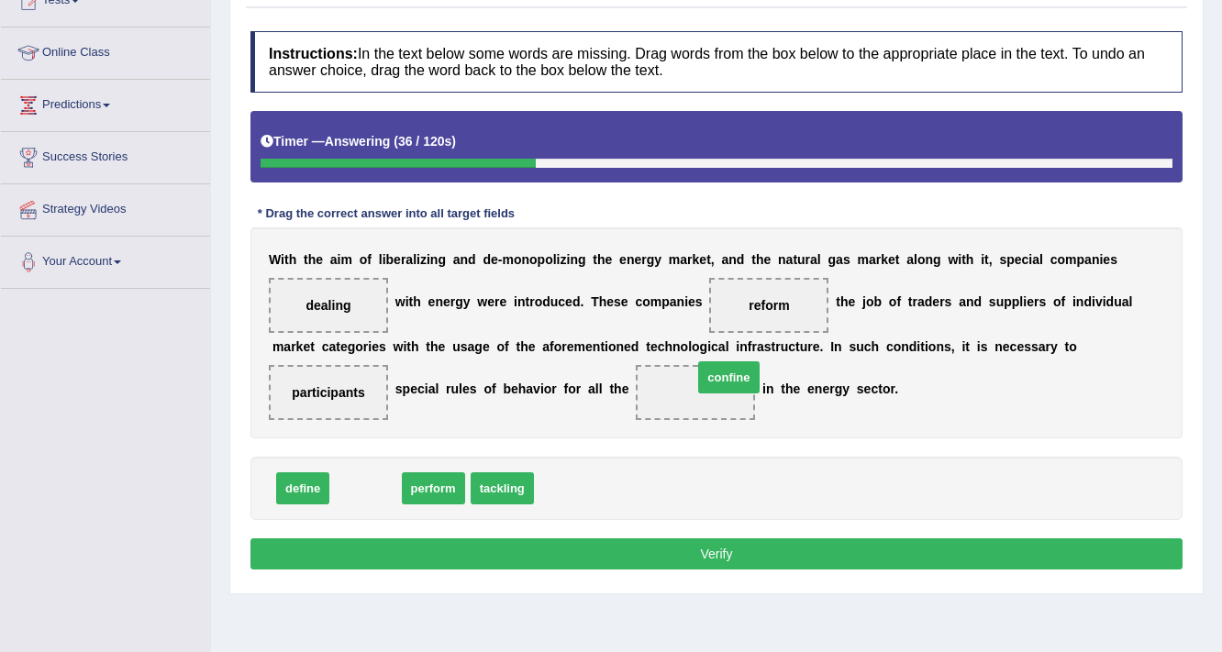
drag, startPoint x: 379, startPoint y: 477, endPoint x: 742, endPoint y: 366, distance: 379.8
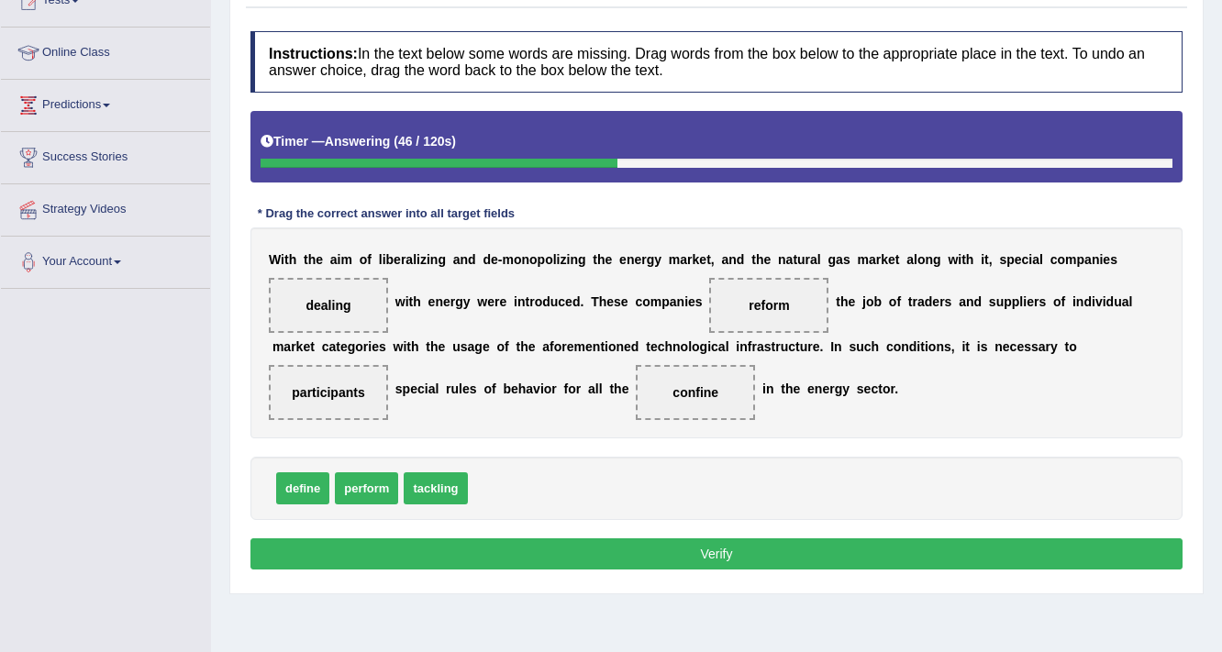
click at [588, 547] on button "Verify" at bounding box center [716, 553] width 932 height 31
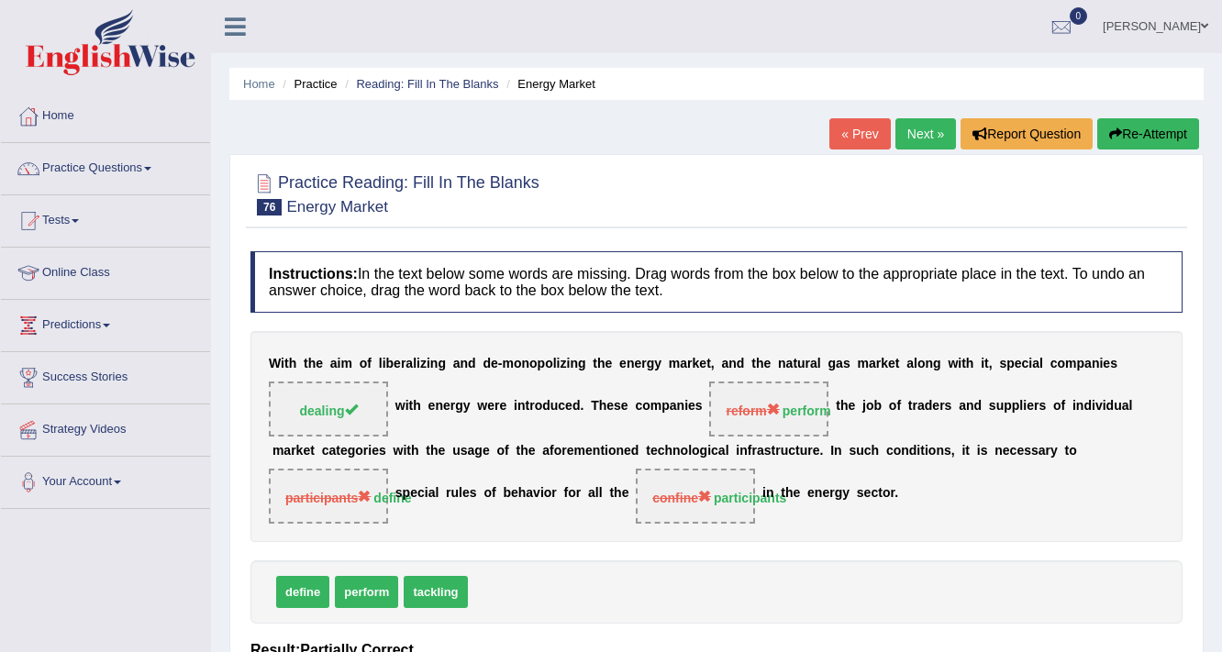
click at [913, 139] on link "Next »" at bounding box center [925, 133] width 61 height 31
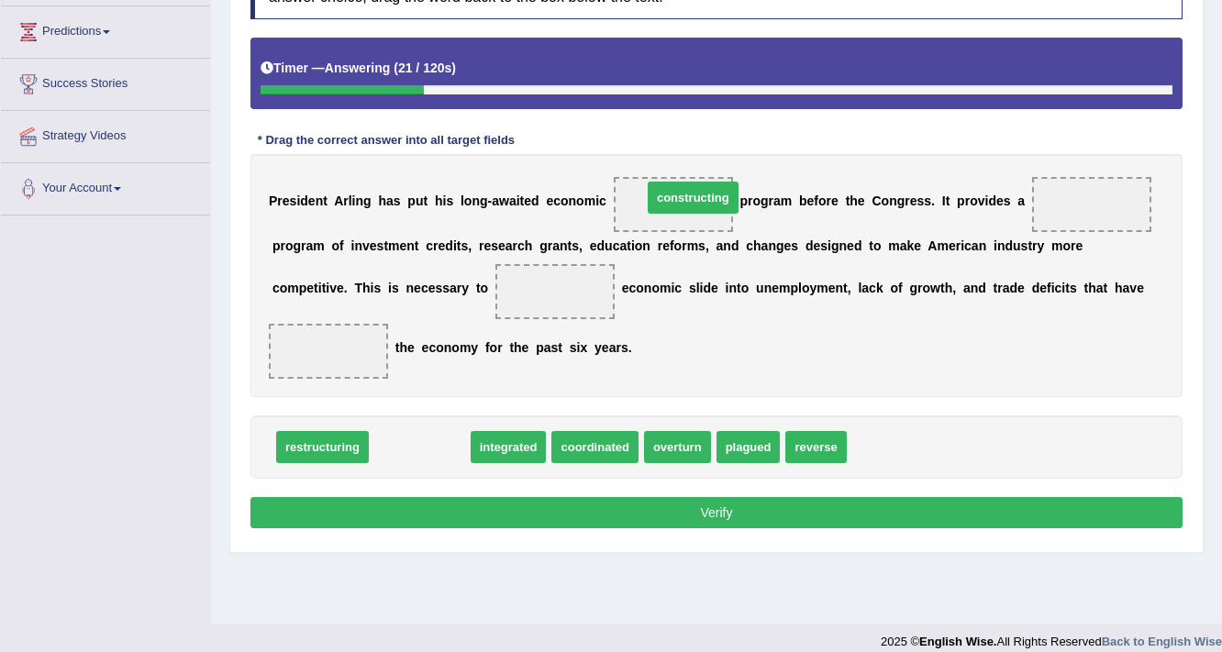
drag, startPoint x: 438, startPoint y: 448, endPoint x: 712, endPoint y: 198, distance: 370.0
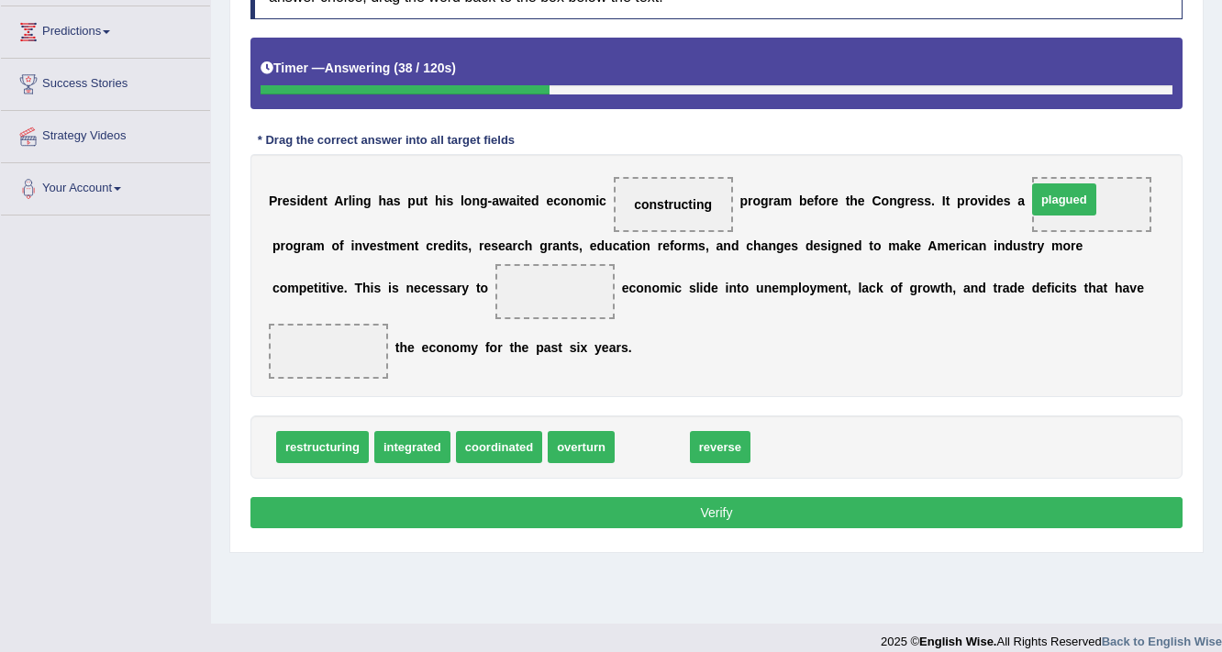
drag, startPoint x: 643, startPoint y: 437, endPoint x: 1055, endPoint y: 189, distance: 480.5
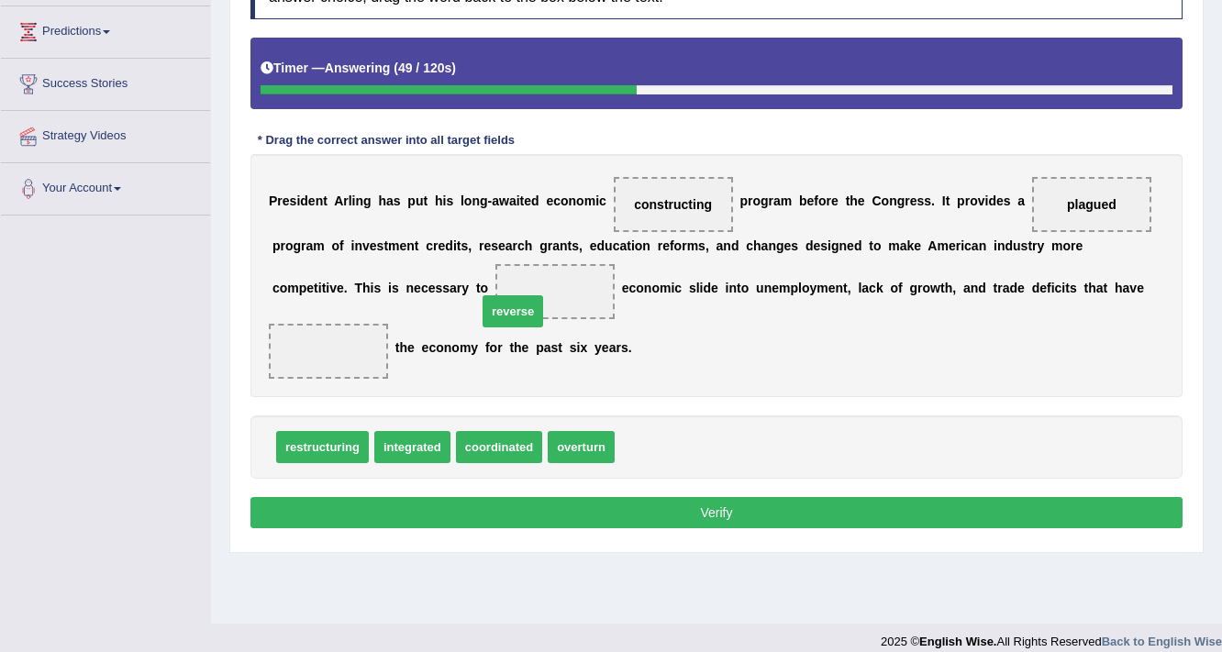
drag, startPoint x: 639, startPoint y: 436, endPoint x: 501, endPoint y: 298, distance: 195.2
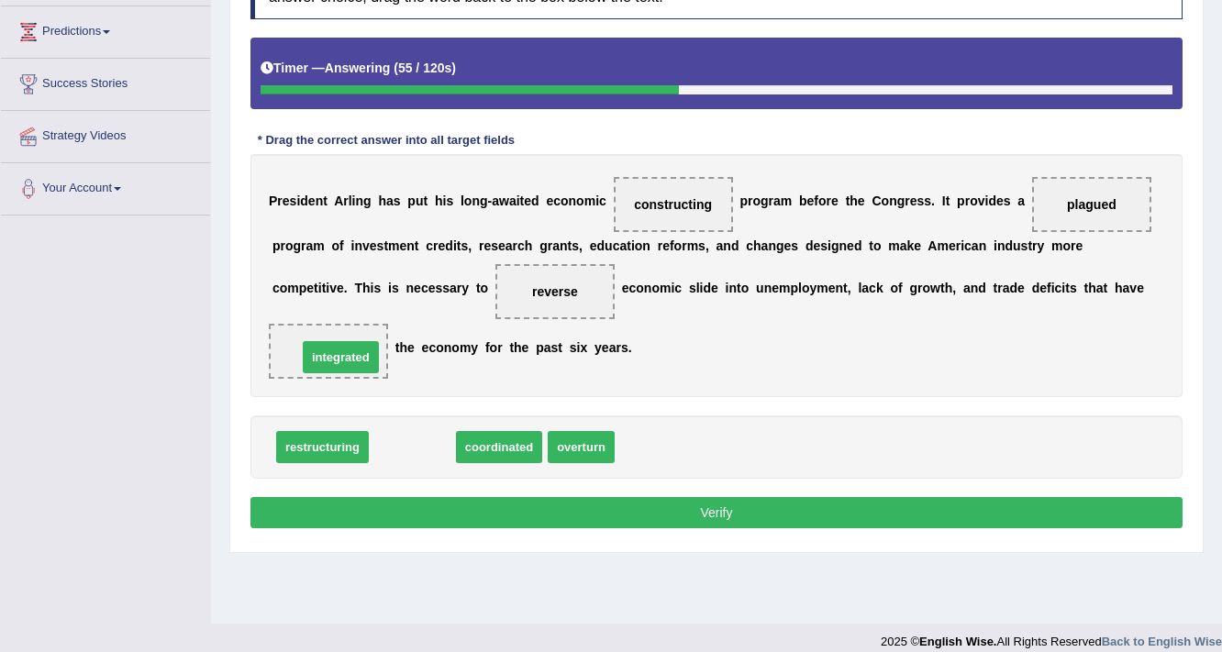
drag, startPoint x: 413, startPoint y: 437, endPoint x: 341, endPoint y: 348, distance: 114.9
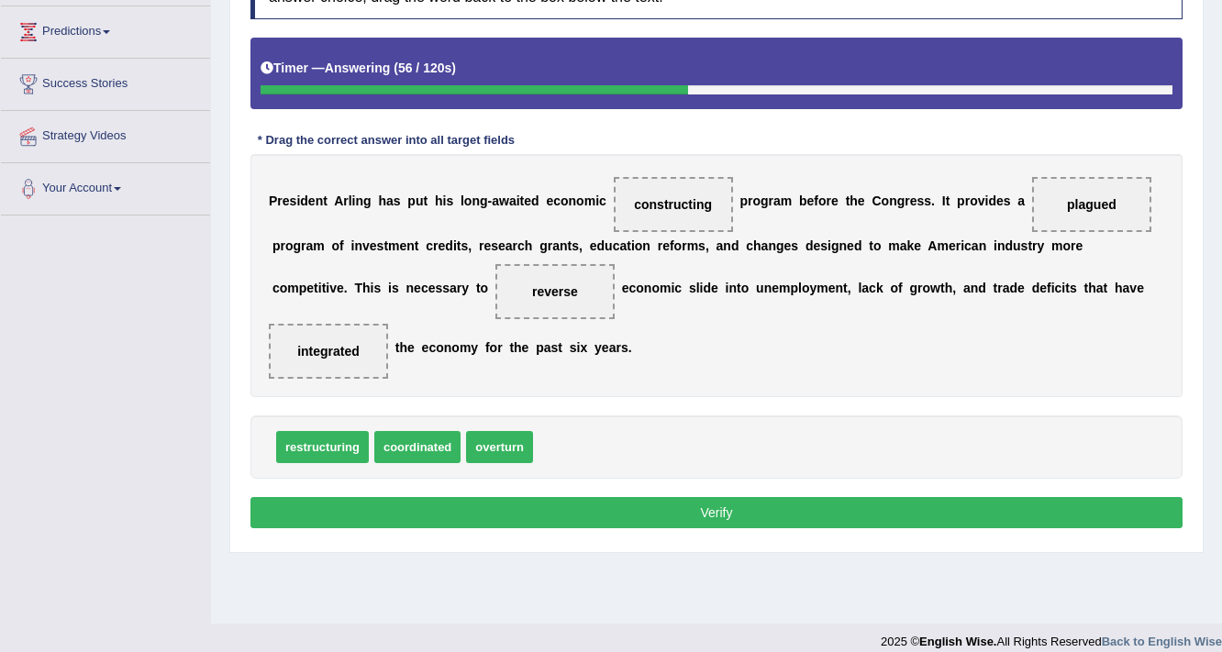
click at [635, 505] on button "Verify" at bounding box center [716, 512] width 932 height 31
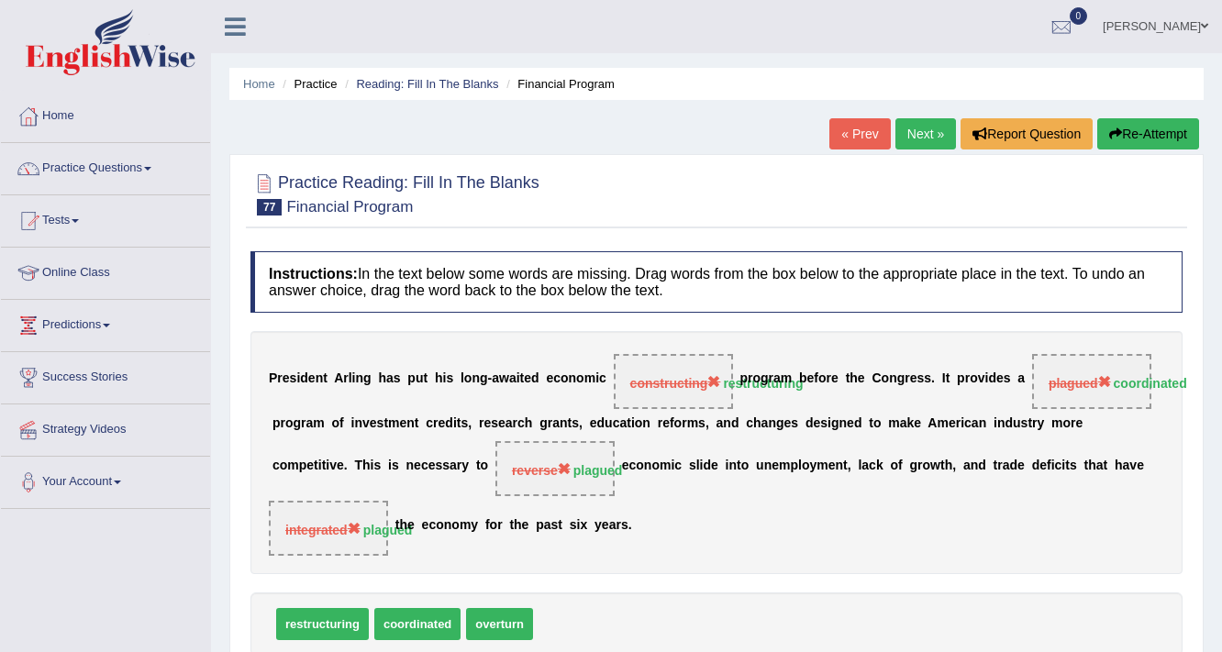
click at [1157, 131] on button "Re-Attempt" at bounding box center [1148, 133] width 102 height 31
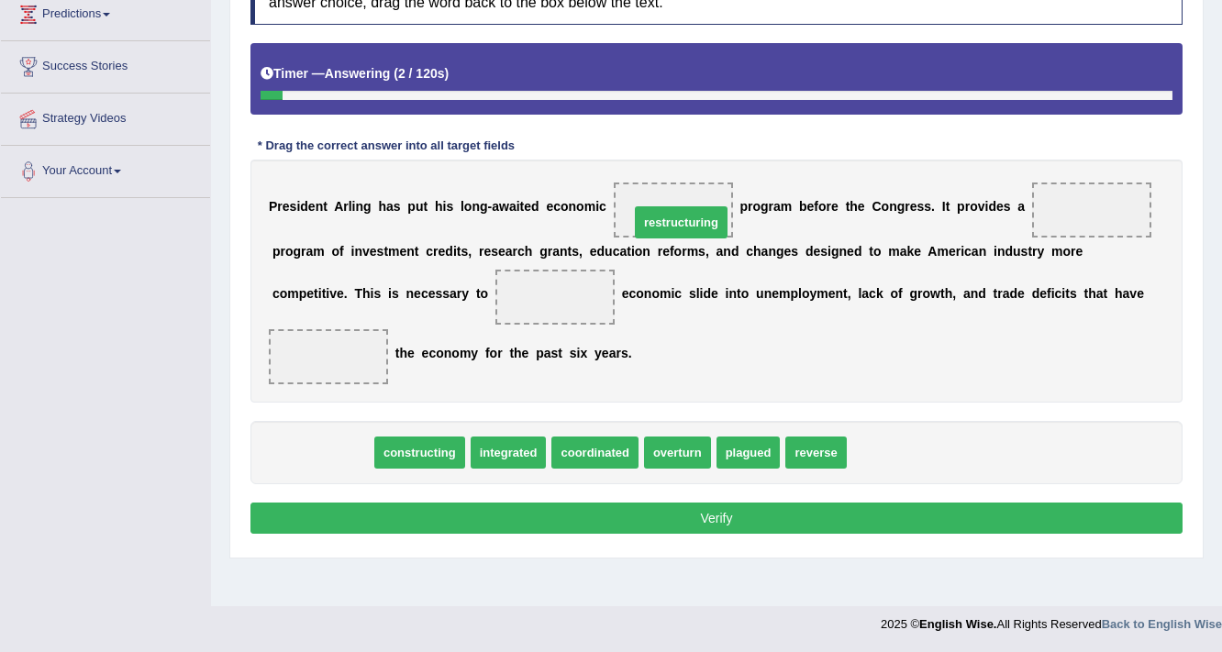
drag, startPoint x: 329, startPoint y: 451, endPoint x: 688, endPoint y: 221, distance: 426.1
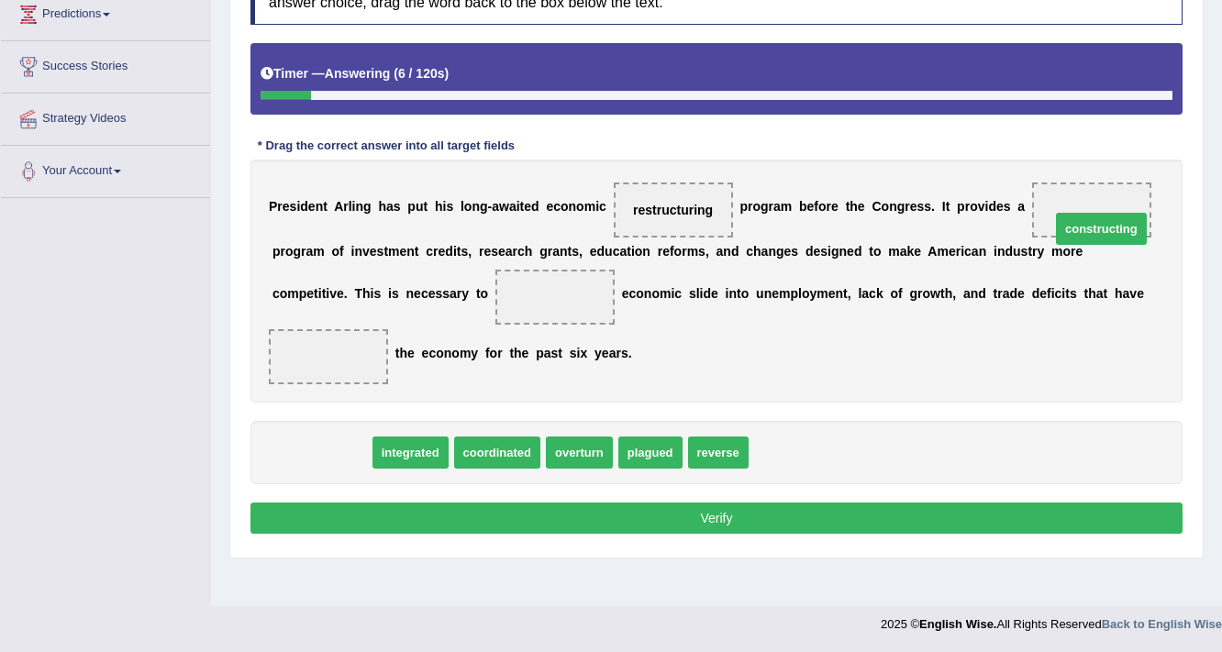
drag, startPoint x: 332, startPoint y: 434, endPoint x: 1101, endPoint y: 218, distance: 798.2
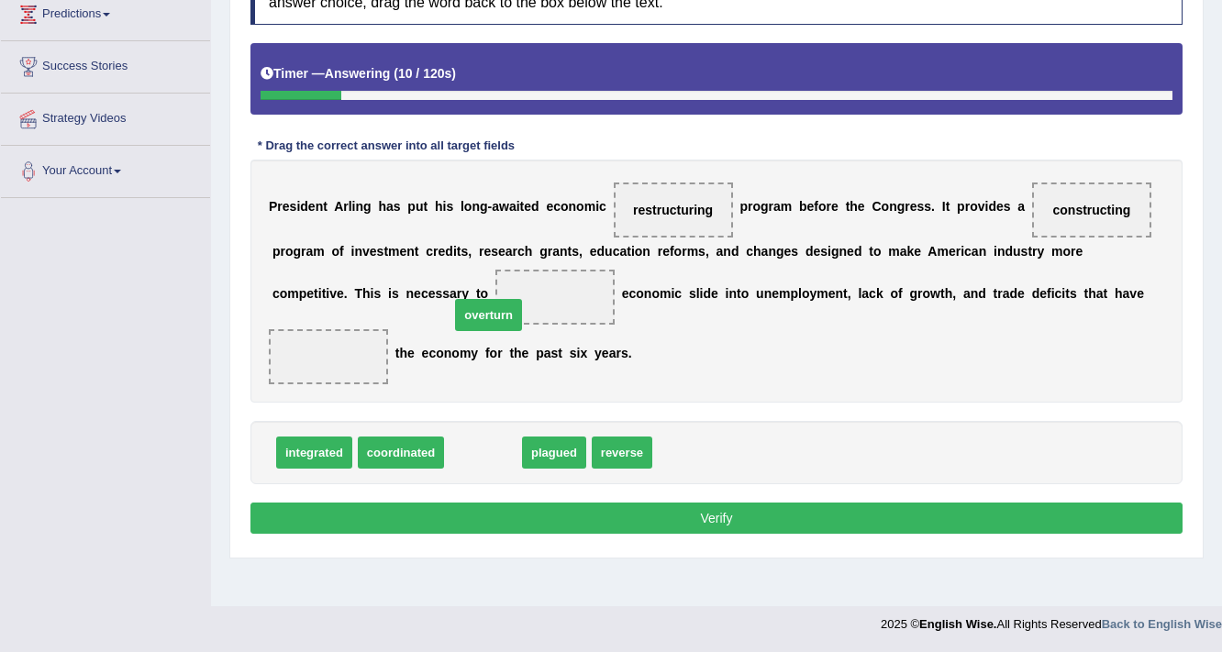
drag, startPoint x: 484, startPoint y: 450, endPoint x: 490, endPoint y: 312, distance: 138.6
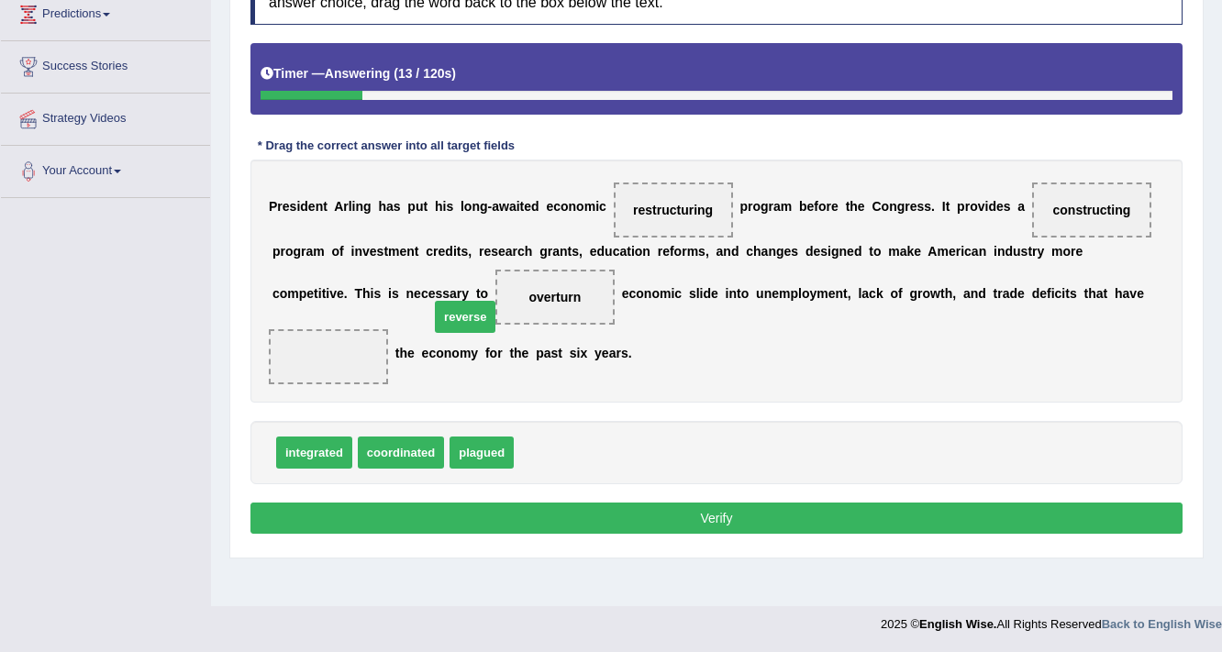
drag, startPoint x: 546, startPoint y: 448, endPoint x: 461, endPoint y: 299, distance: 170.9
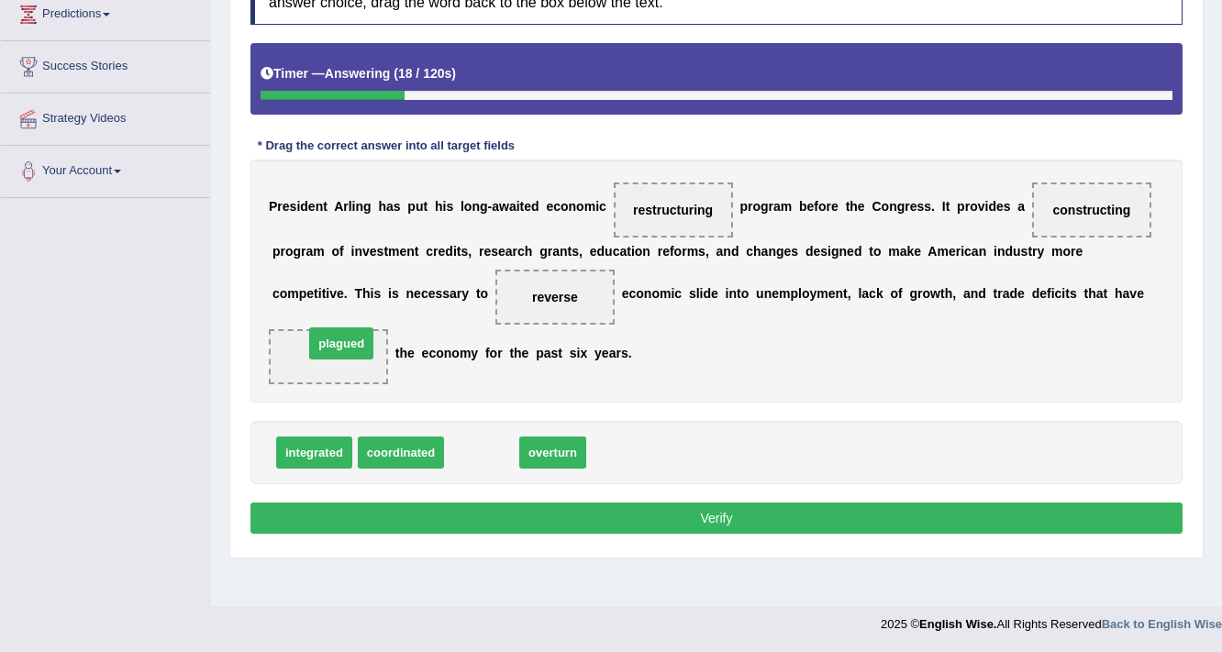
drag, startPoint x: 479, startPoint y: 443, endPoint x: 330, endPoint y: 335, distance: 183.8
click at [781, 503] on button "Verify" at bounding box center [716, 518] width 932 height 31
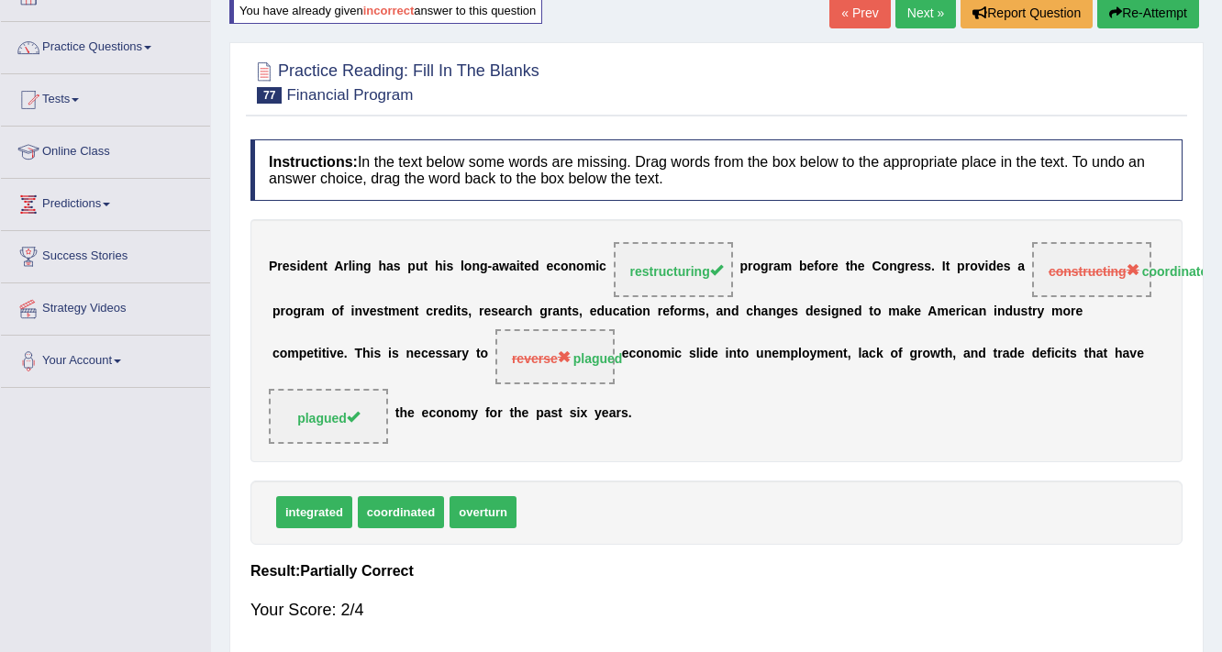
scroll to position [17, 0]
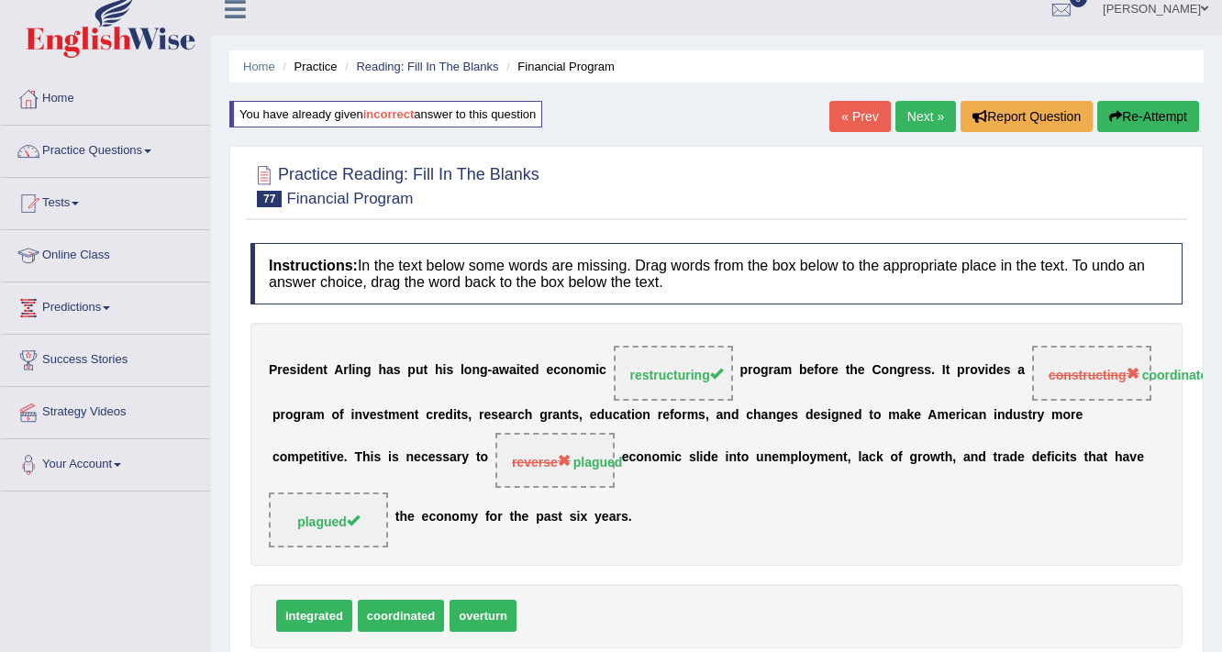
click at [919, 116] on link "Next »" at bounding box center [925, 116] width 61 height 31
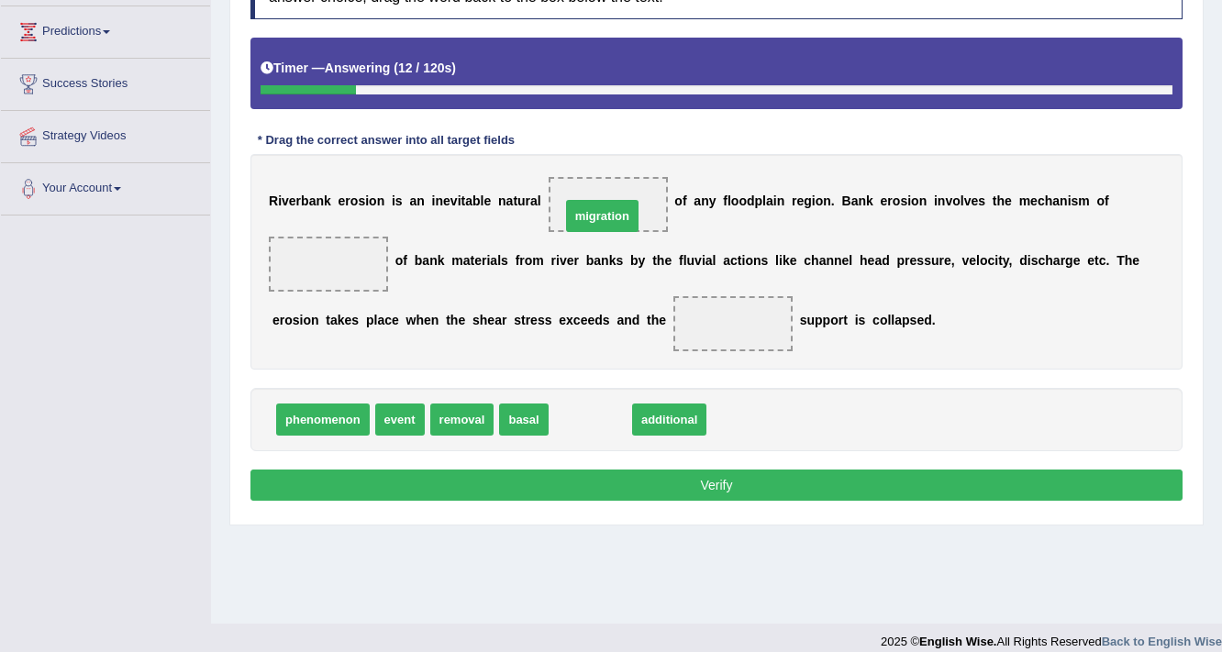
drag, startPoint x: 603, startPoint y: 411, endPoint x: 615, endPoint y: 207, distance: 204.0
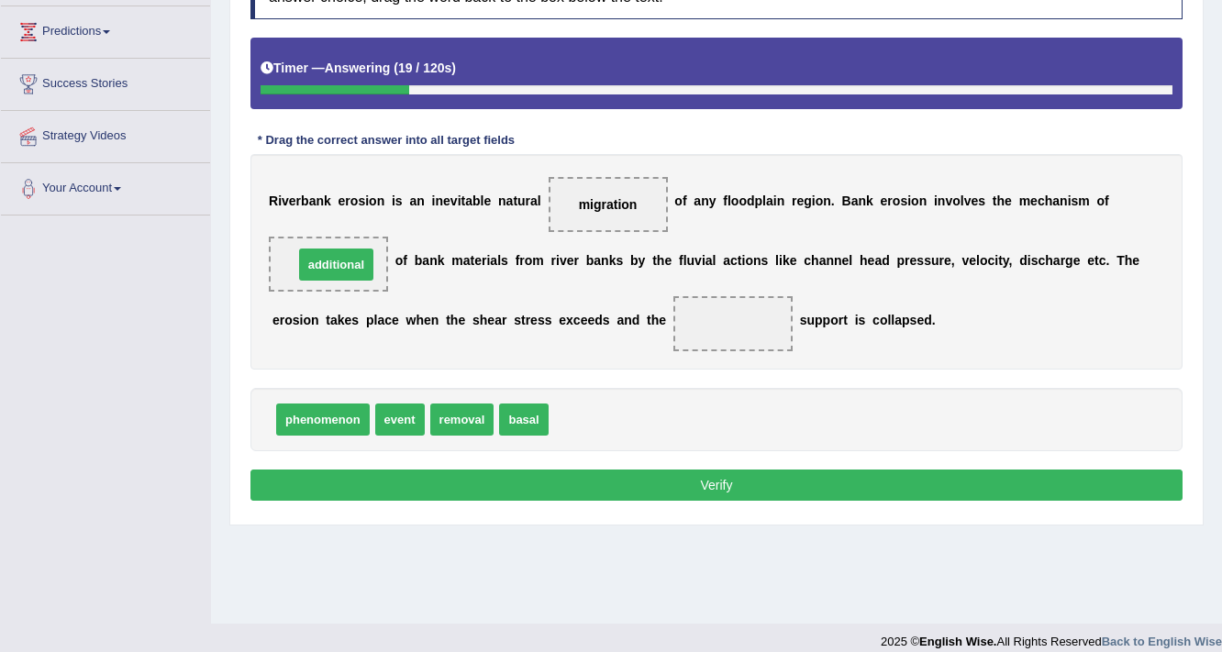
drag, startPoint x: 595, startPoint y: 418, endPoint x: 340, endPoint y: 263, distance: 298.4
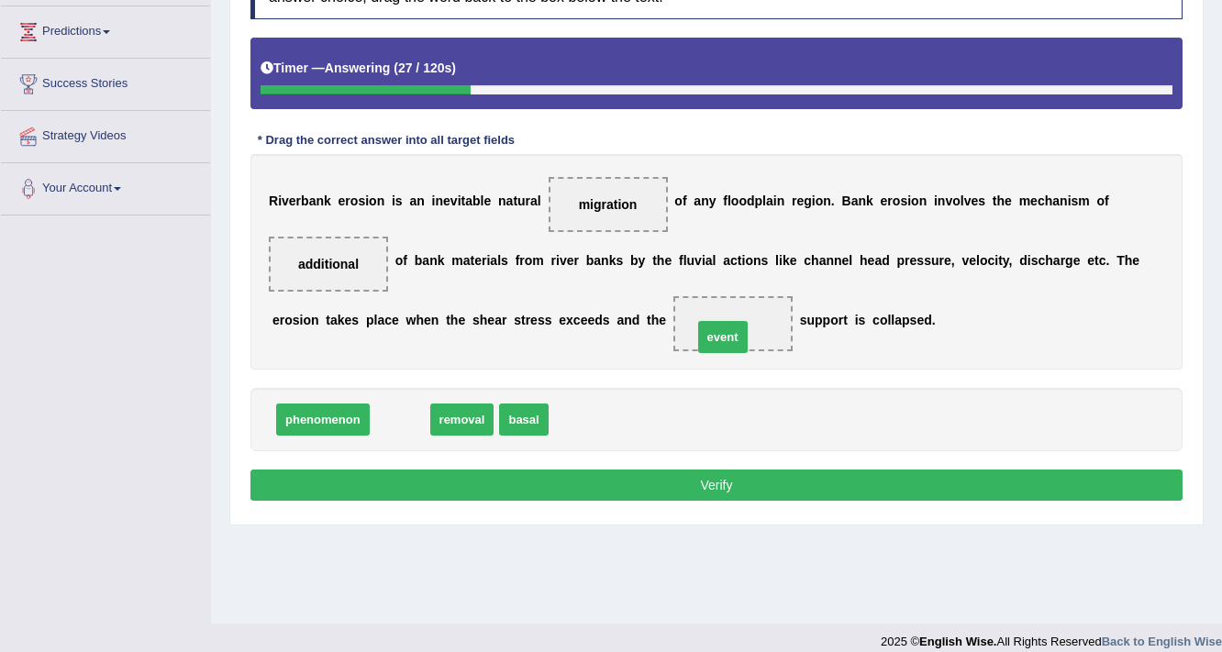
drag, startPoint x: 407, startPoint y: 415, endPoint x: 730, endPoint y: 332, distance: 333.2
click at [725, 490] on button "Verify" at bounding box center [716, 485] width 932 height 31
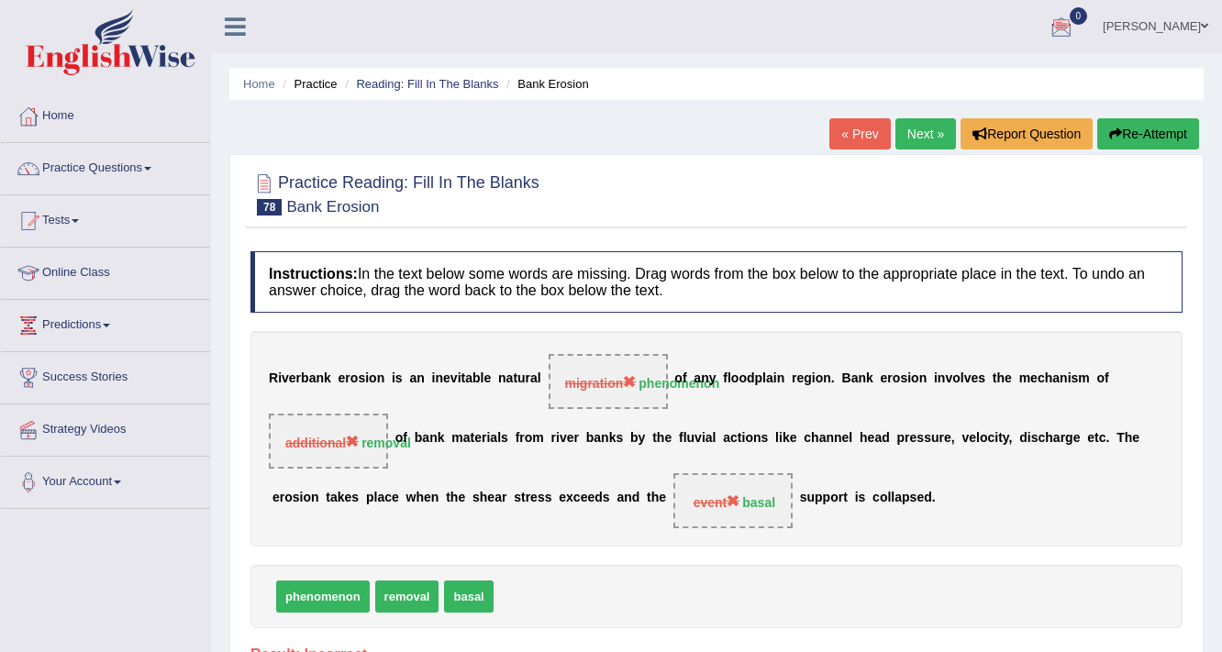
click at [1154, 122] on button "Re-Attempt" at bounding box center [1148, 133] width 102 height 31
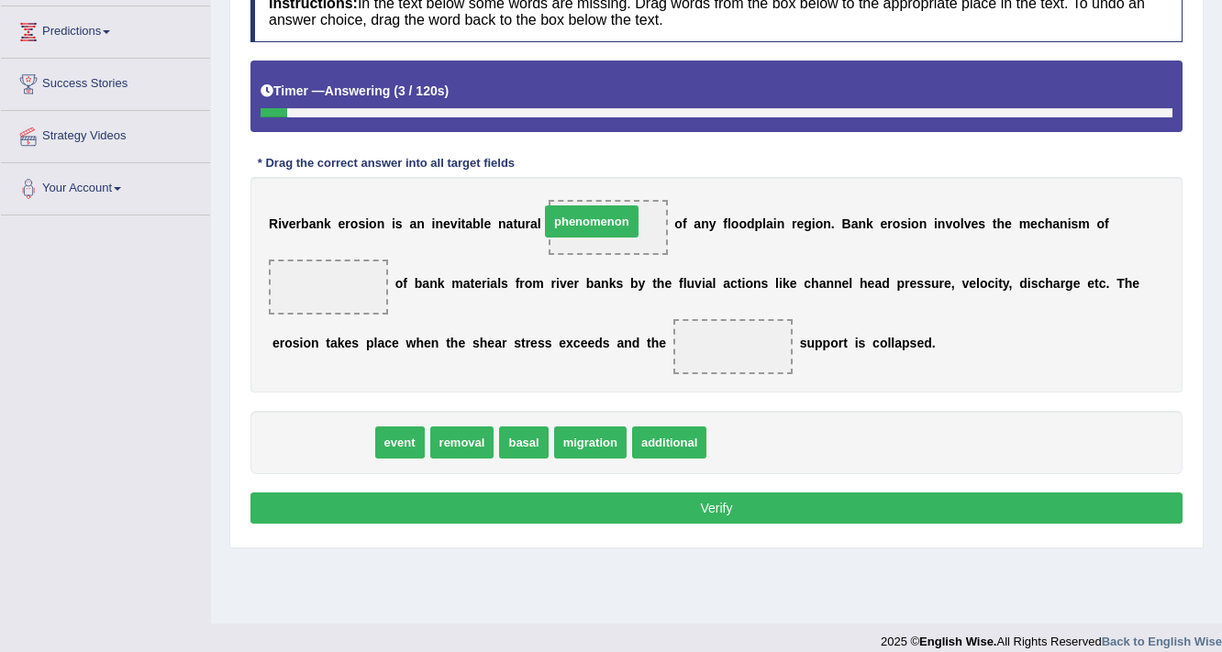
drag, startPoint x: 310, startPoint y: 437, endPoint x: 579, endPoint y: 216, distance: 348.0
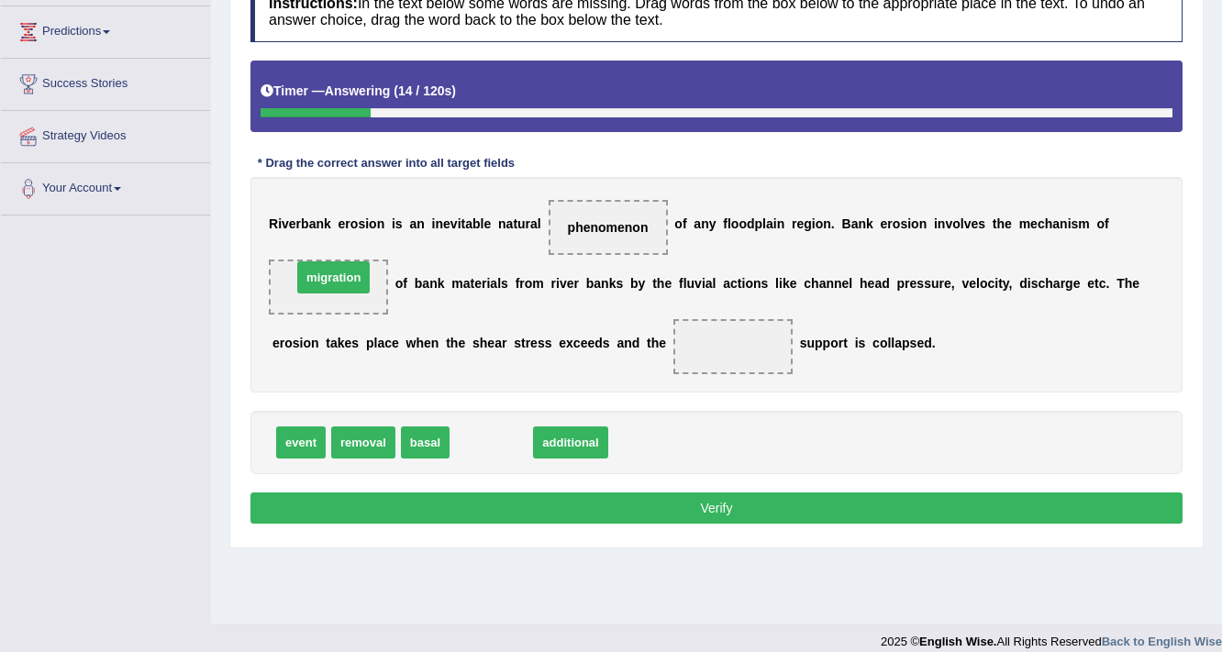
drag, startPoint x: 484, startPoint y: 424, endPoint x: 336, endPoint y: 268, distance: 215.4
drag, startPoint x: 480, startPoint y: 442, endPoint x: 329, endPoint y: 271, distance: 227.4
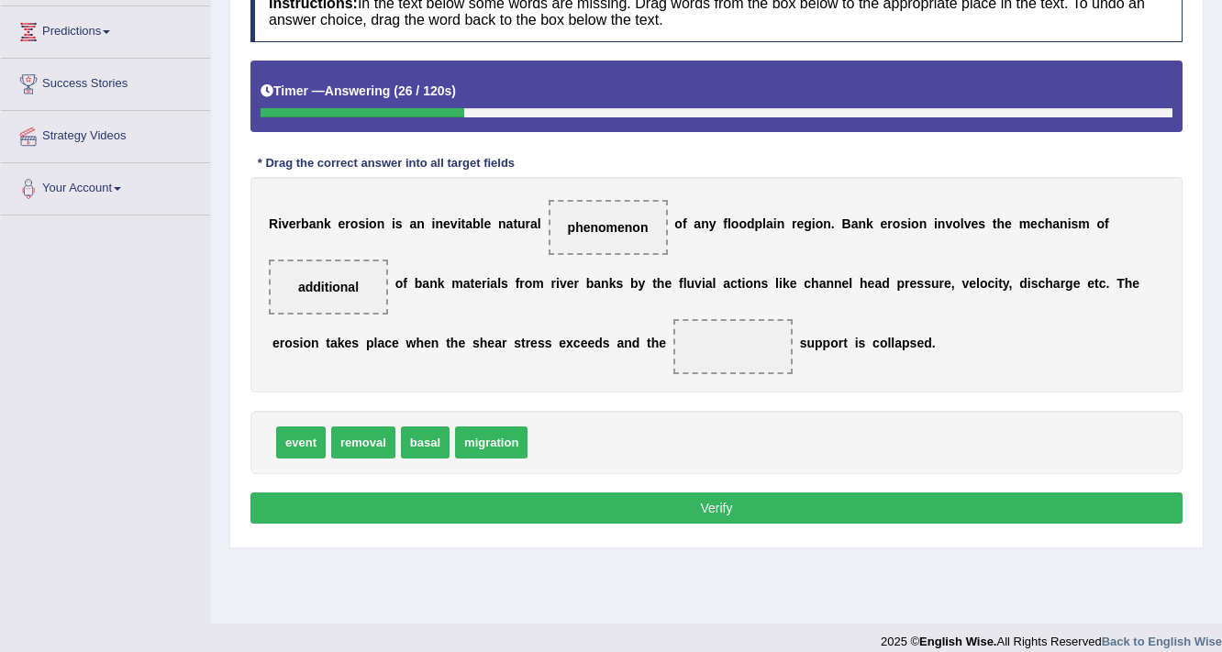
click at [295, 439] on span "event" at bounding box center [301, 442] width 50 height 32
drag, startPoint x: 431, startPoint y: 440, endPoint x: 706, endPoint y: 369, distance: 284.3
click at [690, 510] on button "Verify" at bounding box center [716, 508] width 932 height 31
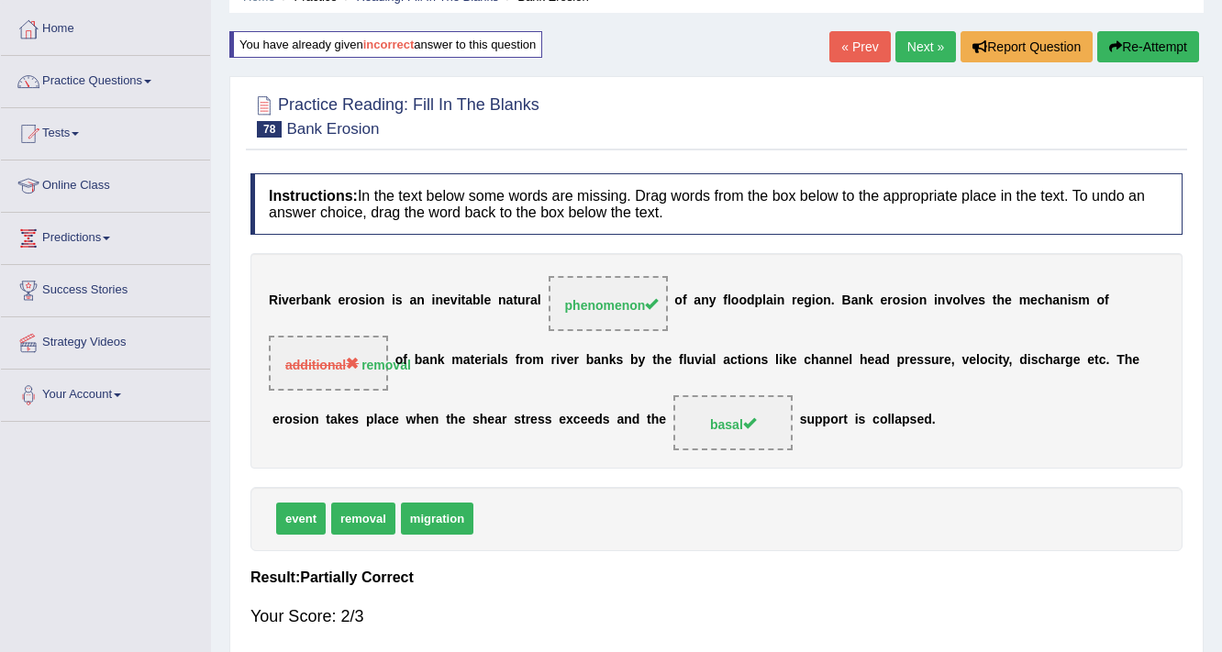
scroll to position [73, 0]
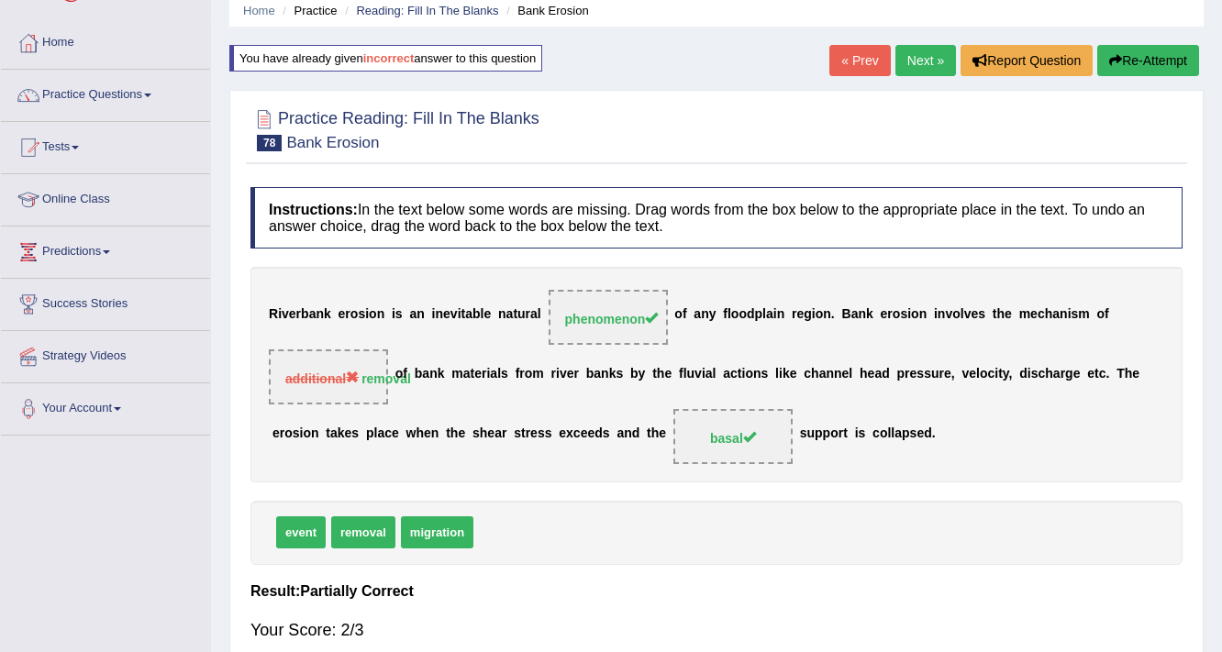
click at [924, 47] on link "Next »" at bounding box center [925, 60] width 61 height 31
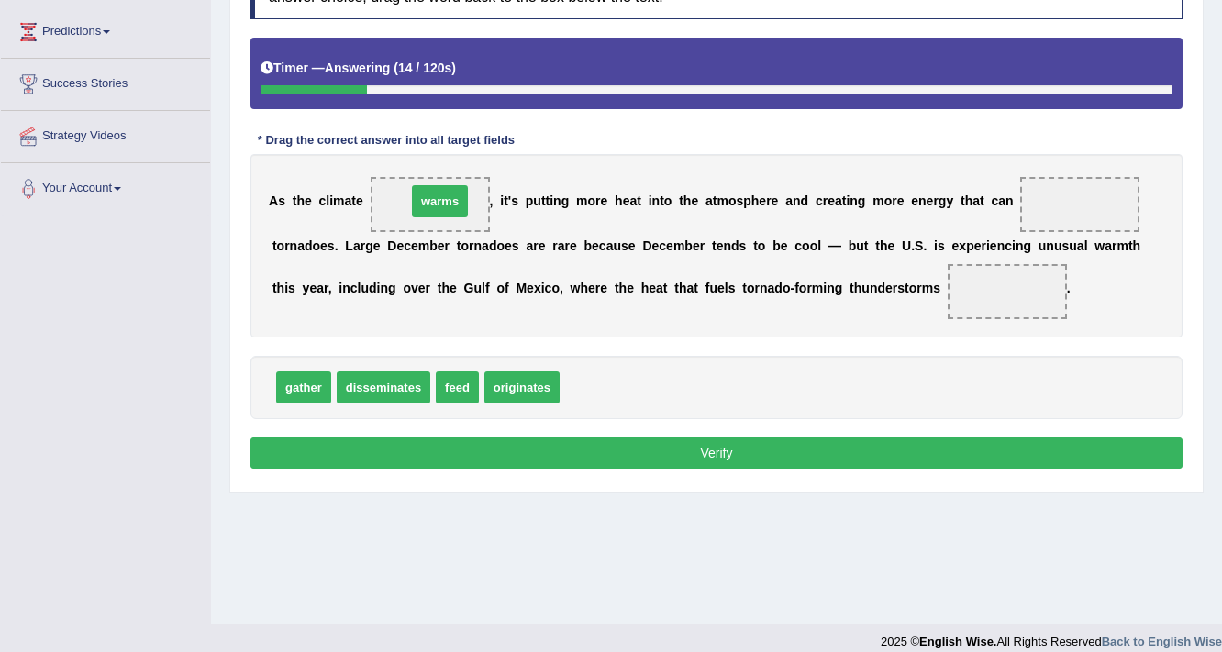
drag, startPoint x: 580, startPoint y: 369, endPoint x: 430, endPoint y: 191, distance: 232.4
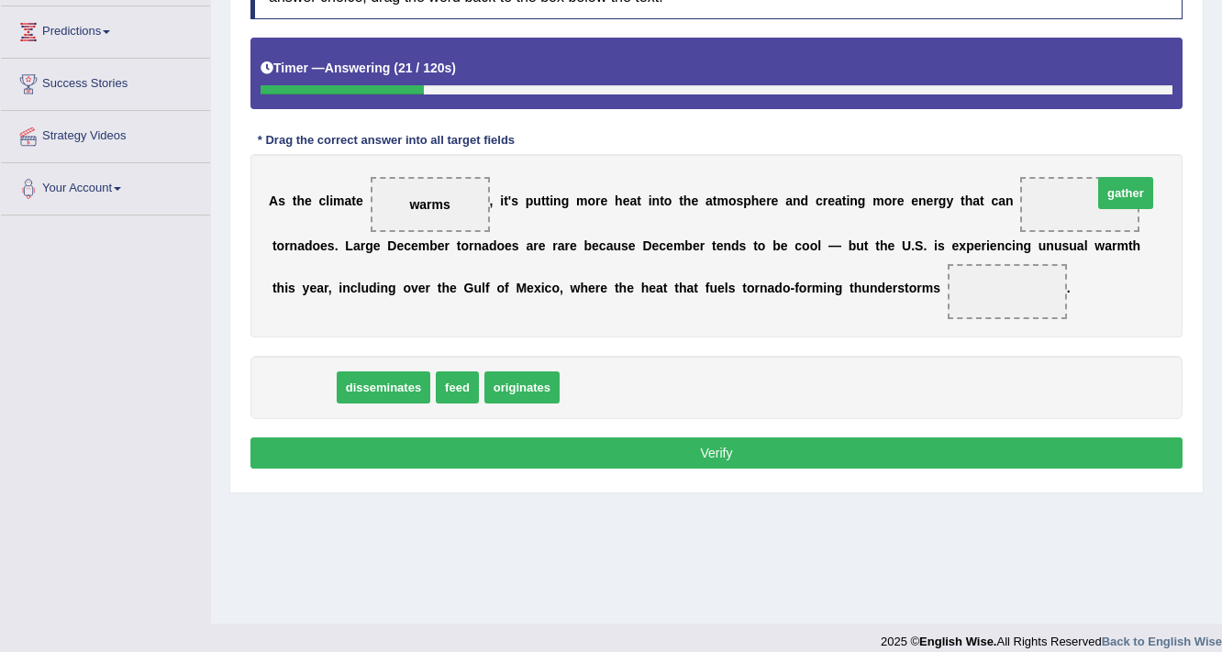
drag, startPoint x: 312, startPoint y: 378, endPoint x: 1129, endPoint y: 183, distance: 840.0
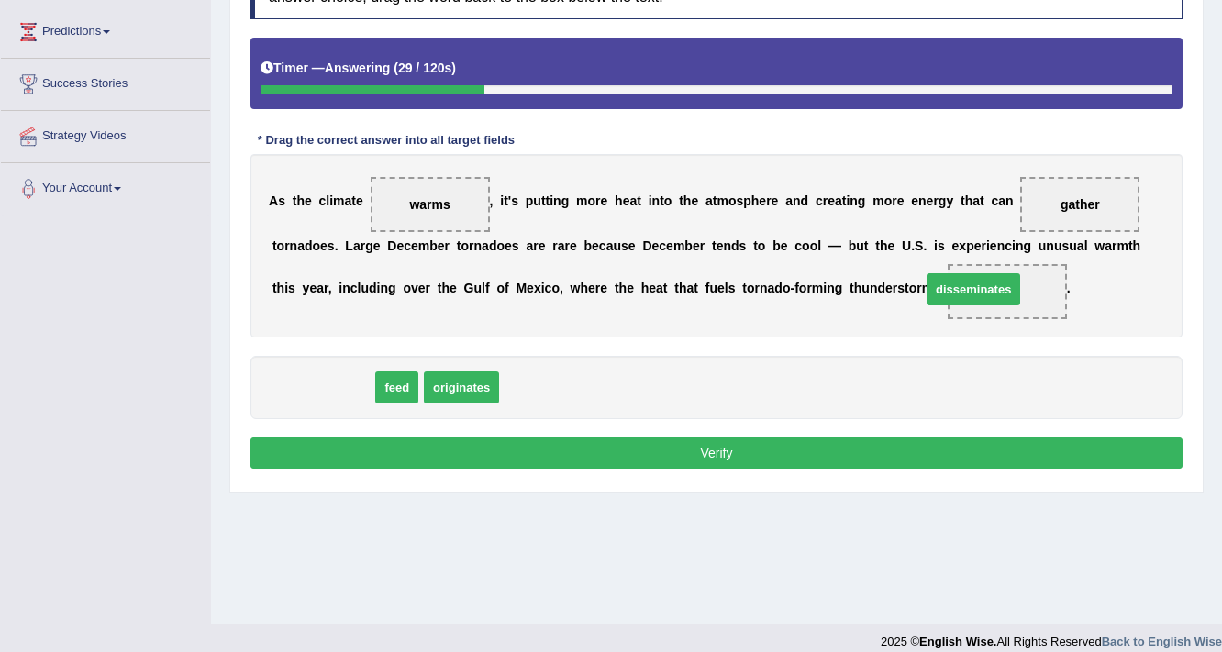
drag, startPoint x: 308, startPoint y: 385, endPoint x: 959, endPoint y: 287, distance: 658.5
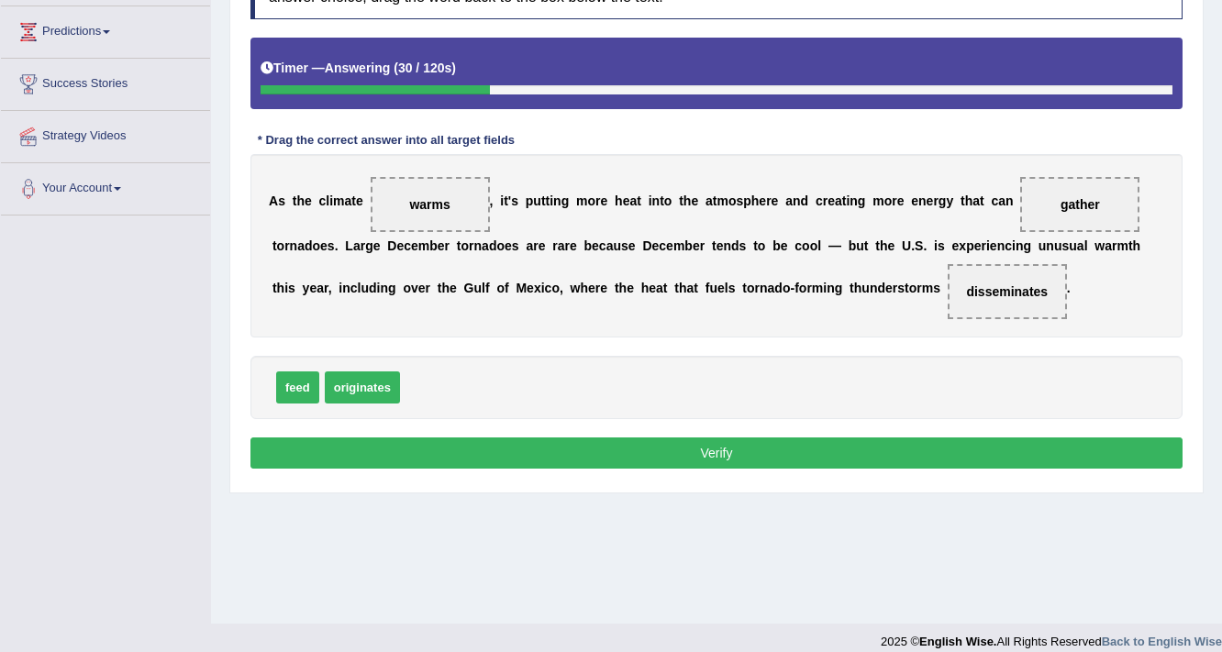
click at [829, 442] on button "Verify" at bounding box center [716, 452] width 932 height 31
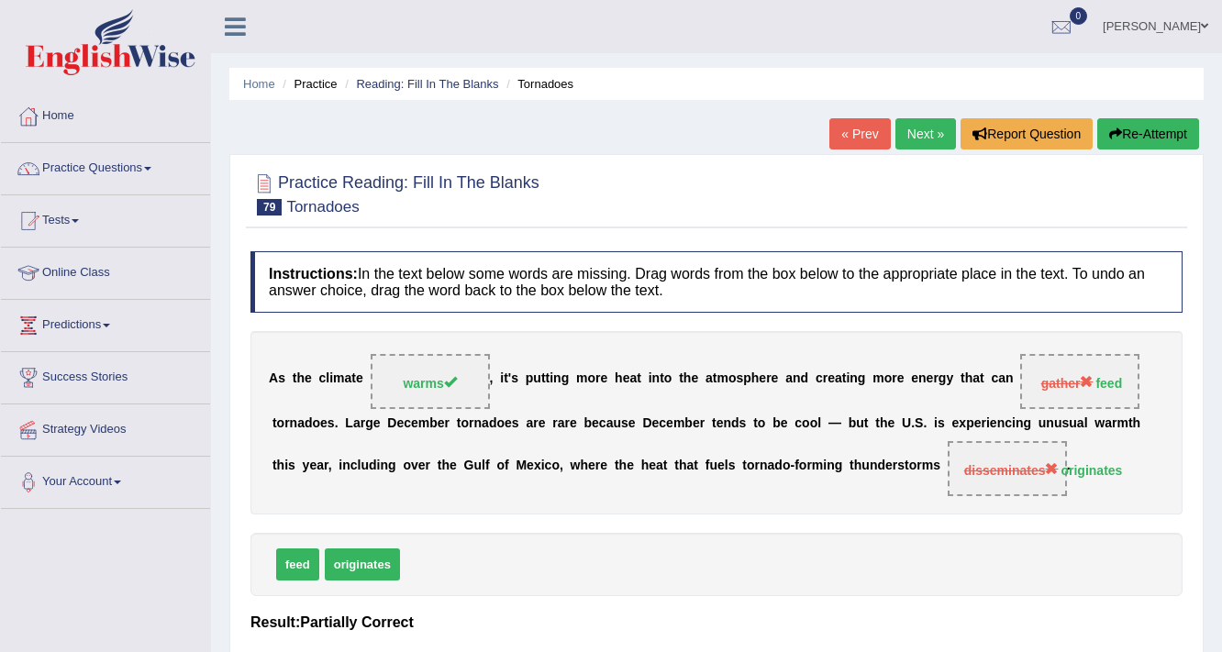
click at [1138, 133] on button "Re-Attempt" at bounding box center [1148, 133] width 102 height 31
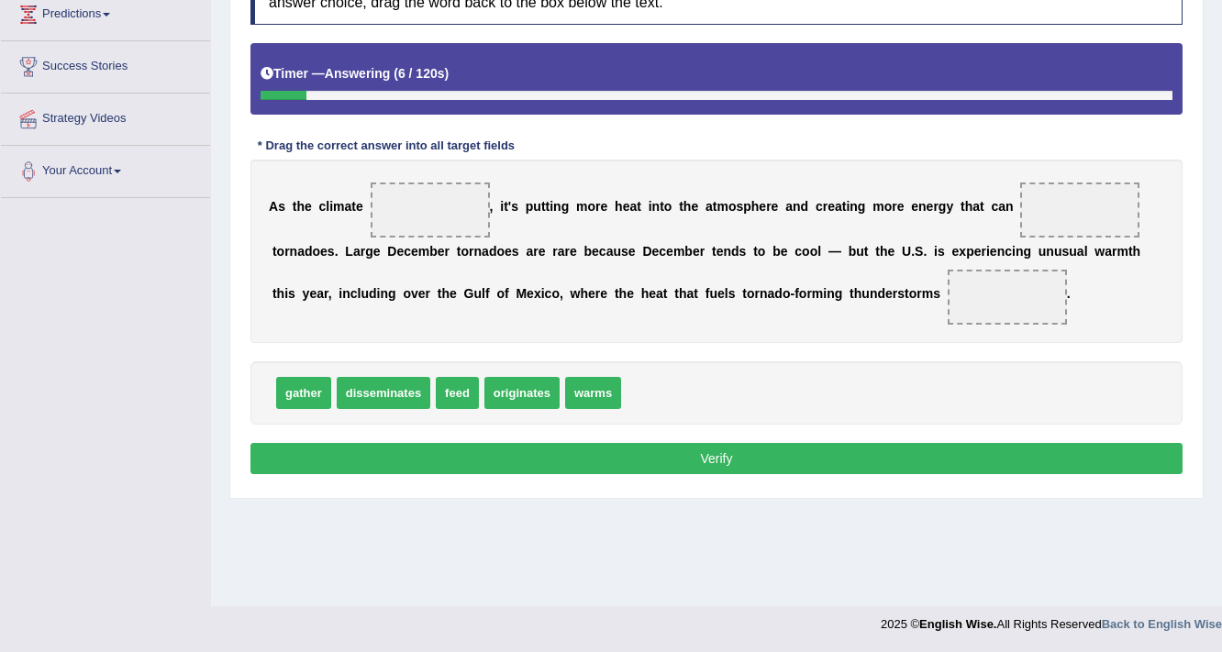
drag, startPoint x: 561, startPoint y: 388, endPoint x: 572, endPoint y: 387, distance: 11.0
click at [568, 387] on div "gather disseminates feed originates warms" at bounding box center [716, 392] width 932 height 63
drag, startPoint x: 577, startPoint y: 386, endPoint x: 404, endPoint y: 226, distance: 236.2
drag, startPoint x: 453, startPoint y: 384, endPoint x: 1097, endPoint y: 198, distance: 670.2
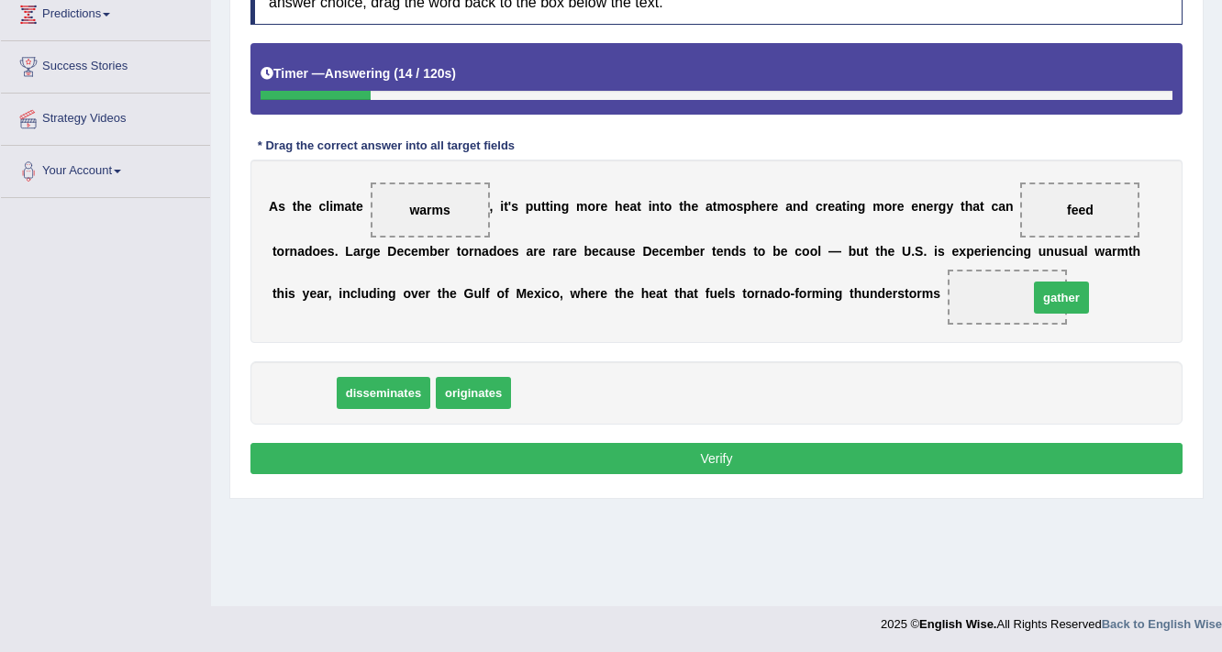
drag, startPoint x: 356, startPoint y: 374, endPoint x: 1053, endPoint y: 298, distance: 701.2
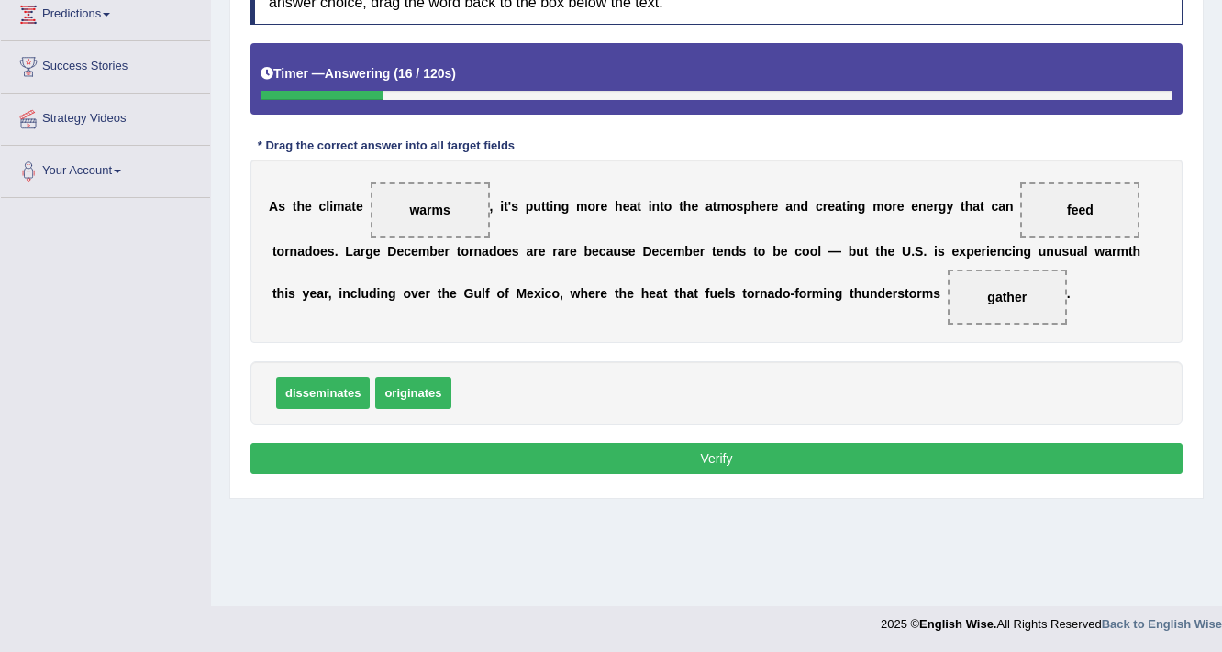
click at [754, 450] on button "Verify" at bounding box center [716, 458] width 932 height 31
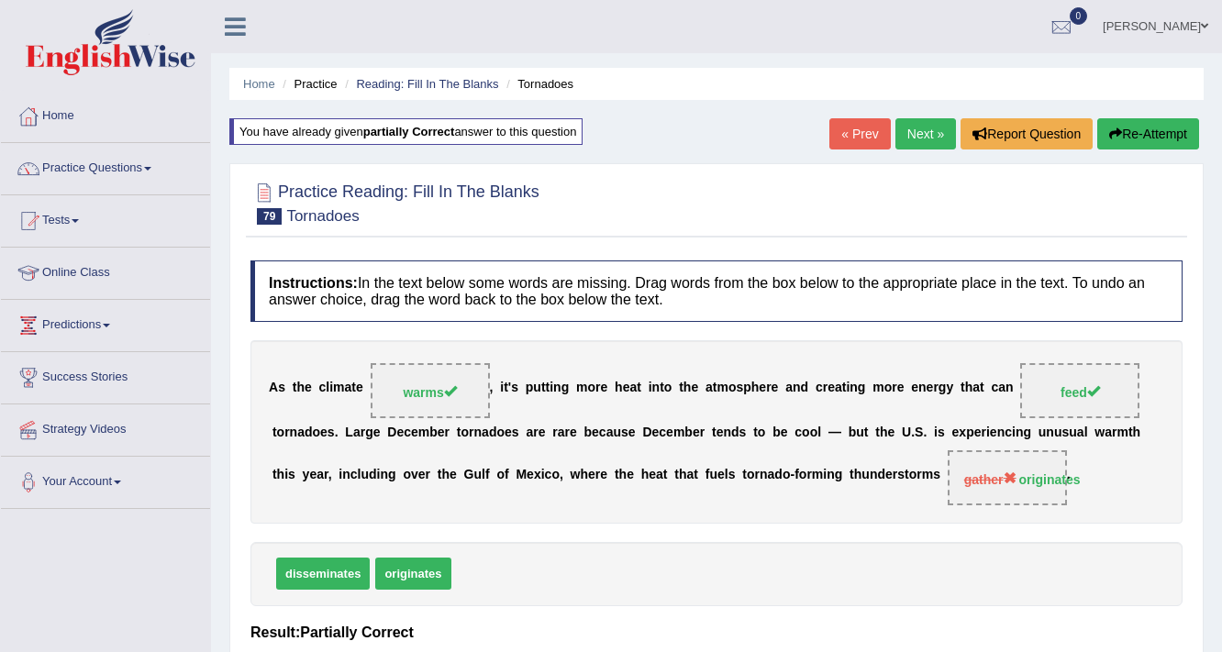
click at [912, 133] on link "Next »" at bounding box center [925, 133] width 61 height 31
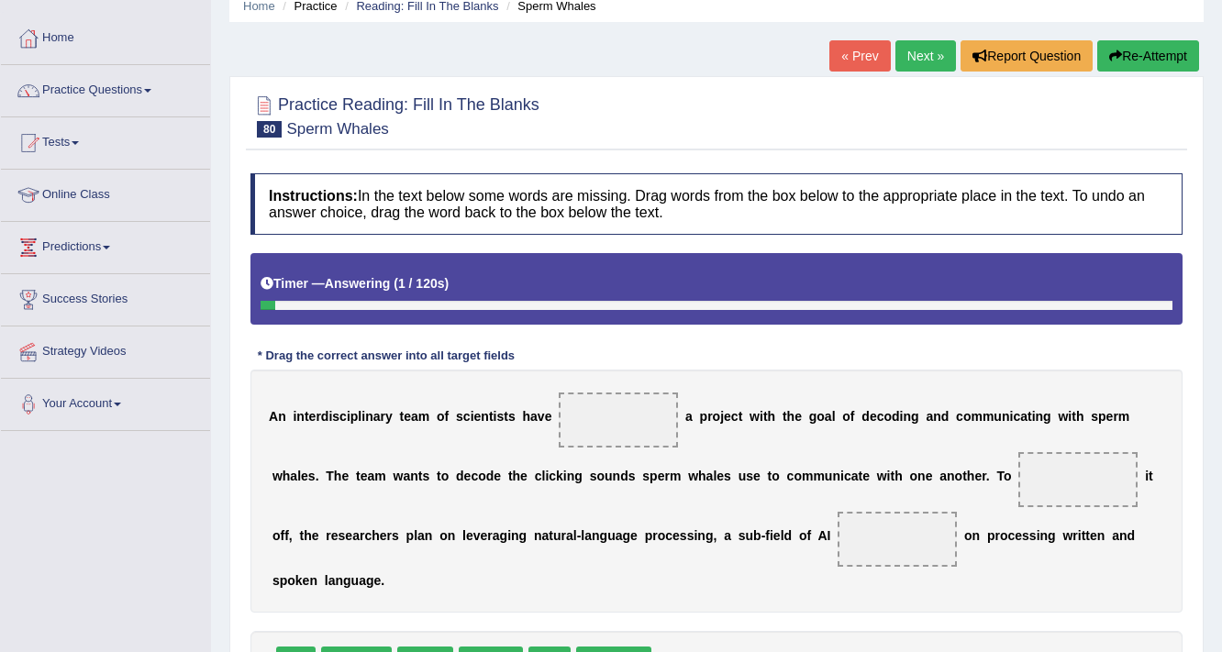
scroll to position [311, 0]
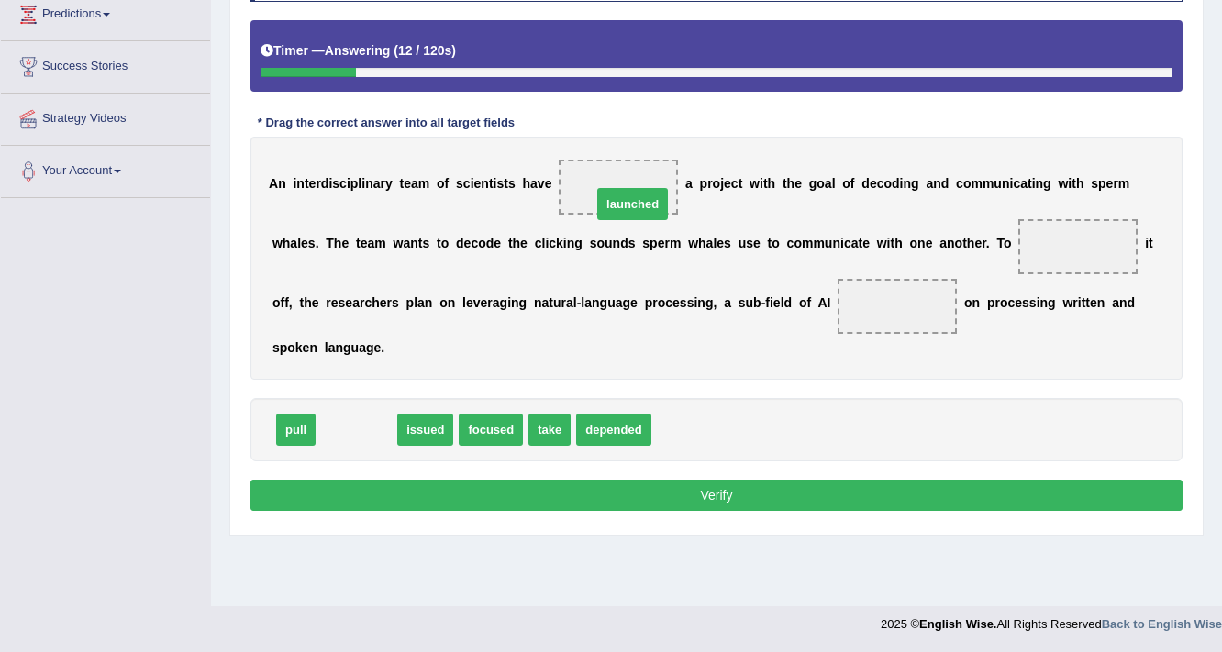
drag, startPoint x: 359, startPoint y: 429, endPoint x: 635, endPoint y: 201, distance: 358.3
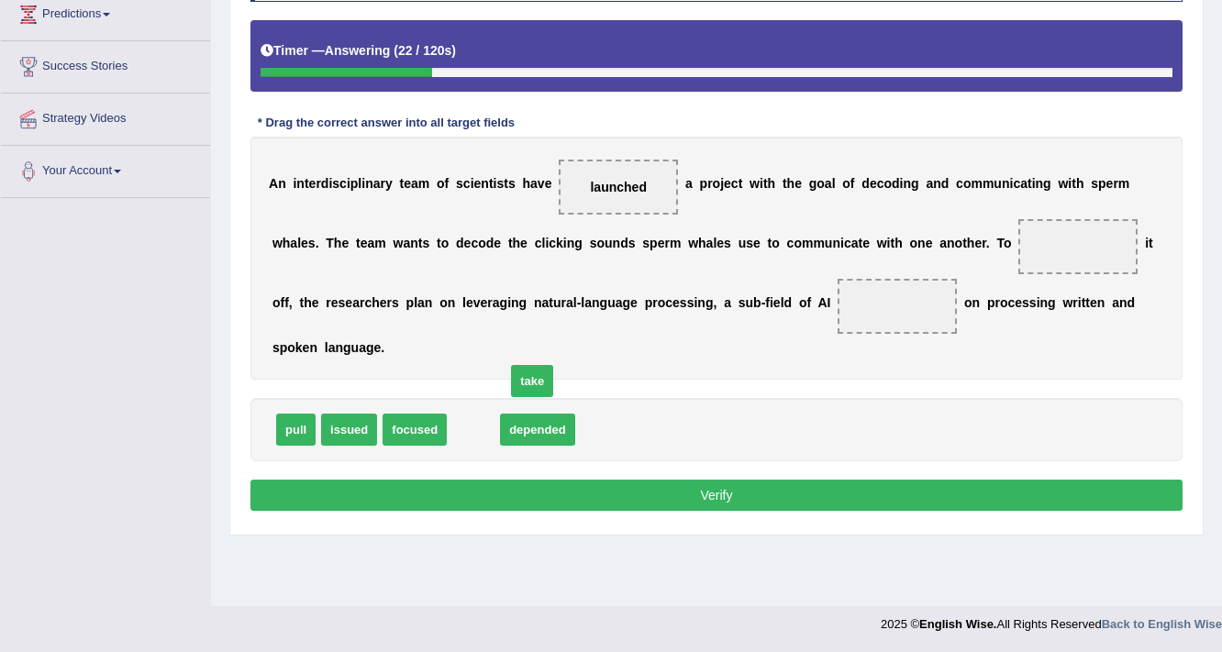
drag, startPoint x: 458, startPoint y: 422, endPoint x: 471, endPoint y: 401, distance: 25.2
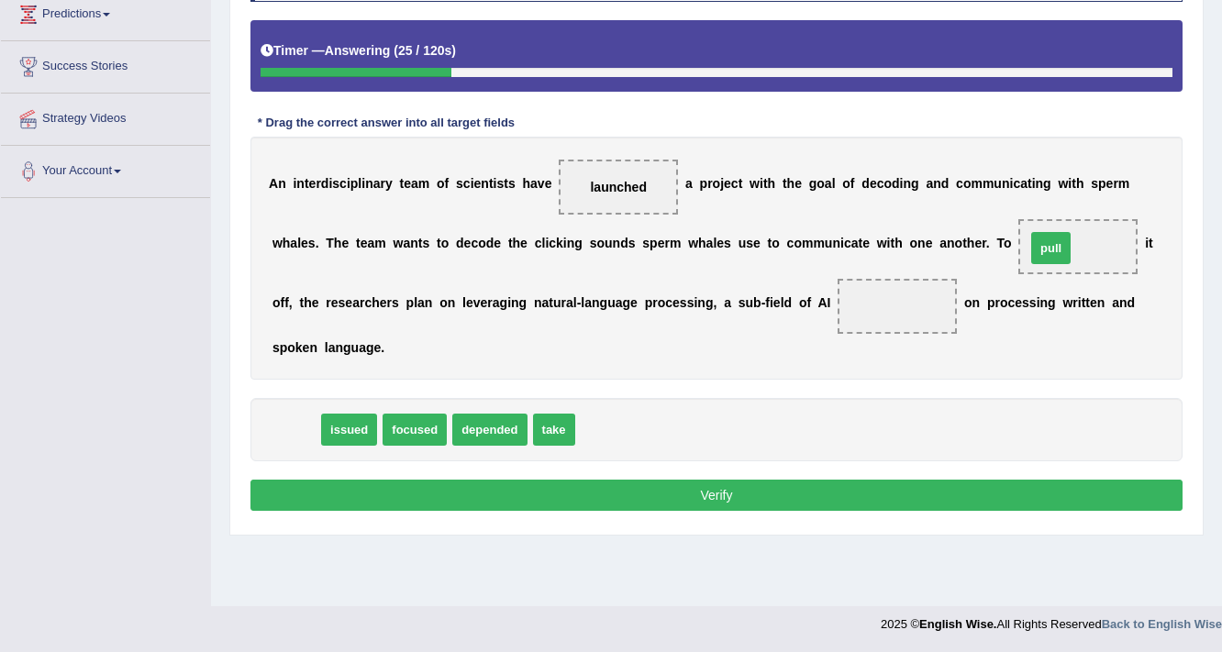
drag, startPoint x: 279, startPoint y: 422, endPoint x: 1038, endPoint y: 236, distance: 781.9
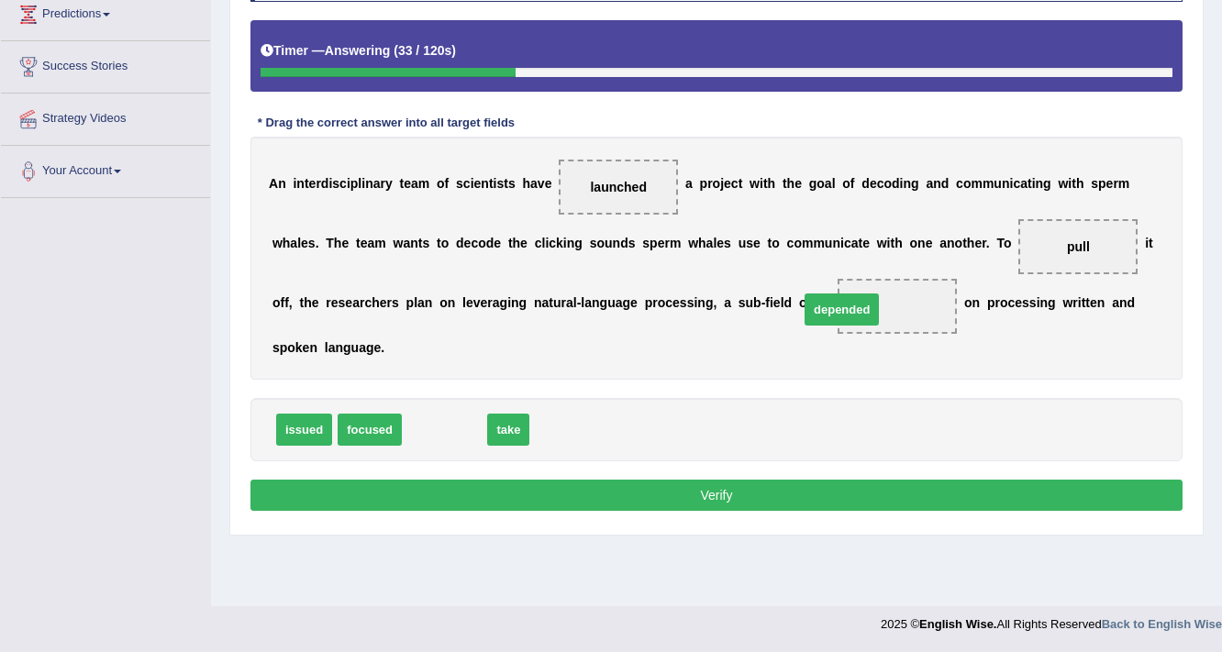
drag, startPoint x: 436, startPoint y: 429, endPoint x: 843, endPoint y: 308, distance: 424.8
click at [652, 487] on button "Verify" at bounding box center [716, 495] width 932 height 31
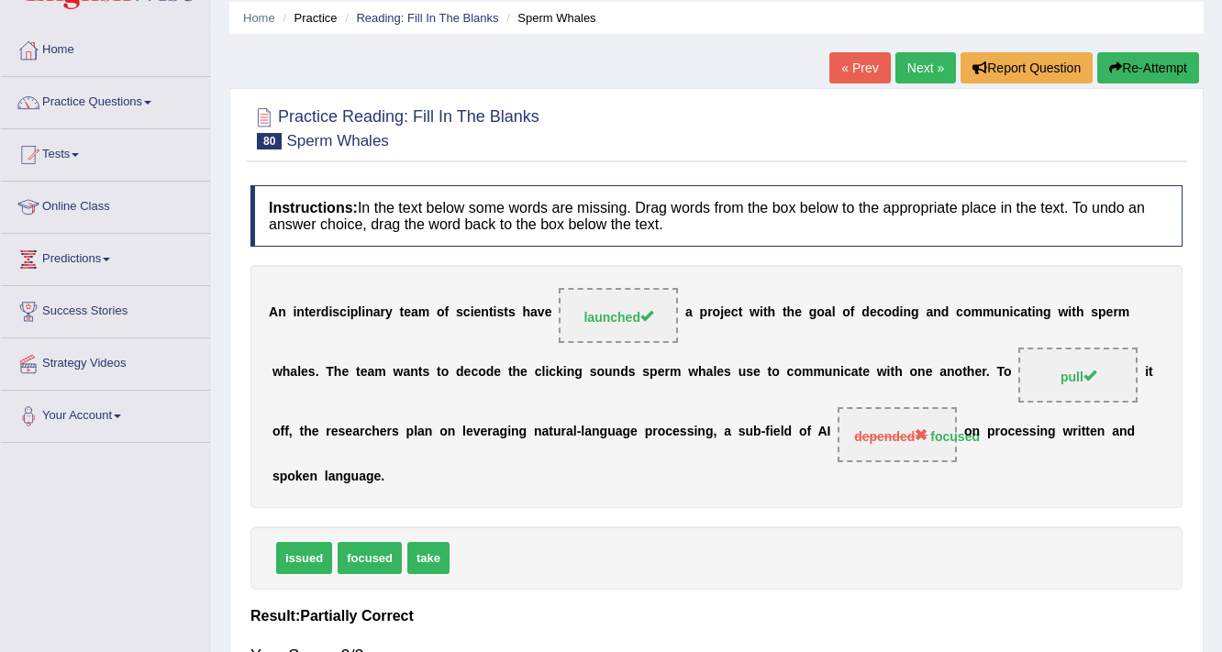
scroll to position [0, 0]
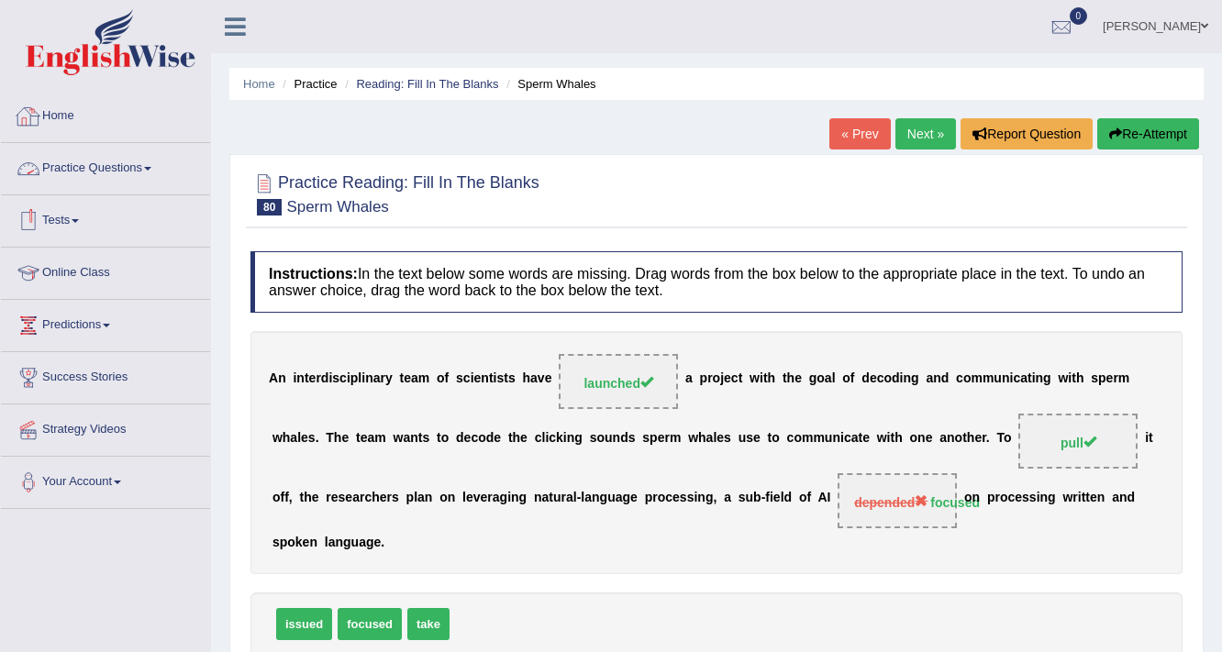
click at [142, 165] on link "Practice Questions" at bounding box center [105, 166] width 209 height 46
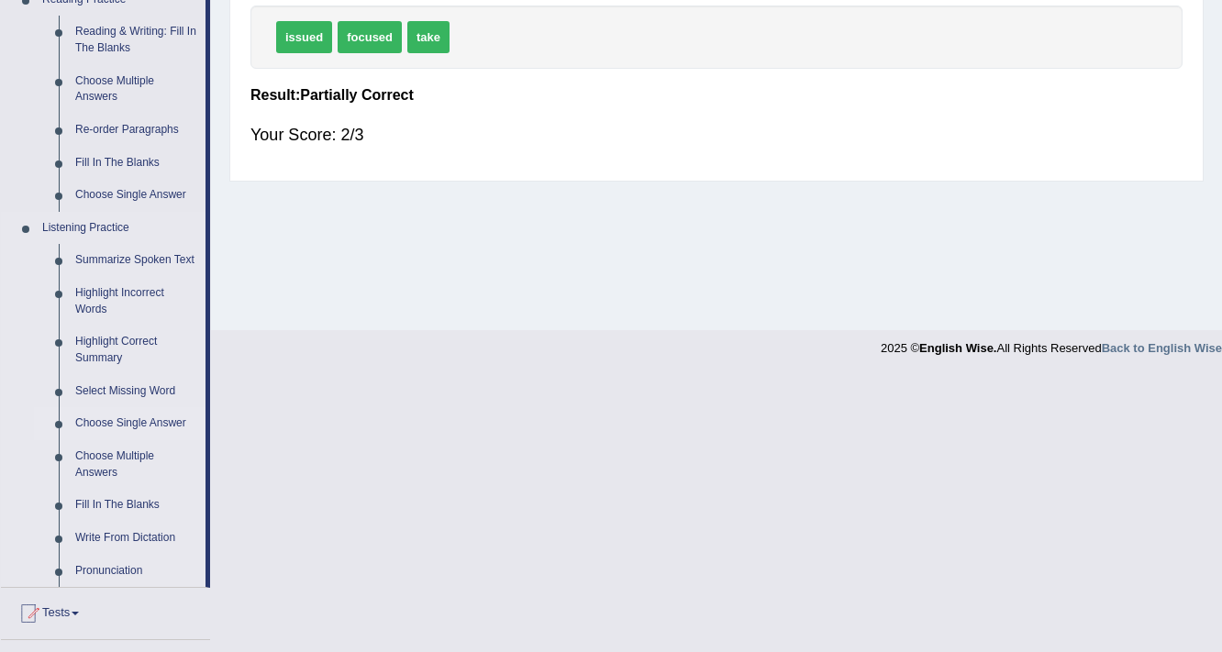
scroll to position [293, 0]
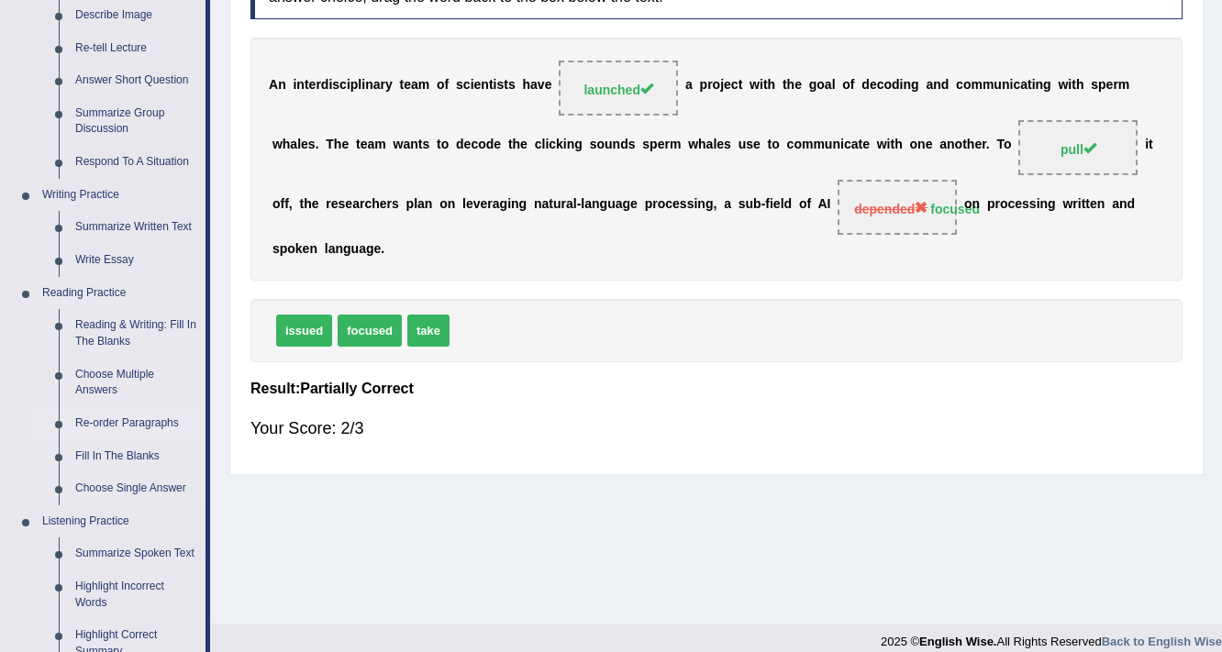
click at [119, 418] on link "Re-order Paragraphs" at bounding box center [136, 423] width 138 height 33
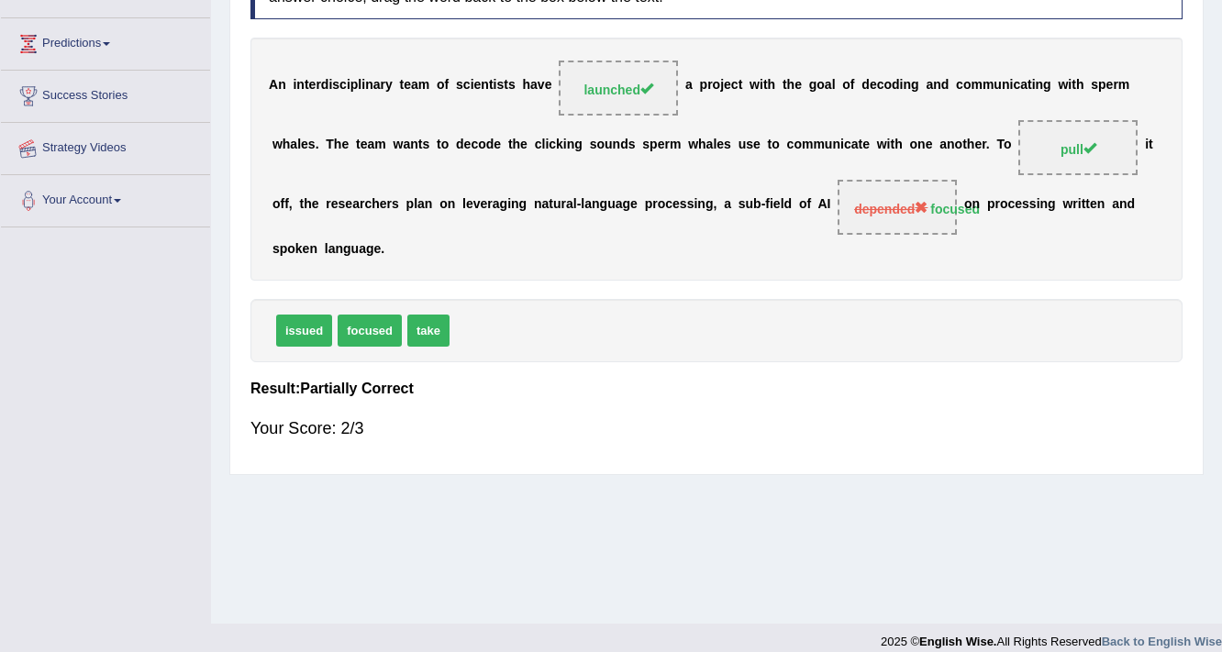
scroll to position [311, 0]
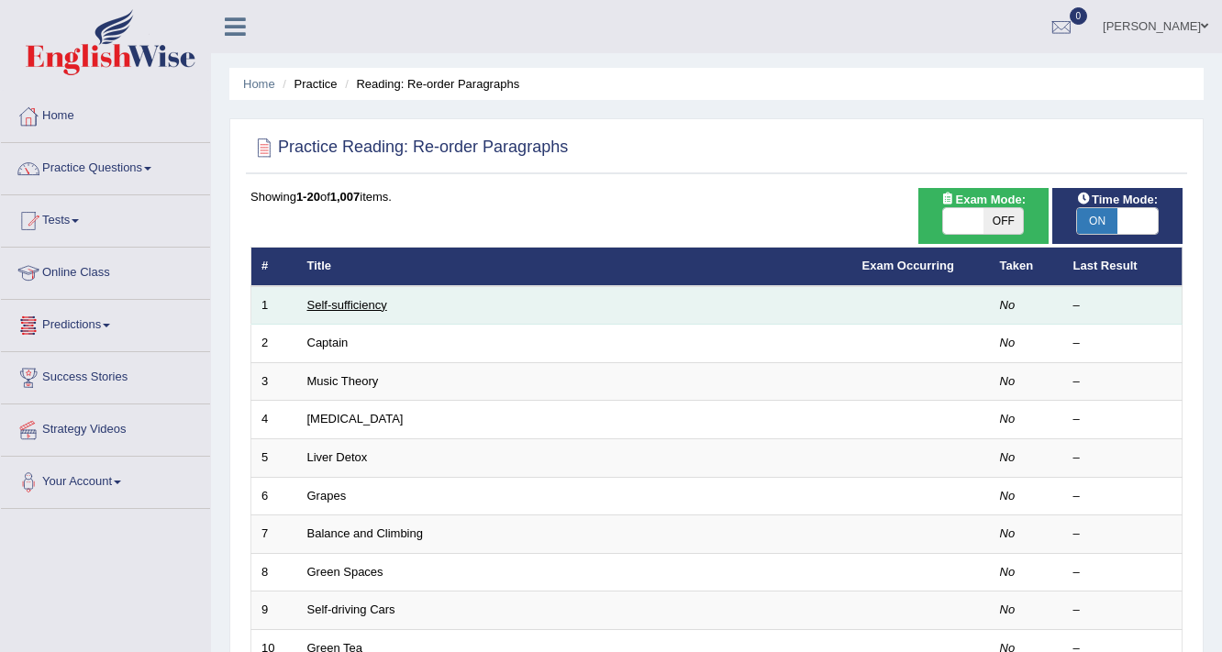
click at [336, 298] on link "Self-sufficiency" at bounding box center [347, 305] width 80 height 14
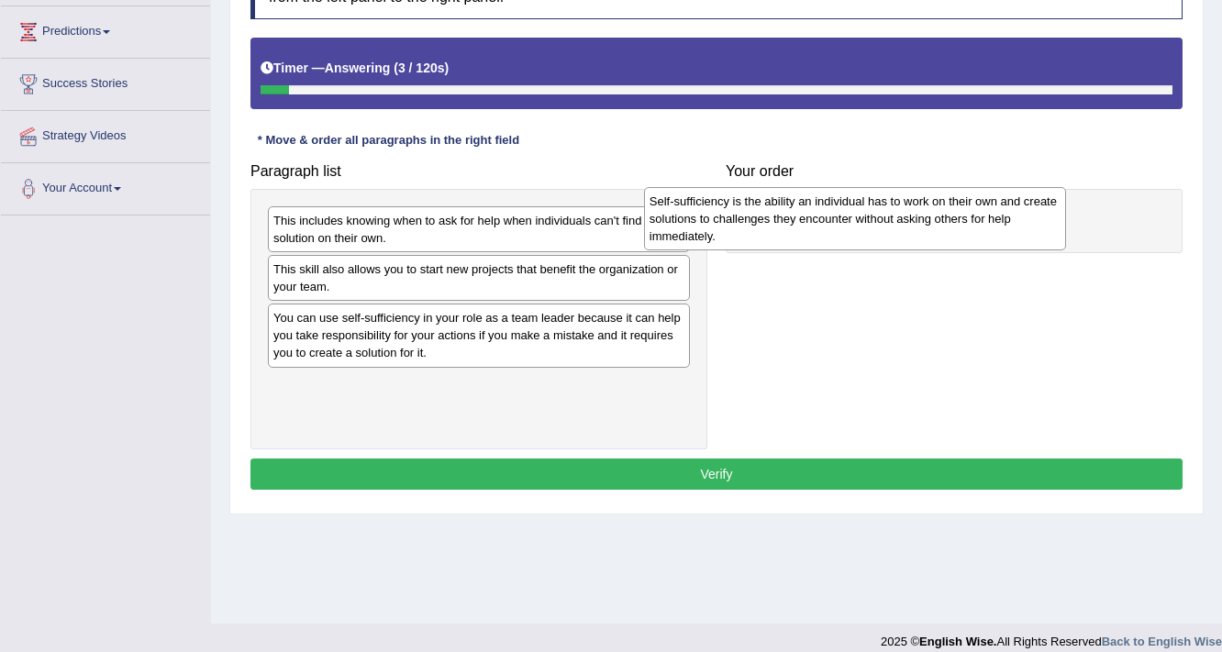
drag, startPoint x: 430, startPoint y: 404, endPoint x: 830, endPoint y: 207, distance: 445.5
click at [829, 208] on div "Self-sufficiency is the ability an individual has to work on their own and crea…" at bounding box center [855, 218] width 423 height 63
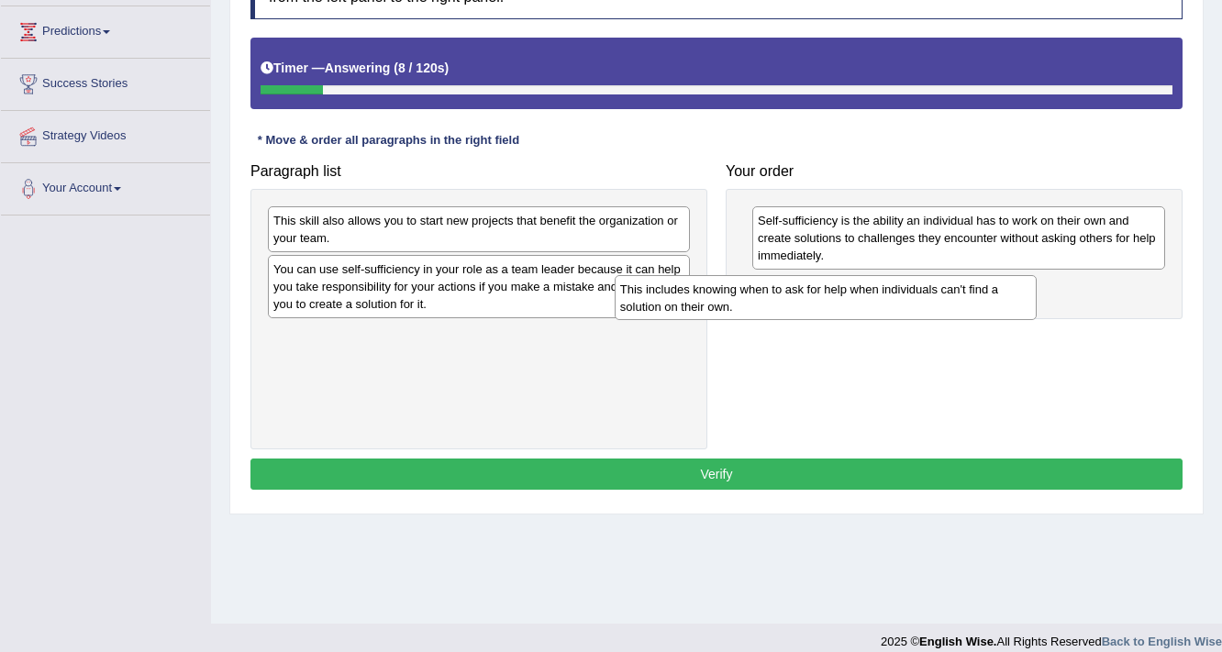
drag, startPoint x: 323, startPoint y: 227, endPoint x: 719, endPoint y: 300, distance: 402.8
click at [719, 300] on div "This includes knowing when to ask for help when individuals can't find a soluti…" at bounding box center [825, 298] width 423 height 46
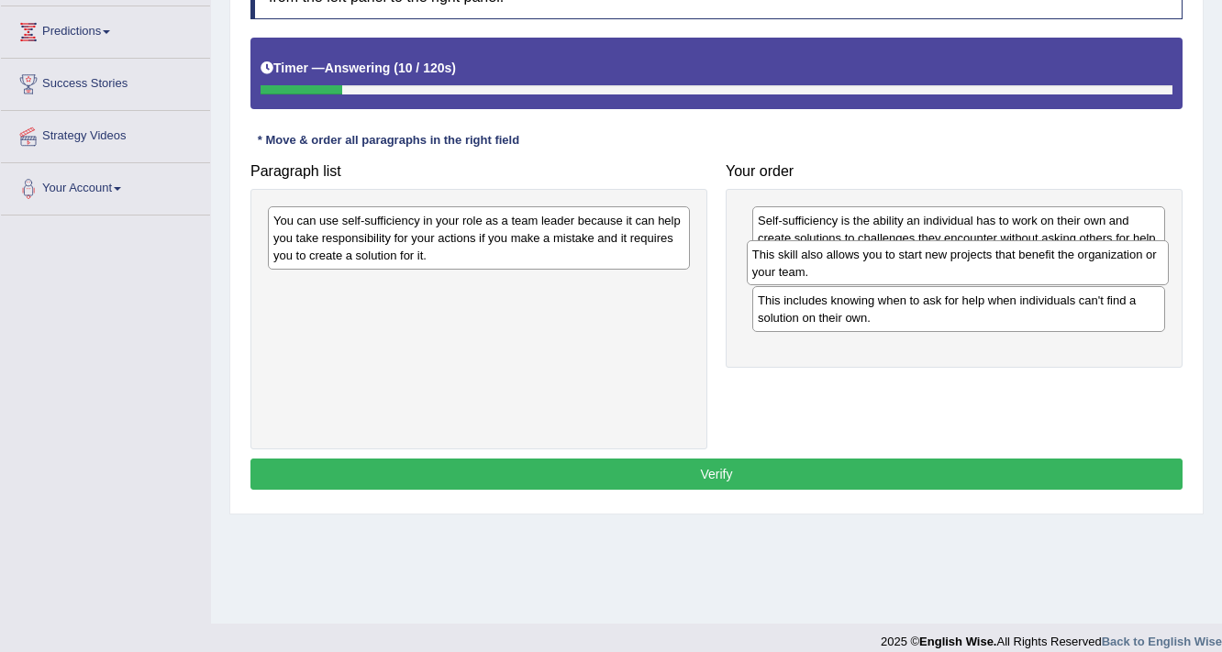
drag, startPoint x: 393, startPoint y: 227, endPoint x: 872, endPoint y: 260, distance: 479.8
click at [872, 260] on div "This skill also allows you to start new projects that benefit the organization …" at bounding box center [958, 263] width 423 height 46
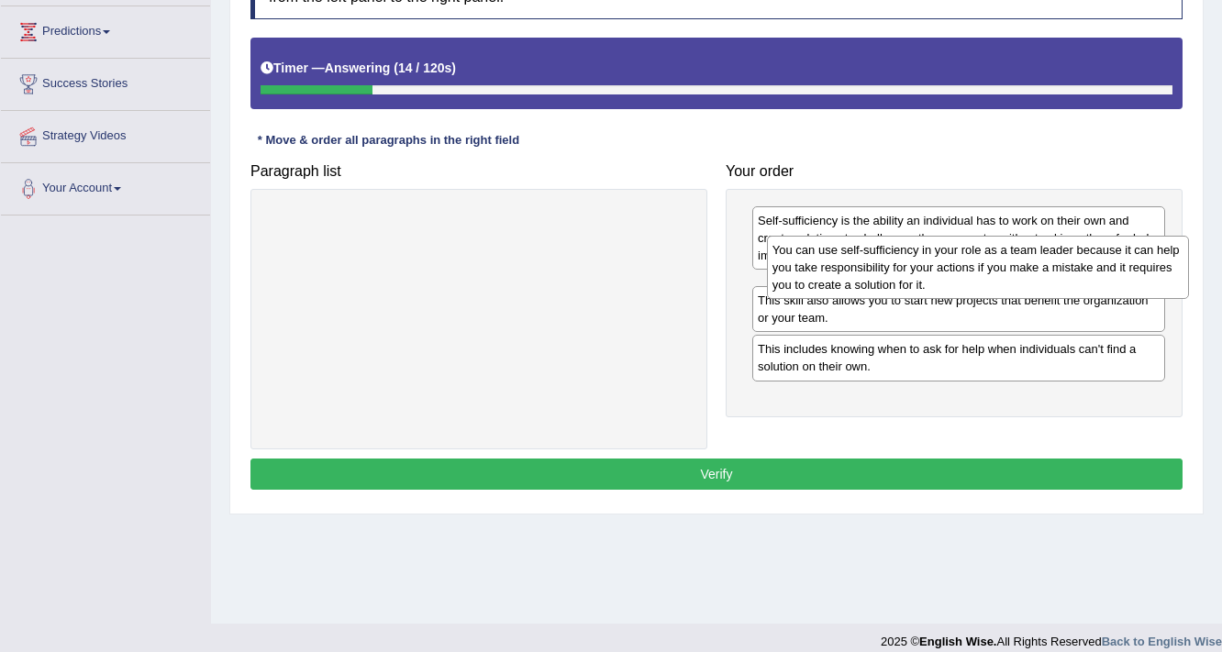
drag, startPoint x: 575, startPoint y: 235, endPoint x: 1074, endPoint y: 265, distance: 499.8
click at [1074, 265] on div "You can use self-sufficiency in your role as a team leader because it can help …" at bounding box center [978, 267] width 423 height 63
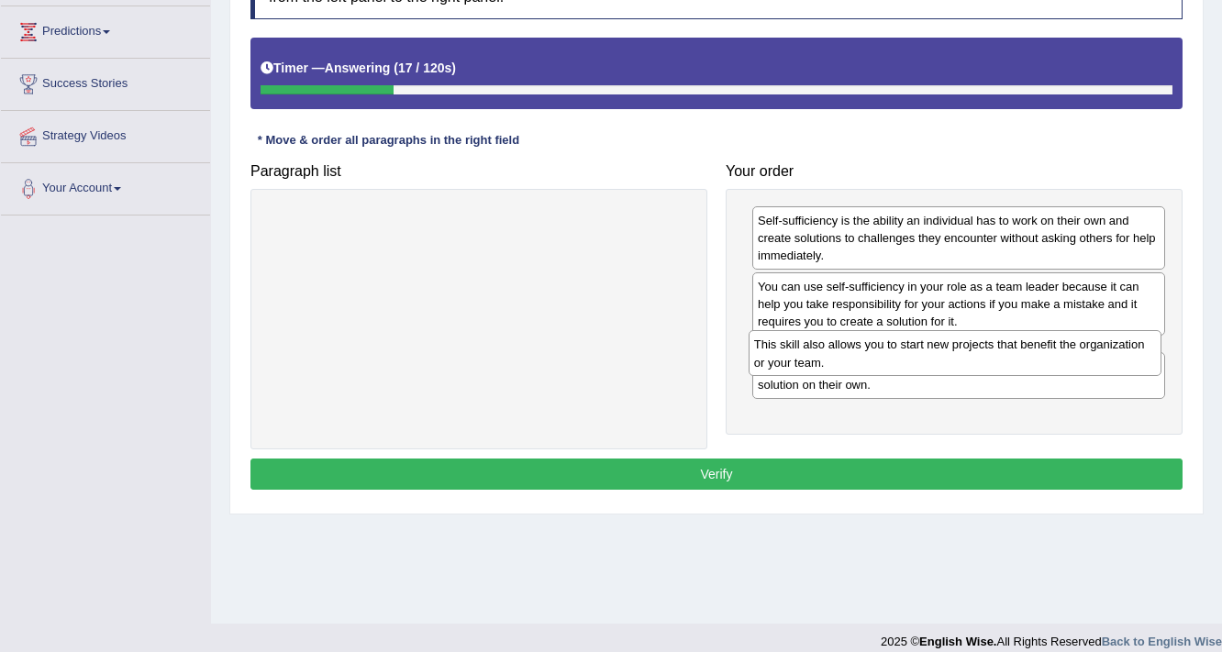
click at [844, 363] on div "This skill also allows you to start new projects that benefit the organization …" at bounding box center [955, 353] width 414 height 46
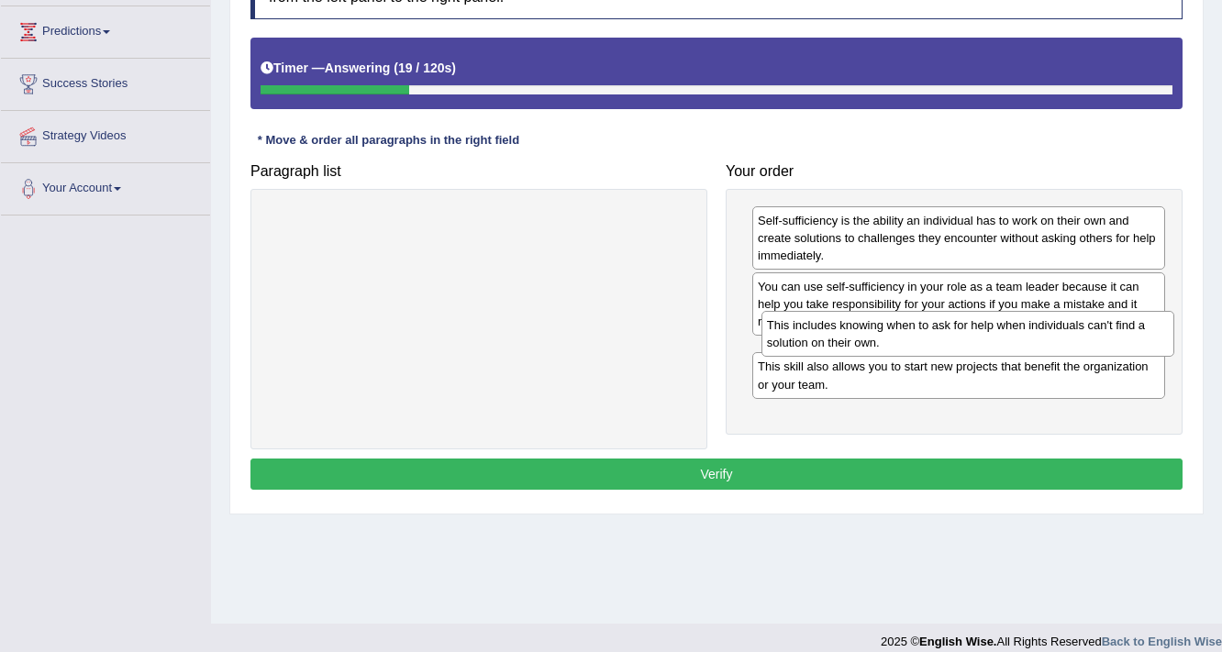
drag, startPoint x: 824, startPoint y: 414, endPoint x: 833, endPoint y: 338, distance: 75.8
click at [833, 338] on div "This includes knowing when to ask for help when individuals can't find a soluti…" at bounding box center [968, 334] width 414 height 46
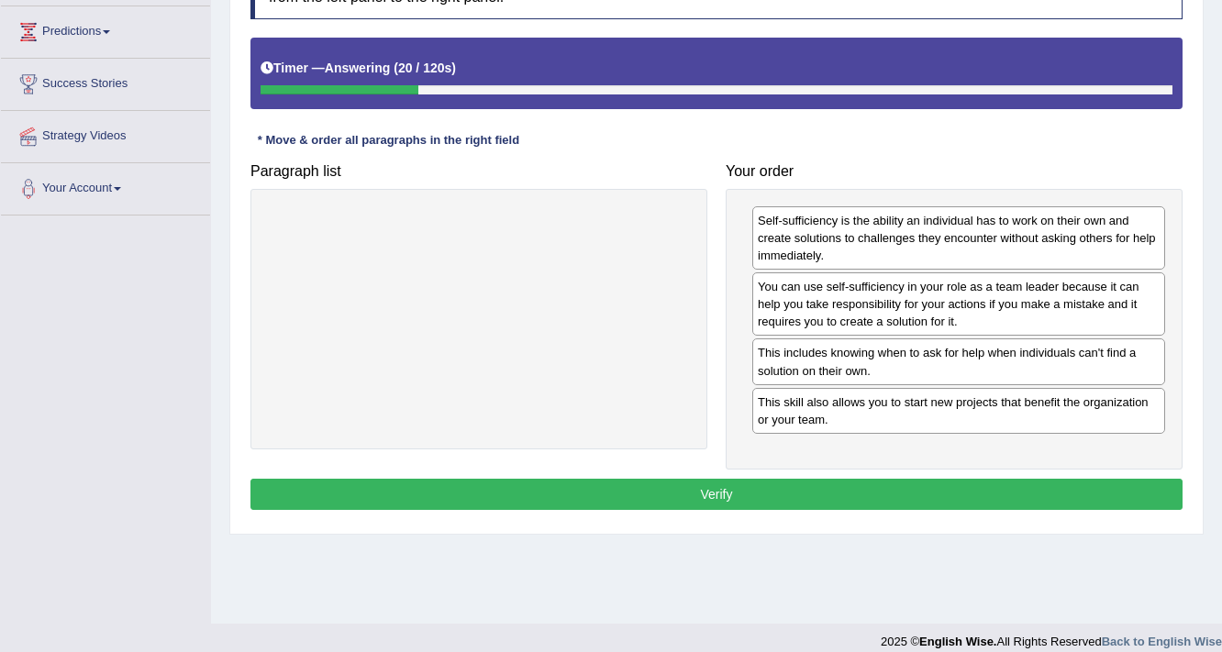
click at [747, 479] on button "Verify" at bounding box center [716, 494] width 932 height 31
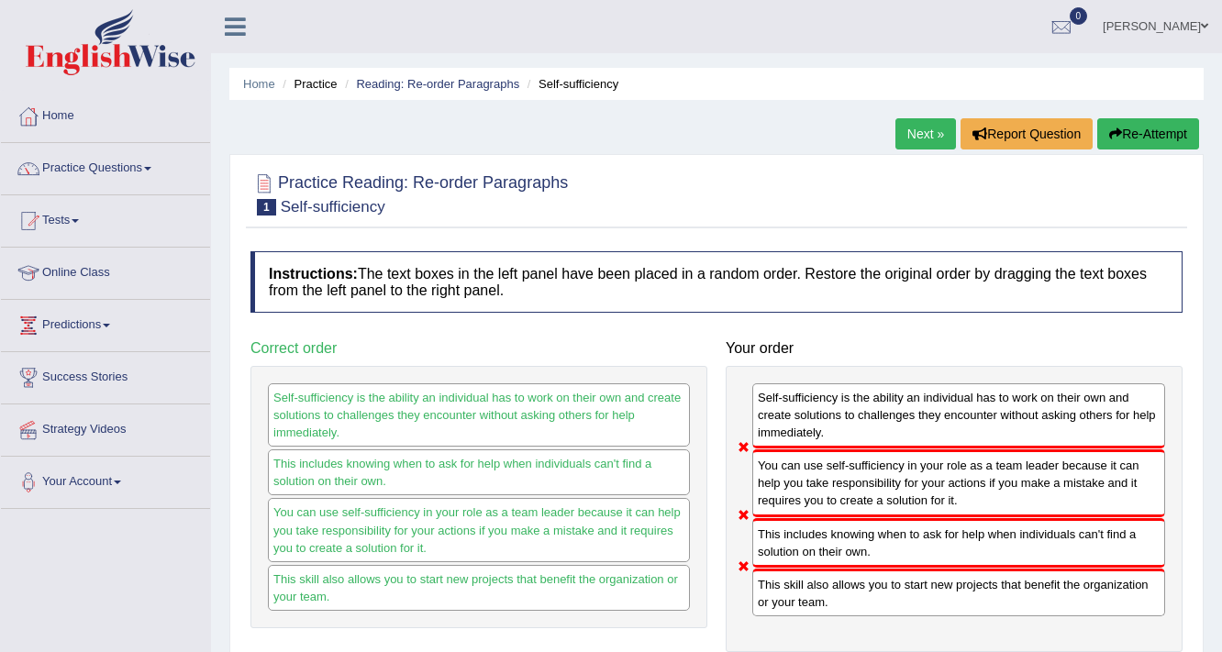
click at [1139, 127] on button "Re-Attempt" at bounding box center [1148, 133] width 102 height 31
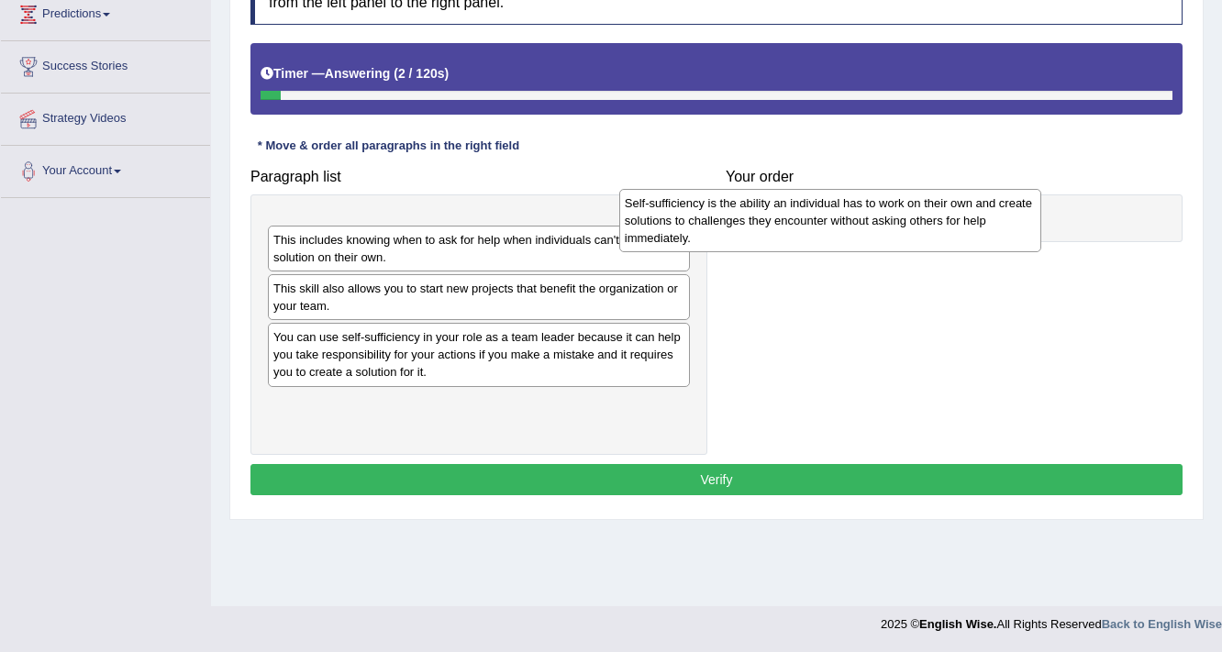
drag, startPoint x: 356, startPoint y: 404, endPoint x: 707, endPoint y: 219, distance: 397.1
click at [707, 219] on div "Self-sufficiency is the ability an individual has to work on their own and crea…" at bounding box center [830, 220] width 423 height 63
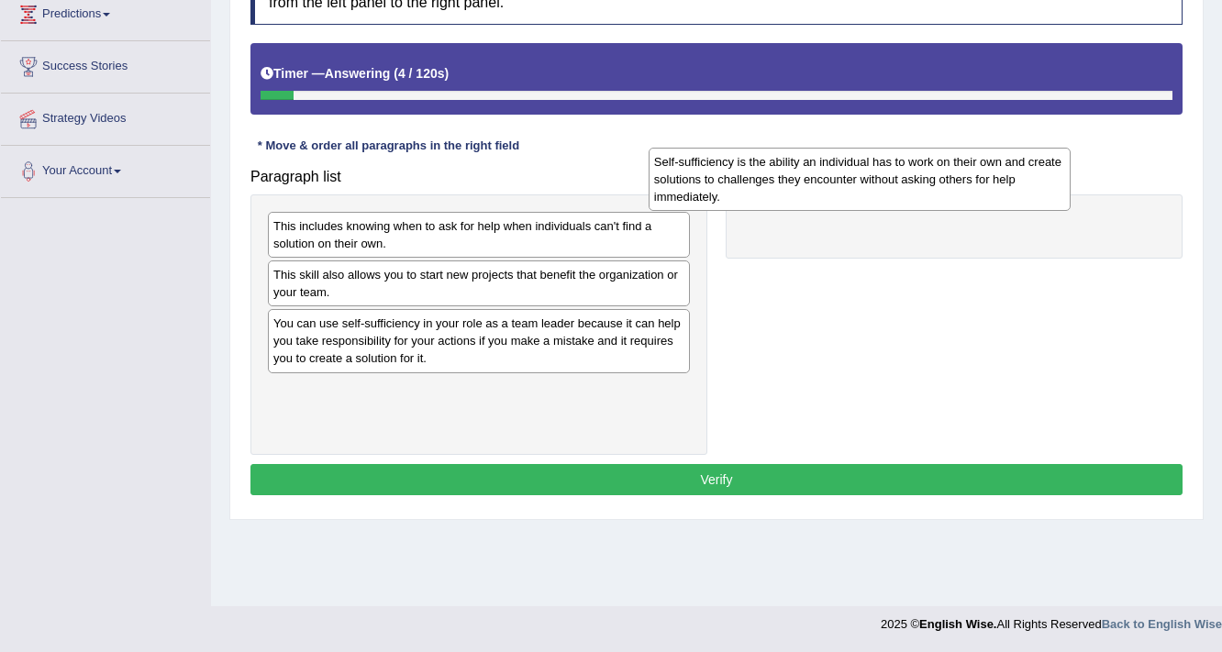
drag, startPoint x: 446, startPoint y: 271, endPoint x: 826, endPoint y: 205, distance: 386.1
click at [826, 205] on div "Self-sufficiency is the ability an individual has to work on their own and crea…" at bounding box center [859, 179] width 423 height 63
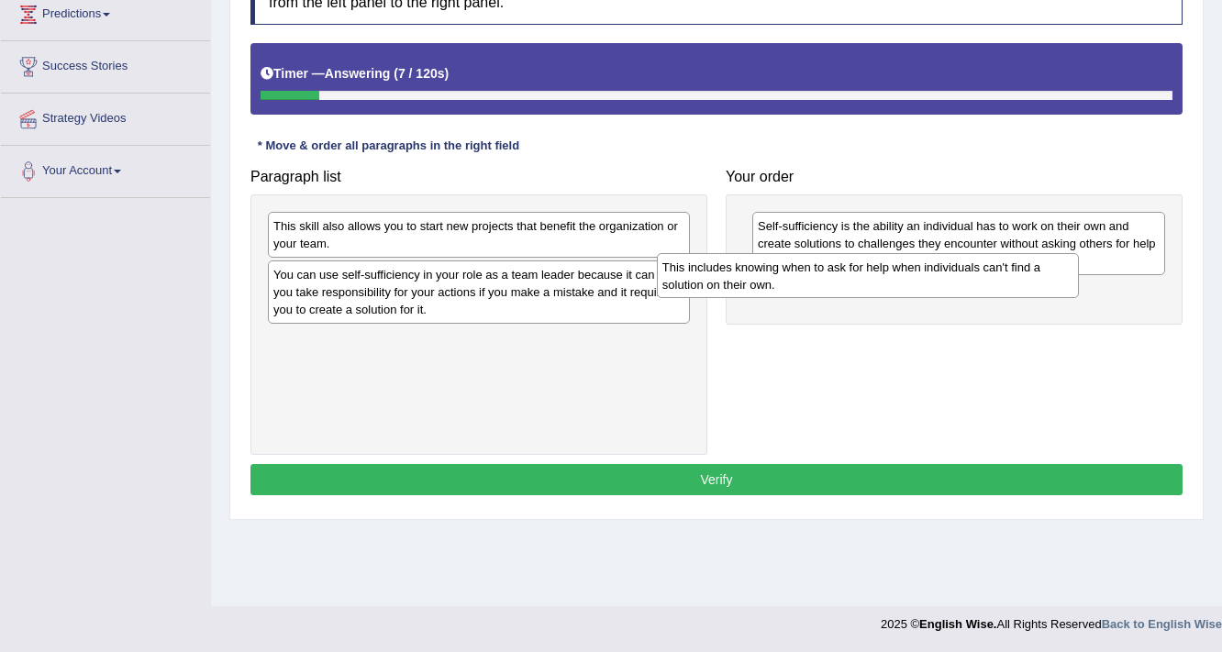
drag, startPoint x: 343, startPoint y: 241, endPoint x: 749, endPoint y: 288, distance: 409.0
click at [749, 288] on div "This includes knowing when to ask for help when individuals can't find a soluti…" at bounding box center [868, 276] width 423 height 46
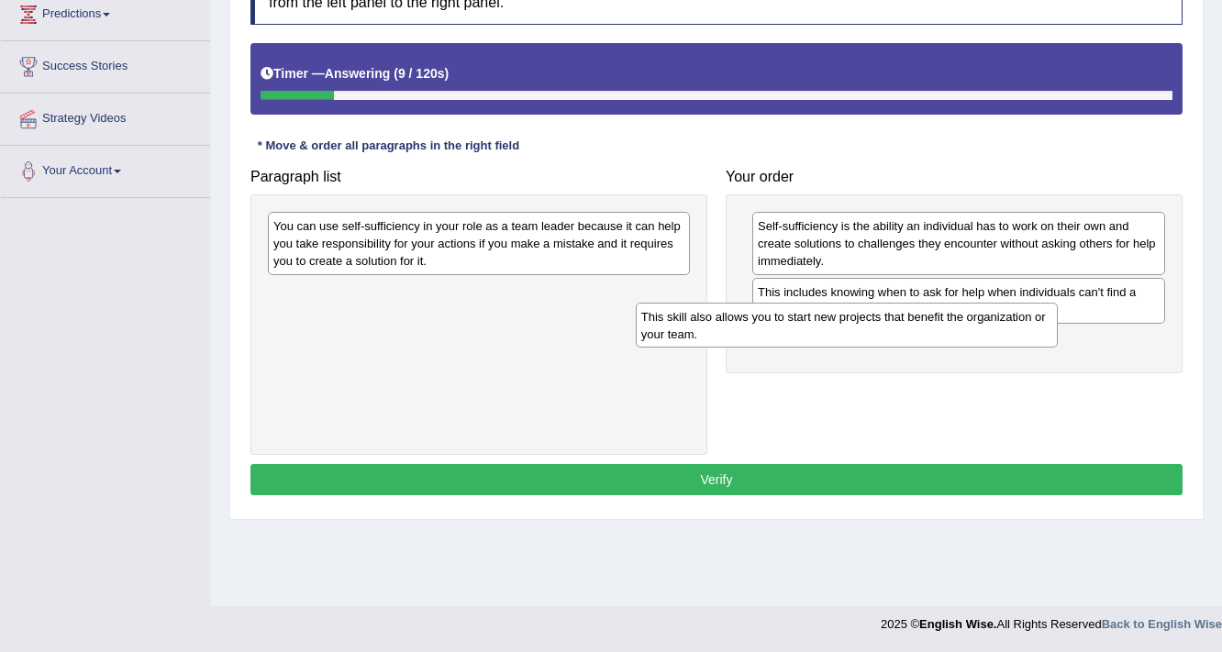
drag, startPoint x: 427, startPoint y: 238, endPoint x: 795, endPoint y: 328, distance: 378.8
click at [795, 328] on div "This skill also allows you to start new projects that benefit the organization …" at bounding box center [847, 326] width 423 height 46
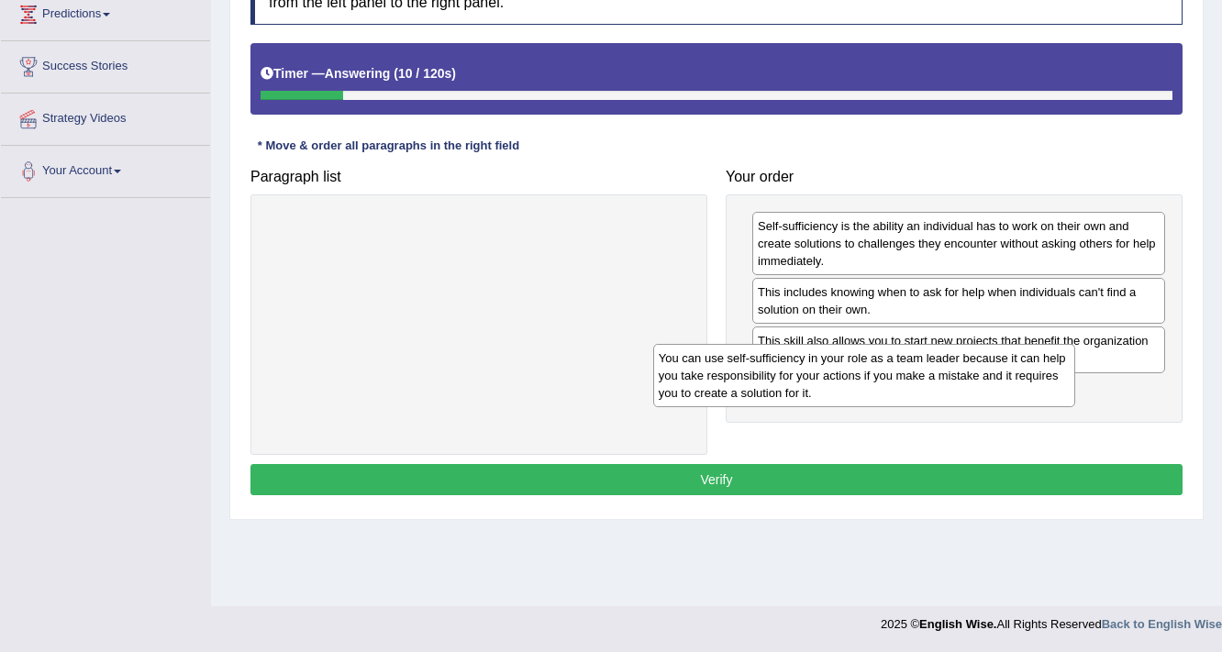
drag, startPoint x: 510, startPoint y: 251, endPoint x: 895, endPoint y: 383, distance: 407.2
click at [895, 383] on div "You can use self-sufficiency in your role as a team leader because it can help …" at bounding box center [864, 375] width 423 height 63
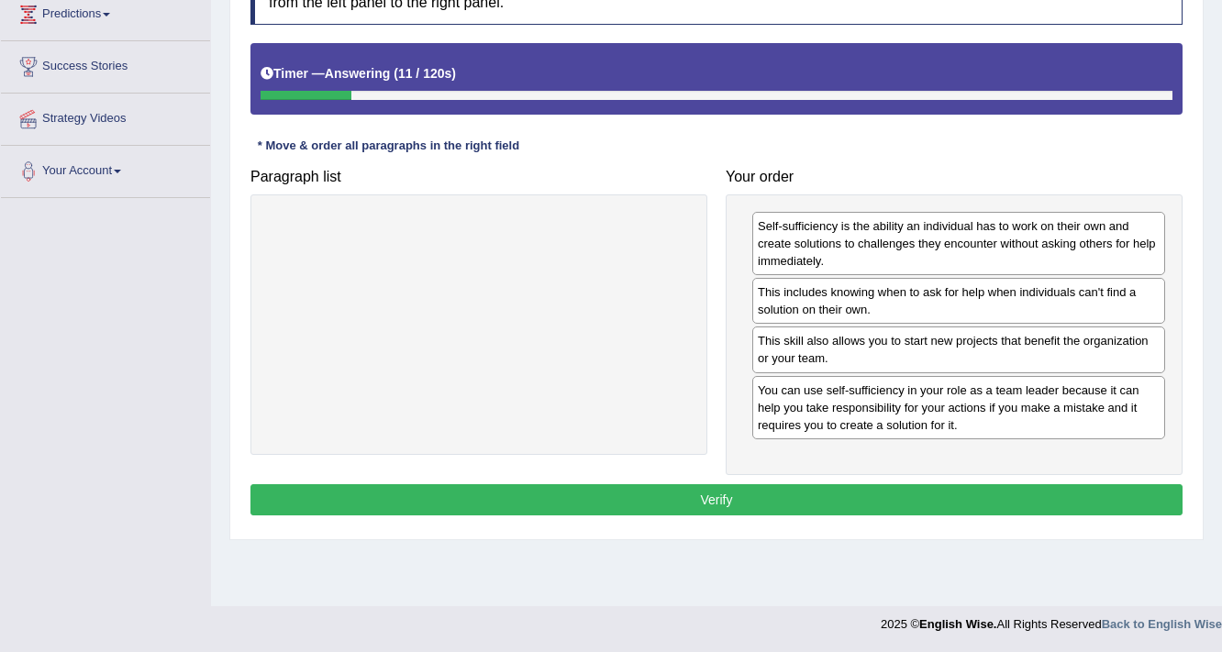
click at [759, 495] on button "Verify" at bounding box center [716, 499] width 932 height 31
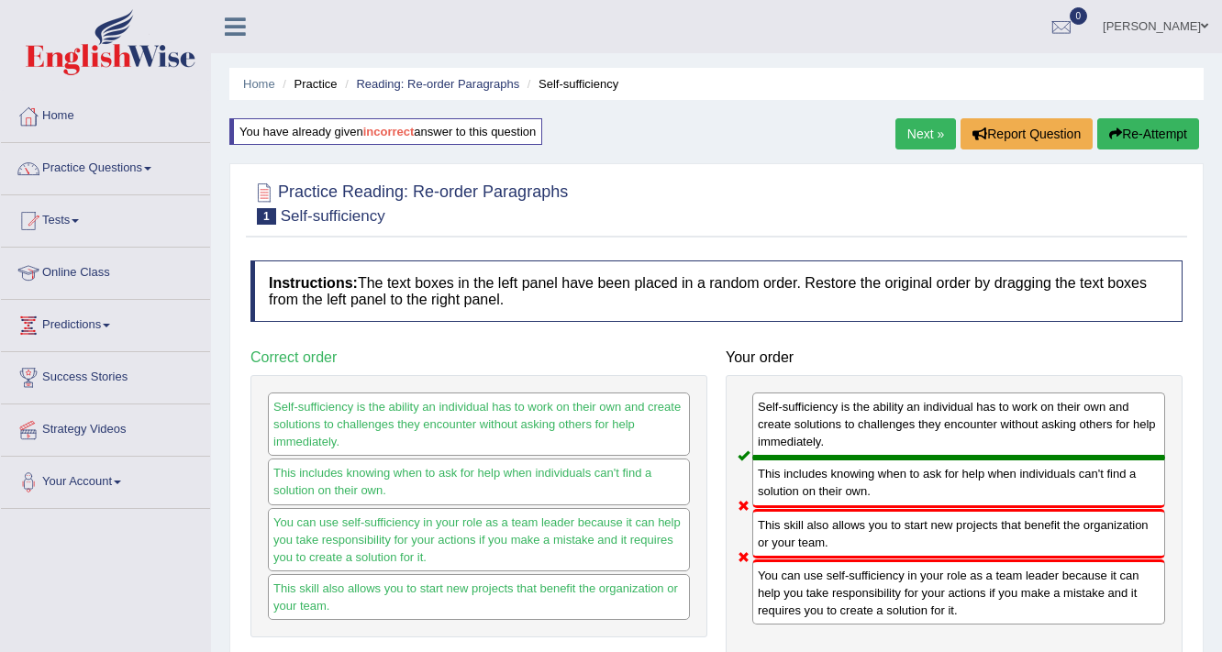
click at [911, 127] on link "Next »" at bounding box center [925, 133] width 61 height 31
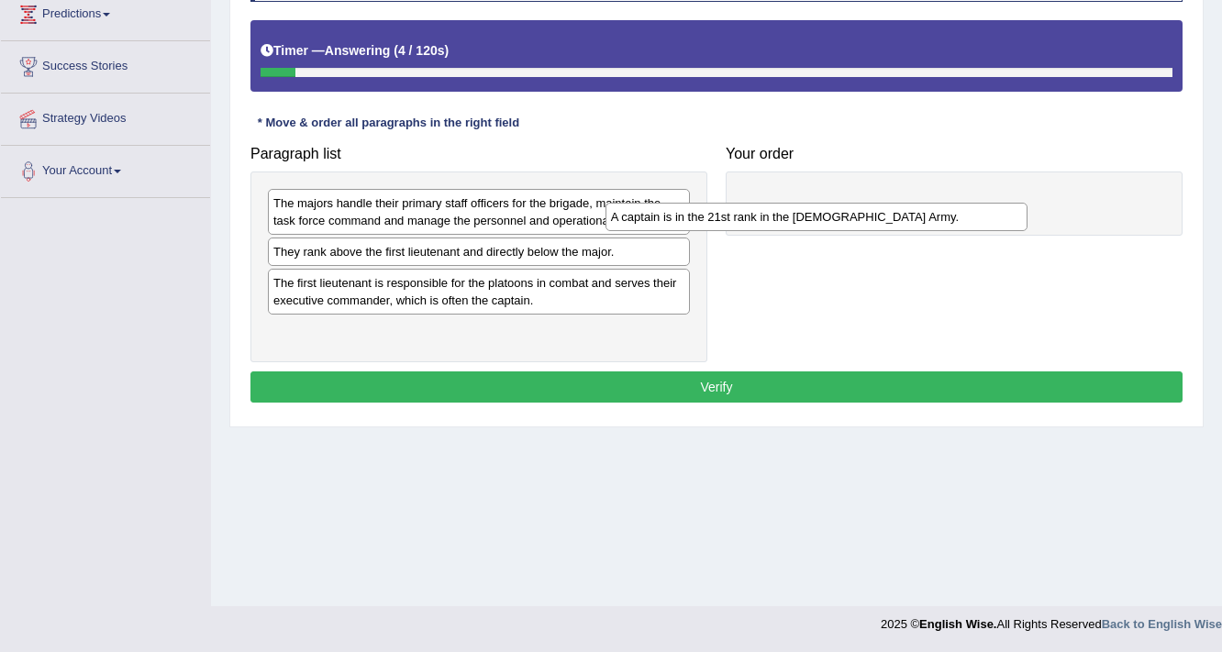
drag, startPoint x: 332, startPoint y: 259, endPoint x: 751, endPoint y: 187, distance: 425.2
click at [751, 203] on div "A captain is in the 21st rank in the [DEMOGRAPHIC_DATA] Army." at bounding box center [816, 217] width 423 height 28
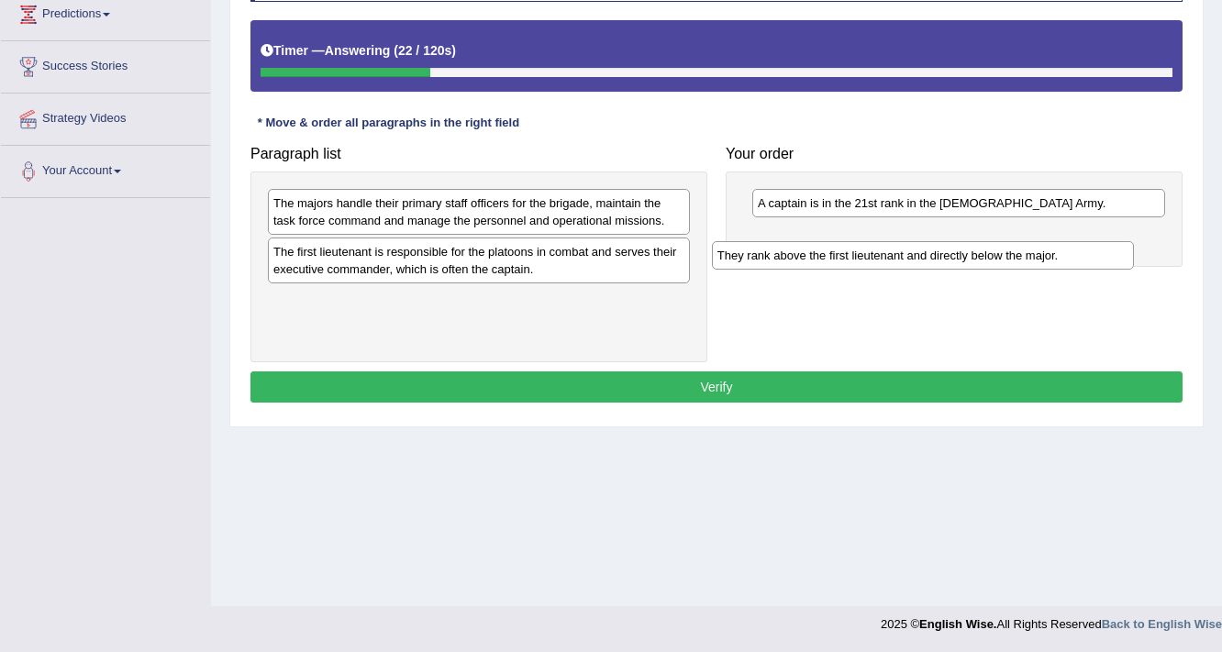
drag, startPoint x: 356, startPoint y: 257, endPoint x: 800, endPoint y: 260, distance: 443.9
click at [800, 260] on div "They rank above the first lieutenant and directly below the major." at bounding box center [923, 255] width 423 height 28
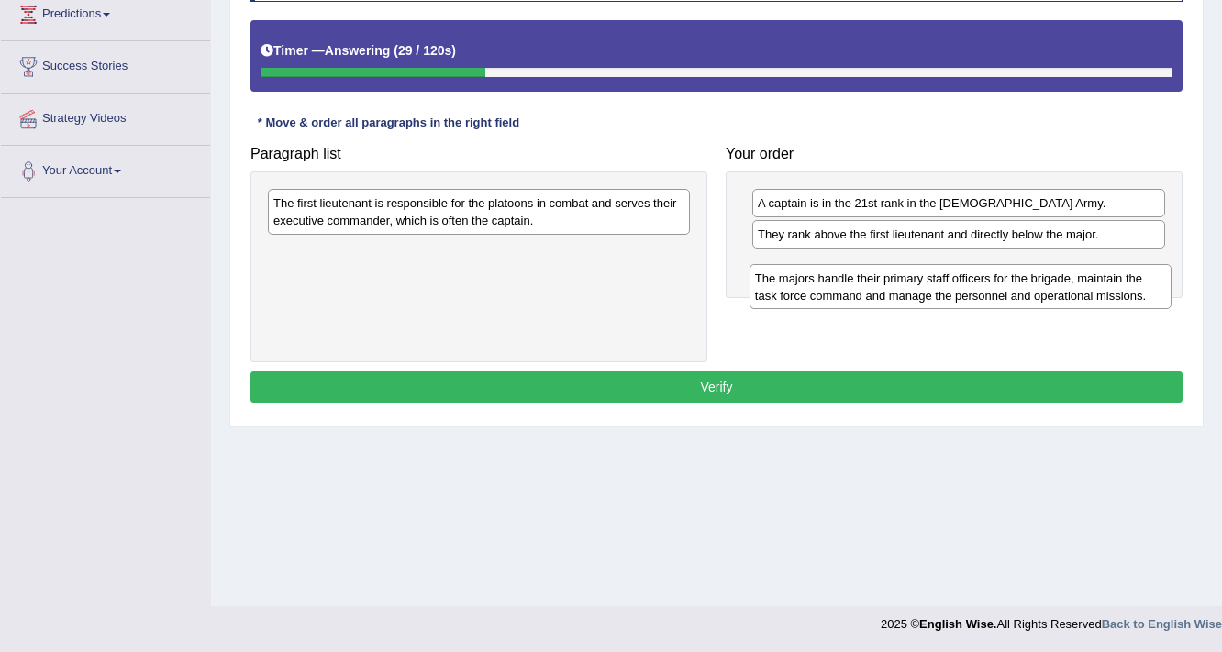
drag, startPoint x: 454, startPoint y: 216, endPoint x: 936, endPoint y: 280, distance: 486.7
click at [935, 283] on div "The majors handle their primary staff officers for the brigade, maintain the ta…" at bounding box center [960, 287] width 423 height 46
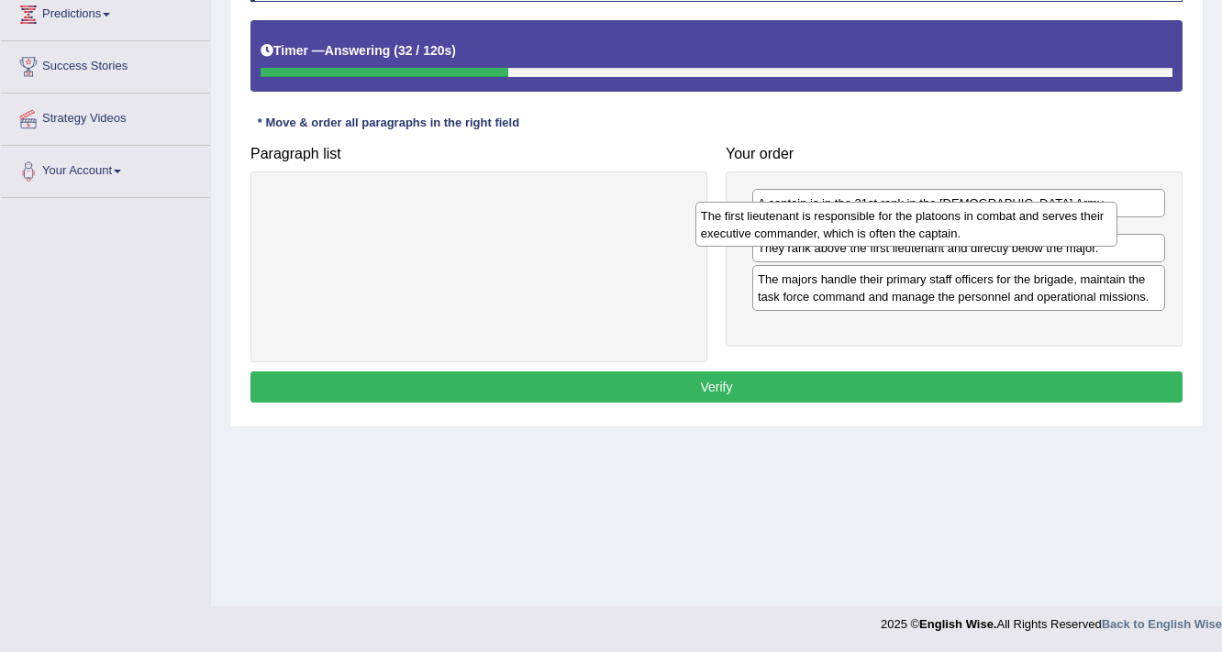
drag, startPoint x: 546, startPoint y: 215, endPoint x: 974, endPoint y: 227, distance: 428.5
click at [974, 227] on div "The first lieutenant is responsible for the platoons in combat and serves their…" at bounding box center [906, 225] width 423 height 46
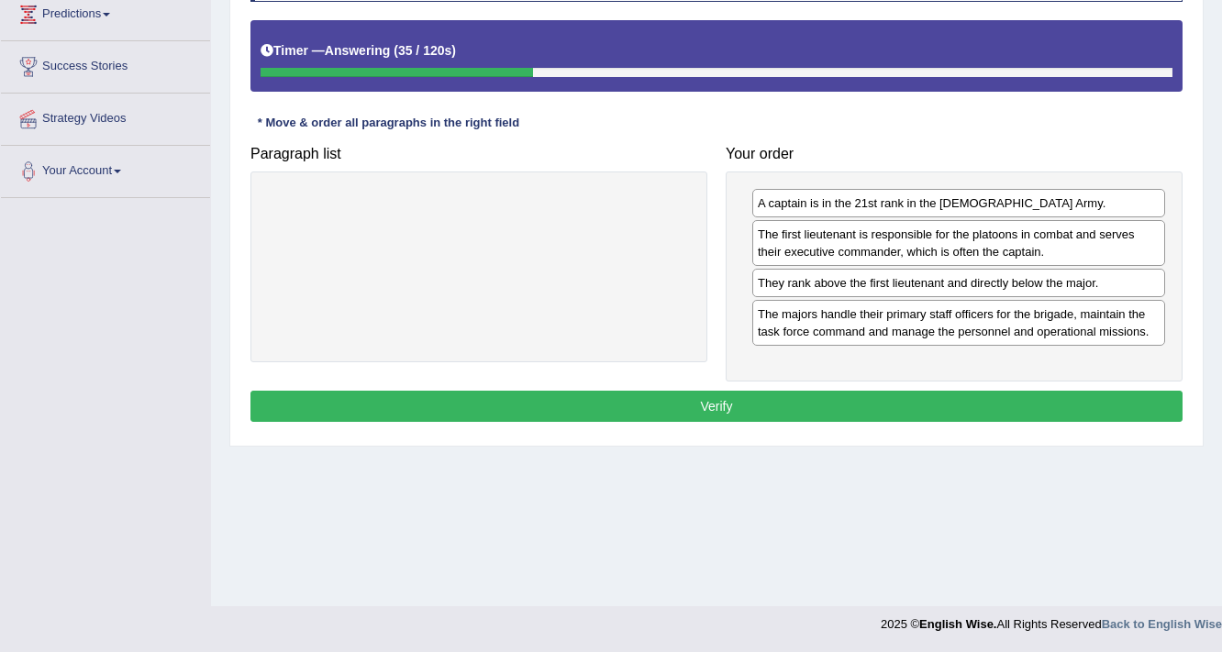
click at [780, 410] on button "Verify" at bounding box center [716, 406] width 932 height 31
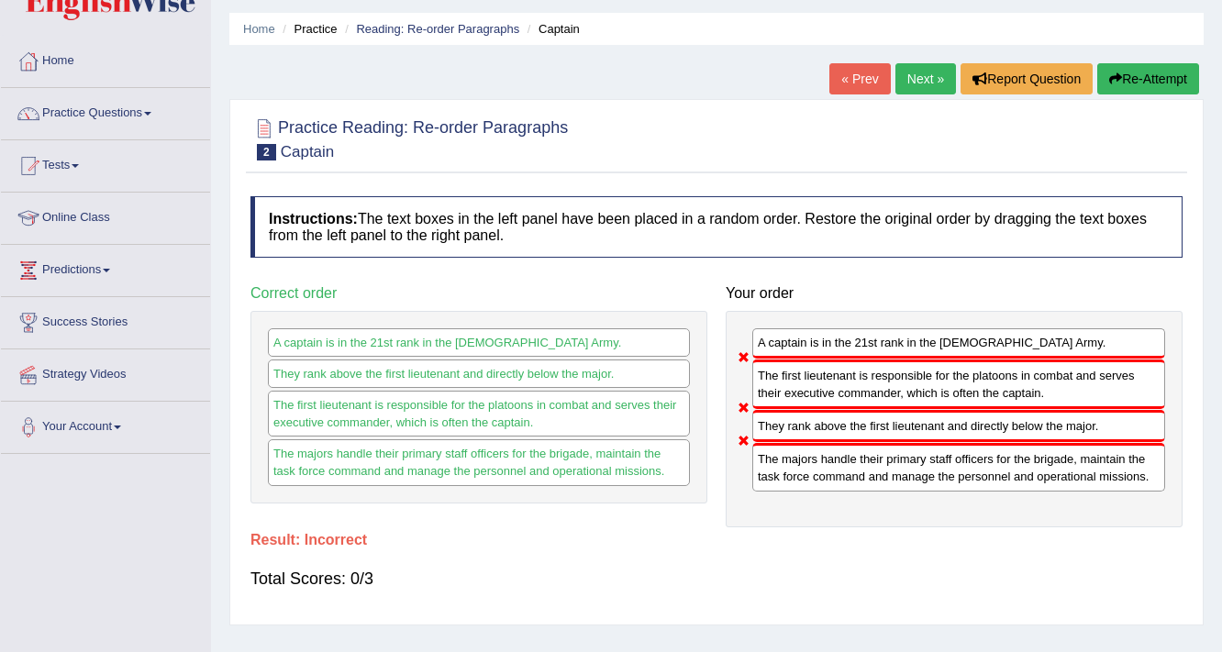
scroll to position [17, 0]
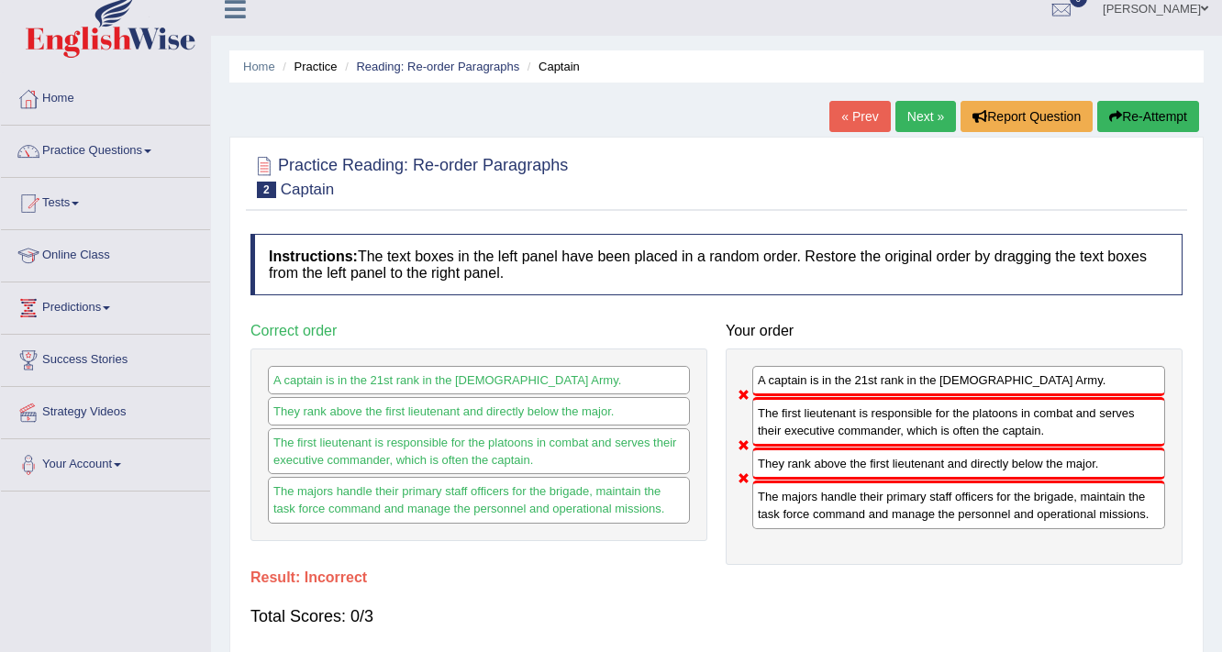
click at [1145, 115] on button "Re-Attempt" at bounding box center [1148, 116] width 102 height 31
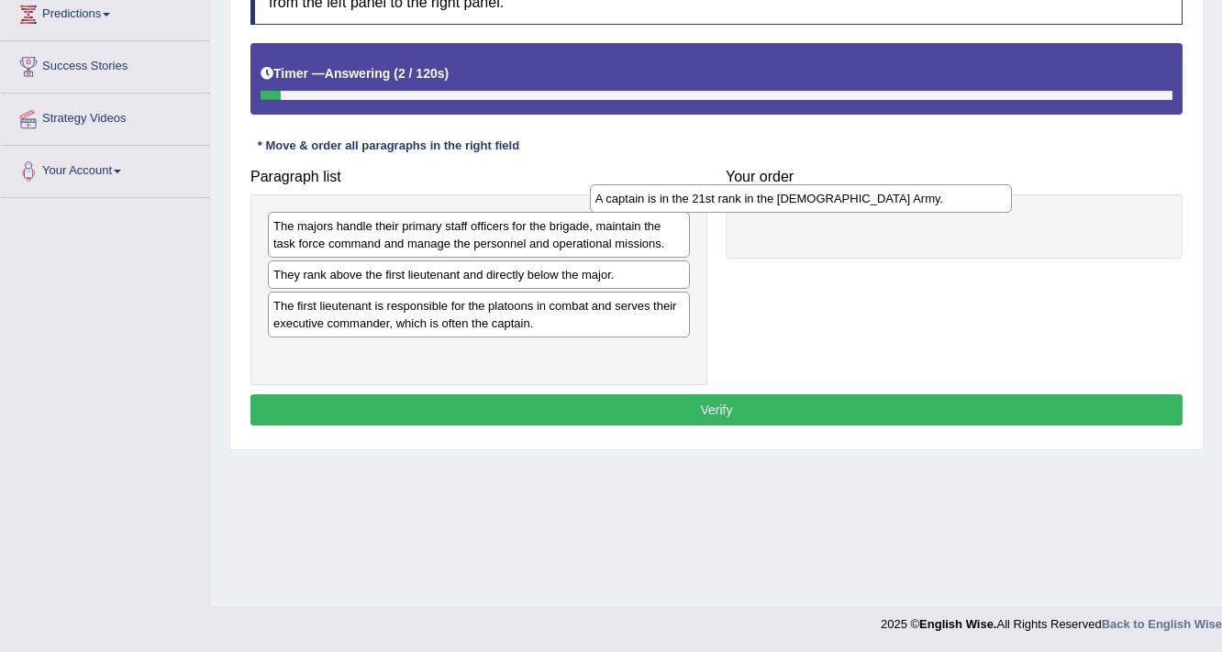
drag, startPoint x: 316, startPoint y: 271, endPoint x: 643, endPoint y: 196, distance: 336.0
click at [643, 196] on div "A captain is in the 21st rank in the [DEMOGRAPHIC_DATA] Army." at bounding box center [801, 198] width 423 height 28
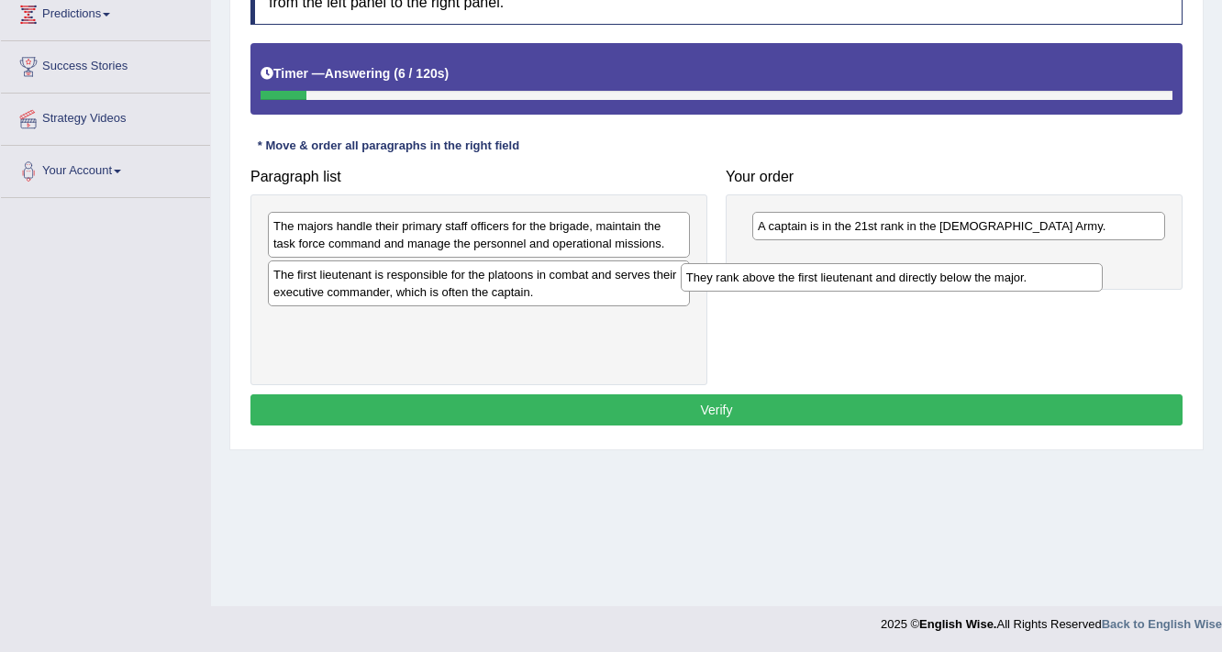
drag, startPoint x: 328, startPoint y: 279, endPoint x: 751, endPoint y: 277, distance: 422.8
click at [751, 277] on div "They rank above the first lieutenant and directly below the major." at bounding box center [892, 277] width 423 height 28
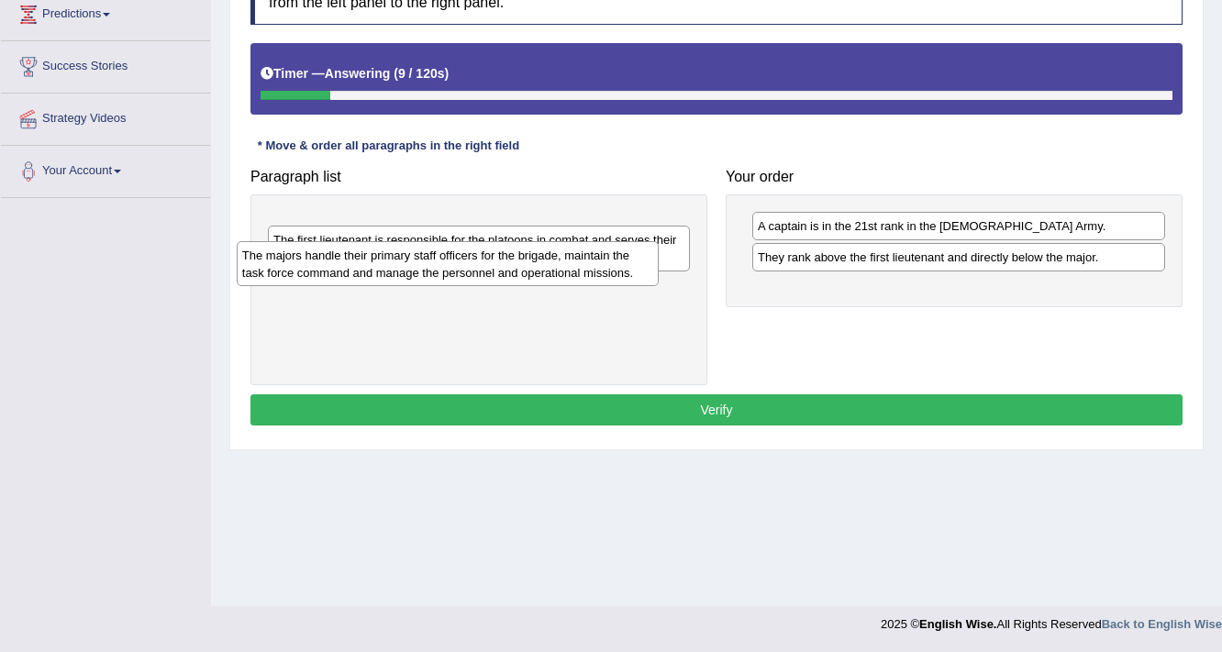
drag, startPoint x: 338, startPoint y: 232, endPoint x: 306, endPoint y: 260, distance: 42.2
click at [306, 260] on div "The majors handle their primary staff officers for the brigade, maintain the ta…" at bounding box center [448, 264] width 423 height 46
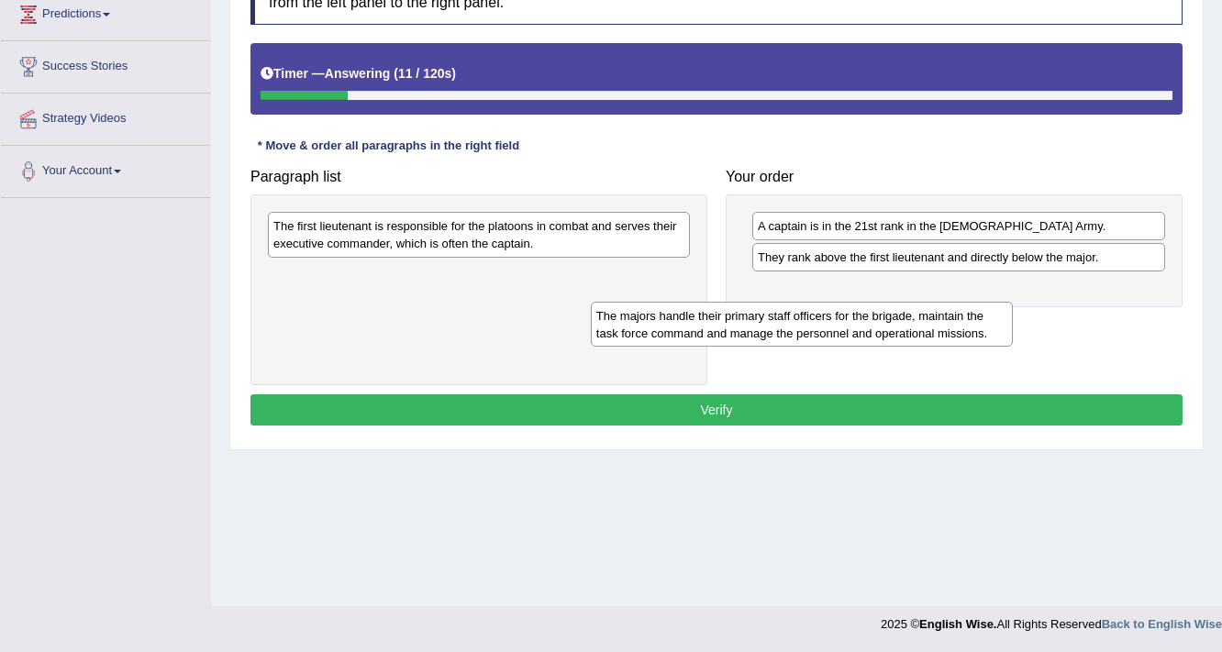
drag, startPoint x: 323, startPoint y: 242, endPoint x: 712, endPoint y: 323, distance: 397.2
click at [712, 323] on div "The majors handle their primary staff officers for the brigade, maintain the ta…" at bounding box center [802, 325] width 423 height 46
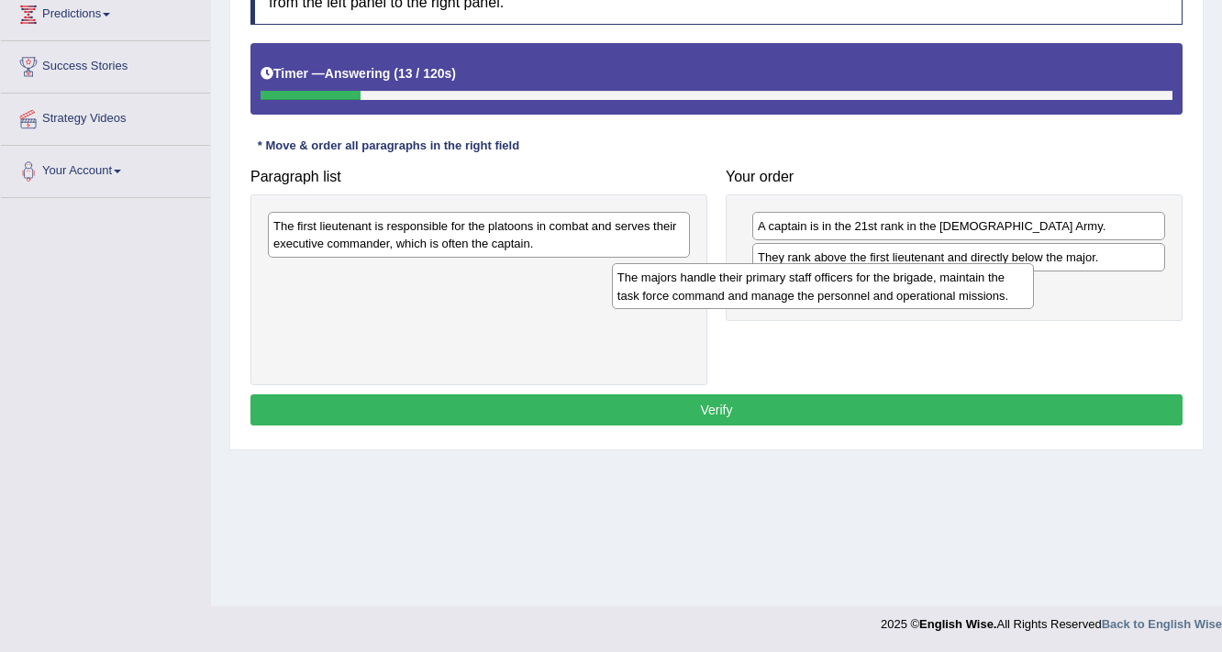
drag, startPoint x: 429, startPoint y: 290, endPoint x: 775, endPoint y: 294, distance: 345.8
click at [775, 294] on div "The majors handle their primary staff officers for the brigade, maintain the ta…" at bounding box center [823, 286] width 423 height 46
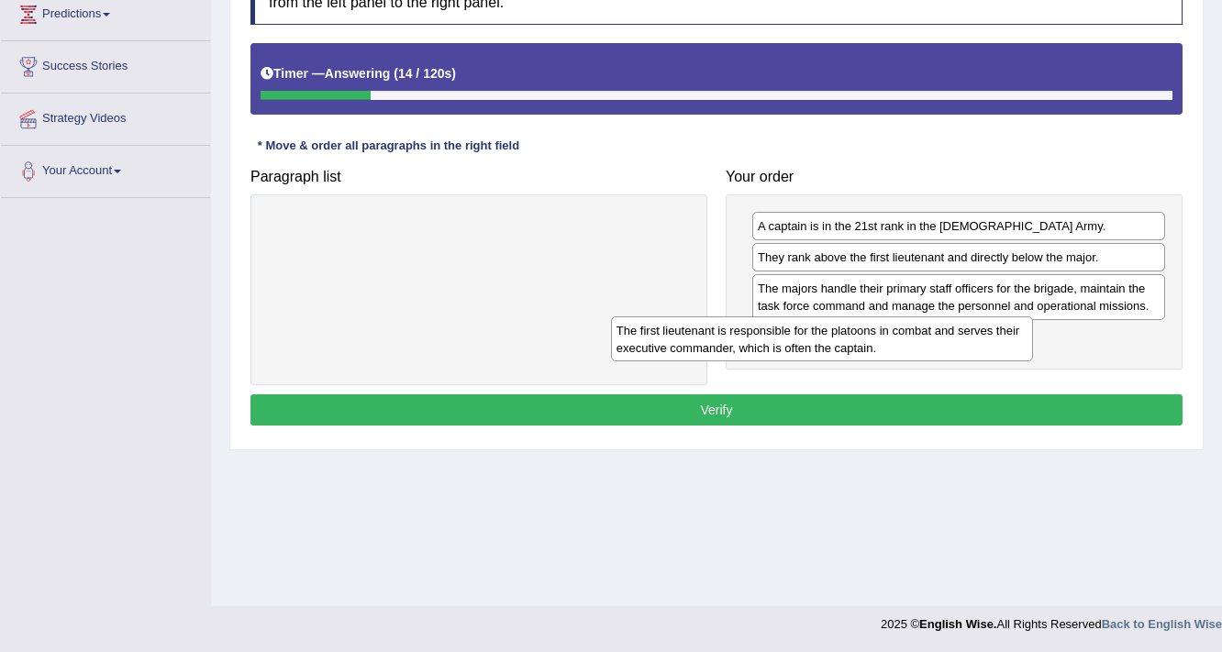
drag, startPoint x: 488, startPoint y: 227, endPoint x: 835, endPoint y: 330, distance: 361.6
click at [835, 330] on div "The first lieutenant is responsible for the platoons in combat and serves their…" at bounding box center [822, 339] width 423 height 46
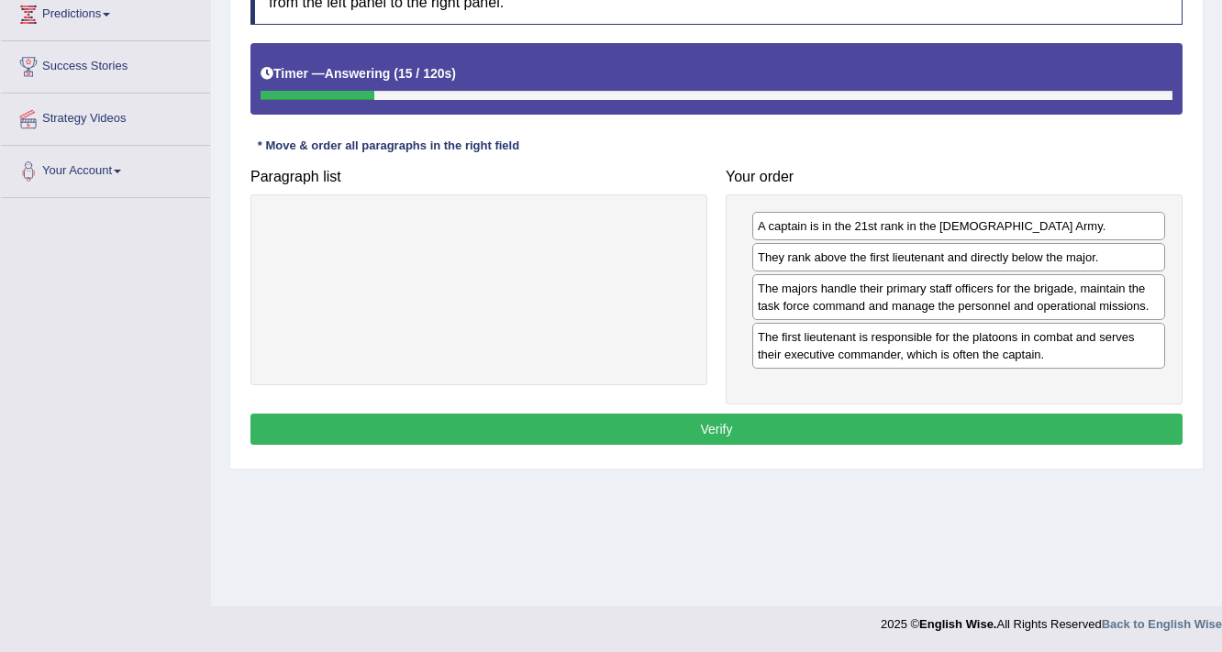
click at [748, 404] on div "Instructions: The text boxes in the left panel have been placed in a random ord…" at bounding box center [716, 206] width 941 height 505
click at [741, 417] on button "Verify" at bounding box center [716, 429] width 932 height 31
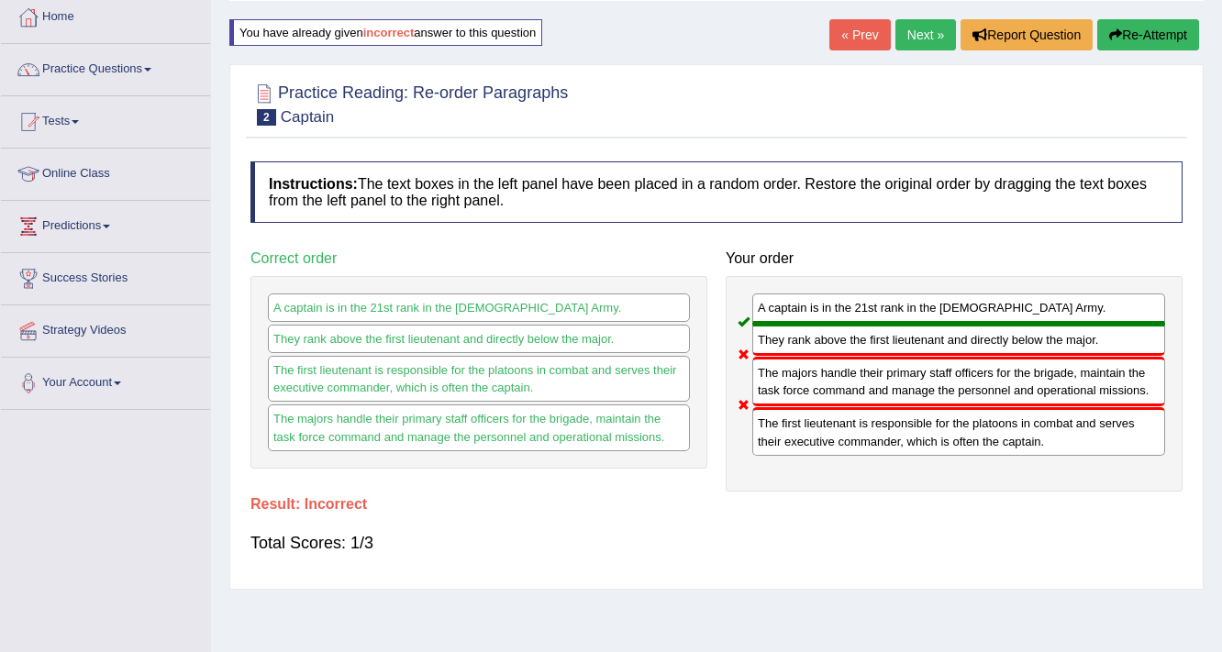
scroll to position [91, 0]
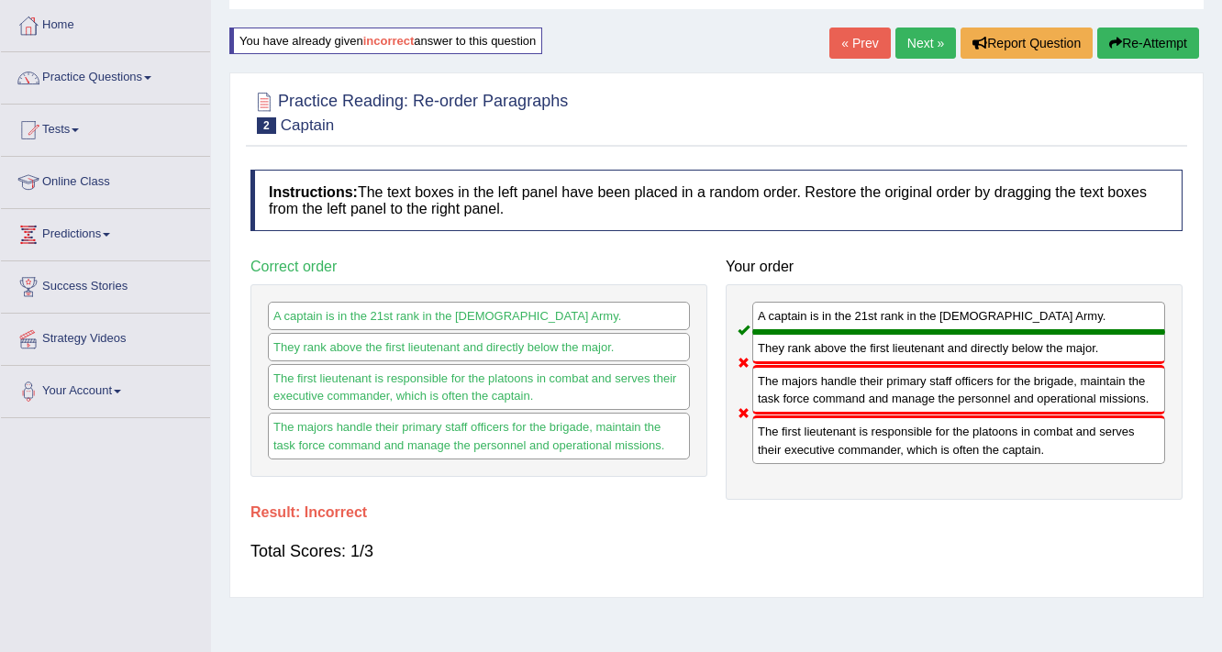
click at [924, 43] on link "Next »" at bounding box center [925, 43] width 61 height 31
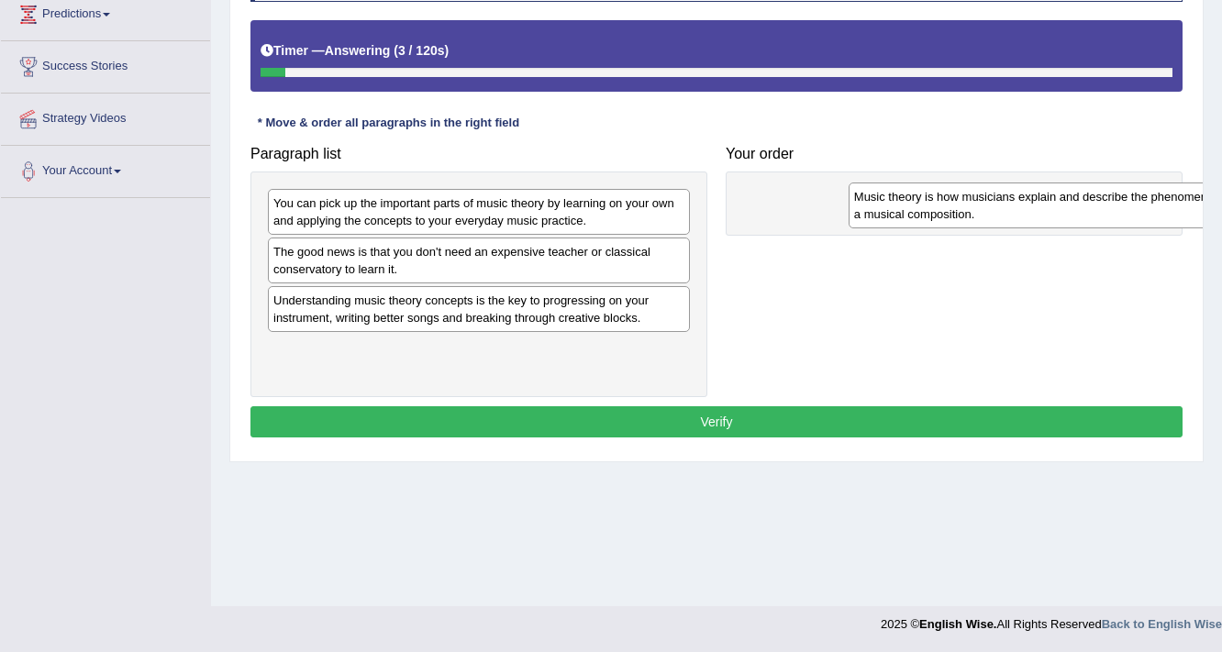
drag, startPoint x: 348, startPoint y: 303, endPoint x: 975, endPoint y: 194, distance: 636.6
click at [975, 194] on div "Music theory is how musicians explain and describe the phenomena heard in a mus…" at bounding box center [1059, 206] width 423 height 46
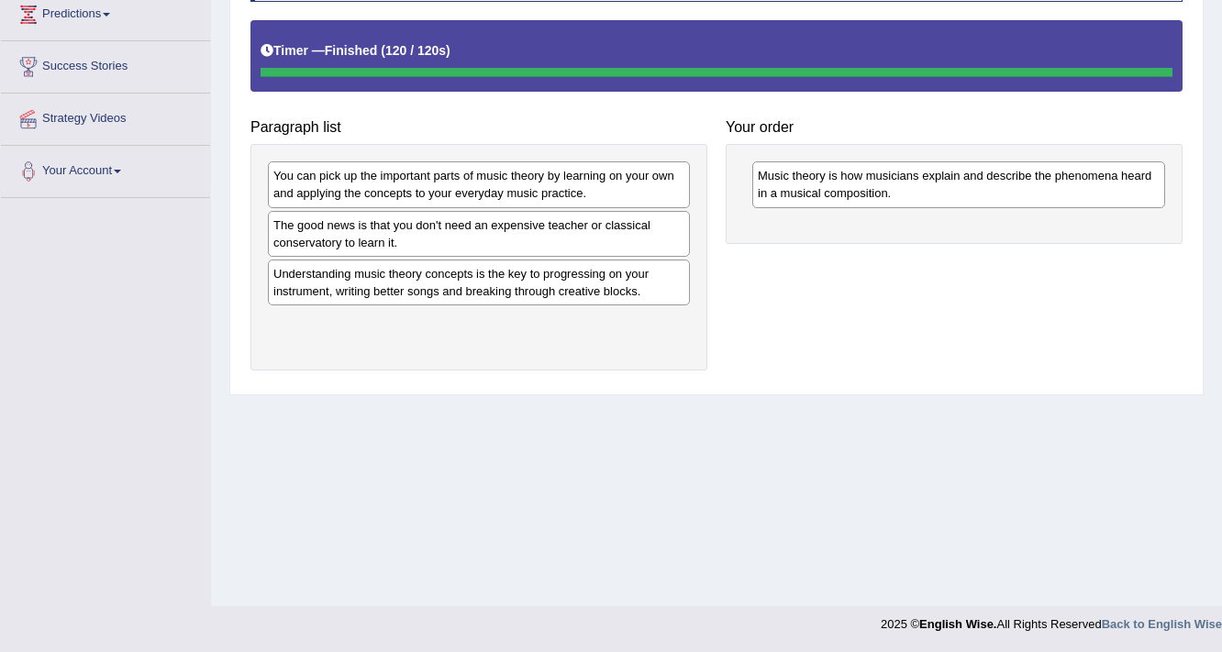
click at [877, 158] on div "Music theory is how musicians explain and describe the phenomena heard in a mus…" at bounding box center [953, 193] width 457 height 99
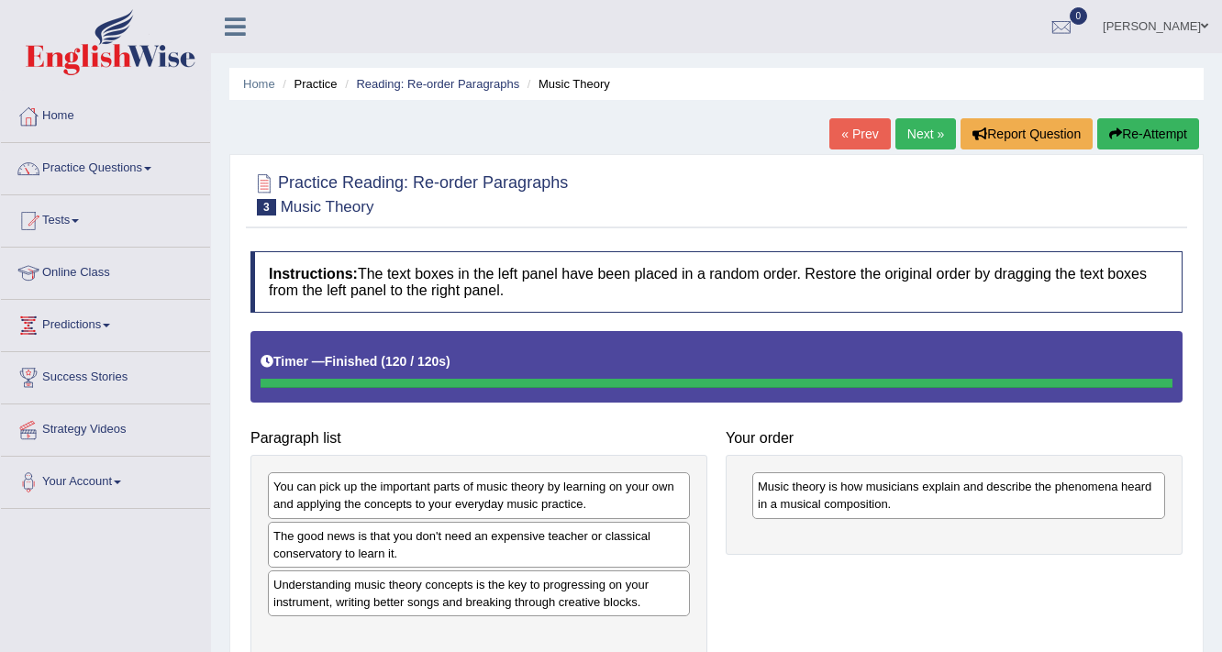
click at [1183, 22] on link "[PERSON_NAME]" at bounding box center [1155, 24] width 133 height 48
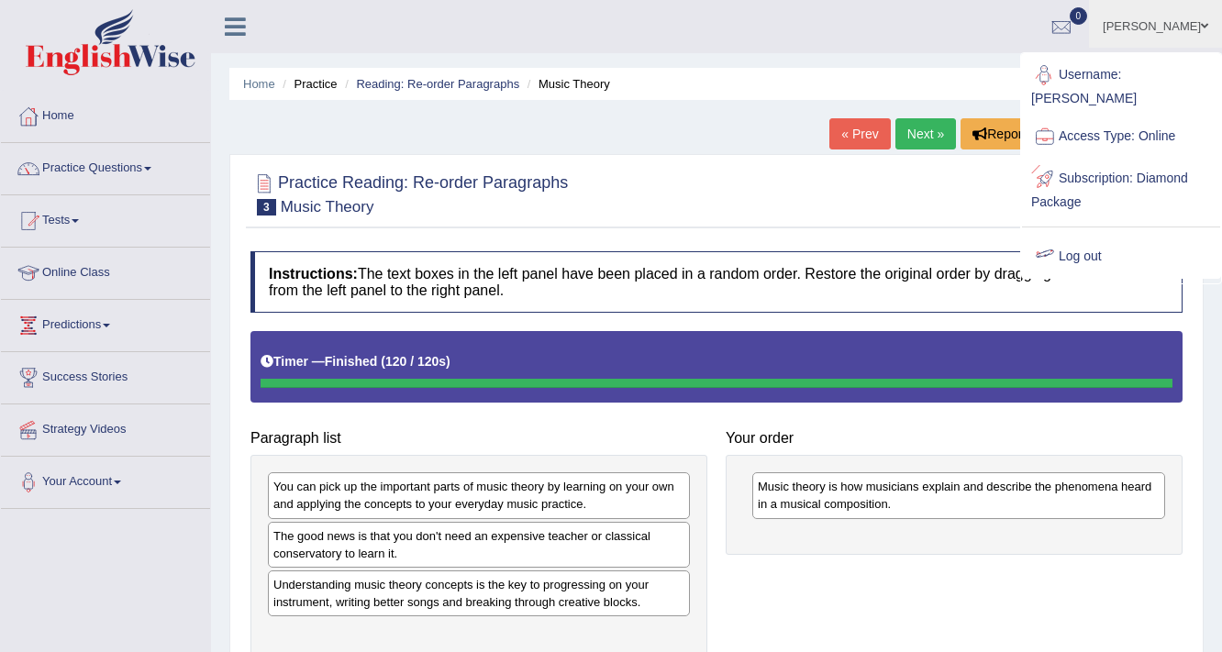
click at [1068, 236] on link "Log out" at bounding box center [1121, 257] width 198 height 42
